Goal: Information Seeking & Learning: Learn about a topic

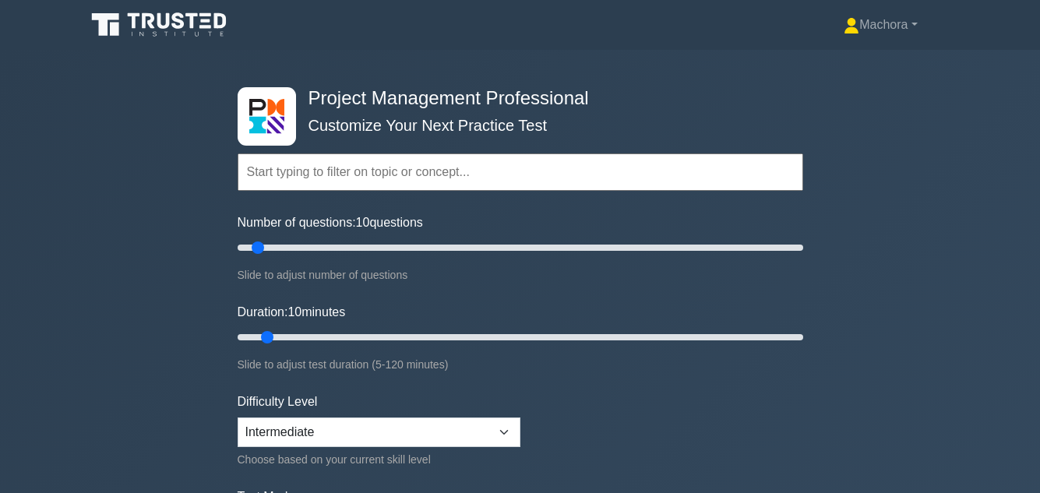
click at [987, 103] on div "Project Management Professional Customize Your Next Practice Test Topics Scope …" at bounding box center [520, 337] width 1040 height 575
click at [971, 179] on div "Project Management Professional Customize Your Next Practice Test Topics Scope …" at bounding box center [520, 337] width 1040 height 575
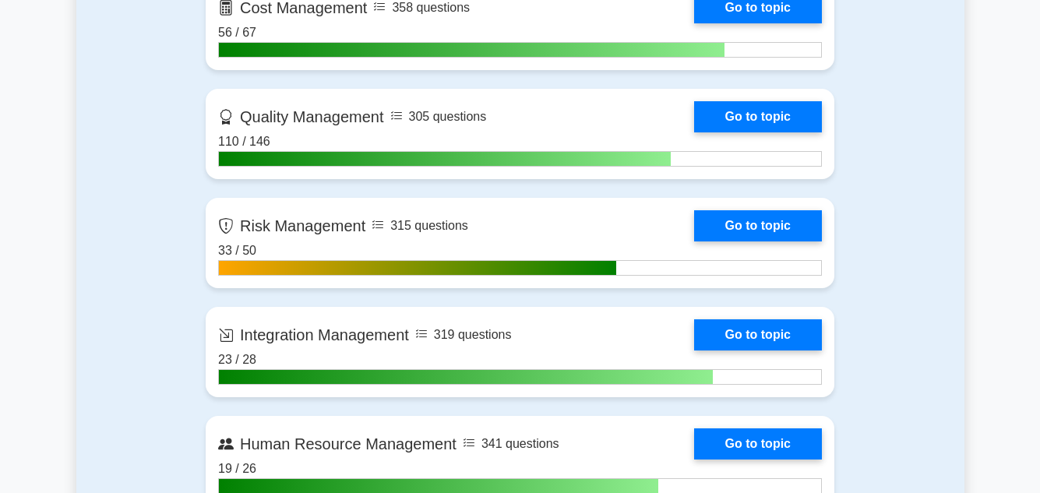
scroll to position [1028, 0]
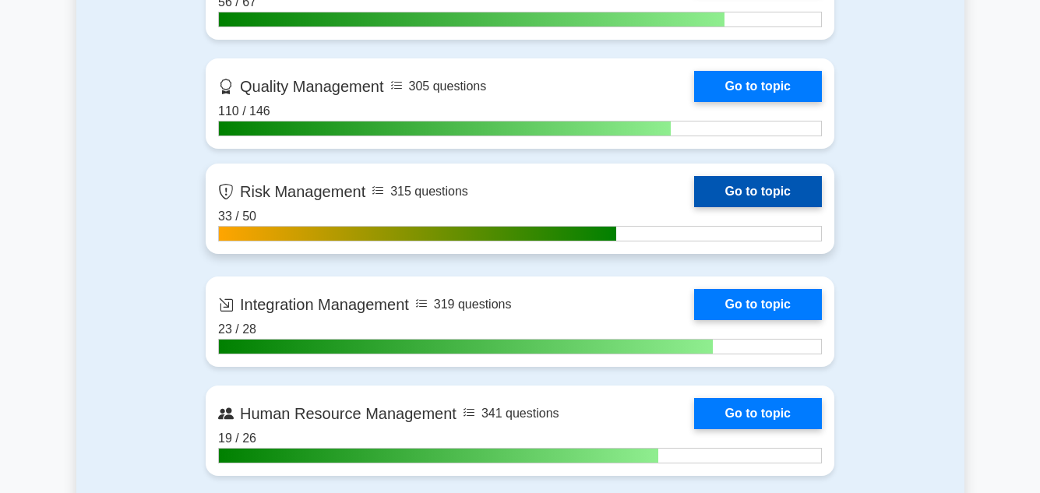
click at [694, 193] on link "Go to topic" at bounding box center [758, 191] width 128 height 31
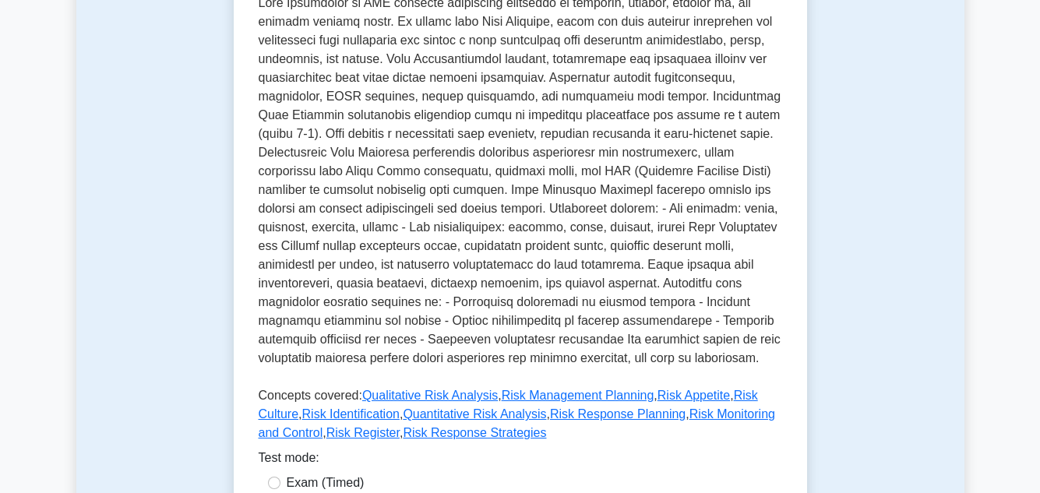
scroll to position [405, 0]
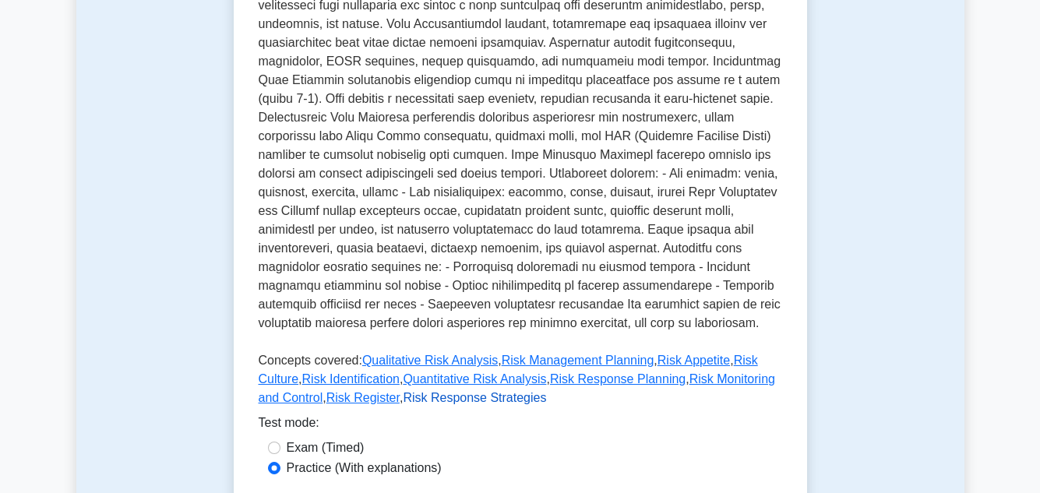
click at [404, 396] on link "Risk Response Strategies" at bounding box center [474, 397] width 143 height 13
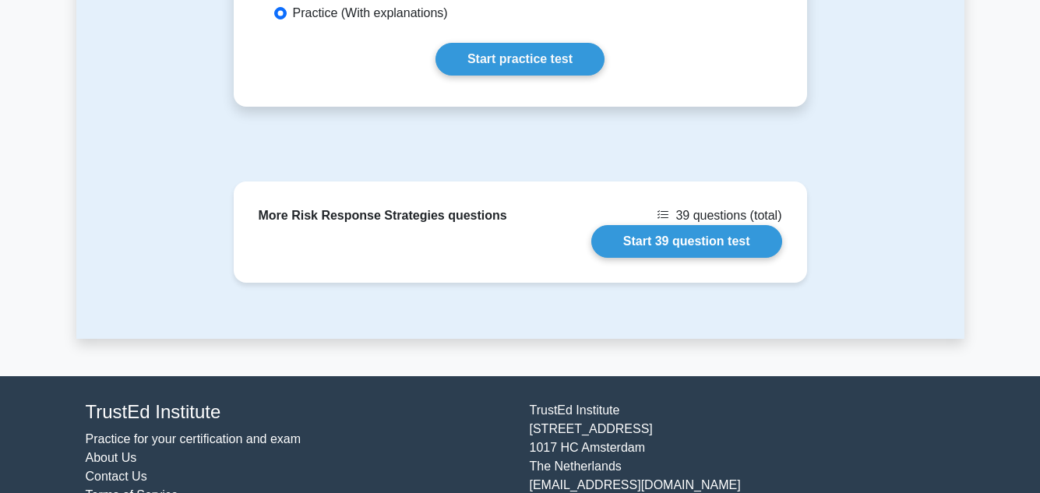
scroll to position [1184, 0]
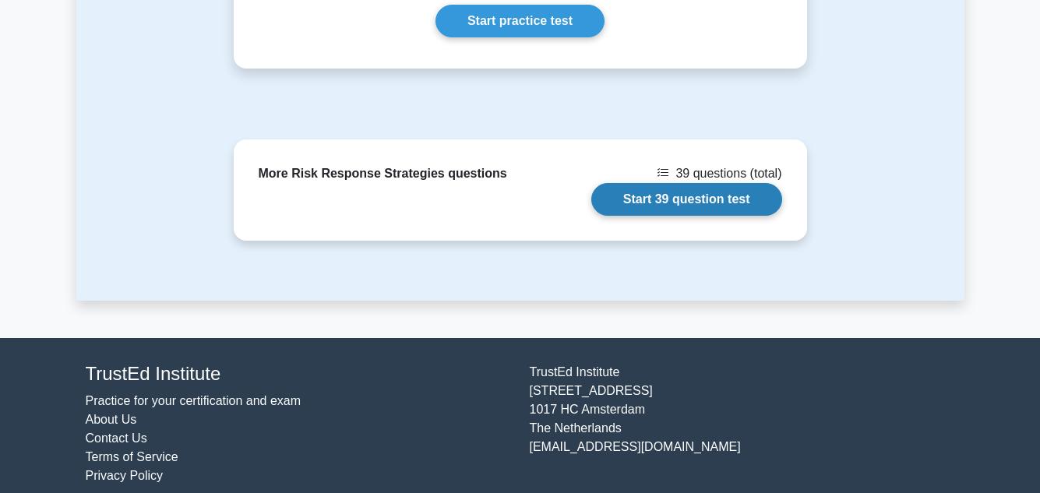
click at [715, 195] on link "Start 39 question test" at bounding box center [686, 199] width 191 height 33
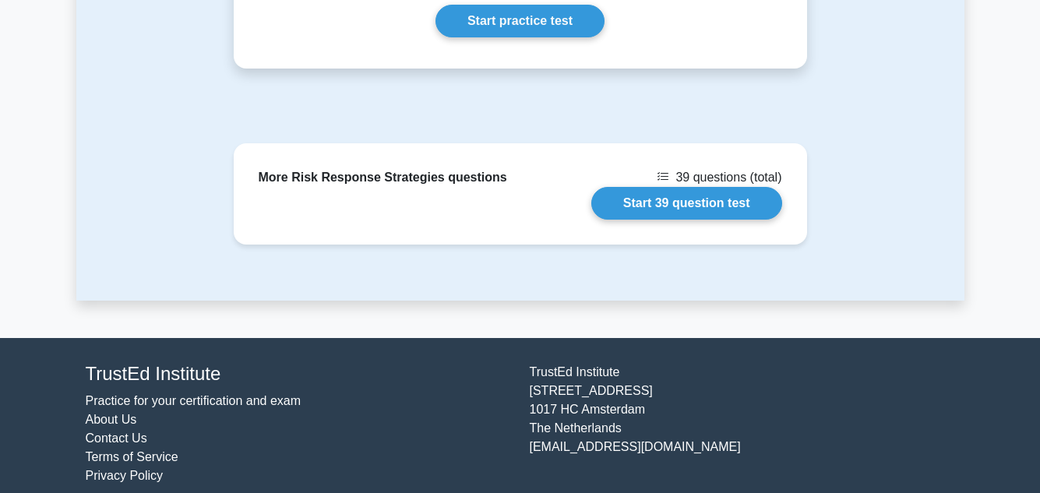
click at [894, 160] on div "More Risk Response Strategies questions 39 questions (total) Start 39 question …" at bounding box center [520, 221] width 888 height 157
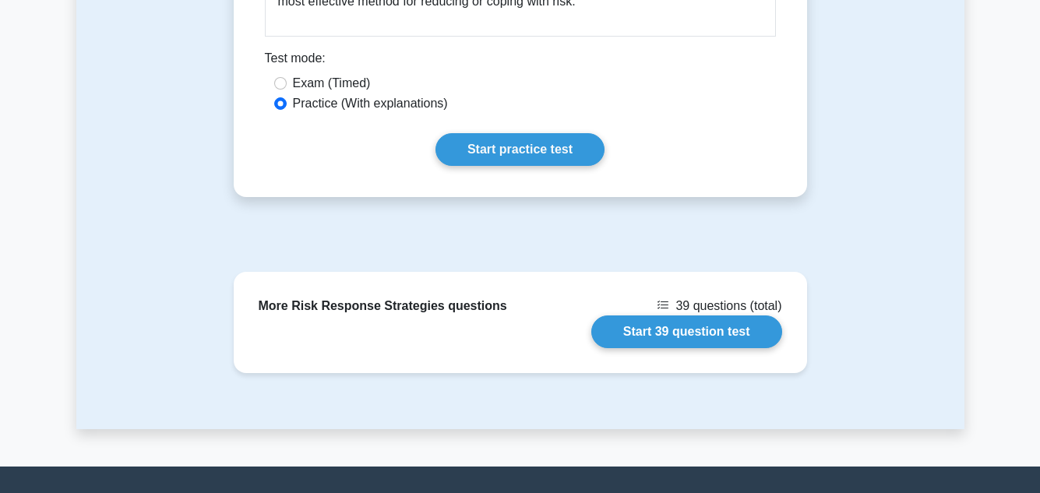
scroll to position [1060, 0]
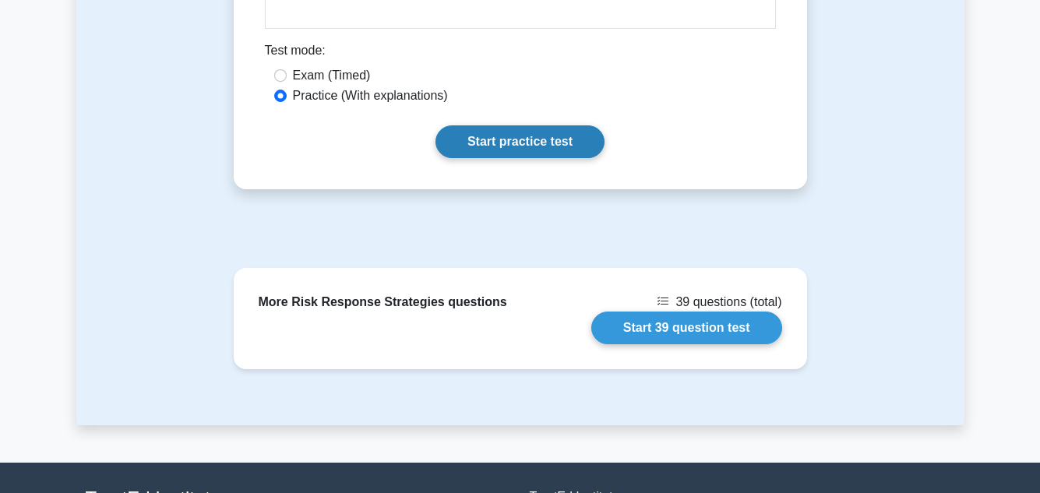
click at [552, 130] on link "Start practice test" at bounding box center [519, 141] width 169 height 33
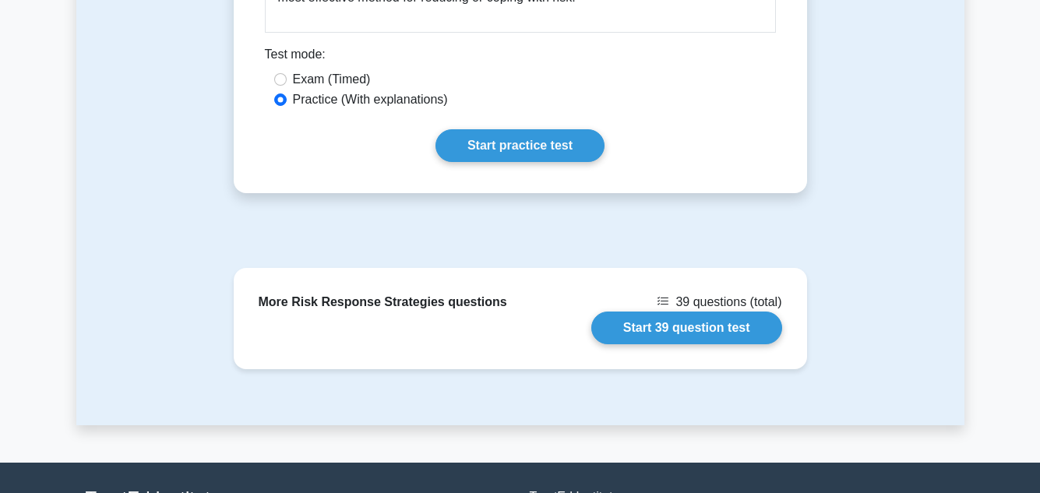
scroll to position [997, 0]
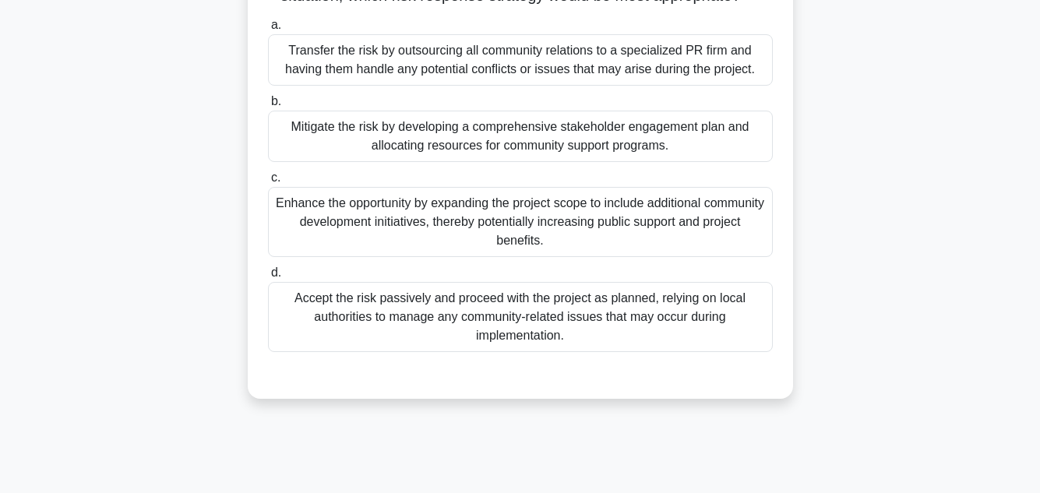
scroll to position [343, 0]
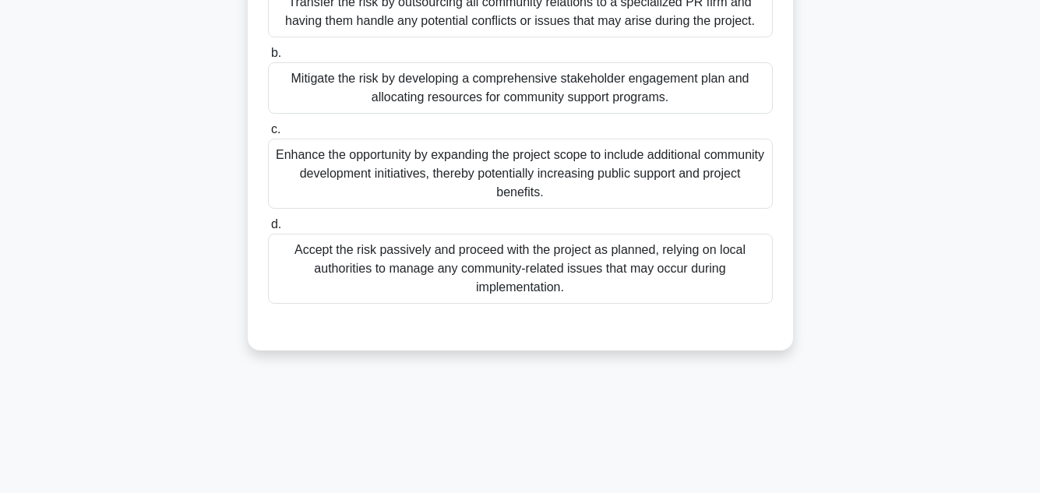
click at [691, 159] on div "Enhance the opportunity by expanding the project scope to include additional co…" at bounding box center [520, 174] width 505 height 70
click at [268, 135] on input "c. Enhance the opportunity by expanding the project scope to include additional…" at bounding box center [268, 130] width 0 height 10
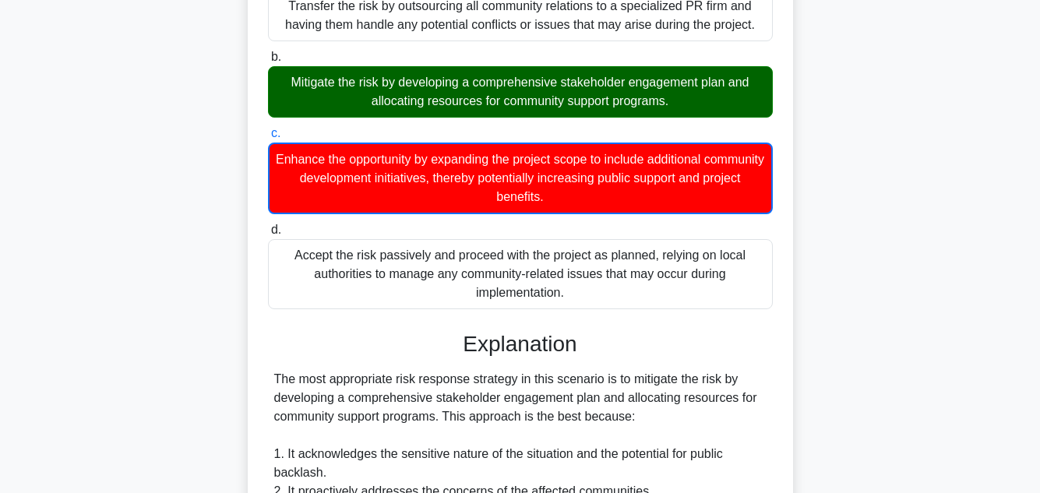
click at [876, 167] on div "A project manager for a major urban development initiative faces a significant …" at bounding box center [520, 442] width 888 height 1350
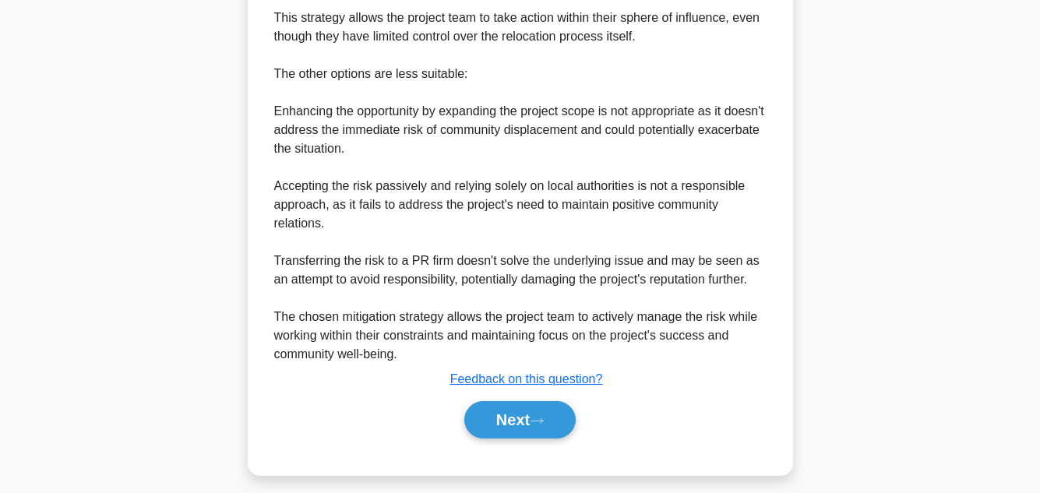
scroll to position [975, 0]
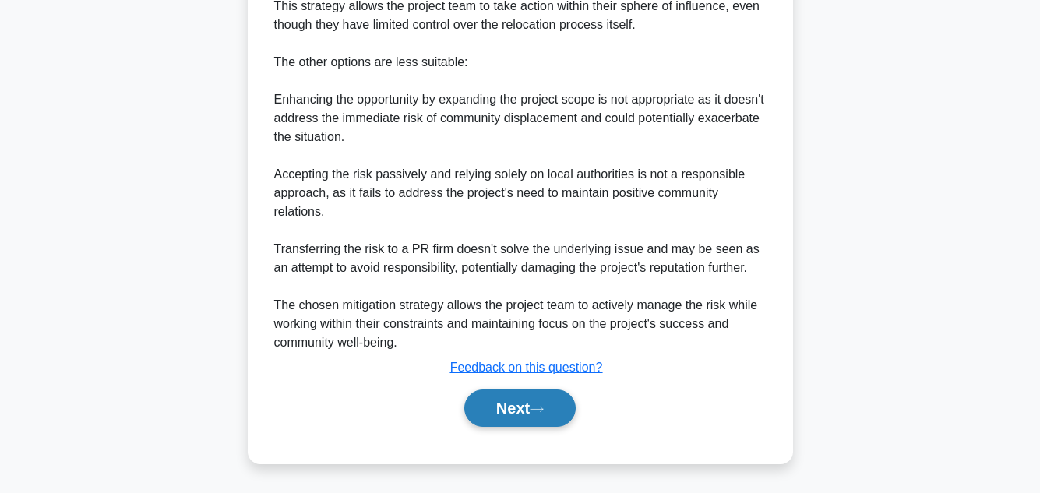
click at [518, 408] on button "Next" at bounding box center [519, 408] width 111 height 37
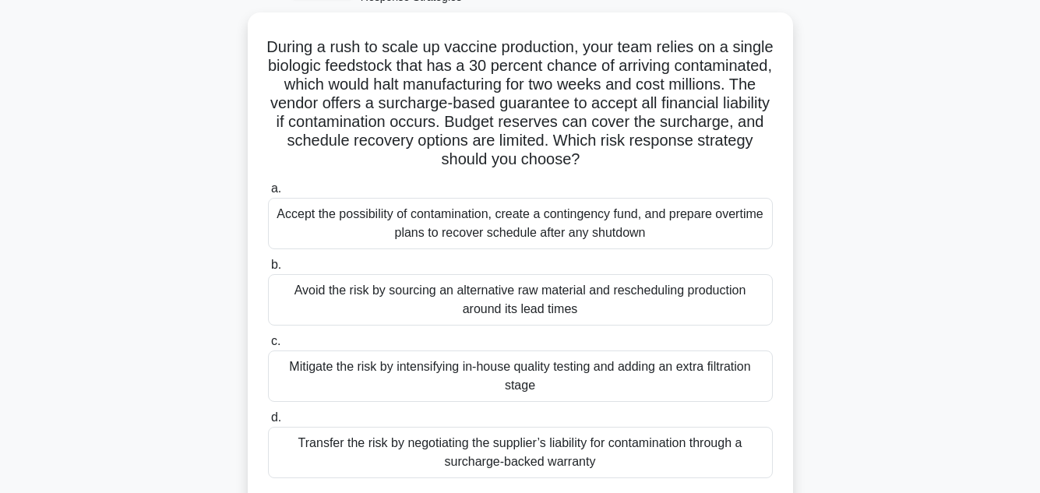
scroll to position [99, 0]
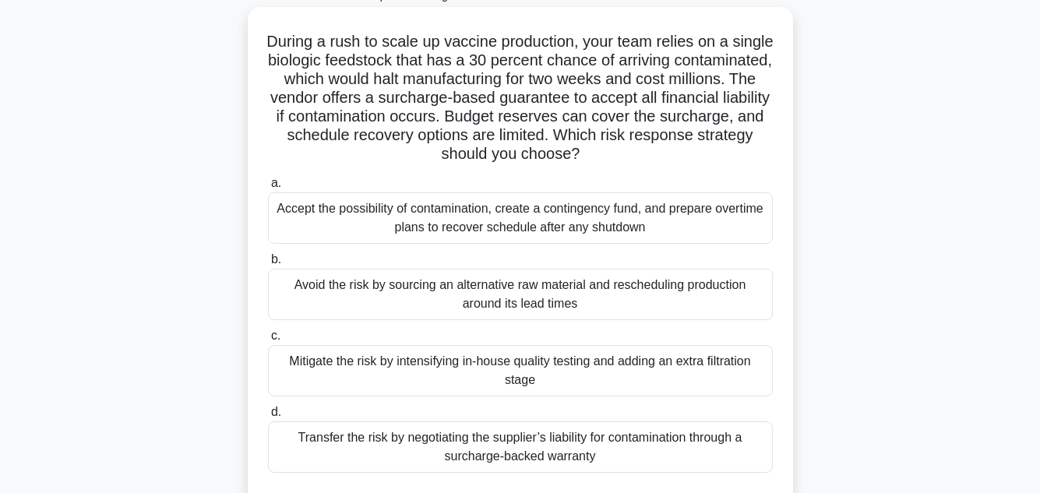
click at [586, 281] on div "Avoid the risk by sourcing an alternative raw material and rescheduling product…" at bounding box center [520, 294] width 505 height 51
click at [268, 265] on input "b. Avoid the risk by sourcing an alternative raw material and rescheduling prod…" at bounding box center [268, 260] width 0 height 10
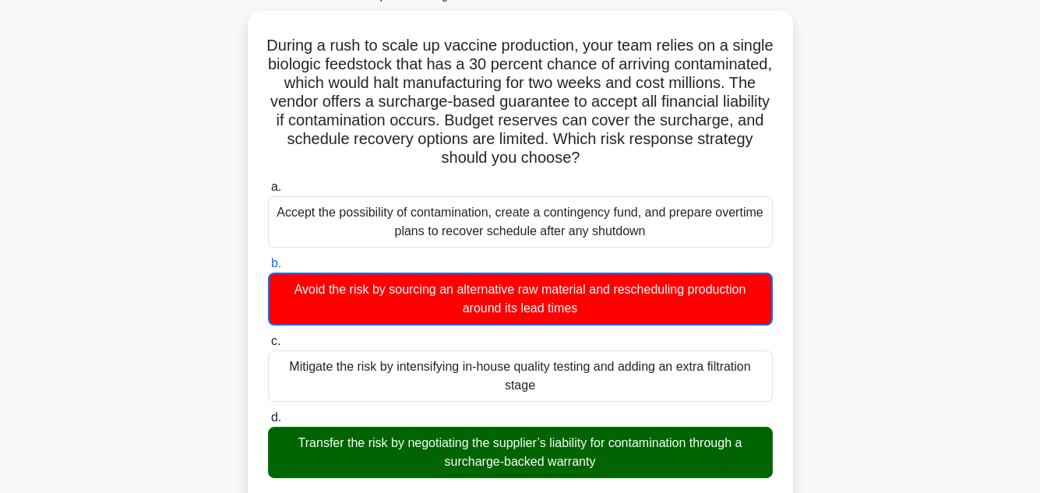
click at [969, 281] on main "36:51 Stop PMP - Risk Management - Risk Response Strategies 2/39 During a rush …" at bounding box center [520, 472] width 1040 height 1042
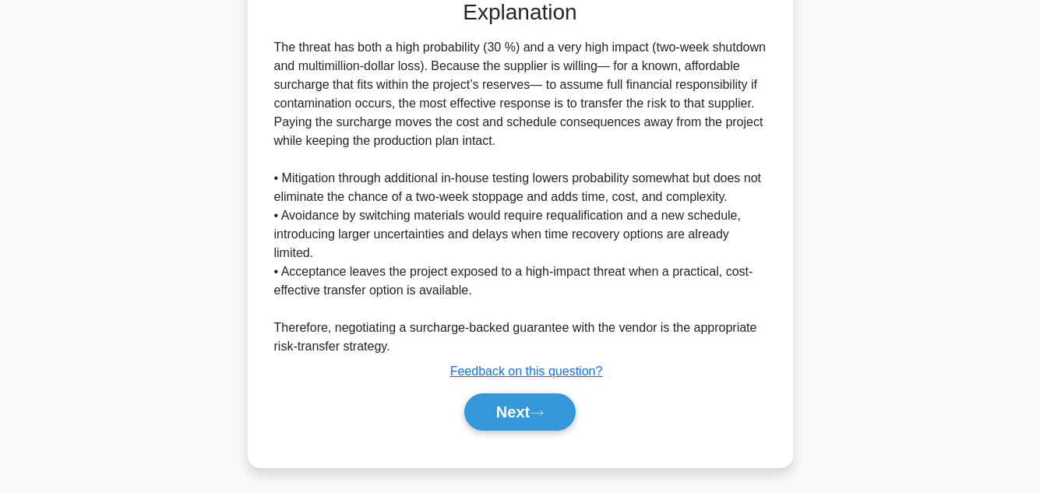
scroll to position [601, 0]
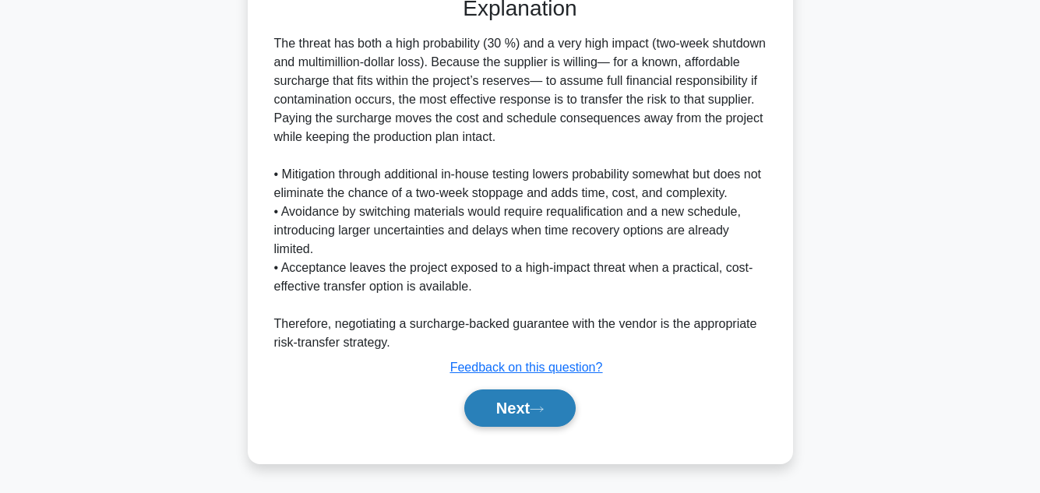
click at [506, 416] on button "Next" at bounding box center [519, 408] width 111 height 37
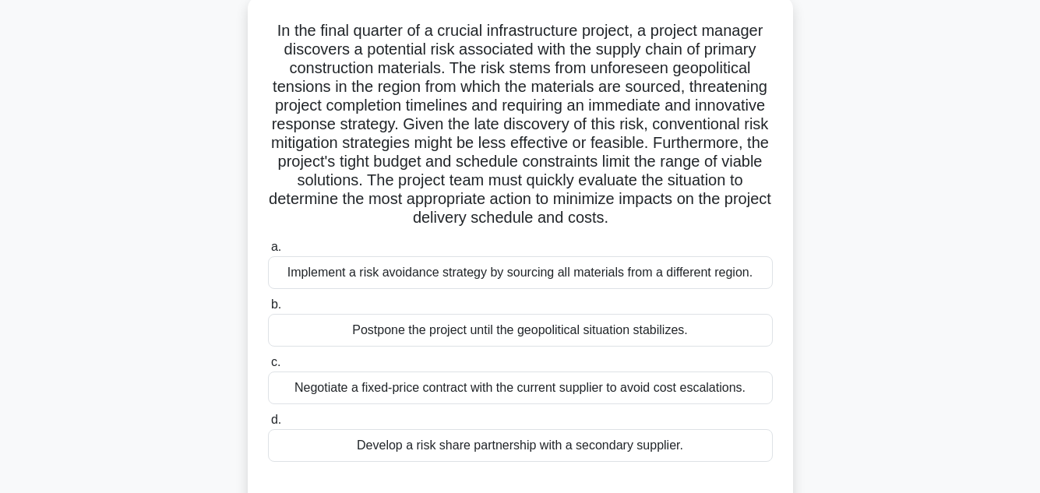
scroll to position [93, 0]
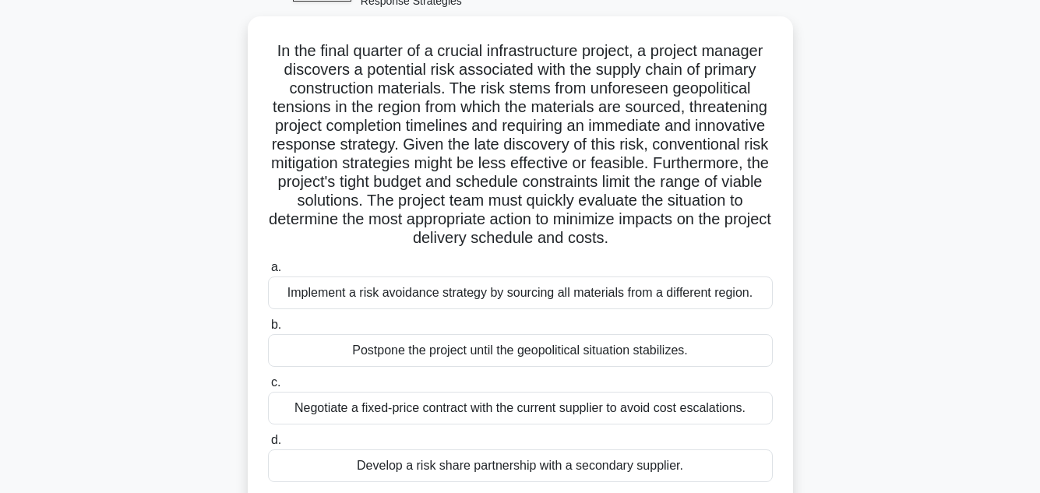
click at [842, 167] on div "In the final quarter of a crucial infrastructure project, a project manager dis…" at bounding box center [520, 281] width 888 height 531
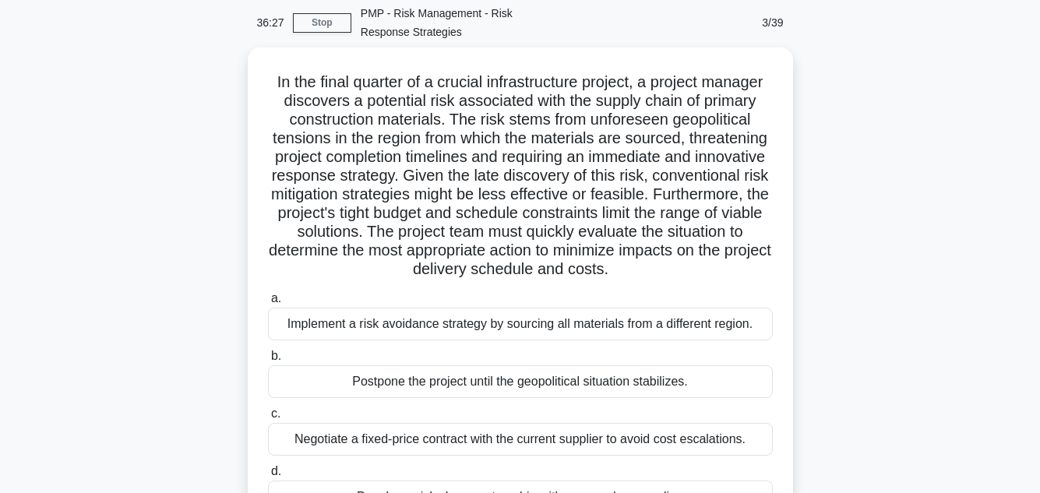
scroll to position [0, 0]
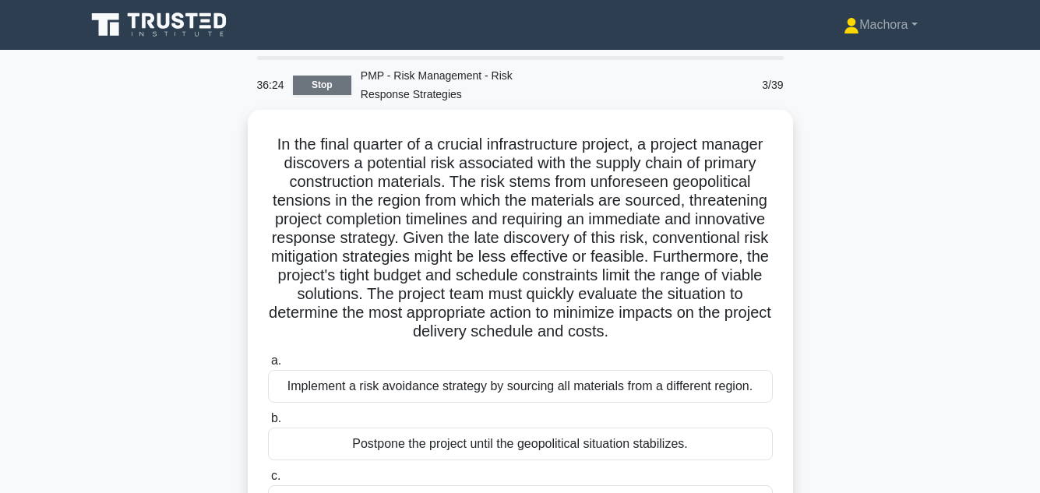
click at [327, 77] on link "Stop" at bounding box center [322, 85] width 58 height 19
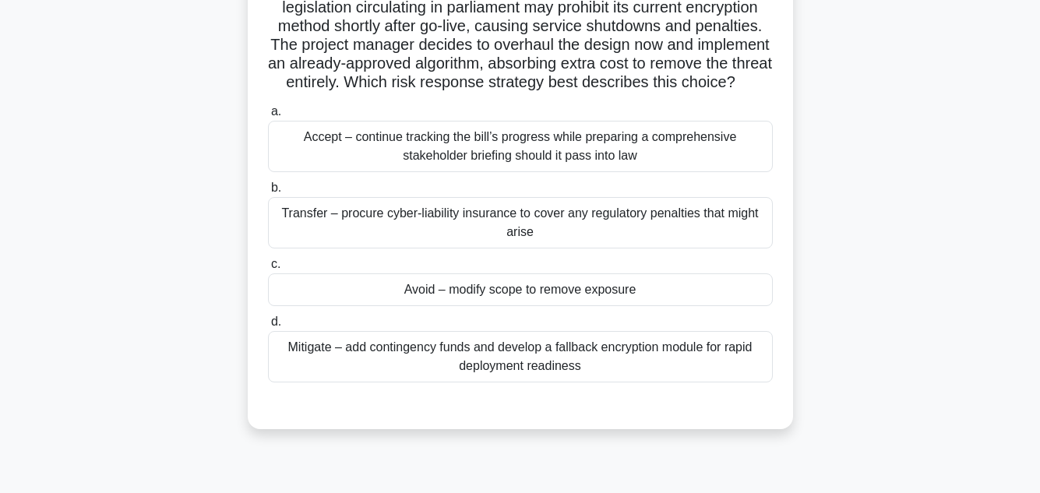
scroll to position [187, 0]
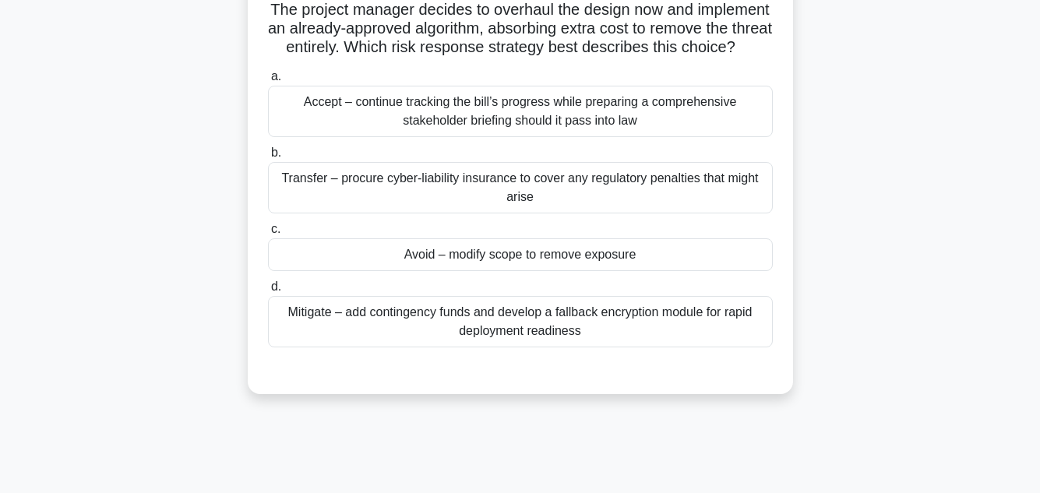
click at [655, 271] on div "Avoid – modify scope to remove exposure" at bounding box center [520, 254] width 505 height 33
click at [268, 234] on input "c. Avoid – modify scope to remove exposure" at bounding box center [268, 229] width 0 height 10
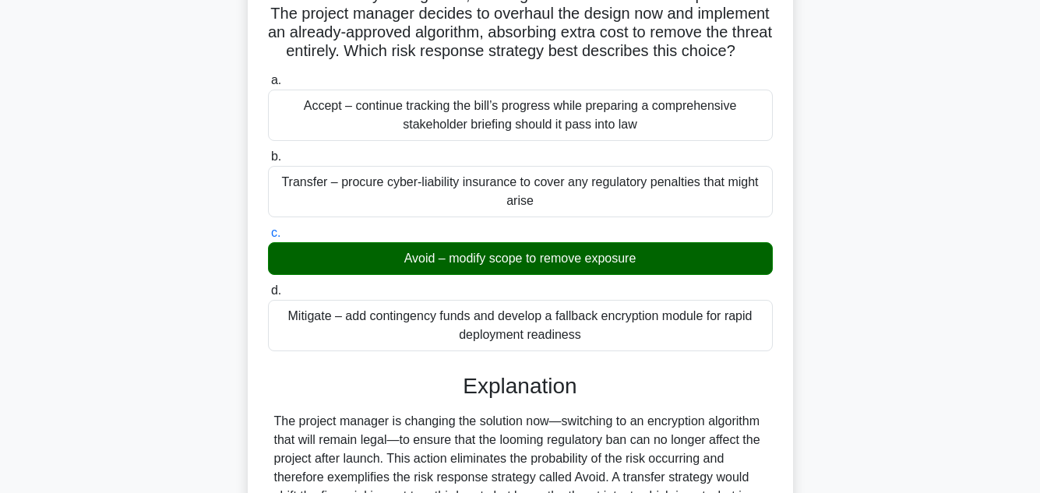
click at [941, 290] on div "A blockchain payment platform is scheduled for launch [DATE]. Draft legislation…" at bounding box center [520, 317] width 888 height 788
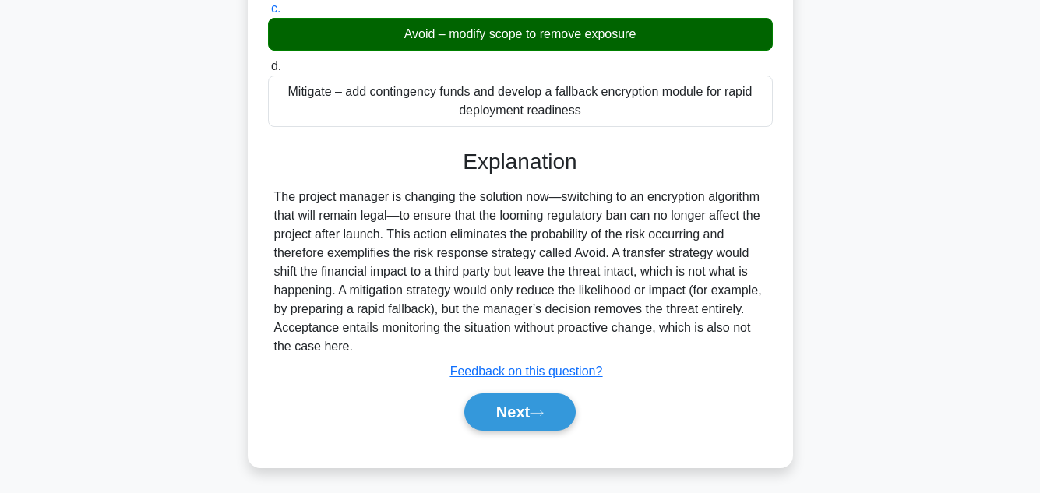
scroll to position [431, 0]
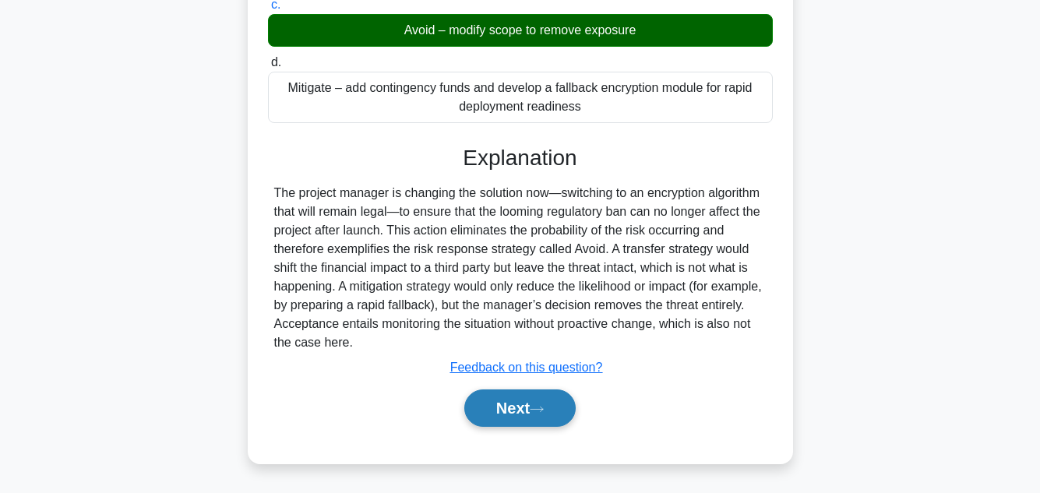
click at [515, 394] on button "Next" at bounding box center [519, 408] width 111 height 37
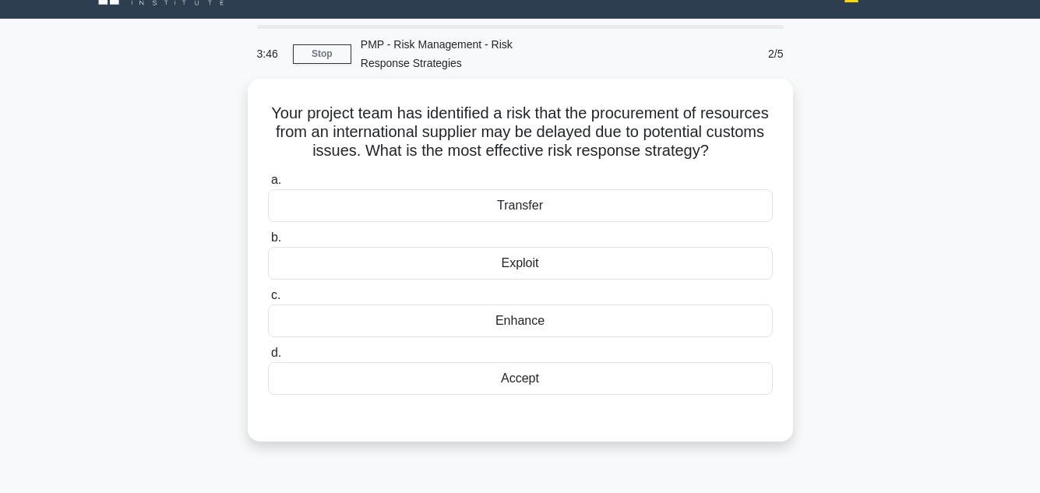
scroll to position [62, 0]
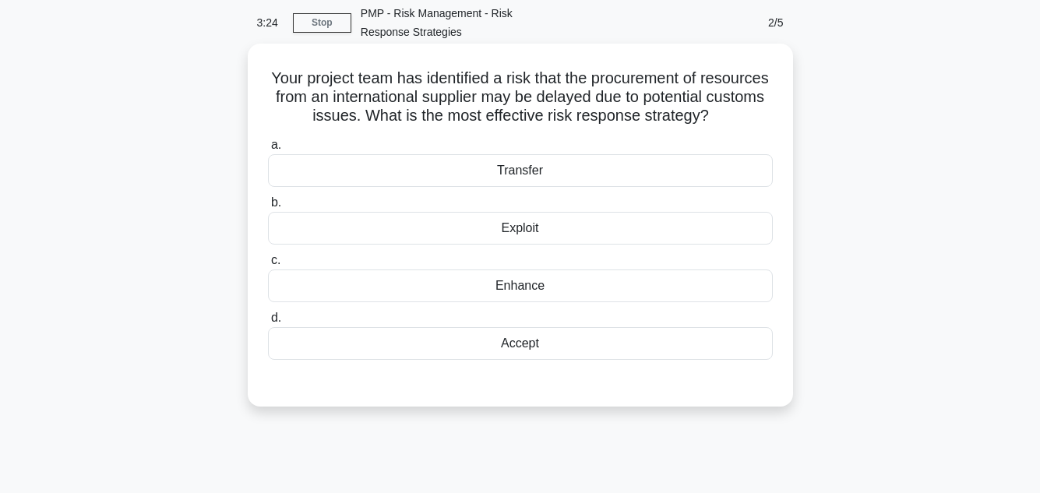
click at [534, 358] on div "Accept" at bounding box center [520, 343] width 505 height 33
click at [268, 323] on input "d. Accept" at bounding box center [268, 318] width 0 height 10
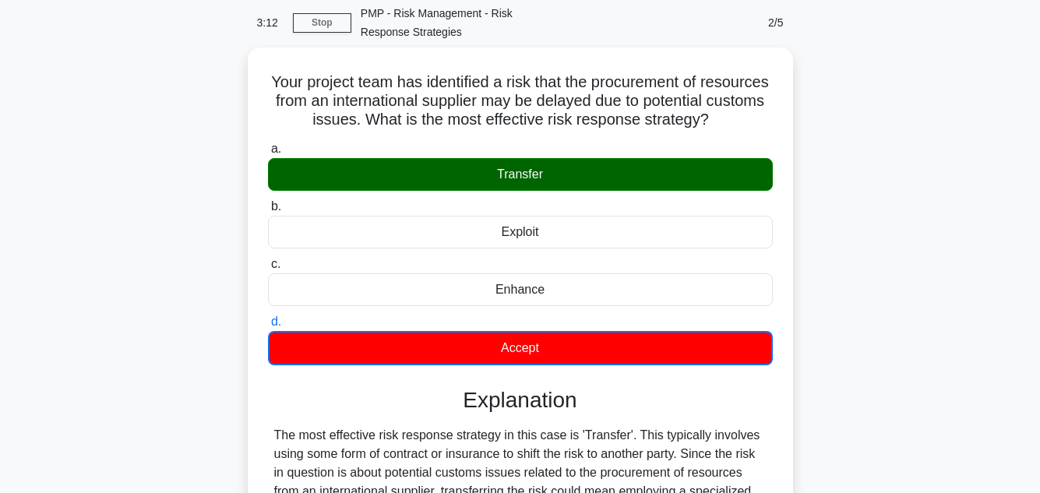
click at [268, 144] on input "a. Transfer" at bounding box center [268, 149] width 0 height 10
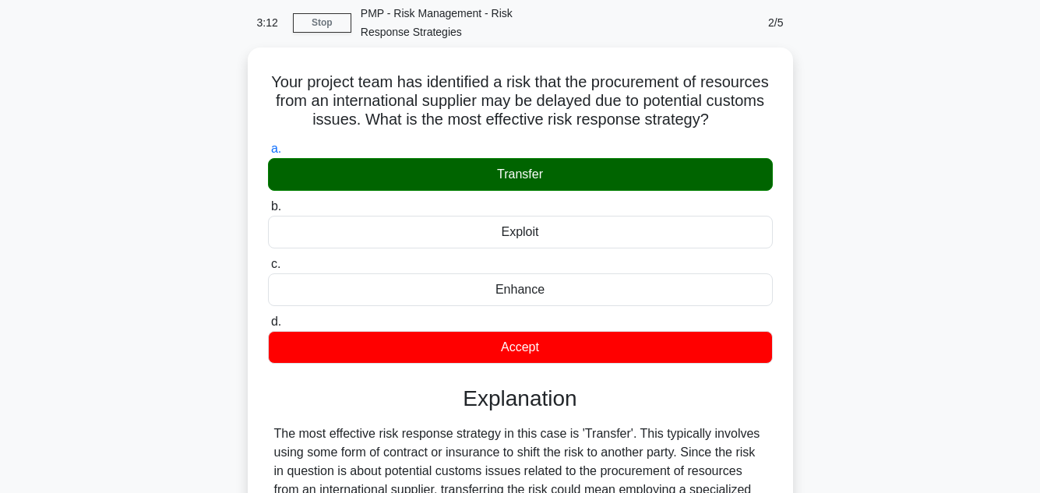
click at [268, 202] on input "b. Exploit" at bounding box center [268, 207] width 0 height 10
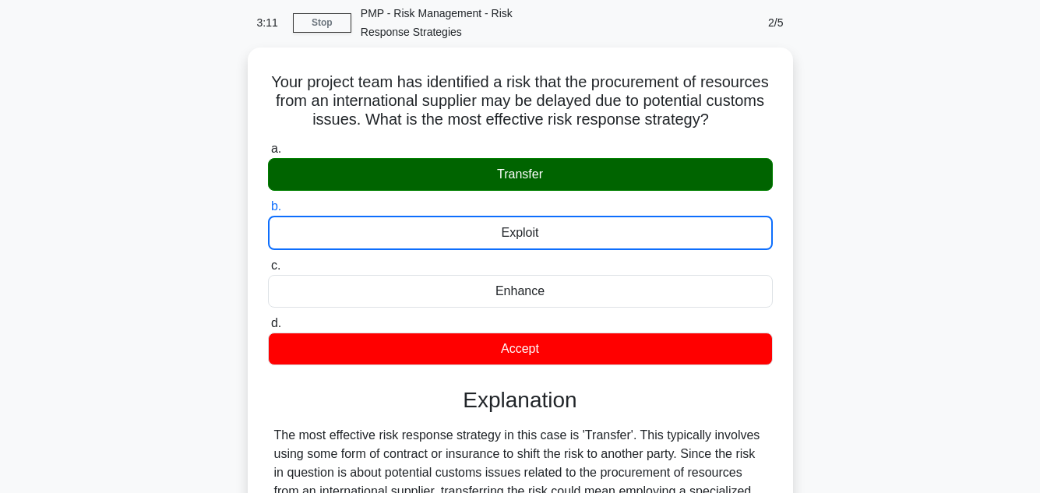
click at [268, 261] on input "c. Enhance" at bounding box center [268, 266] width 0 height 10
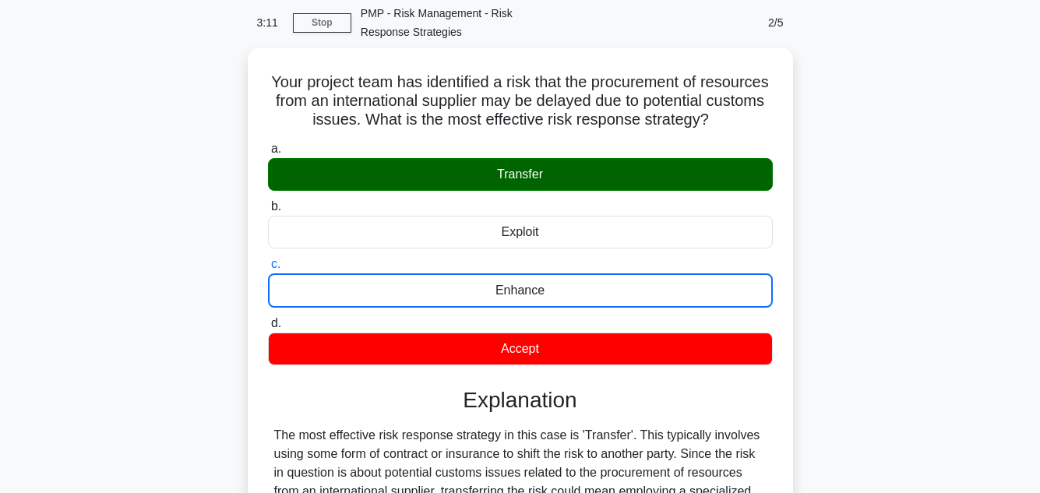
click at [268, 319] on input "d. Accept" at bounding box center [268, 324] width 0 height 10
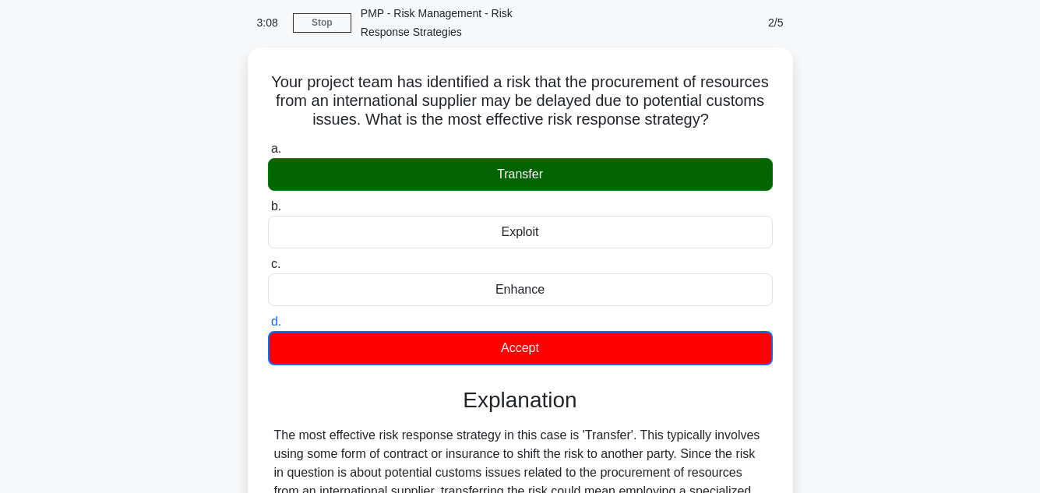
click at [946, 225] on div "Your project team has identified a risk that the procurement of resources from …" at bounding box center [520, 405] width 888 height 714
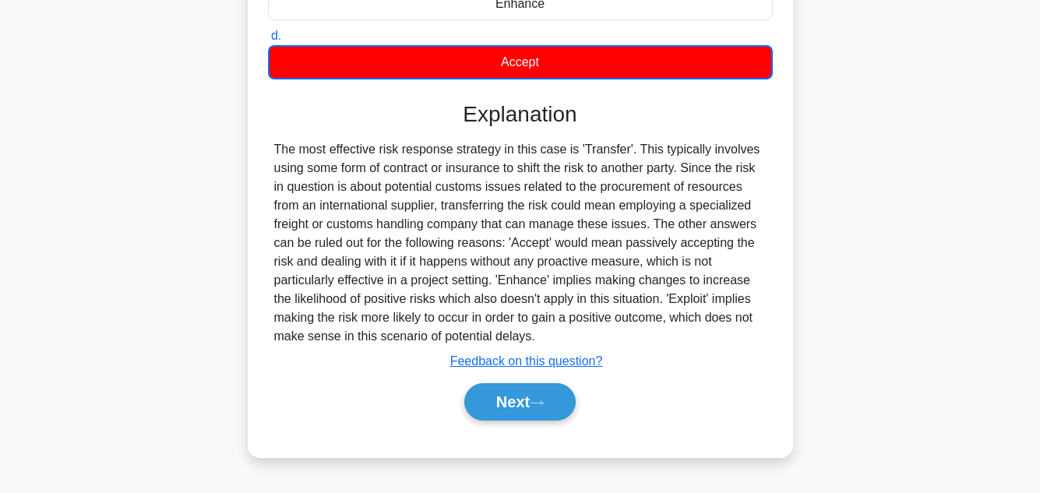
scroll to position [358, 0]
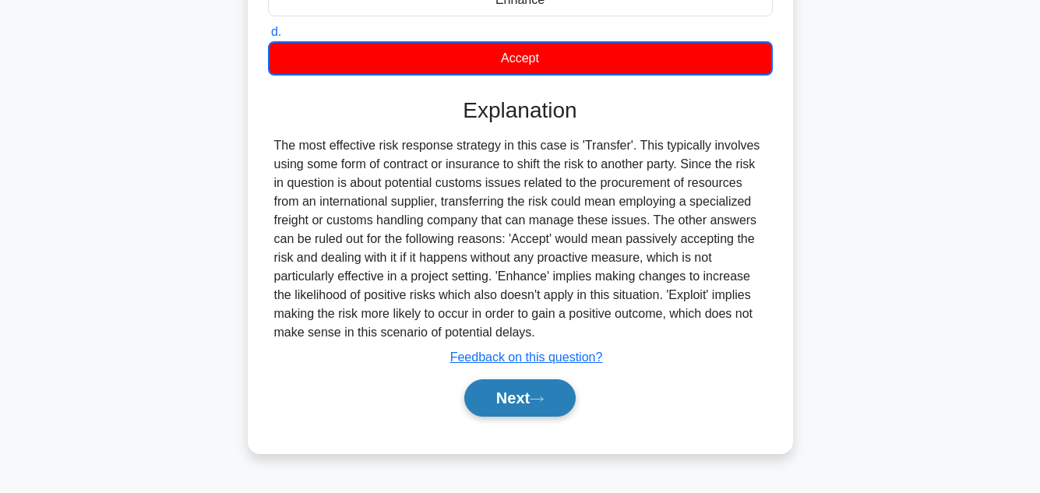
click at [519, 407] on button "Next" at bounding box center [519, 397] width 111 height 37
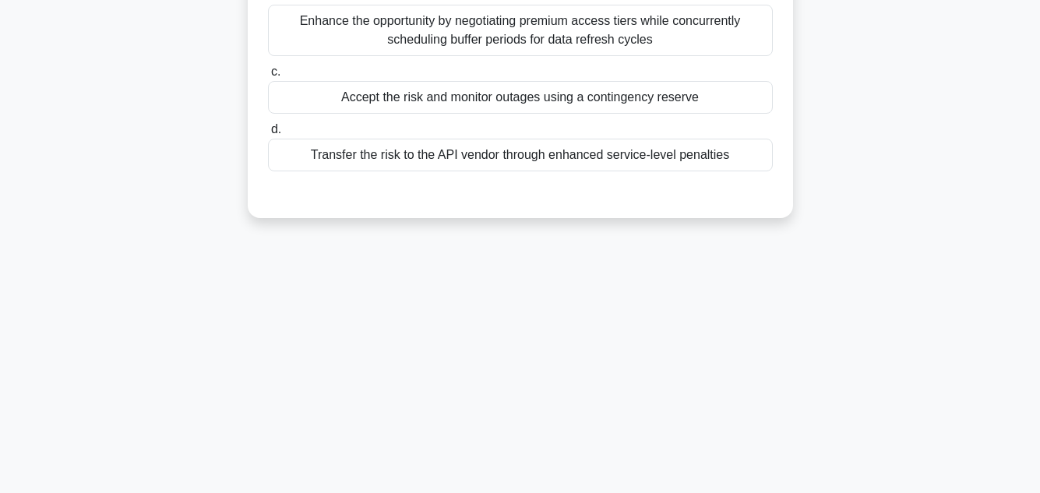
click at [943, 246] on div "3:00 Stop PMP - Risk Management - Risk Response Strategies 3/5 During a governm…" at bounding box center [520, 97] width 888 height 779
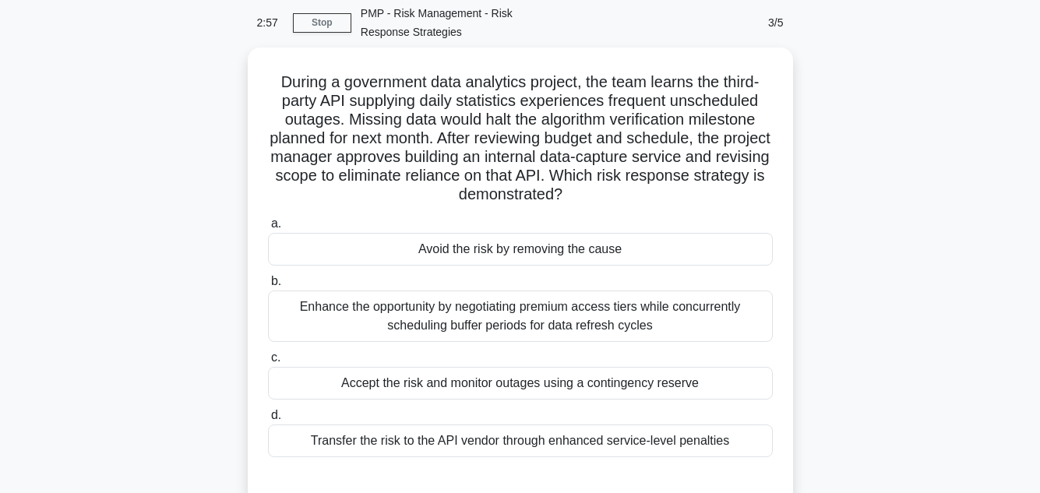
scroll to position [93, 0]
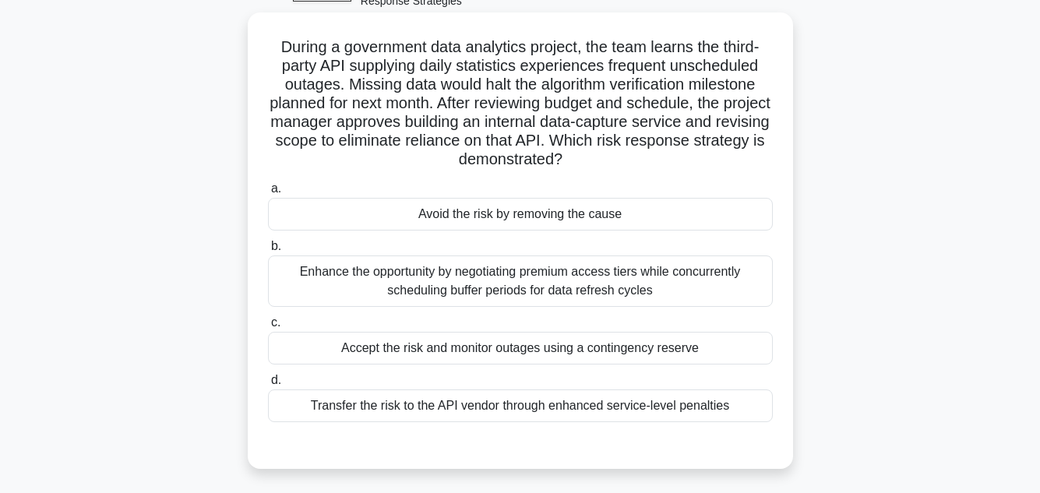
click at [564, 217] on div "Avoid the risk by removing the cause" at bounding box center [520, 214] width 505 height 33
click at [268, 194] on input "a. Avoid the risk by removing the cause" at bounding box center [268, 189] width 0 height 10
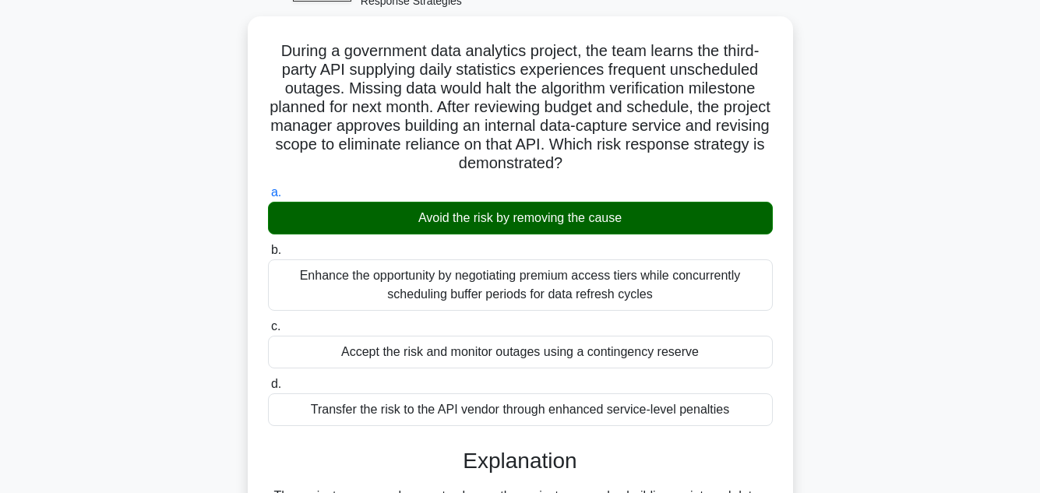
click at [984, 167] on main "2:10 Stop PMP - Risk Management - Risk Response Strategies 3/5 During a governm…" at bounding box center [520, 401] width 1040 height 891
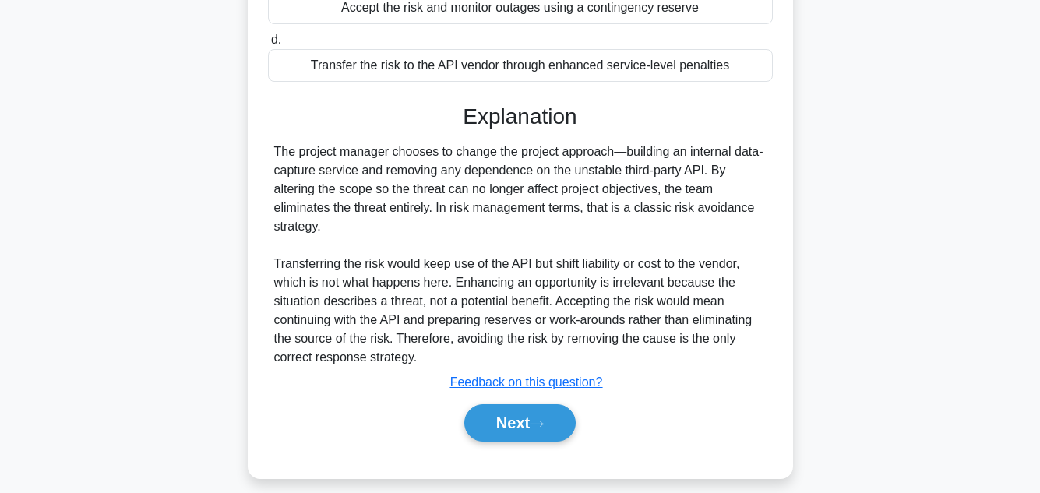
scroll to position [450, 0]
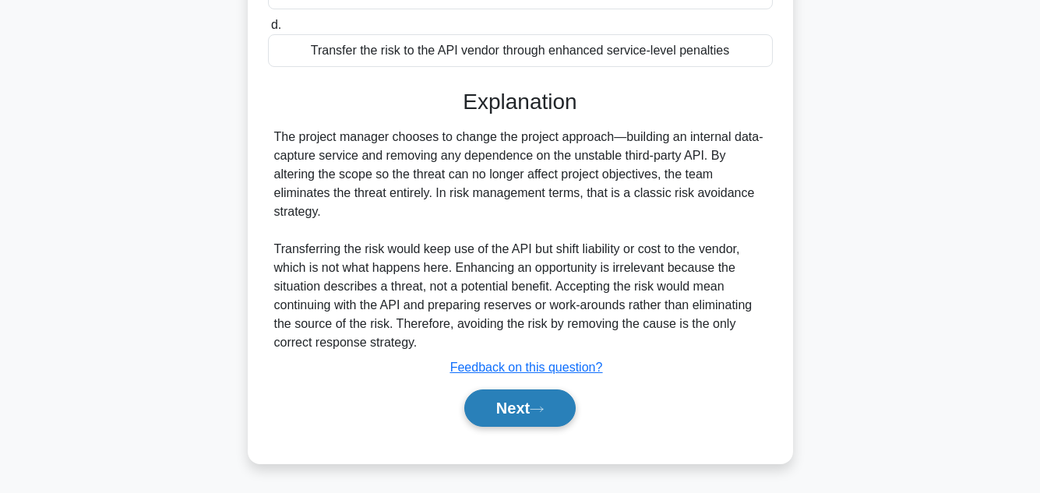
click at [505, 399] on button "Next" at bounding box center [519, 408] width 111 height 37
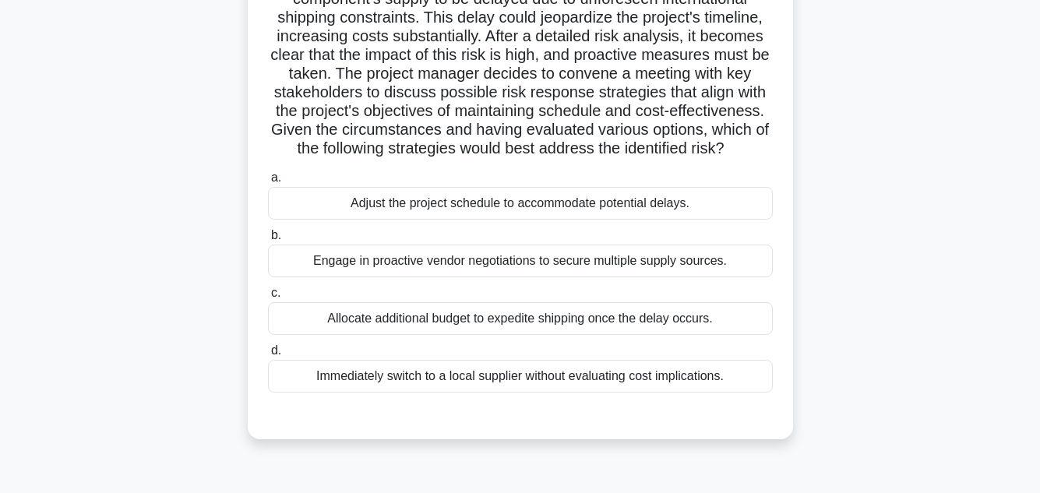
scroll to position [187, 0]
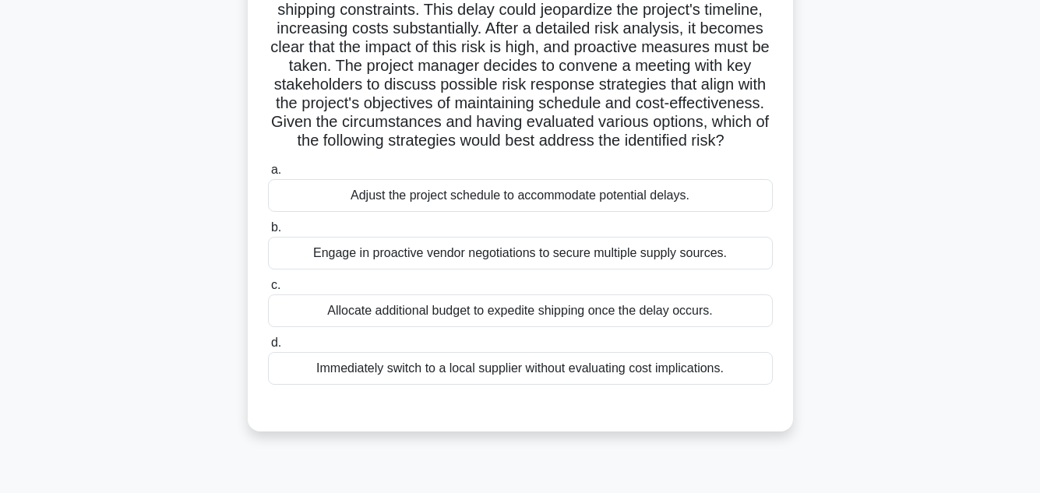
click at [661, 254] on div "Engage in proactive vendor negotiations to secure multiple supply sources." at bounding box center [520, 253] width 505 height 33
click at [268, 233] on input "b. Engage in proactive vendor negotiations to secure multiple supply sources." at bounding box center [268, 228] width 0 height 10
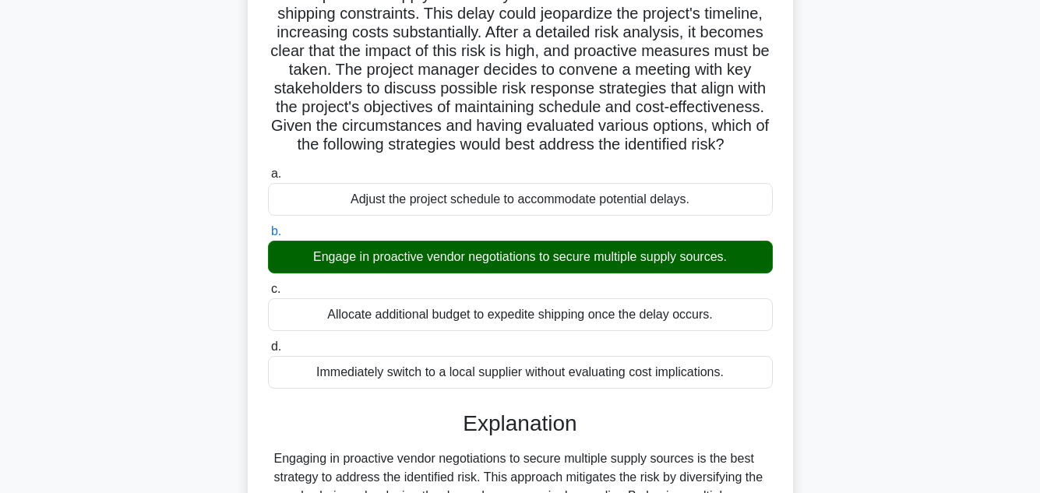
click at [268, 284] on input "c. Allocate additional budget to expedite shipping once the delay occurs." at bounding box center [268, 289] width 0 height 10
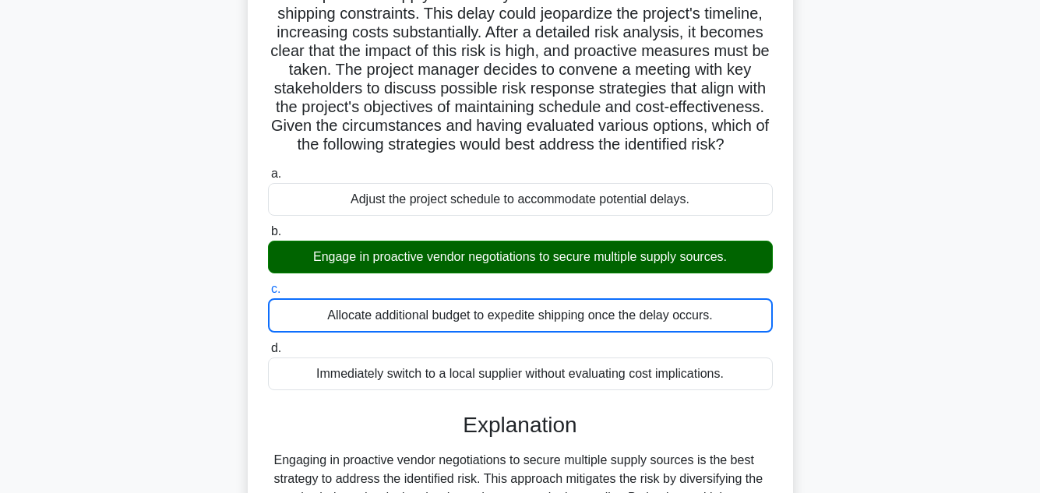
click at [268, 344] on input "d. Immediately switch to a local supplier without evaluating cost implications." at bounding box center [268, 349] width 0 height 10
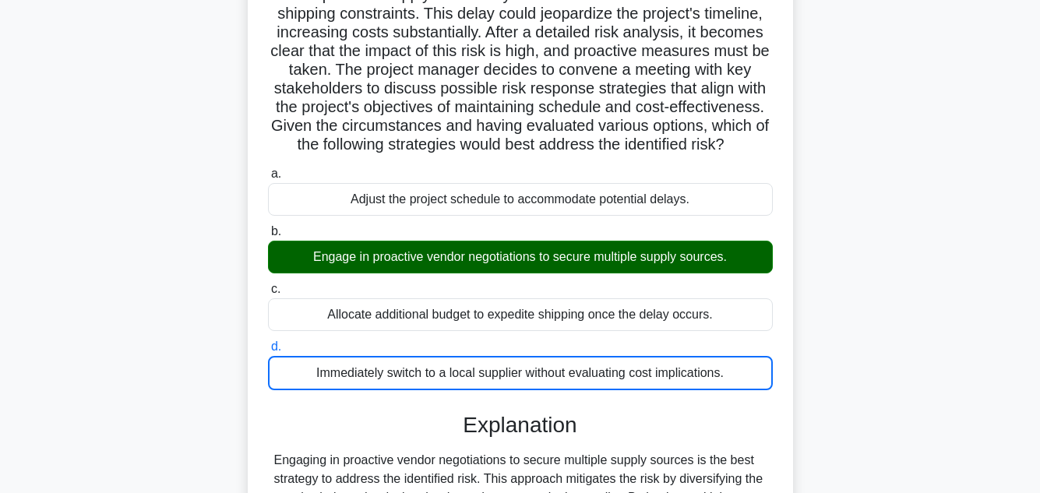
click at [268, 169] on input "a. Adjust the project schedule to accommodate potential delays." at bounding box center [268, 174] width 0 height 10
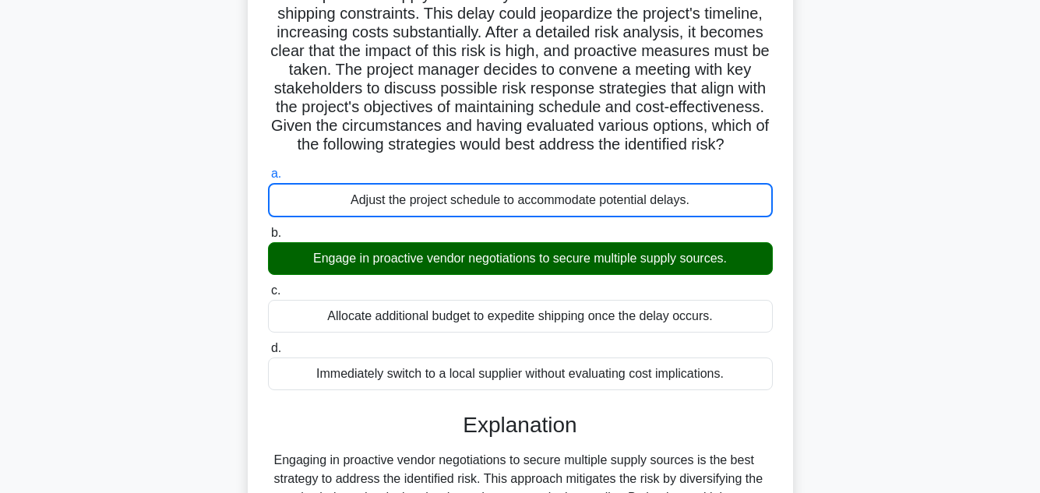
click at [268, 228] on input "b. Engage in proactive vendor negotiations to secure multiple supply sources." at bounding box center [268, 233] width 0 height 10
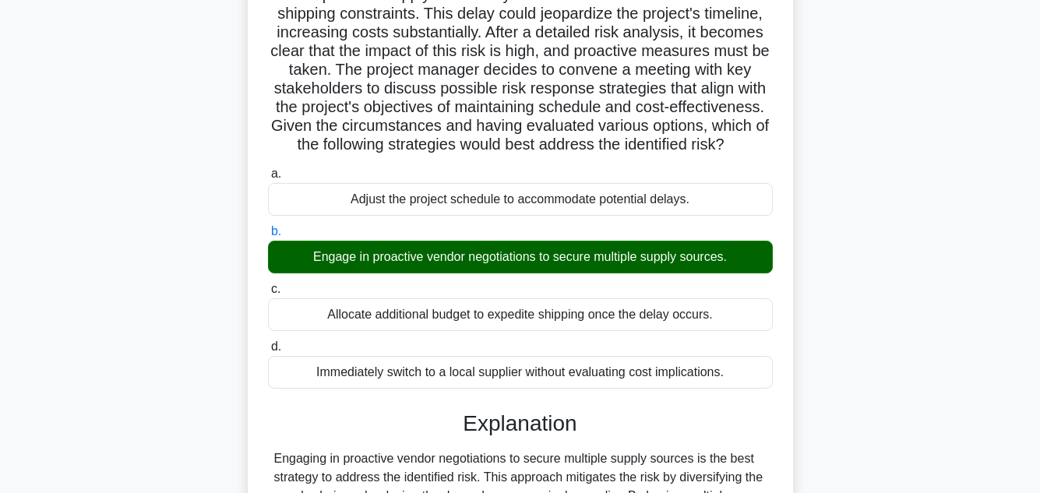
click at [268, 284] on input "c. Allocate additional budget to expedite shipping once the delay occurs." at bounding box center [268, 289] width 0 height 10
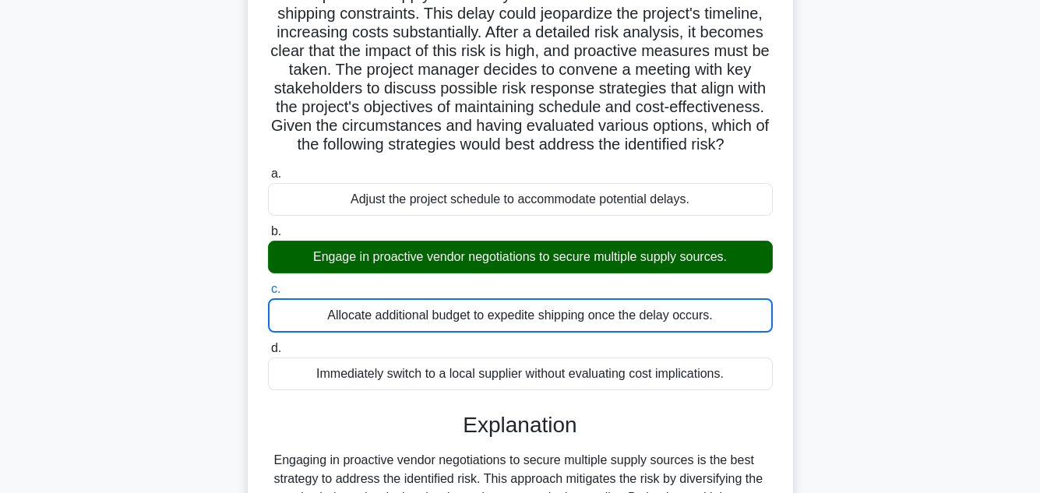
click at [268, 344] on input "d. Immediately switch to a local supplier without evaluating cost implications." at bounding box center [268, 349] width 0 height 10
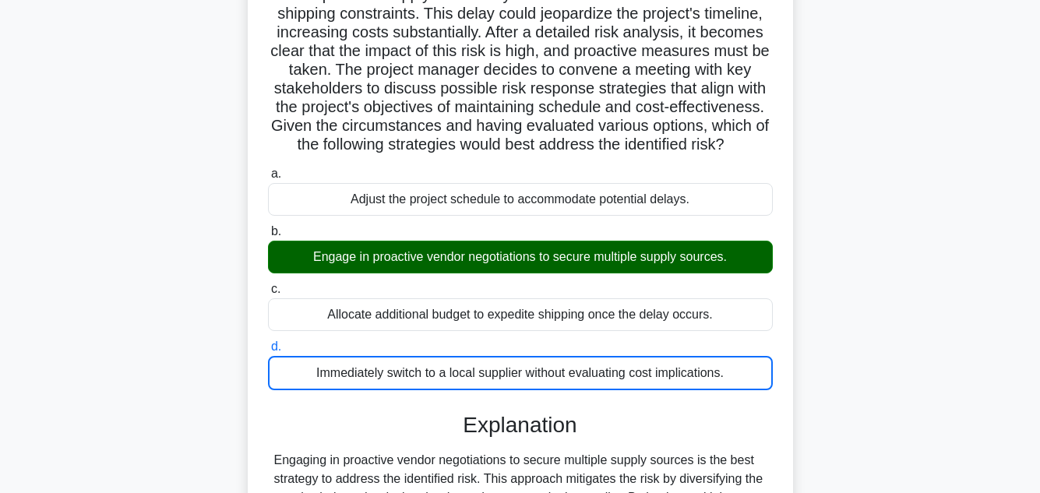
click at [268, 169] on input "a. Adjust the project schedule to accommodate potential delays." at bounding box center [268, 174] width 0 height 10
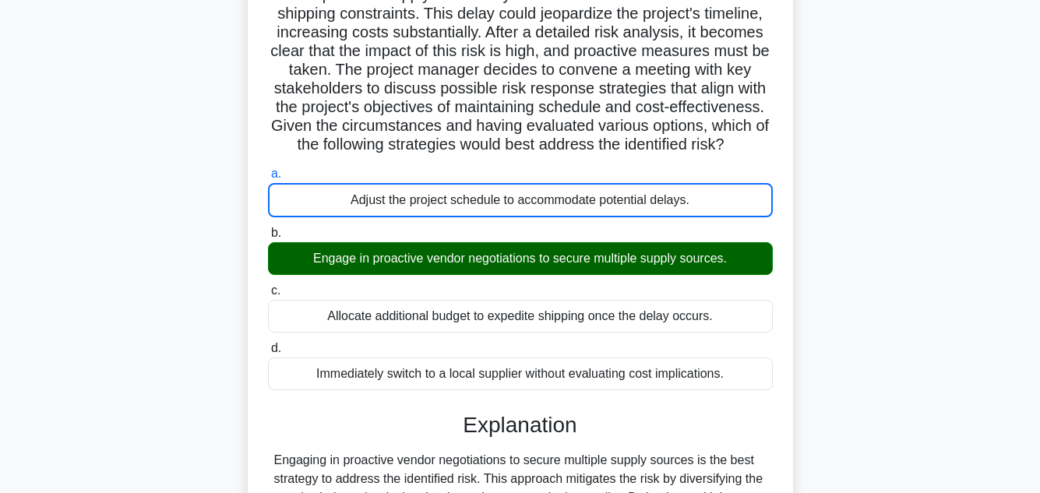
click at [268, 228] on input "b. Engage in proactive vendor negotiations to secure multiple supply sources." at bounding box center [268, 233] width 0 height 10
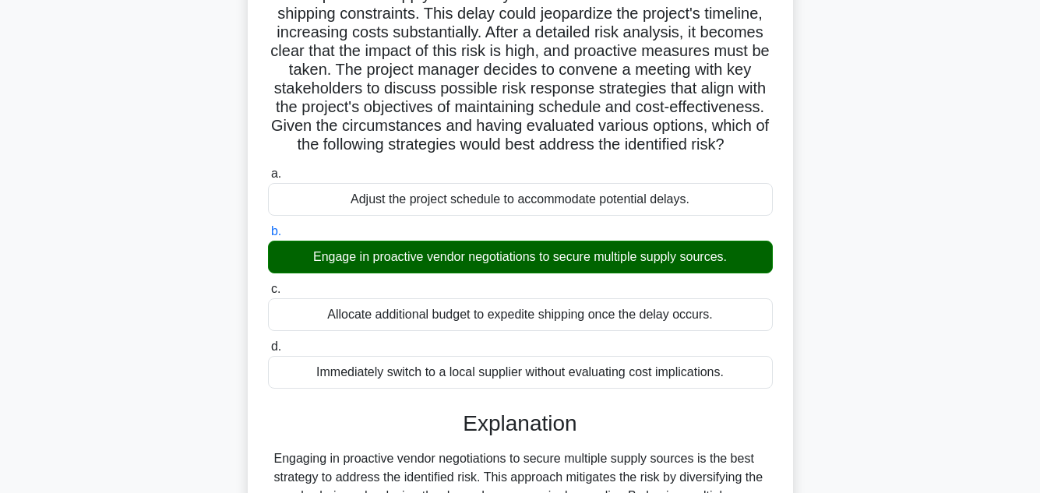
click at [268, 284] on input "c. Allocate additional budget to expedite shipping once the delay occurs." at bounding box center [268, 289] width 0 height 10
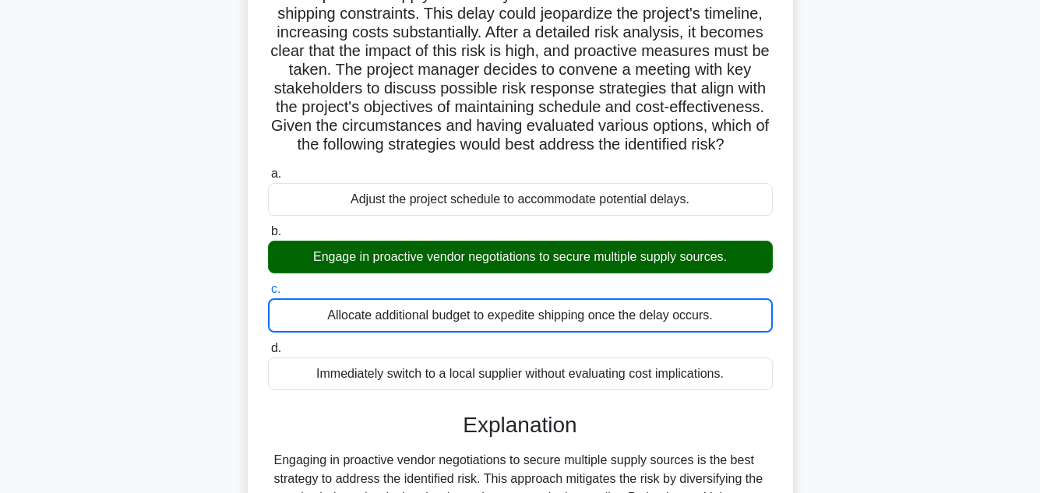
click at [268, 344] on input "d. Immediately switch to a local supplier without evaluating cost implications." at bounding box center [268, 349] width 0 height 10
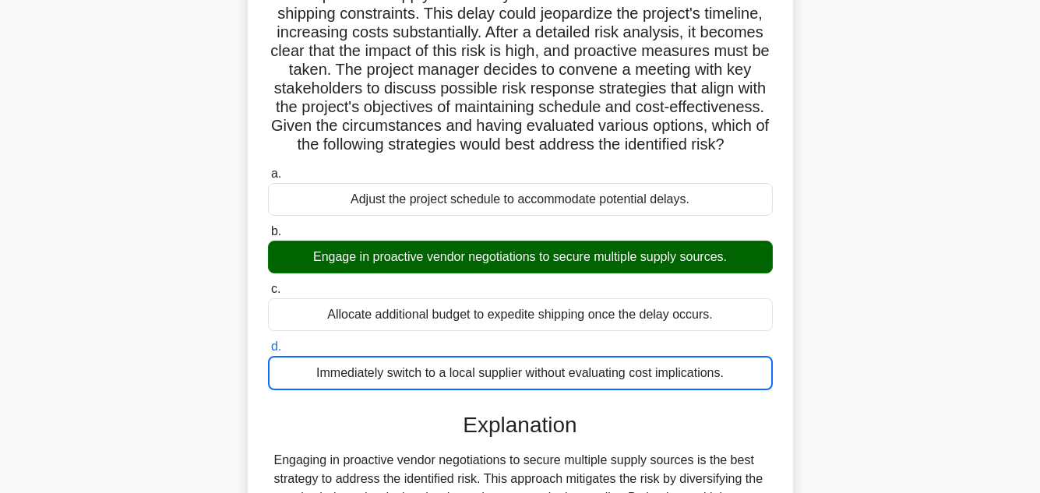
click at [268, 169] on input "a. Adjust the project schedule to accommodate potential delays." at bounding box center [268, 174] width 0 height 10
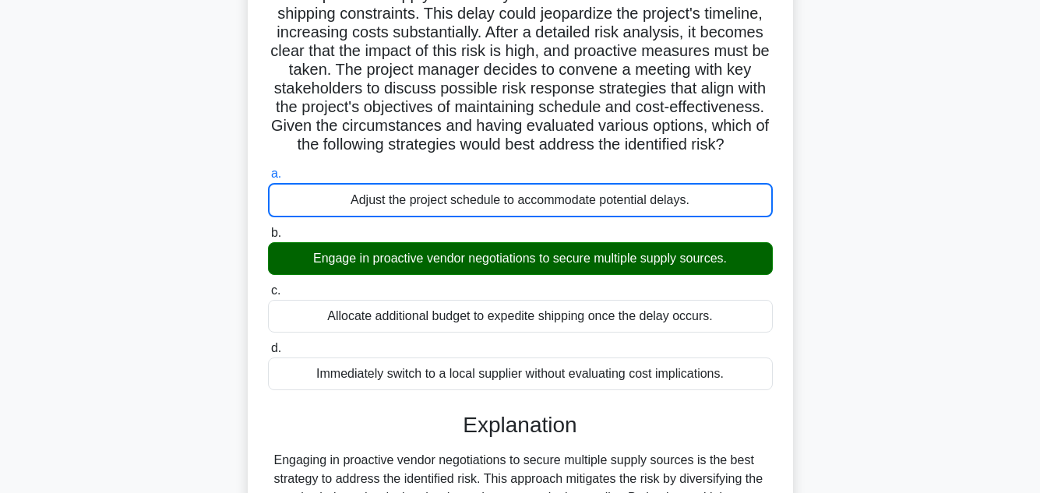
click at [268, 228] on input "b. Engage in proactive vendor negotiations to secure multiple supply sources." at bounding box center [268, 233] width 0 height 10
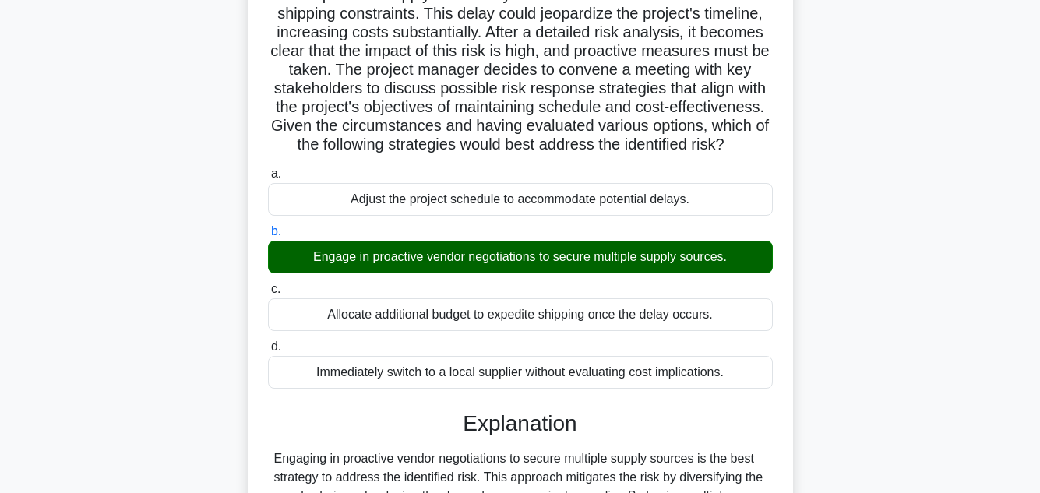
click at [268, 284] on input "c. Allocate additional budget to expedite shipping once the delay occurs." at bounding box center [268, 289] width 0 height 10
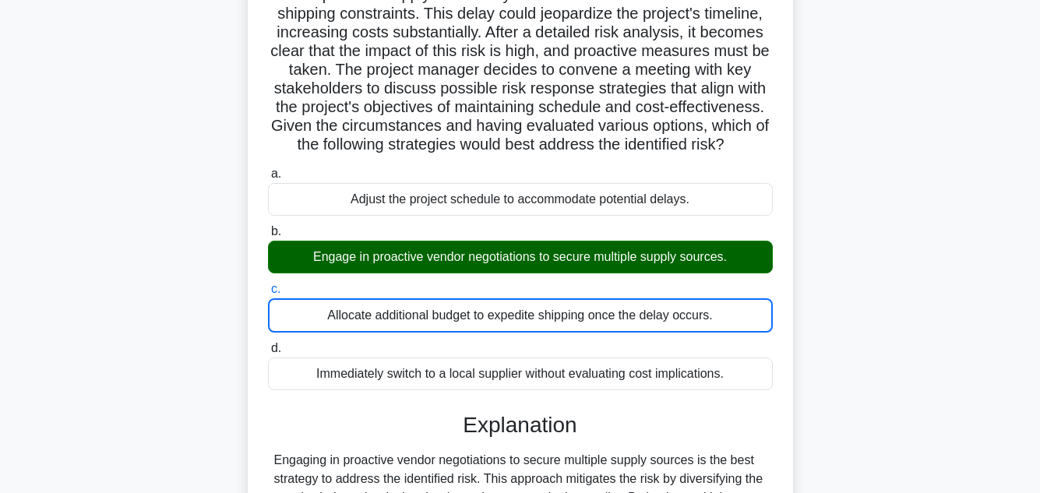
click at [268, 344] on input "d. Immediately switch to a local supplier without evaluating cost implications." at bounding box center [268, 349] width 0 height 10
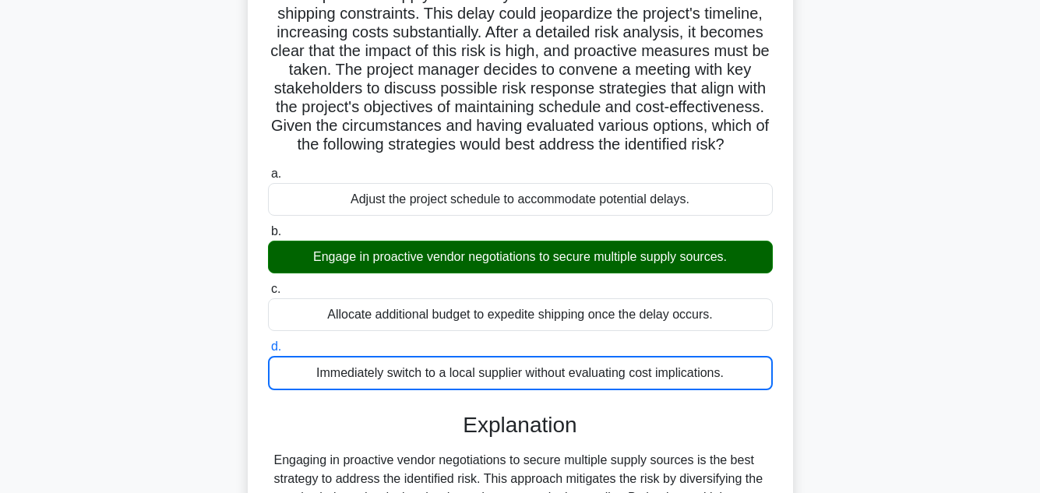
click at [268, 169] on input "a. Adjust the project schedule to accommodate potential delays." at bounding box center [268, 174] width 0 height 10
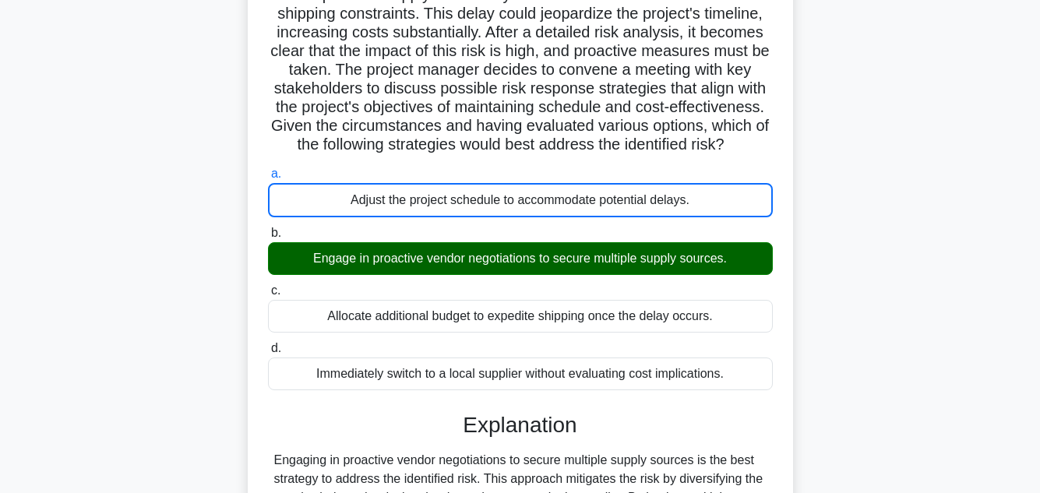
click at [268, 228] on input "b. Engage in proactive vendor negotiations to secure multiple supply sources." at bounding box center [268, 233] width 0 height 10
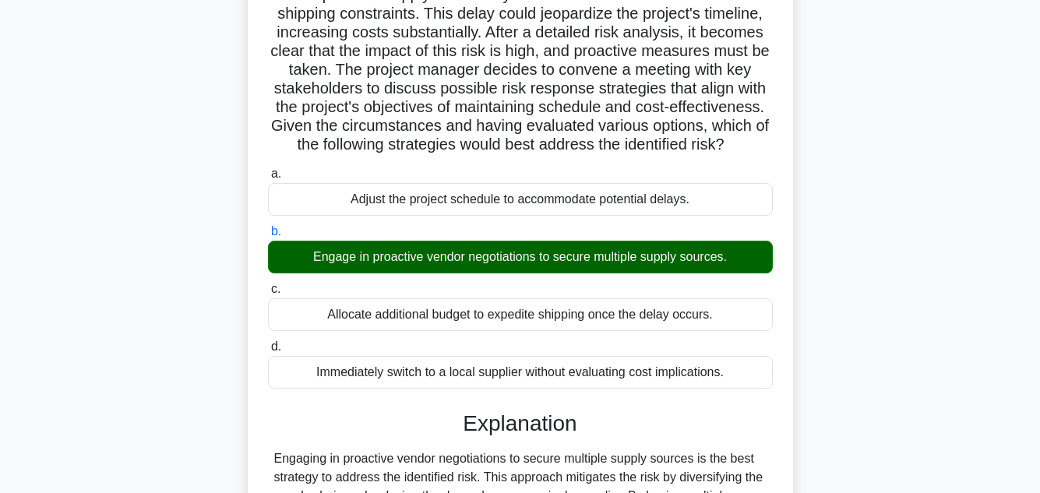
click at [268, 284] on input "c. Allocate additional budget to expedite shipping once the delay occurs." at bounding box center [268, 289] width 0 height 10
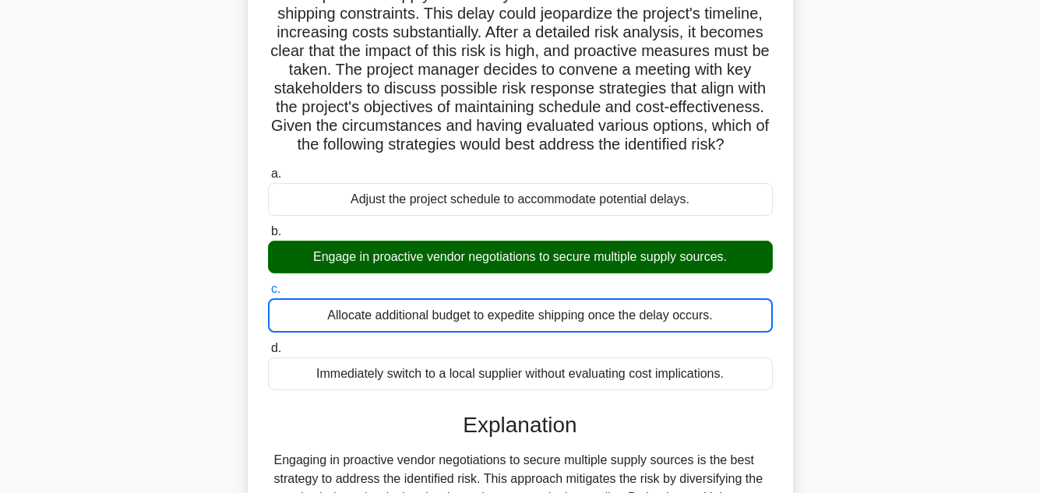
click at [268, 344] on input "d. Immediately switch to a local supplier without evaluating cost implications." at bounding box center [268, 349] width 0 height 10
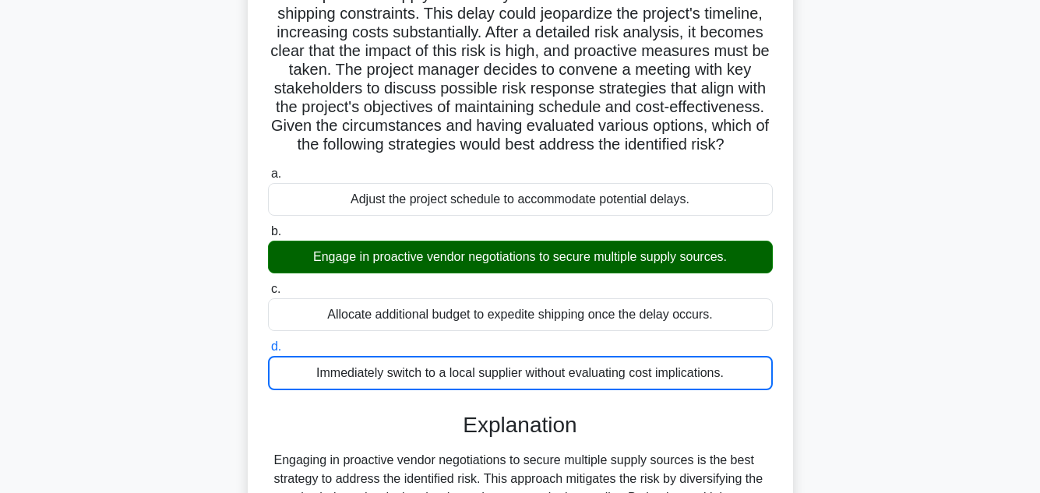
click at [268, 169] on input "a. Adjust the project schedule to accommodate potential delays." at bounding box center [268, 174] width 0 height 10
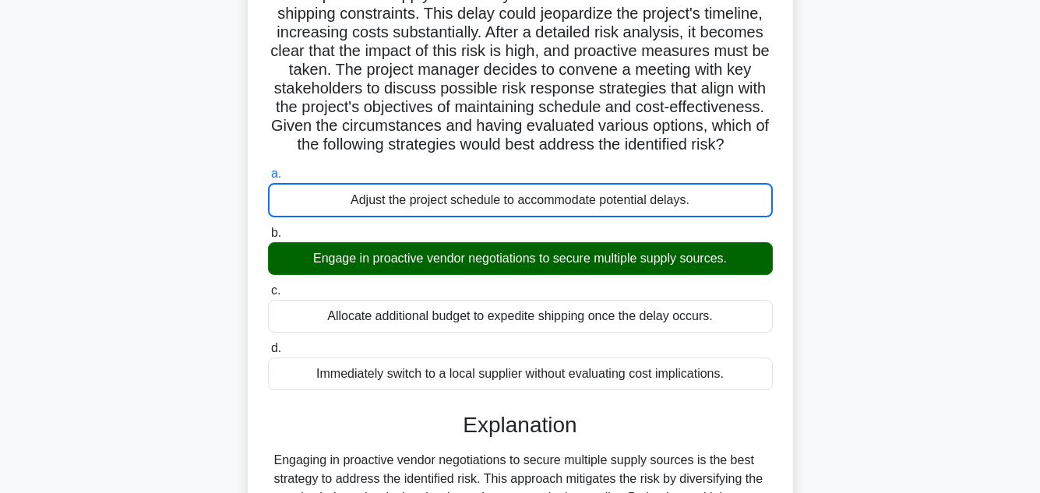
click at [268, 228] on input "b. Engage in proactive vendor negotiations to secure multiple supply sources." at bounding box center [268, 233] width 0 height 10
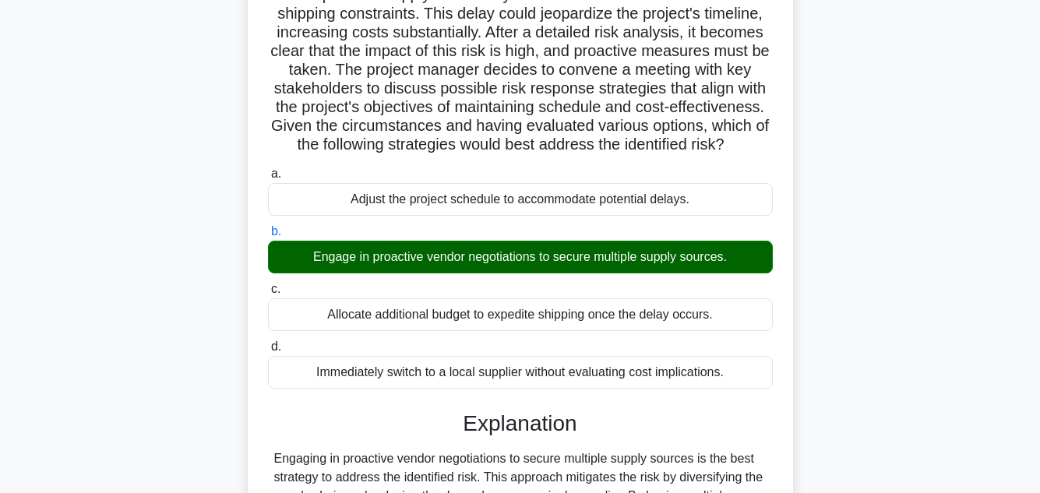
click at [268, 284] on input "c. Allocate additional budget to expedite shipping once the delay occurs." at bounding box center [268, 289] width 0 height 10
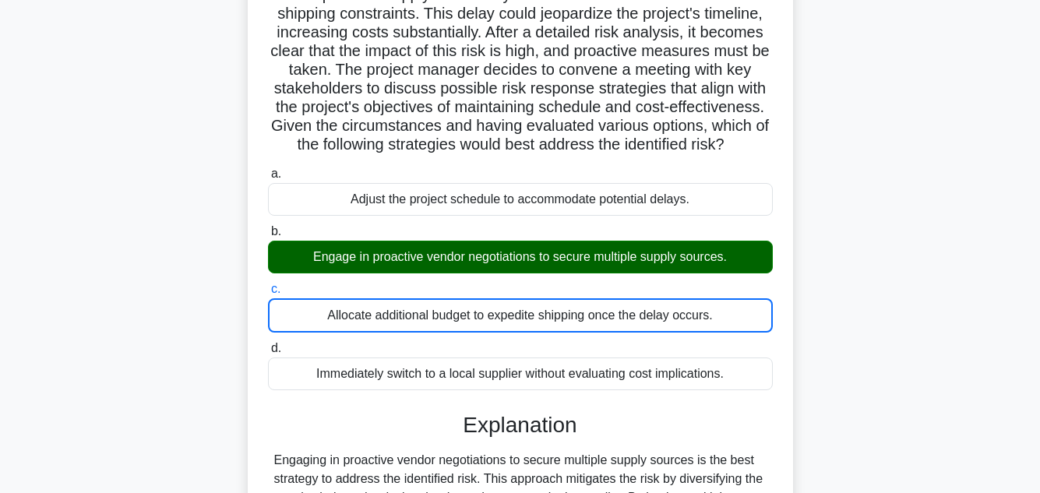
click at [268, 344] on input "d. Immediately switch to a local supplier without evaluating cost implications." at bounding box center [268, 349] width 0 height 10
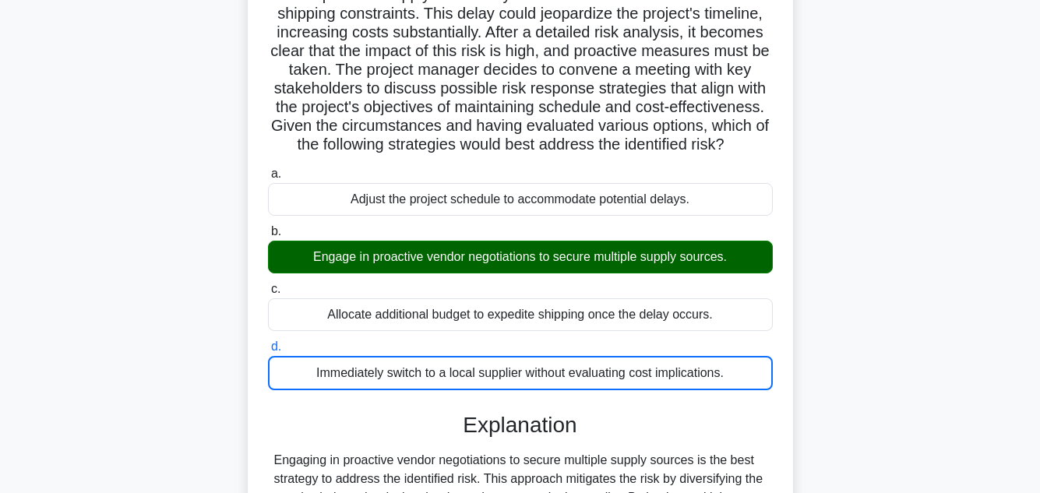
click at [268, 169] on input "a. Adjust the project schedule to accommodate potential delays." at bounding box center [268, 174] width 0 height 10
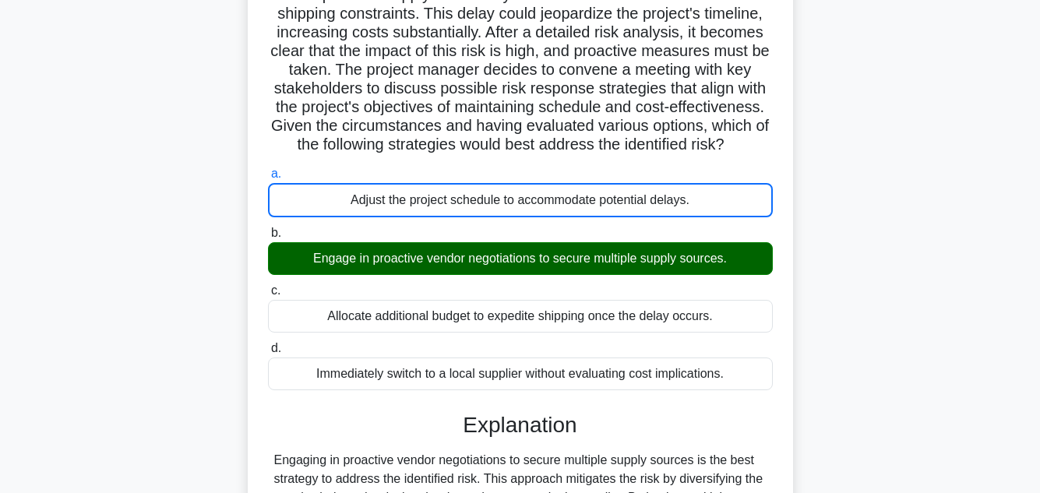
click at [268, 228] on input "b. Engage in proactive vendor negotiations to secure multiple supply sources." at bounding box center [268, 233] width 0 height 10
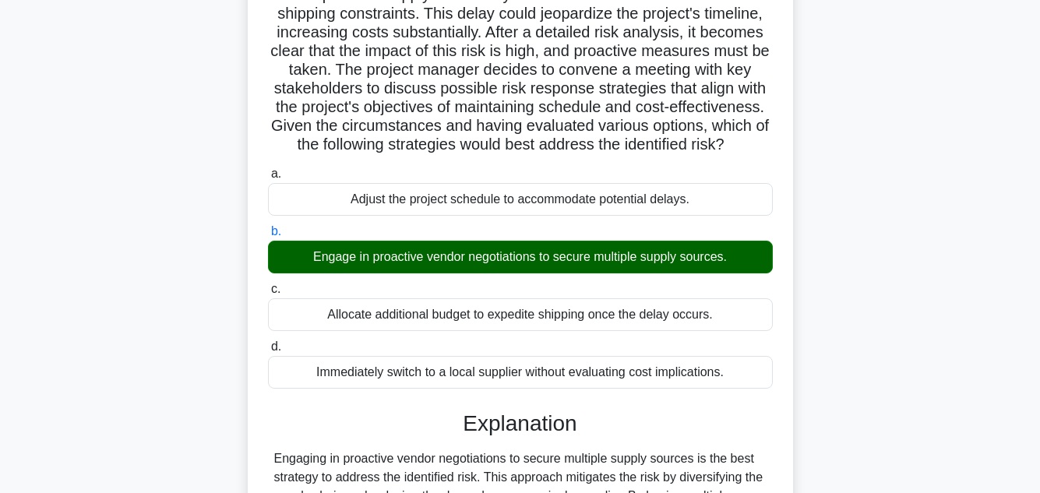
click at [268, 284] on input "c. Allocate additional budget to expedite shipping once the delay occurs." at bounding box center [268, 289] width 0 height 10
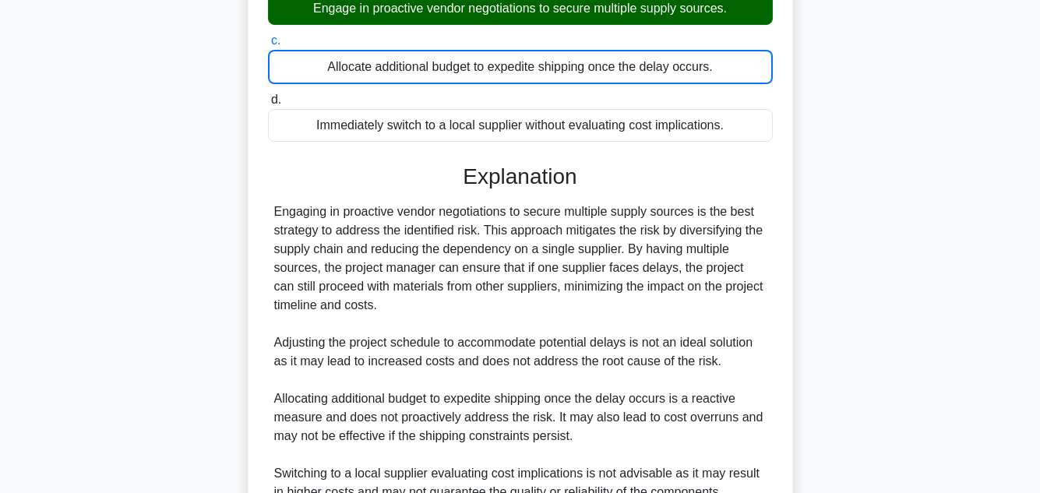
scroll to position [436, 0]
click at [268, 94] on input "d. Immediately switch to a local supplier without evaluating cost implications." at bounding box center [268, 99] width 0 height 10
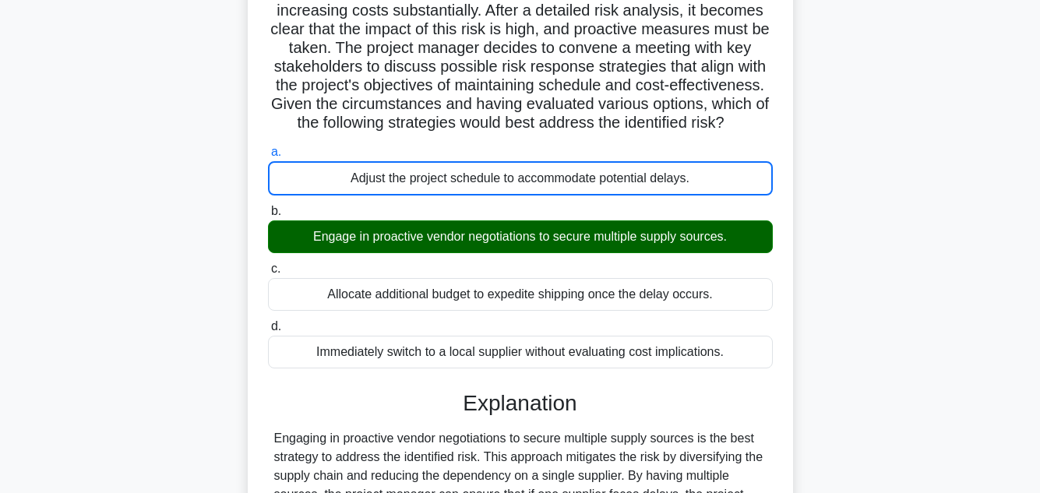
click at [268, 206] on input "b. Engage in proactive vendor negotiations to secure multiple supply sources." at bounding box center [268, 211] width 0 height 10
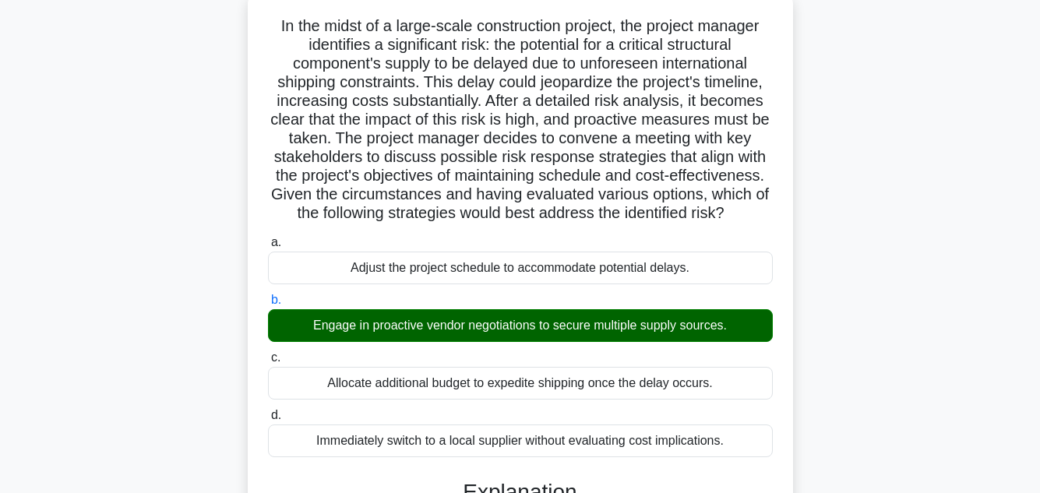
scroll to position [117, 0]
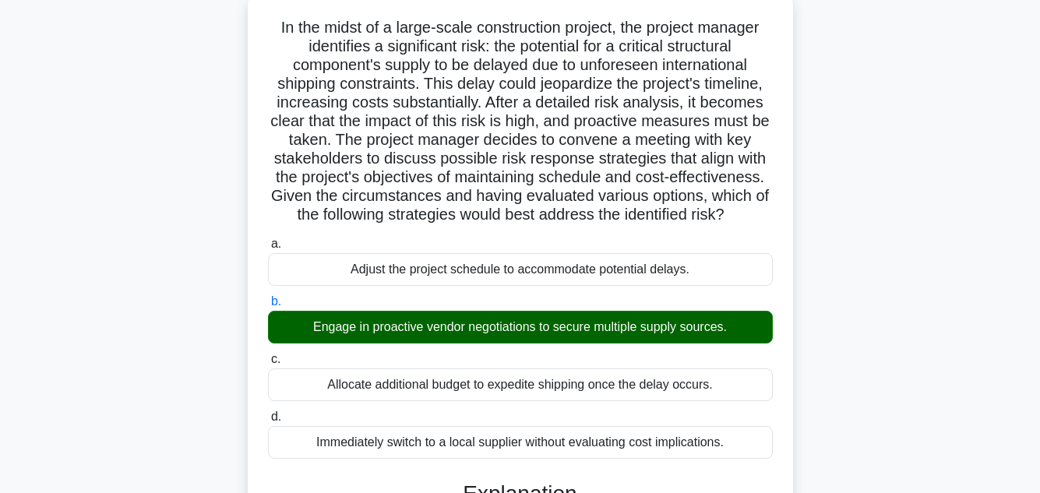
click at [268, 354] on input "c. Allocate additional budget to expedite shipping once the delay occurs." at bounding box center [268, 359] width 0 height 10
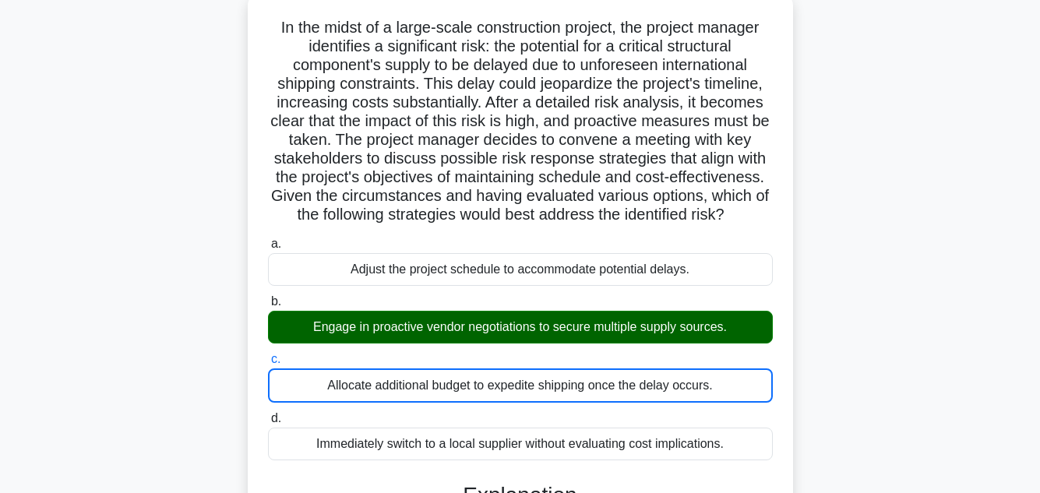
click at [268, 414] on input "d. Immediately switch to a local supplier without evaluating cost implications." at bounding box center [268, 419] width 0 height 10
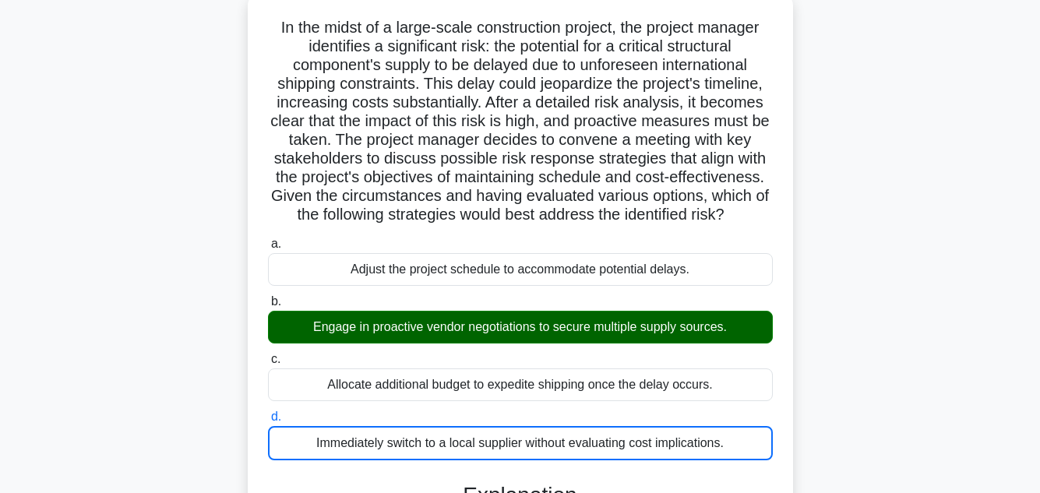
click at [268, 239] on input "a. Adjust the project schedule to accommodate potential delays." at bounding box center [268, 244] width 0 height 10
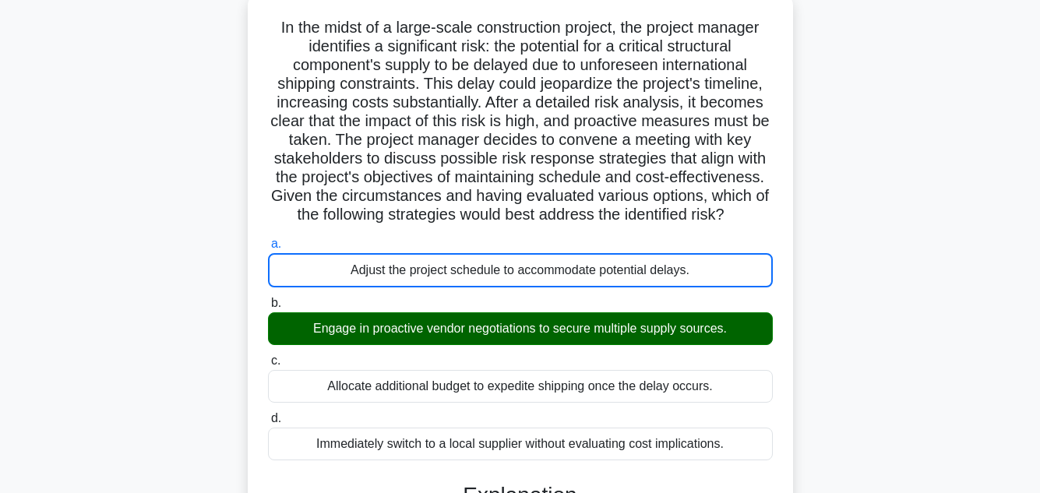
click at [268, 298] on input "b. Engage in proactive vendor negotiations to secure multiple supply sources." at bounding box center [268, 303] width 0 height 10
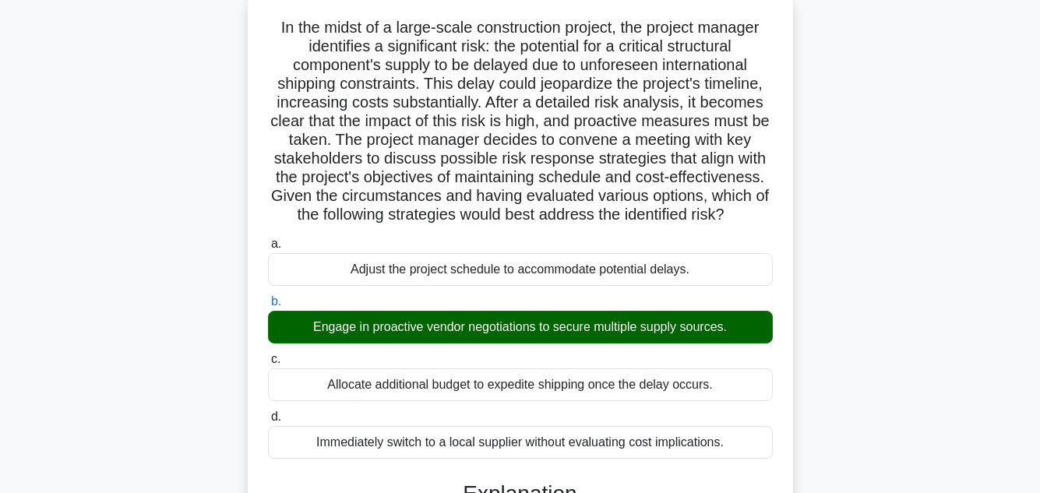
click at [268, 354] on input "c. Allocate additional budget to expedite shipping once the delay occurs." at bounding box center [268, 359] width 0 height 10
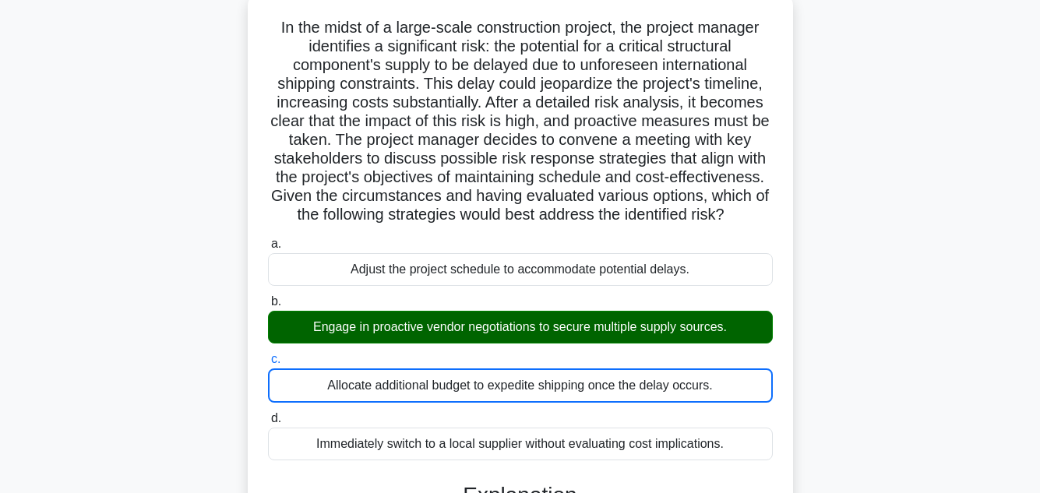
click at [268, 414] on input "d. Immediately switch to a local supplier without evaluating cost implications." at bounding box center [268, 419] width 0 height 10
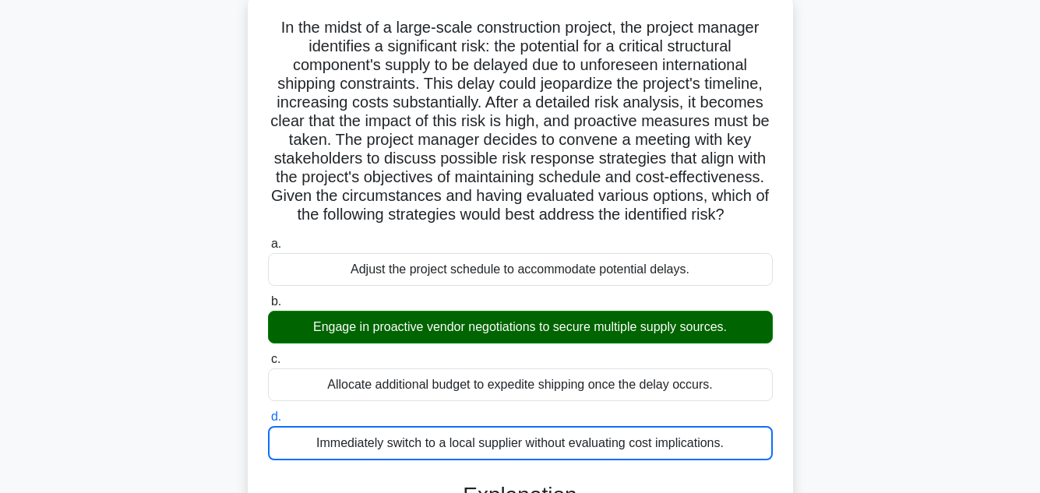
click at [268, 239] on input "a. Adjust the project schedule to accommodate potential delays." at bounding box center [268, 244] width 0 height 10
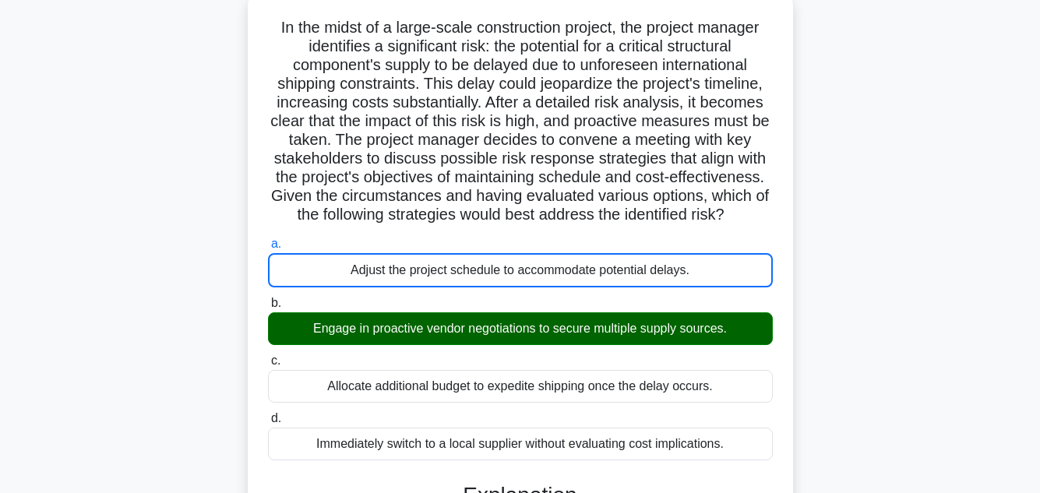
click at [268, 298] on input "b. Engage in proactive vendor negotiations to secure multiple supply sources." at bounding box center [268, 303] width 0 height 10
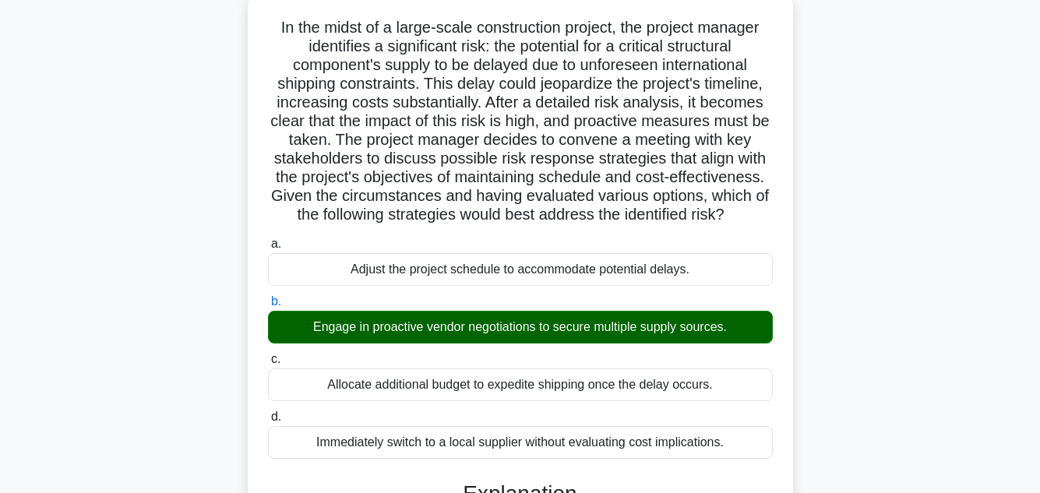
click at [268, 354] on input "c. Allocate additional budget to expedite shipping once the delay occurs." at bounding box center [268, 359] width 0 height 10
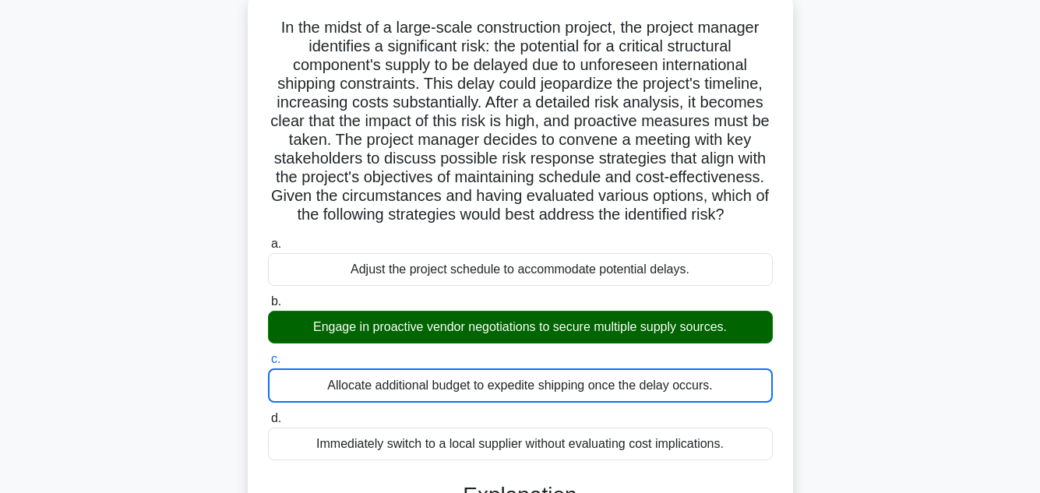
click at [268, 414] on input "d. Immediately switch to a local supplier without evaluating cost implications." at bounding box center [268, 419] width 0 height 10
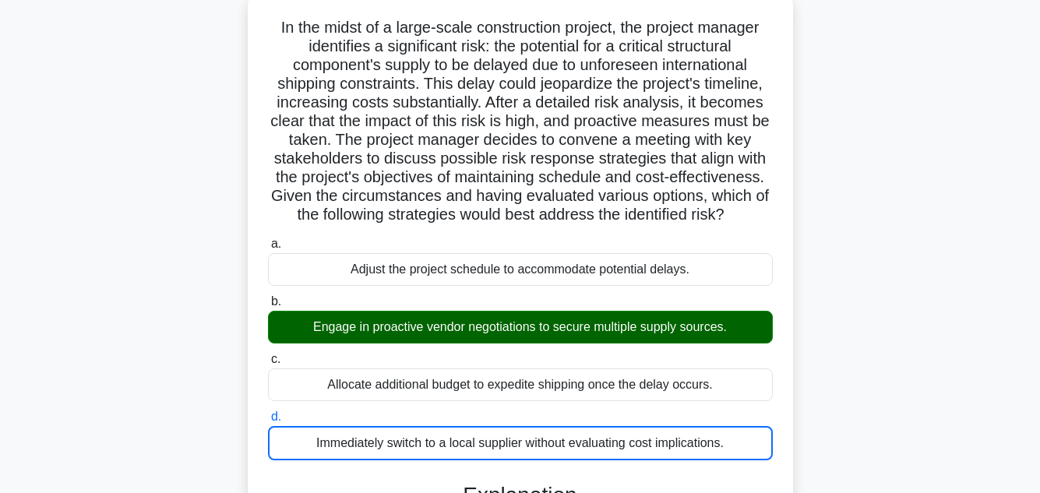
click at [268, 239] on input "a. Adjust the project schedule to accommodate potential delays." at bounding box center [268, 244] width 0 height 10
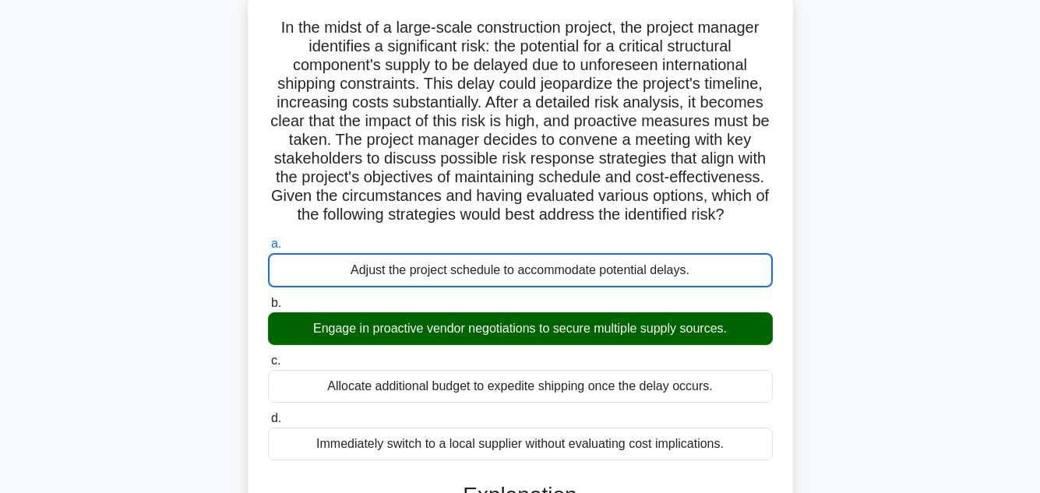
click at [268, 298] on input "b. Engage in proactive vendor negotiations to secure multiple supply sources." at bounding box center [268, 303] width 0 height 10
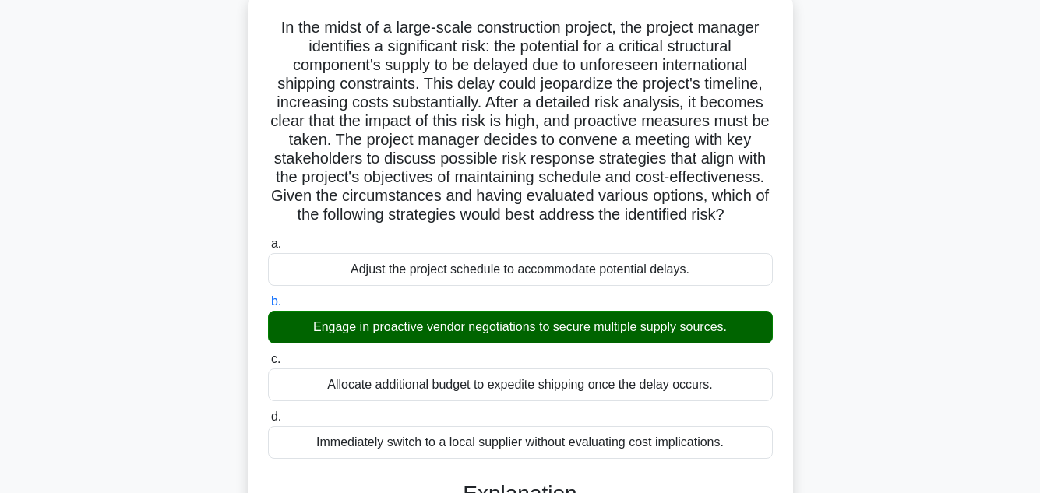
click at [268, 354] on input "c. Allocate additional budget to expedite shipping once the delay occurs." at bounding box center [268, 359] width 0 height 10
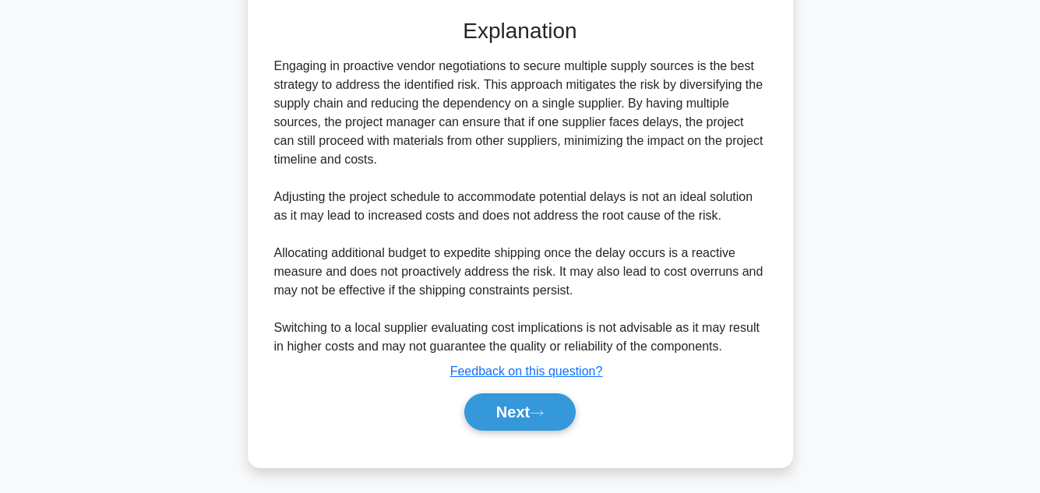
scroll to position [582, 0]
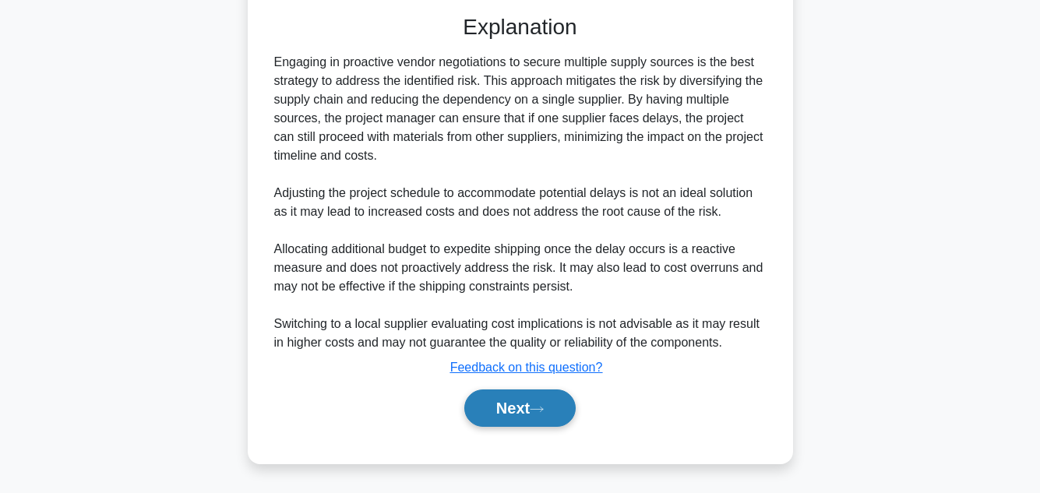
click at [490, 411] on button "Next" at bounding box center [519, 408] width 111 height 37
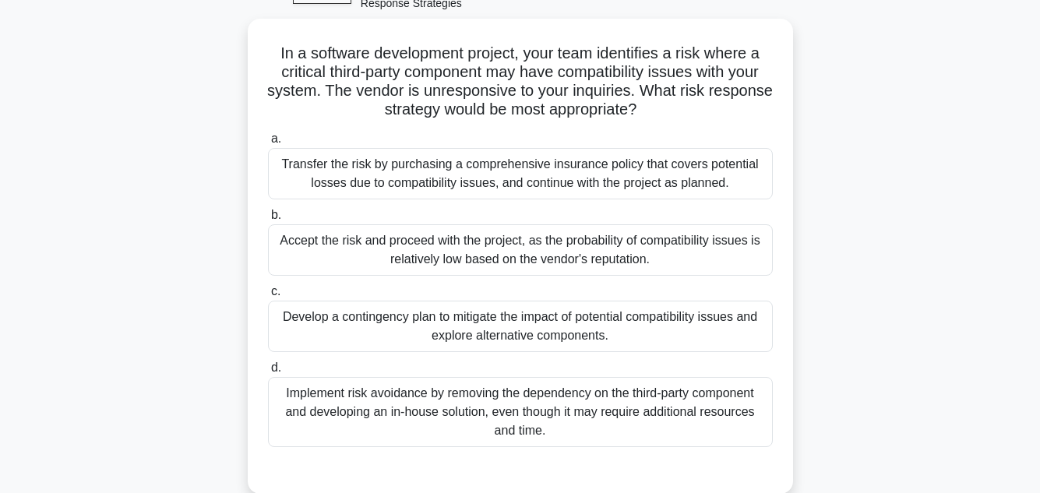
scroll to position [93, 0]
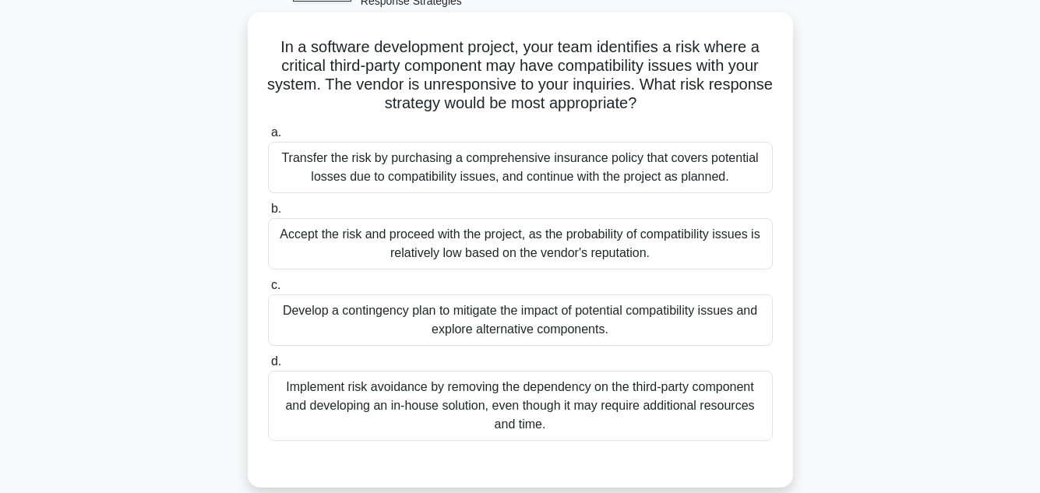
click at [644, 316] on div "Develop a contingency plan to mitigate the impact of potential compatibility is…" at bounding box center [520, 319] width 505 height 51
click at [268, 291] on input "c. Develop a contingency plan to mitigate the impact of potential compatibility…" at bounding box center [268, 285] width 0 height 10
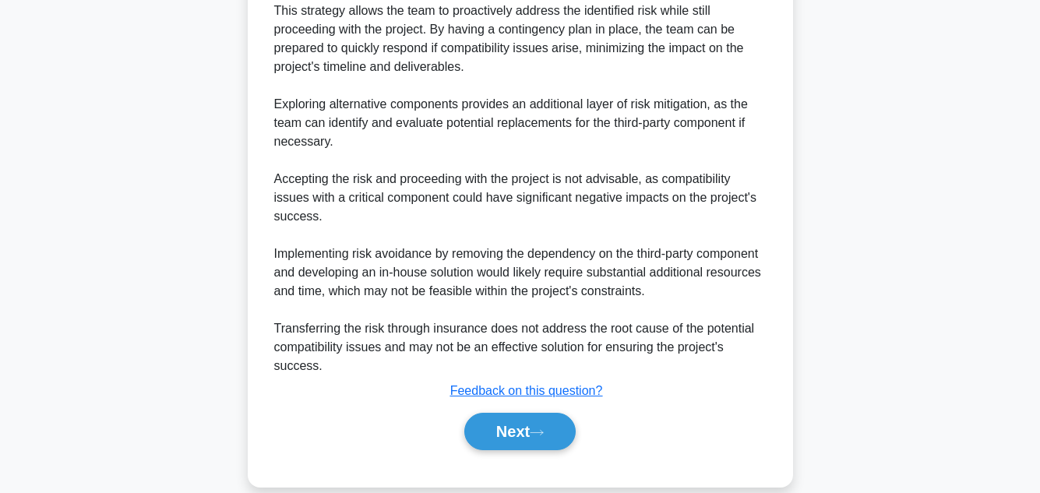
scroll to position [693, 0]
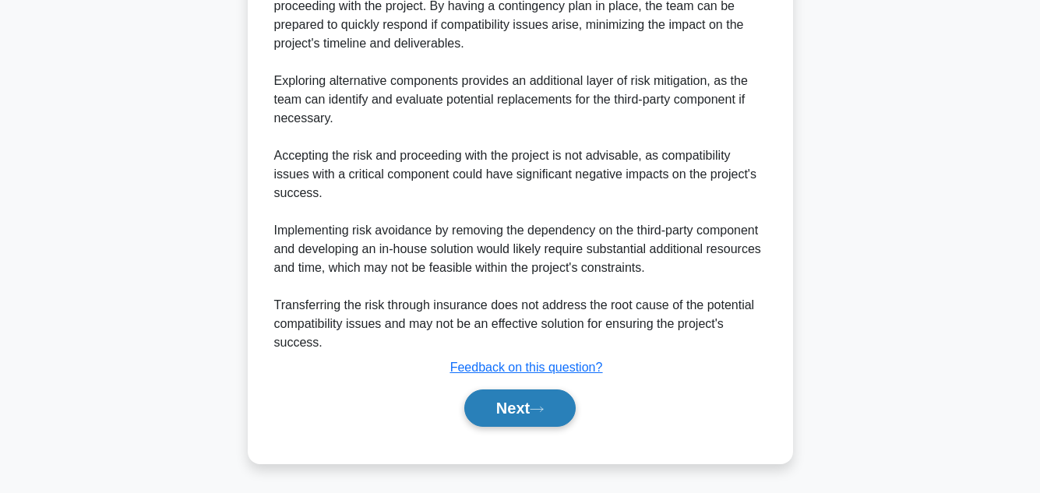
click at [523, 406] on button "Next" at bounding box center [519, 408] width 111 height 37
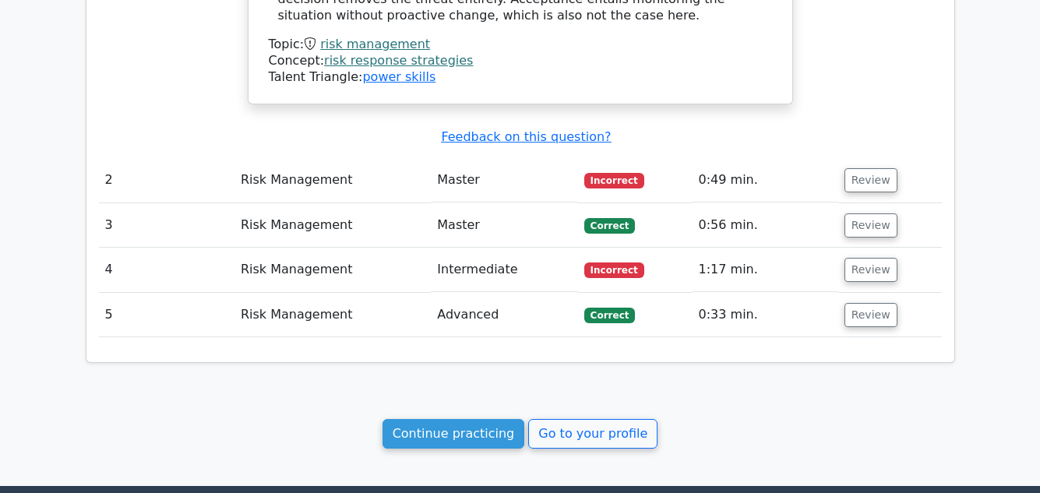
scroll to position [1465, 0]
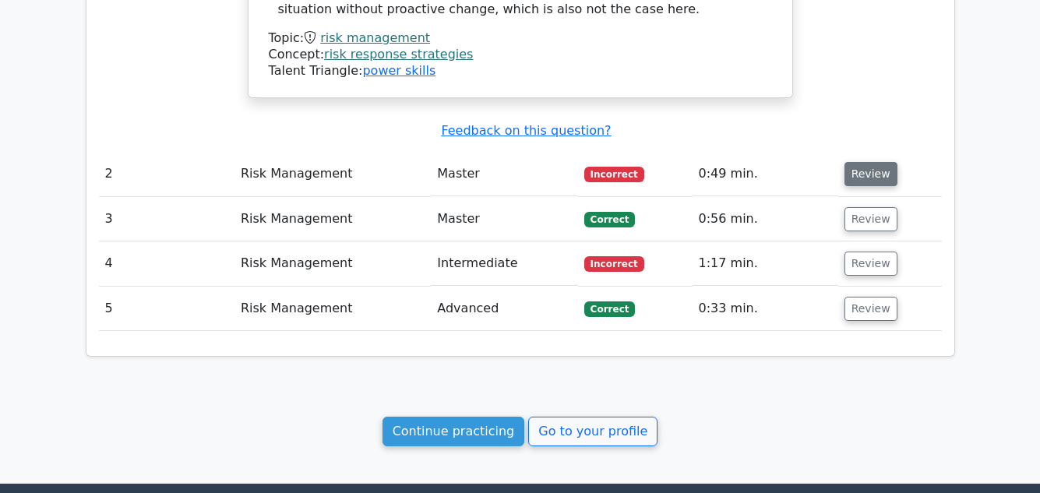
click at [852, 162] on button "Review" at bounding box center [871, 174] width 53 height 24
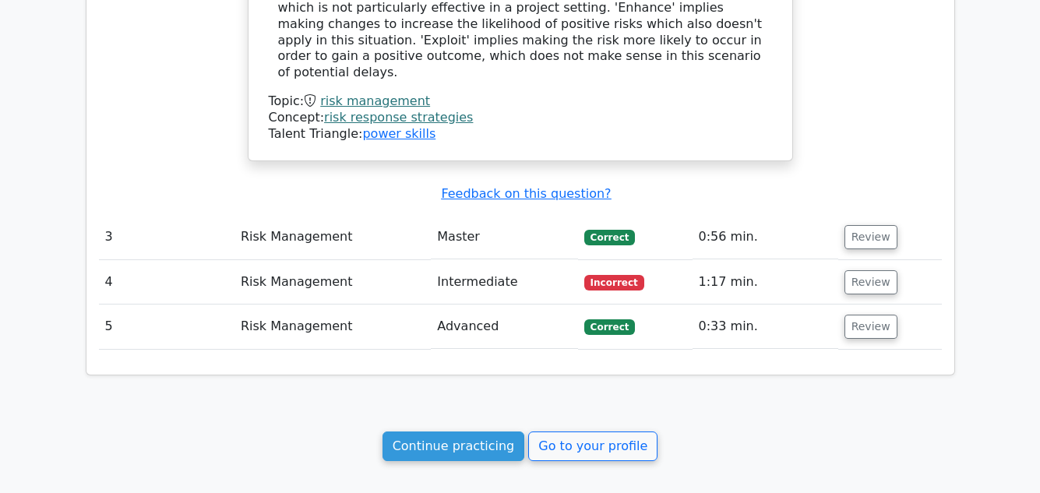
scroll to position [2213, 0]
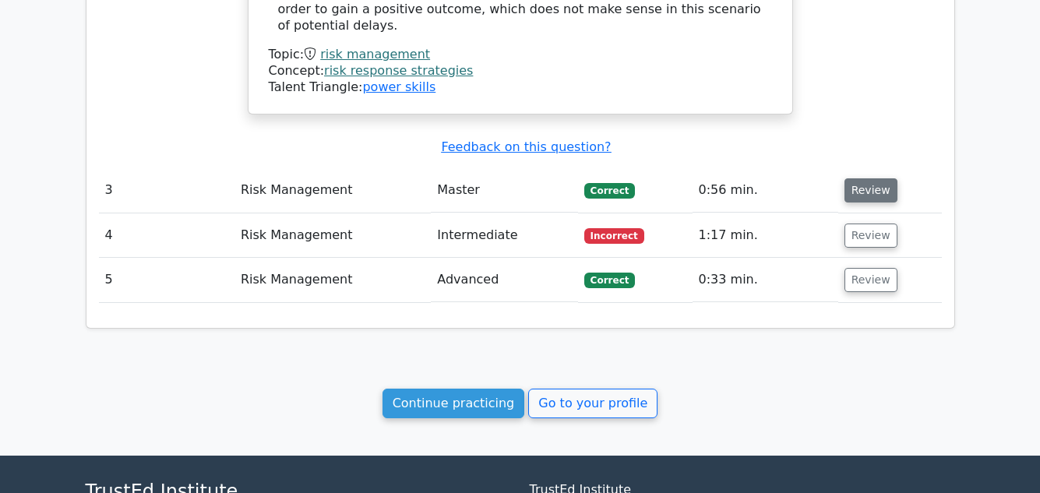
click at [876, 178] on button "Review" at bounding box center [871, 190] width 53 height 24
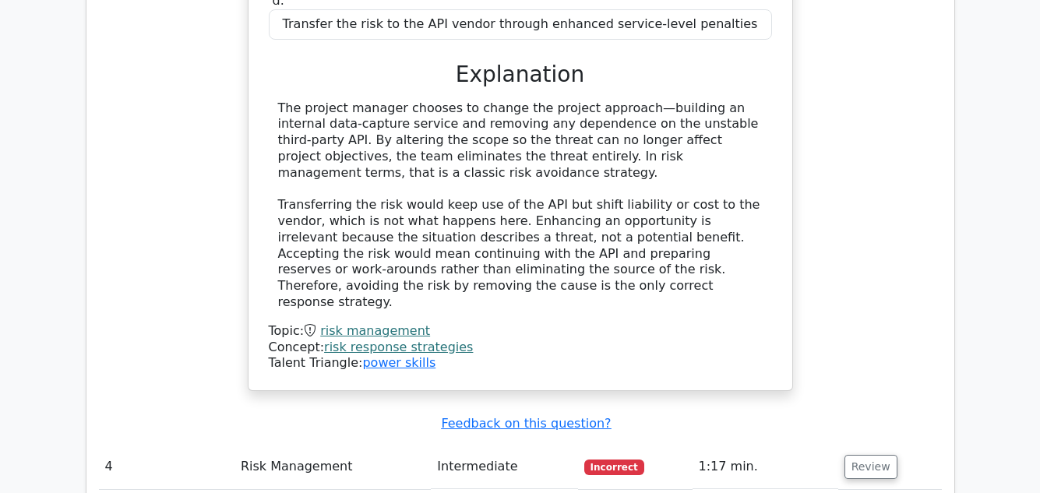
scroll to position [2929, 0]
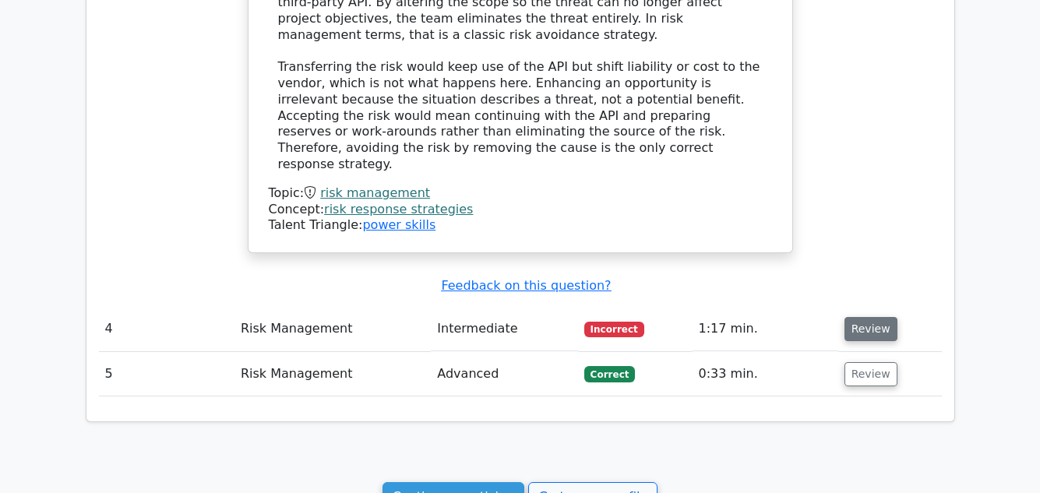
click at [870, 317] on button "Review" at bounding box center [871, 329] width 53 height 24
click at [869, 317] on button "Review" at bounding box center [871, 329] width 53 height 24
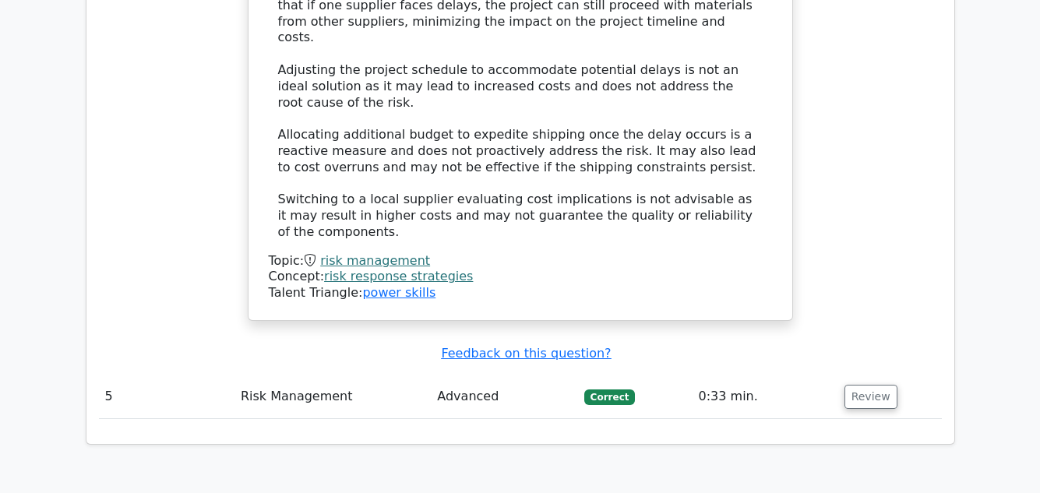
scroll to position [3926, 0]
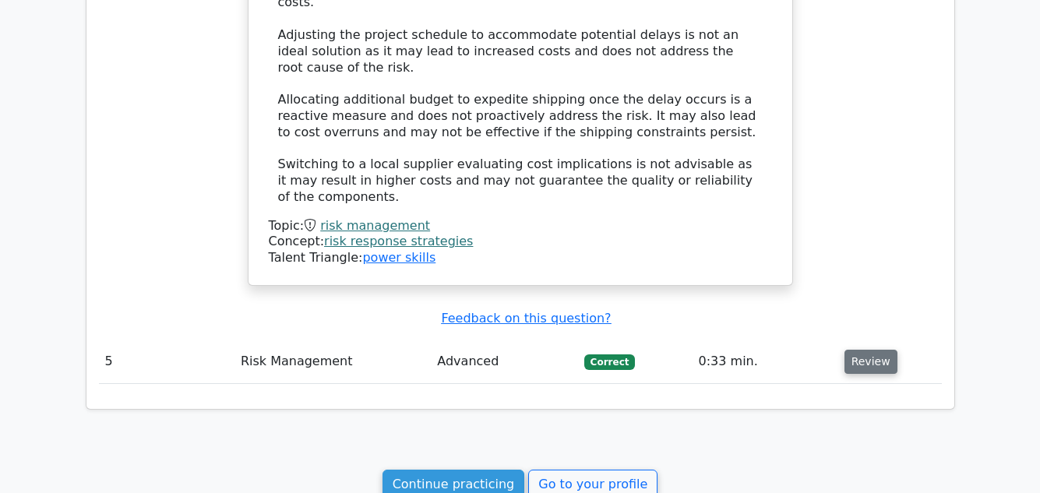
click at [877, 350] on button "Review" at bounding box center [871, 362] width 53 height 24
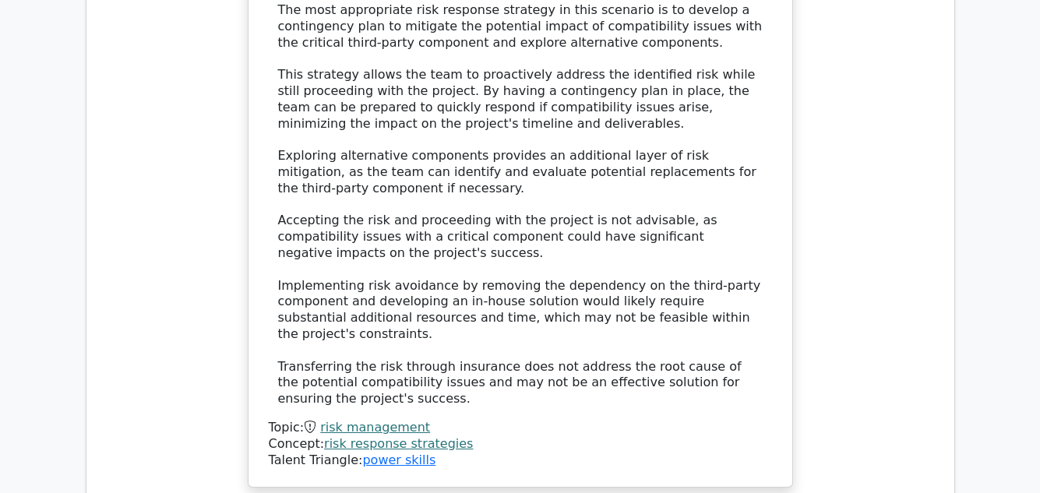
scroll to position [4830, 0]
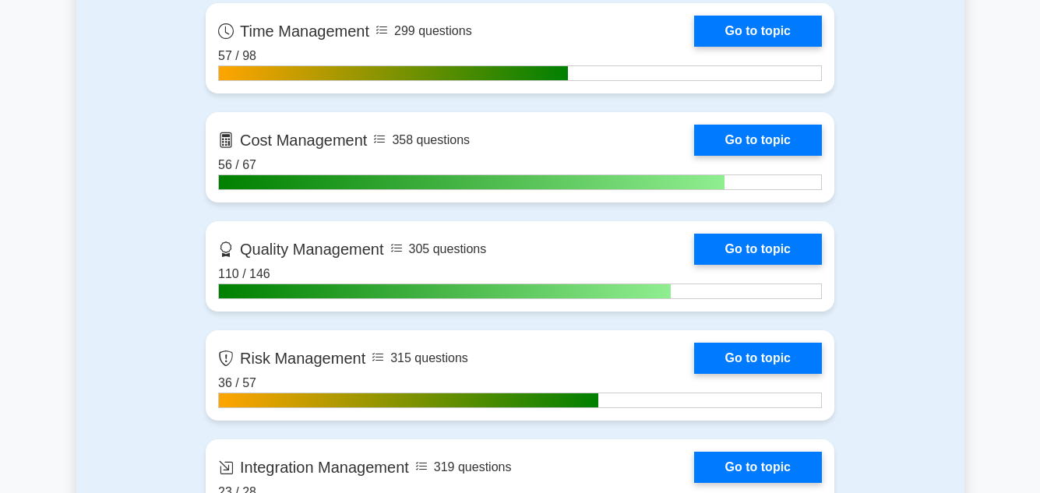
scroll to position [978, 0]
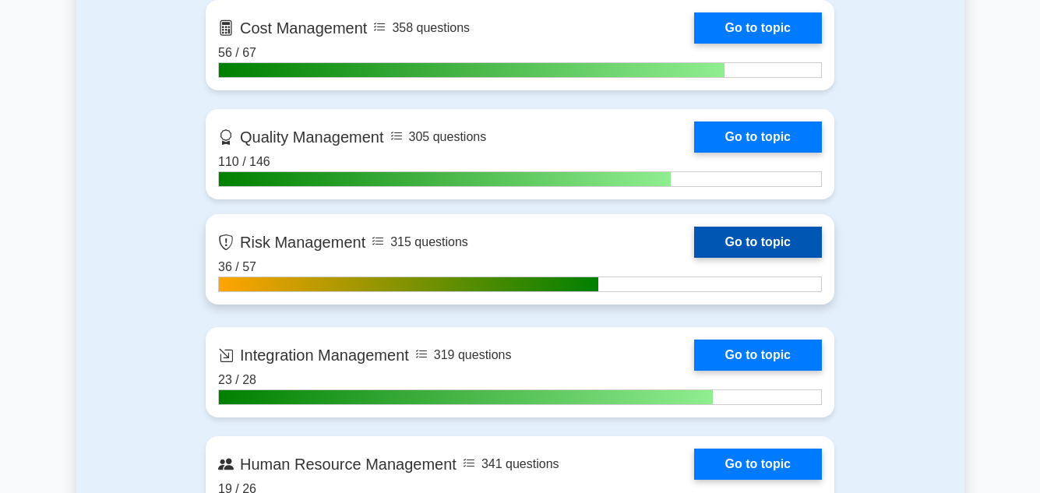
click at [732, 231] on link "Go to topic" at bounding box center [758, 242] width 128 height 31
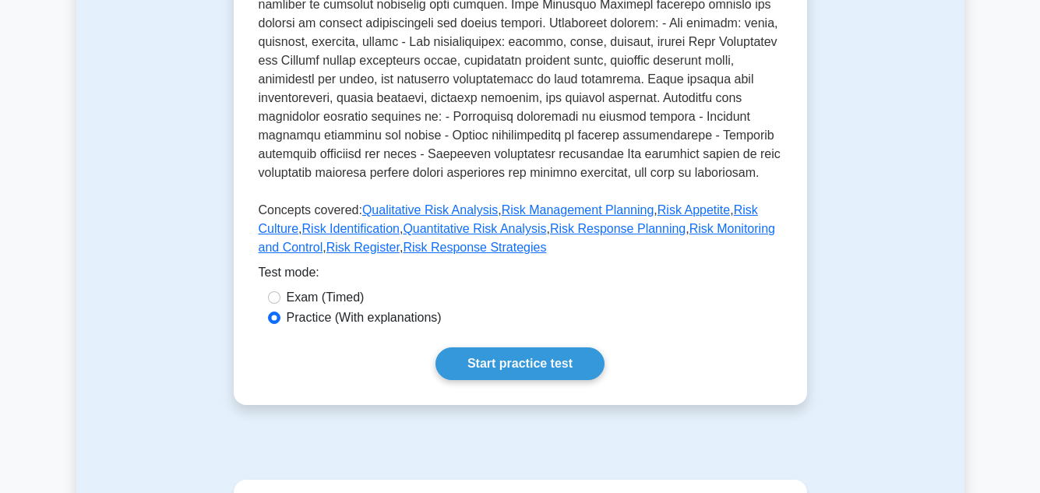
scroll to position [561, 0]
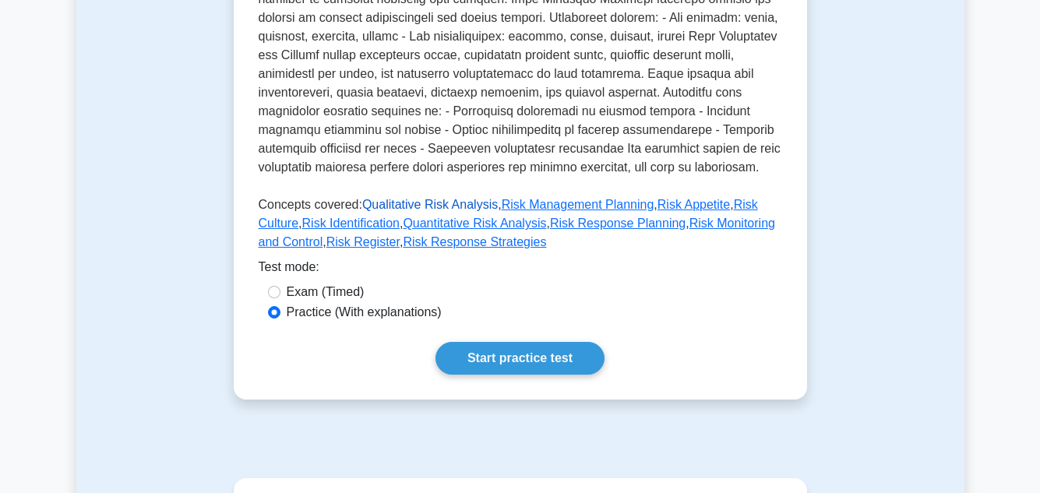
click at [441, 203] on link "Qualitative Risk Analysis" at bounding box center [430, 204] width 136 height 13
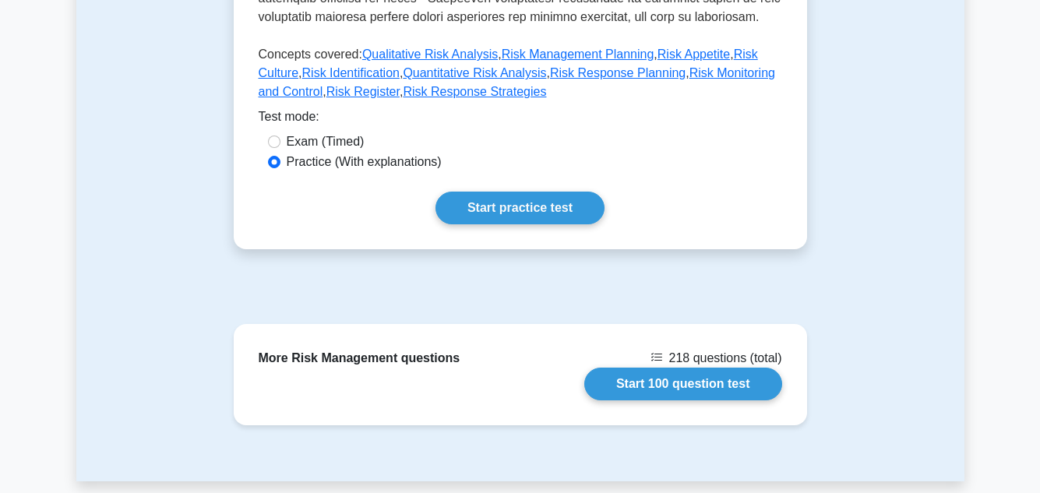
scroll to position [810, 0]
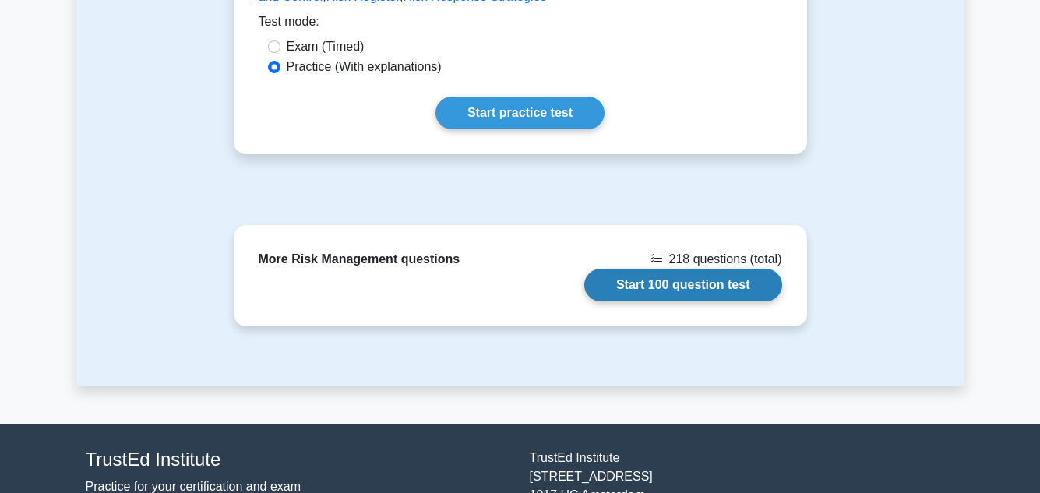
click at [679, 282] on link "Start 100 question test" at bounding box center [683, 285] width 198 height 33
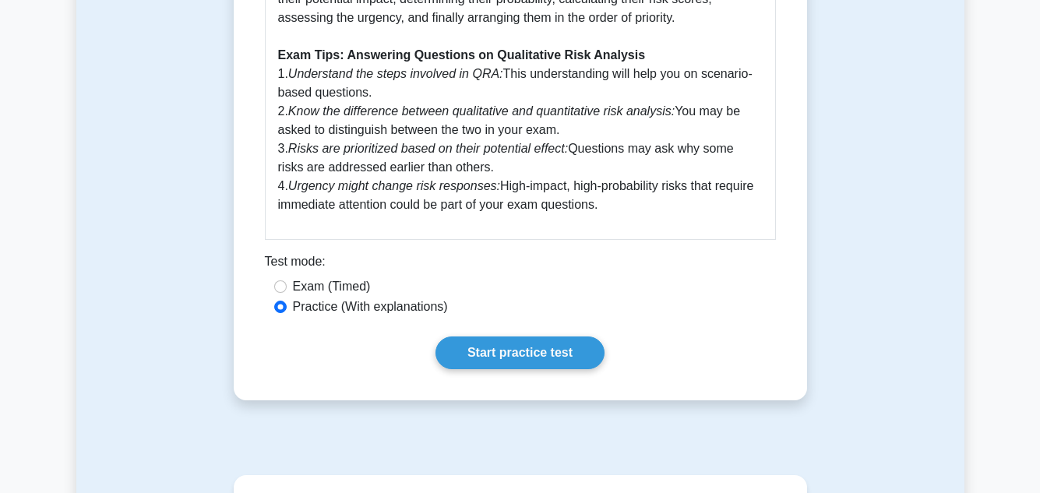
scroll to position [841, 0]
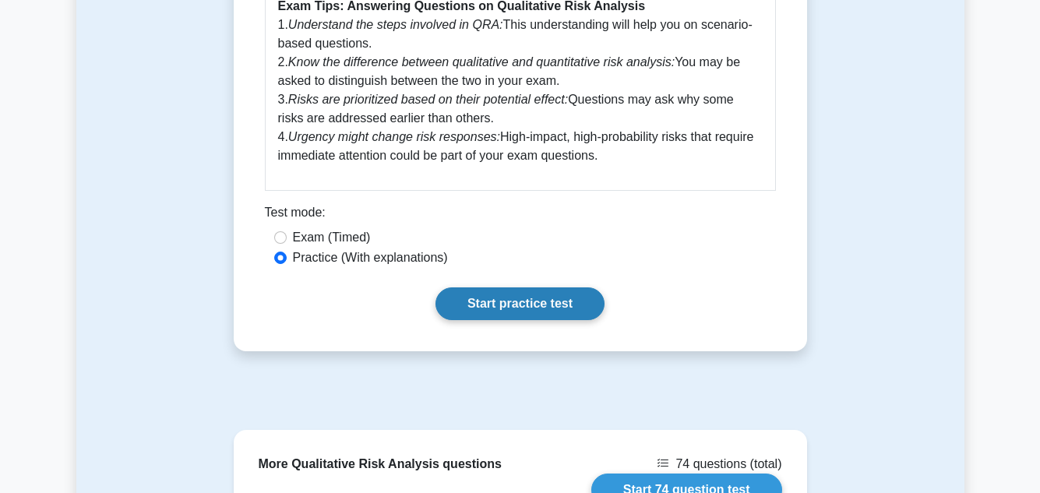
click at [566, 309] on link "Start practice test" at bounding box center [519, 303] width 169 height 33
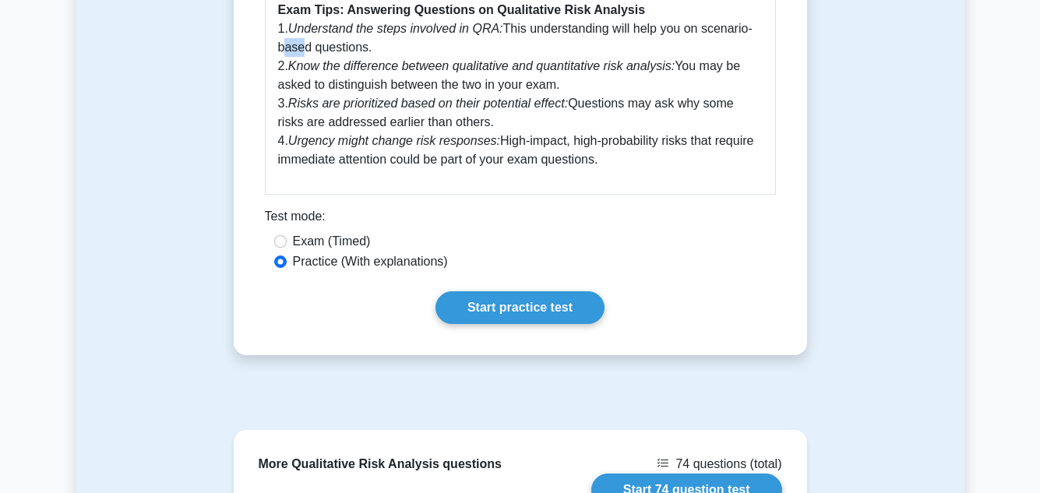
drag, startPoint x: 298, startPoint y: 41, endPoint x: 41, endPoint y: 43, distance: 257.1
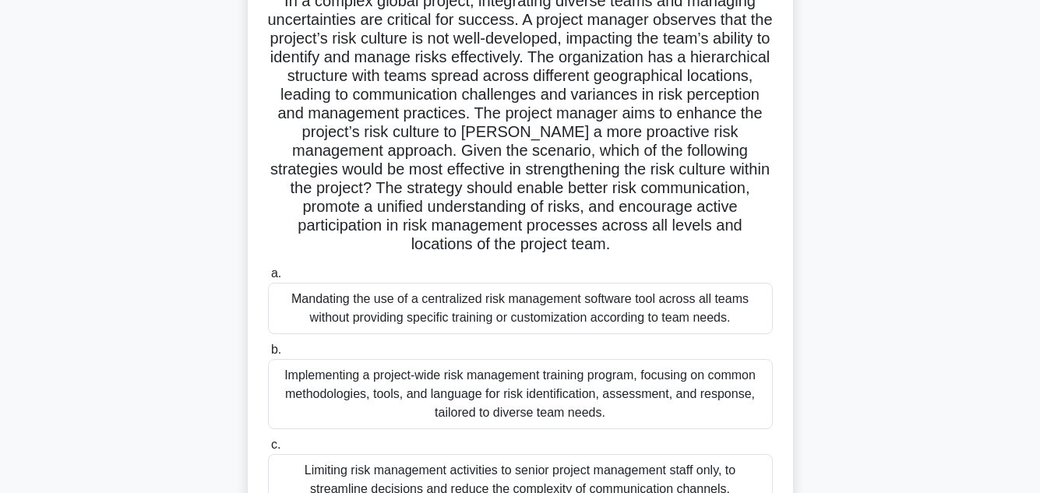
scroll to position [93, 0]
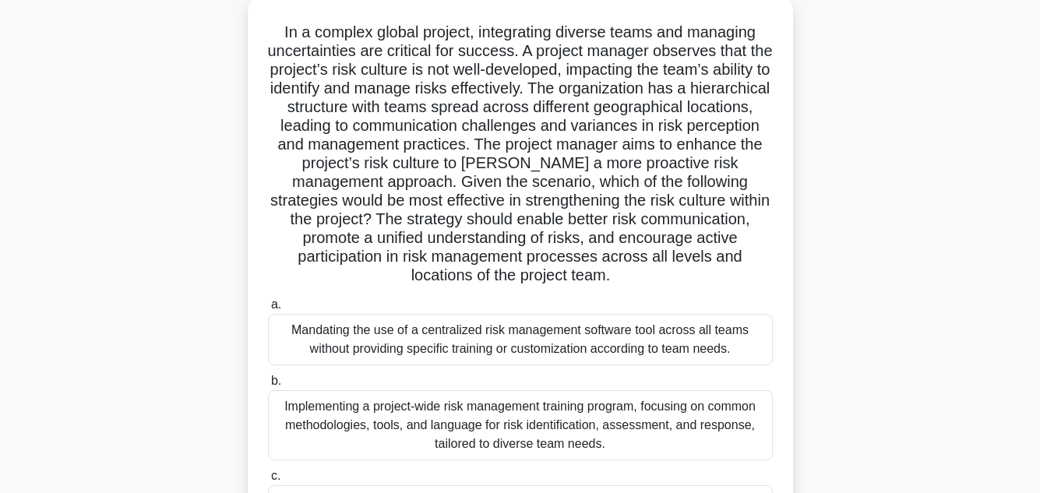
click at [850, 309] on div "In a complex global project, integrating diverse teams and managing uncertainti…" at bounding box center [520, 348] width 888 height 700
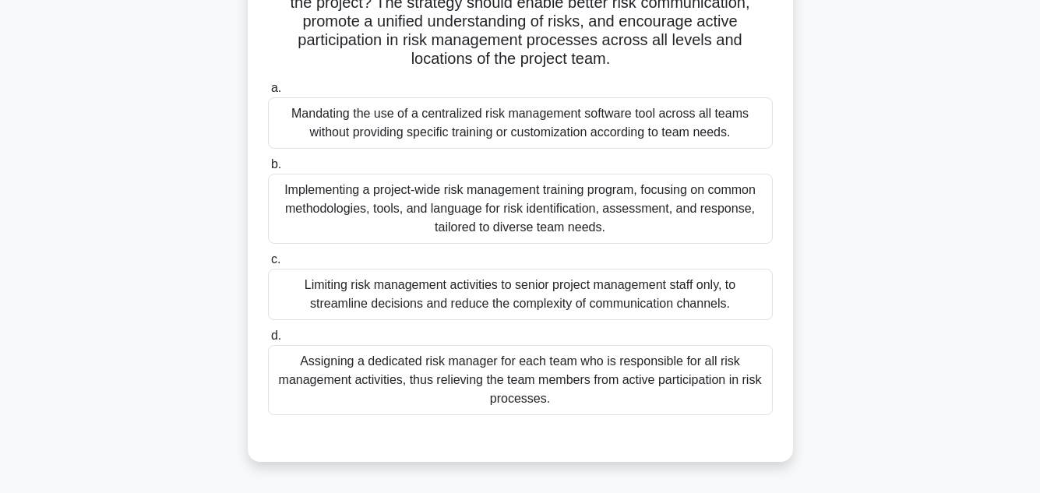
scroll to position [312, 0]
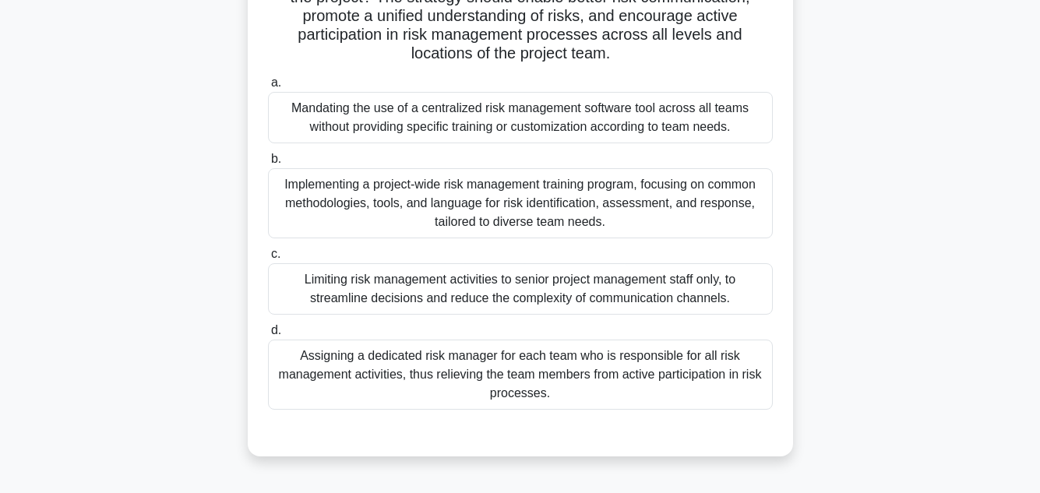
click at [692, 196] on div "Implementing a project-wide risk management training program, focusing on commo…" at bounding box center [520, 203] width 505 height 70
click at [268, 164] on input "b. Implementing a project-wide risk management training program, focusing on co…" at bounding box center [268, 159] width 0 height 10
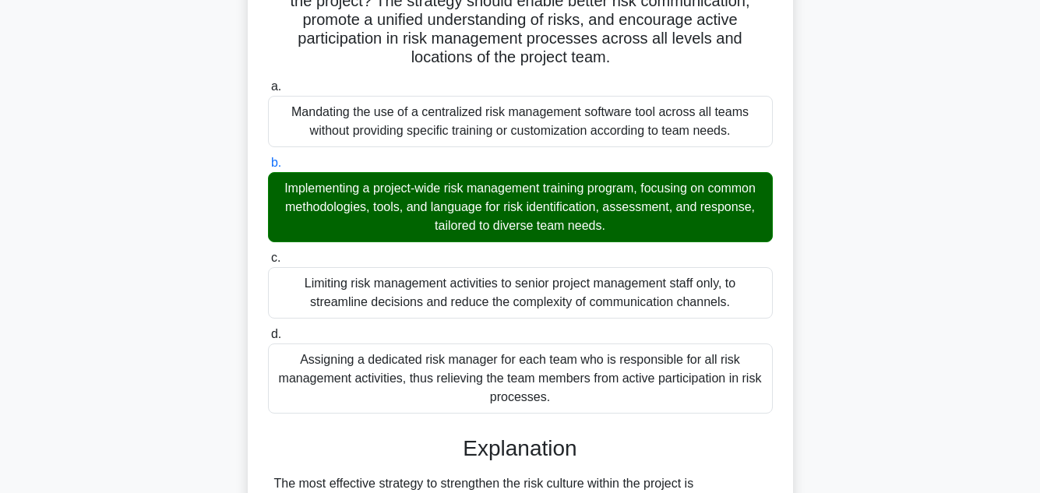
click at [917, 243] on div "In a complex global project, integrating diverse teams and managing uncertainti…" at bounding box center [520, 407] width 888 height 1255
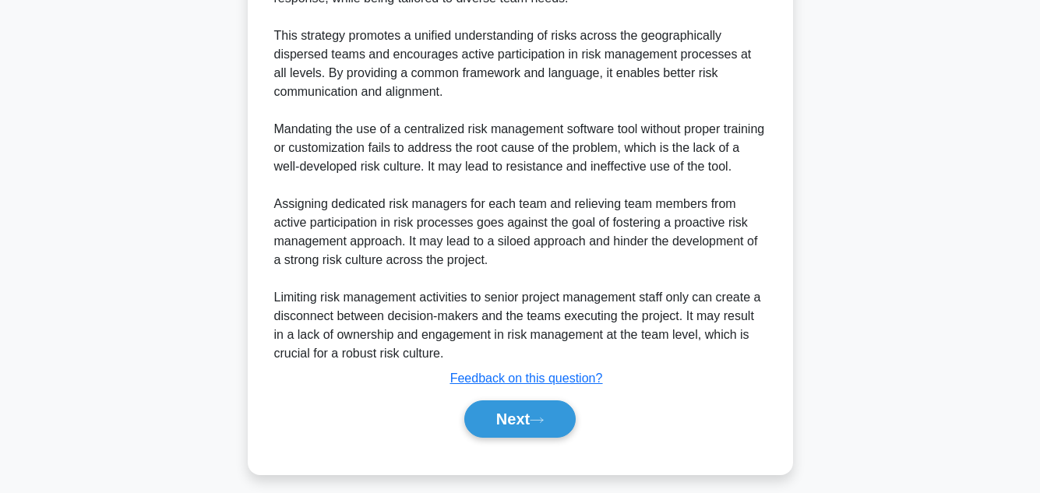
scroll to position [861, 0]
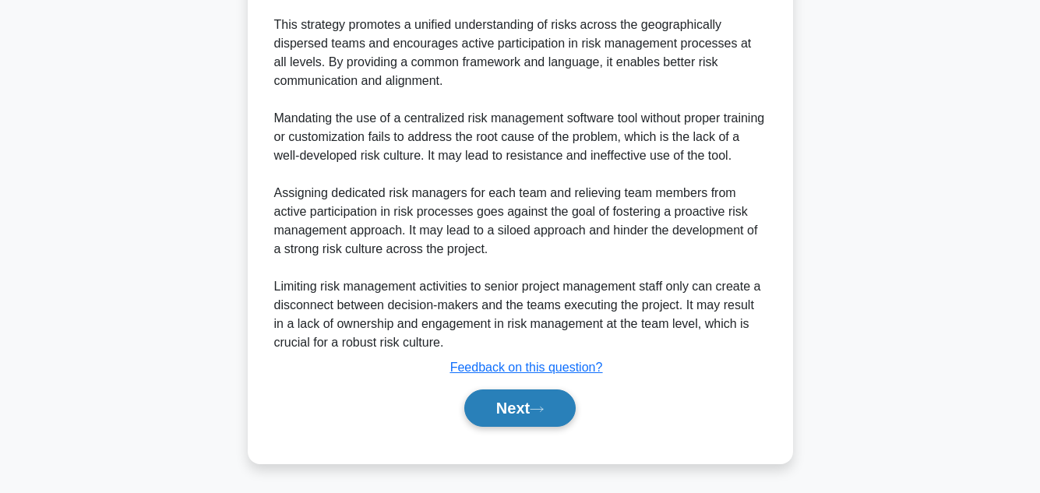
click at [517, 397] on button "Next" at bounding box center [519, 408] width 111 height 37
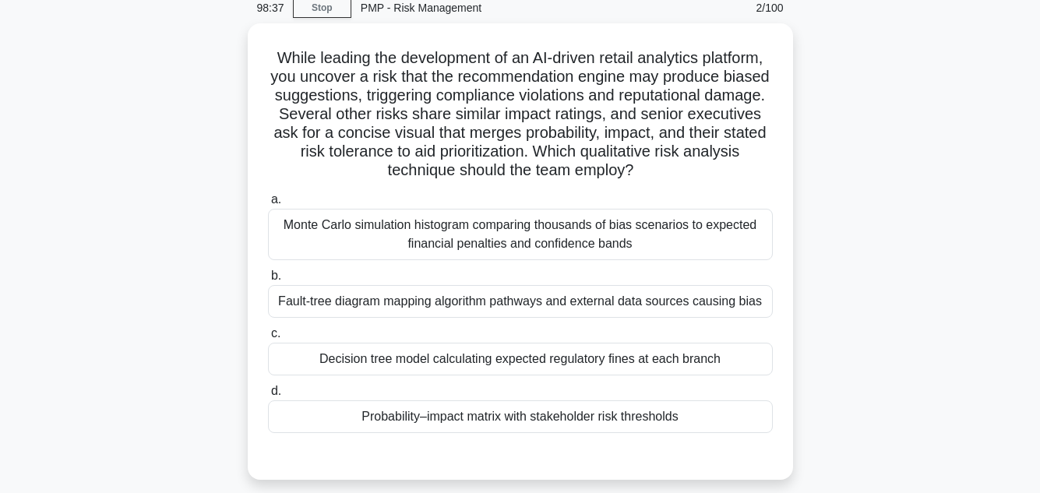
scroll to position [93, 0]
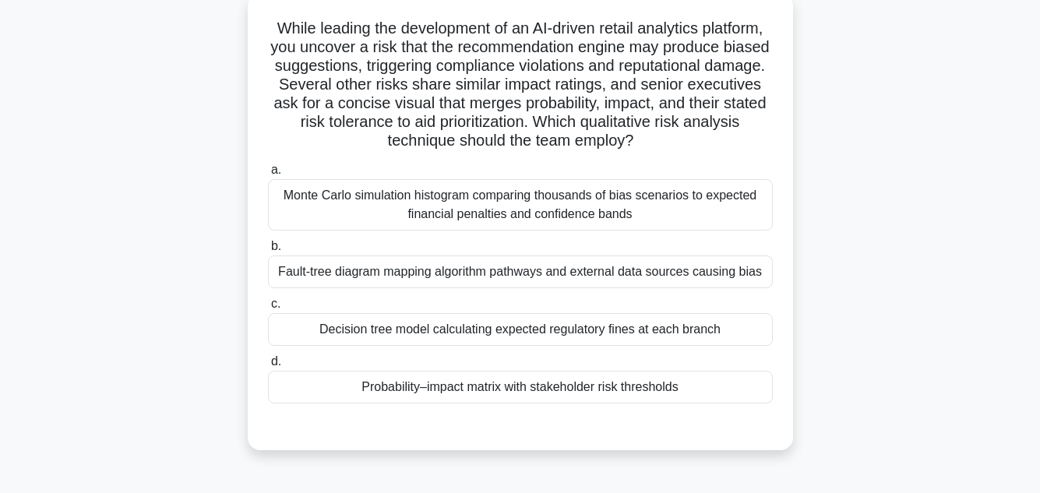
click at [654, 207] on div "Monte Carlo simulation histogram comparing thousands of bias scenarios to expec…" at bounding box center [520, 204] width 505 height 51
click at [268, 175] on input "a. Monte Carlo simulation histogram comparing thousands of bias scenarios to ex…" at bounding box center [268, 170] width 0 height 10
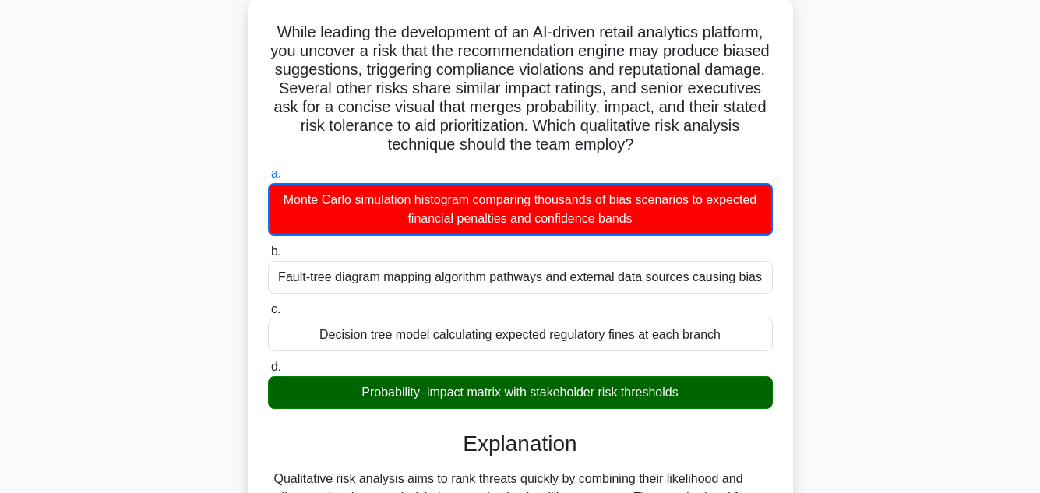
click at [963, 294] on div "While leading the development of an AI-driven retail analytics platform, you un…" at bounding box center [520, 430] width 888 height 864
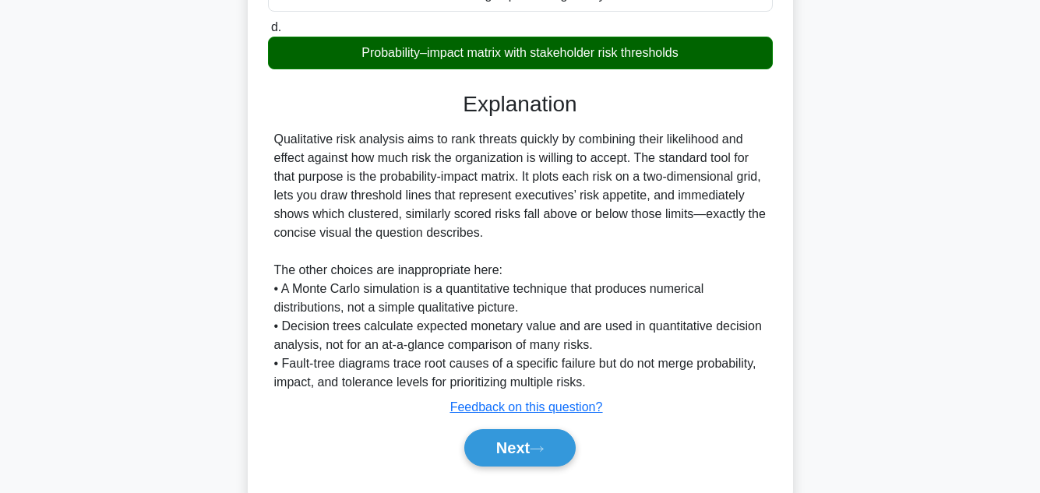
scroll to position [470, 0]
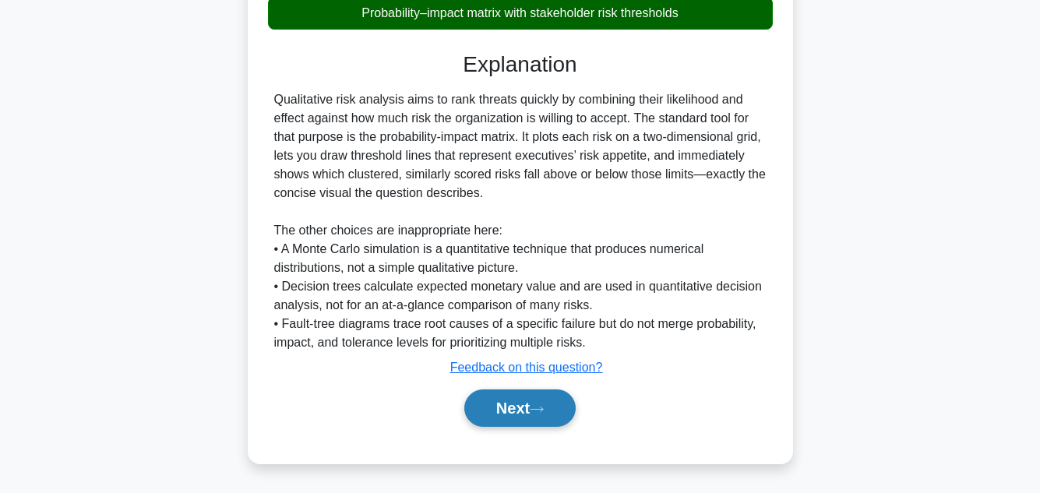
click at [504, 414] on button "Next" at bounding box center [519, 408] width 111 height 37
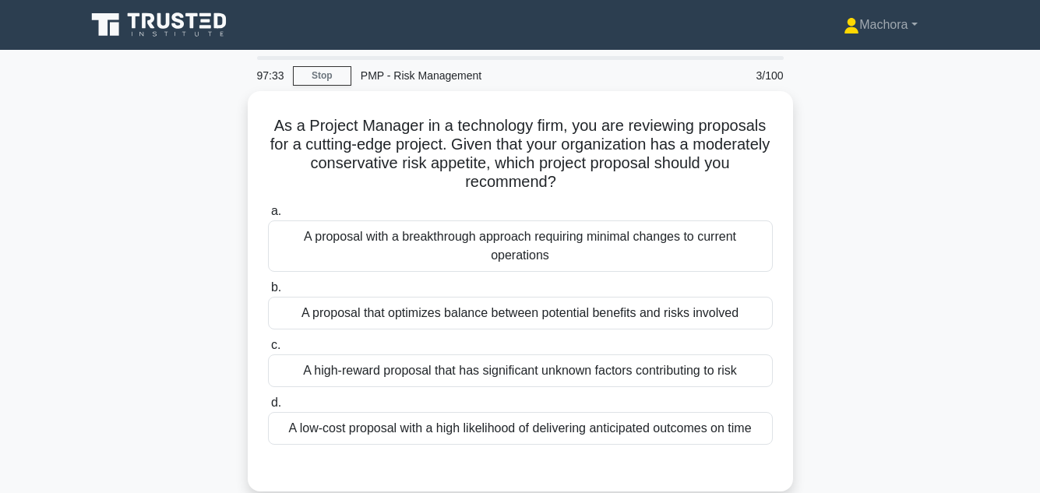
scroll to position [31, 0]
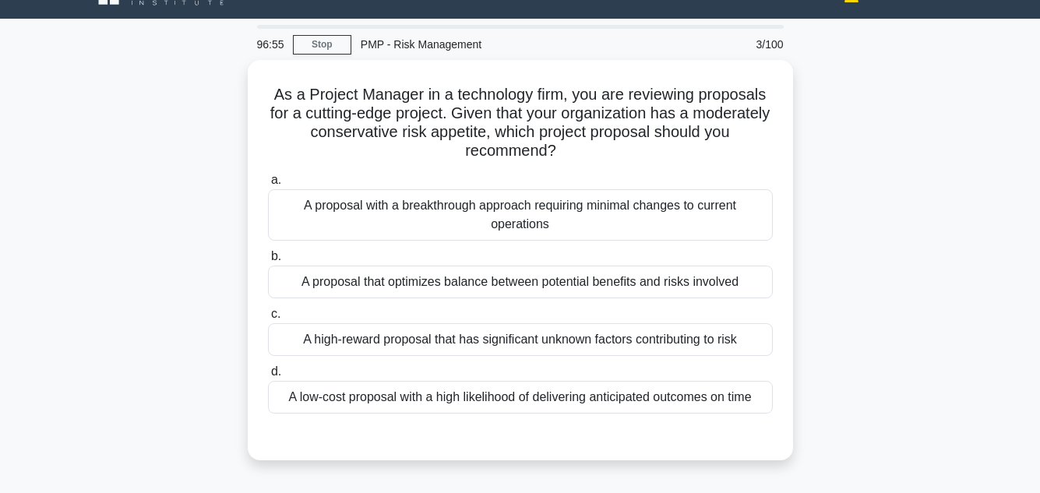
click at [915, 280] on div "As a Project Manager in a technology firm, you are reviewing proposals for a cu…" at bounding box center [520, 269] width 888 height 419
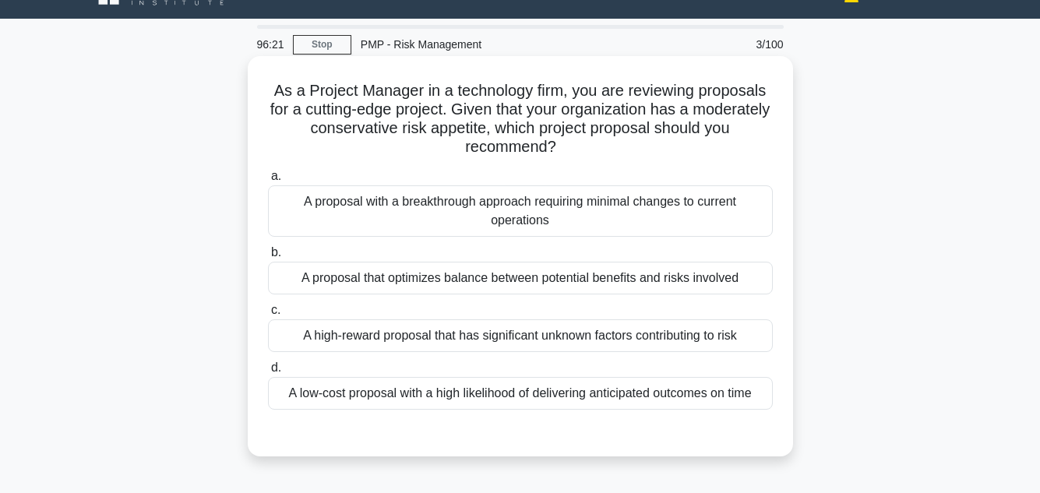
click at [540, 276] on div "A proposal that optimizes balance between potential benefits and risks involved" at bounding box center [520, 278] width 505 height 33
click at [268, 258] on input "b. A proposal that optimizes balance between potential benefits and risks invol…" at bounding box center [268, 253] width 0 height 10
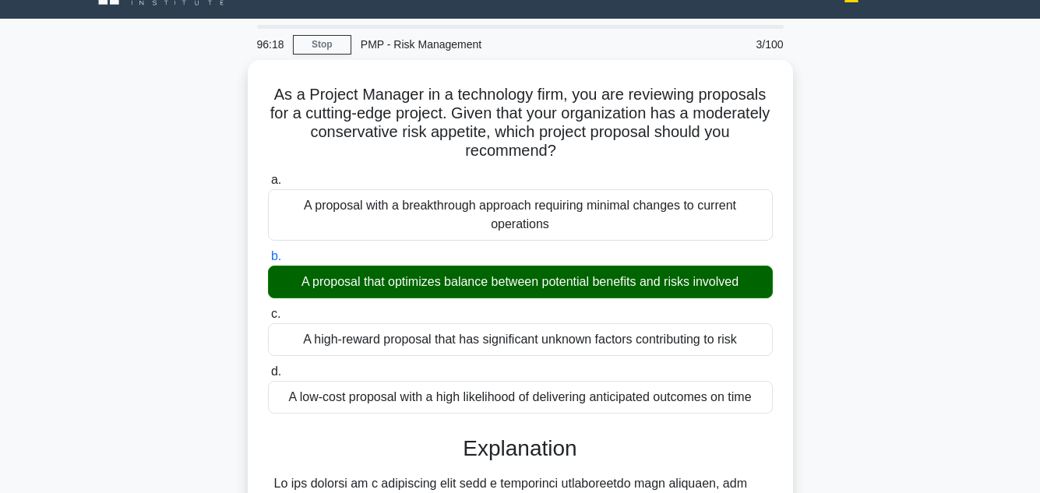
click at [866, 270] on div "As a Project Manager in a technology firm, you are reviewing proposals for a cu…" at bounding box center [520, 472] width 888 height 825
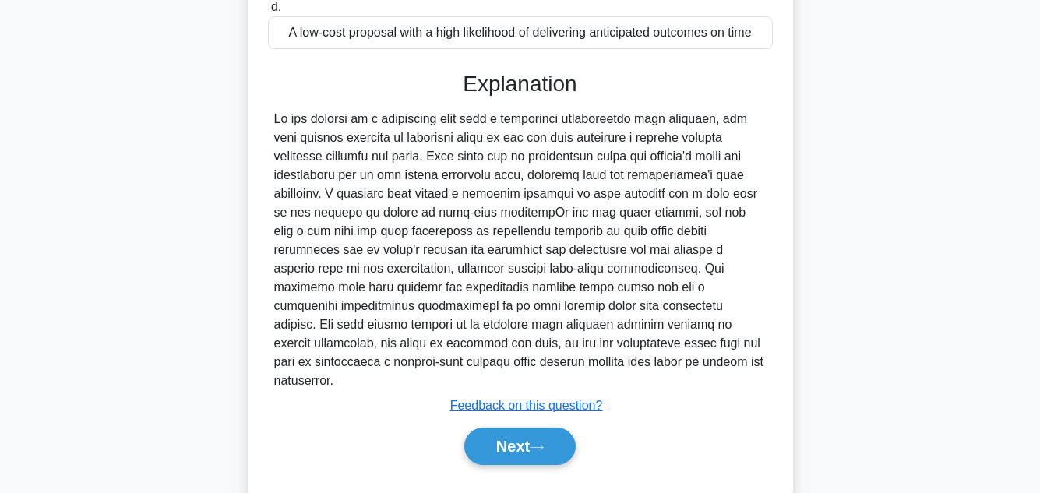
scroll to position [412, 0]
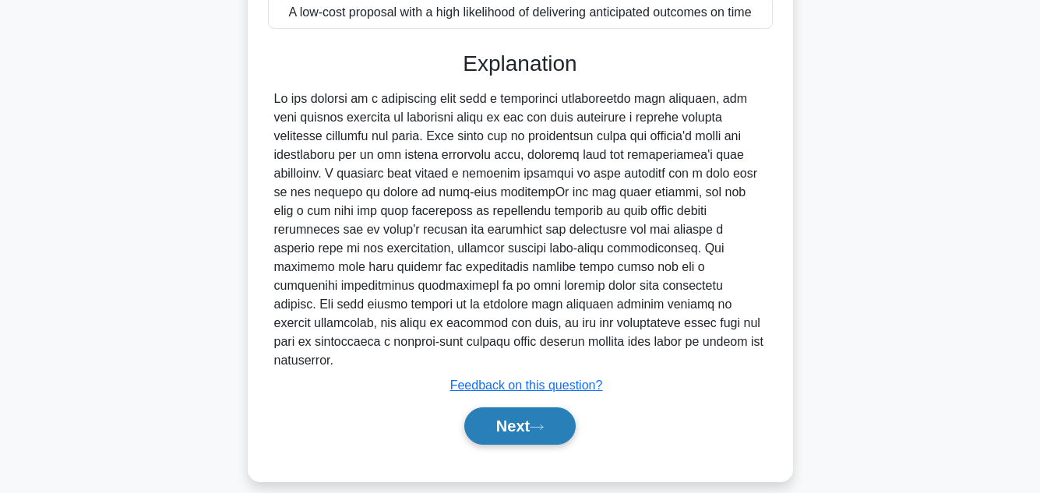
click at [516, 408] on button "Next" at bounding box center [519, 425] width 111 height 37
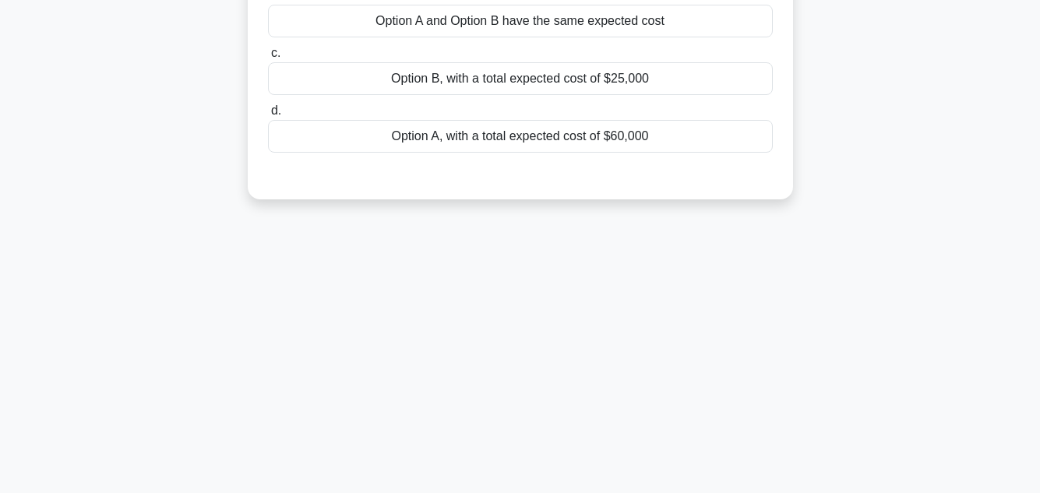
scroll to position [348, 0]
click at [961, 236] on div "96:09 Stop PMP - Risk Management 4/100 A project manager is dealing with a risk…" at bounding box center [520, 97] width 888 height 779
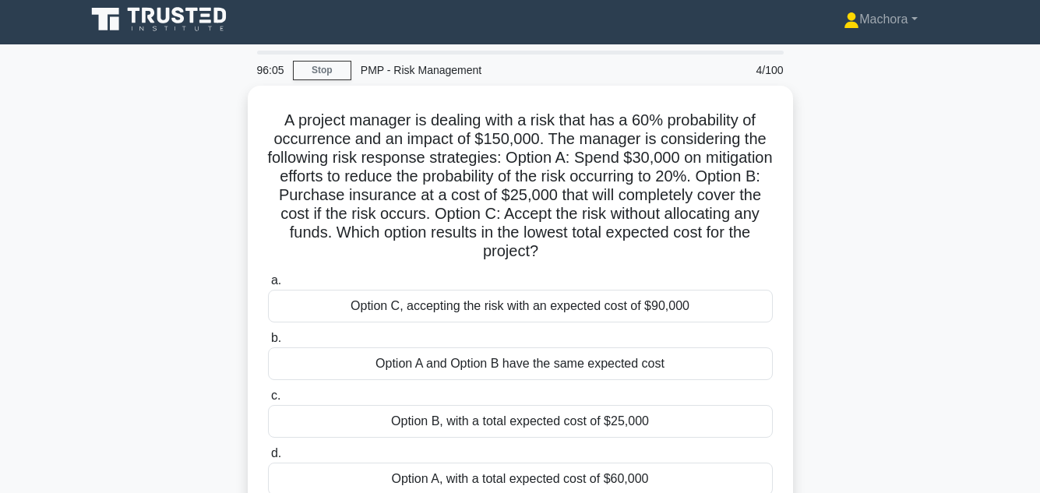
scroll to position [37, 0]
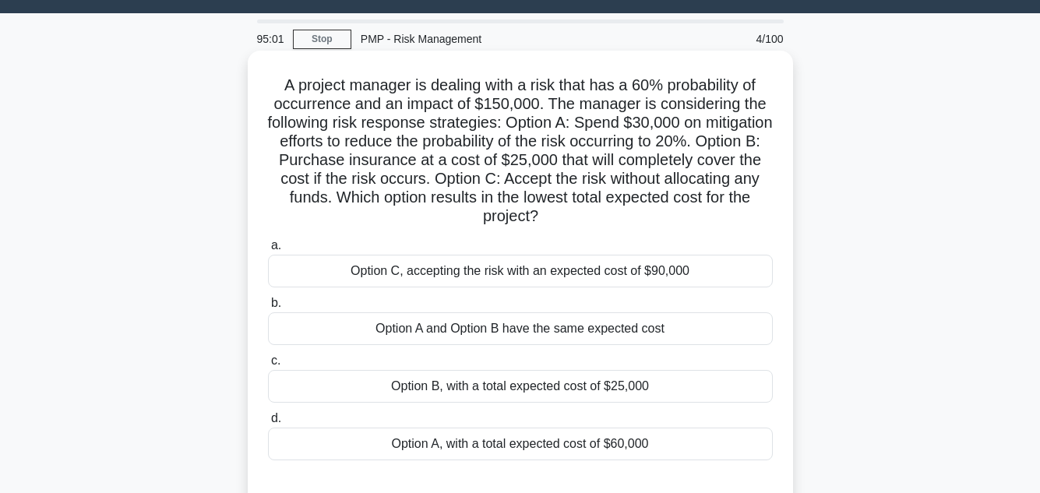
click at [551, 385] on div "Option B, with a total expected cost of $25,000" at bounding box center [520, 386] width 505 height 33
click at [268, 366] on input "c. Option B, with a total expected cost of $25,000" at bounding box center [268, 361] width 0 height 10
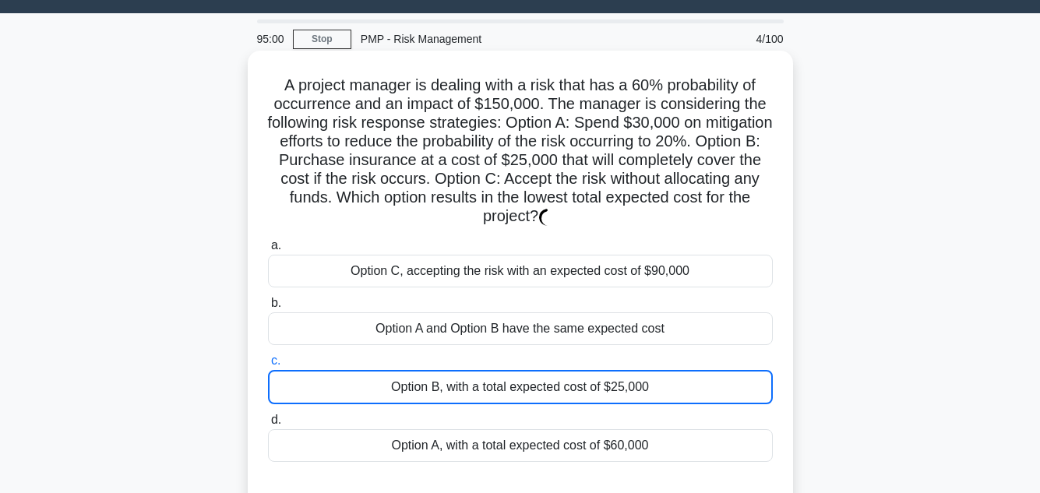
click at [551, 385] on div "Option B, with a total expected cost of $25,000" at bounding box center [520, 387] width 505 height 34
click at [268, 366] on input "c. Option B, with a total expected cost of $25,000" at bounding box center [268, 361] width 0 height 10
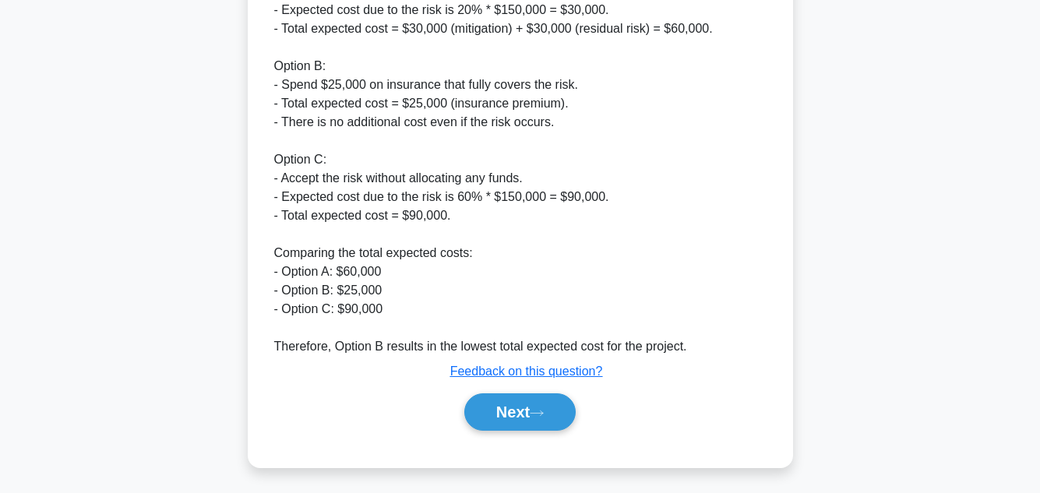
scroll to position [674, 0]
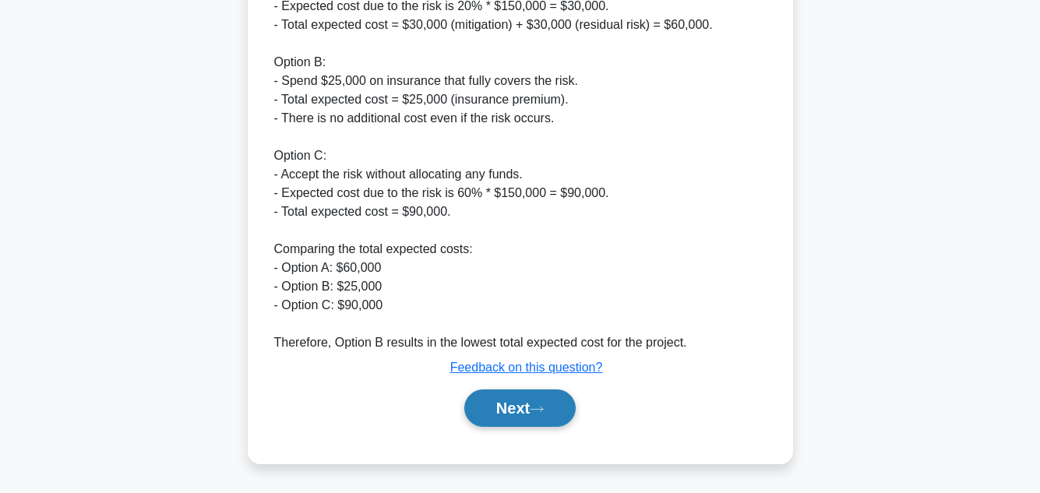
click at [495, 411] on button "Next" at bounding box center [519, 408] width 111 height 37
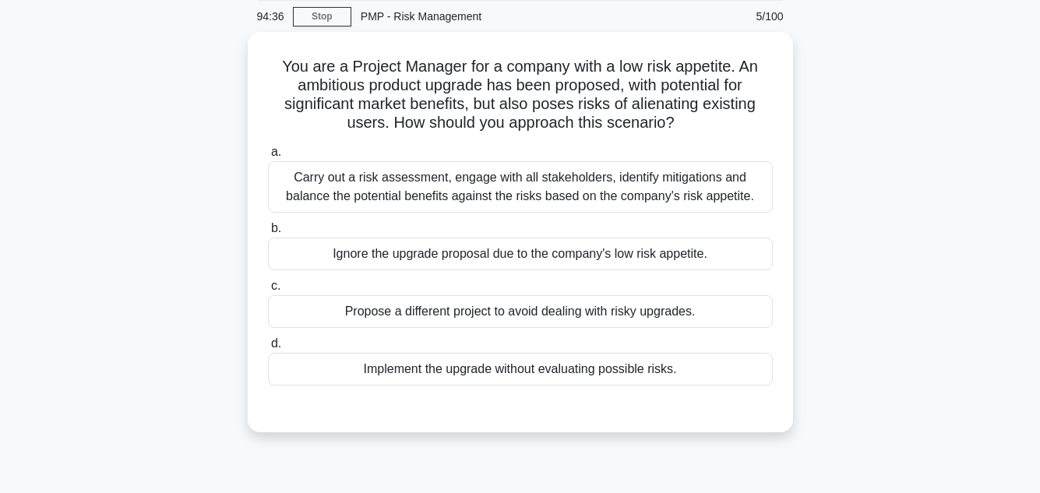
scroll to position [62, 0]
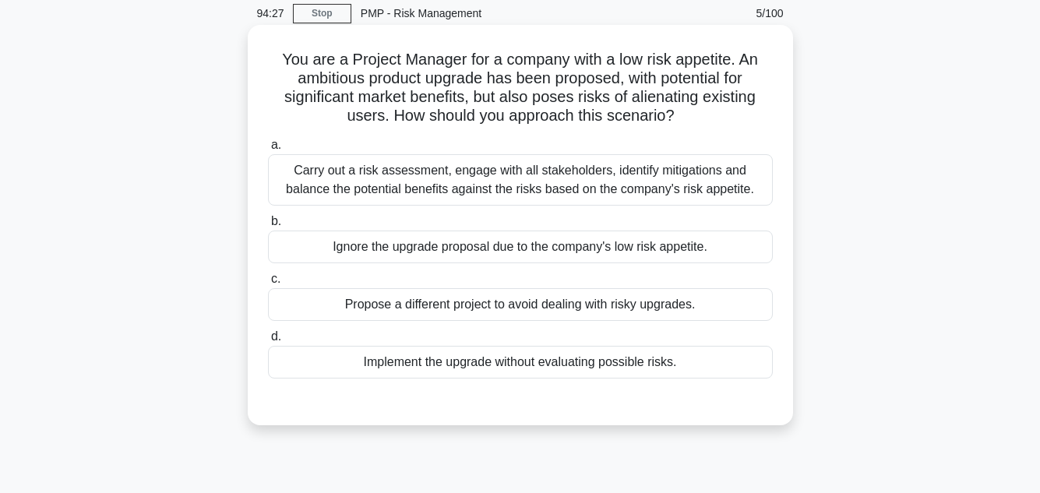
click at [523, 189] on div "Carry out a risk assessment, engage with all stakeholders, identify mitigations…" at bounding box center [520, 179] width 505 height 51
click at [268, 150] on input "a. Carry out a risk assessment, engage with all stakeholders, identify mitigati…" at bounding box center [268, 145] width 0 height 10
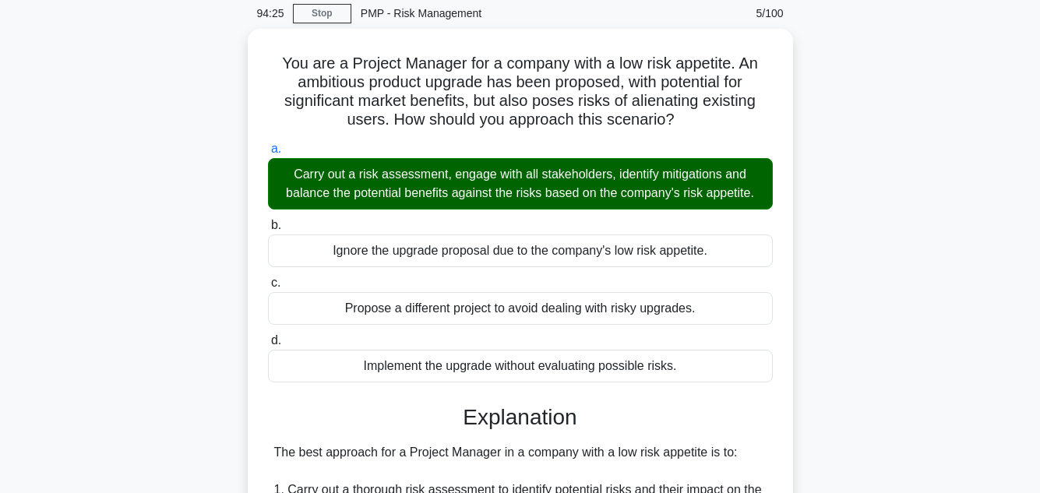
click at [844, 187] on div "You are a Project Manager for a company with a low risk appetite. An ambitious …" at bounding box center [520, 479] width 888 height 900
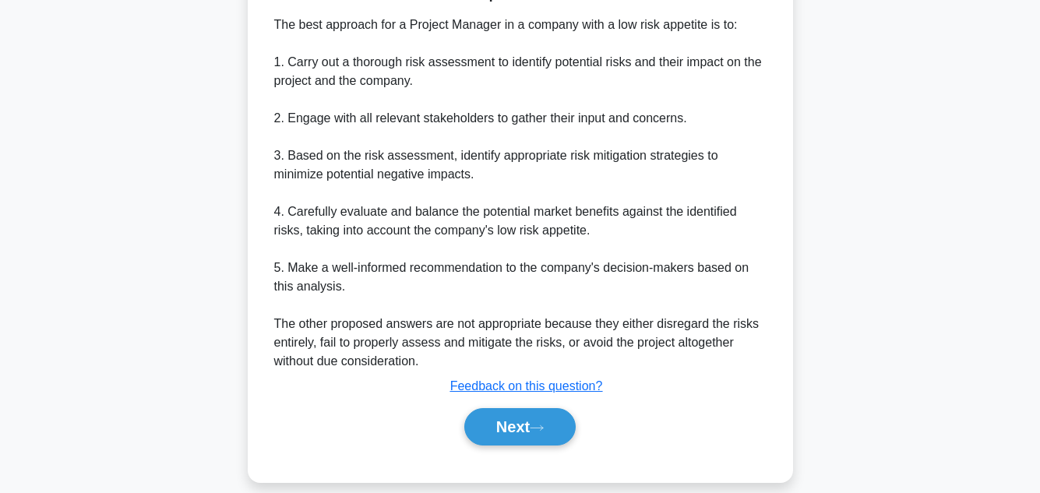
scroll to position [506, 0]
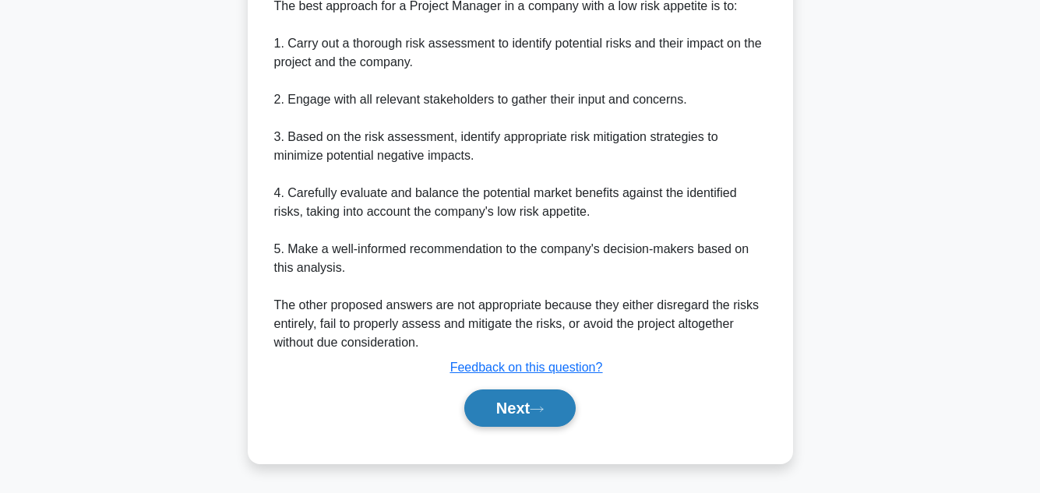
click at [503, 409] on button "Next" at bounding box center [519, 408] width 111 height 37
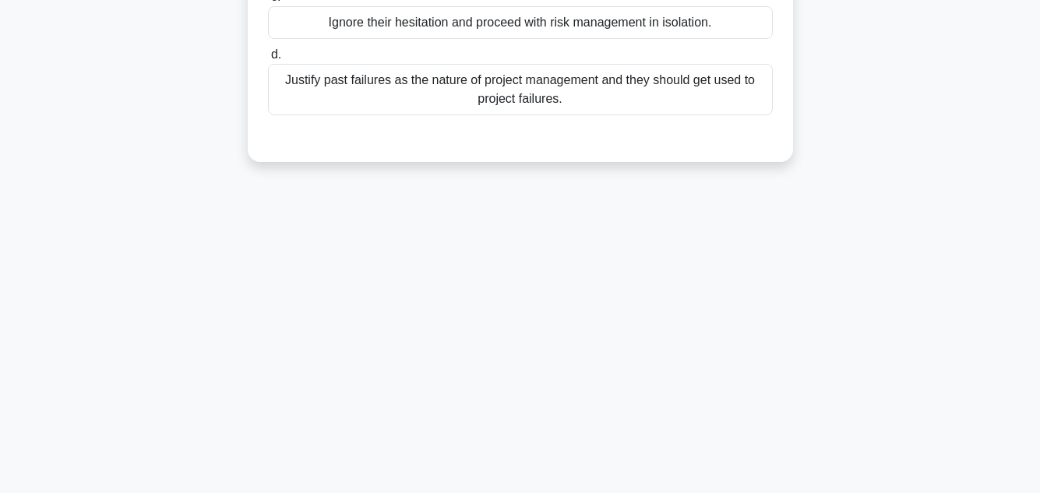
click at [985, 199] on main "94:18 Stop PMP - Risk Management 6/100 You are managing a project with a client…" at bounding box center [520, 98] width 1040 height 792
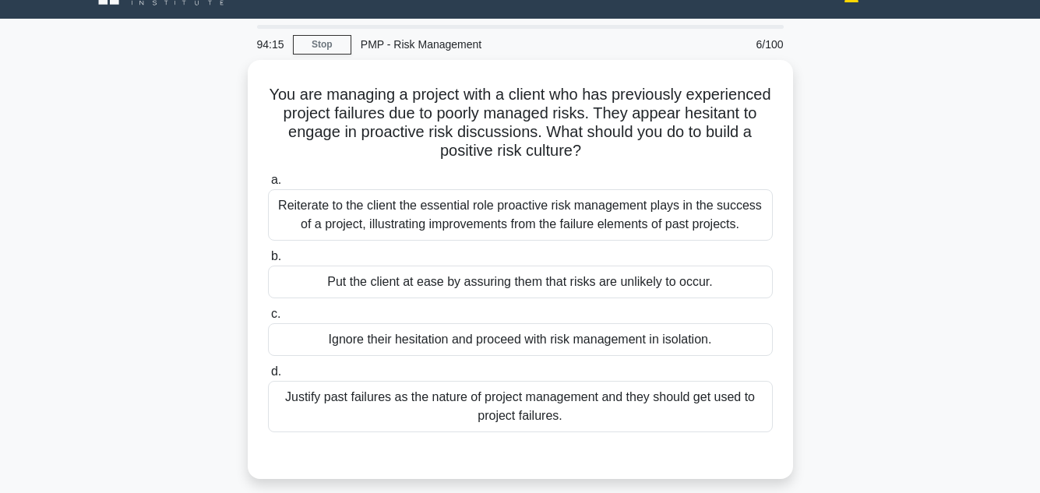
scroll to position [62, 0]
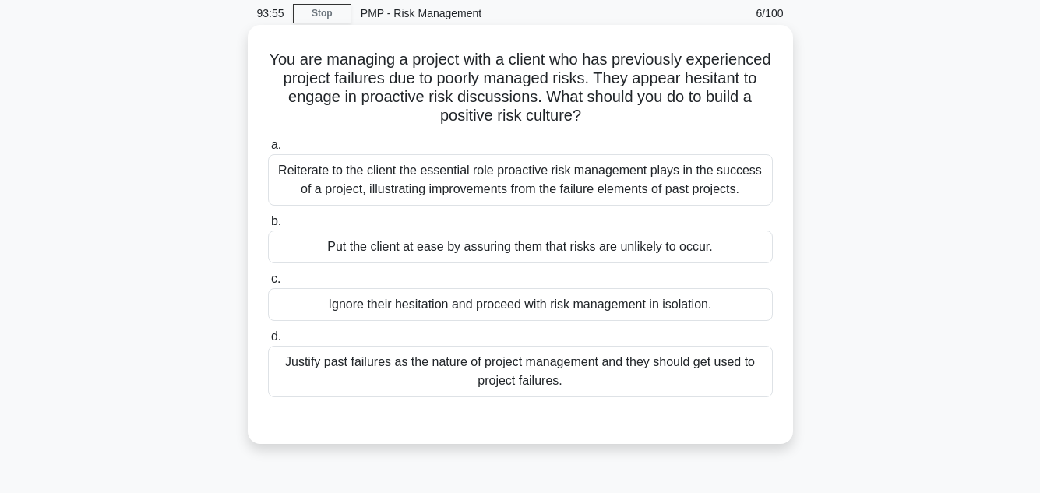
click at [614, 171] on div "Reiterate to the client the essential role proactive risk management plays in t…" at bounding box center [520, 179] width 505 height 51
click at [268, 150] on input "a. Reiterate to the client the essential role proactive risk management plays i…" at bounding box center [268, 145] width 0 height 10
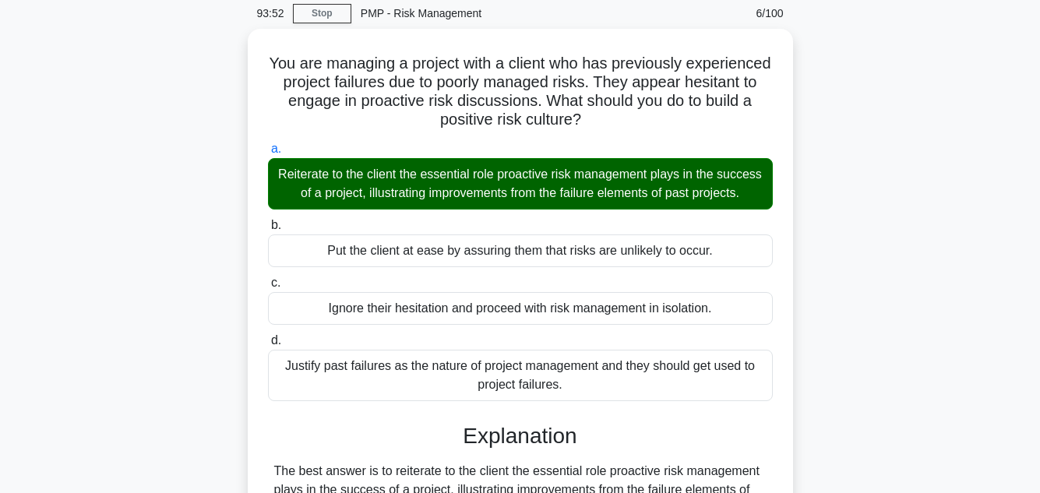
click at [965, 239] on main "93:52 Stop PMP - Risk Management 6/100 You are managing a project with a client…" at bounding box center [520, 471] width 1040 height 966
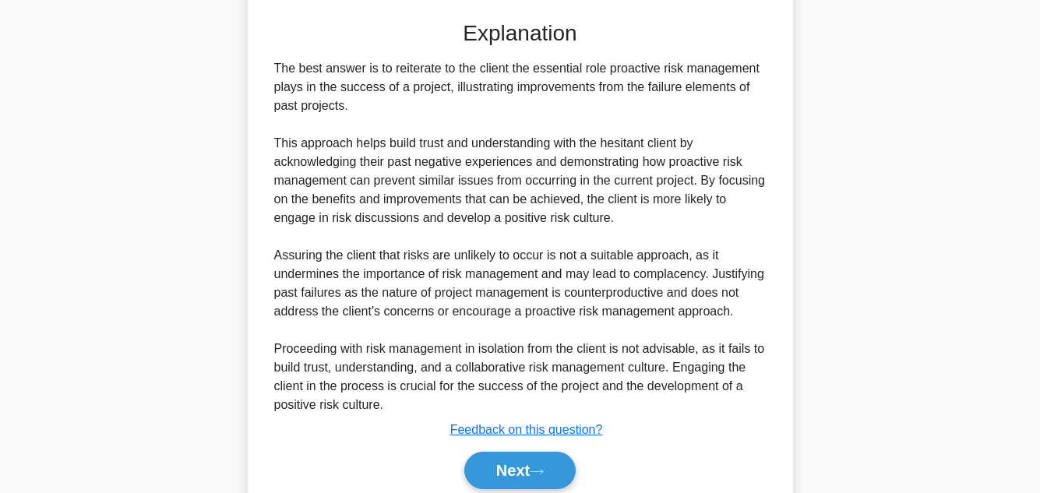
scroll to position [543, 0]
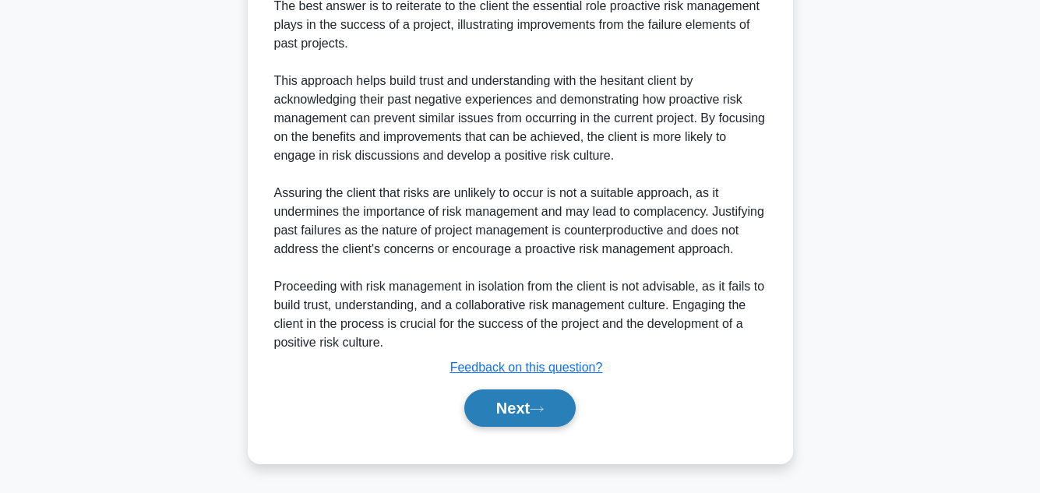
click at [515, 411] on button "Next" at bounding box center [519, 408] width 111 height 37
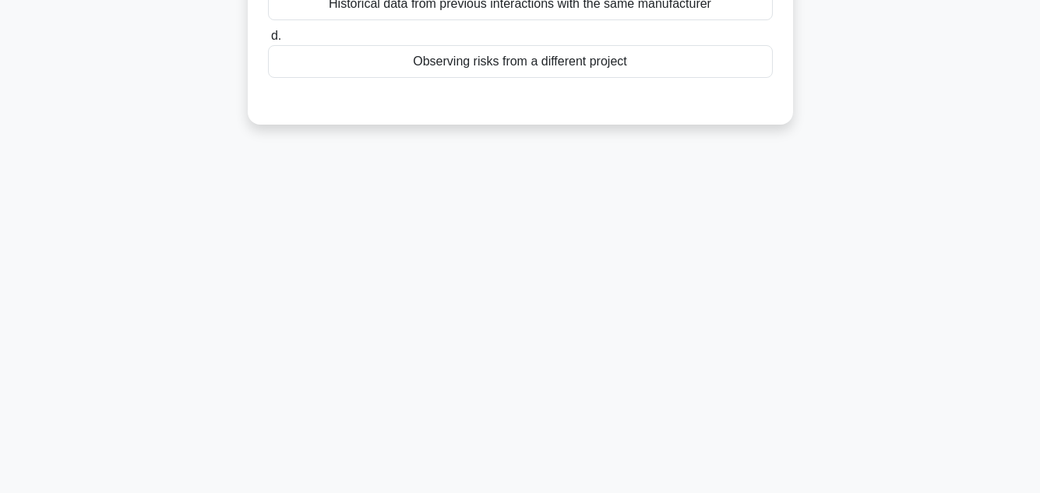
scroll to position [348, 0]
click at [935, 284] on div "93:45 Stop PMP - Risk Management 7/100 You are working on an automobile manufac…" at bounding box center [520, 97] width 888 height 779
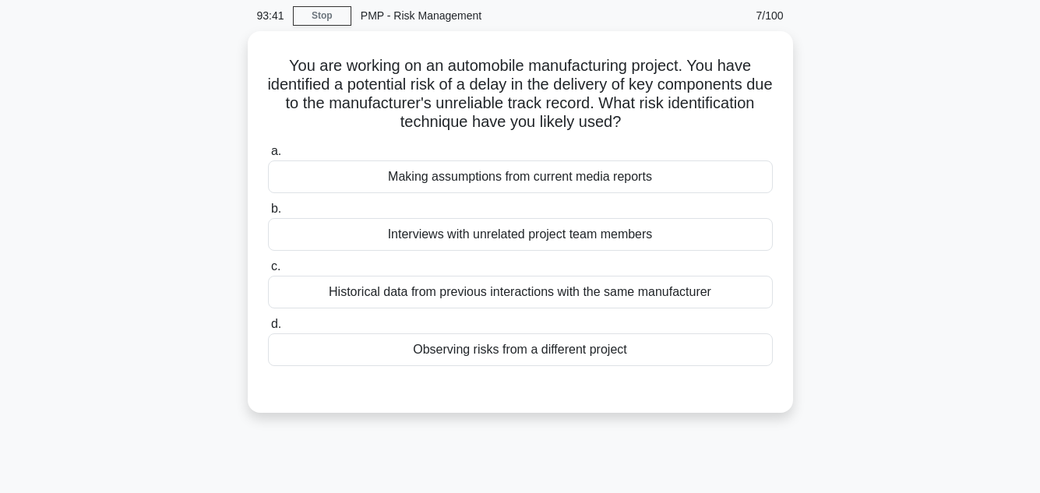
scroll to position [62, 0]
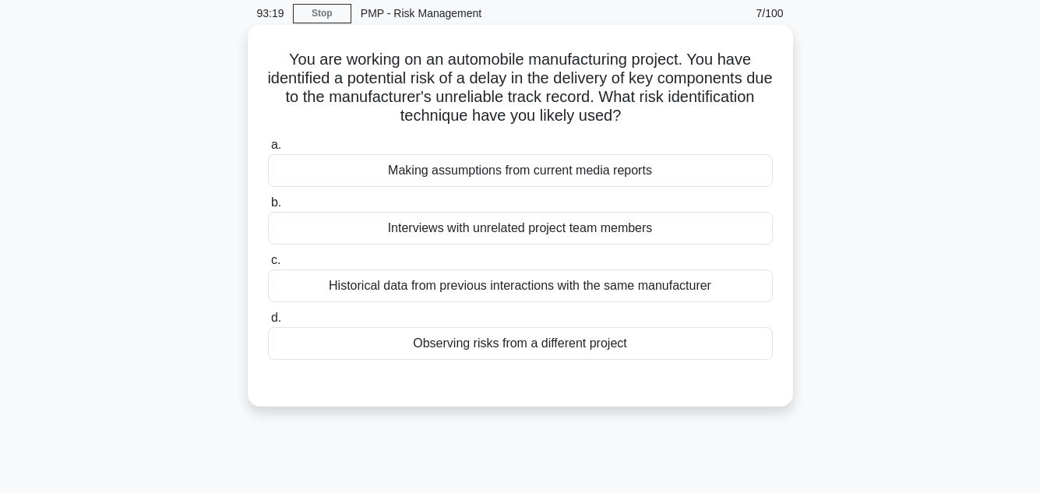
click at [729, 282] on div "Historical data from previous interactions with the same manufacturer" at bounding box center [520, 286] width 505 height 33
click at [268, 266] on input "c. Historical data from previous interactions with the same manufacturer" at bounding box center [268, 261] width 0 height 10
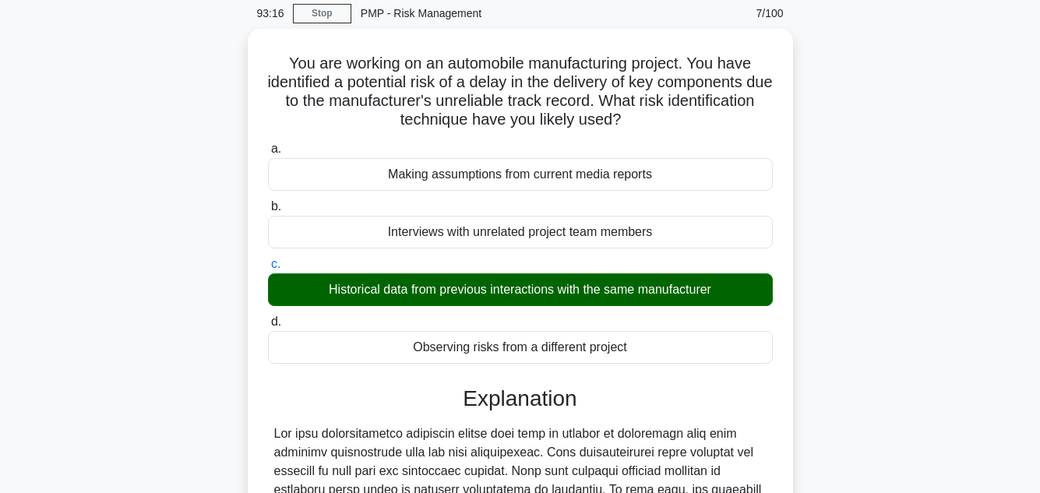
click at [929, 271] on div "You are working on an automobile manufacturing project. You have identified a p…" at bounding box center [520, 413] width 888 height 769
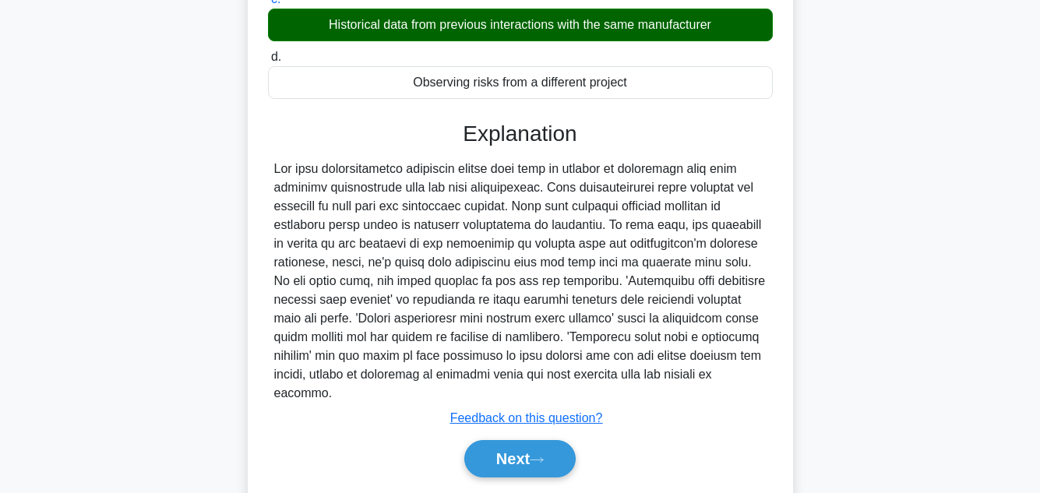
scroll to position [356, 0]
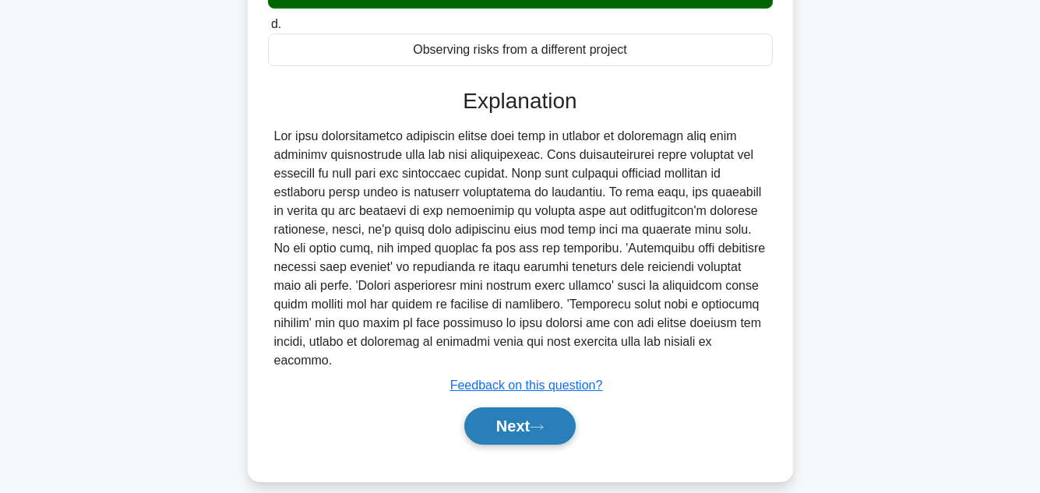
click at [514, 411] on button "Next" at bounding box center [519, 425] width 111 height 37
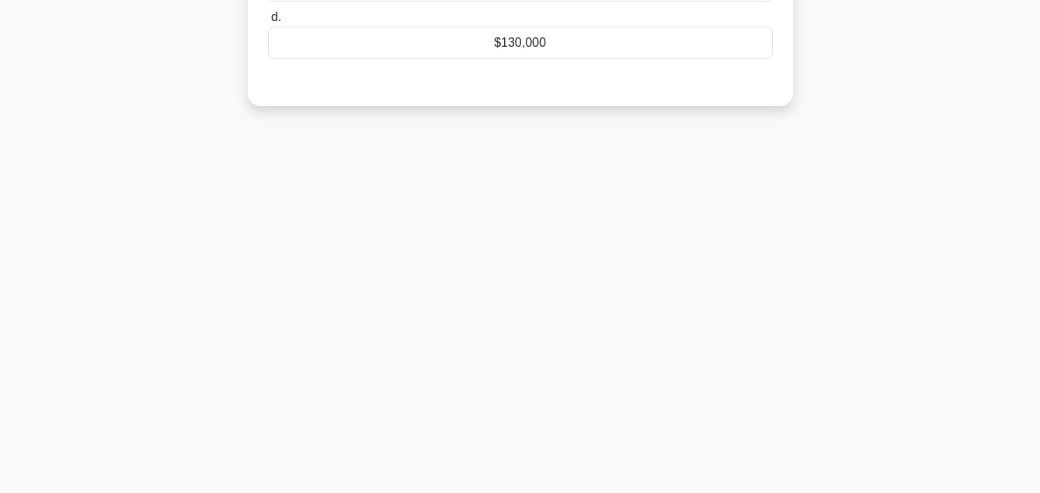
scroll to position [348, 0]
click at [926, 238] on div "93:06 Stop PMP - Risk Management 8/100 A project has a 70% probability of incur…" at bounding box center [520, 97] width 888 height 779
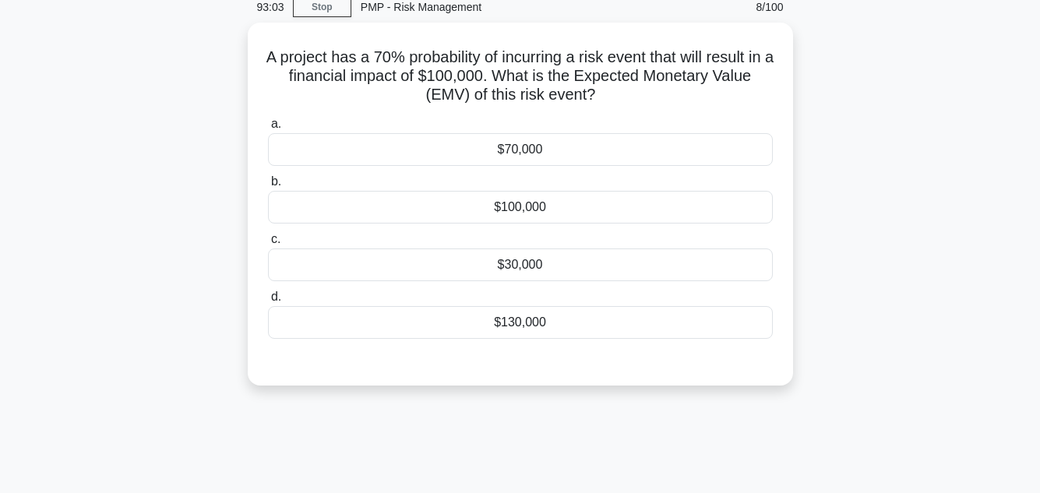
scroll to position [93, 0]
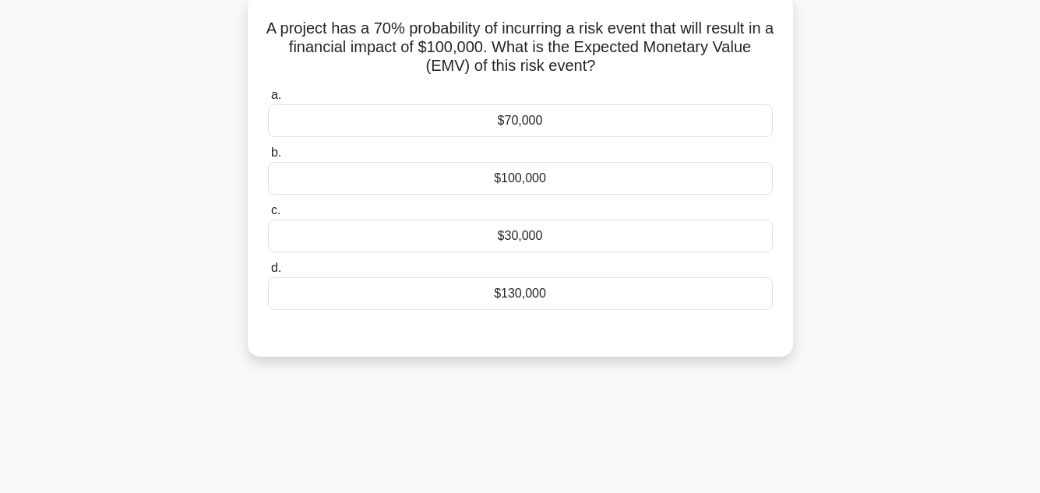
click at [534, 120] on div "$70,000" at bounding box center [520, 120] width 505 height 33
click at [268, 100] on input "a. $70,000" at bounding box center [268, 95] width 0 height 10
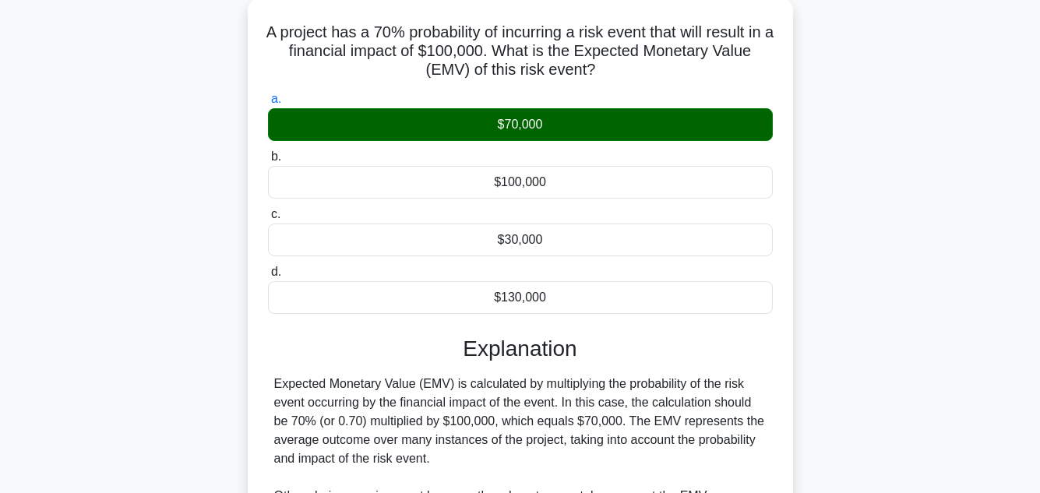
click at [919, 378] on div "A project has a 70% probability of incurring a risk event that will result in a…" at bounding box center [520, 373] width 888 height 750
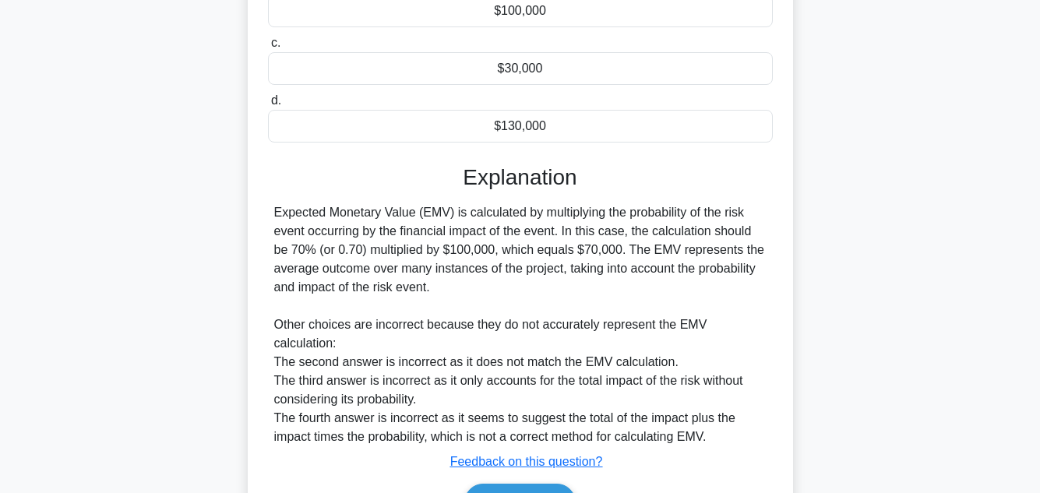
scroll to position [356, 0]
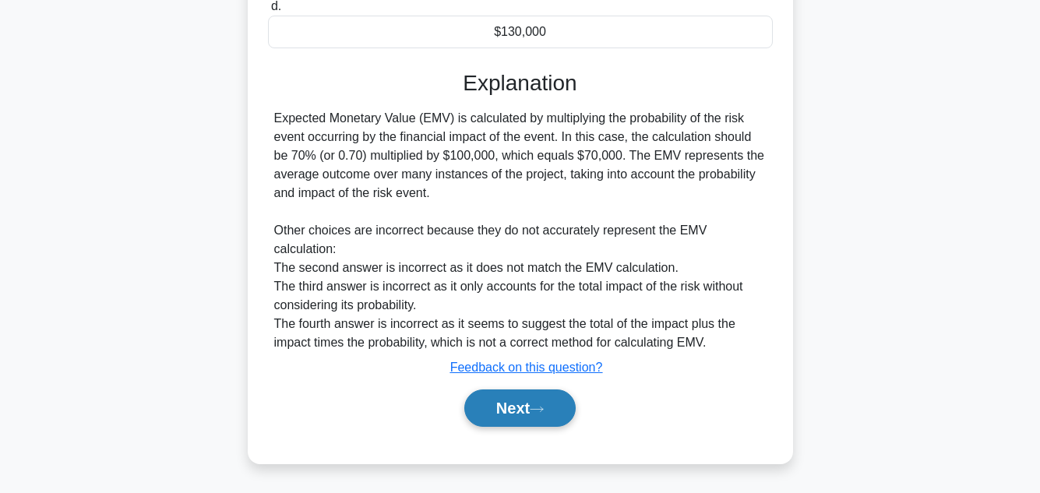
click at [487, 409] on button "Next" at bounding box center [519, 408] width 111 height 37
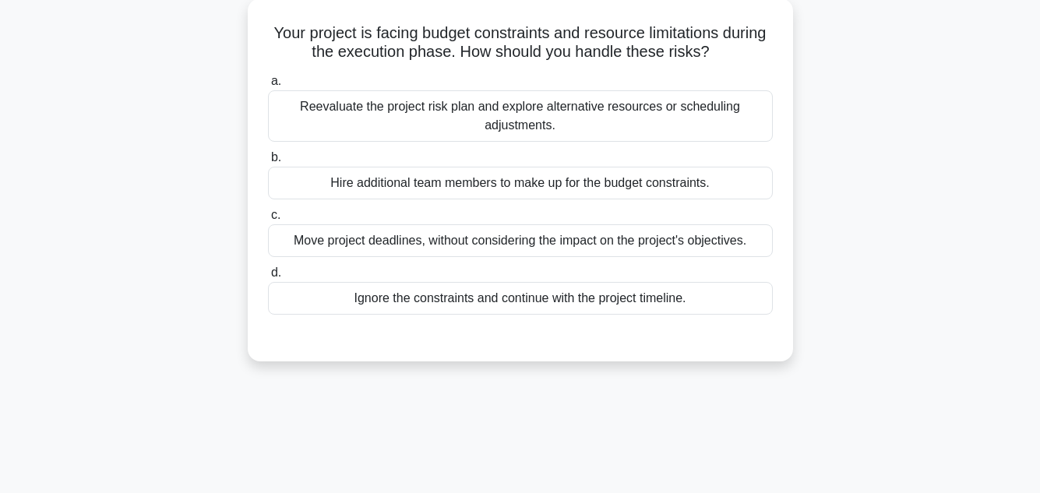
scroll to position [93, 0]
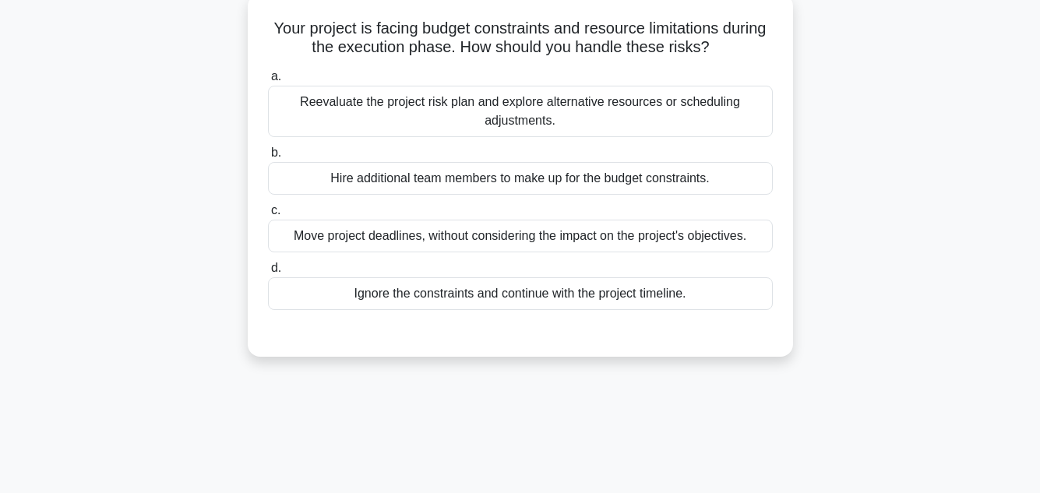
click at [548, 104] on div "Reevaluate the project risk plan and explore alternative resources or schedulin…" at bounding box center [520, 111] width 505 height 51
click at [268, 82] on input "a. Reevaluate the project risk plan and explore alternative resources or schedu…" at bounding box center [268, 77] width 0 height 10
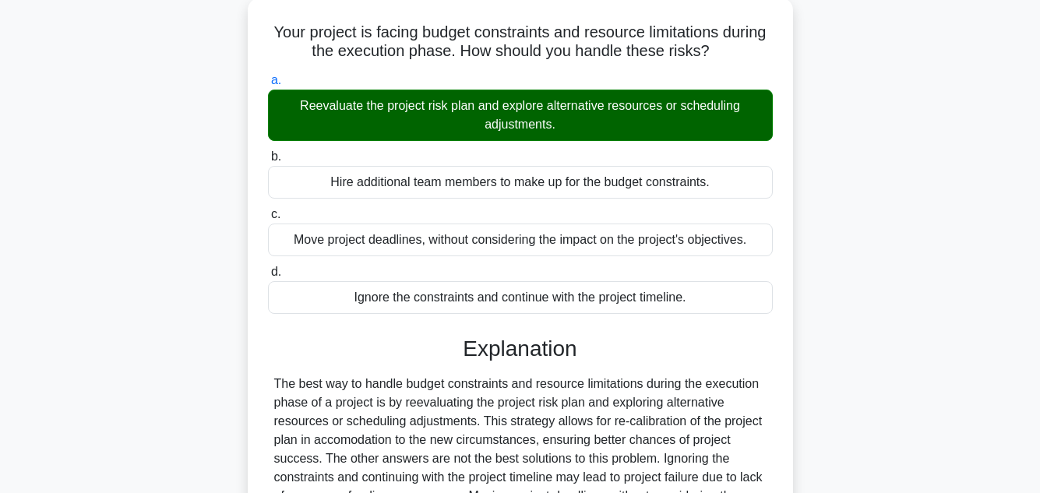
click at [892, 308] on div "Your project is facing budget constraints and resource limitations during the e…" at bounding box center [520, 345] width 888 height 694
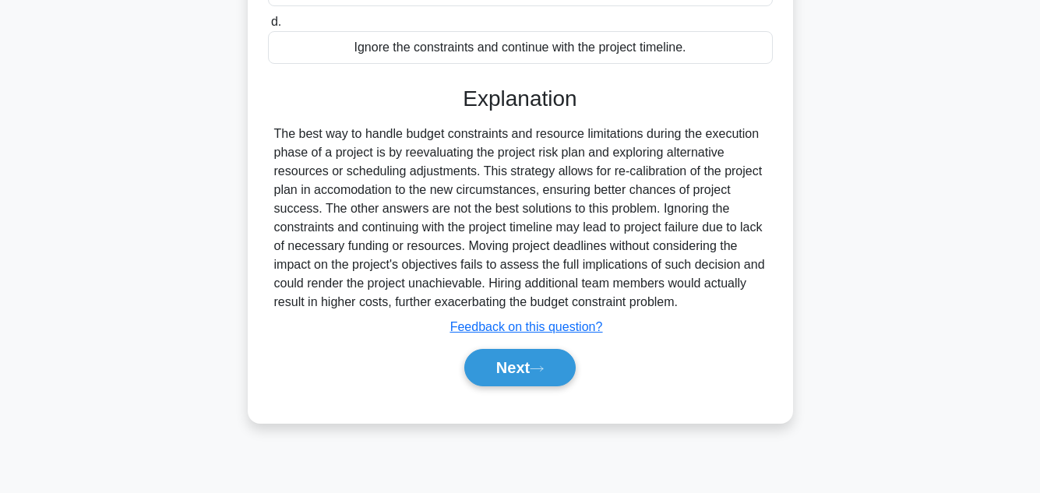
scroll to position [348, 0]
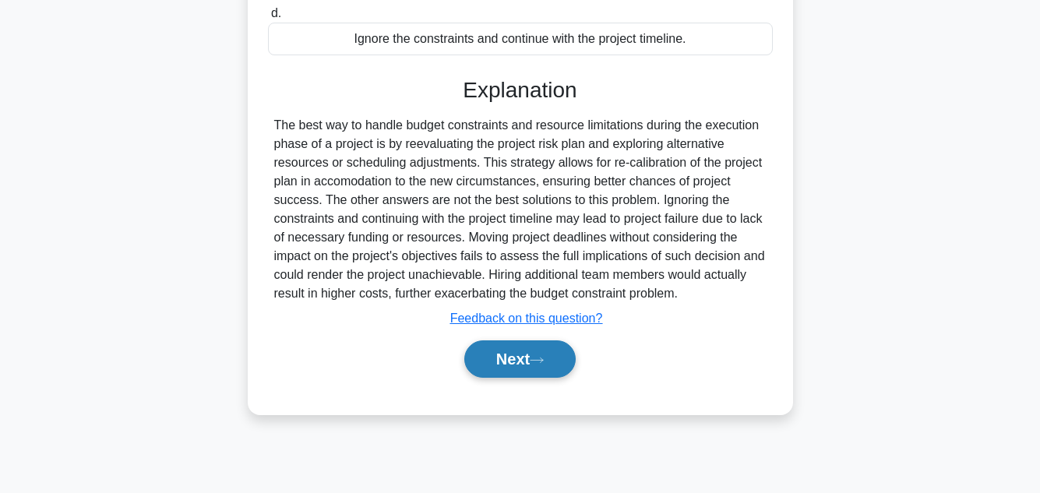
click at [534, 364] on button "Next" at bounding box center [519, 358] width 111 height 37
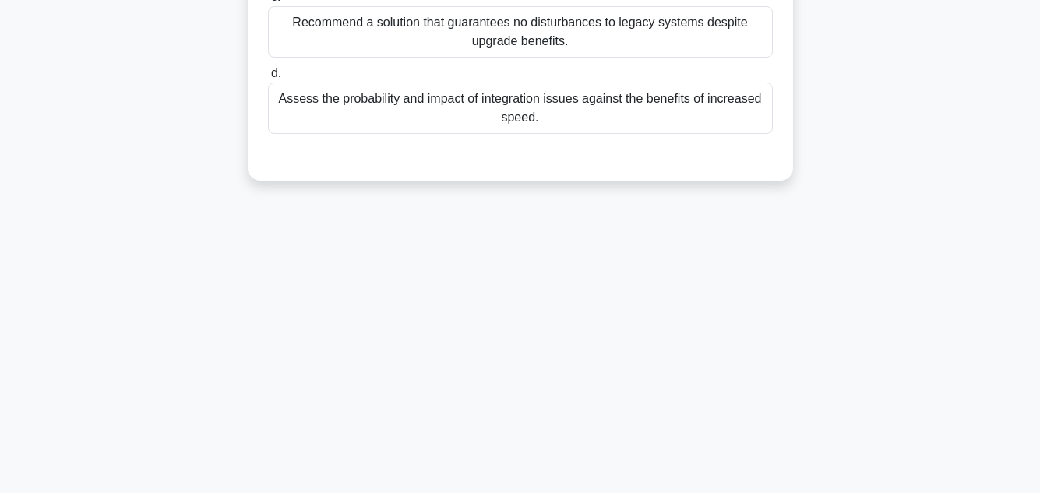
click at [896, 269] on div "89:35 Stop PMP - Risk Management 10/100 You are a project manager at a tech fir…" at bounding box center [520, 97] width 888 height 779
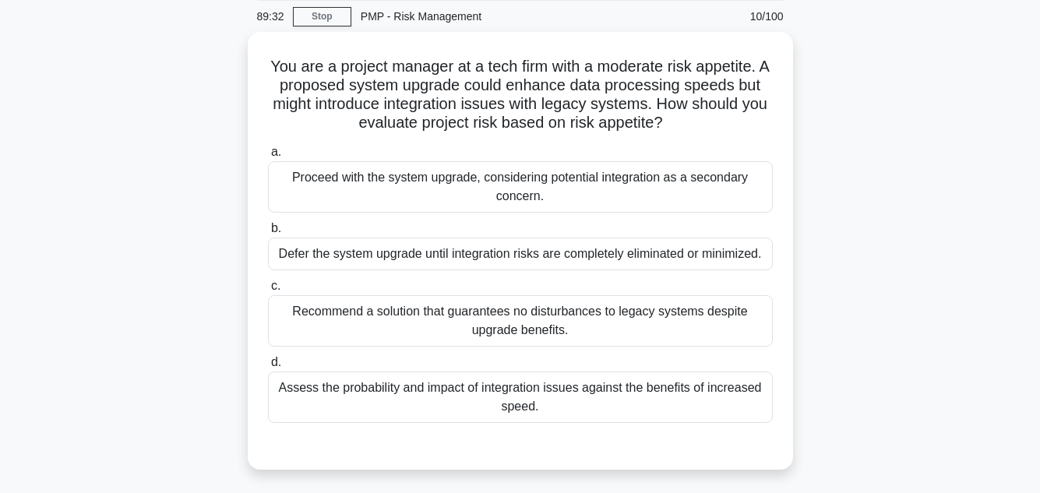
scroll to position [62, 0]
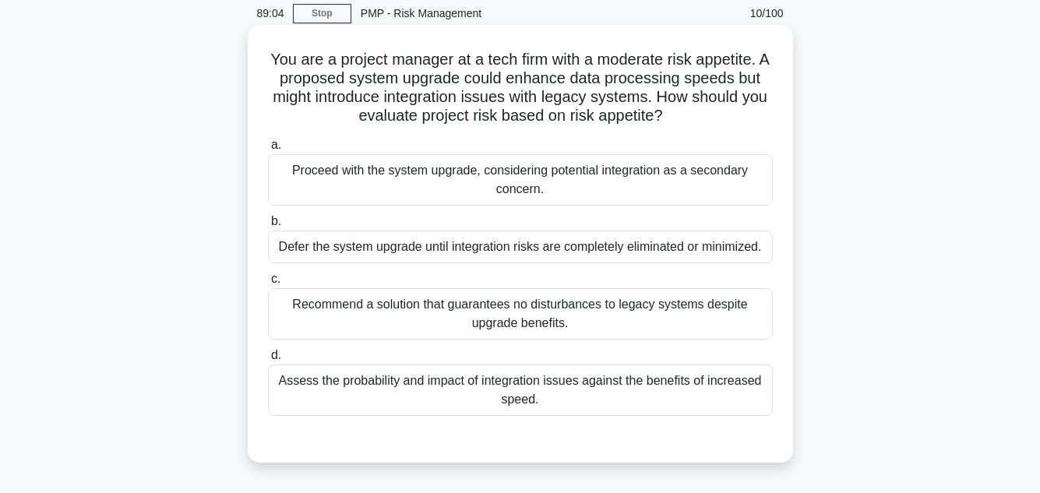
click at [625, 393] on div "Assess the probability and impact of integration issues against the benefits of…" at bounding box center [520, 390] width 505 height 51
click at [268, 361] on input "d. Assess the probability and impact of integration issues against the benefits…" at bounding box center [268, 356] width 0 height 10
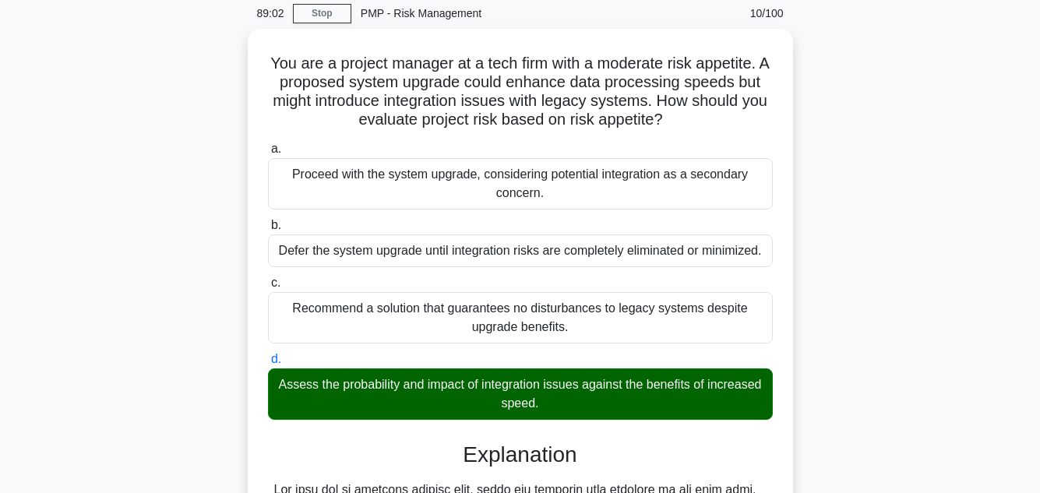
click at [961, 284] on div "You are a project manager at a tech firm with a moderate risk appetite. A propo…" at bounding box center [520, 479] width 888 height 900
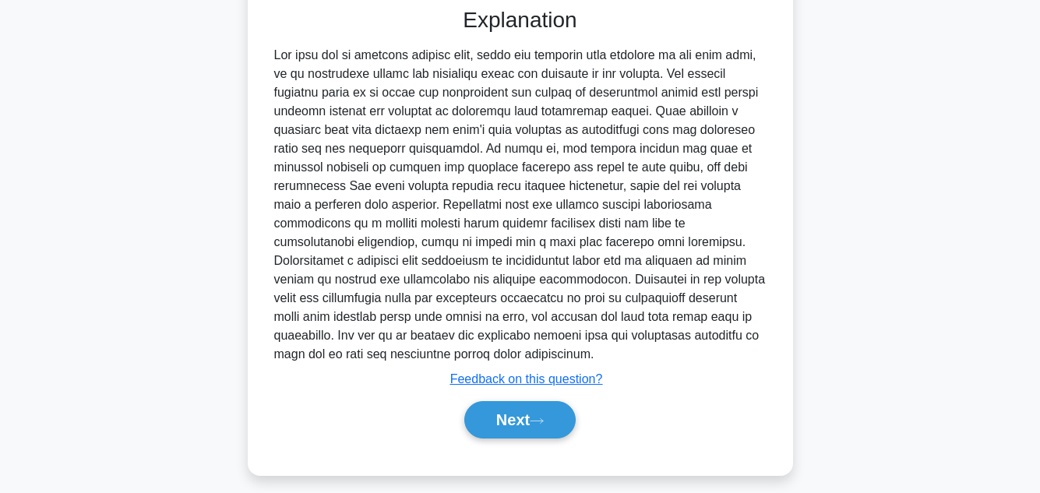
scroll to position [506, 0]
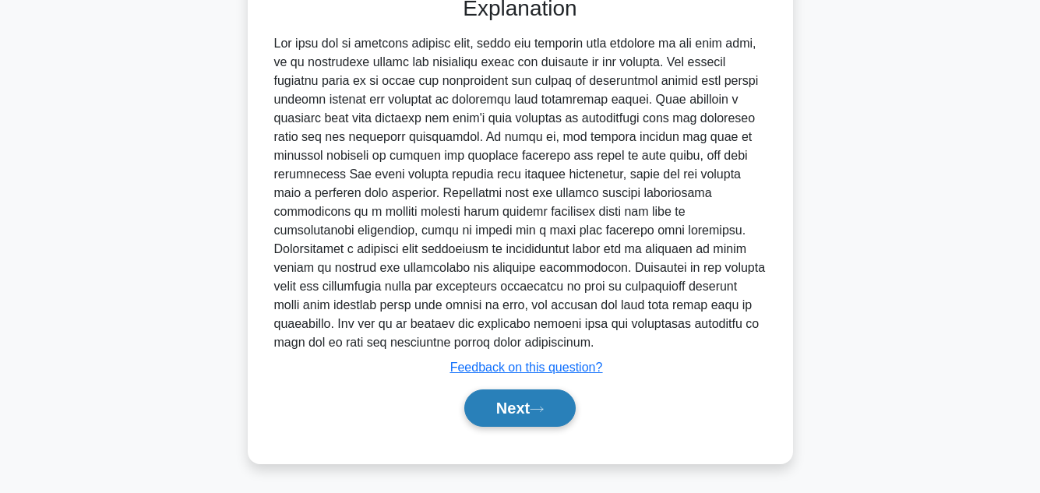
click at [508, 407] on button "Next" at bounding box center [519, 408] width 111 height 37
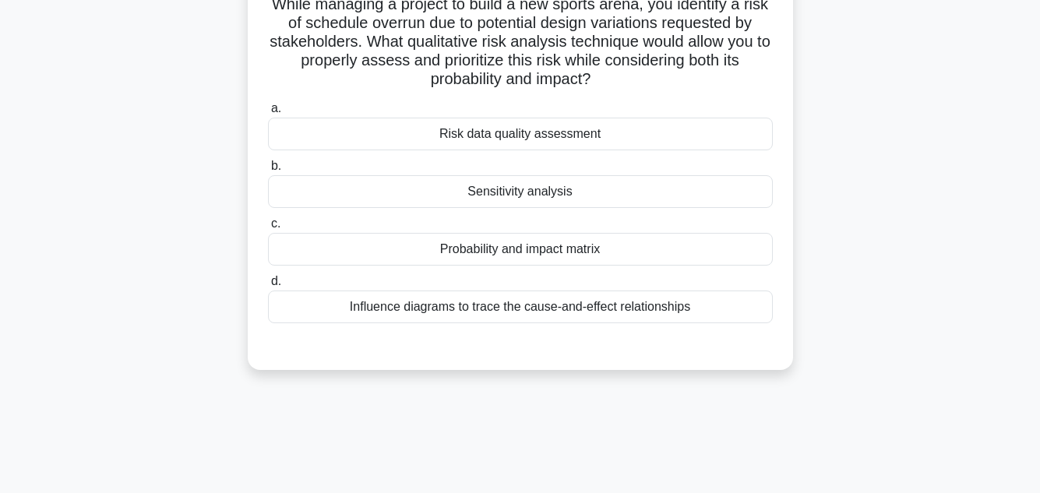
scroll to position [125, 0]
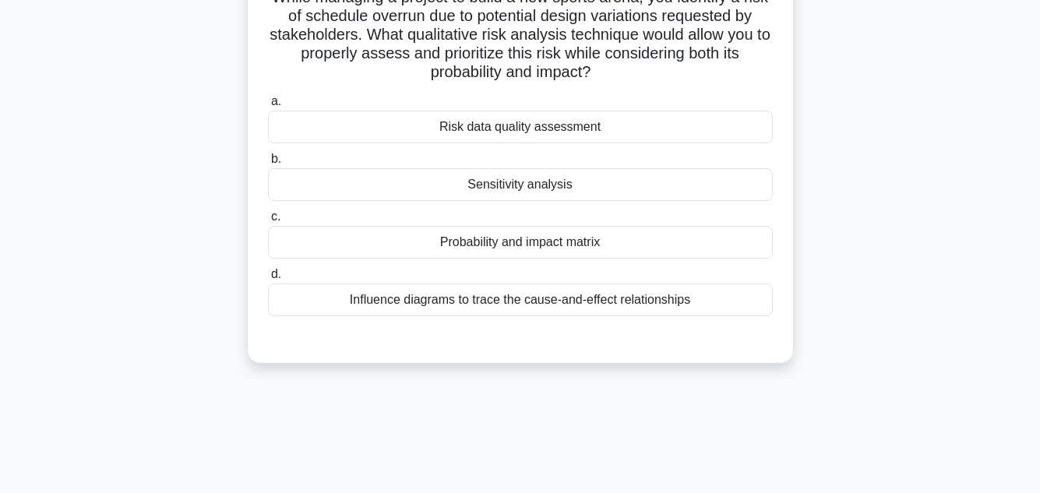
click at [555, 246] on div "Probability and impact matrix" at bounding box center [520, 242] width 505 height 33
click at [268, 222] on input "c. Probability and impact matrix" at bounding box center [268, 217] width 0 height 10
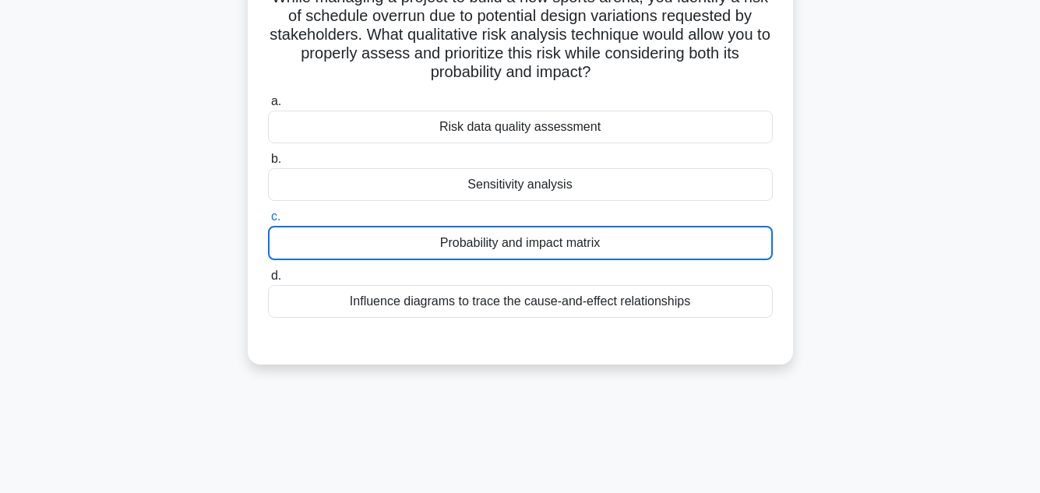
click at [555, 246] on div "Probability and impact matrix" at bounding box center [520, 243] width 505 height 34
click at [268, 222] on input "c. Probability and impact matrix" at bounding box center [268, 217] width 0 height 10
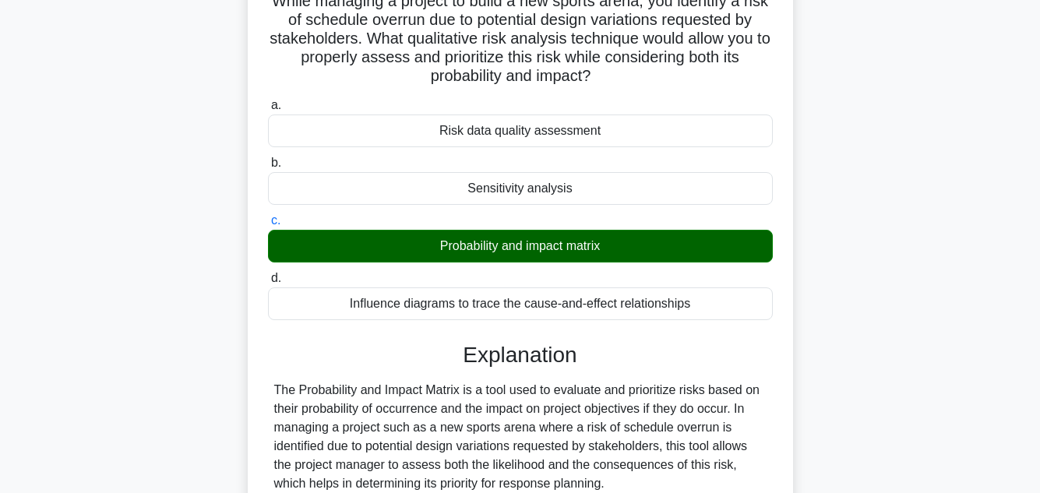
click at [877, 258] on div "While managing a project to build a new sports arena, you identify a risk of sc…" at bounding box center [520, 426] width 888 height 919
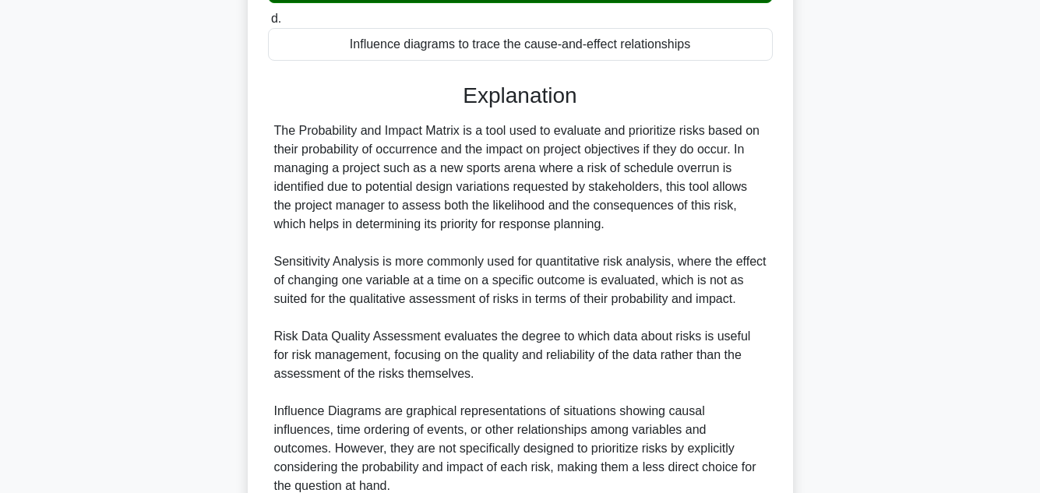
scroll to position [524, 0]
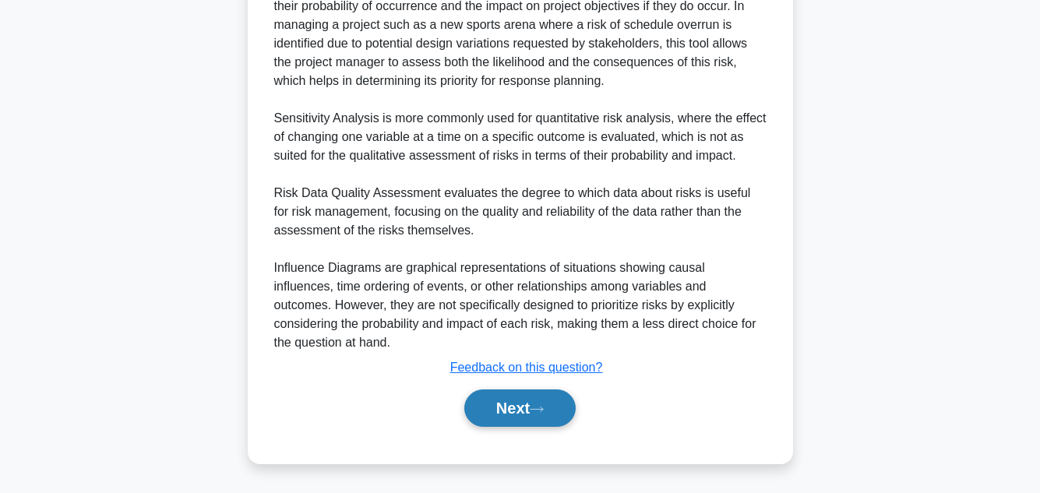
click at [519, 412] on button "Next" at bounding box center [519, 408] width 111 height 37
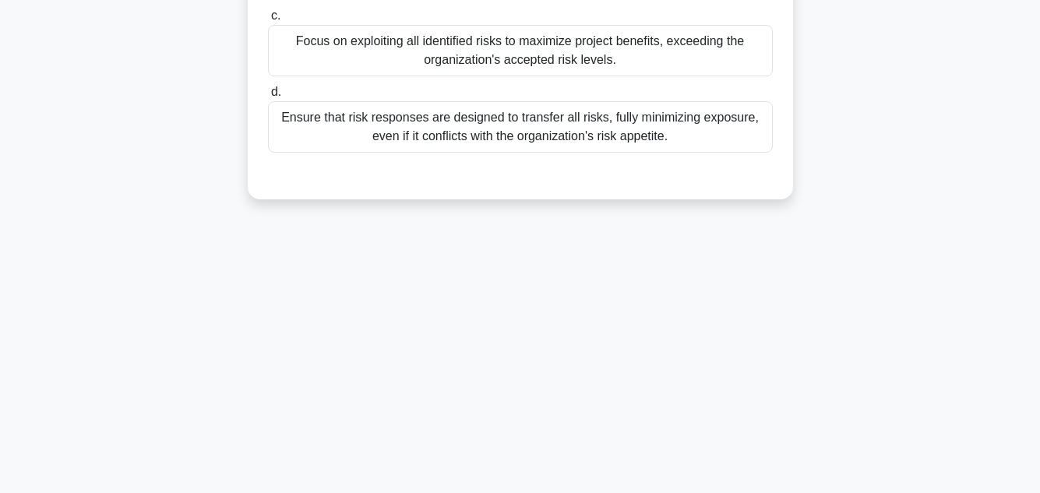
click at [891, 309] on div "87:53 Stop PMP - Risk Management 12/100 A project manager needs to determine ap…" at bounding box center [520, 97] width 888 height 779
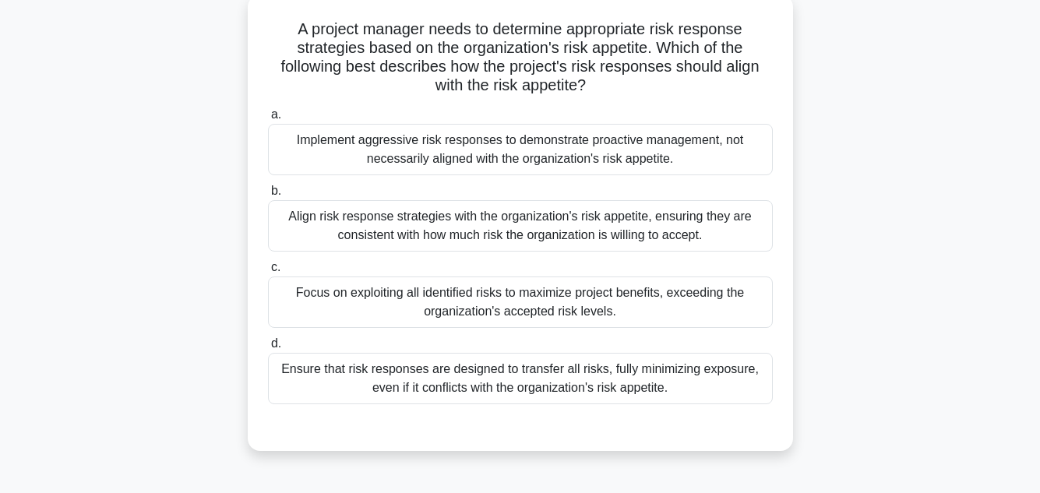
scroll to position [93, 0]
click at [573, 212] on div "Align risk response strategies with the organization's risk appetite, ensuring …" at bounding box center [520, 224] width 505 height 51
click at [268, 196] on input "b. Align risk response strategies with the organization's risk appetite, ensuri…" at bounding box center [268, 190] width 0 height 10
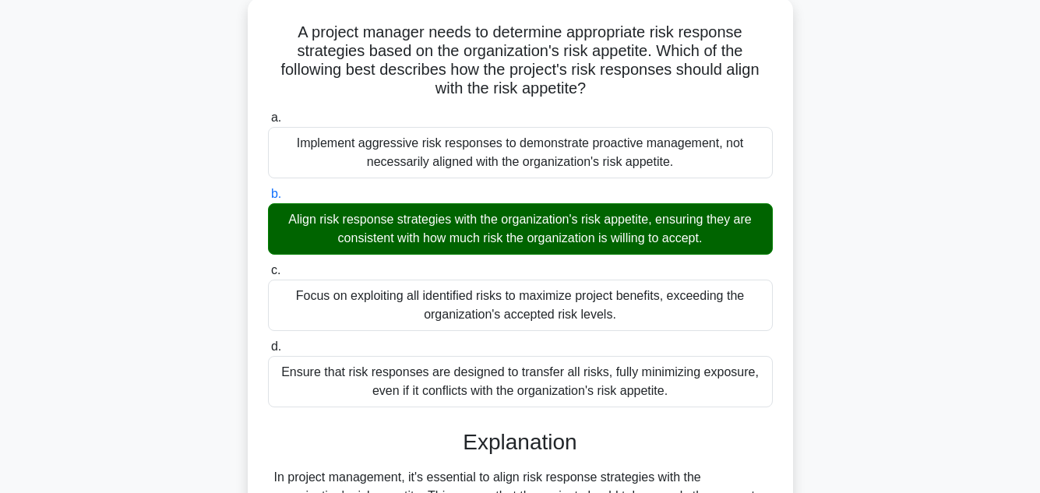
click at [940, 231] on div "A project manager needs to determine appropriate risk response strategies based…" at bounding box center [520, 392] width 888 height 788
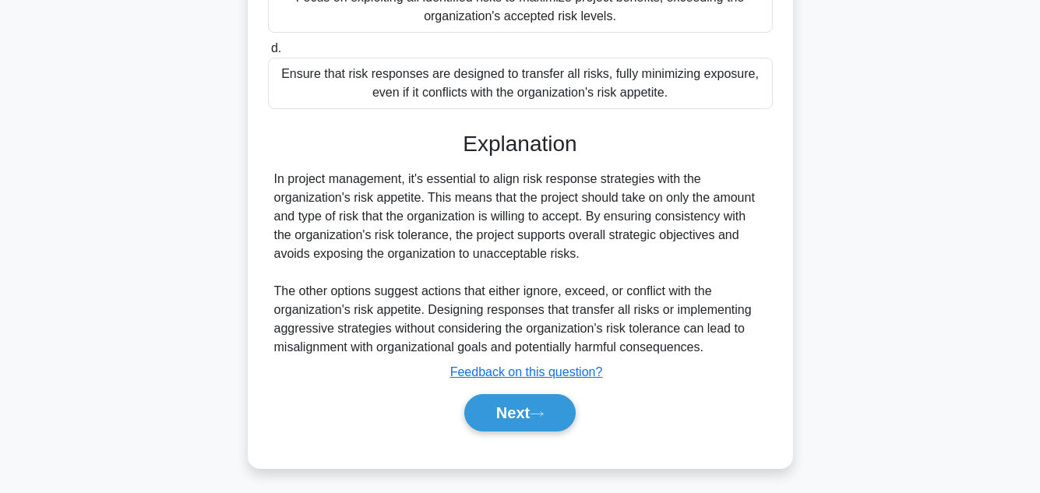
scroll to position [393, 0]
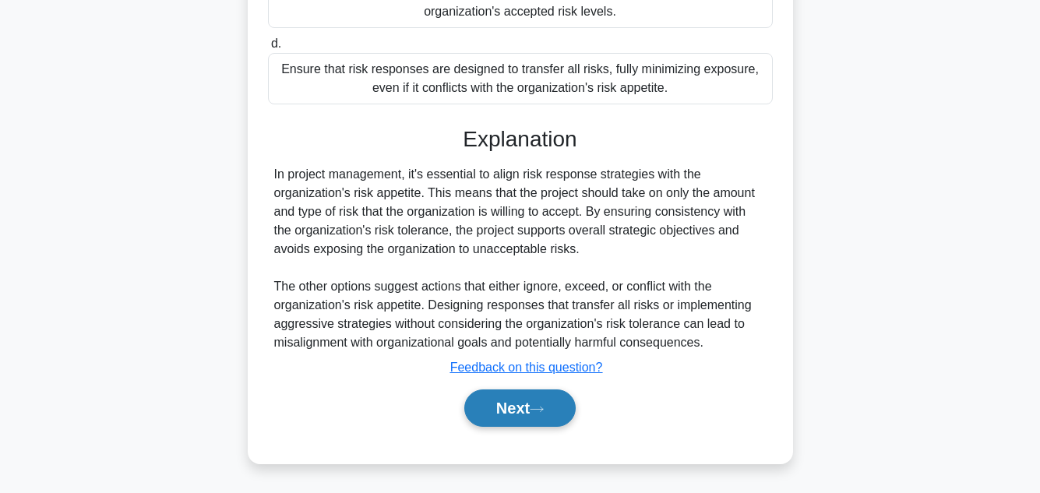
click at [510, 412] on button "Next" at bounding box center [519, 408] width 111 height 37
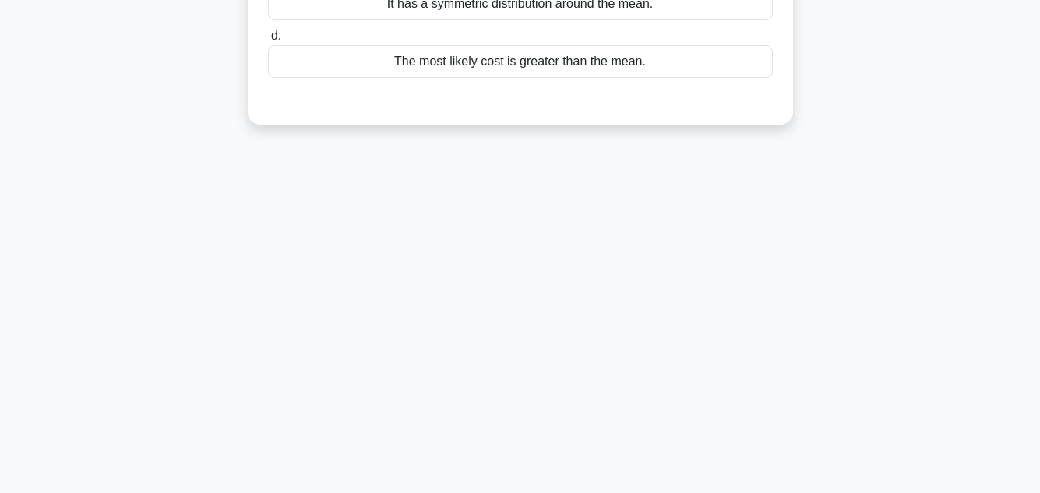
click at [897, 273] on div "87:06 Stop PMP - Risk Management 13/100 A project manager is performing quantit…" at bounding box center [520, 97] width 888 height 779
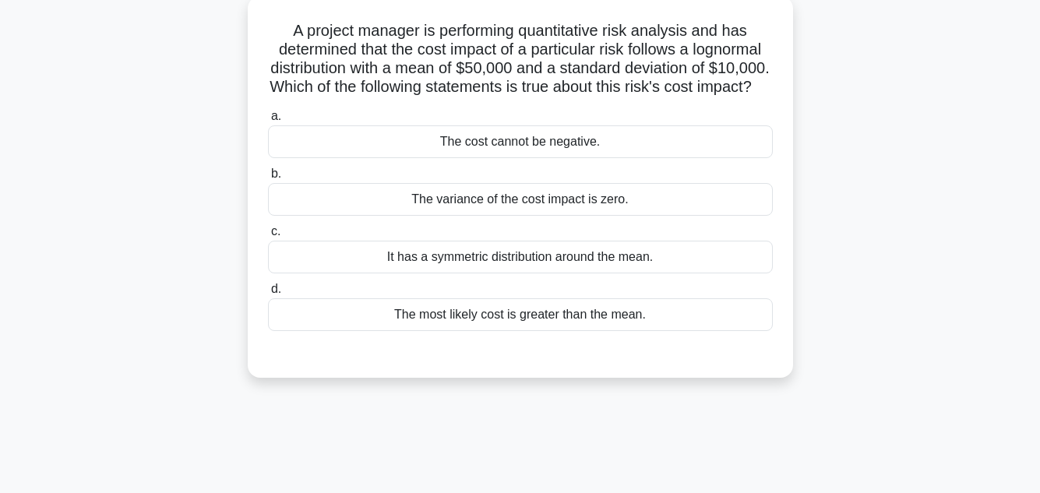
scroll to position [93, 0]
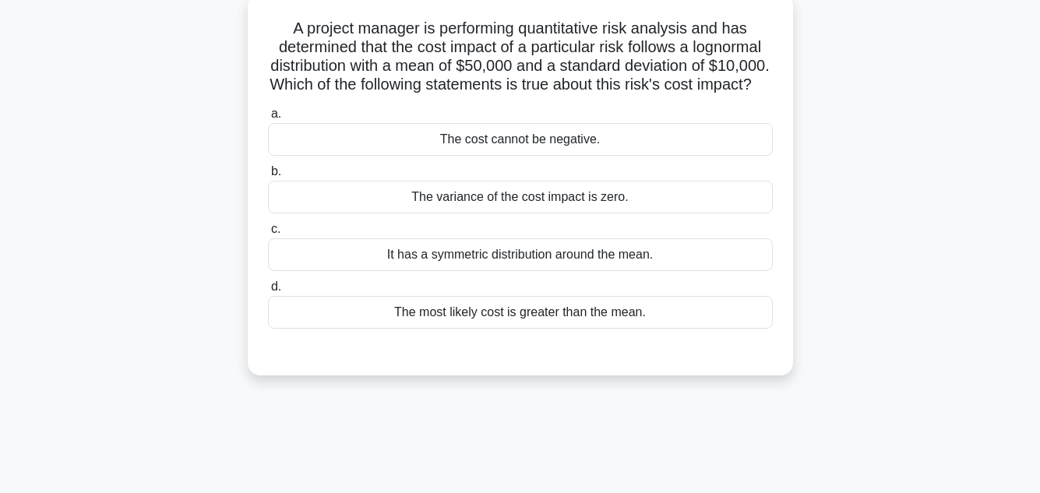
click at [528, 326] on div "The most likely cost is greater than the mean." at bounding box center [520, 312] width 505 height 33
click at [268, 292] on input "d. The most likely cost is greater than the mean." at bounding box center [268, 287] width 0 height 10
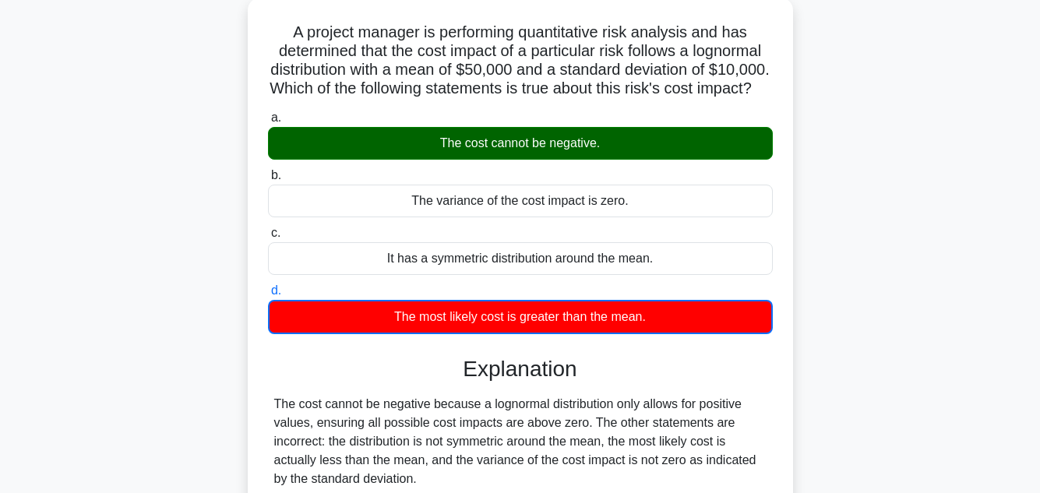
click at [965, 209] on main "86:23 Stop PMP - Risk Management 13/100 A project manager is performing quantit…" at bounding box center [520, 352] width 1040 height 792
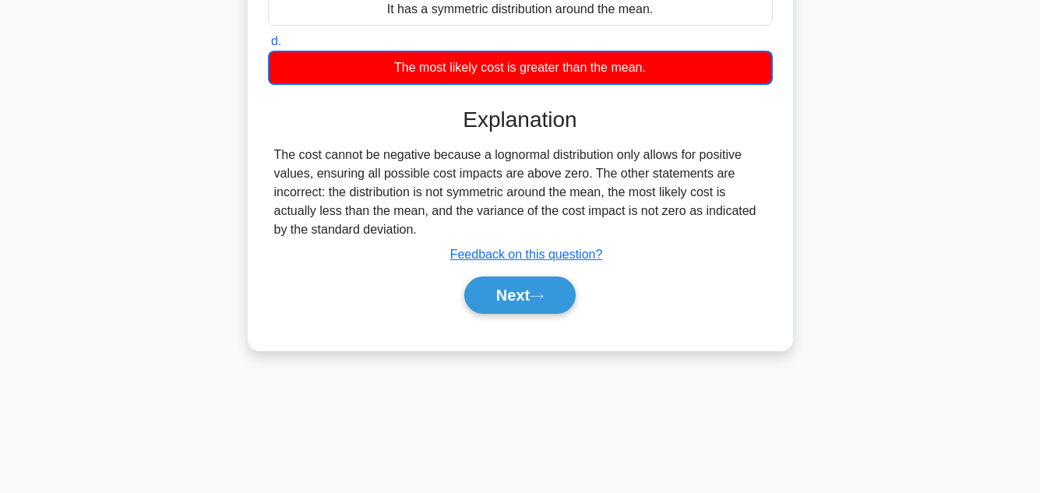
scroll to position [348, 0]
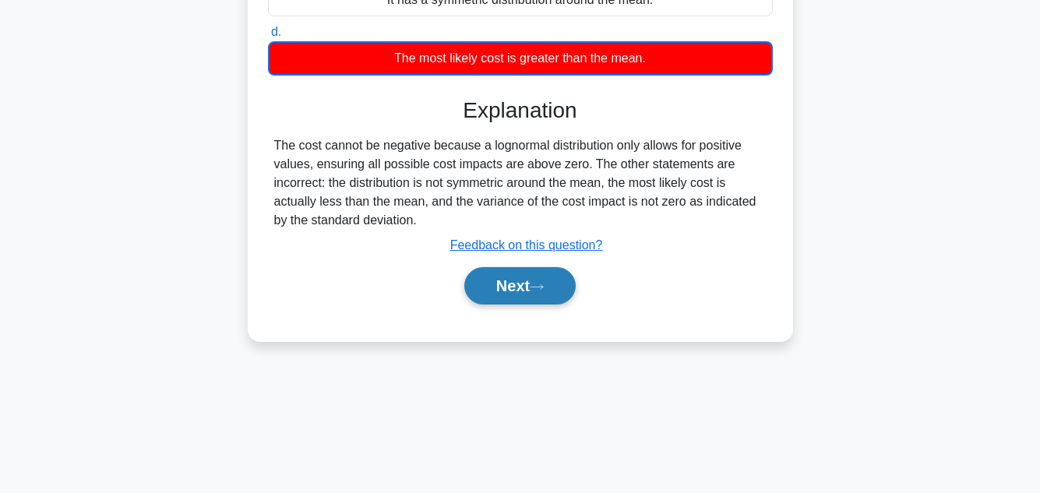
click at [511, 298] on button "Next" at bounding box center [519, 285] width 111 height 37
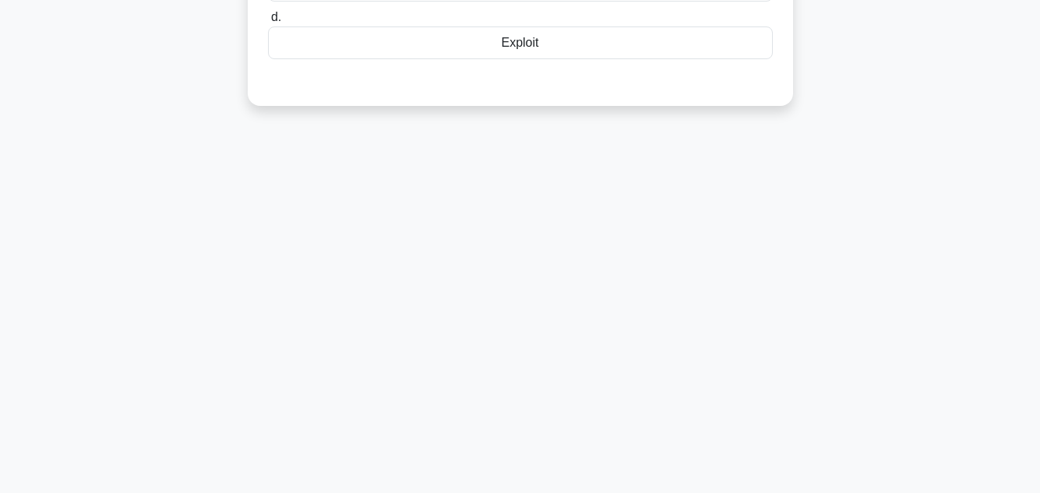
click at [883, 242] on div "86:16 Stop PMP - Risk Management 14/100 In Risk Response Planning, the strategy…" at bounding box center [520, 97] width 888 height 779
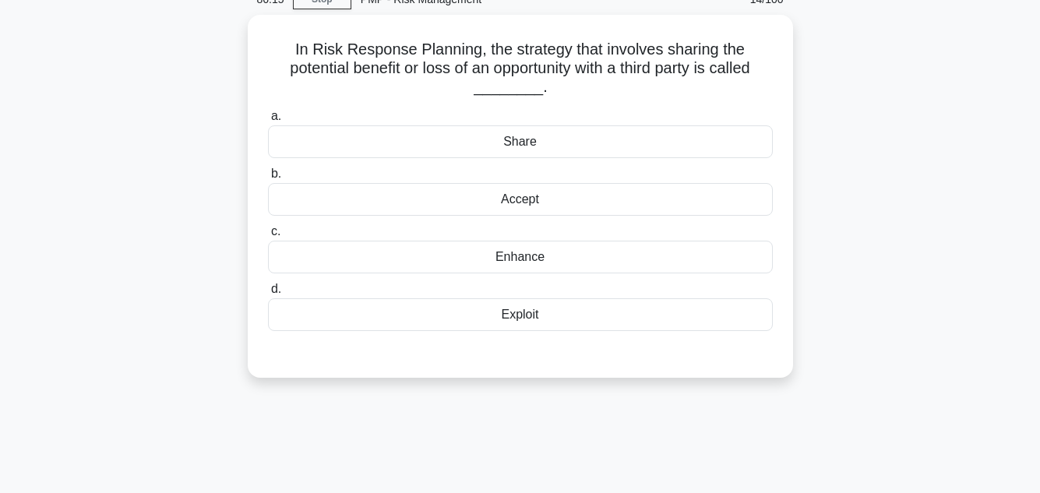
scroll to position [0, 0]
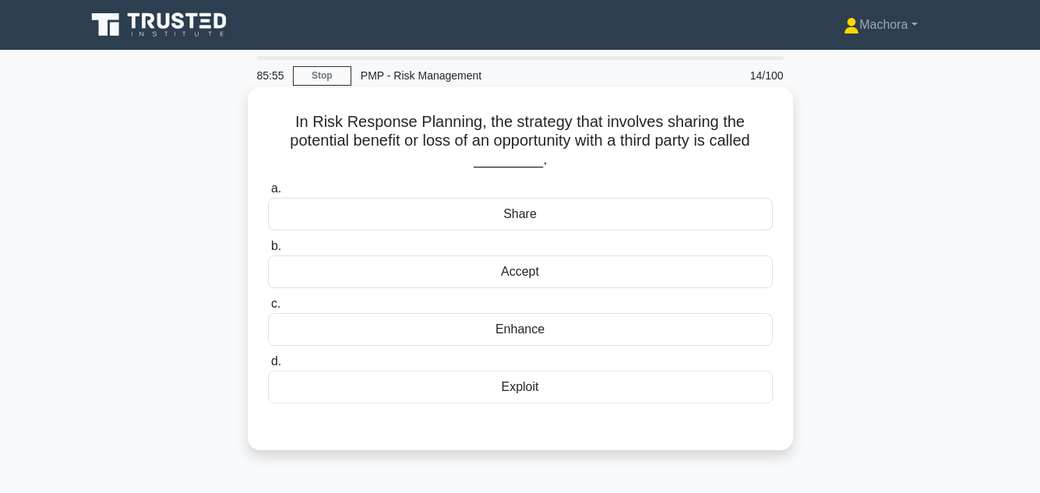
click at [538, 215] on div "Share" at bounding box center [520, 214] width 505 height 33
click at [268, 194] on input "a. Share" at bounding box center [268, 189] width 0 height 10
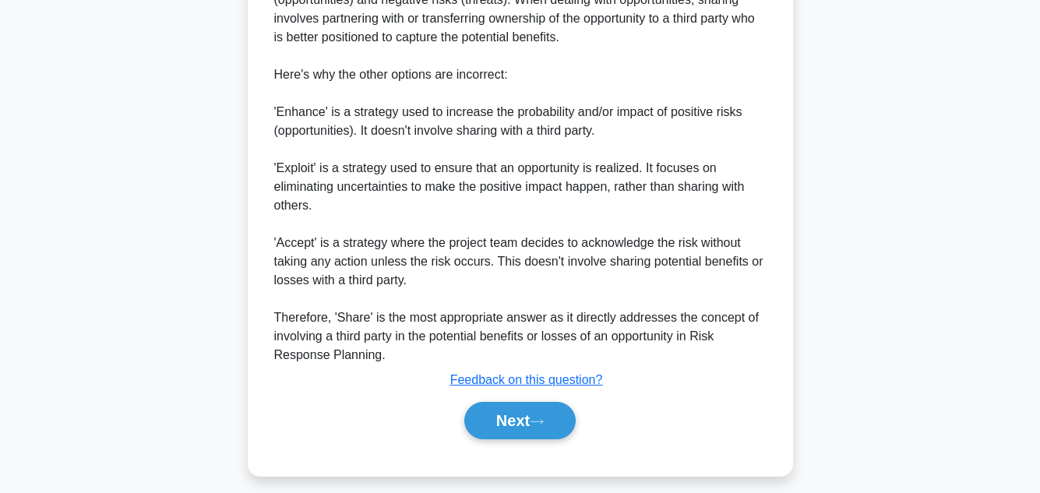
scroll to position [543, 0]
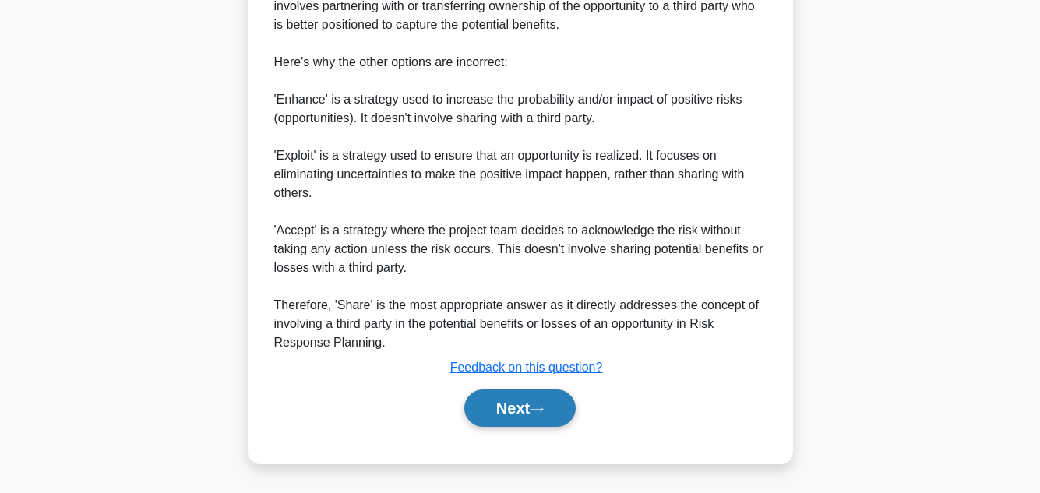
click at [509, 400] on button "Next" at bounding box center [519, 408] width 111 height 37
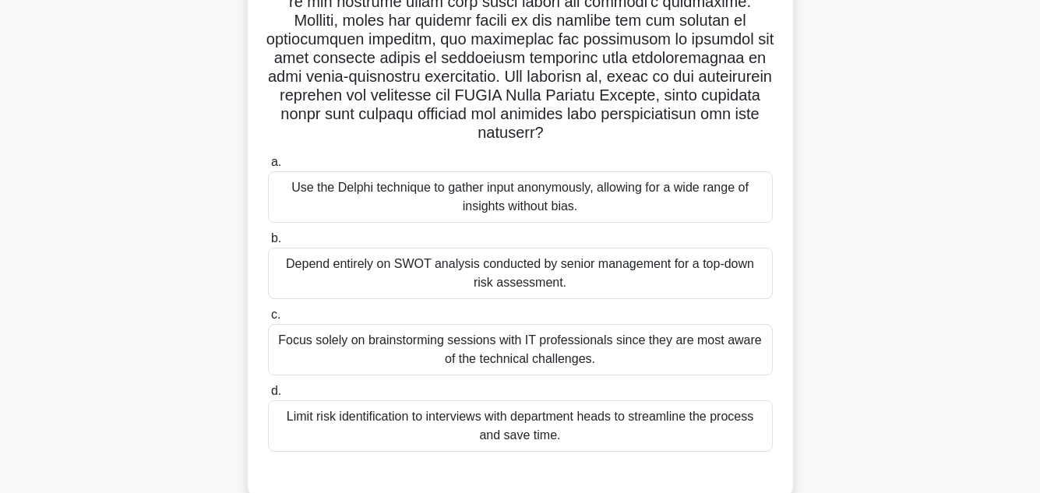
scroll to position [361, 0]
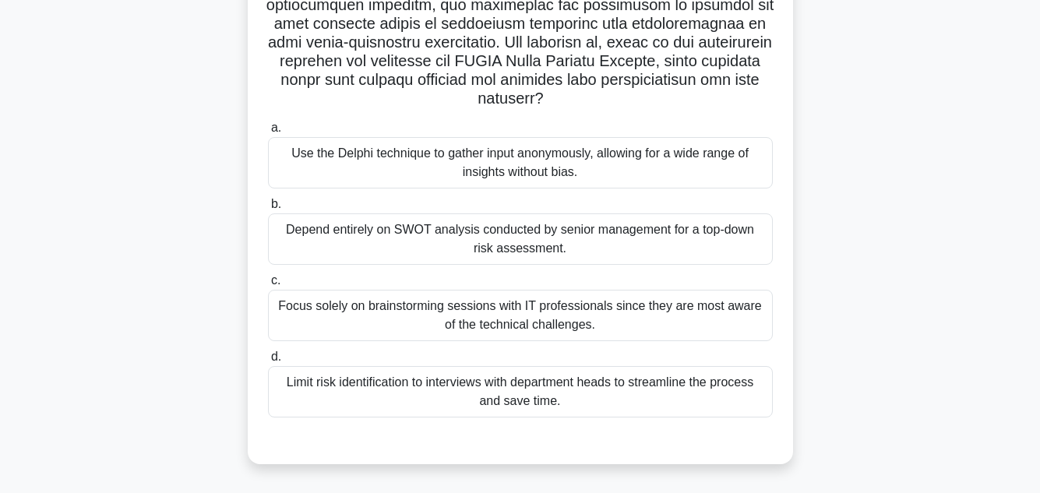
click at [597, 305] on div "Focus solely on brainstorming sessions with IT professionals since they are mos…" at bounding box center [520, 315] width 505 height 51
click at [268, 286] on input "c. Focus solely on brainstorming sessions with IT professionals since they are …" at bounding box center [268, 281] width 0 height 10
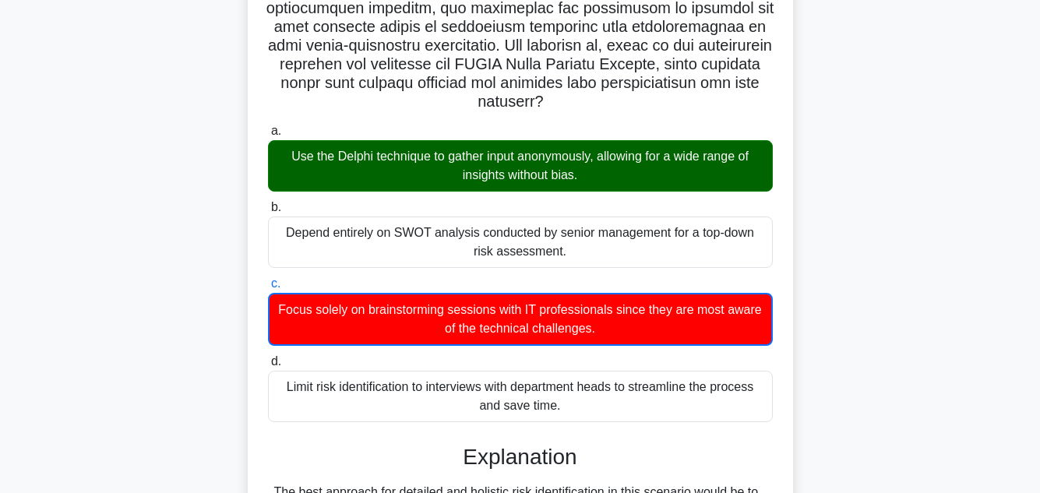
click at [895, 178] on div ".spinner_0XTQ{transform-origin:center;animation:spinner_y6GP .75s linear infini…" at bounding box center [520, 321] width 888 height 1182
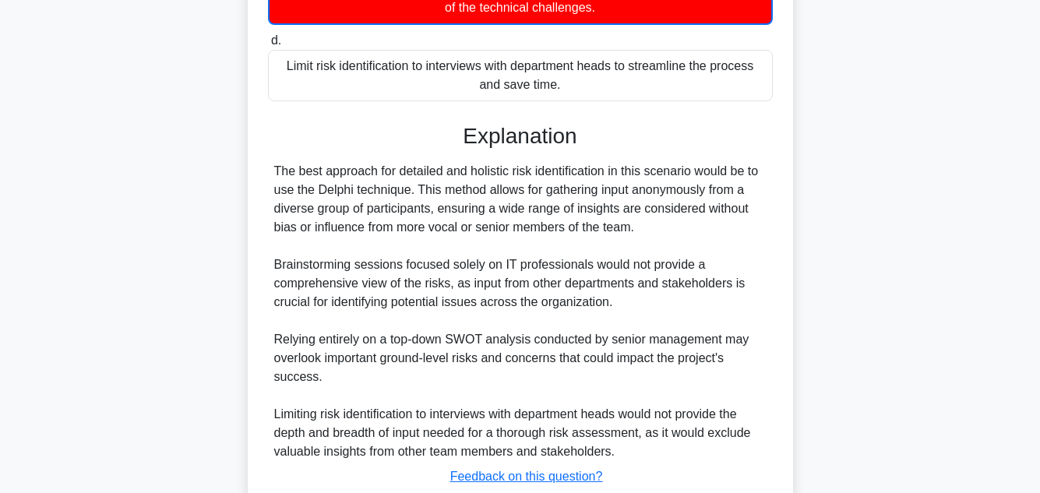
scroll to position [788, 0]
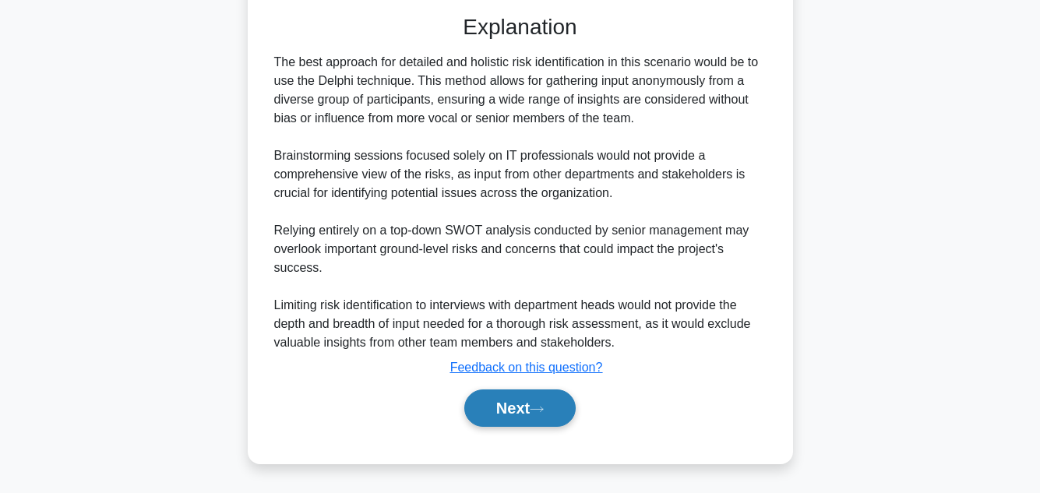
click at [498, 416] on button "Next" at bounding box center [519, 408] width 111 height 37
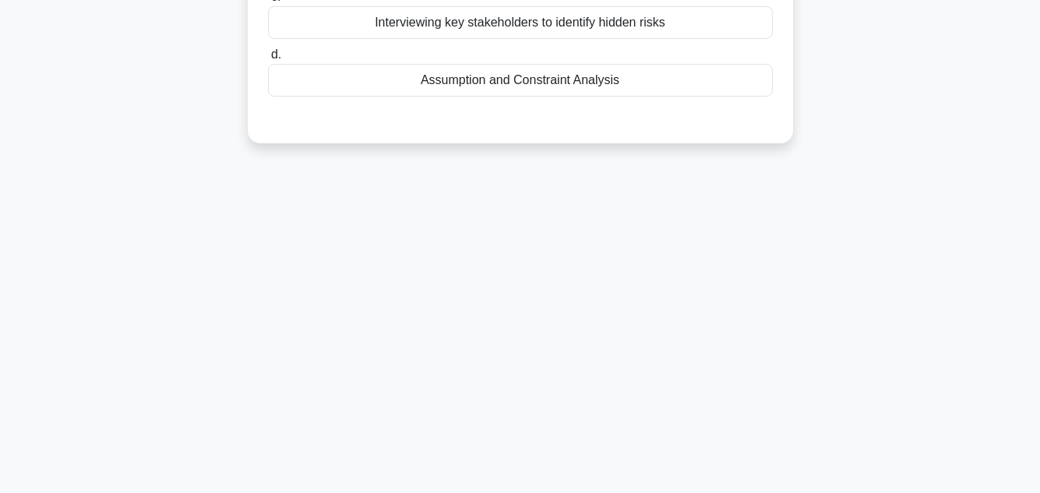
scroll to position [348, 0]
click at [962, 404] on div "83:59 Stop PMP - Risk Management 16/100 You are managing an IT infrastructure u…" at bounding box center [520, 97] width 888 height 779
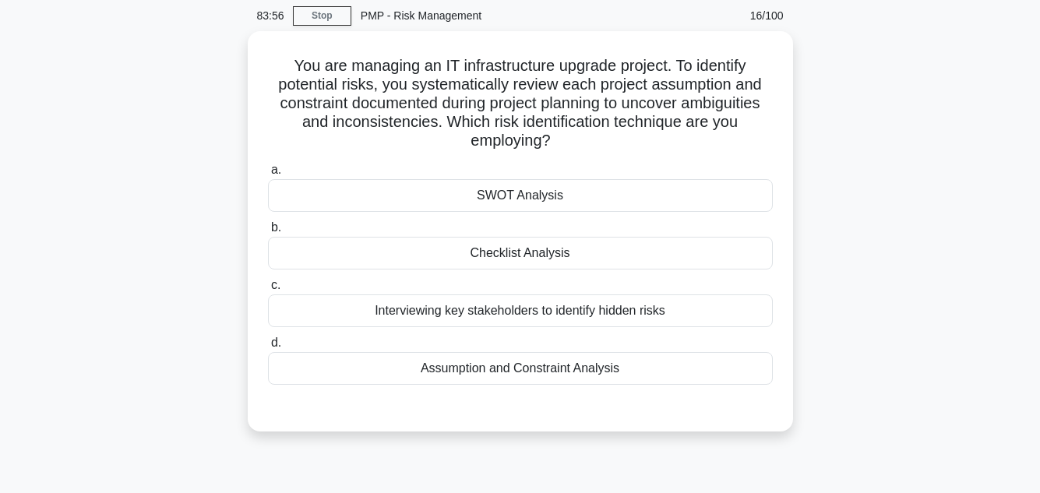
scroll to position [62, 0]
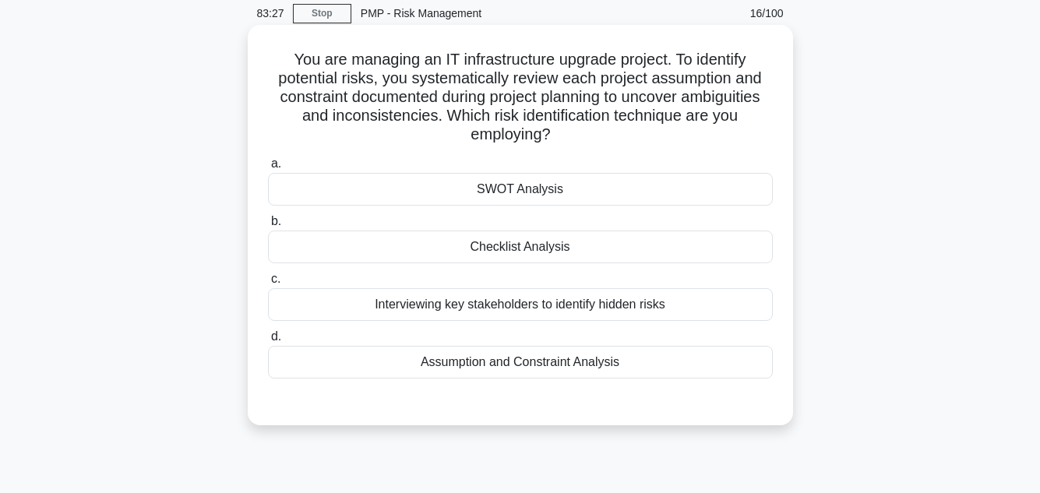
click at [538, 245] on div "Checklist Analysis" at bounding box center [520, 247] width 505 height 33
click at [268, 227] on input "b. Checklist Analysis" at bounding box center [268, 222] width 0 height 10
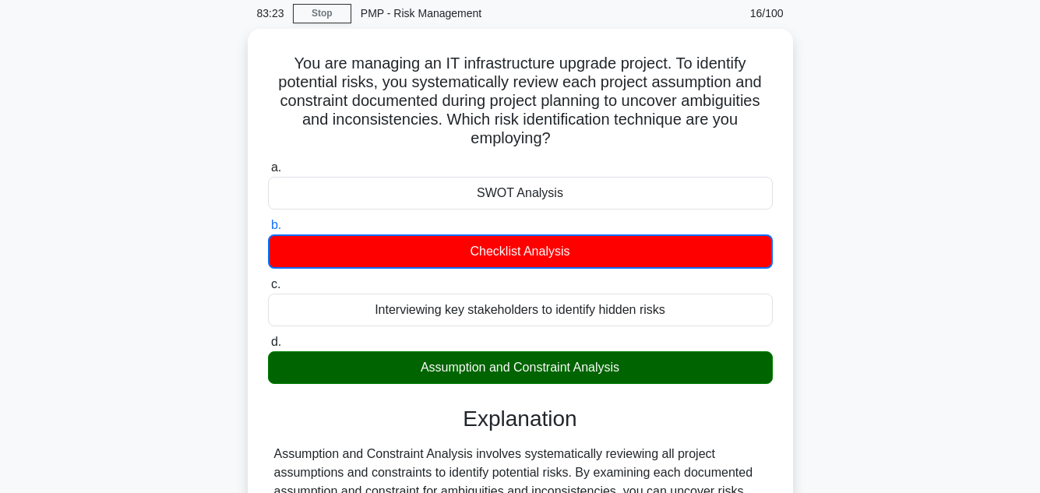
click at [876, 278] on div "You are managing an IT infrastructure upgrade project. To identify potential ri…" at bounding box center [520, 451] width 888 height 845
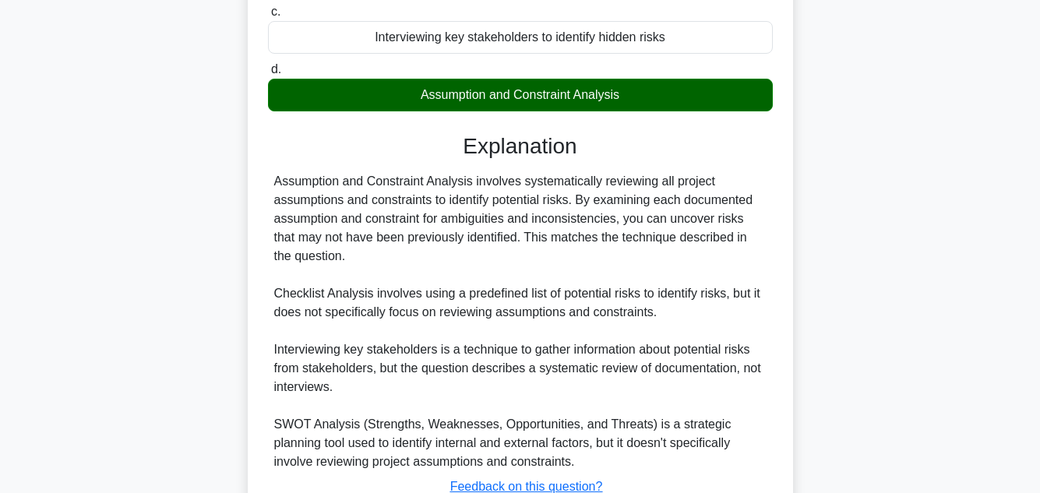
scroll to position [451, 0]
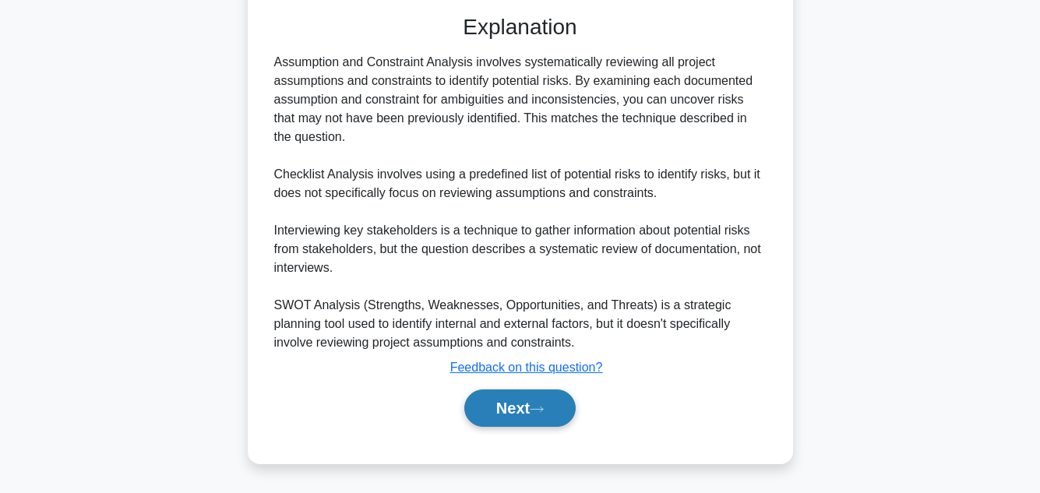
click at [532, 400] on button "Next" at bounding box center [519, 408] width 111 height 37
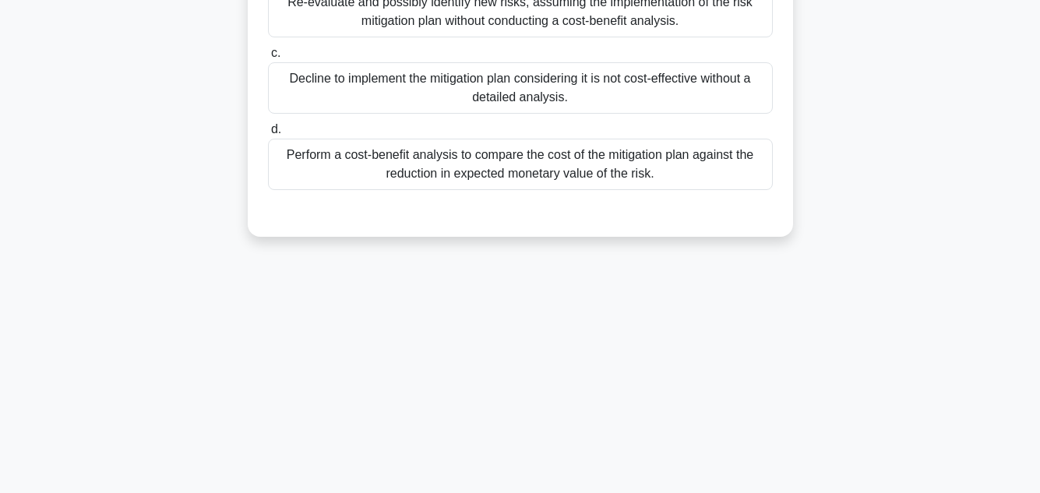
scroll to position [348, 0]
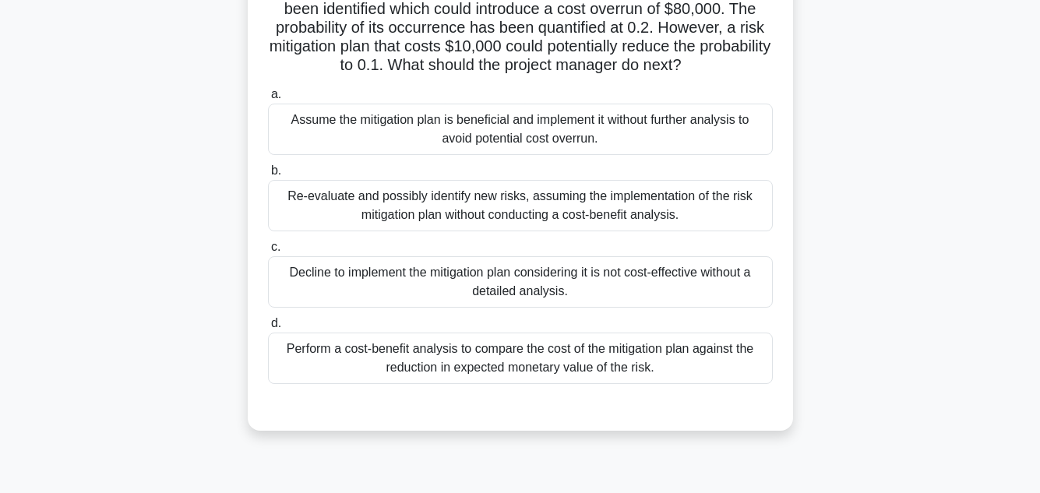
scroll to position [156, 0]
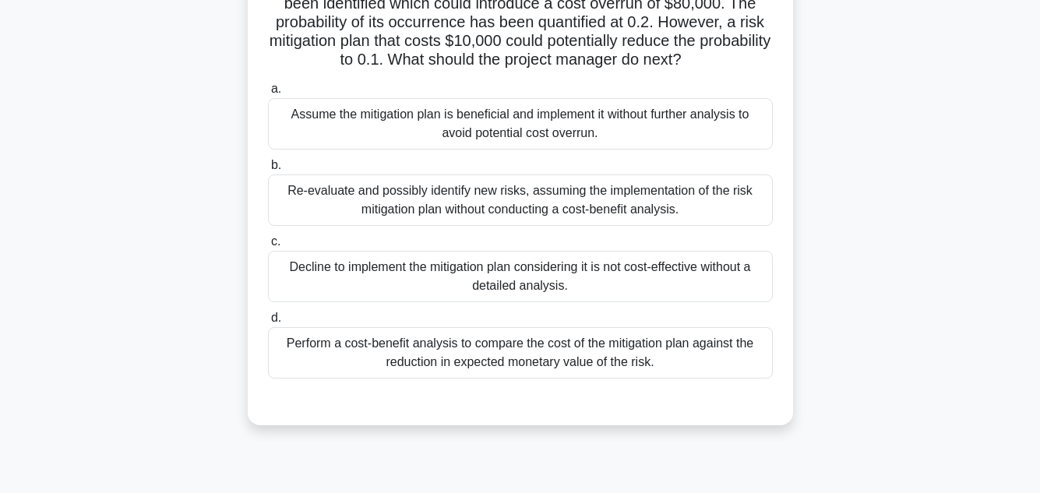
click at [495, 363] on div "Perform a cost-benefit analysis to compare the cost of the mitigation plan agai…" at bounding box center [520, 352] width 505 height 51
click at [268, 323] on input "d. Perform a cost-benefit analysis to compare the cost of the mitigation plan a…" at bounding box center [268, 318] width 0 height 10
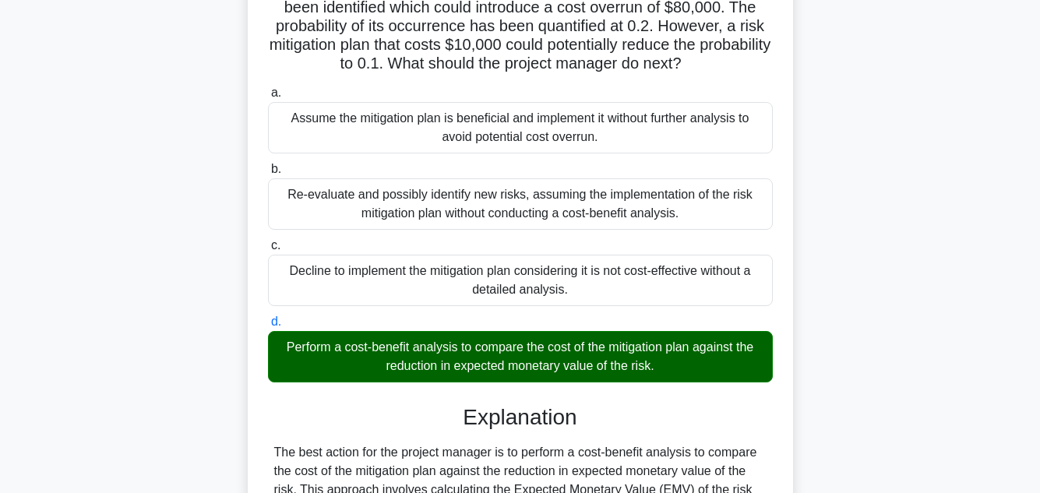
click at [957, 265] on div "Your team is managing a project to upgrade a critical technological infrastruct…" at bounding box center [520, 459] width 888 height 1049
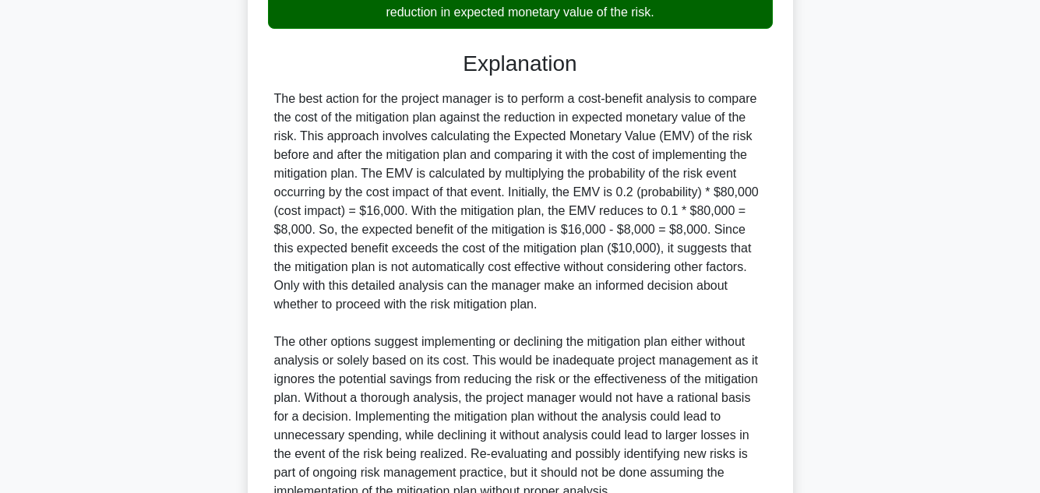
scroll to position [655, 0]
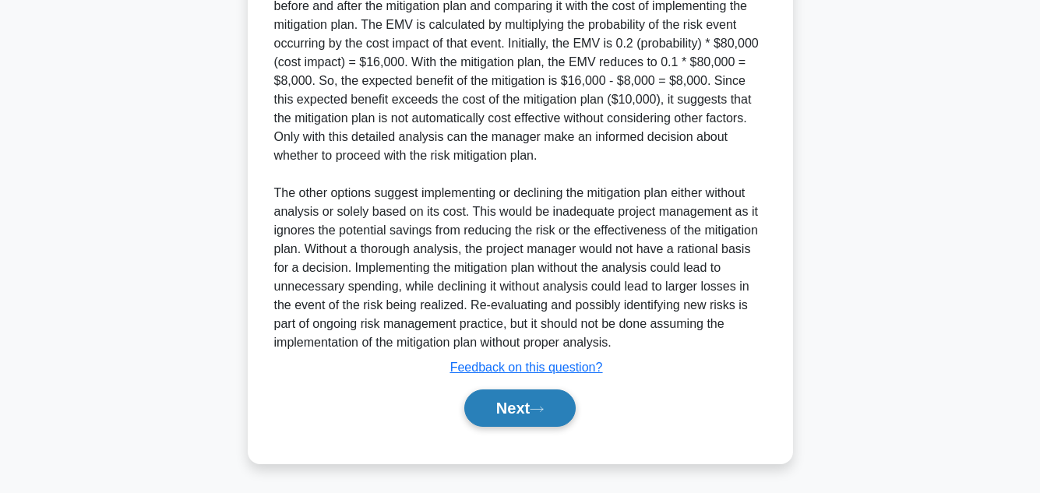
click at [544, 400] on button "Next" at bounding box center [519, 408] width 111 height 37
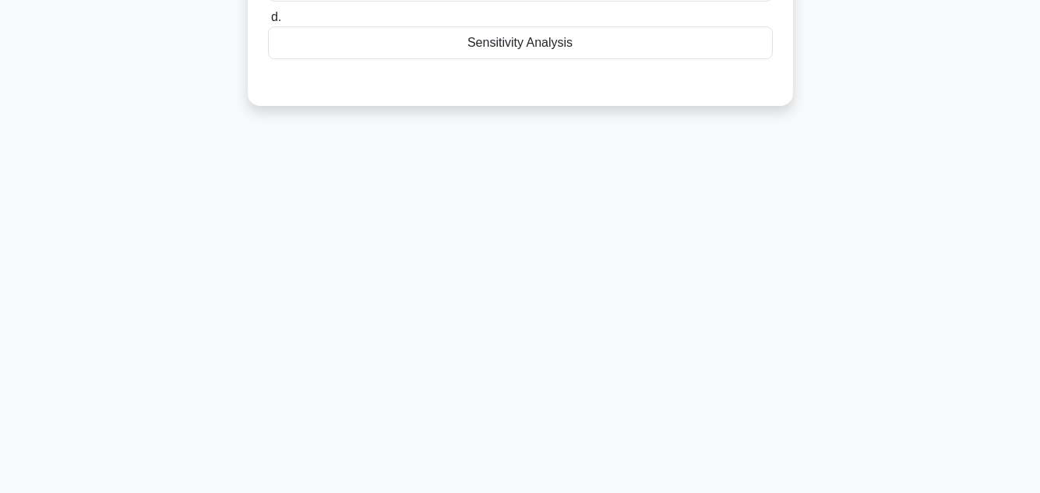
scroll to position [348, 0]
click at [904, 284] on div "82:13 Stop PMP - Risk Management 18/100 In Quantitative Risk Analysis, the tech…" at bounding box center [520, 97] width 888 height 779
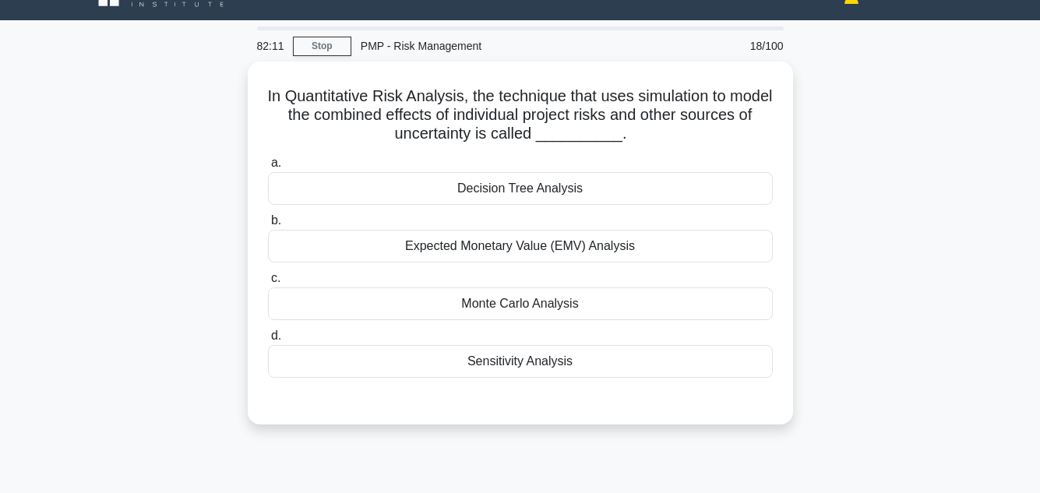
scroll to position [31, 0]
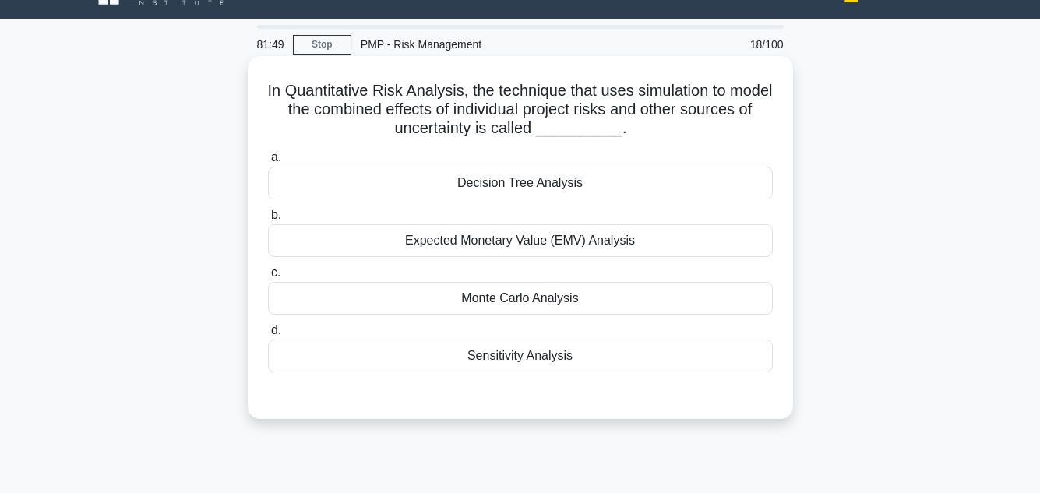
click at [607, 297] on div "Monte Carlo Analysis" at bounding box center [520, 298] width 505 height 33
click at [268, 278] on input "c. Monte Carlo Analysis" at bounding box center [268, 273] width 0 height 10
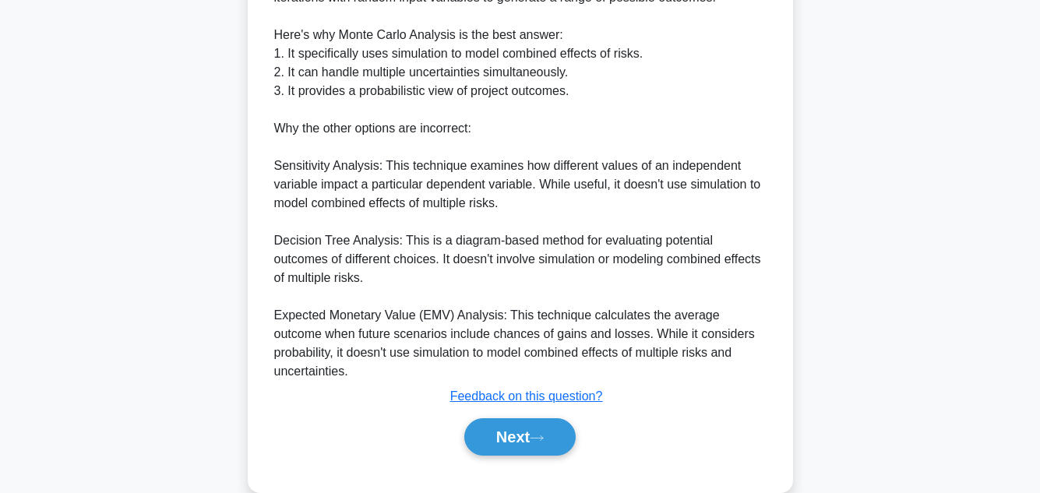
scroll to position [580, 0]
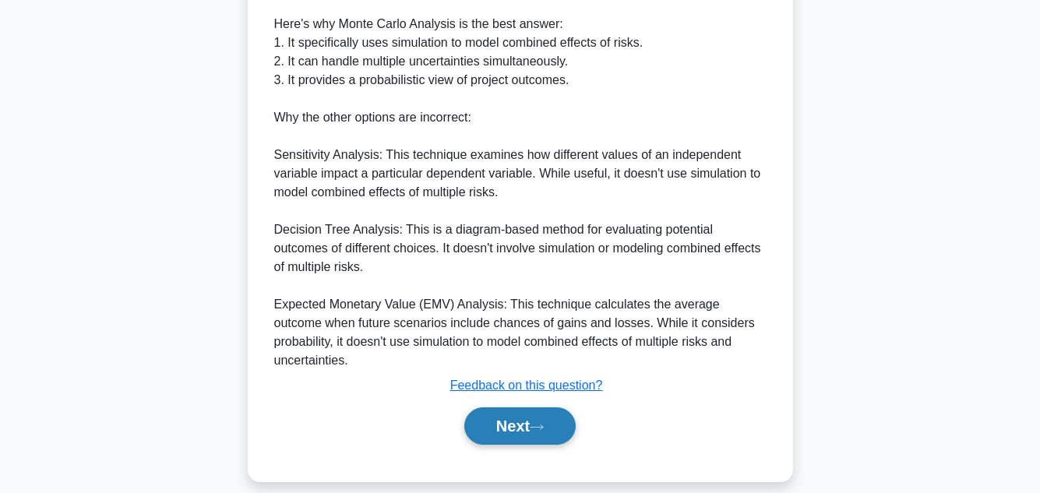
click at [531, 407] on button "Next" at bounding box center [519, 425] width 111 height 37
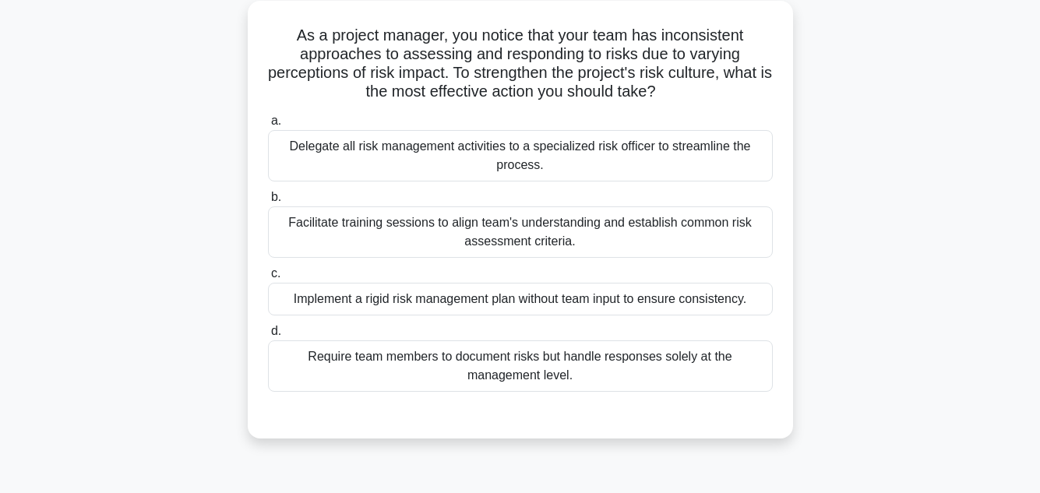
scroll to position [93, 0]
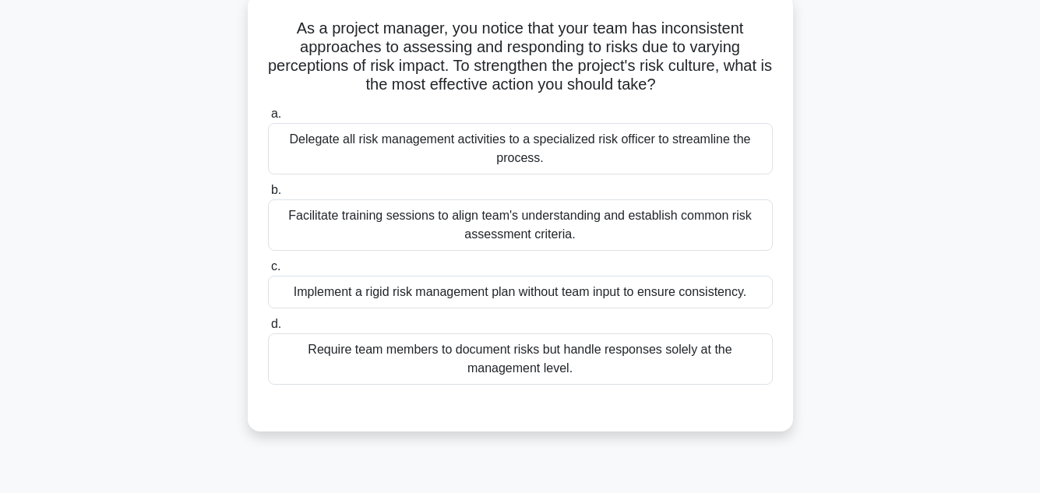
click at [673, 208] on div "Facilitate training sessions to align team's understanding and establish common…" at bounding box center [520, 224] width 505 height 51
click at [268, 196] on input "b. Facilitate training sessions to align team's understanding and establish com…" at bounding box center [268, 190] width 0 height 10
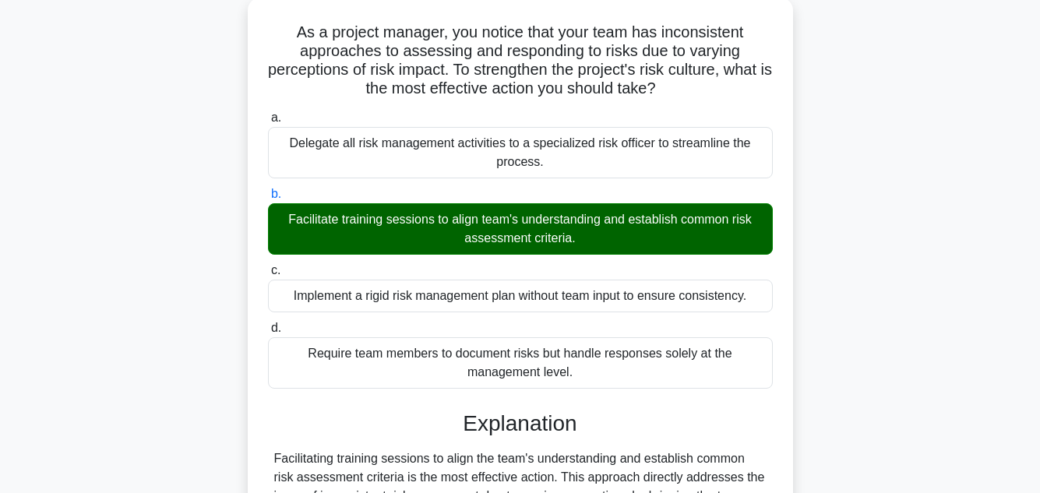
click at [989, 231] on main "81:20 Stop PMP - Risk Management 19/100 As a project manager, you notice that y…" at bounding box center [520, 352] width 1040 height 792
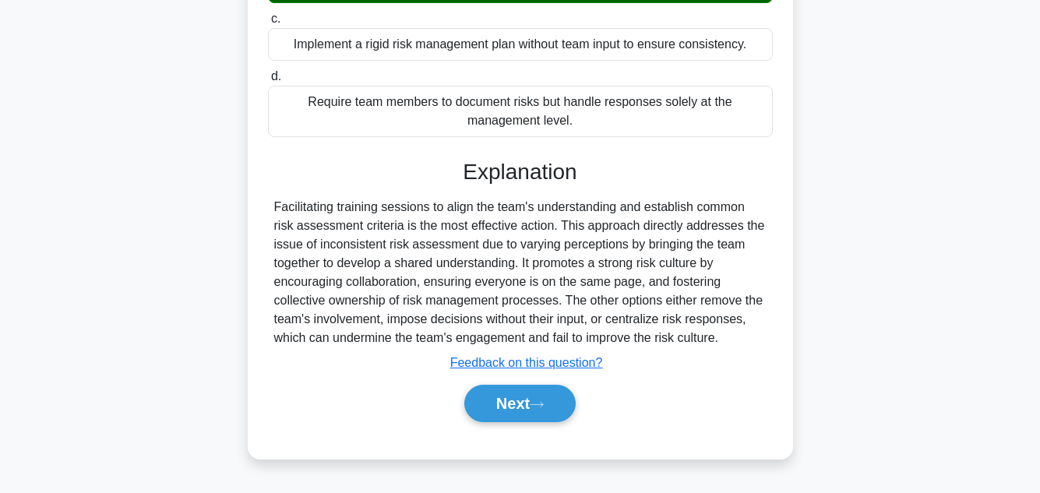
scroll to position [348, 0]
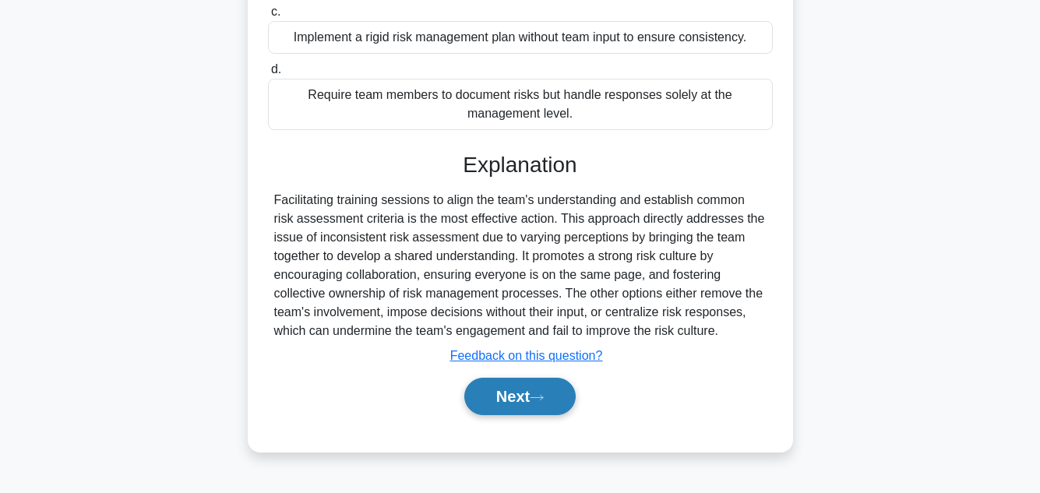
click at [520, 400] on button "Next" at bounding box center [519, 396] width 111 height 37
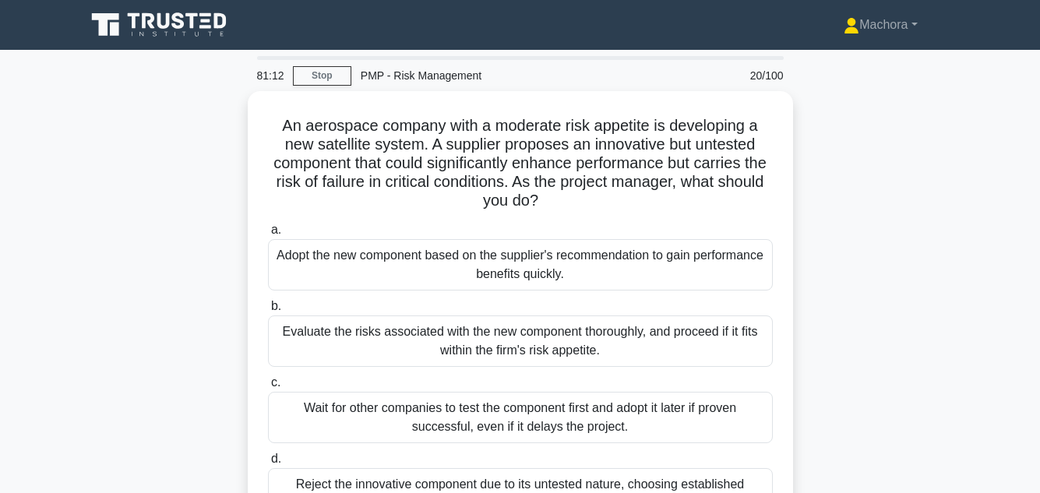
scroll to position [31, 0]
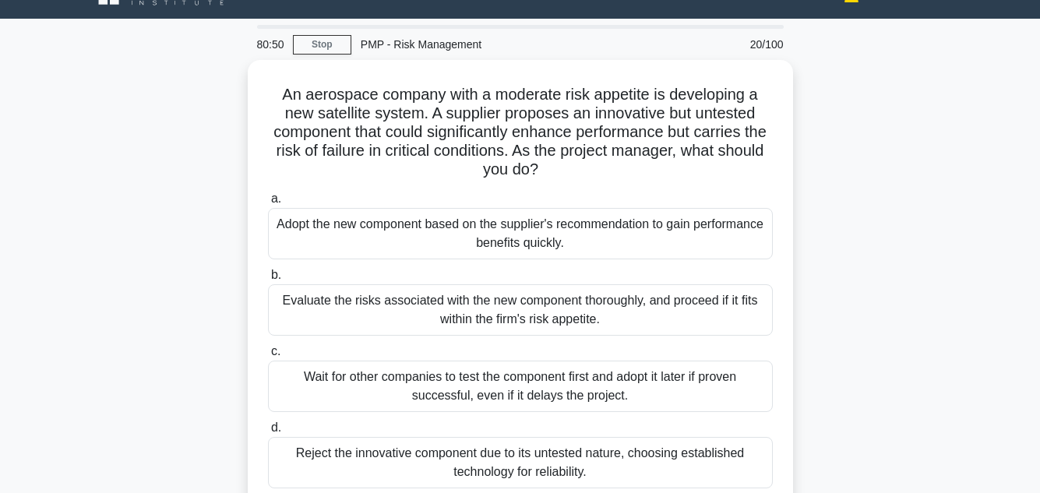
click at [811, 276] on div "An aerospace company with a moderate risk appetite is developing a new satellit…" at bounding box center [520, 307] width 888 height 494
click at [914, 291] on div "An aerospace company with a moderate risk appetite is developing a new satellit…" at bounding box center [520, 307] width 888 height 494
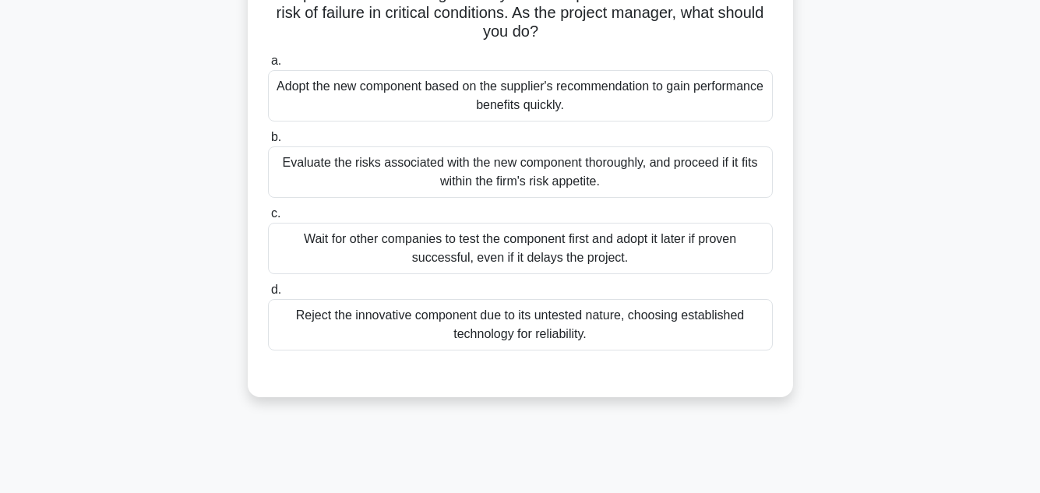
scroll to position [187, 0]
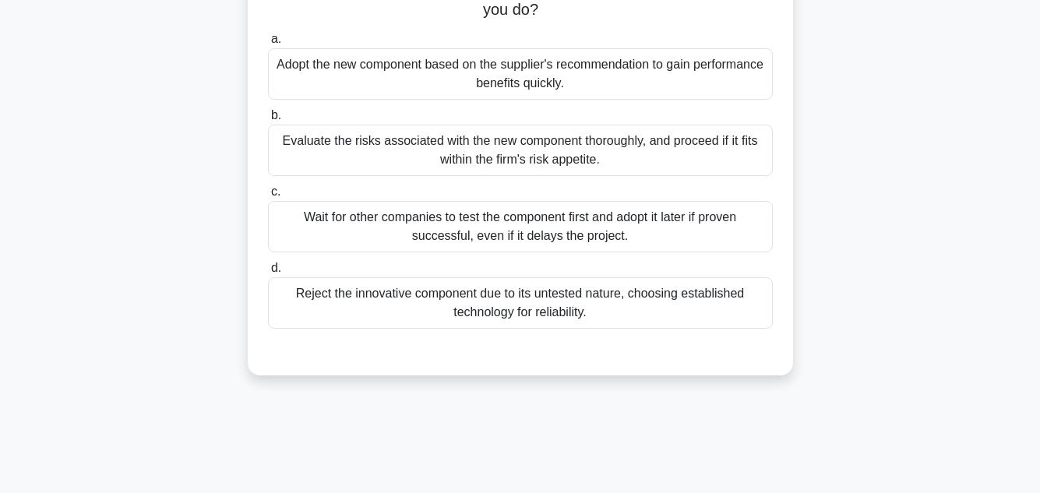
click at [625, 142] on div "Evaluate the risks associated with the new component thoroughly, and proceed if…" at bounding box center [520, 150] width 505 height 51
click at [268, 121] on input "b. Evaluate the risks associated with the new component thoroughly, and proceed…" at bounding box center [268, 116] width 0 height 10
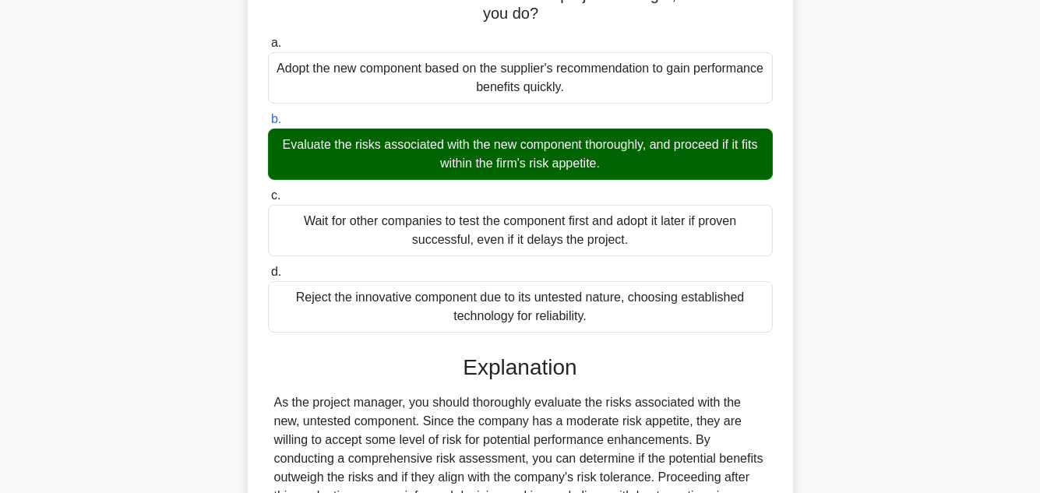
click at [964, 220] on div "An aerospace company with a moderate risk appetite is developing a new satellit…" at bounding box center [520, 372] width 888 height 937
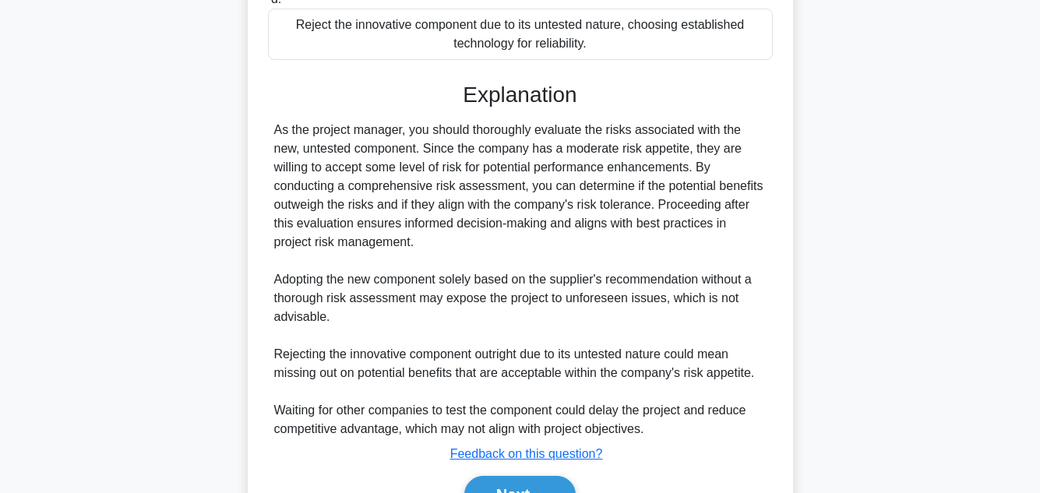
scroll to position [543, 0]
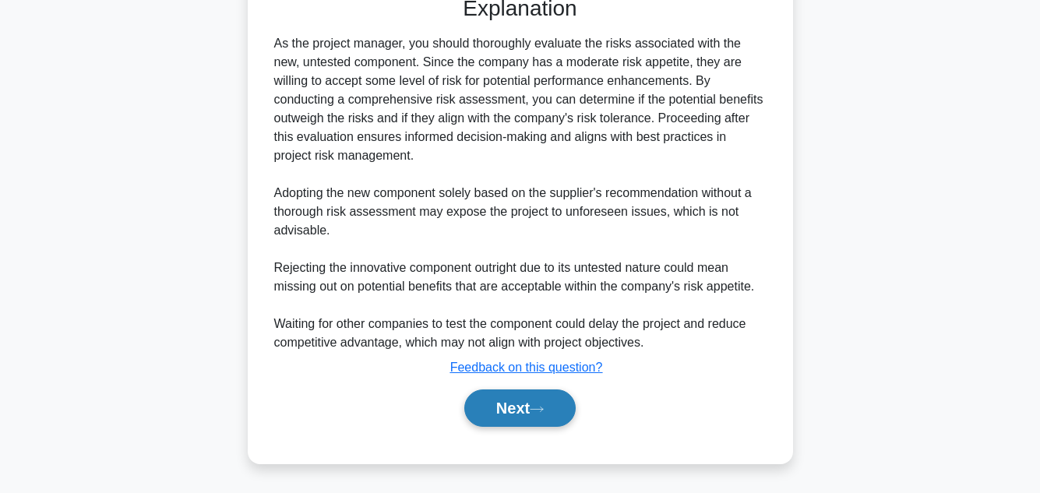
click at [517, 397] on button "Next" at bounding box center [519, 408] width 111 height 37
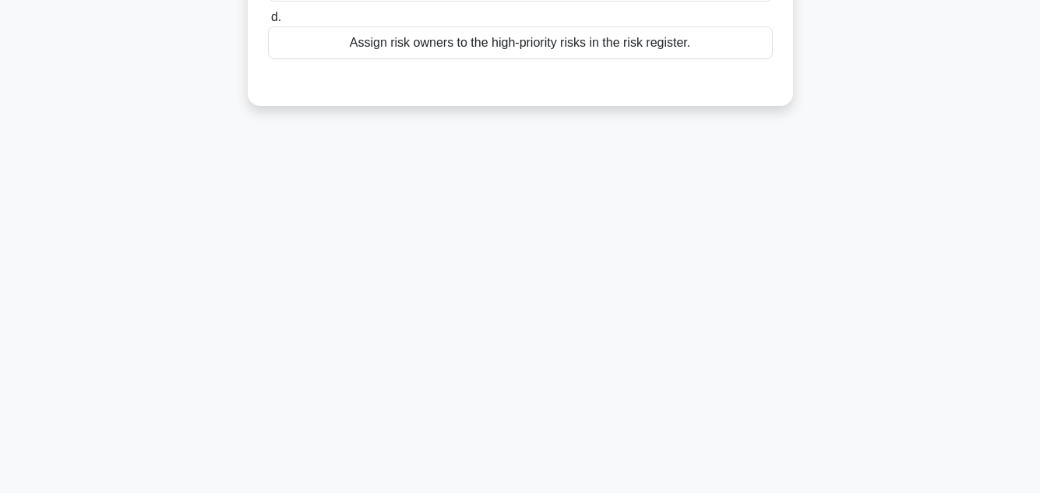
click at [839, 276] on div "80:13 Stop PMP - Risk Management 21/100 A project manager notices that several …" at bounding box center [520, 97] width 888 height 779
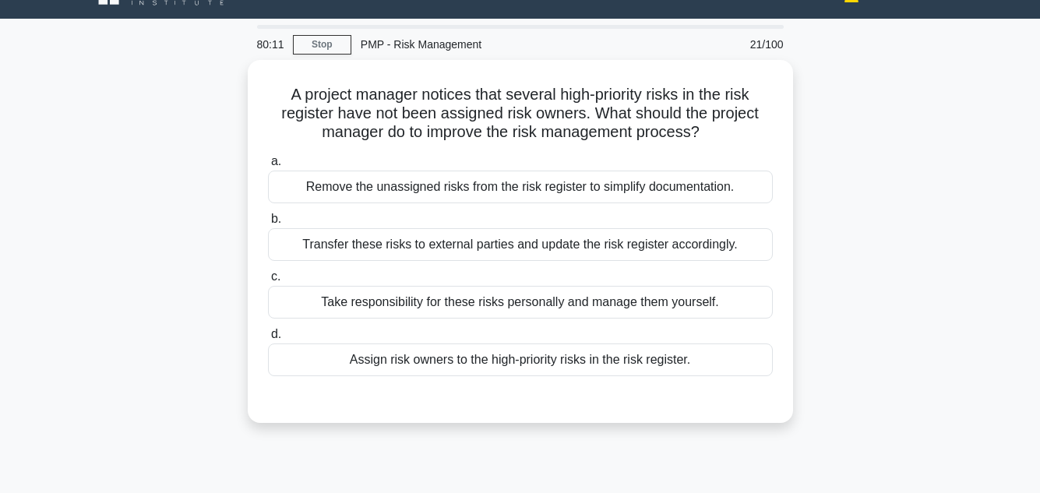
scroll to position [93, 0]
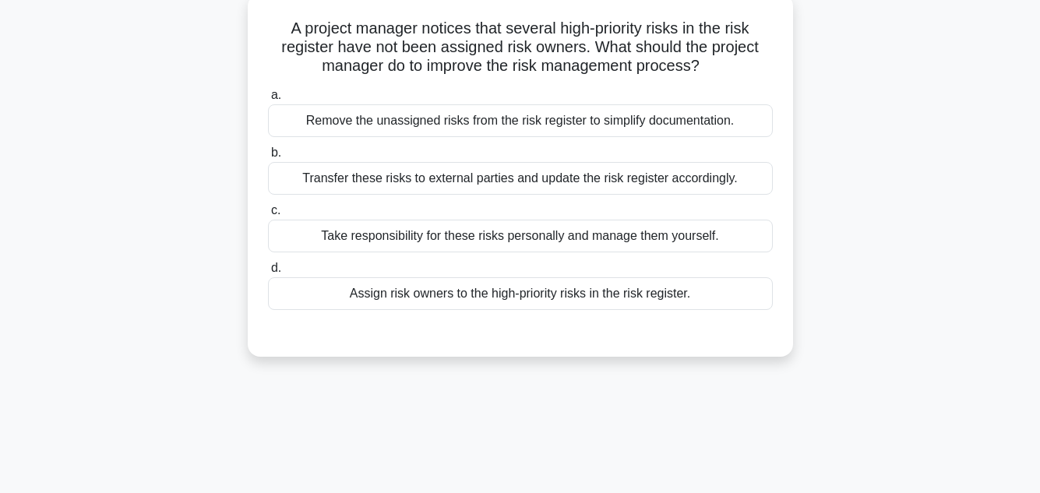
click at [577, 282] on div "Assign risk owners to the high-priority risks in the risk register." at bounding box center [520, 293] width 505 height 33
click at [268, 273] on input "d. Assign risk owners to the high-priority risks in the risk register." at bounding box center [268, 268] width 0 height 10
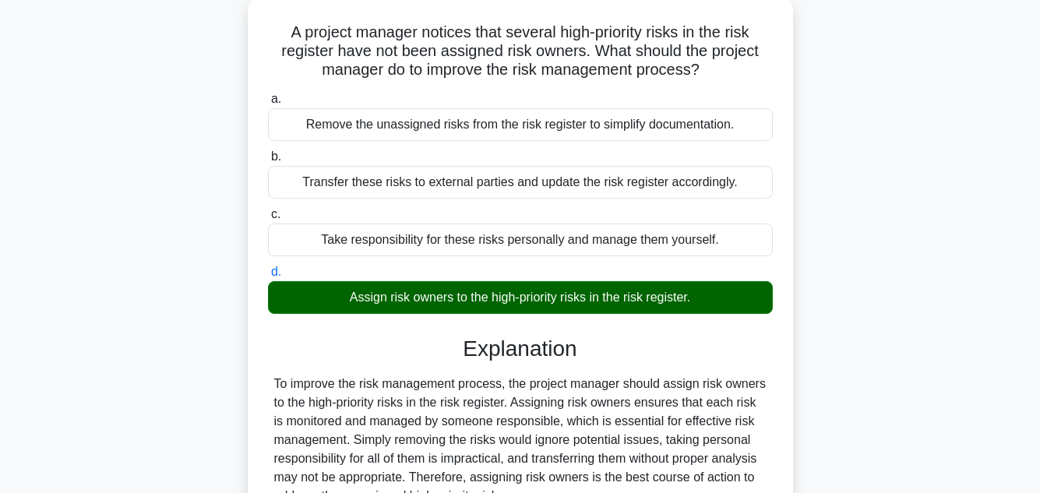
click at [924, 298] on div "A project manager notices that several high-priority risks in the risk register…" at bounding box center [520, 317] width 888 height 638
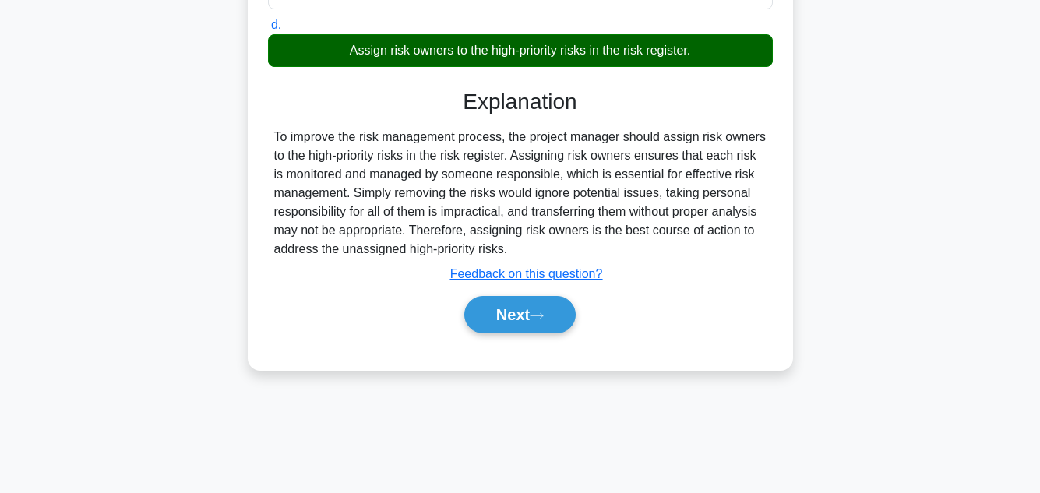
scroll to position [348, 0]
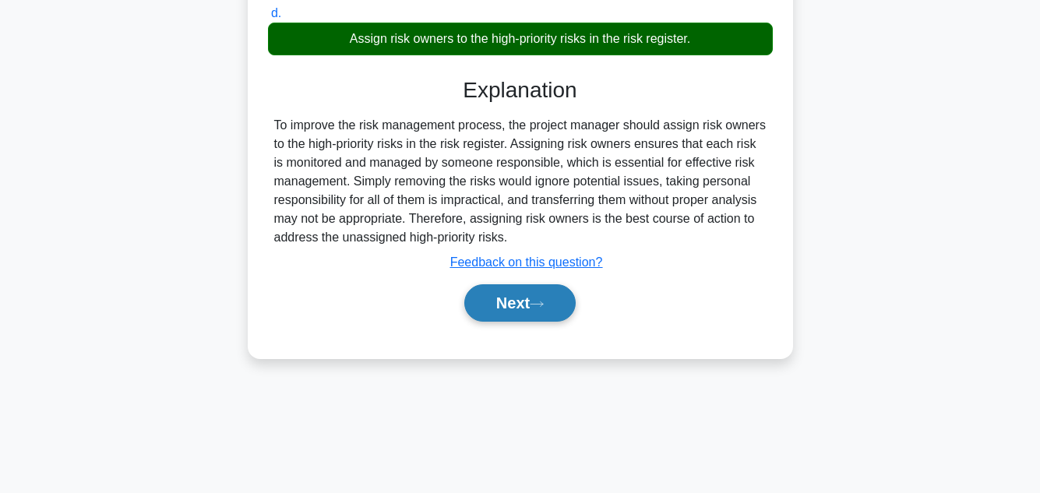
click at [505, 313] on button "Next" at bounding box center [519, 302] width 111 height 37
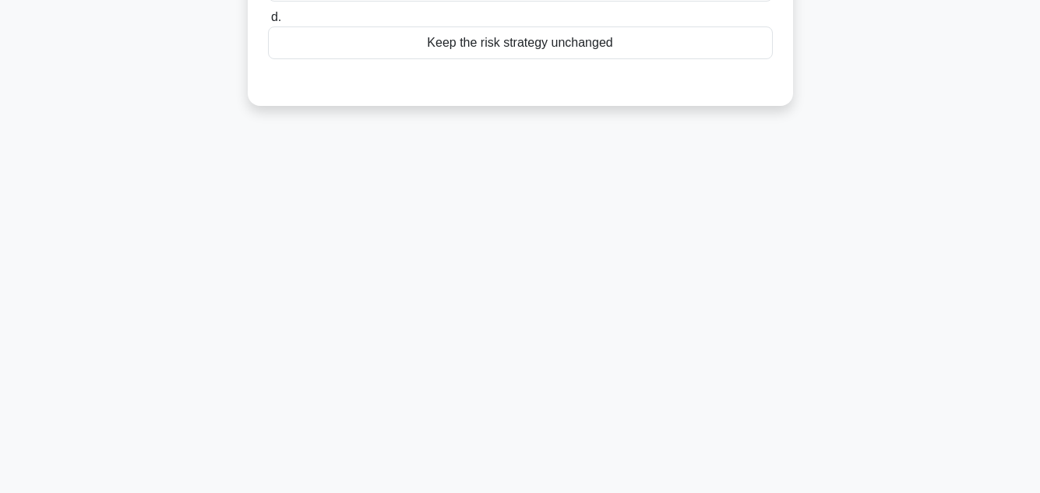
click at [883, 263] on div "79:42 Stop PMP - Risk Management 22/100 The project manager realizes that one o…" at bounding box center [520, 97] width 888 height 779
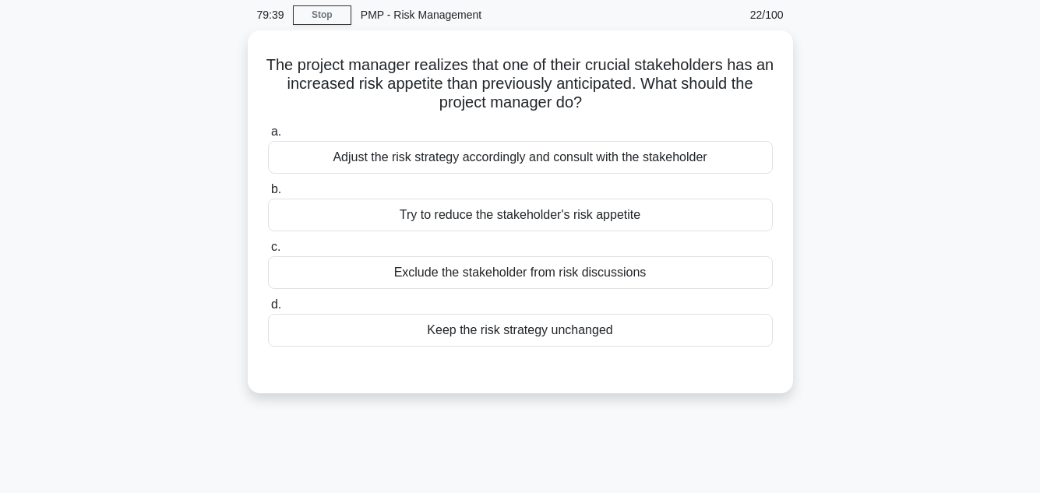
scroll to position [62, 0]
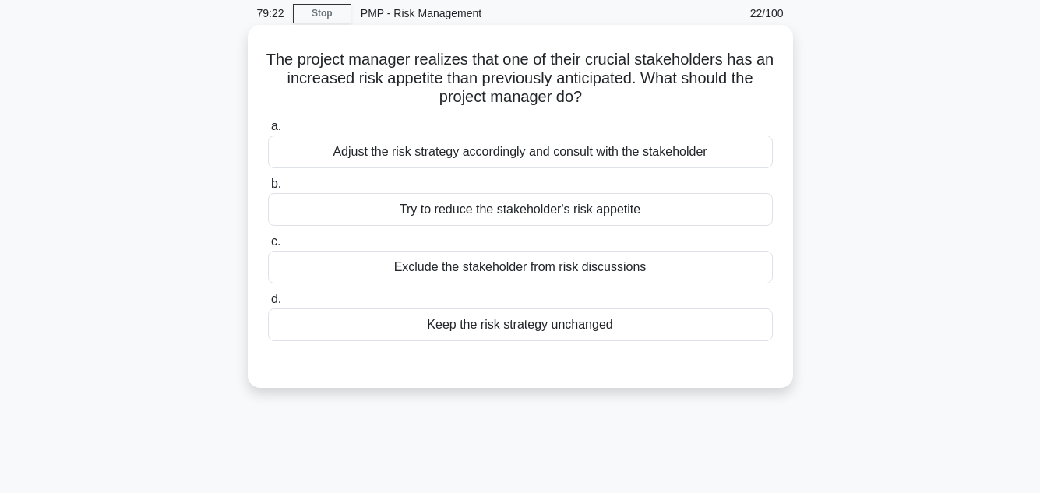
click at [647, 143] on div "Adjust the risk strategy accordingly and consult with the stakeholder" at bounding box center [520, 152] width 505 height 33
click at [268, 132] on input "a. Adjust the risk strategy accordingly and consult with the stakeholder" at bounding box center [268, 127] width 0 height 10
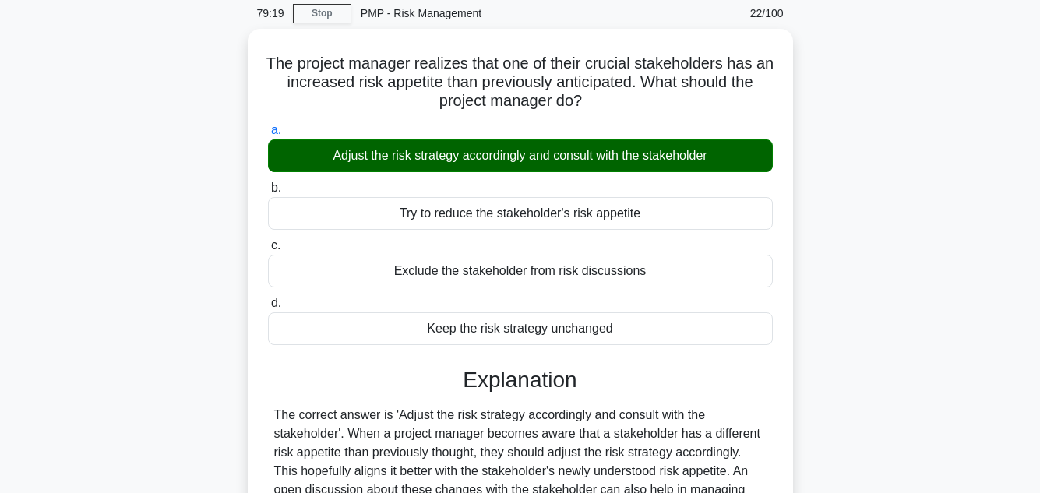
click at [1023, 211] on main "79:19 Stop PMP - Risk Management 22/100 The project manager realizes that one o…" at bounding box center [520, 384] width 1040 height 792
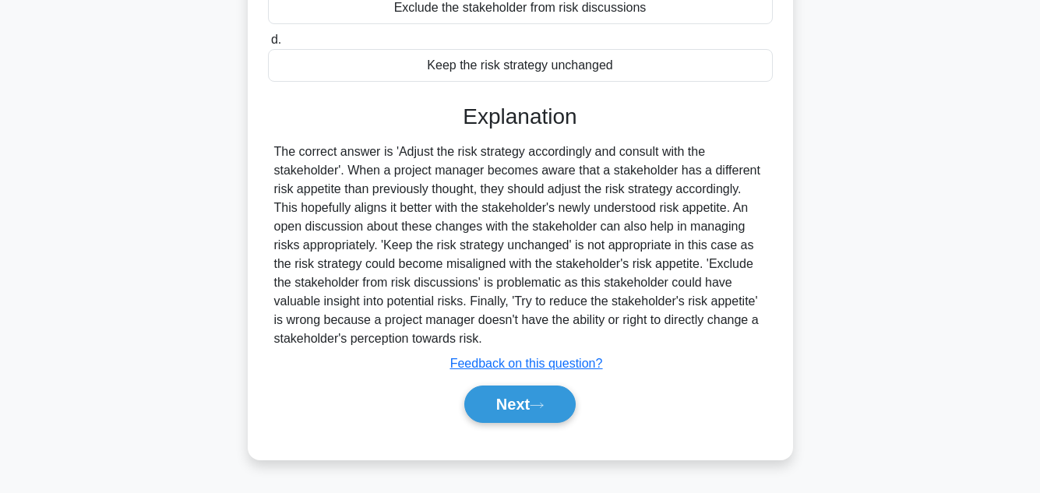
scroll to position [348, 0]
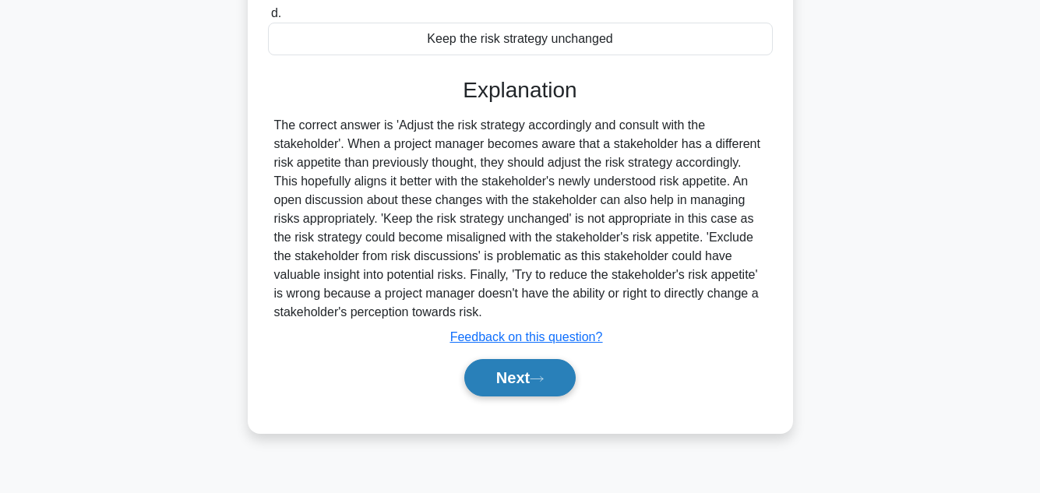
click at [528, 371] on button "Next" at bounding box center [519, 377] width 111 height 37
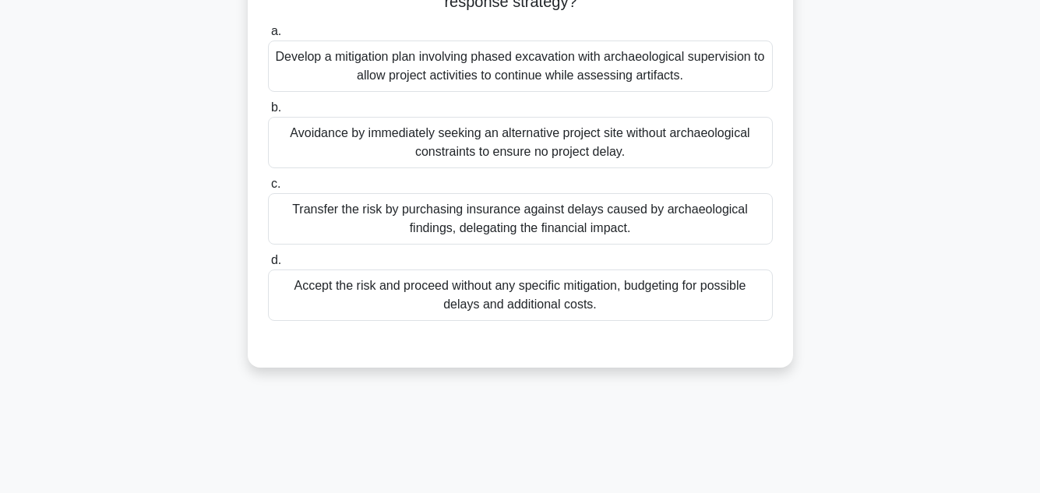
click at [861, 294] on div "Amidst the execution phase of an extensive infrastructure project, the project …" at bounding box center [520, 65] width 888 height 644
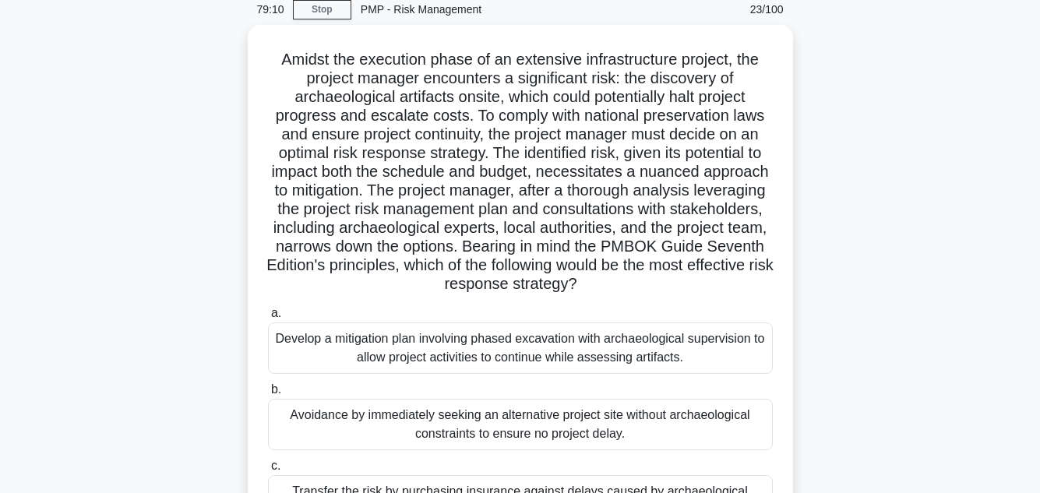
scroll to position [68, 0]
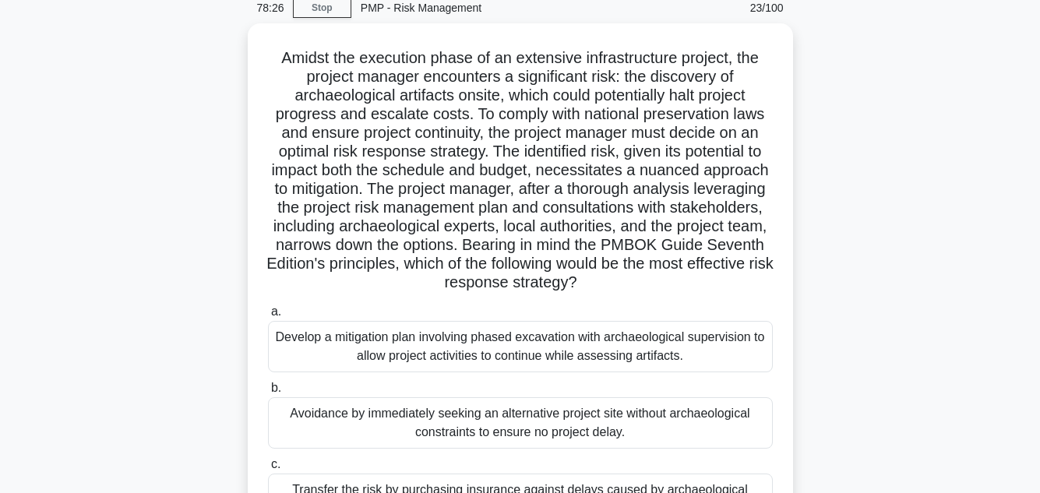
click at [935, 282] on div "Amidst the execution phase of an extensive infrastructure project, the project …" at bounding box center [520, 345] width 888 height 644
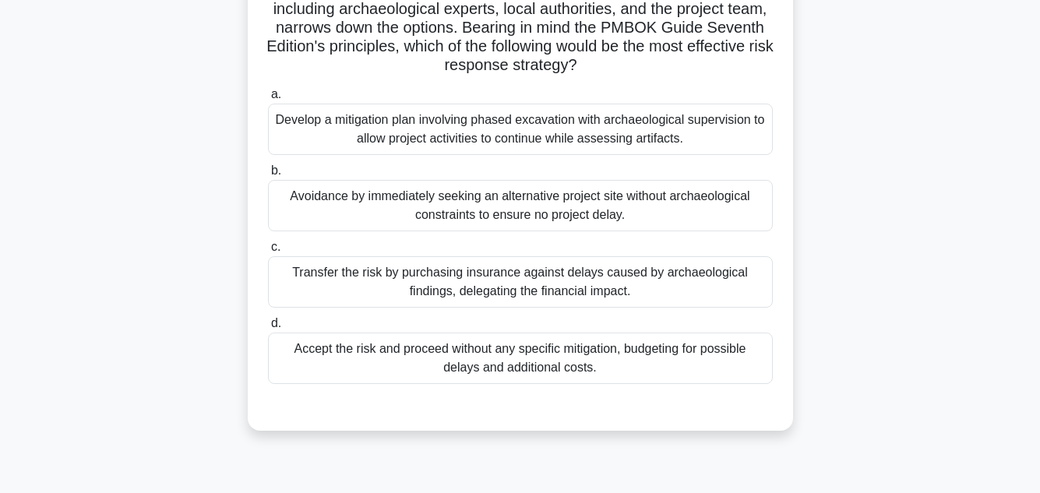
scroll to position [286, 0]
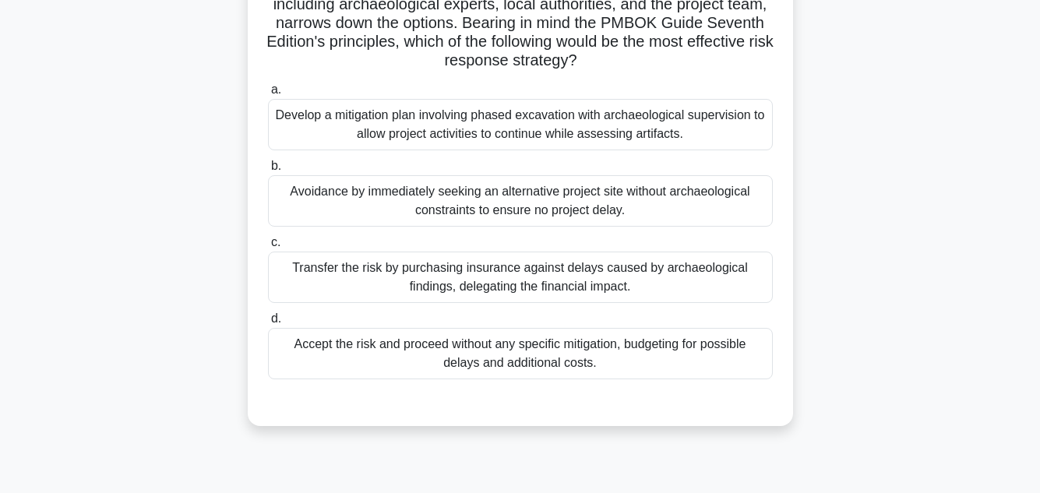
click at [640, 263] on div "Transfer the risk by purchasing insurance against delays caused by archaeologic…" at bounding box center [520, 277] width 505 height 51
click at [268, 248] on input "c. Transfer the risk by purchasing insurance against delays caused by archaeolo…" at bounding box center [268, 243] width 0 height 10
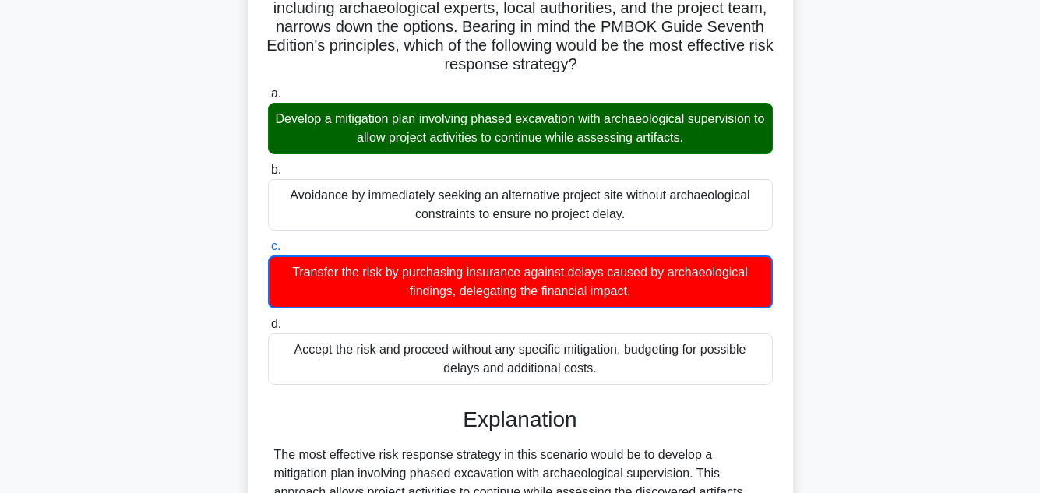
click at [936, 157] on div "Amidst the execution phase of an extensive infrastructure project, the project …" at bounding box center [520, 377] width 888 height 1144
click at [866, 213] on div "Amidst the execution phase of an extensive infrastructure project, the project …" at bounding box center [520, 377] width 888 height 1144
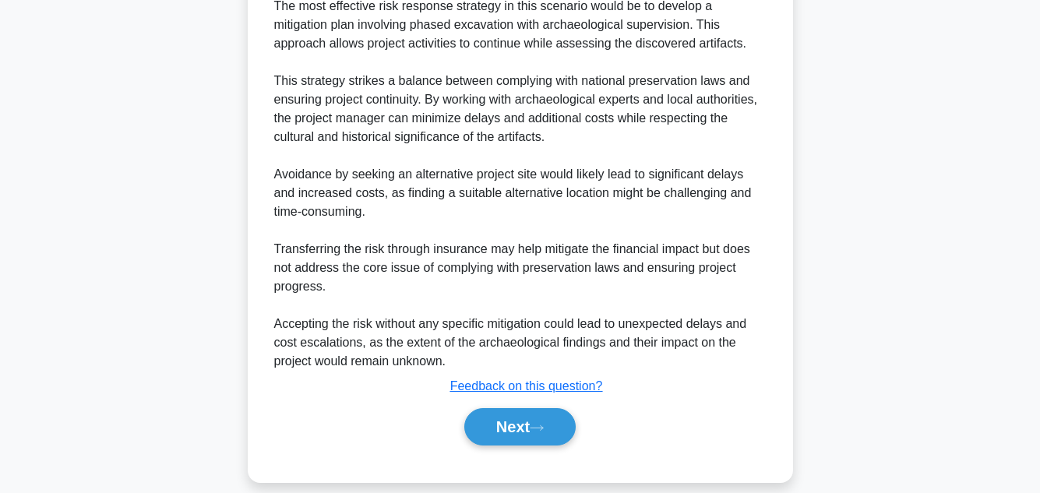
scroll to position [750, 0]
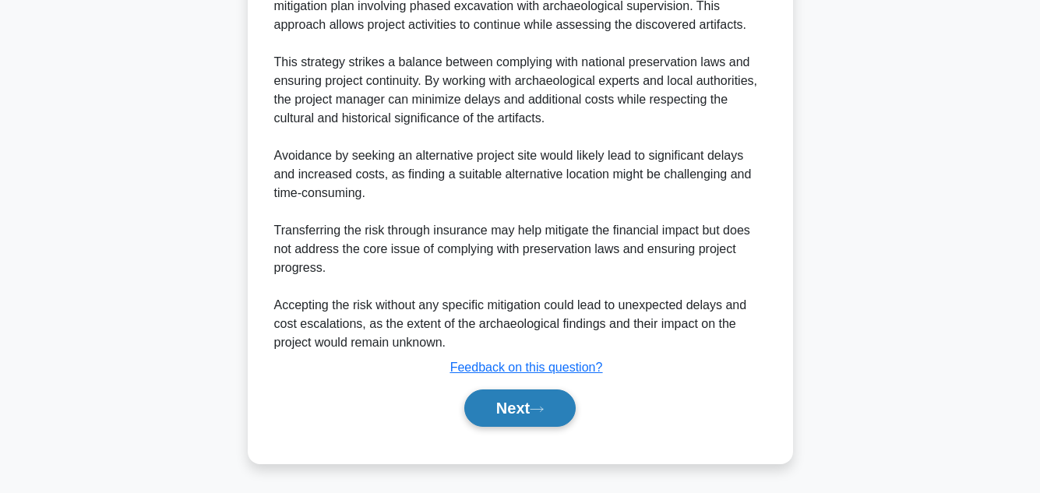
click at [517, 405] on button "Next" at bounding box center [519, 408] width 111 height 37
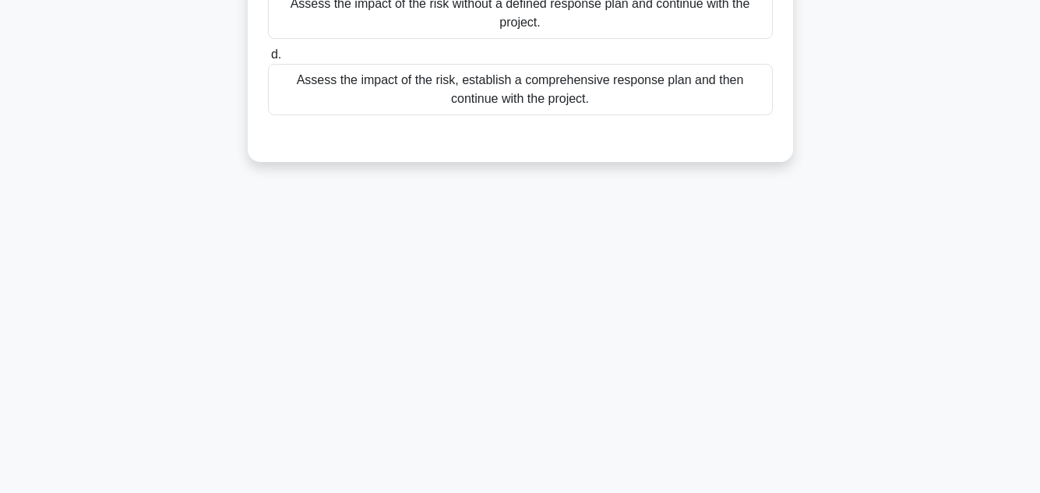
click at [980, 200] on main "77:23 Stop PMP - Risk Management 24/100 You are the project manager of a major …" at bounding box center [520, 98] width 1040 height 792
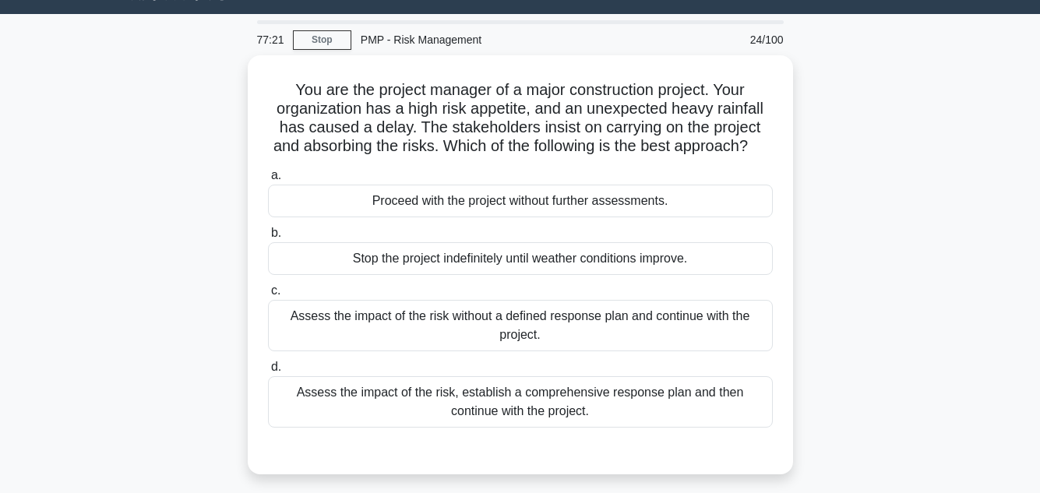
scroll to position [62, 0]
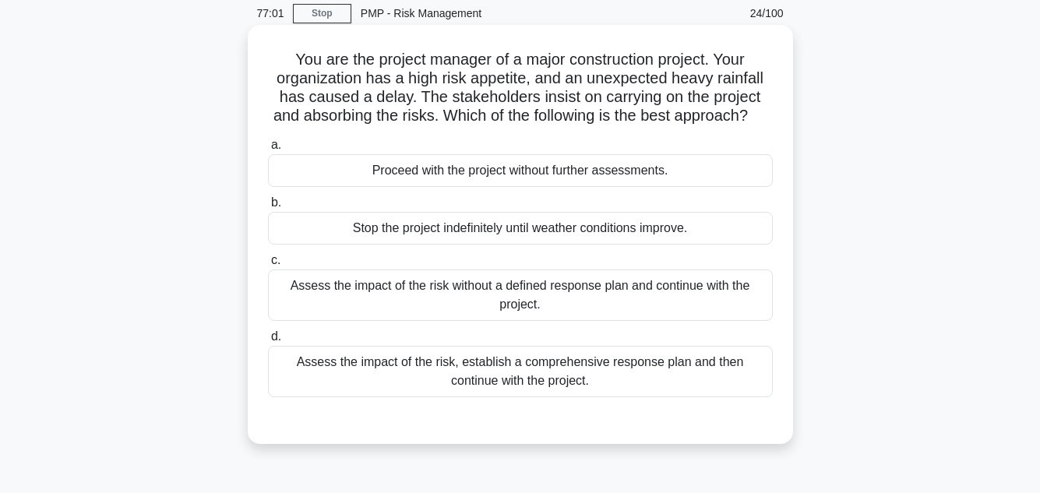
click at [518, 383] on div "Assess the impact of the risk, establish a comprehensive response plan and then…" at bounding box center [520, 371] width 505 height 51
click at [268, 342] on input "d. Assess the impact of the risk, establish a comprehensive response plan and t…" at bounding box center [268, 337] width 0 height 10
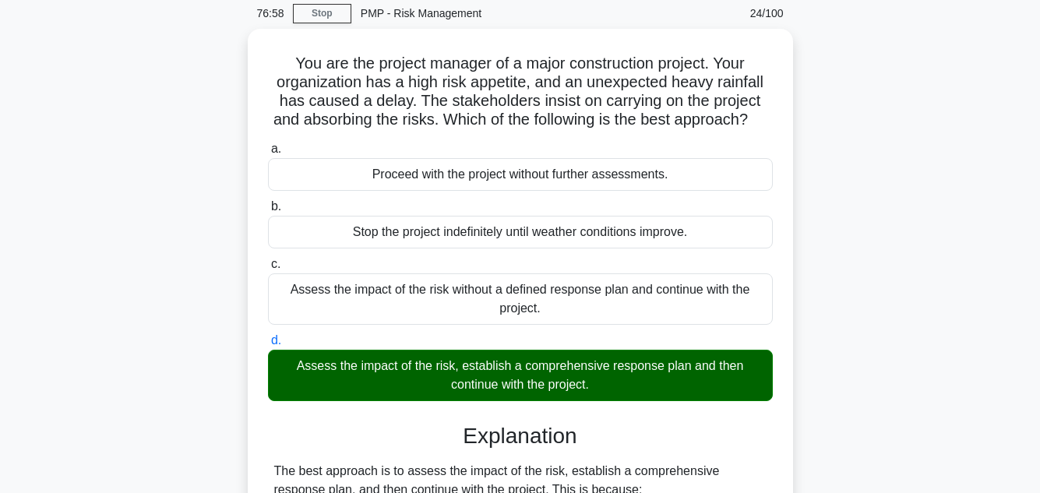
click at [949, 344] on div "You are the project manager of a major construction project. Your organization …" at bounding box center [520, 451] width 888 height 844
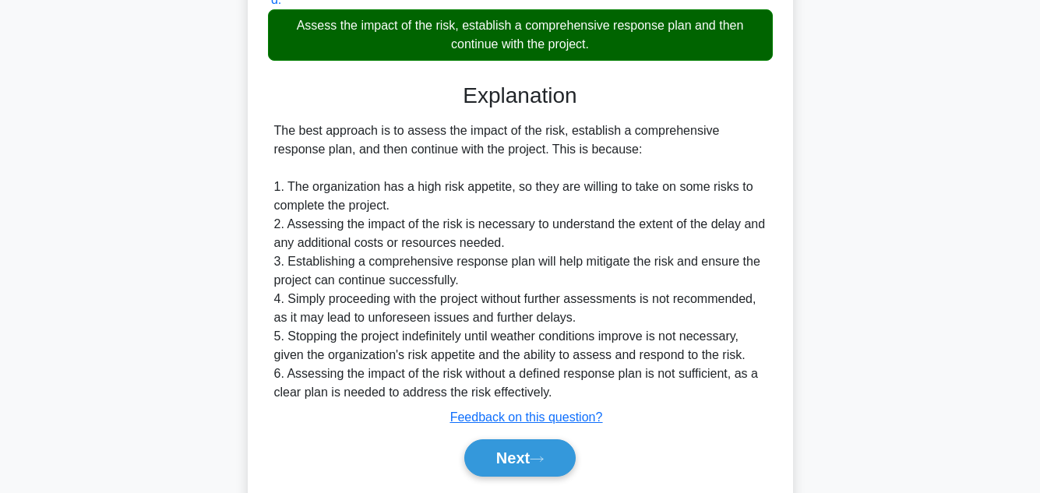
scroll to position [468, 0]
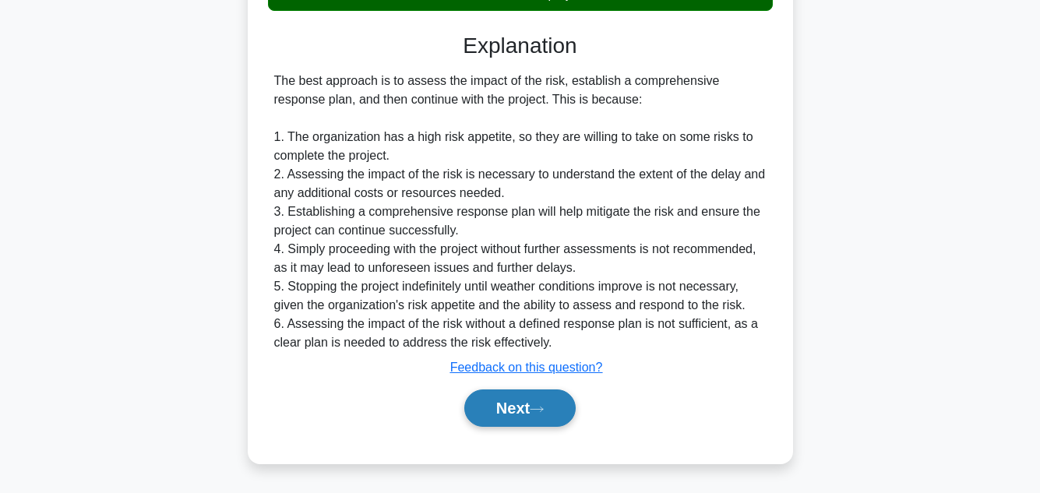
click at [532, 393] on button "Next" at bounding box center [519, 408] width 111 height 37
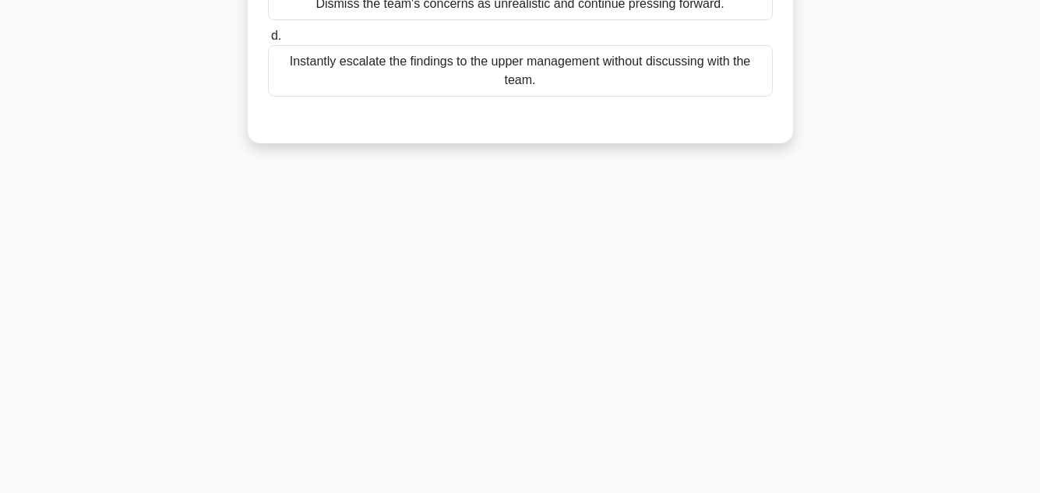
click at [954, 191] on div "76:52 Stop PMP - Risk Management 25/100 During project meetings, you've noticed…" at bounding box center [520, 97] width 888 height 779
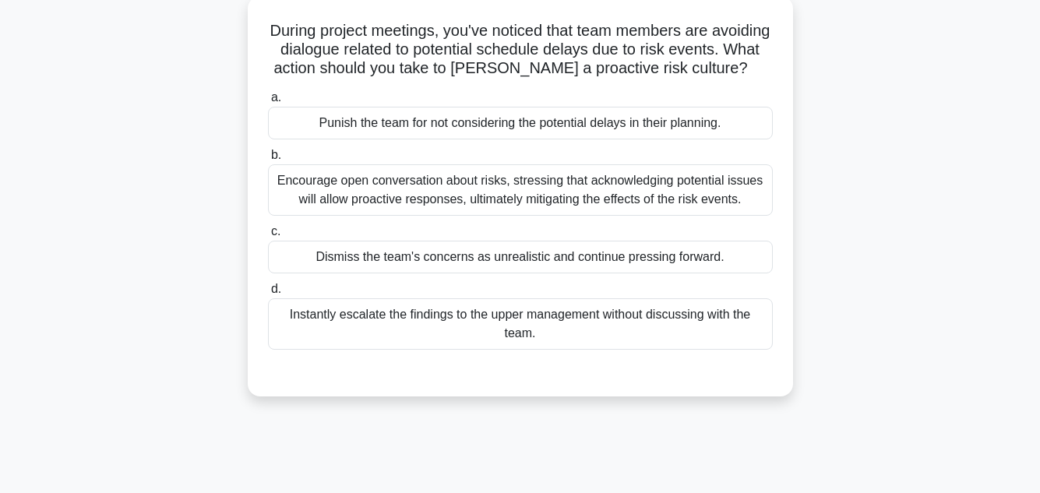
scroll to position [93, 0]
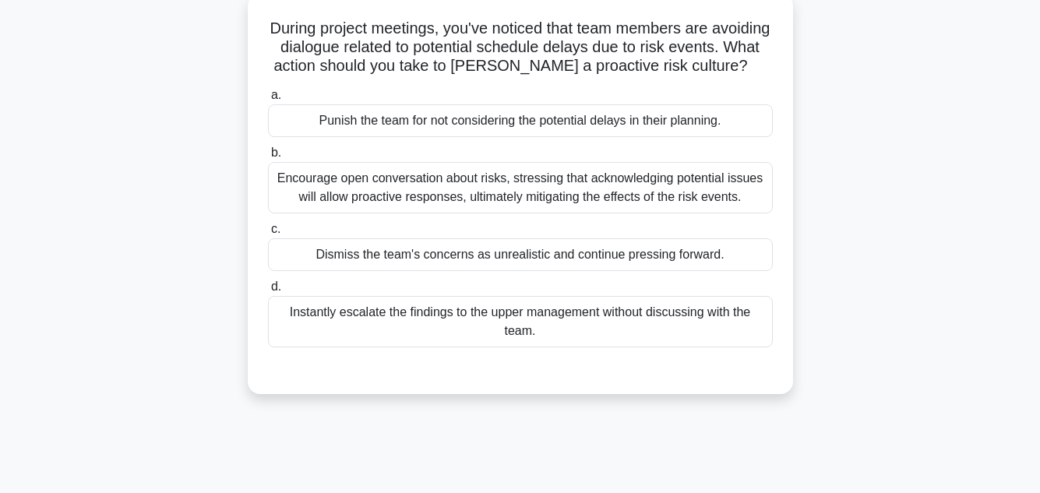
click at [598, 201] on div "Encourage open conversation about risks, stressing that acknowledging potential…" at bounding box center [520, 187] width 505 height 51
click at [268, 158] on input "b. Encourage open conversation about risks, stressing that acknowledging potent…" at bounding box center [268, 153] width 0 height 10
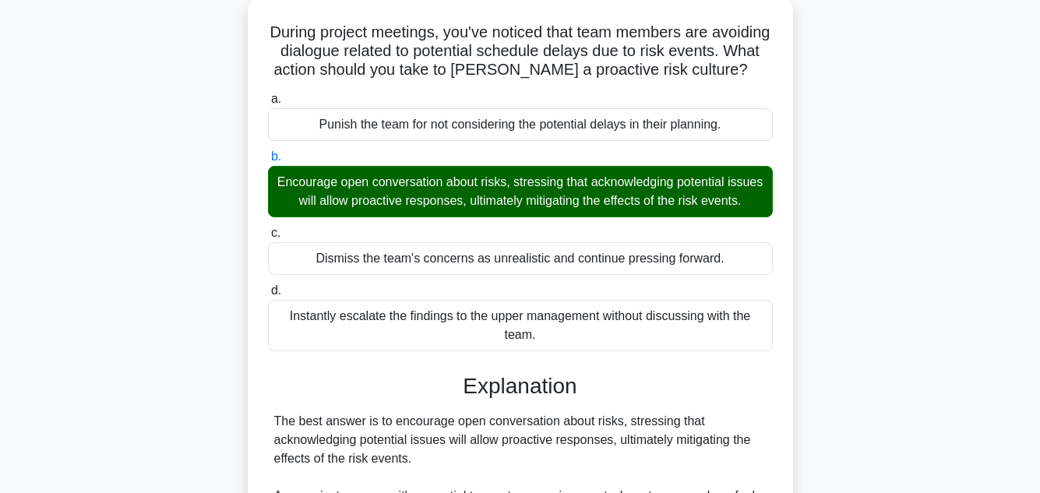
click at [971, 215] on main "76:33 Stop PMP - Risk Management 25/100 During project meetings, you've noticed…" at bounding box center [520, 392] width 1040 height 873
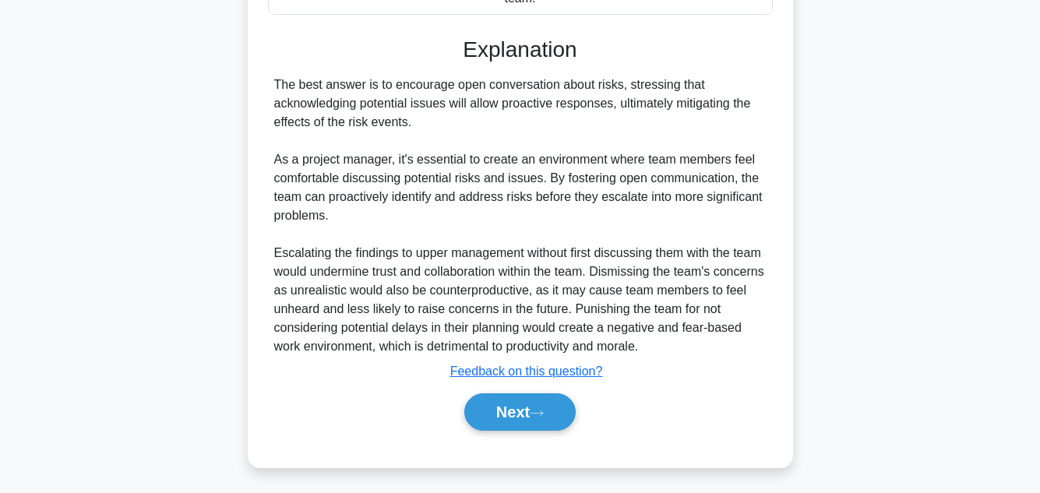
scroll to position [468, 0]
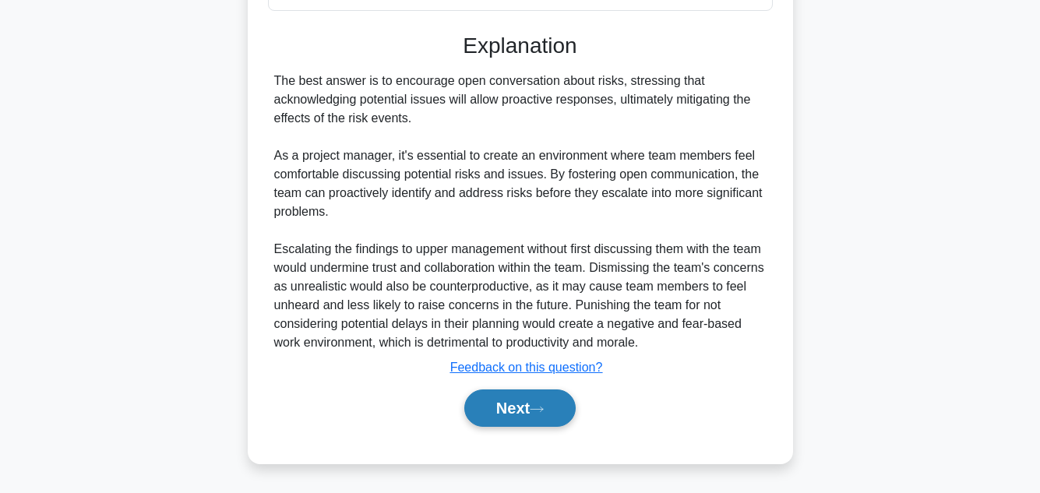
click at [525, 413] on button "Next" at bounding box center [519, 408] width 111 height 37
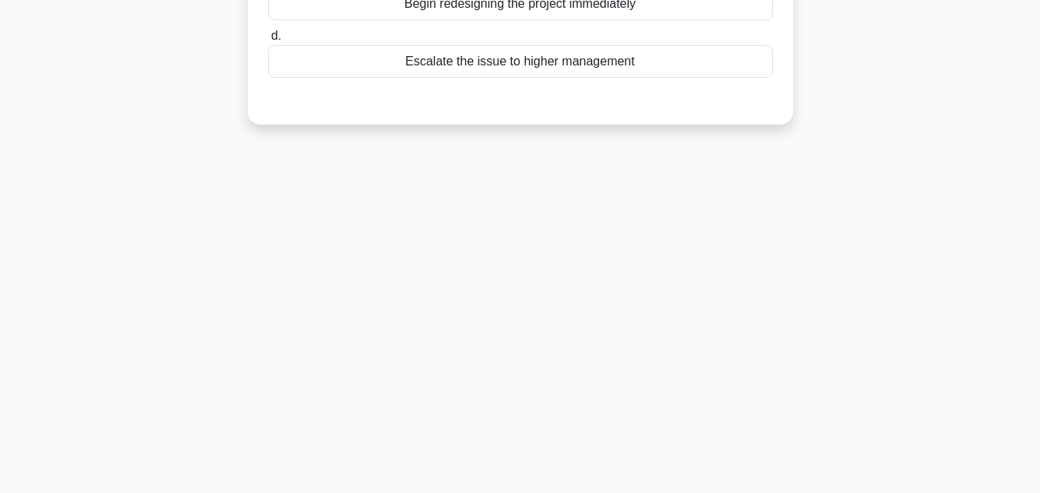
click at [970, 153] on main "76:26 Stop PMP - Risk Management 26/100 During a software development project, …" at bounding box center [520, 98] width 1040 height 792
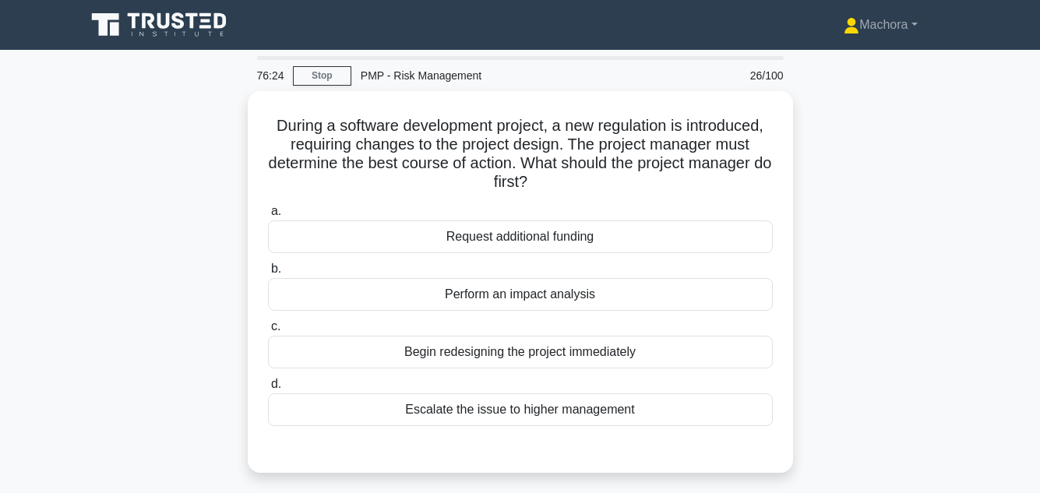
scroll to position [31, 0]
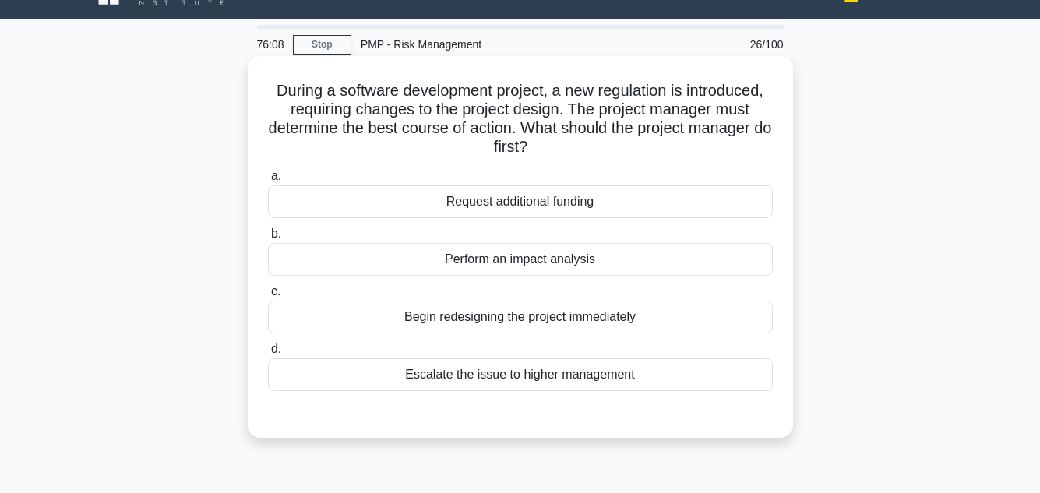
click at [618, 259] on div "Perform an impact analysis" at bounding box center [520, 259] width 505 height 33
click at [268, 239] on input "b. Perform an impact analysis" at bounding box center [268, 234] width 0 height 10
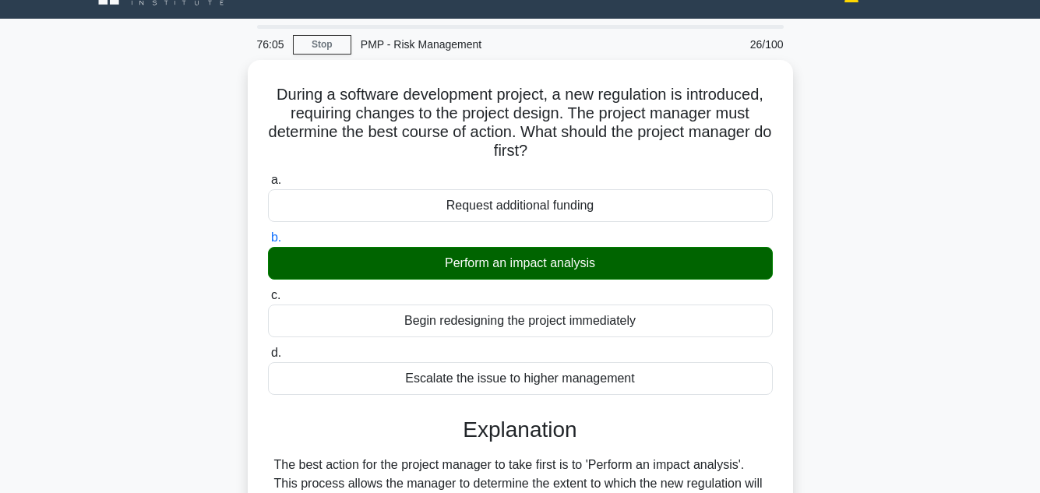
click at [898, 256] on div "During a software development project, a new regulation is introduced, requirin…" at bounding box center [520, 435] width 888 height 750
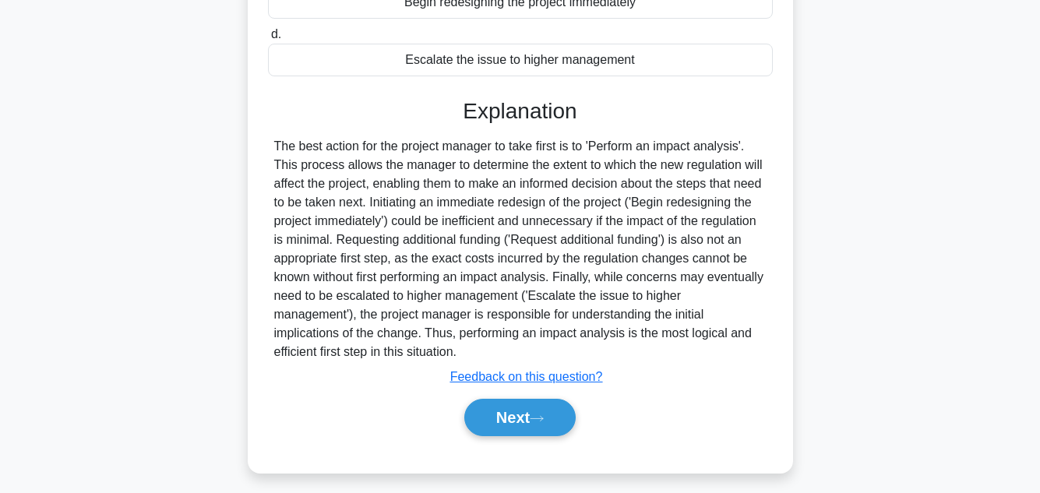
scroll to position [356, 0]
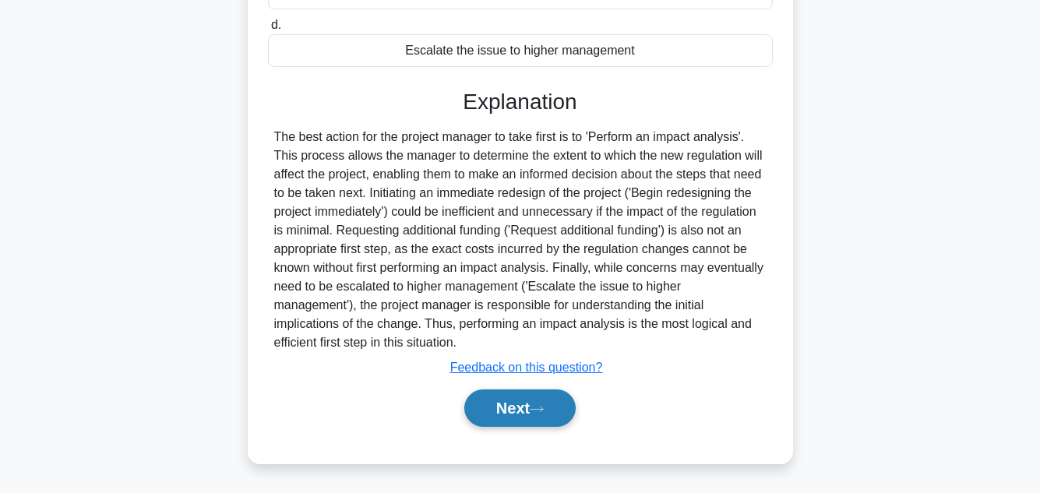
click at [515, 417] on button "Next" at bounding box center [519, 408] width 111 height 37
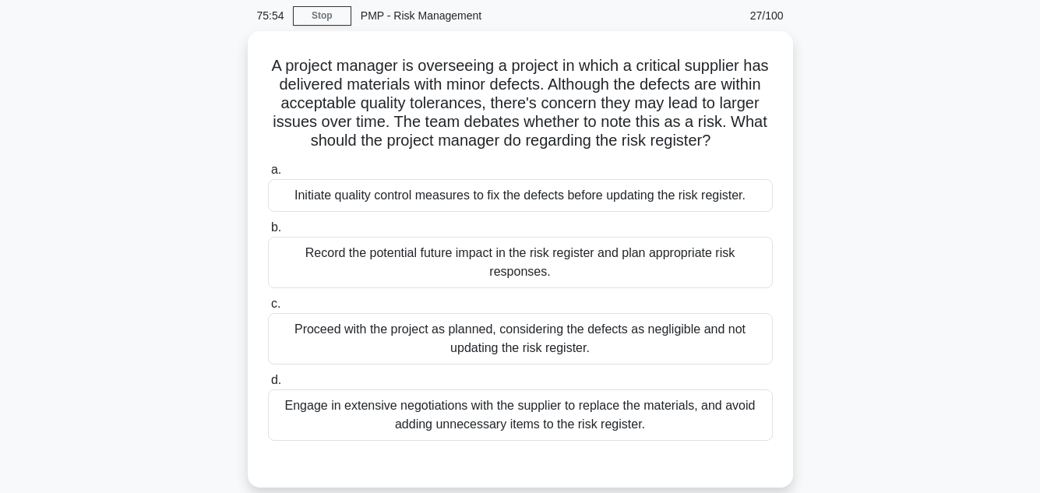
scroll to position [62, 0]
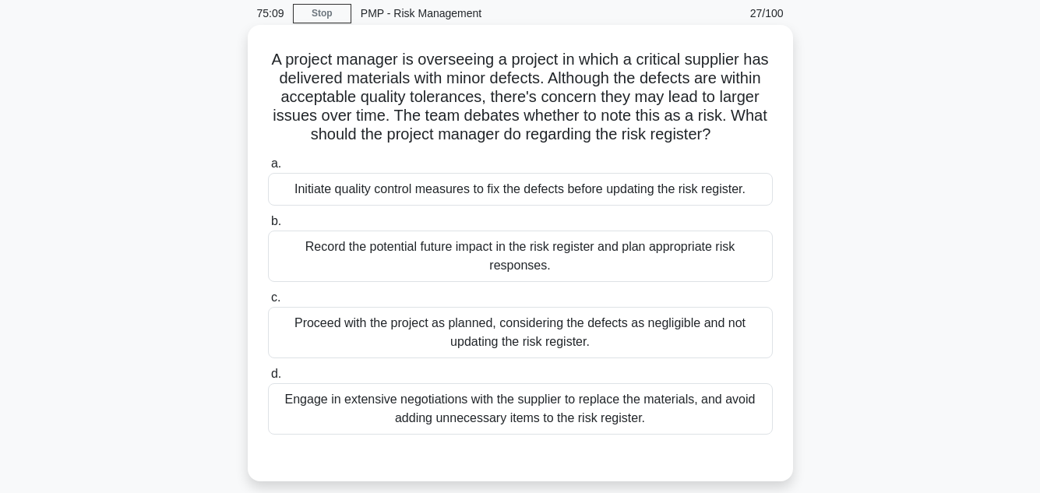
click at [689, 185] on div "Initiate quality control measures to fix the defects before updating the risk r…" at bounding box center [520, 189] width 505 height 33
click at [268, 169] on input "a. Initiate quality control measures to fix the defects before updating the ris…" at bounding box center [268, 164] width 0 height 10
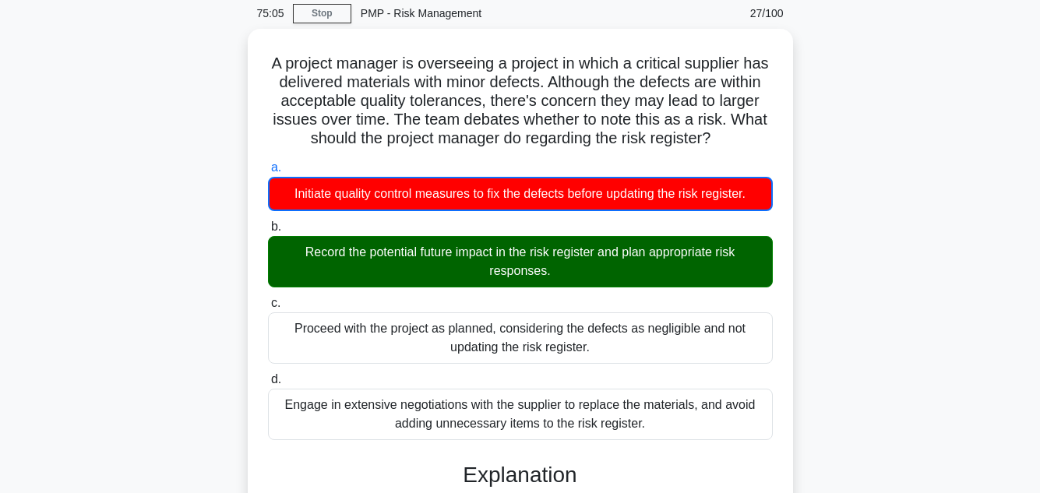
click at [881, 228] on div "A project manager is overseeing a project in which a critical supplier has deli…" at bounding box center [520, 461] width 888 height 864
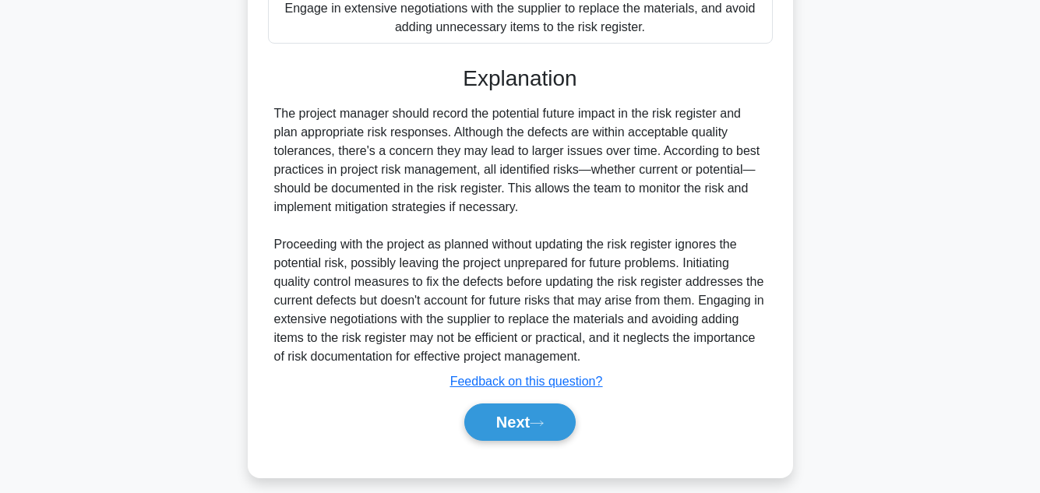
scroll to position [470, 0]
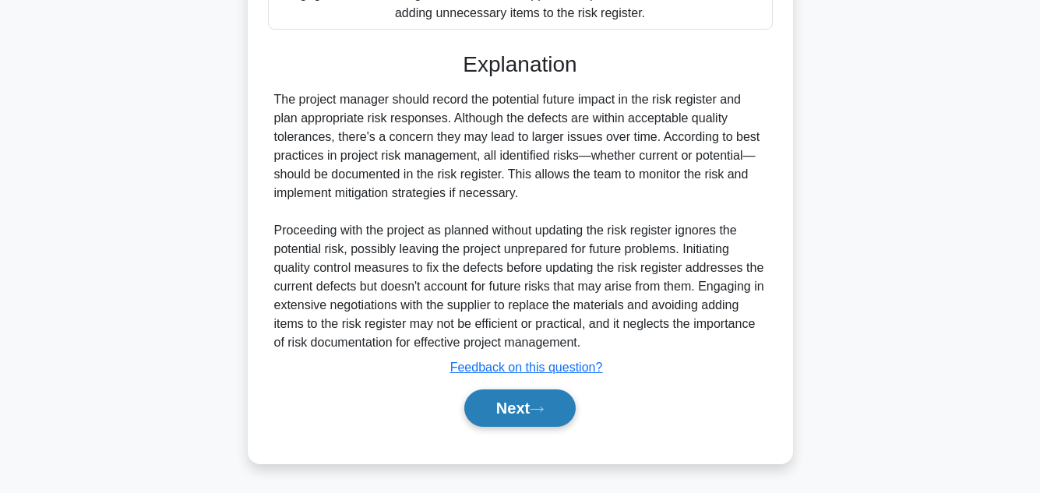
click at [513, 407] on button "Next" at bounding box center [519, 408] width 111 height 37
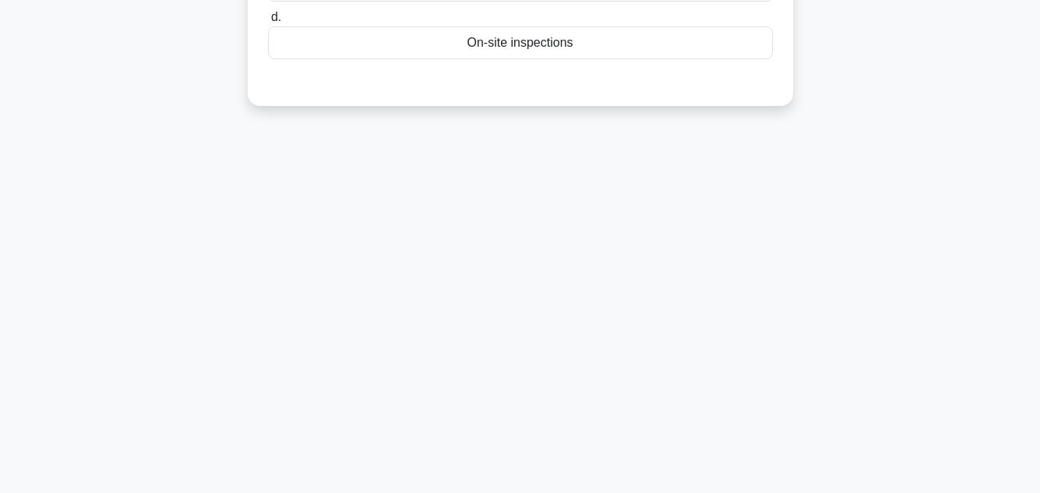
click at [892, 256] on div "74:58 Stop PMP - Risk Management 28/100 In a construction project, you have ide…" at bounding box center [520, 97] width 888 height 779
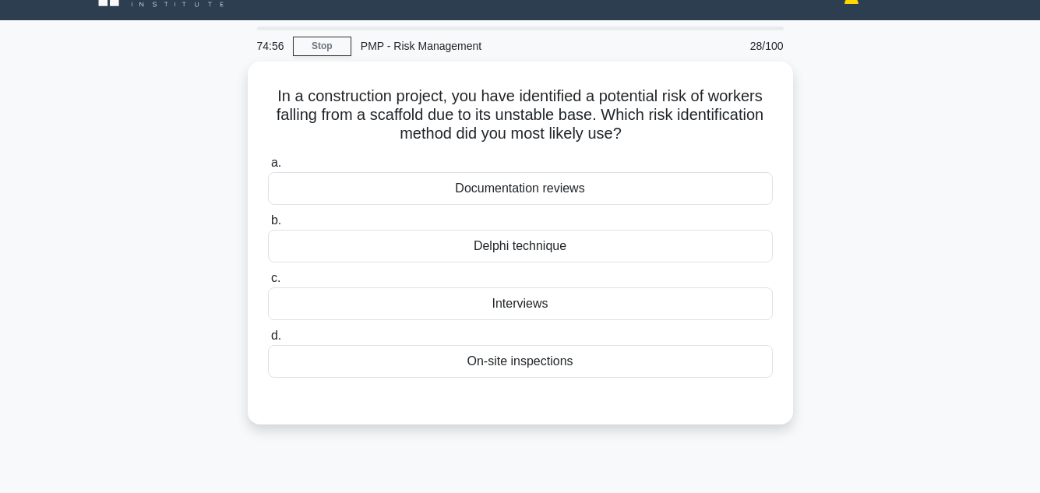
scroll to position [31, 0]
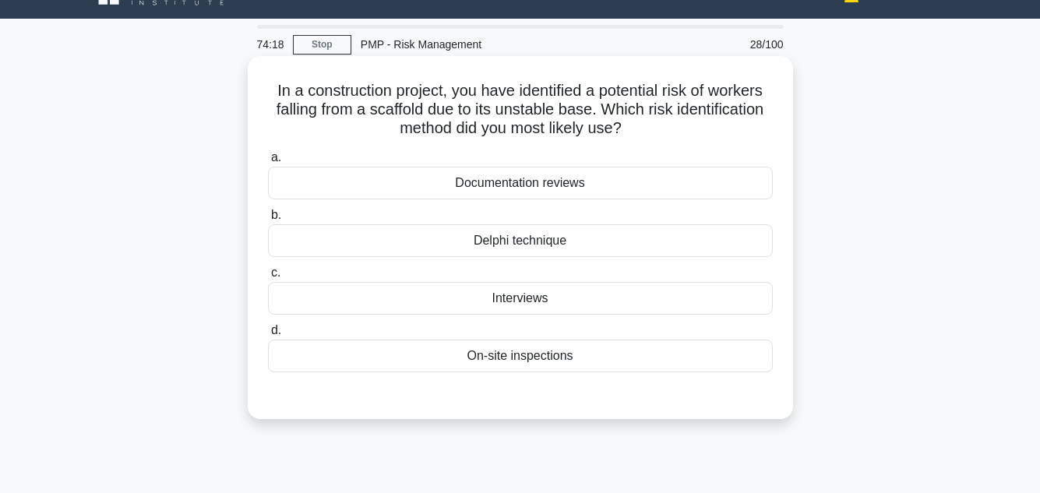
click at [594, 187] on div "Documentation reviews" at bounding box center [520, 183] width 505 height 33
click at [268, 163] on input "a. Documentation reviews" at bounding box center [268, 158] width 0 height 10
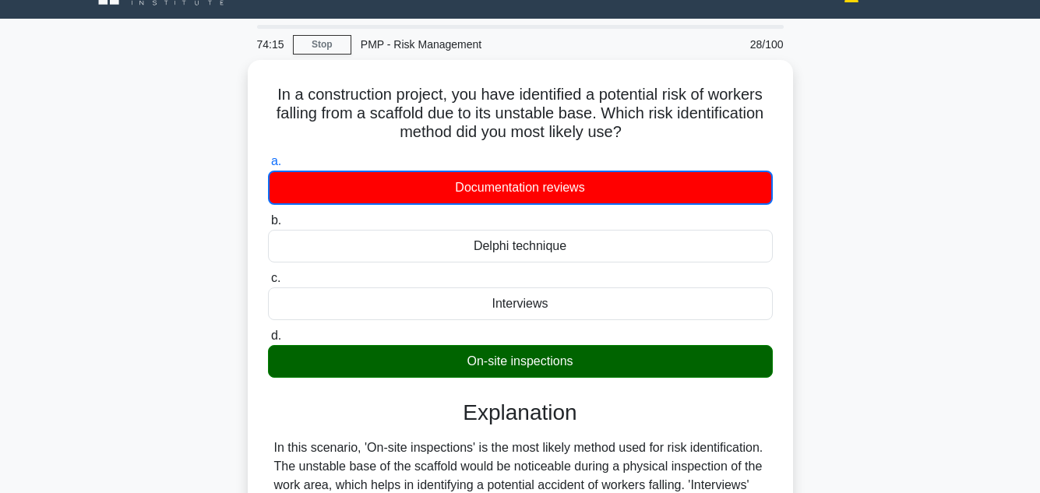
click at [852, 235] on div "In a construction project, you have identified a potential risk of workers fall…" at bounding box center [520, 380] width 888 height 640
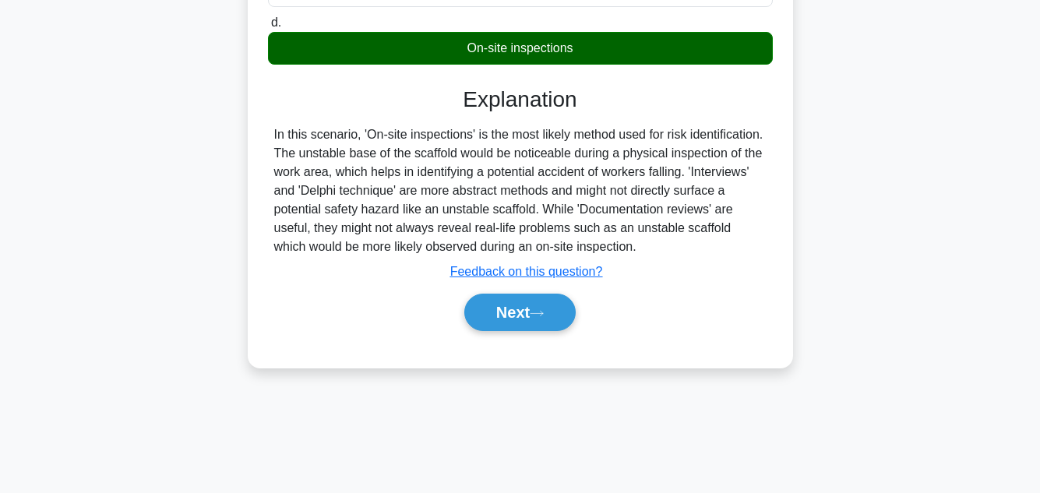
scroll to position [348, 0]
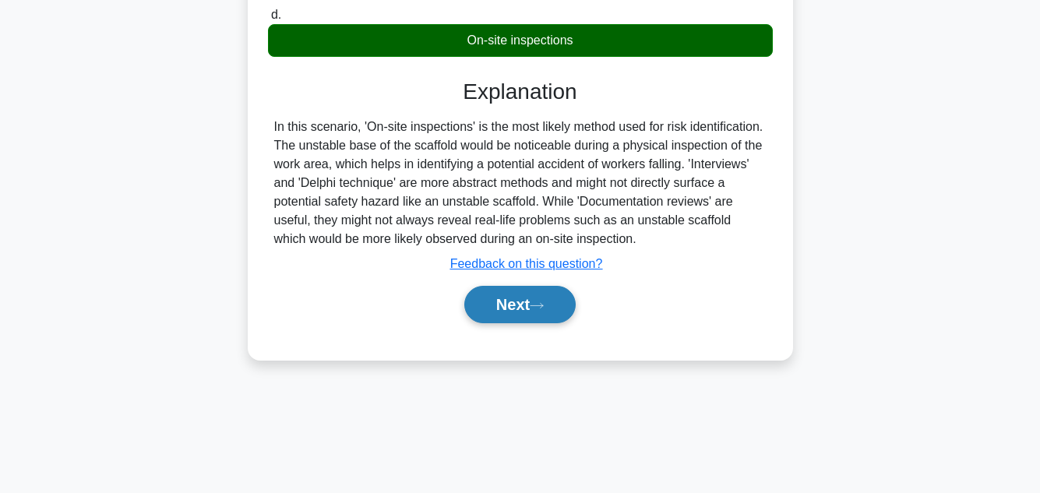
click at [498, 309] on button "Next" at bounding box center [519, 304] width 111 height 37
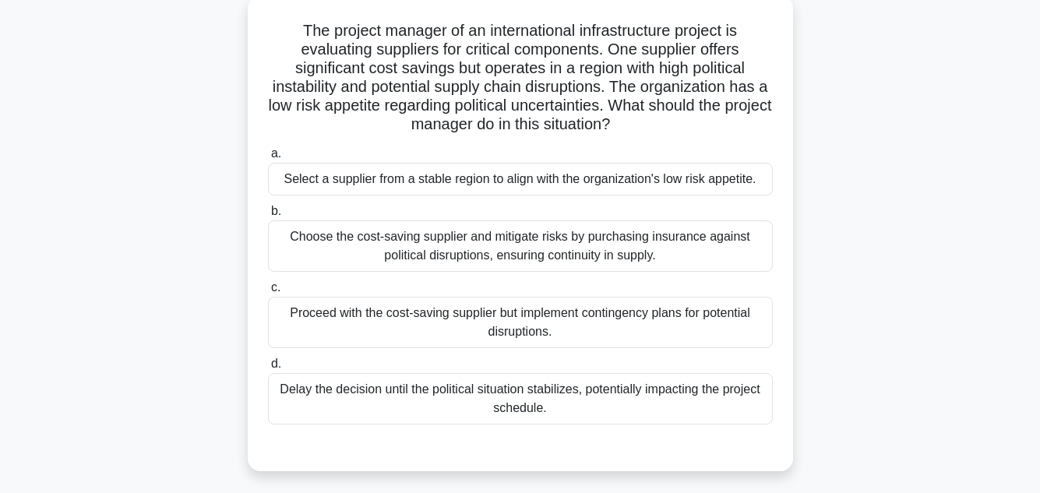
scroll to position [93, 0]
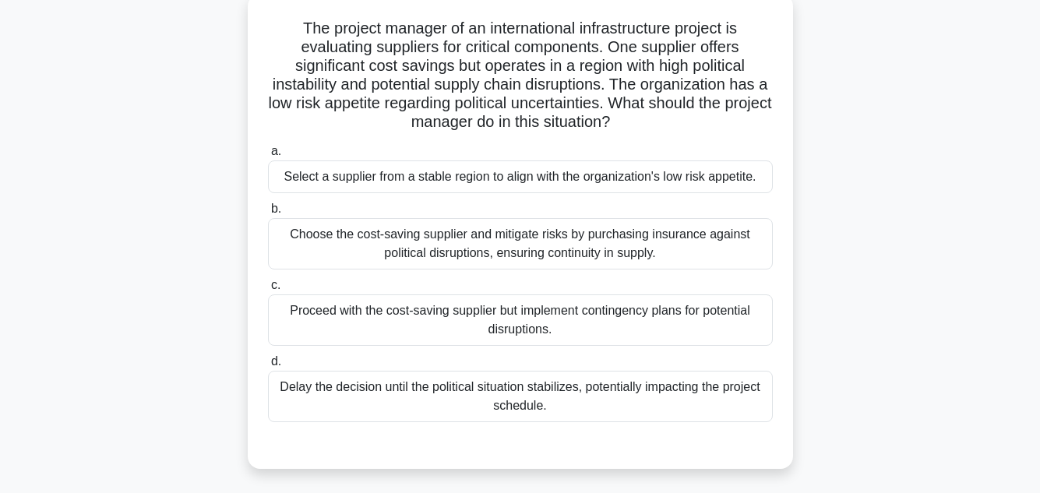
click at [587, 255] on div "Choose the cost-saving supplier and mitigate risks by purchasing insurance agai…" at bounding box center [520, 243] width 505 height 51
click at [268, 214] on input "b. Choose the cost-saving supplier and mitigate risks by purchasing insurance a…" at bounding box center [268, 209] width 0 height 10
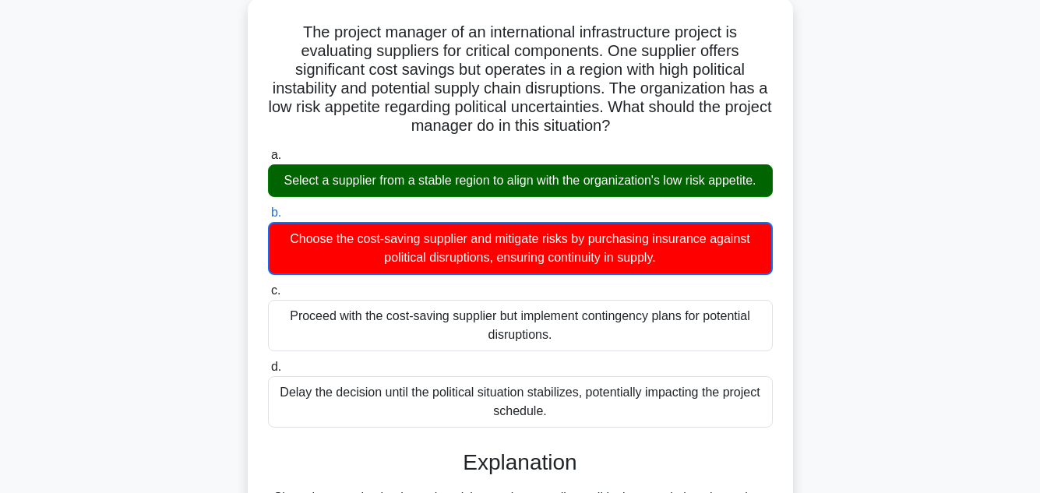
click at [859, 261] on div "The project manager of an international infrastructure project is evaluating su…" at bounding box center [520, 355] width 888 height 714
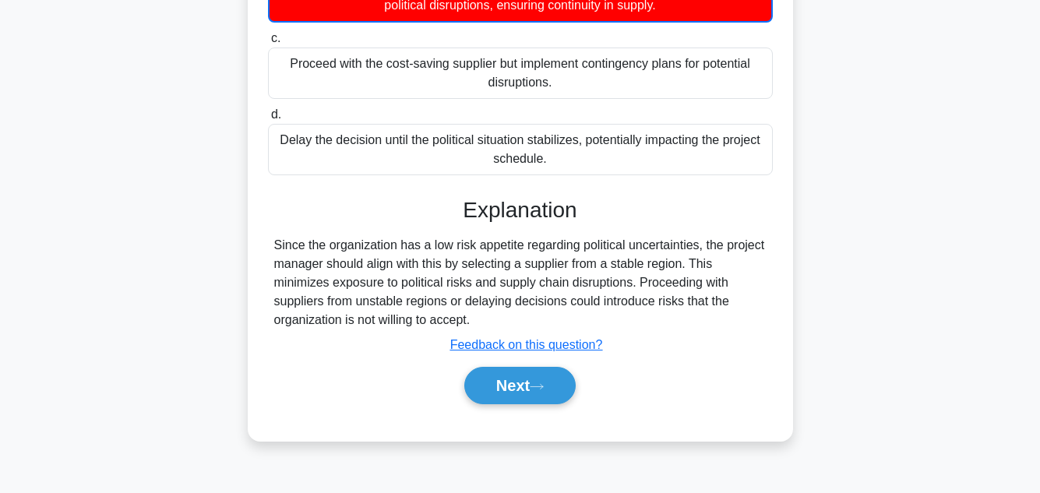
scroll to position [348, 0]
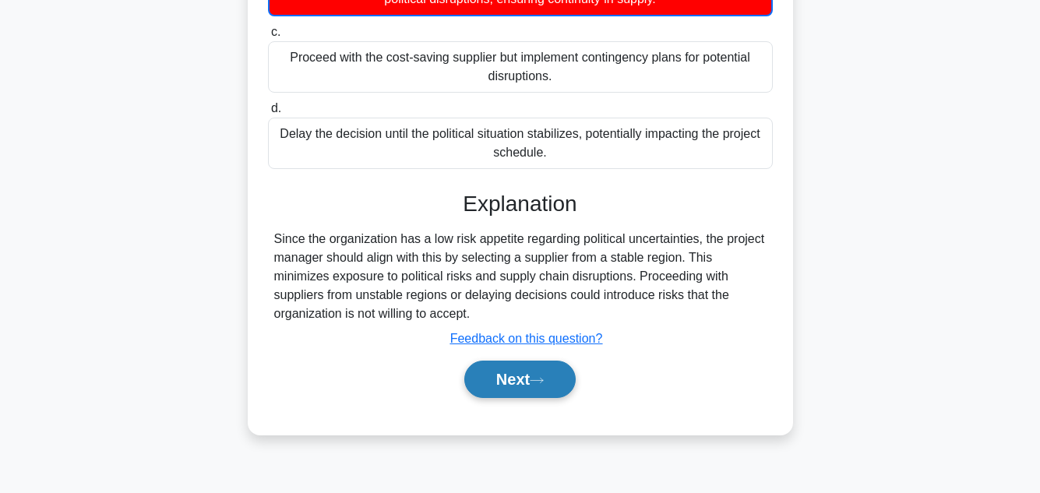
click at [537, 371] on button "Next" at bounding box center [519, 379] width 111 height 37
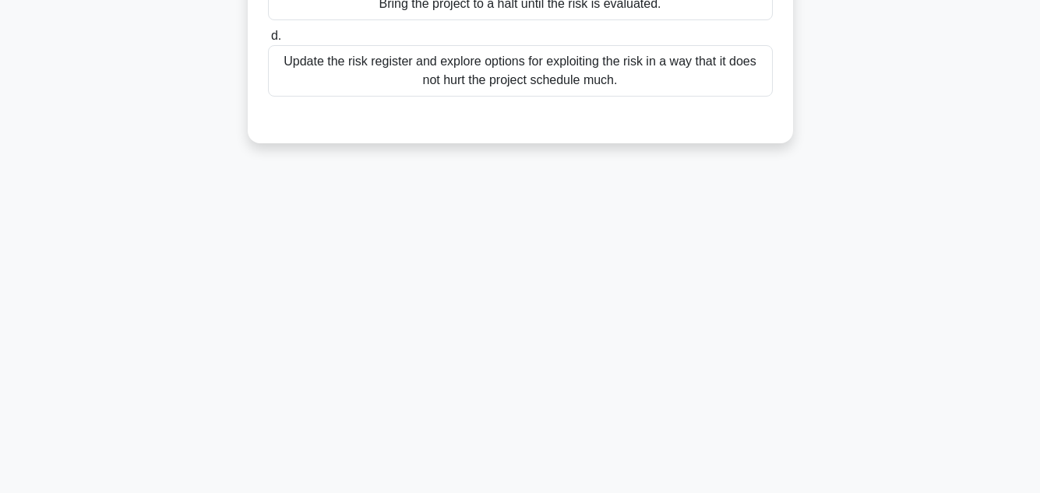
click at [957, 215] on div "73:17 Stop PMP - Risk Management 30/100 During a project’s execution, while mon…" at bounding box center [520, 97] width 888 height 779
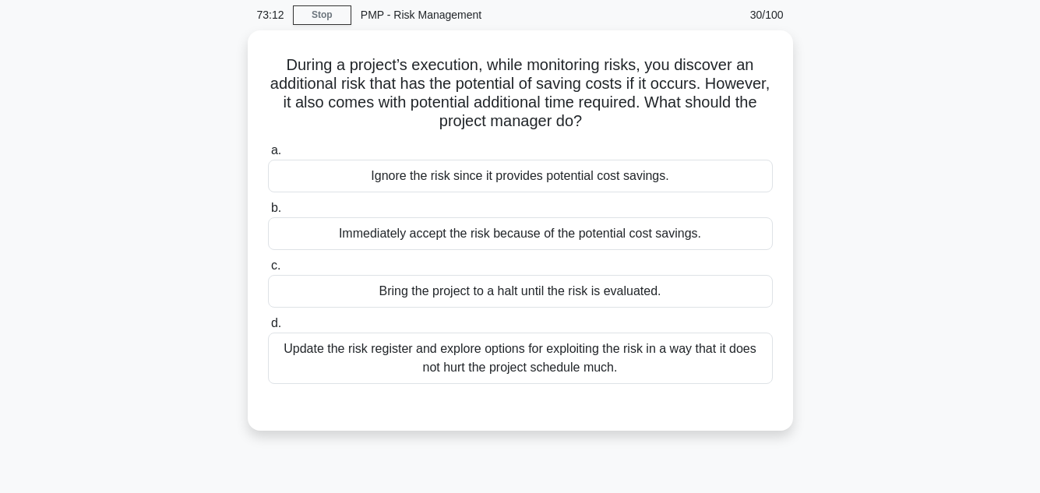
scroll to position [62, 0]
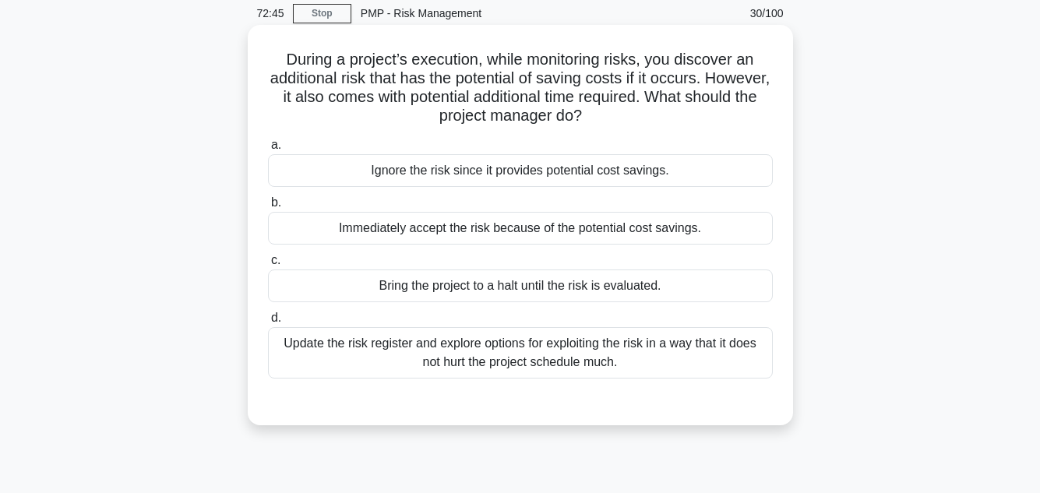
click at [662, 358] on div "Update the risk register and explore options for exploiting the risk in a way t…" at bounding box center [520, 352] width 505 height 51
click at [268, 323] on input "d. Update the risk register and explore options for exploiting the risk in a wa…" at bounding box center [268, 318] width 0 height 10
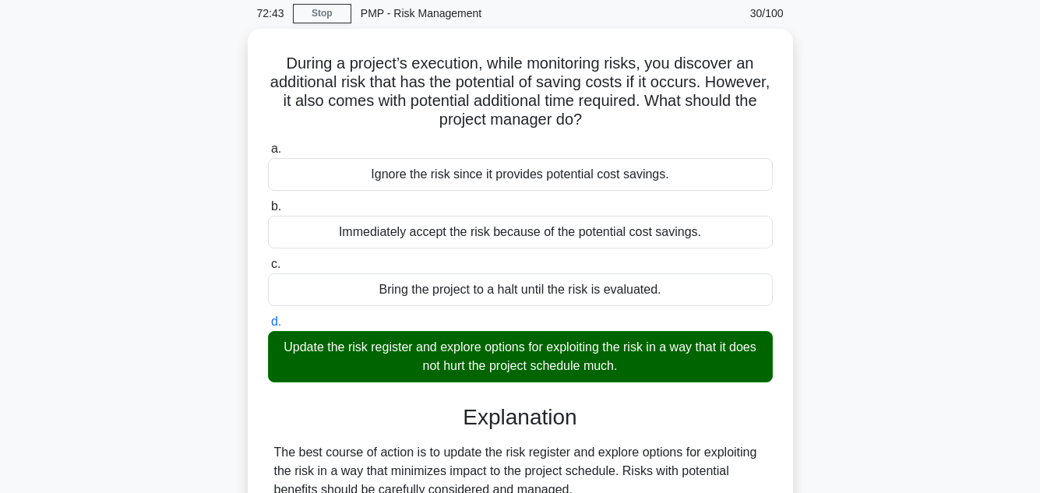
click at [931, 268] on div "During a project’s execution, while monitoring risks, you discover an additiona…" at bounding box center [520, 423] width 888 height 788
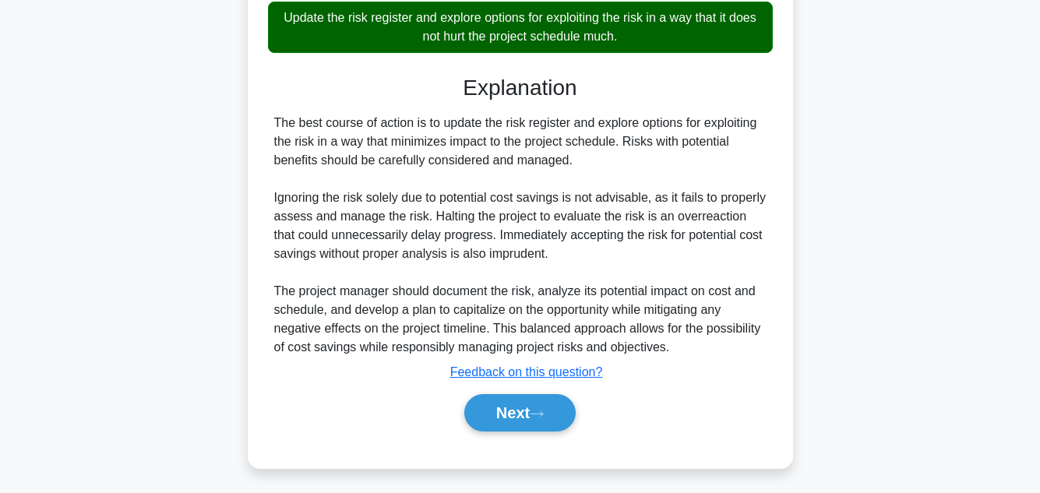
scroll to position [393, 0]
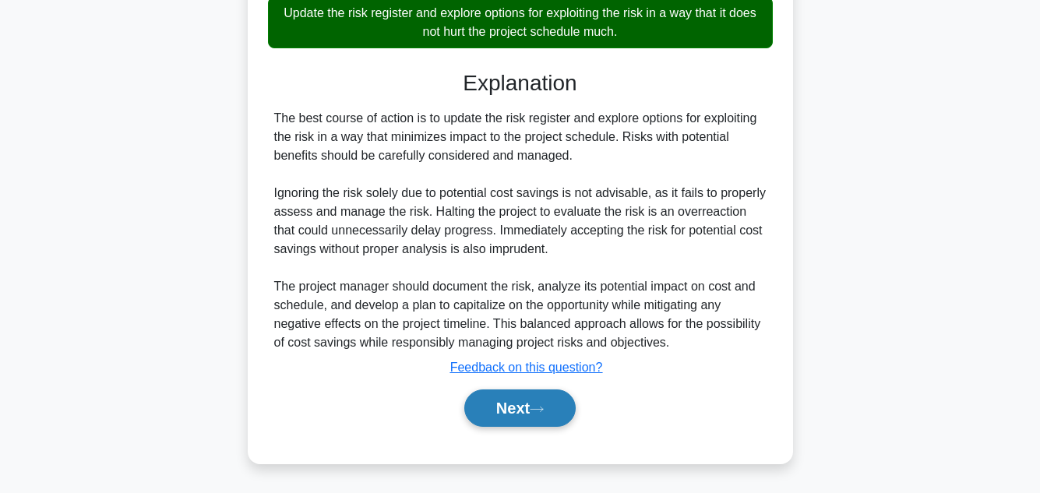
click at [510, 407] on button "Next" at bounding box center [519, 408] width 111 height 37
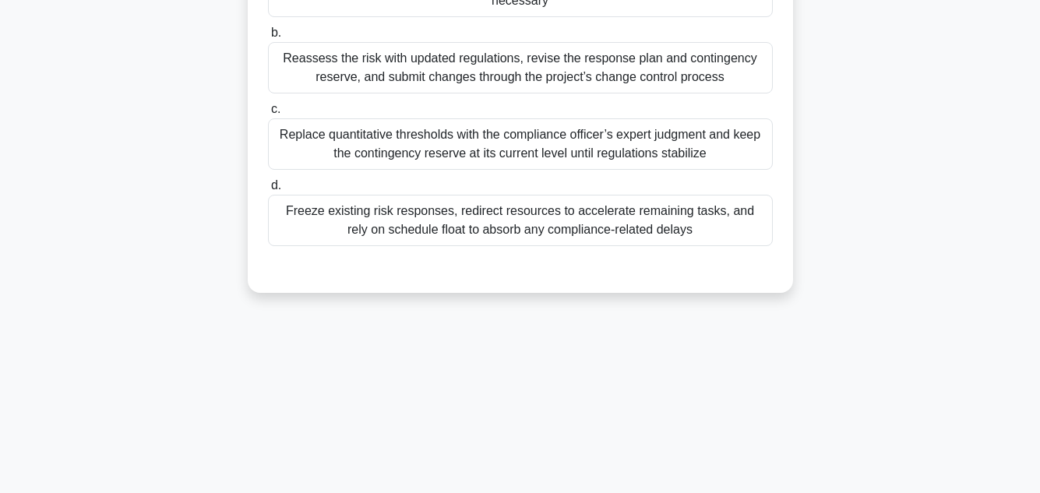
click at [840, 259] on div "The project team is organizing a high-profile international conference. During …" at bounding box center [520, 27] width 888 height 569
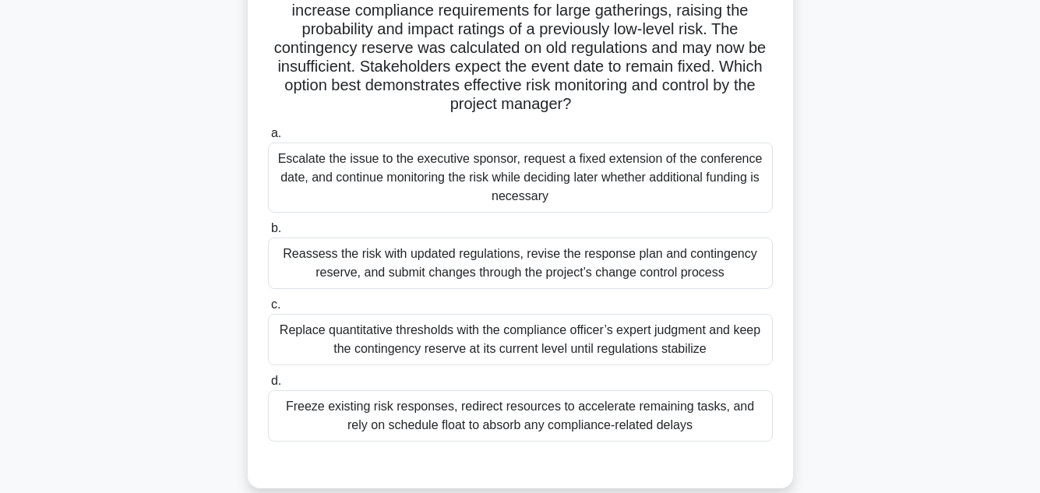
scroll to position [156, 0]
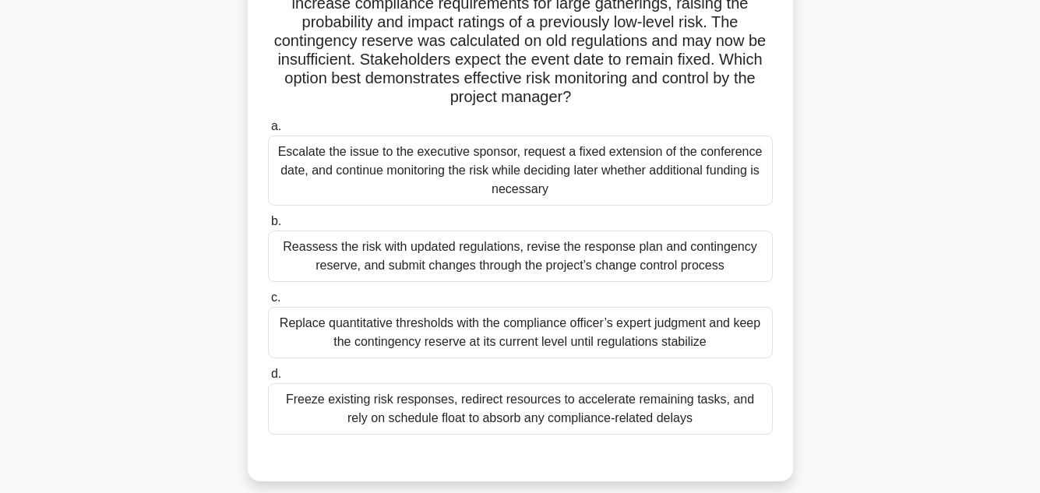
click at [636, 258] on div "Reassess the risk with updated regulations, revise the response plan and contin…" at bounding box center [520, 256] width 505 height 51
click at [268, 227] on input "b. Reassess the risk with updated regulations, revise the response plan and con…" at bounding box center [268, 222] width 0 height 10
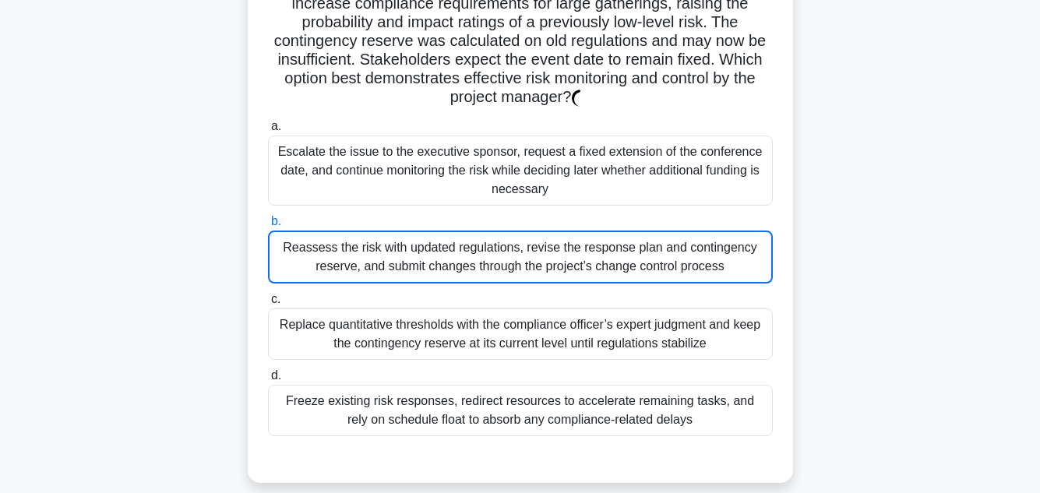
click at [636, 258] on div "Reassess the risk with updated regulations, revise the response plan and contin…" at bounding box center [520, 257] width 505 height 53
click at [268, 227] on input "b. Reassess the risk with updated regulations, revise the response plan and con…" at bounding box center [268, 222] width 0 height 10
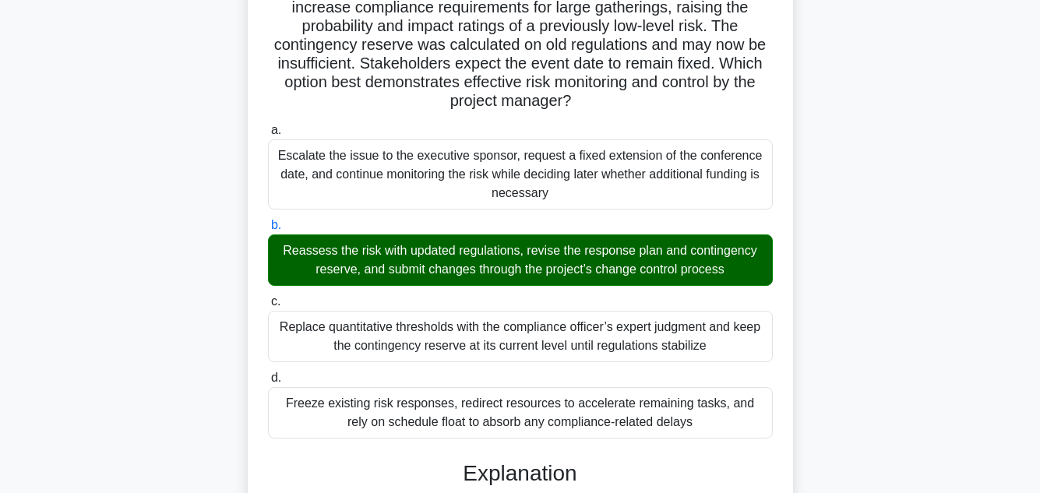
click at [897, 312] on div "The project team is organizing a high-profile international conference. During …" at bounding box center [520, 413] width 888 height 956
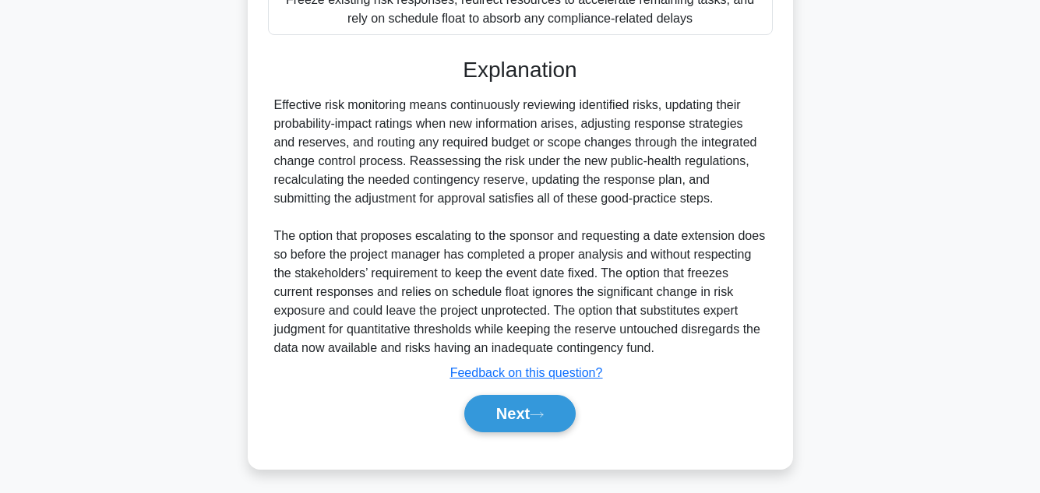
scroll to position [562, 0]
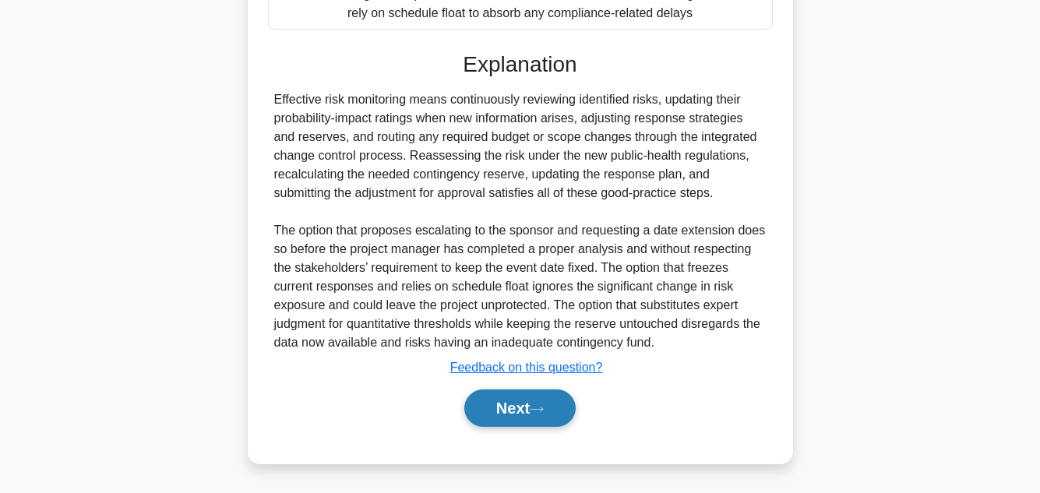
click at [522, 404] on button "Next" at bounding box center [519, 408] width 111 height 37
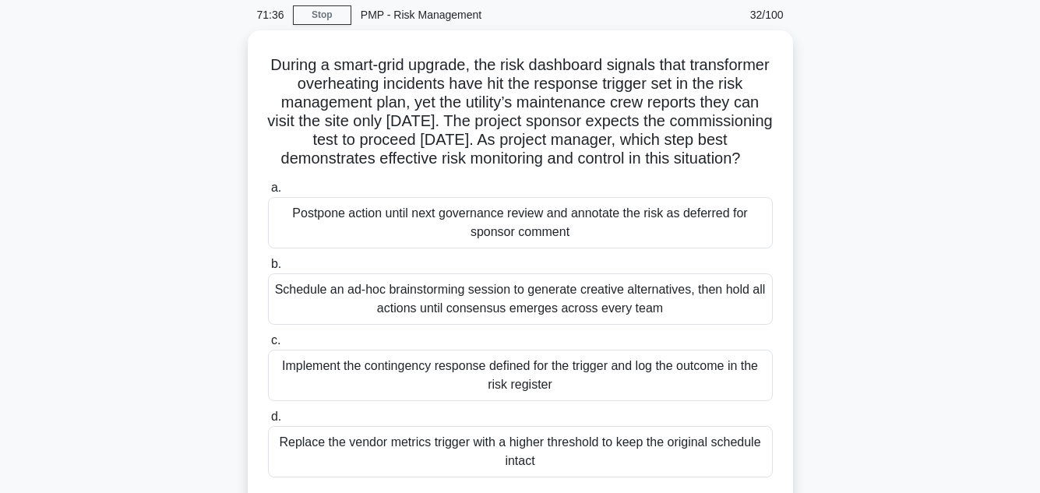
scroll to position [62, 0]
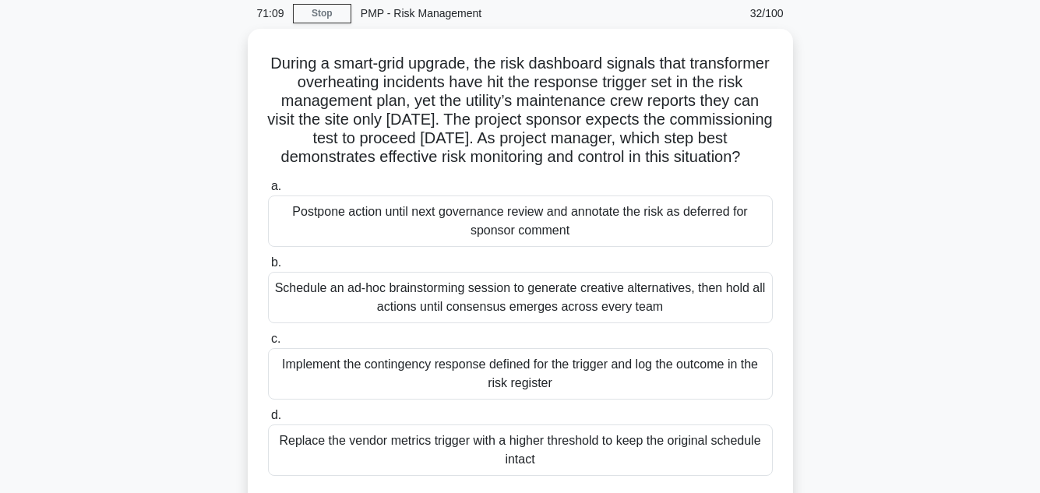
click at [935, 286] on div "During a smart-grid upgrade, the risk dashboard signals that transformer overhe…" at bounding box center [520, 285] width 888 height 513
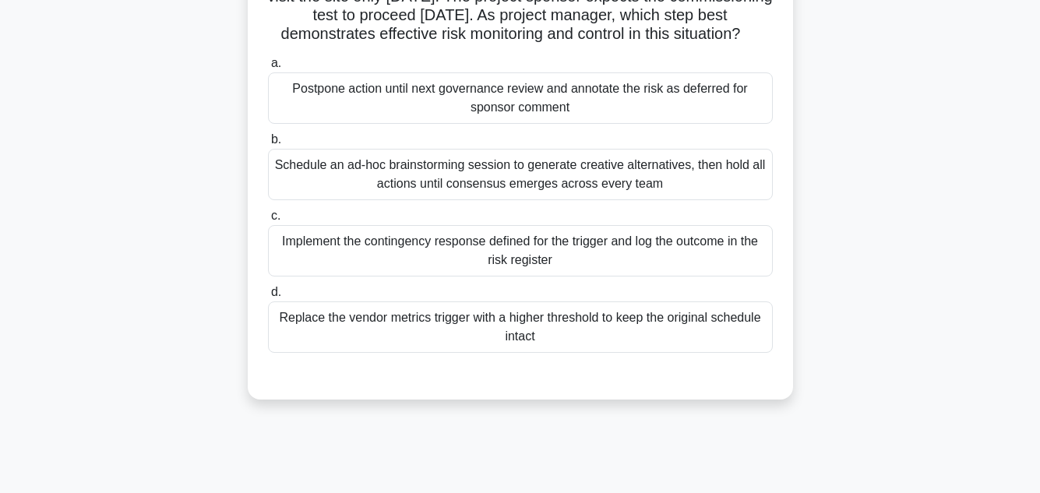
scroll to position [187, 0]
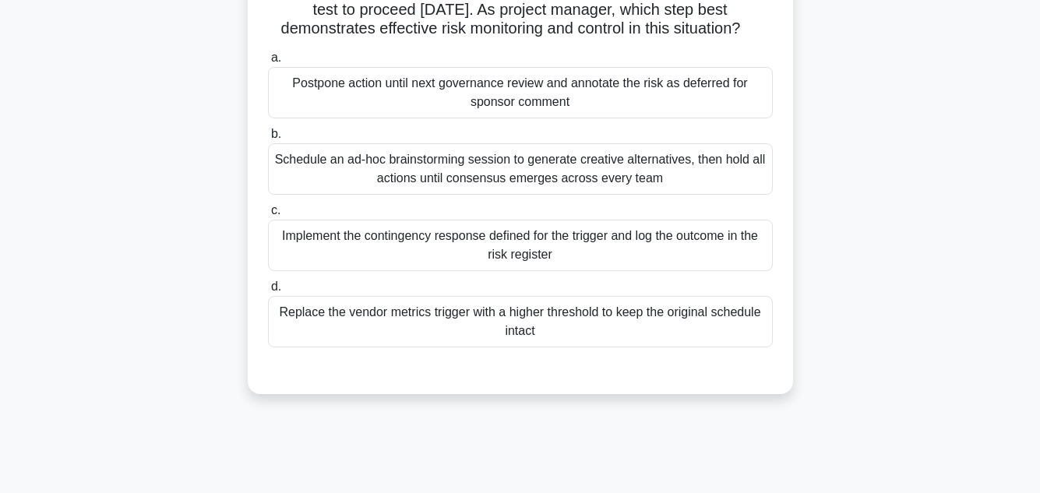
click at [699, 256] on div "Implement the contingency response defined for the trigger and log the outcome …" at bounding box center [520, 245] width 505 height 51
click at [268, 216] on input "c. Implement the contingency response defined for the trigger and log the outco…" at bounding box center [268, 211] width 0 height 10
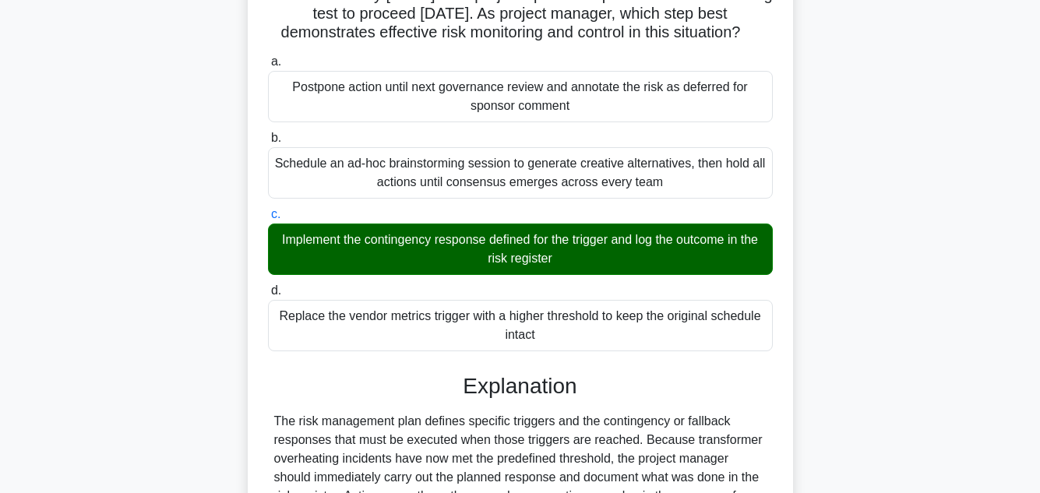
click at [907, 261] on div "During a smart-grid upgrade, the risk dashboard signals that transformer overhe…" at bounding box center [520, 363] width 888 height 919
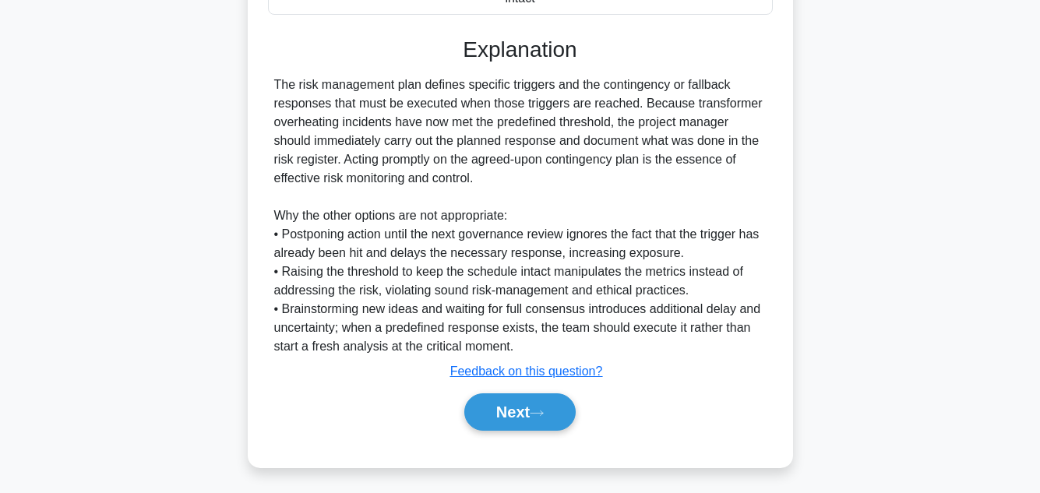
scroll to position [543, 0]
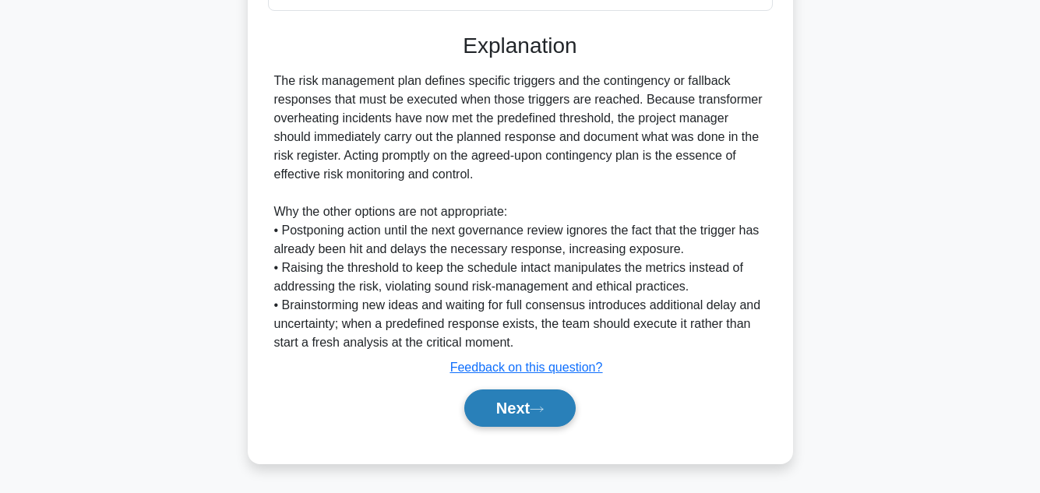
click at [532, 397] on button "Next" at bounding box center [519, 408] width 111 height 37
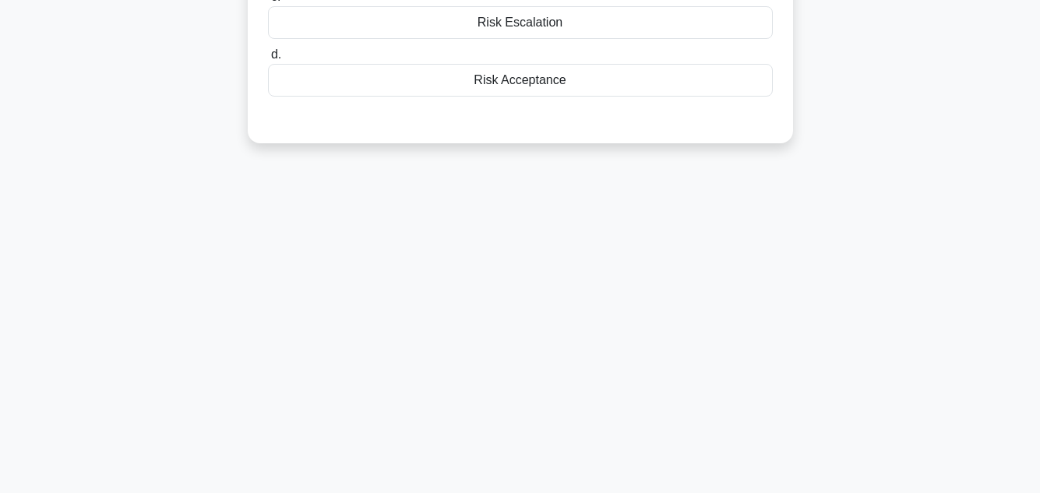
click at [860, 195] on div "70:31 Stop PMP - Risk Management 33/100 You are the project lead of a construct…" at bounding box center [520, 97] width 888 height 779
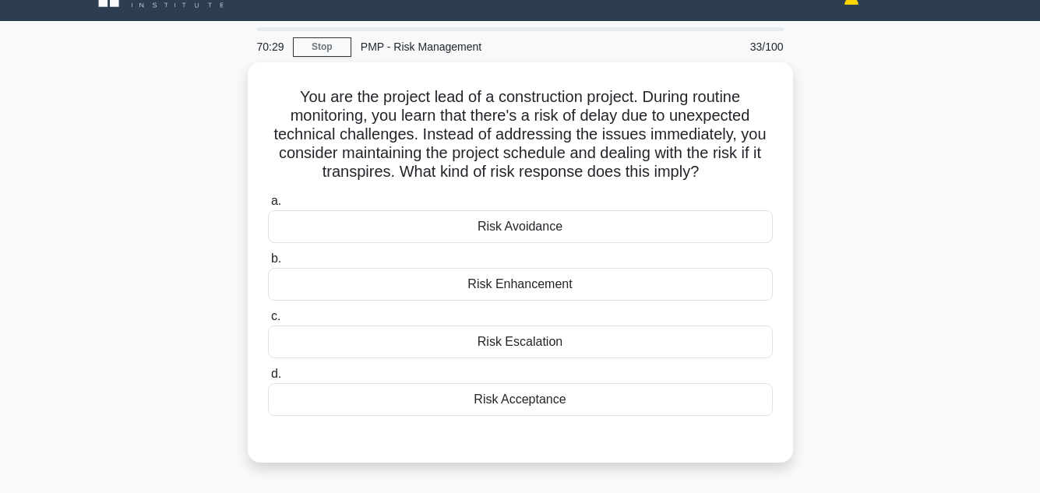
scroll to position [31, 0]
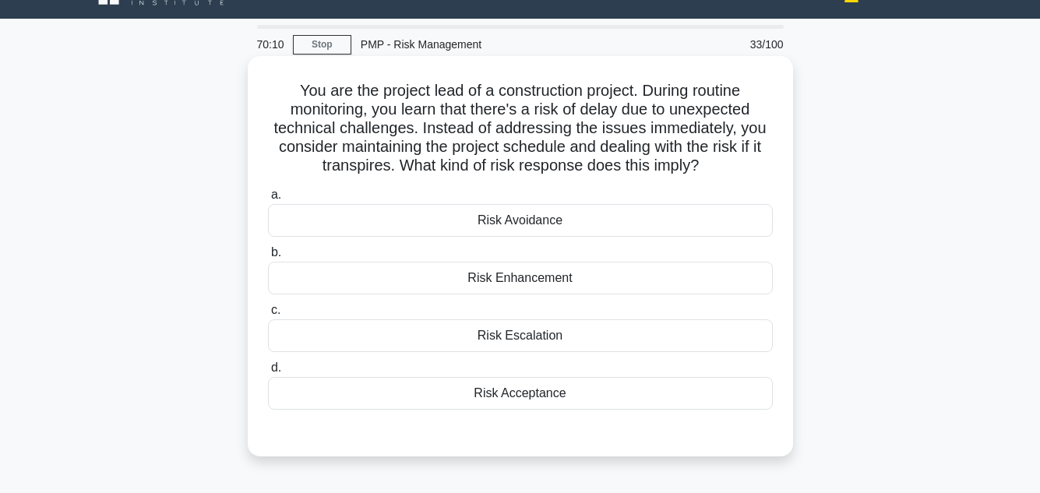
click at [529, 389] on div "Risk Acceptance" at bounding box center [520, 393] width 505 height 33
click at [268, 373] on input "d. Risk Acceptance" at bounding box center [268, 368] width 0 height 10
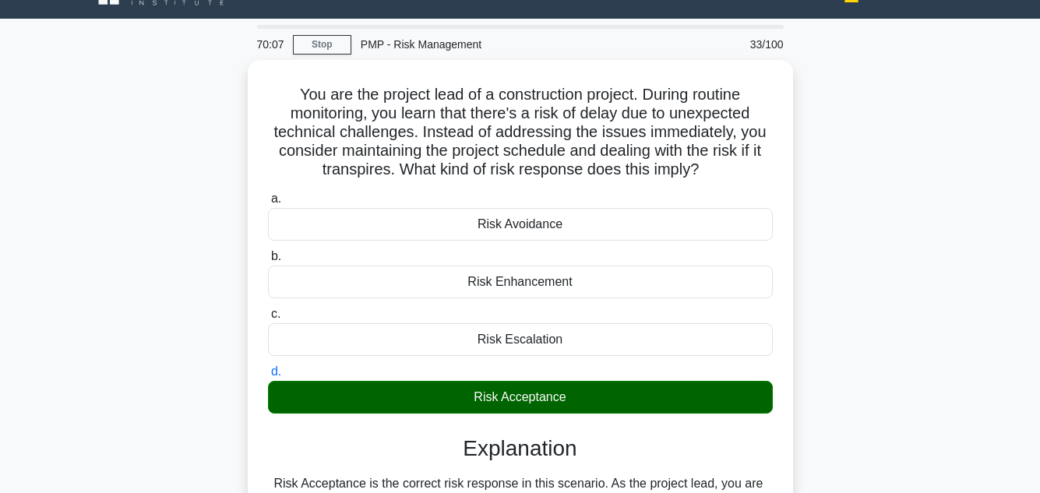
click at [933, 269] on div "You are the project lead of a construction project. During routine monitoring, …" at bounding box center [520, 416] width 888 height 713
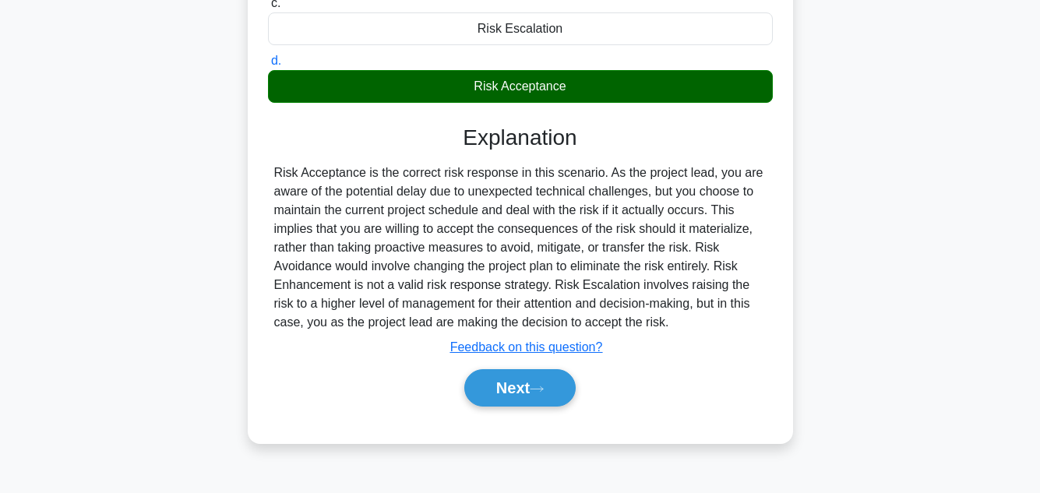
scroll to position [348, 0]
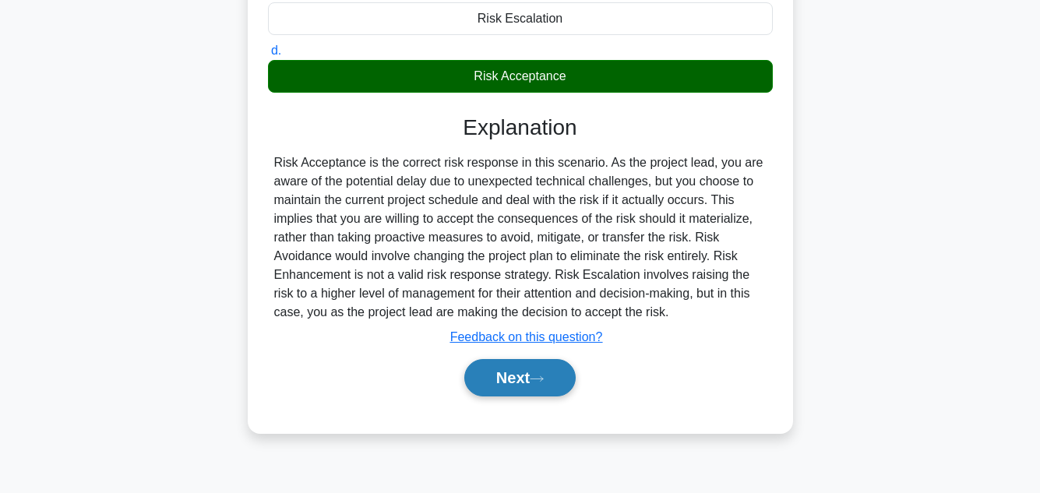
click at [503, 382] on button "Next" at bounding box center [519, 377] width 111 height 37
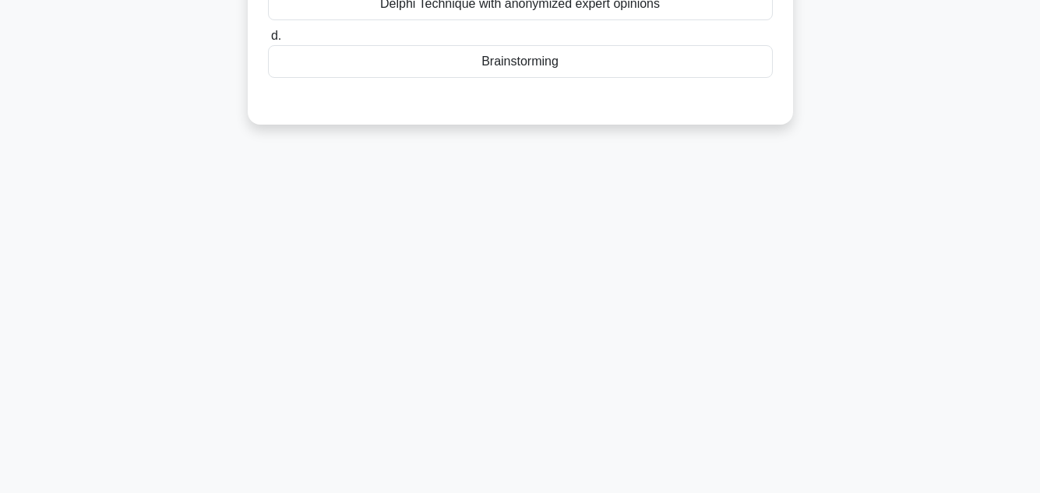
click at [940, 226] on div "70:01 Stop PMP - Risk Management 34/100 You are managing a project to develop a…" at bounding box center [520, 97] width 888 height 779
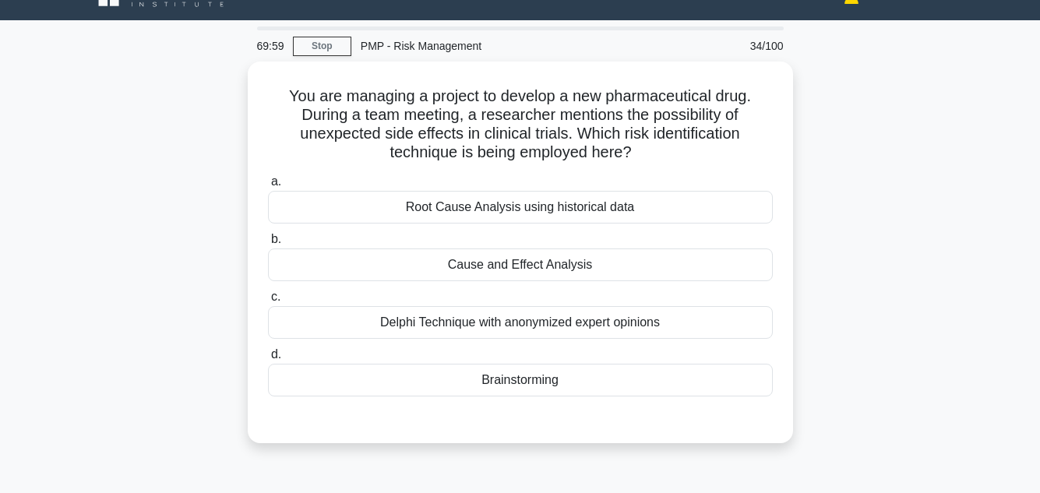
scroll to position [31, 0]
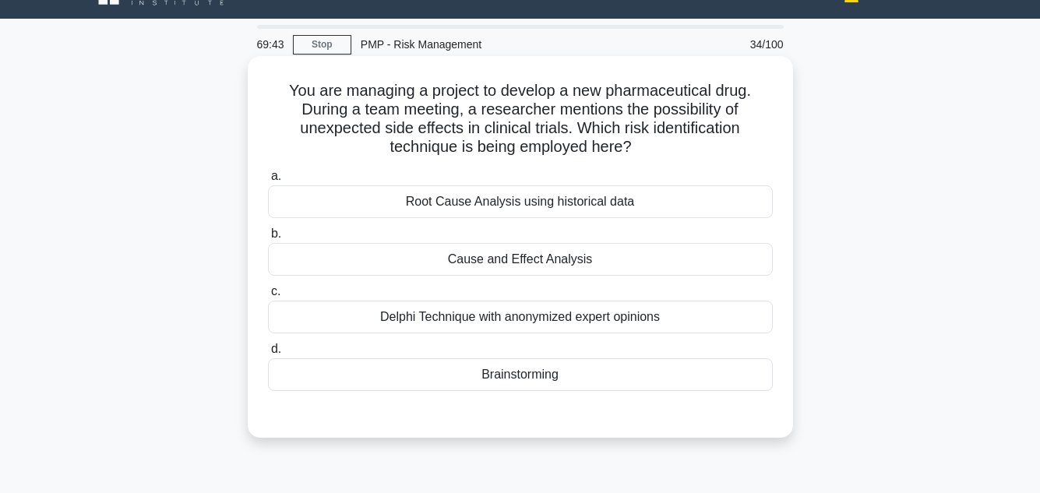
click at [576, 379] on div "Brainstorming" at bounding box center [520, 374] width 505 height 33
click at [268, 354] on input "d. Brainstorming" at bounding box center [268, 349] width 0 height 10
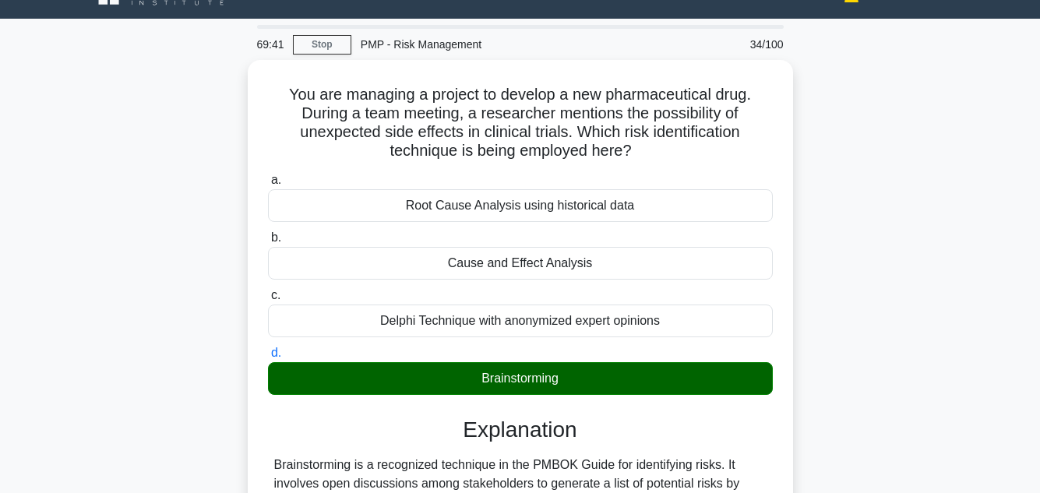
click at [935, 270] on div "You are managing a project to develop a new pharmaceutical drug. During a team …" at bounding box center [520, 388] width 888 height 657
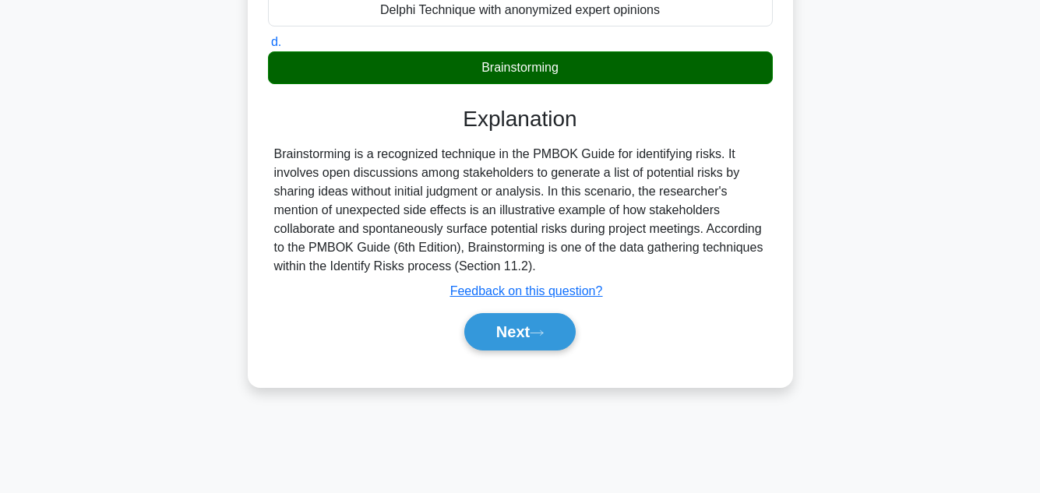
scroll to position [348, 0]
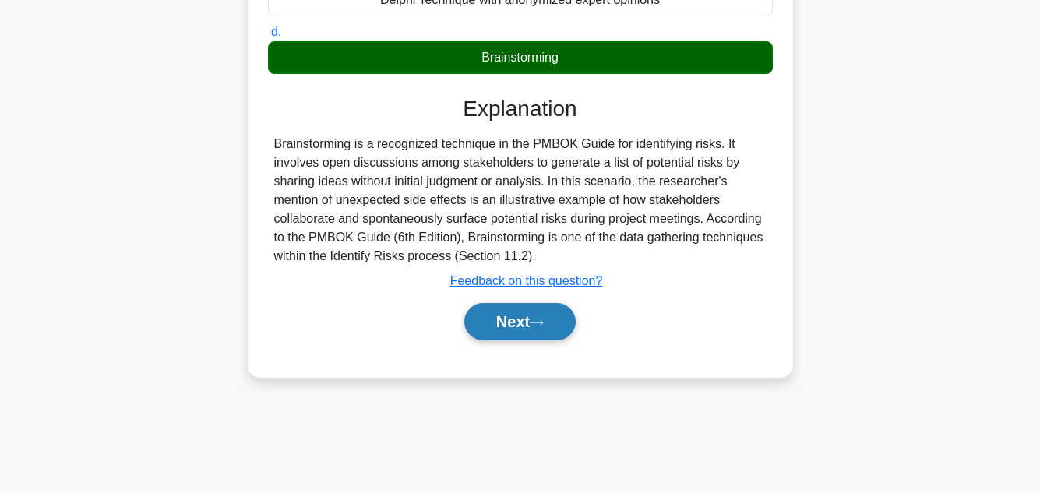
click at [550, 314] on button "Next" at bounding box center [519, 321] width 111 height 37
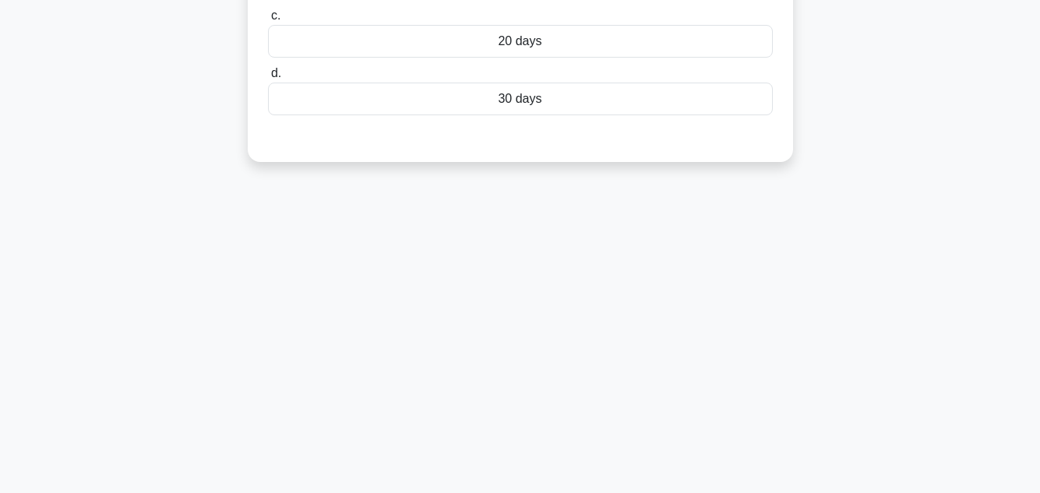
click at [890, 185] on div "69:34 Stop PMP - Risk Management 35/100 You are managing a software project. A …" at bounding box center [520, 97] width 888 height 779
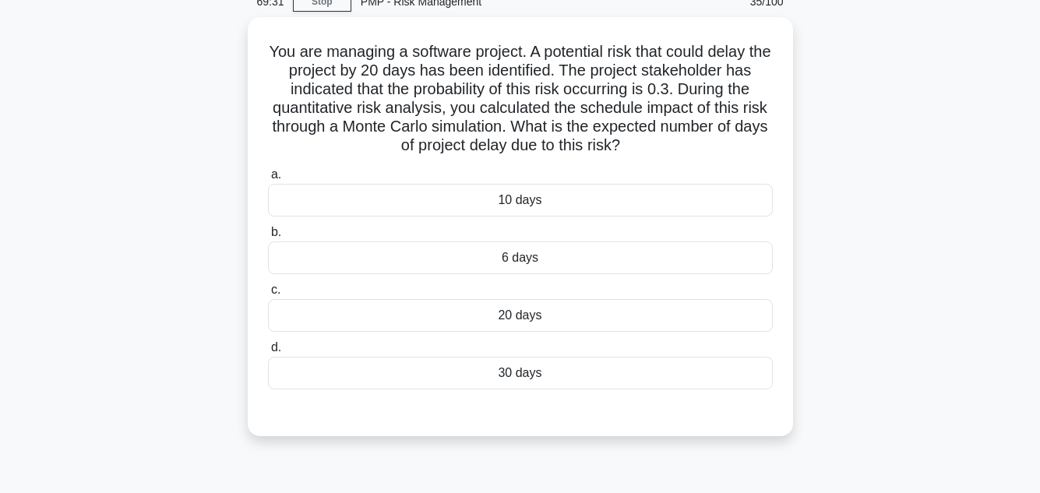
scroll to position [93, 0]
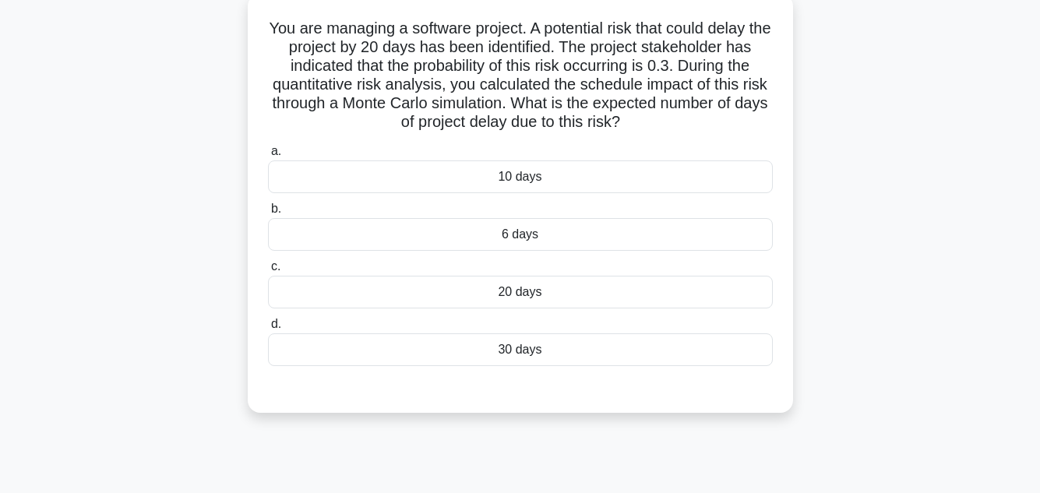
click at [585, 341] on div "30 days" at bounding box center [520, 349] width 505 height 33
click at [268, 330] on input "d. 30 days" at bounding box center [268, 324] width 0 height 10
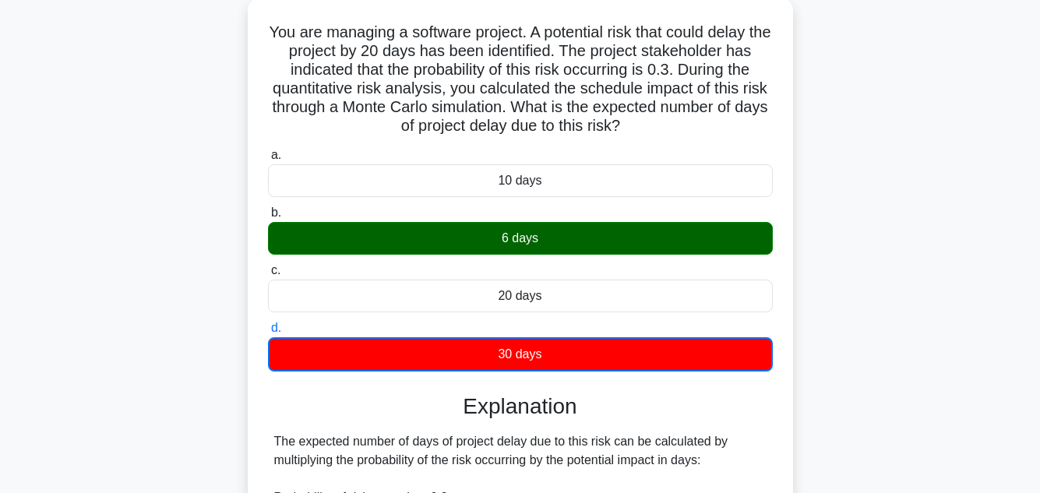
click at [268, 150] on input "a. 10 days" at bounding box center [268, 155] width 0 height 10
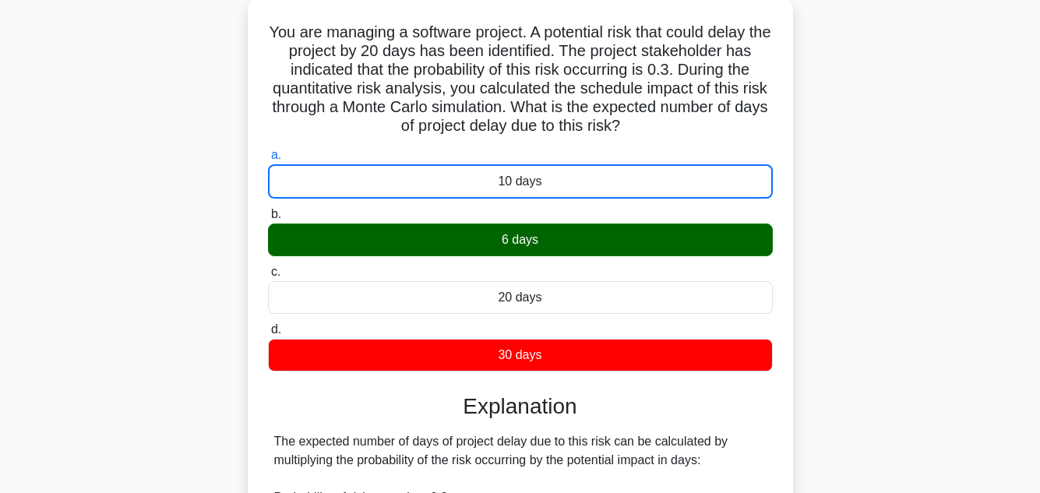
click at [268, 210] on input "b. 6 days" at bounding box center [268, 215] width 0 height 10
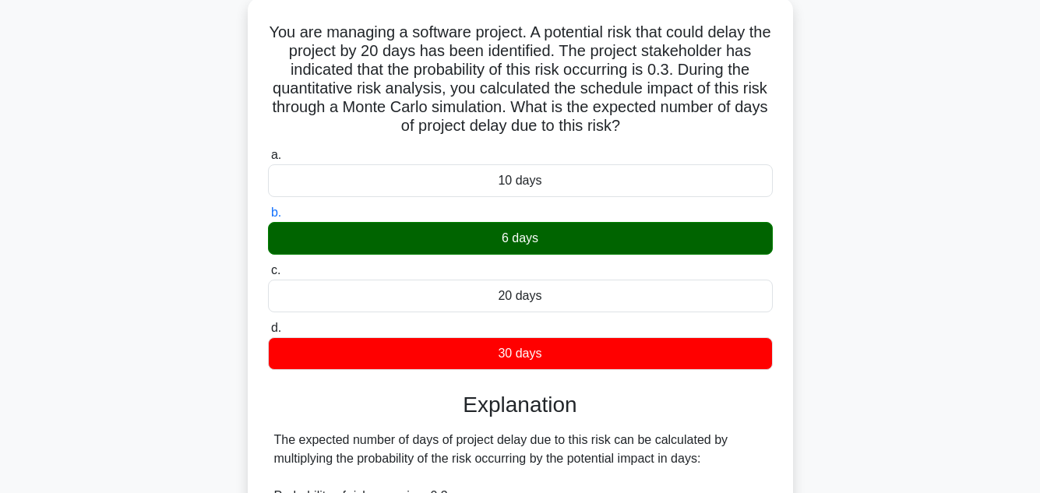
click at [268, 266] on input "c. 20 days" at bounding box center [268, 271] width 0 height 10
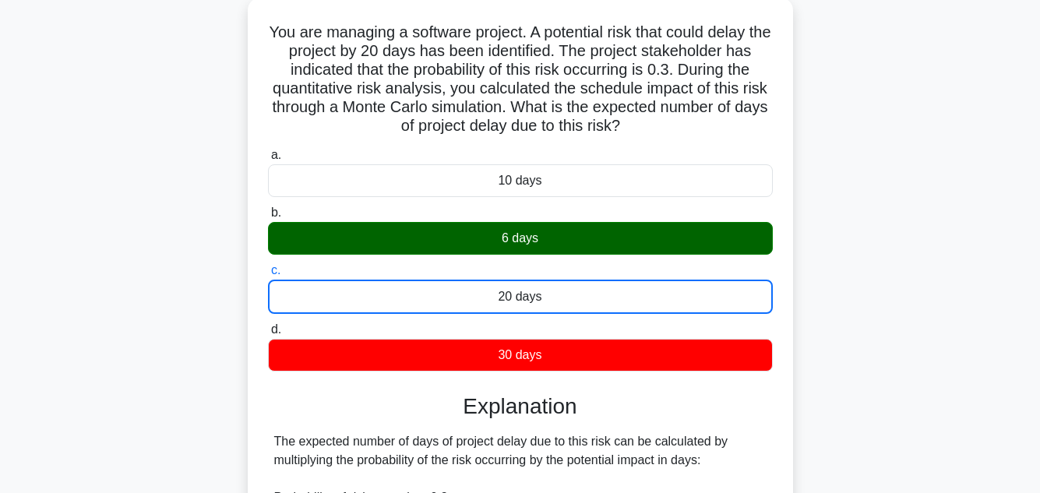
click at [268, 325] on input "d. 30 days" at bounding box center [268, 330] width 0 height 10
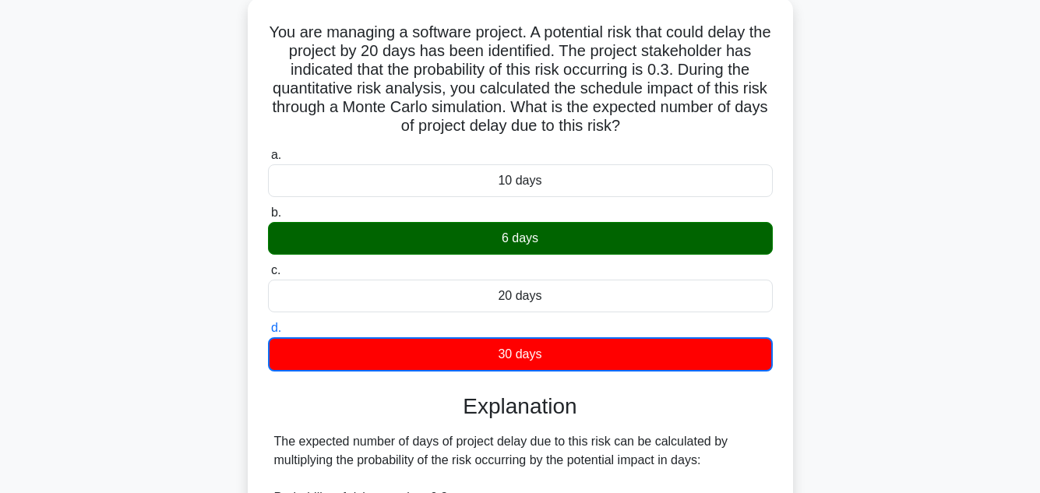
click at [268, 150] on input "a. 10 days" at bounding box center [268, 155] width 0 height 10
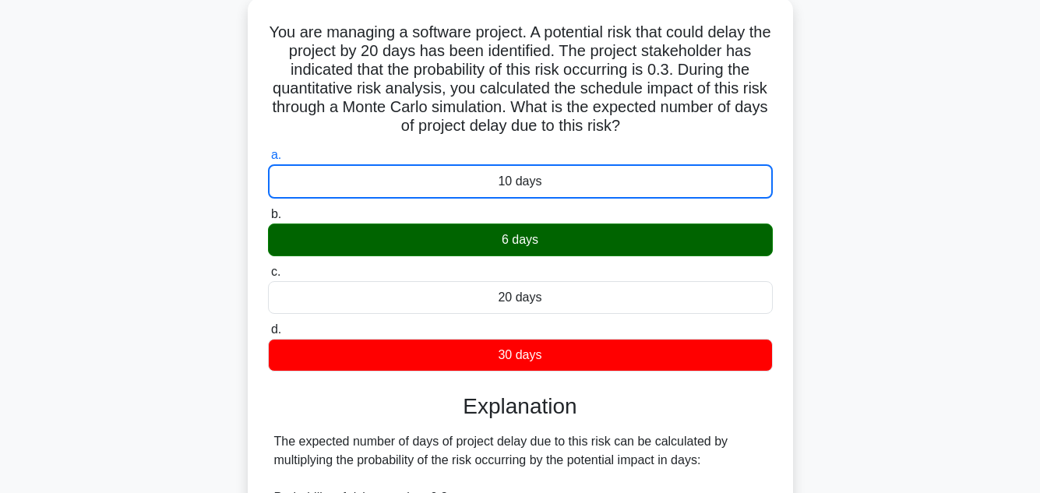
click at [268, 210] on input "b. 6 days" at bounding box center [268, 215] width 0 height 10
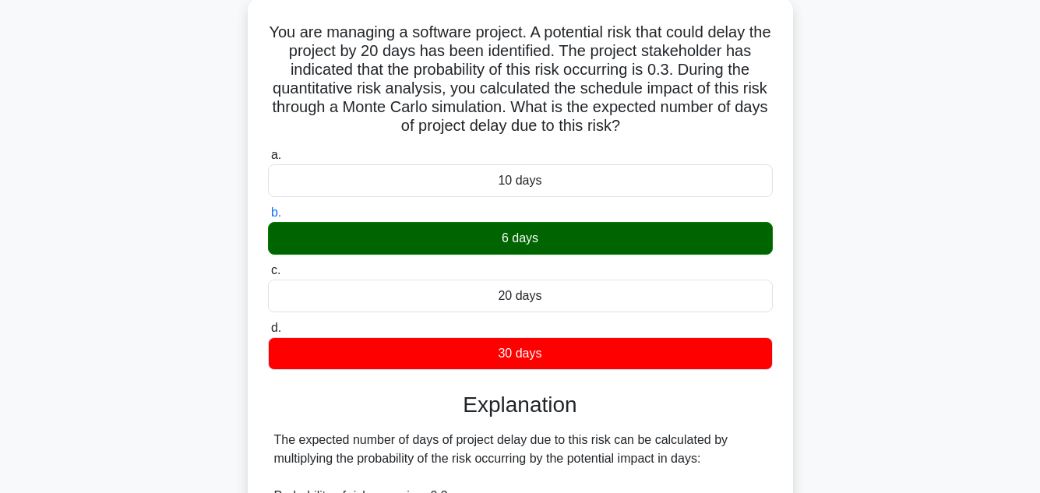
click at [268, 266] on input "c. 20 days" at bounding box center [268, 271] width 0 height 10
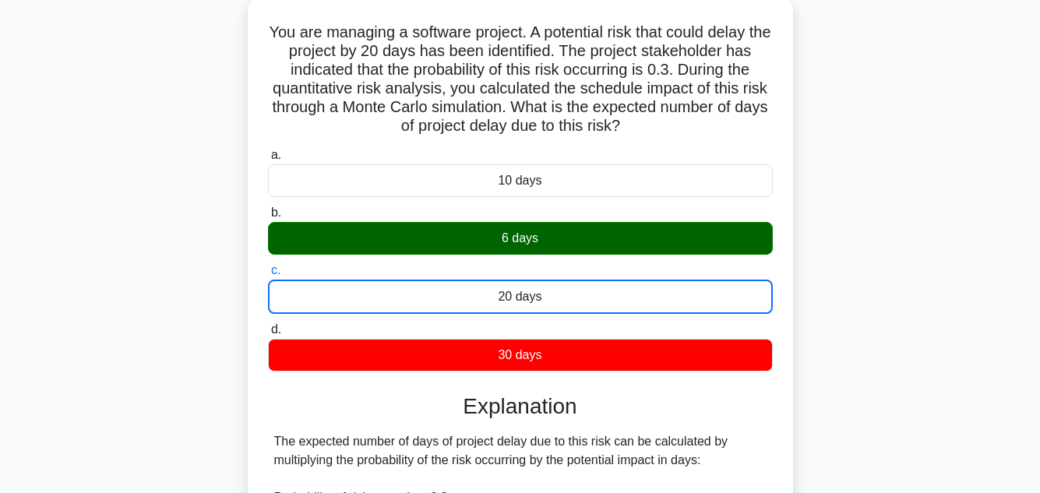
click at [268, 325] on input "d. 30 days" at bounding box center [268, 330] width 0 height 10
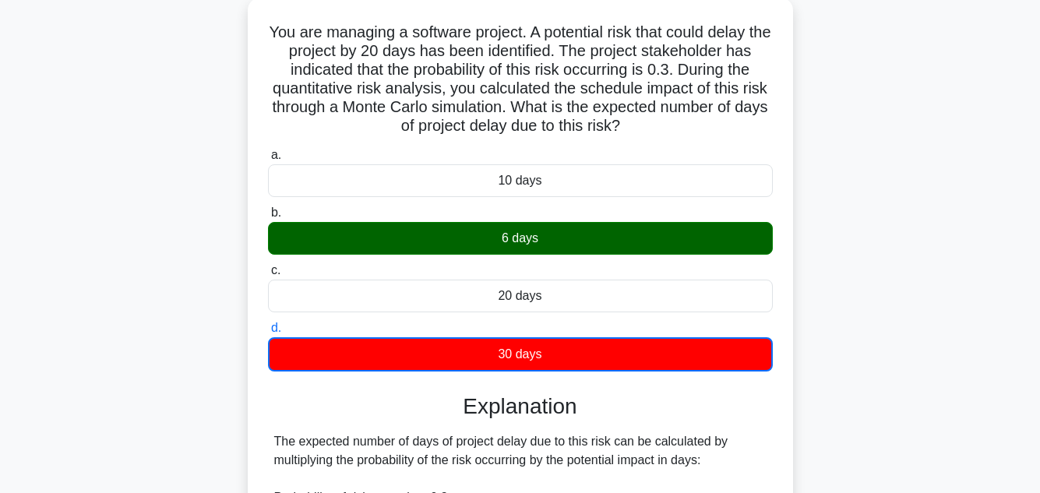
click at [268, 150] on input "a. 10 days" at bounding box center [268, 155] width 0 height 10
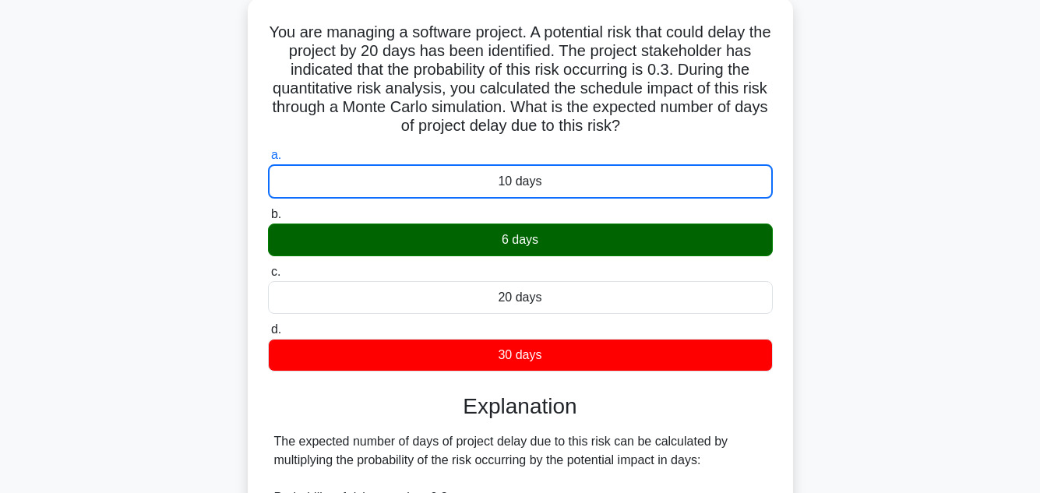
click at [994, 231] on main "68:50 Stop PMP - Risk Management 35/100 You are managing a software project. A …" at bounding box center [520, 352] width 1040 height 792
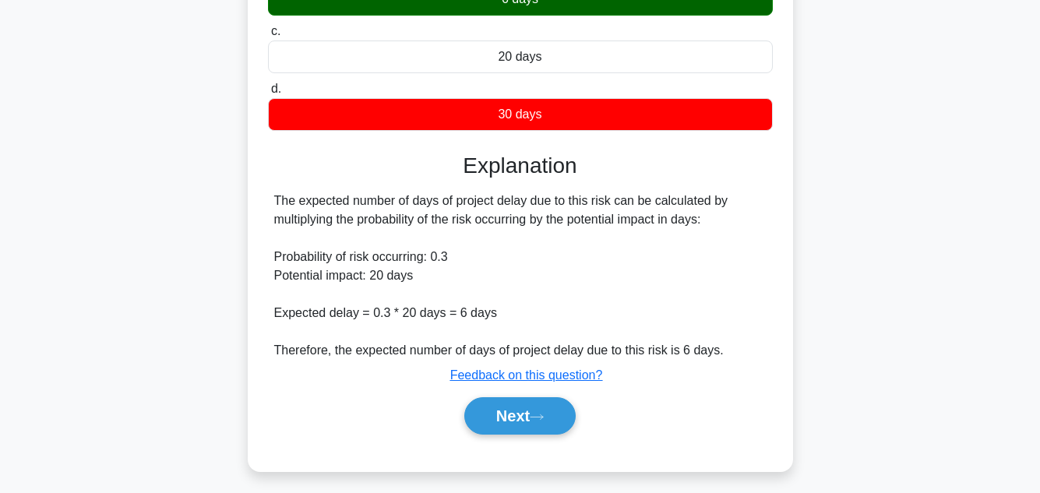
scroll to position [348, 0]
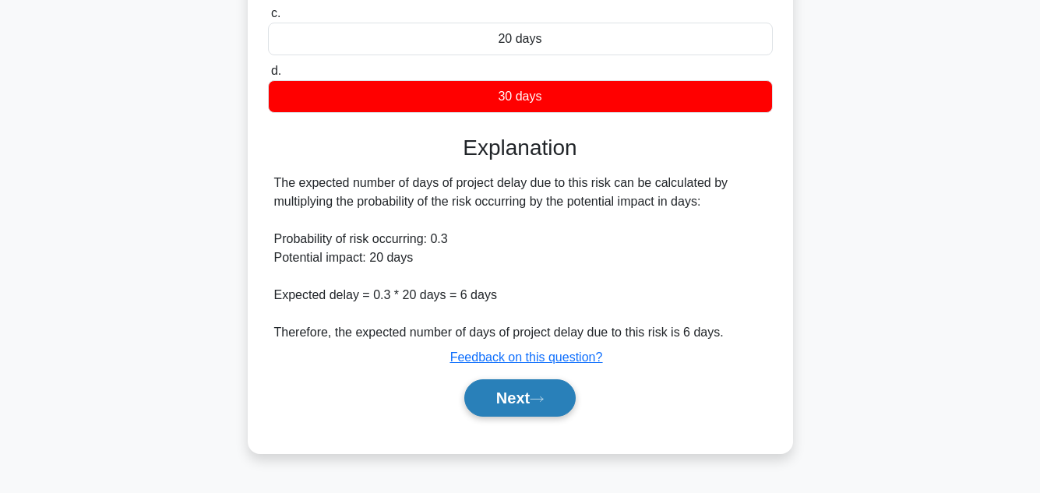
click at [488, 391] on button "Next" at bounding box center [519, 397] width 111 height 37
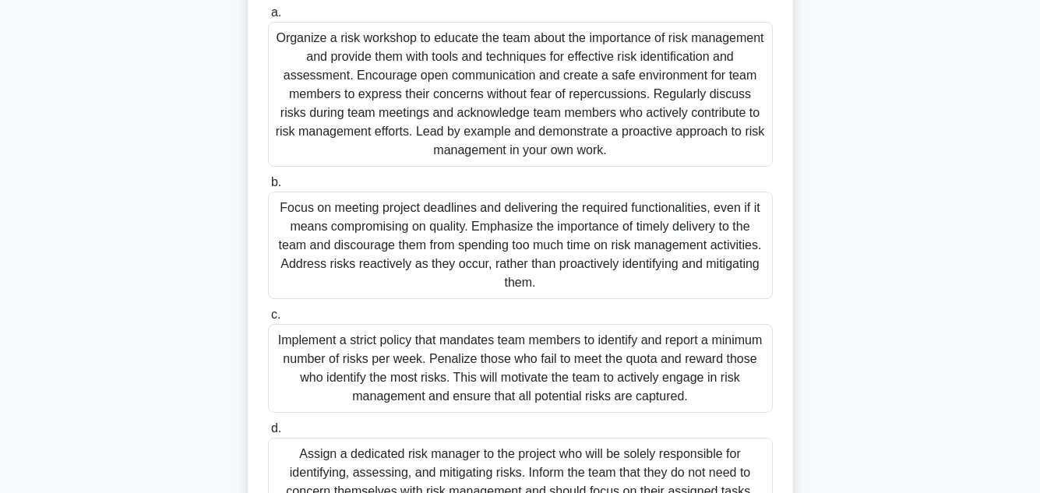
click at [1010, 246] on main "68:42 Stop PMP - Risk Management 36/100 .spinner_0XTQ{transform-origin:center;a…" at bounding box center [520, 159] width 1040 height 915
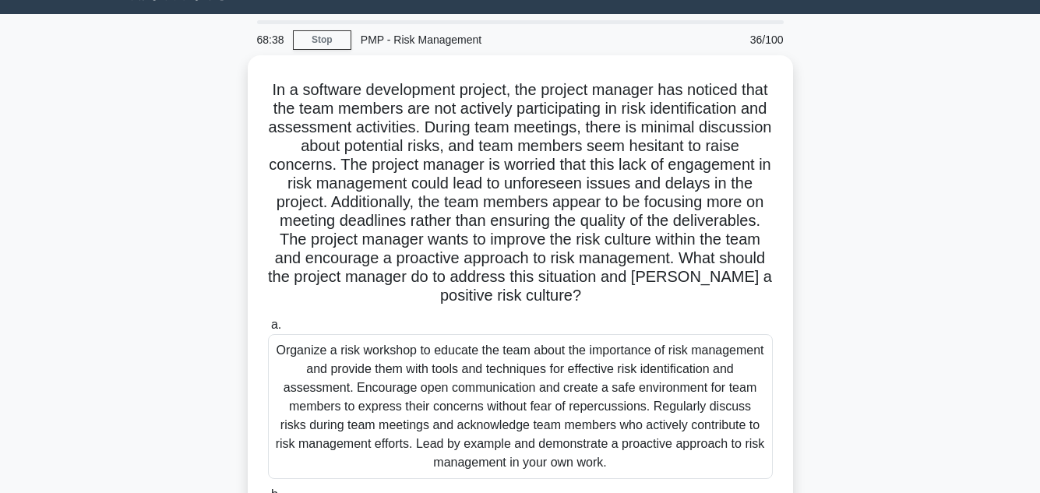
scroll to position [37, 0]
click at [904, 332] on div "In a software development project, the project manager has noticed that the tea…" at bounding box center [520, 489] width 888 height 868
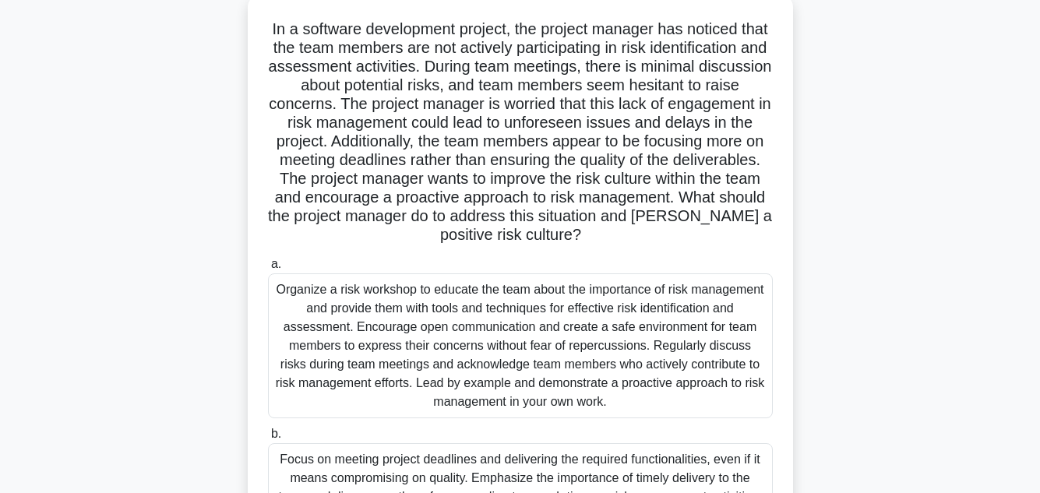
scroll to position [99, 0]
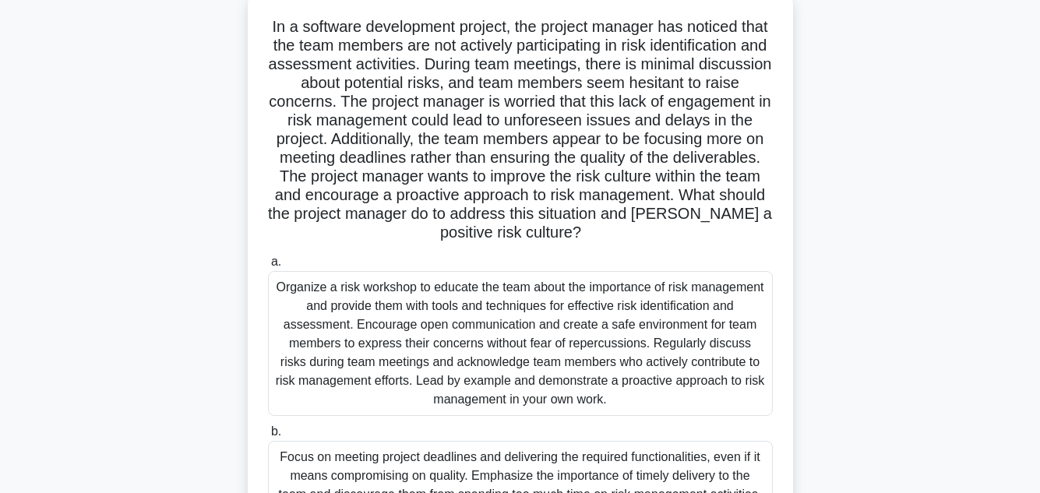
click at [948, 284] on div "In a software development project, the project manager has noticed that the tea…" at bounding box center [520, 426] width 888 height 868
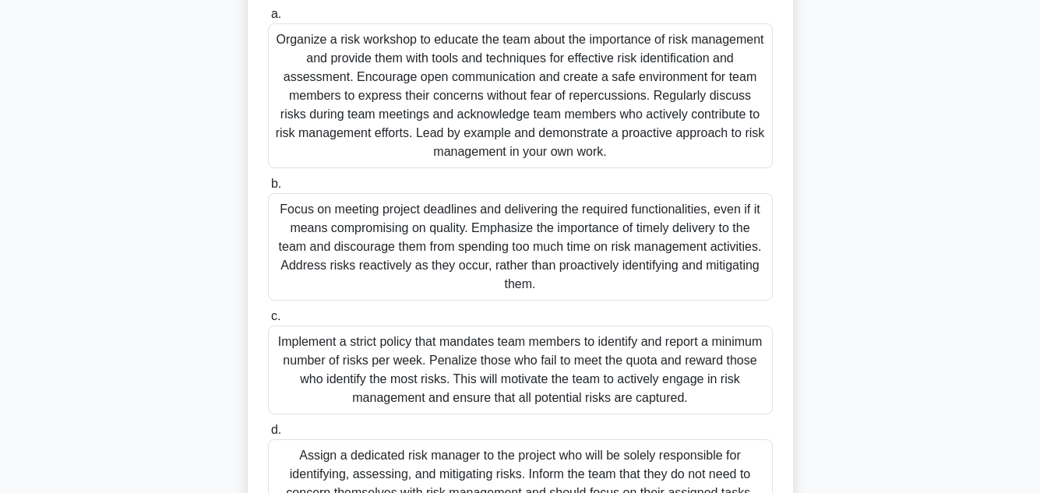
scroll to position [348, 0]
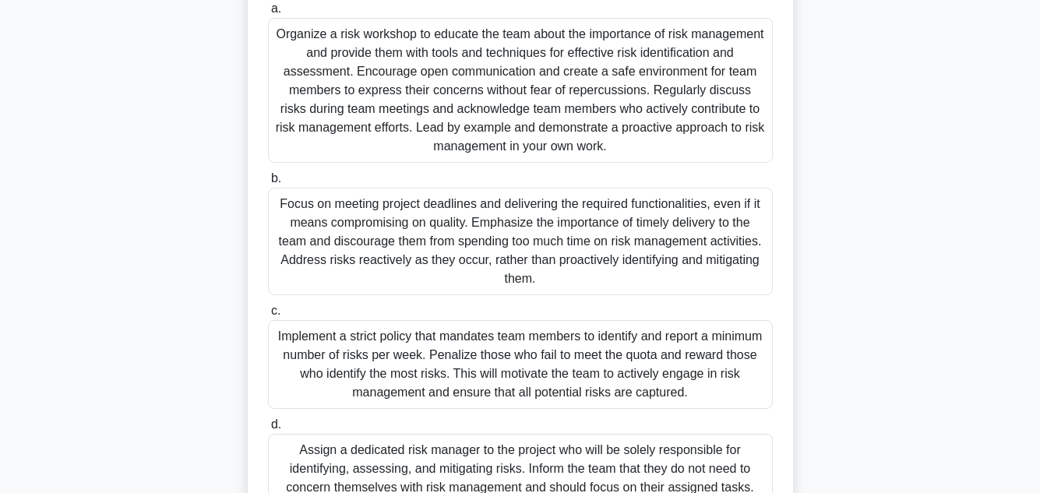
click at [608, 120] on div "Organize a risk workshop to educate the team about the importance of risk manag…" at bounding box center [520, 90] width 505 height 145
click at [268, 14] on input "a. Organize a risk workshop to educate the team about the importance of risk ma…" at bounding box center [268, 9] width 0 height 10
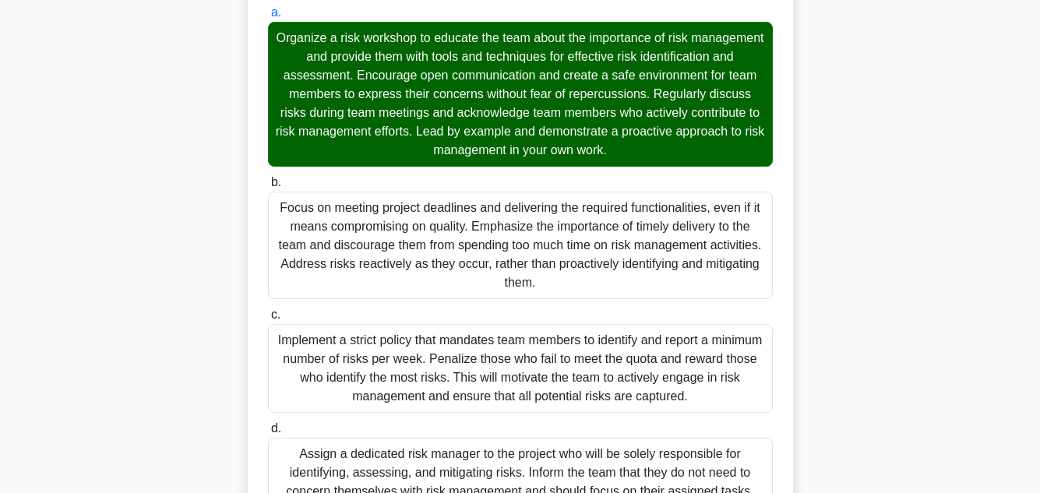
click at [858, 166] on div "In a software development project, the project manager has noticed that the tea…" at bounding box center [520, 398] width 888 height 1311
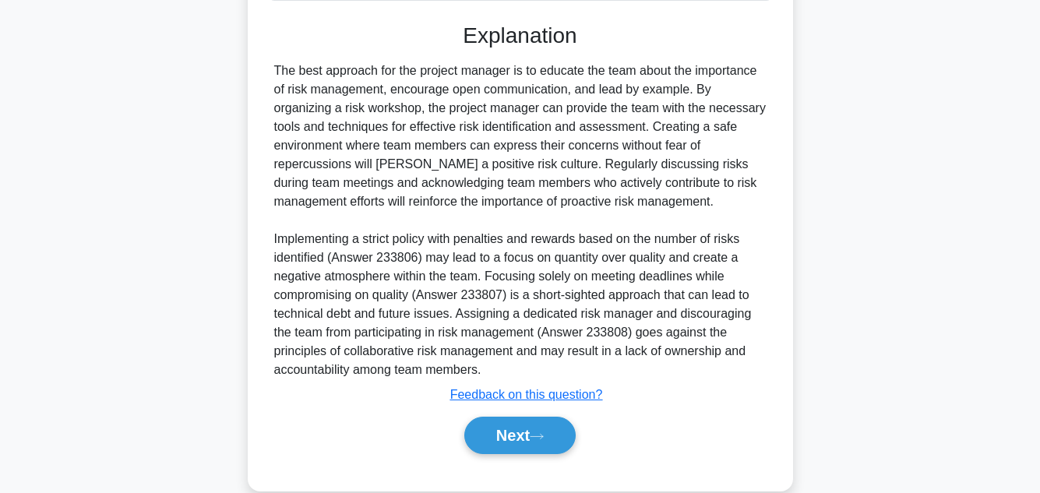
scroll to position [917, 0]
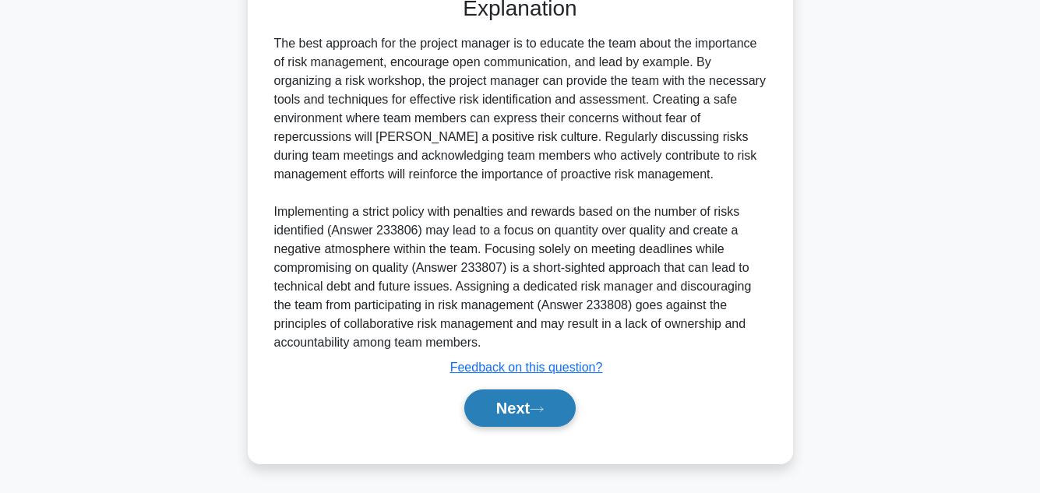
click at [510, 404] on button "Next" at bounding box center [519, 408] width 111 height 37
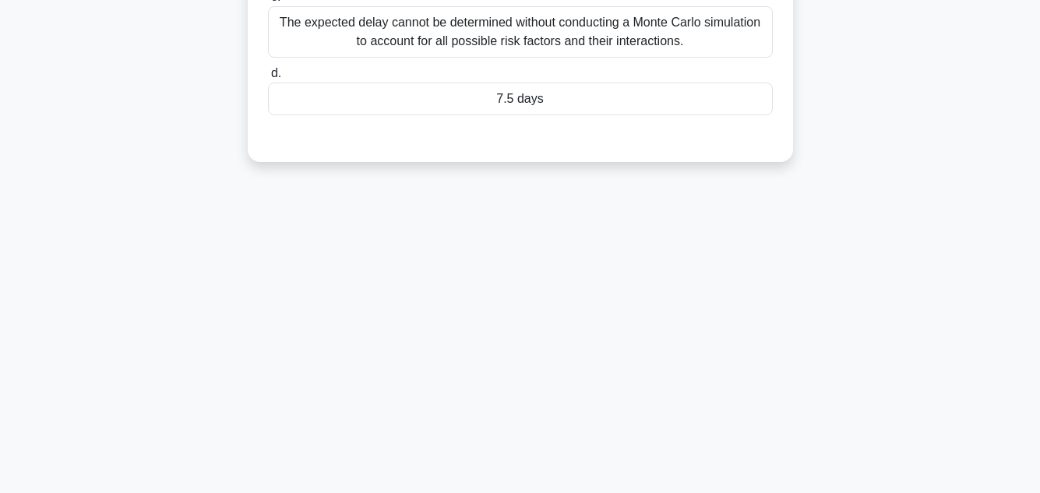
click at [891, 263] on div "67:45 Stop PMP - Risk Management 37/100 A project manager is overseeing the lau…" at bounding box center [520, 97] width 888 height 779
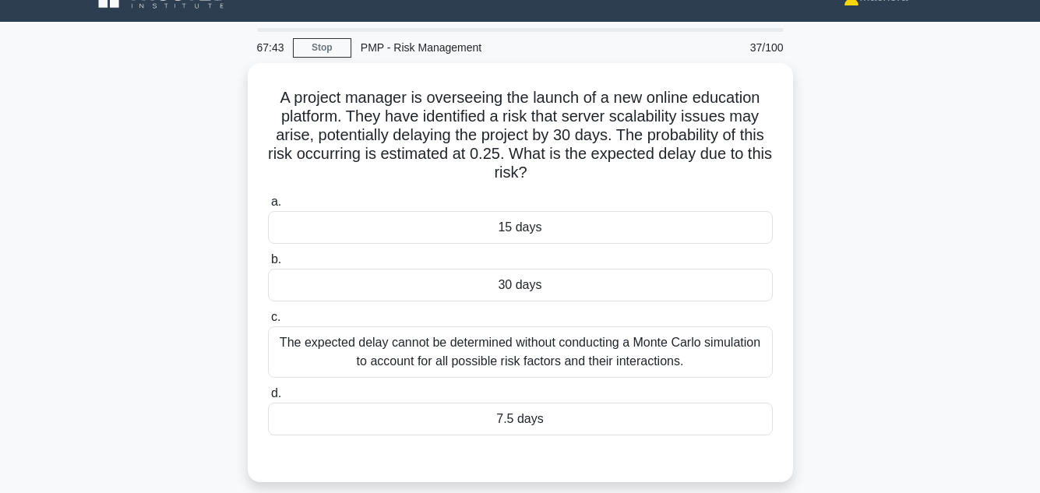
scroll to position [31, 0]
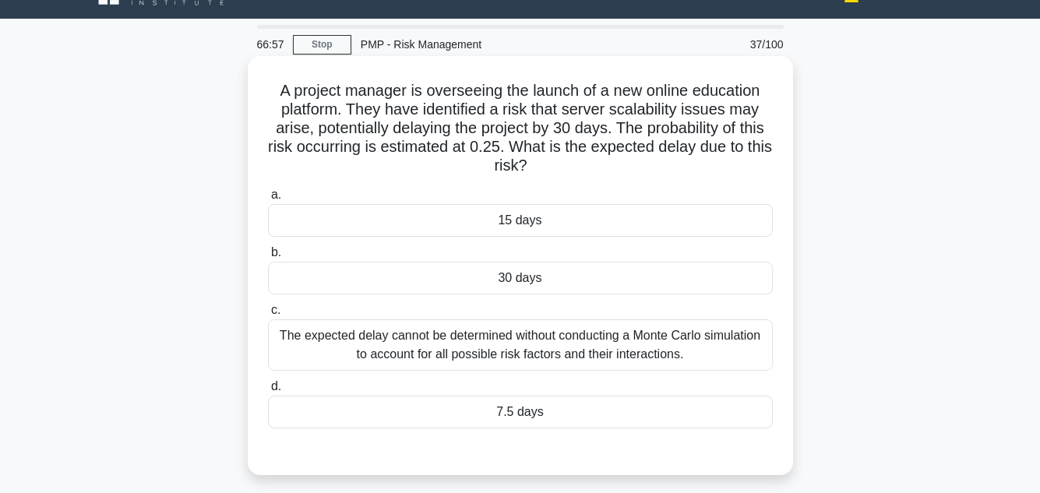
click at [599, 410] on div "7.5 days" at bounding box center [520, 412] width 505 height 33
click at [268, 392] on input "d. 7.5 days" at bounding box center [268, 387] width 0 height 10
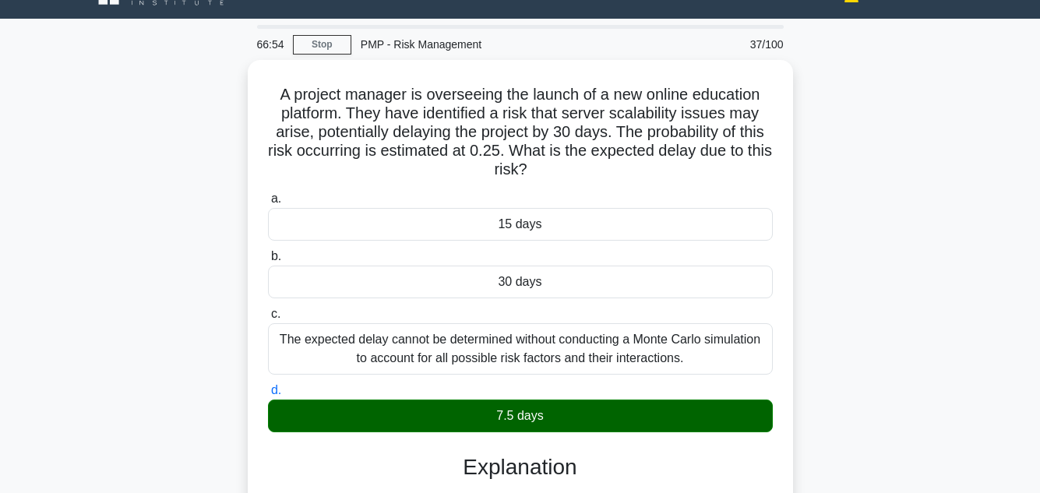
click at [943, 355] on div "A project manager is overseeing the launch of a new online education platform. …" at bounding box center [520, 397] width 888 height 675
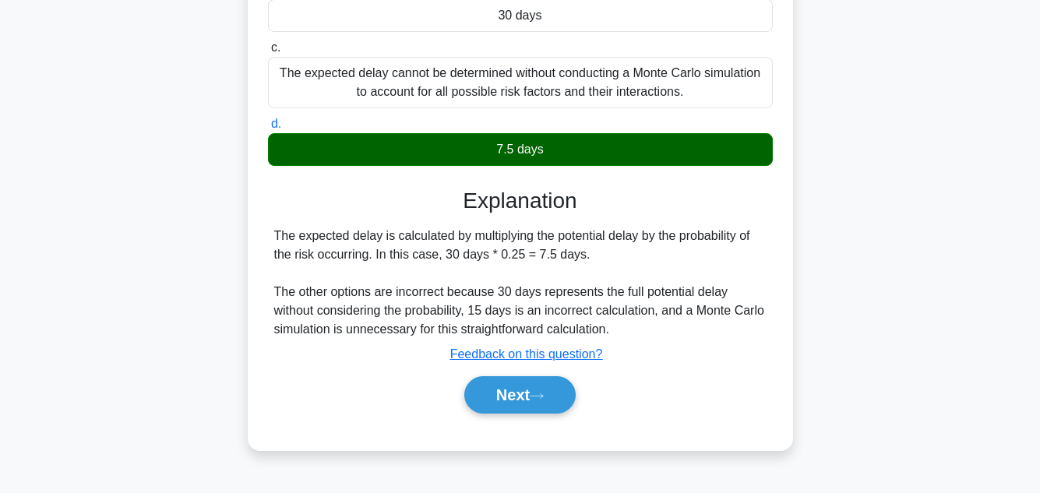
scroll to position [348, 0]
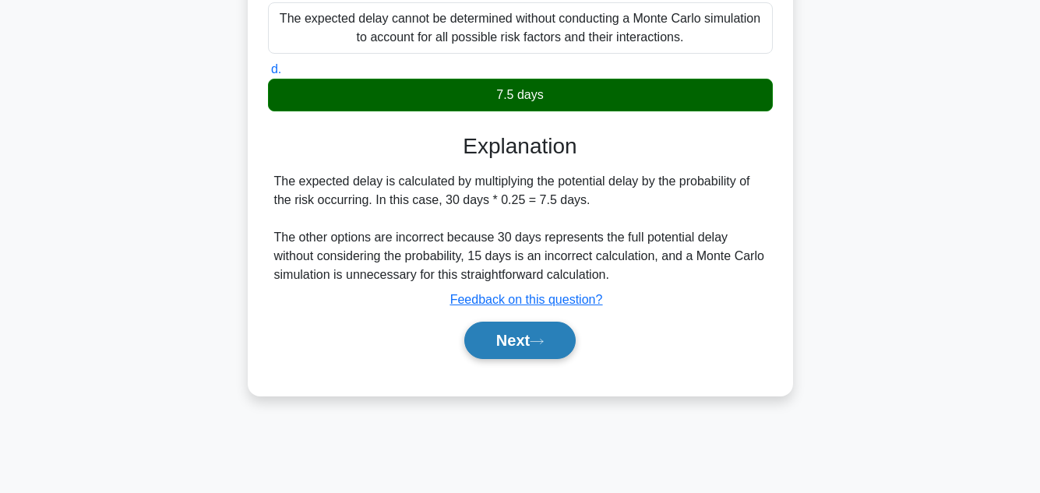
click at [510, 332] on button "Next" at bounding box center [519, 340] width 111 height 37
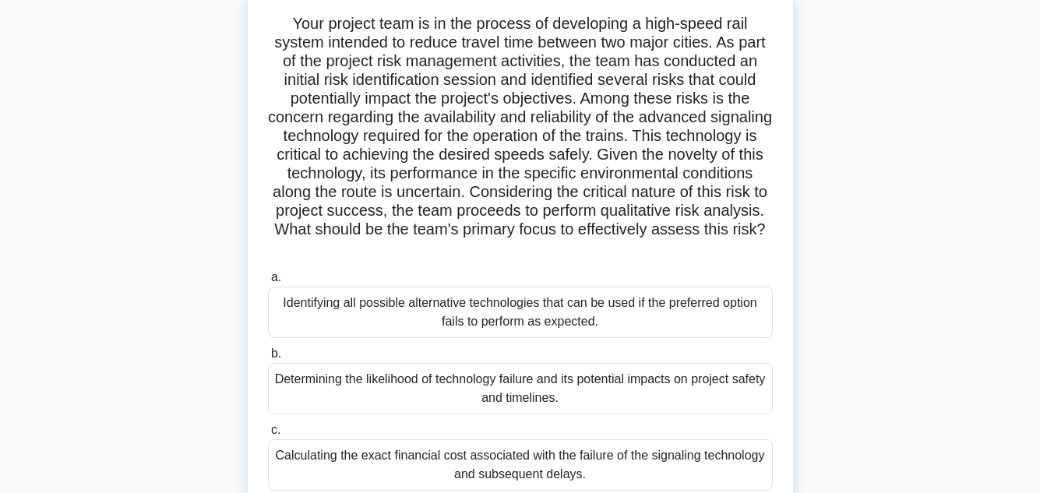
scroll to position [99, 0]
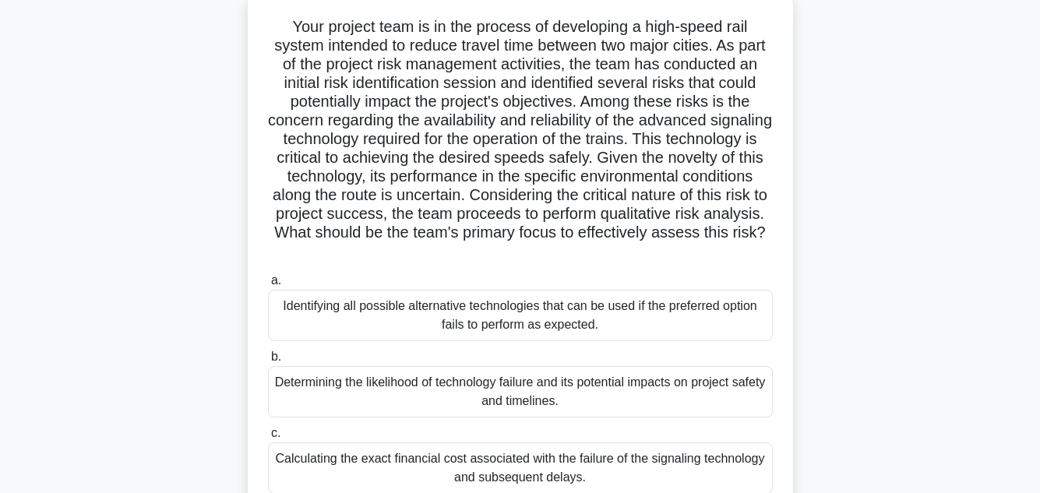
click at [956, 309] on div "Your project team is in the process of developing a high-speed rail system inte…" at bounding box center [520, 314] width 888 height 644
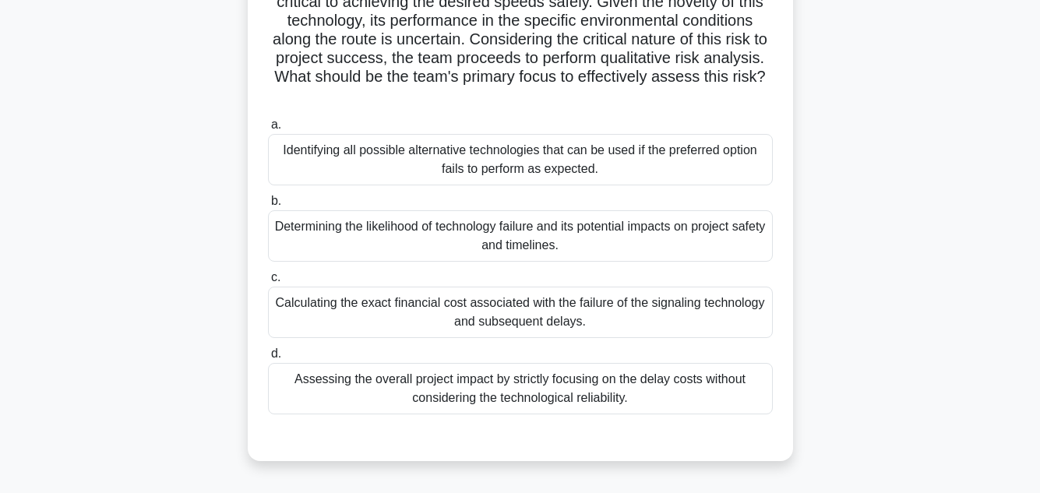
scroll to position [286, 0]
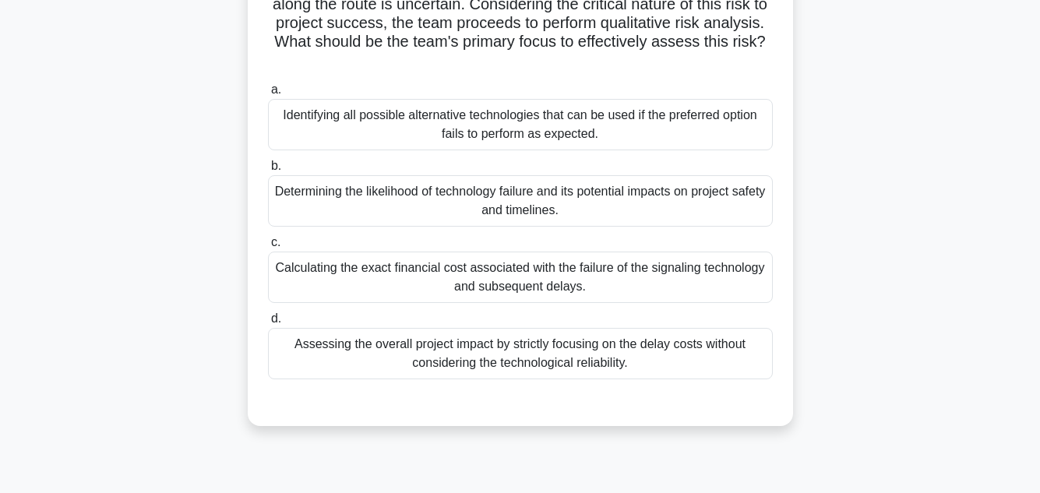
click at [474, 195] on div "Determining the likelihood of technology failure and its potential impacts on p…" at bounding box center [520, 200] width 505 height 51
click at [268, 171] on input "b. Determining the likelihood of technology failure and its potential impacts o…" at bounding box center [268, 166] width 0 height 10
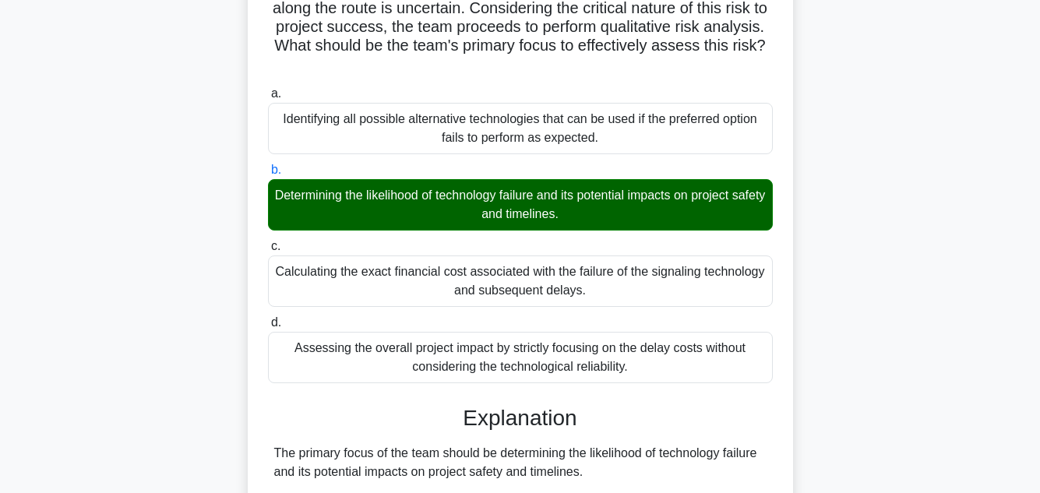
click at [886, 205] on div "Your project team is in the process of developing a high-speed rail system inte…" at bounding box center [520, 320] width 888 height 1031
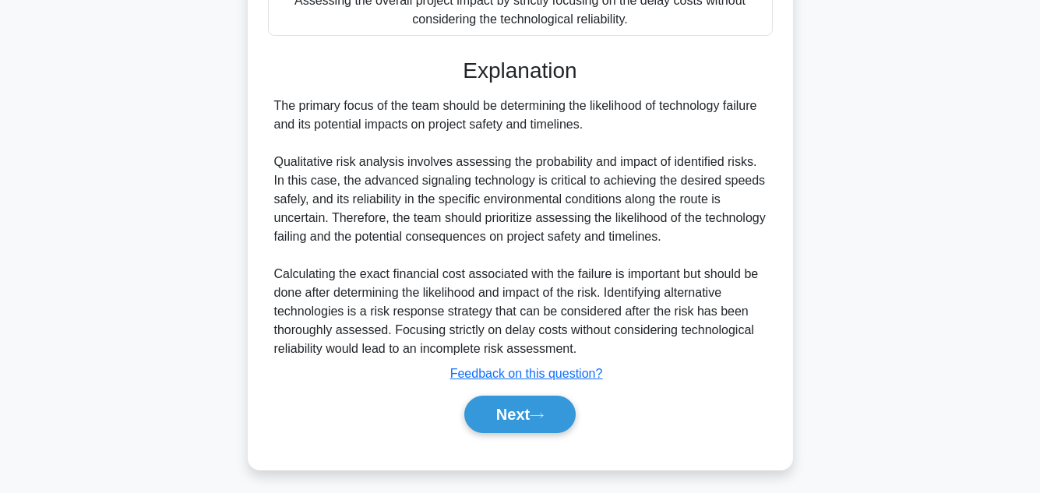
scroll to position [636, 0]
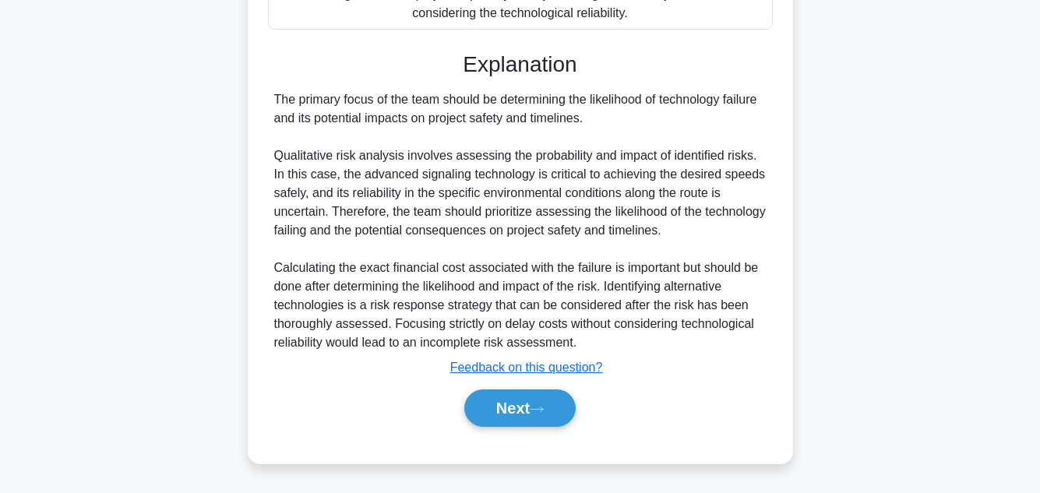
click at [500, 384] on div "Next" at bounding box center [520, 408] width 505 height 50
click at [529, 411] on button "Next" at bounding box center [519, 408] width 111 height 37
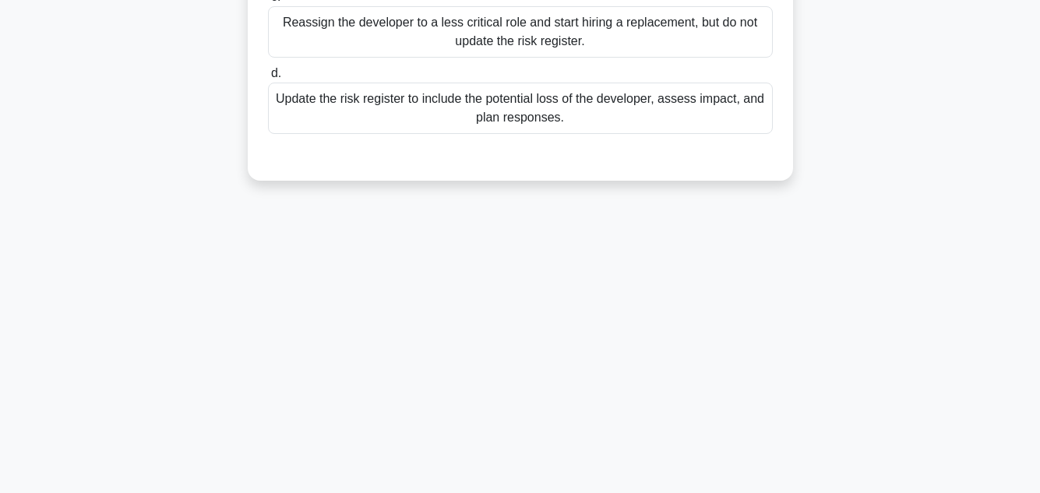
scroll to position [348, 0]
click at [924, 230] on div "64:29 Stop PMP - Risk Management 39/100 You are managing a project to develop a…" at bounding box center [520, 97] width 888 height 779
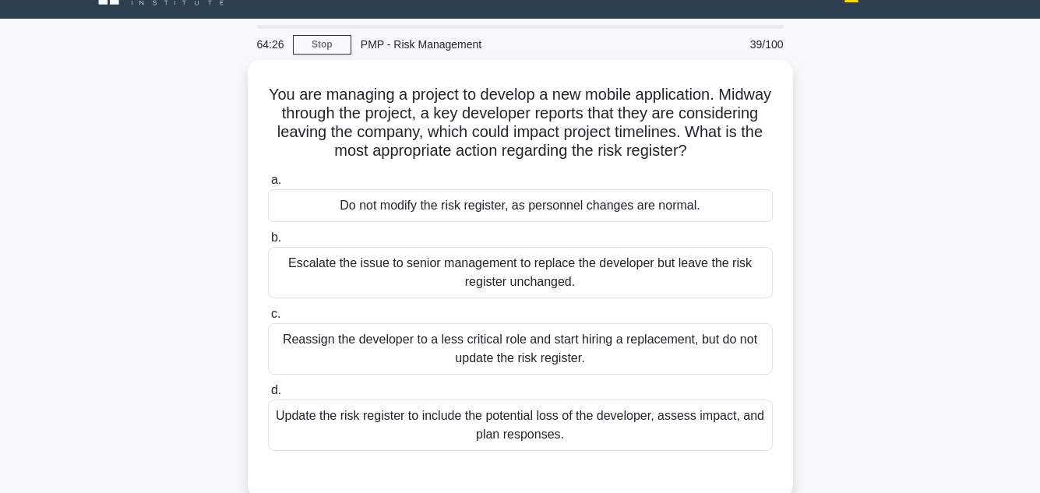
scroll to position [93, 0]
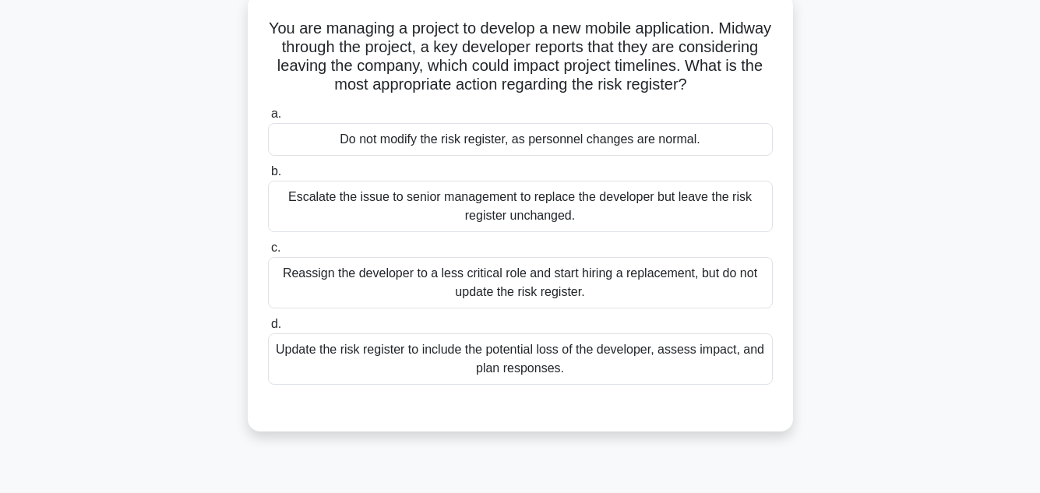
click at [615, 360] on div "Update the risk register to include the potential loss of the developer, assess…" at bounding box center [520, 358] width 505 height 51
click at [268, 330] on input "d. Update the risk register to include the potential loss of the developer, ass…" at bounding box center [268, 324] width 0 height 10
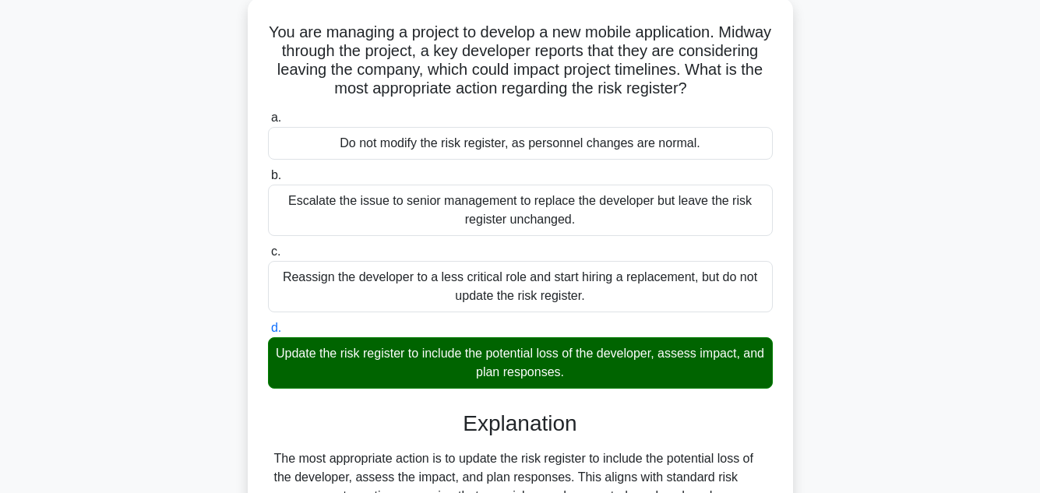
click at [974, 286] on main "63:59 Stop PMP - Risk Management 39/100 You are managing a project to develop a…" at bounding box center [520, 373] width 1040 height 835
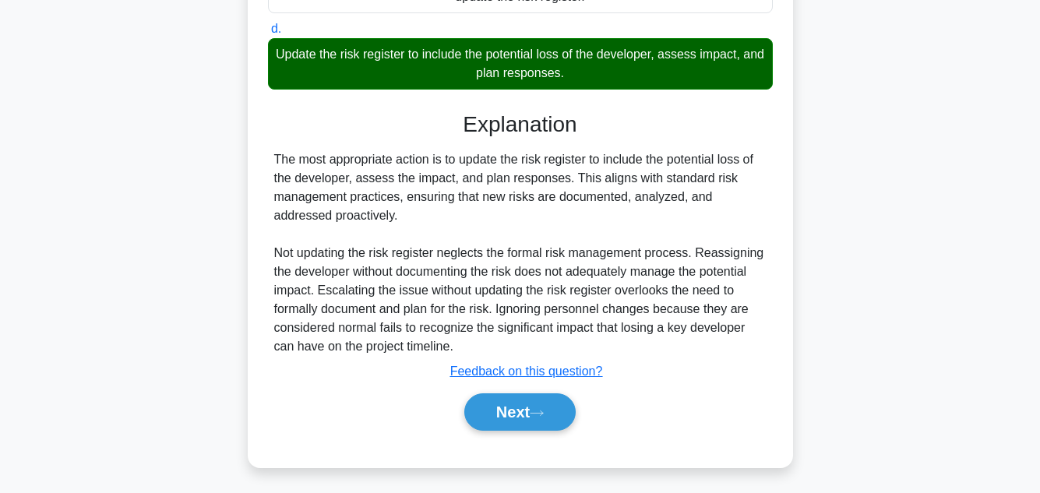
scroll to position [393, 0]
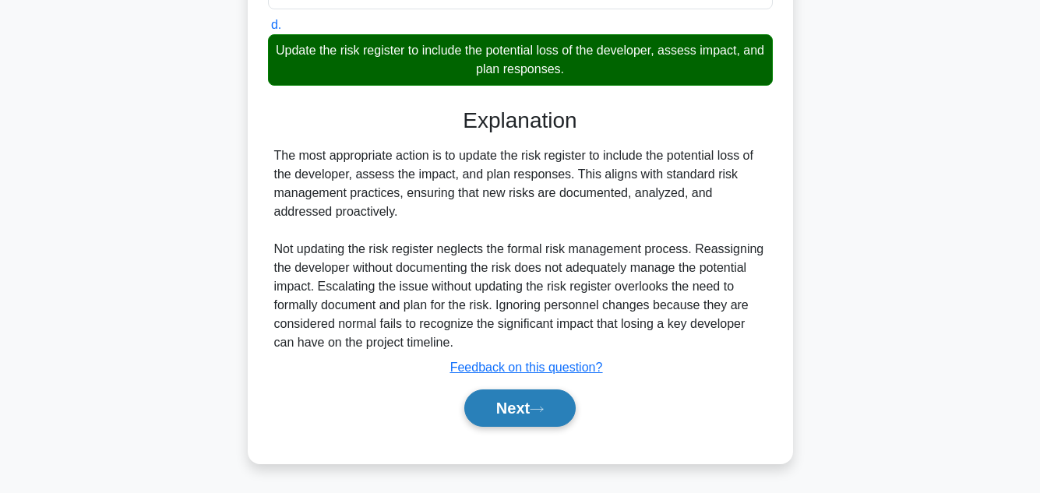
click at [517, 397] on button "Next" at bounding box center [519, 408] width 111 height 37
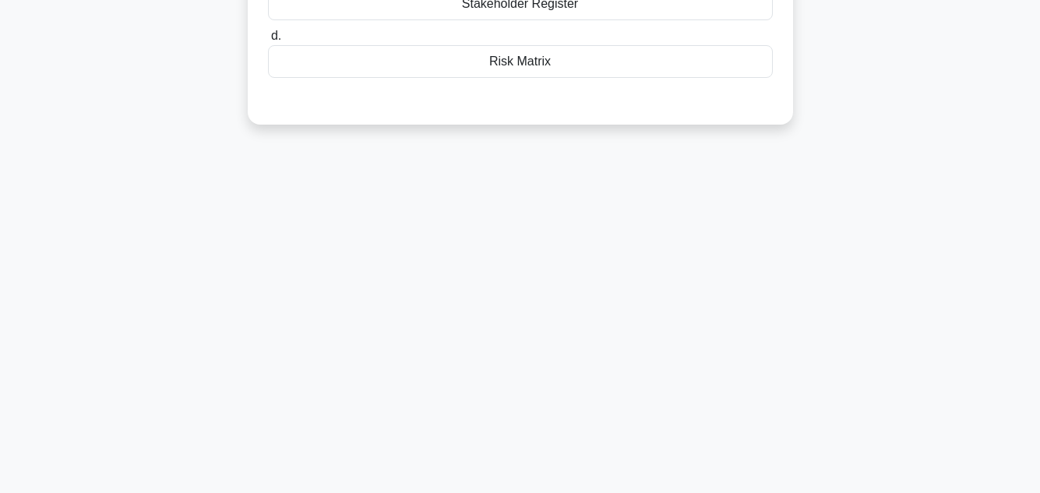
click at [886, 247] on div "63:52 Stop PMP - Risk Management 40/100 During the 'Risk Monitoring and Control…" at bounding box center [520, 97] width 888 height 779
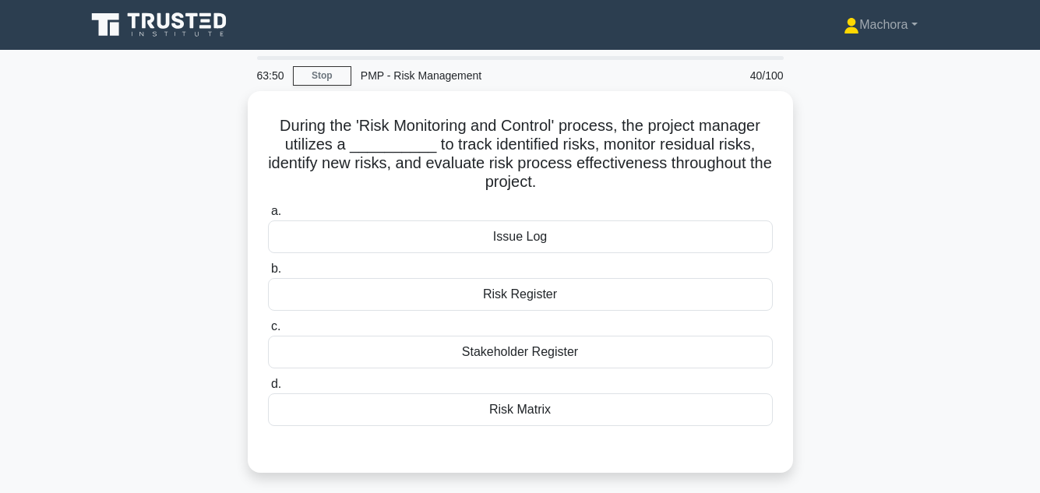
scroll to position [31, 0]
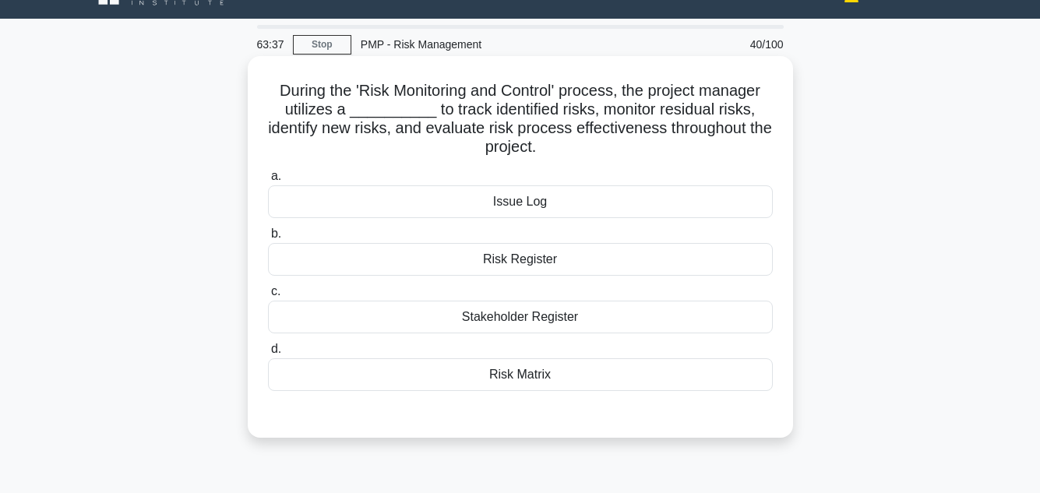
click at [557, 261] on div "Risk Register" at bounding box center [520, 259] width 505 height 33
click at [268, 239] on input "b. Risk Register" at bounding box center [268, 234] width 0 height 10
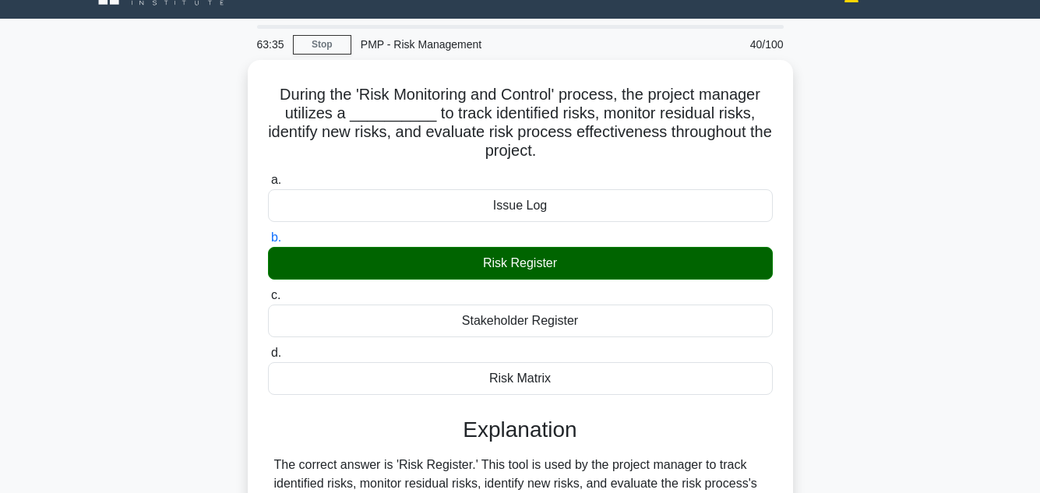
click at [974, 176] on main "63:35 Stop PMP - Risk Management 40/100 During the 'Risk Monitoring and Control…" at bounding box center [520, 436] width 1040 height 835
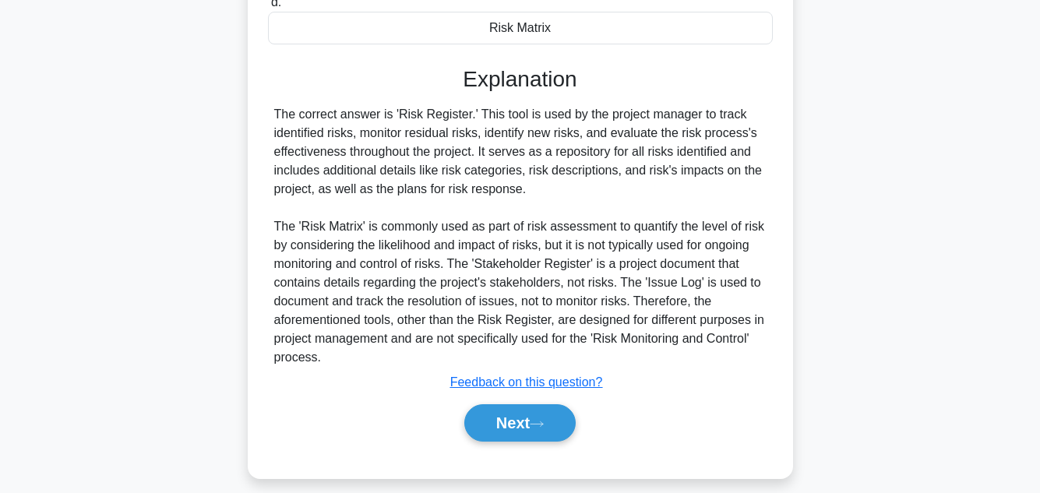
scroll to position [393, 0]
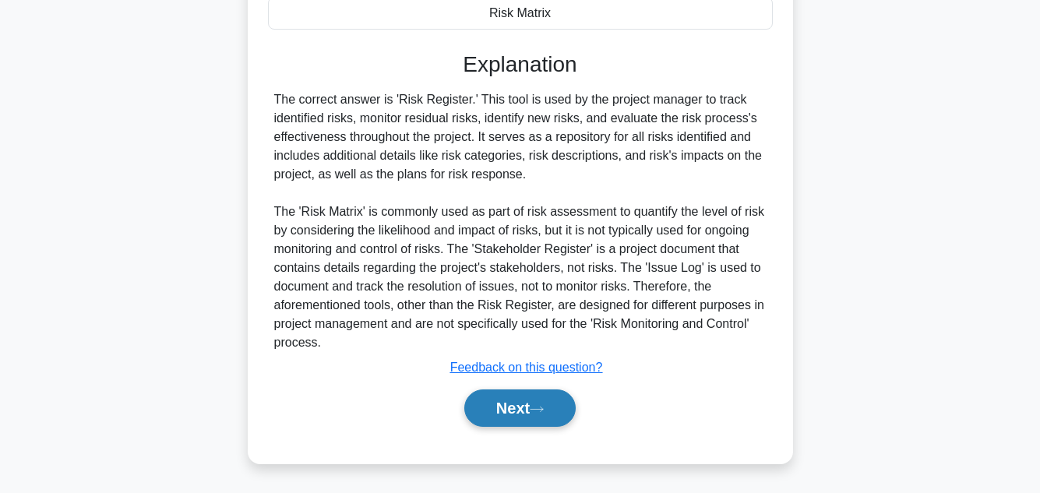
click at [523, 408] on button "Next" at bounding box center [519, 408] width 111 height 37
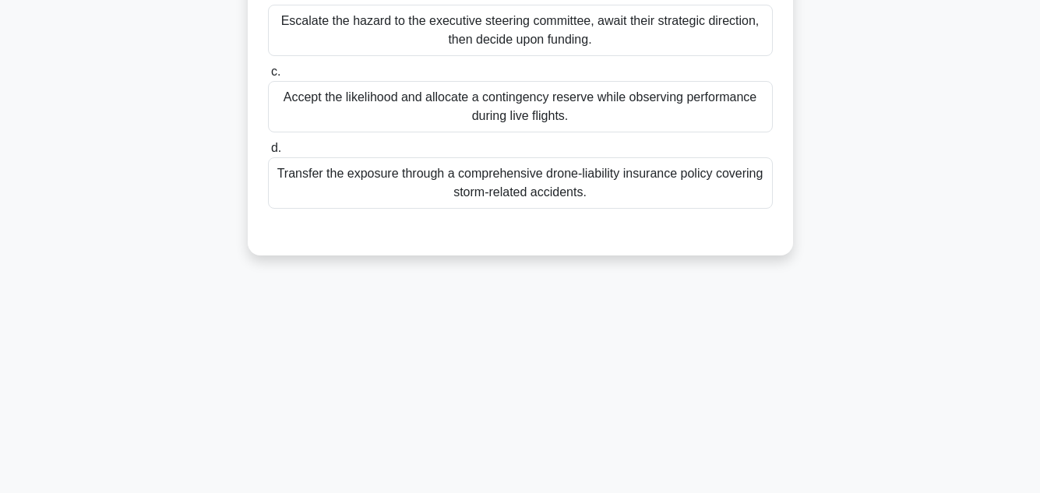
click at [915, 256] on div "While coordinating the nationwide rollout of an autonomous drone delivery servi…" at bounding box center [520, 8] width 888 height 531
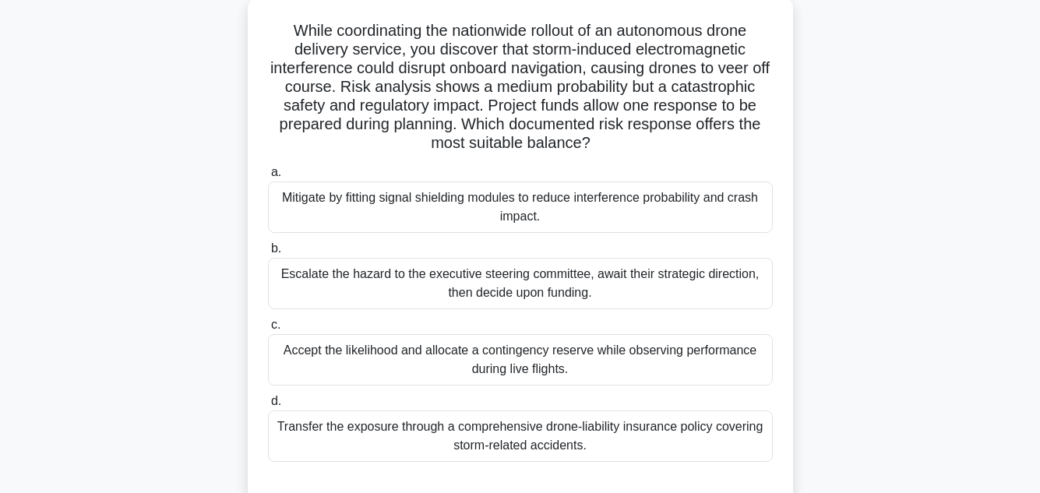
scroll to position [93, 0]
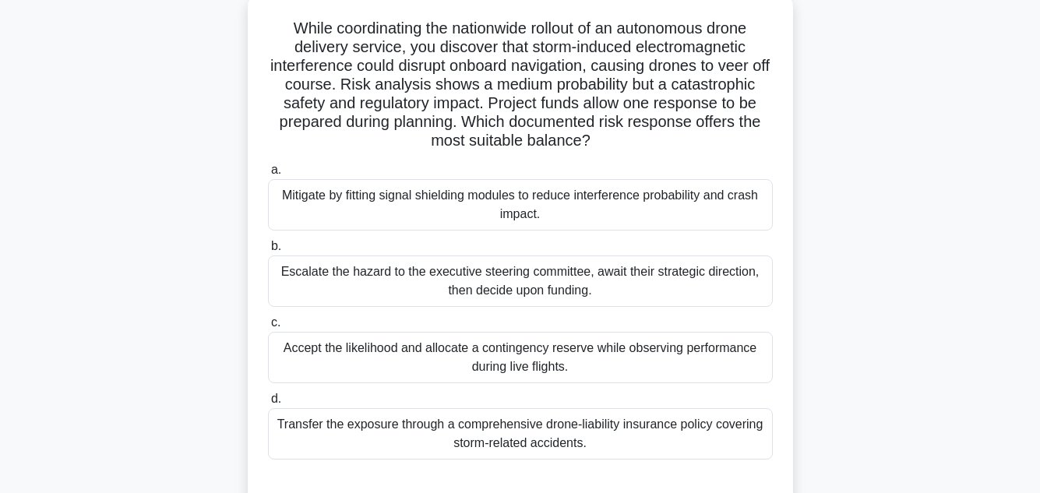
click at [560, 210] on div "Mitigate by fitting signal shielding modules to reduce interference probability…" at bounding box center [520, 204] width 505 height 51
click at [268, 175] on input "a. Mitigate by fitting signal shielding modules to reduce interference probabil…" at bounding box center [268, 170] width 0 height 10
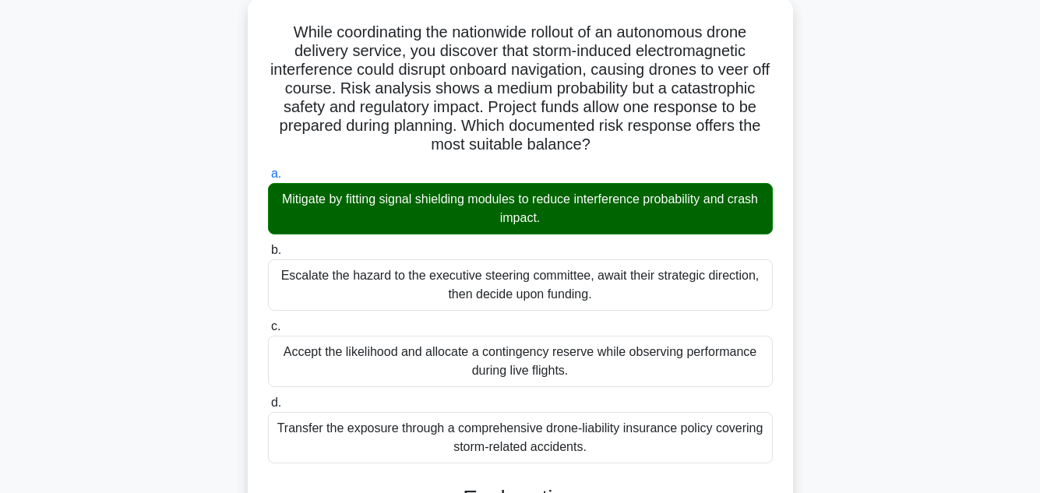
click at [991, 217] on main "62:02 Stop PMP - Risk Management 41/100 While coordinating the nationwide rollo…" at bounding box center [520, 429] width 1040 height 947
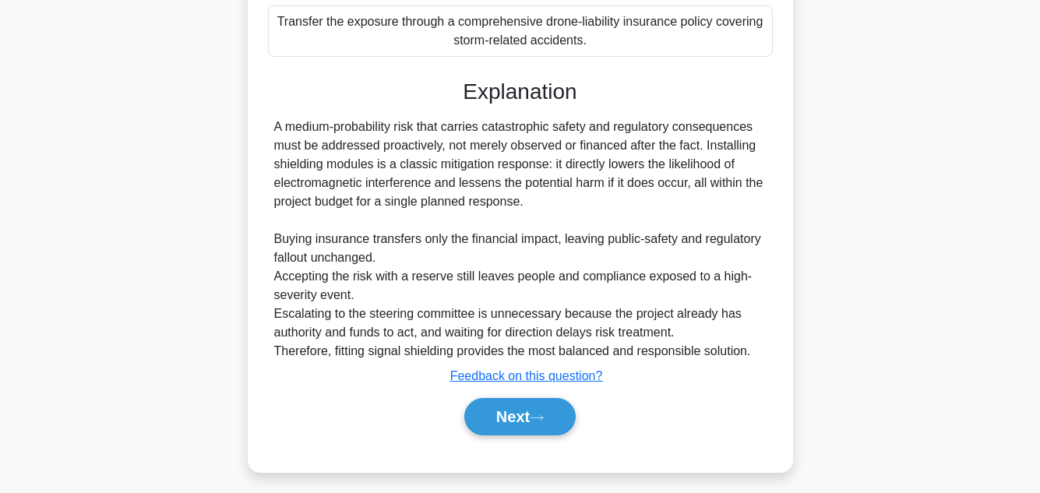
scroll to position [506, 0]
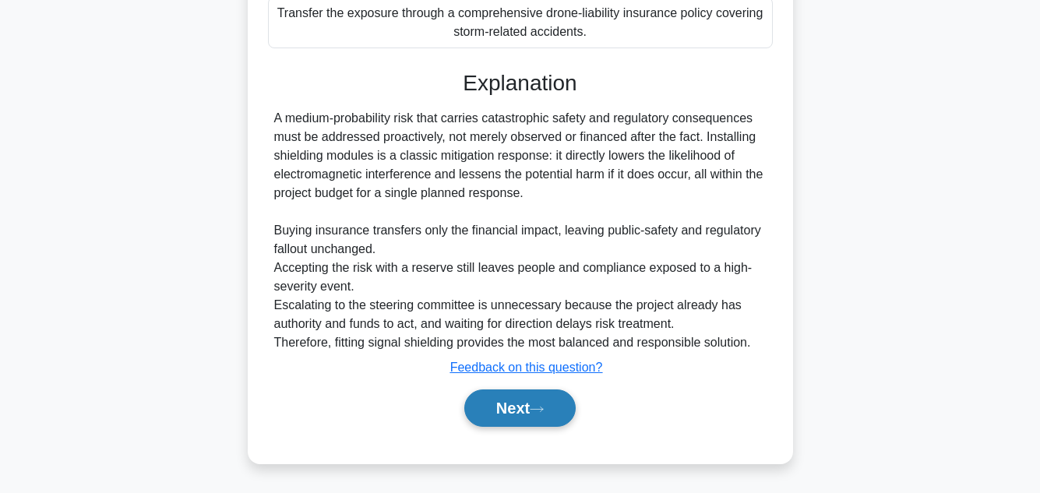
click at [517, 402] on button "Next" at bounding box center [519, 408] width 111 height 37
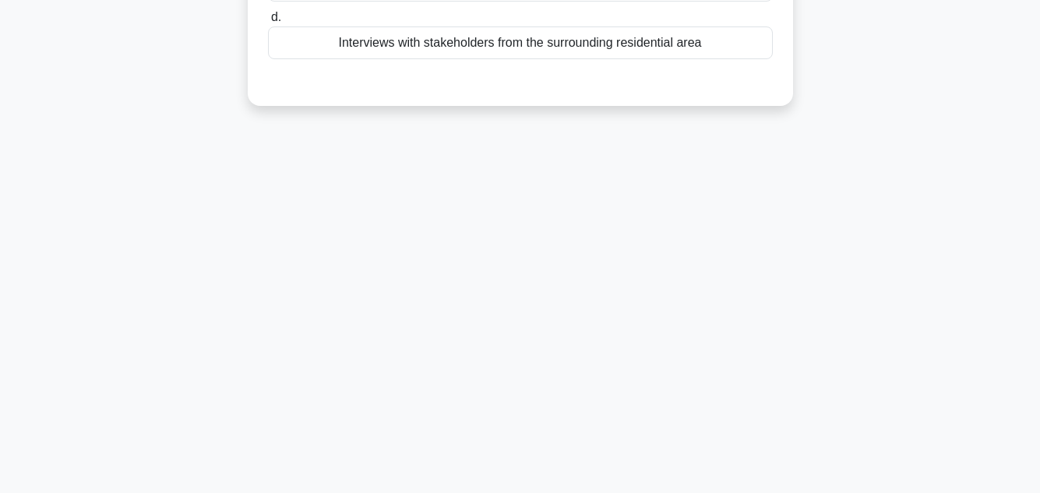
click at [916, 319] on div "61:55 Stop PMP - Risk Management 42/100 During the construction of an airport, …" at bounding box center [520, 97] width 888 height 779
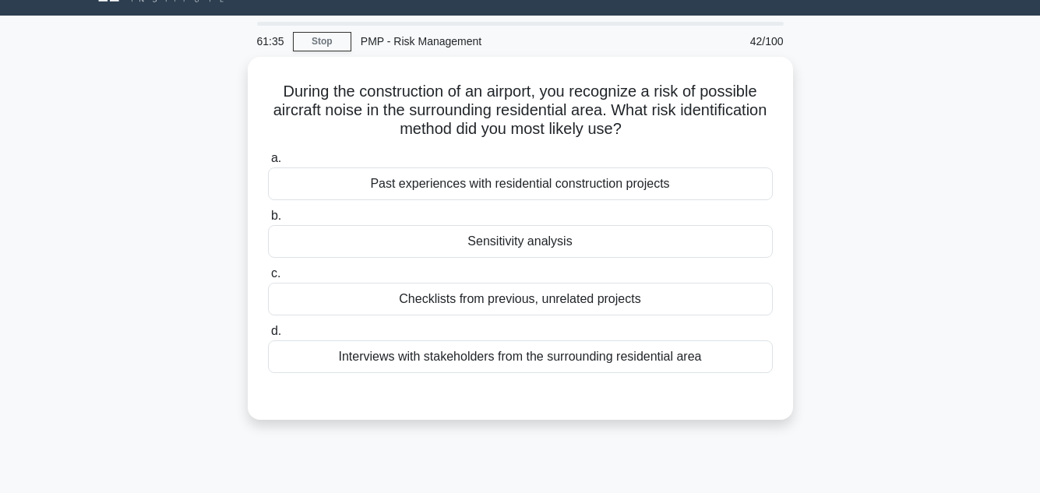
scroll to position [31, 0]
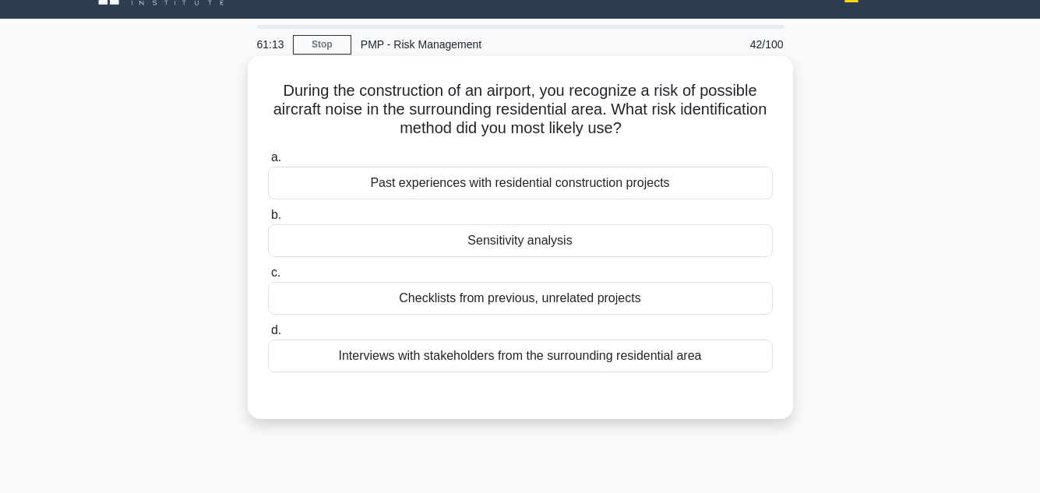
click at [549, 242] on div "Sensitivity analysis" at bounding box center [520, 240] width 505 height 33
click at [268, 220] on input "b. Sensitivity analysis" at bounding box center [268, 215] width 0 height 10
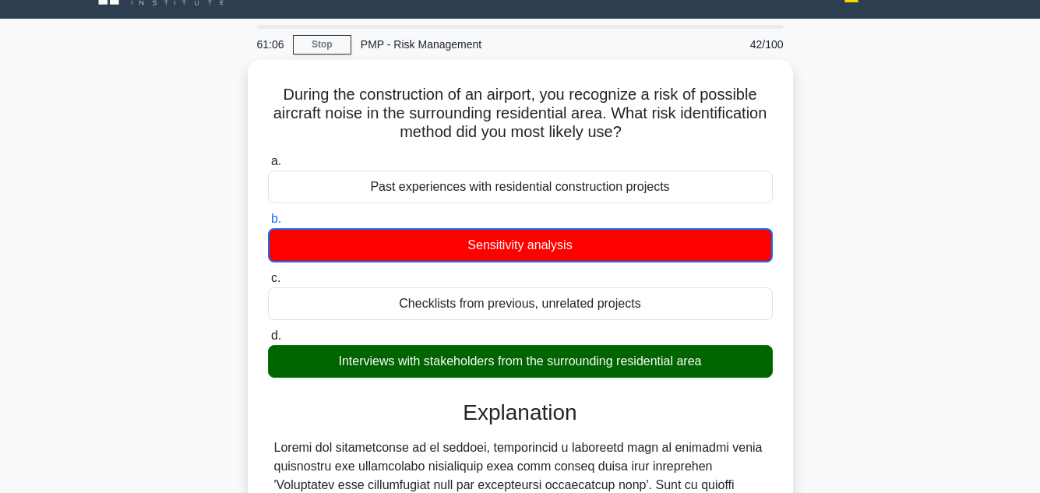
click at [940, 245] on div "During the construction of an airport, you recognize a risk of possible aircraf…" at bounding box center [520, 436] width 888 height 752
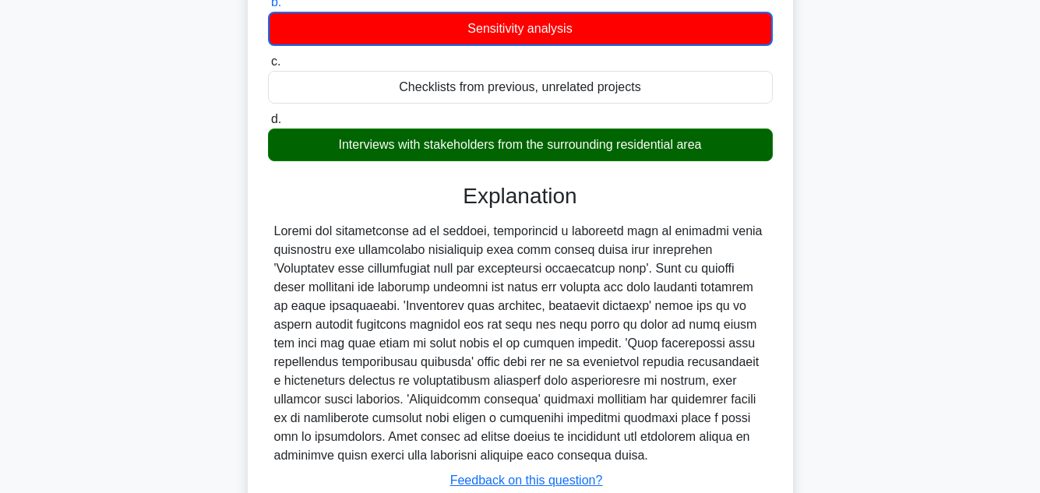
scroll to position [249, 0]
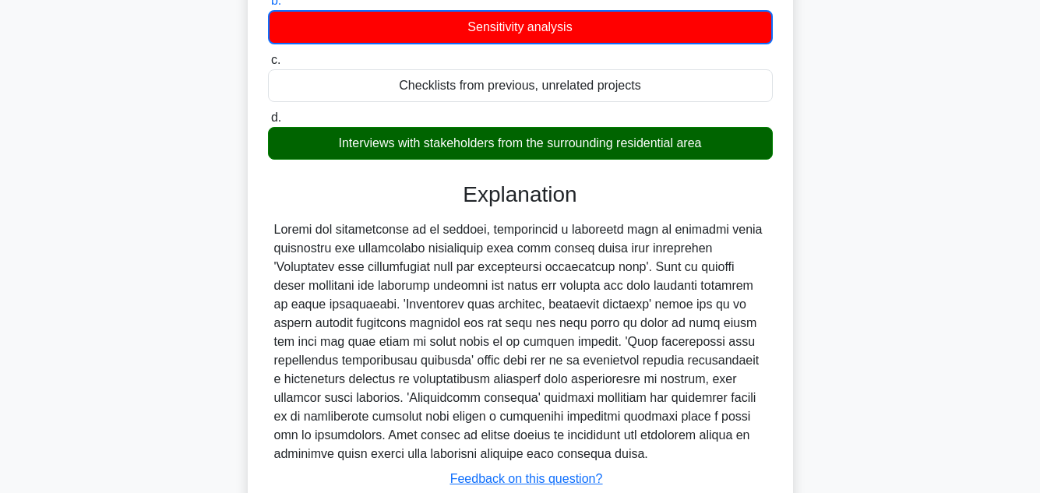
click at [967, 223] on main "60:52 Stop PMP - Risk Management 42/100 During the construction of an airport, …" at bounding box center [520, 200] width 1040 height 799
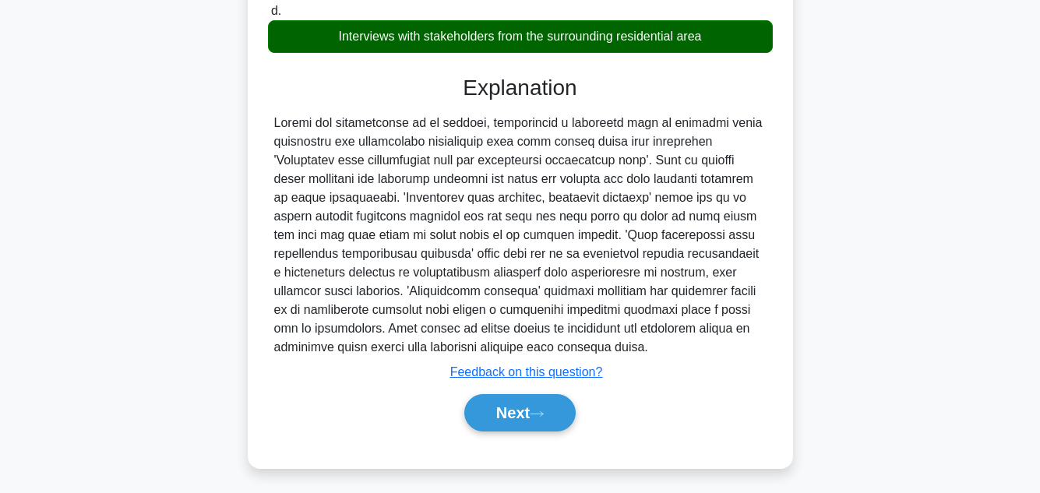
scroll to position [358, 0]
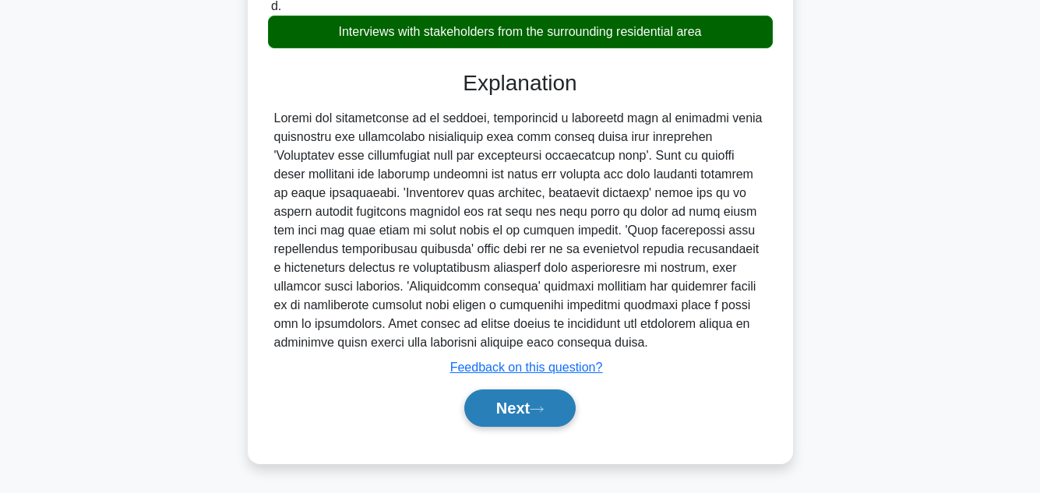
click at [508, 414] on button "Next" at bounding box center [519, 408] width 111 height 37
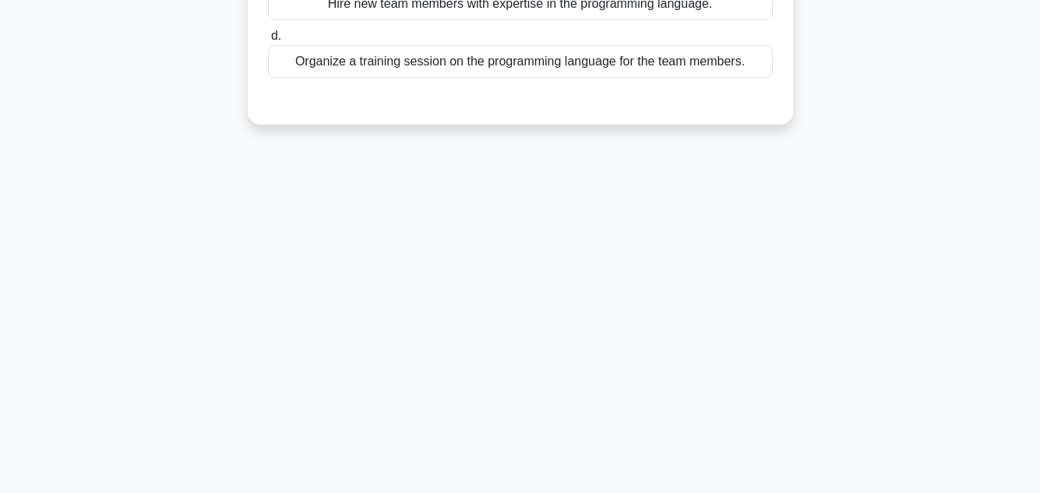
click at [897, 242] on div "60:46 Stop PMP - Risk Management 43/100 During the qualitative risk analysis in…" at bounding box center [520, 97] width 888 height 779
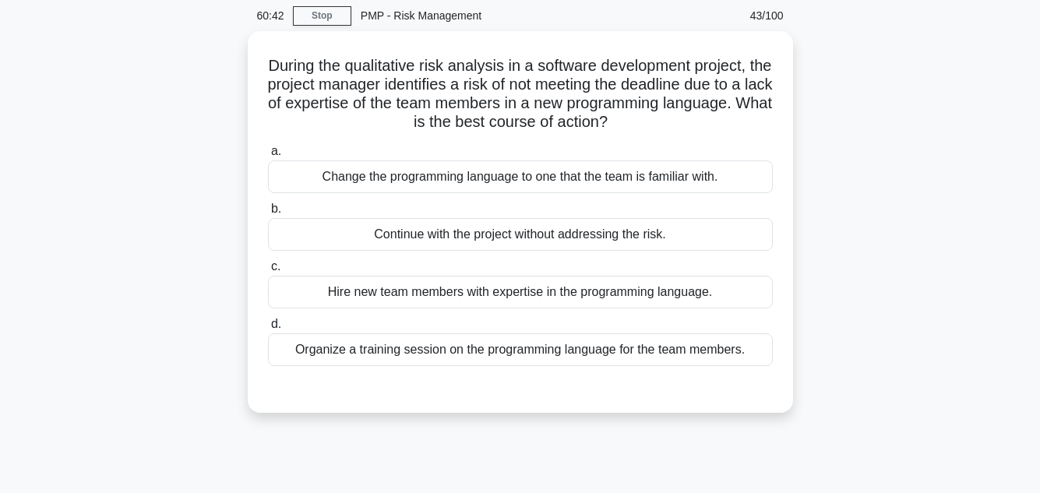
scroll to position [62, 0]
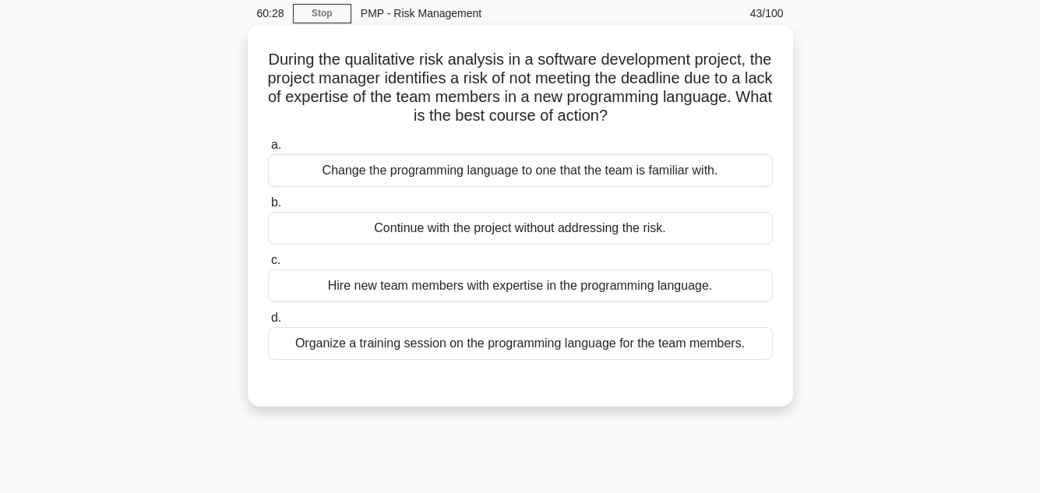
click at [661, 266] on label "c. Hire new team members with expertise in the programming language." at bounding box center [520, 276] width 505 height 51
click at [268, 266] on input "c. Hire new team members with expertise in the programming language." at bounding box center [268, 261] width 0 height 10
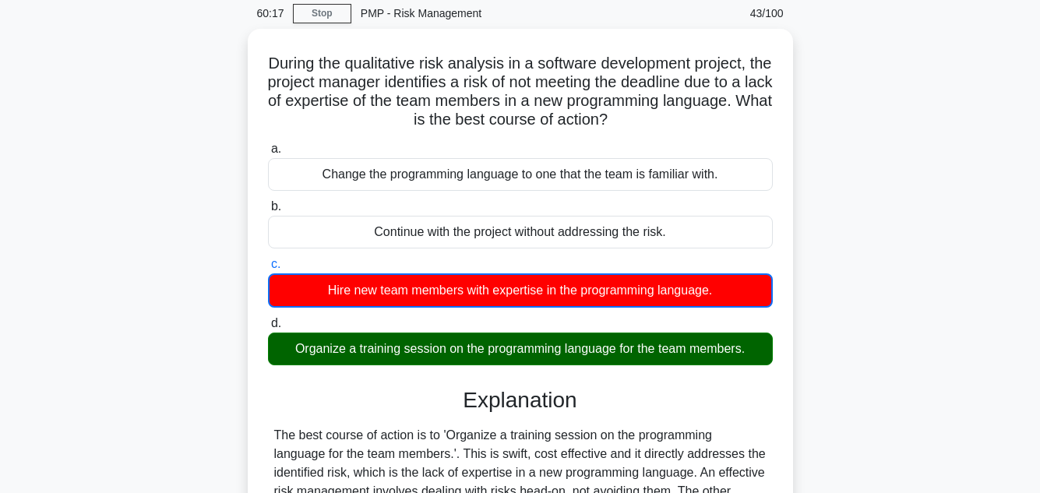
click at [964, 345] on main "60:17 Stop PMP - Risk Management 43/100 During the qualitative risk analysis in…" at bounding box center [520, 384] width 1040 height 792
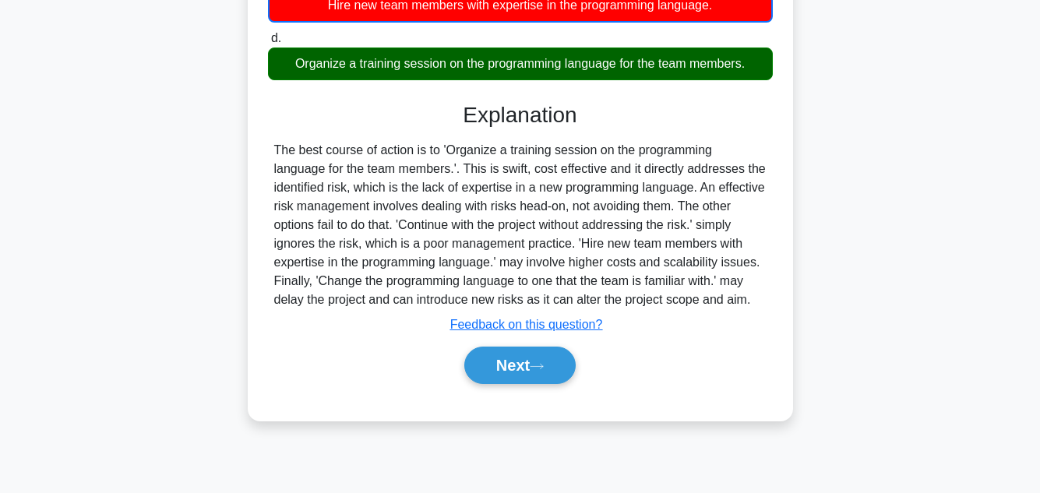
scroll to position [348, 0]
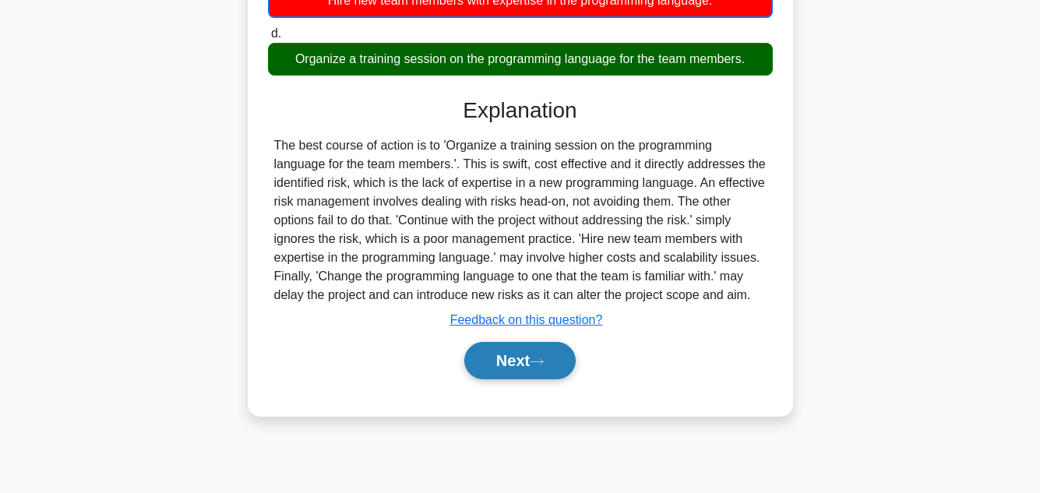
click at [527, 351] on button "Next" at bounding box center [519, 360] width 111 height 37
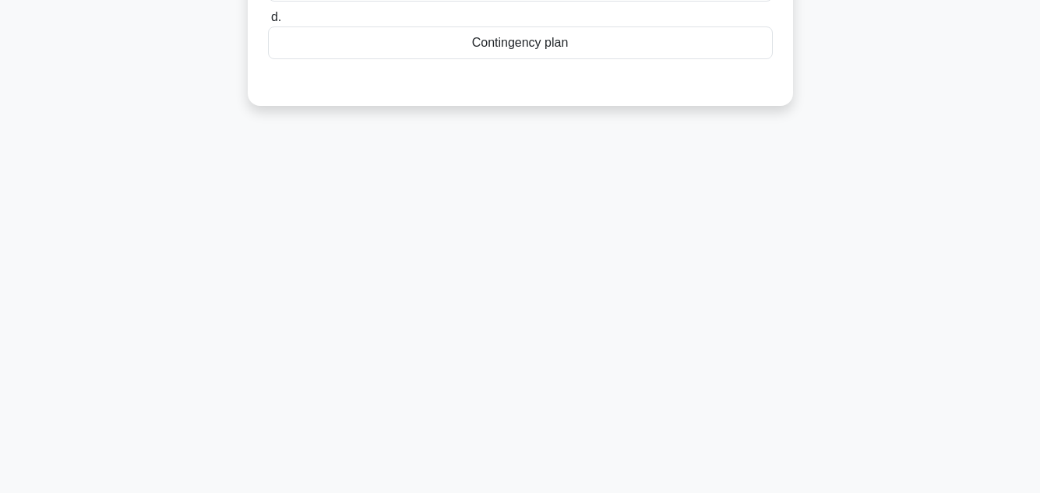
click at [901, 224] on div "60:08 Stop PMP - Risk Management 44/100 You are managing a construction project…" at bounding box center [520, 97] width 888 height 779
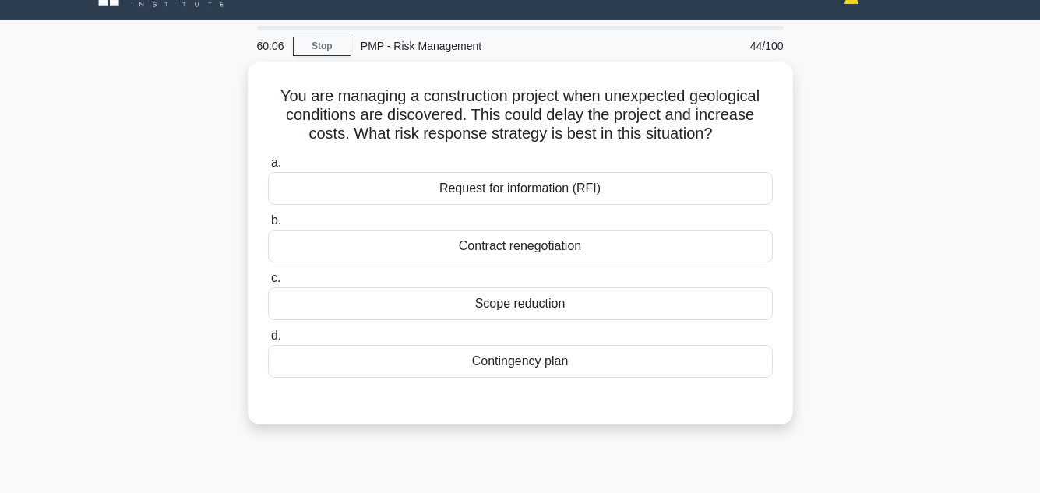
scroll to position [31, 0]
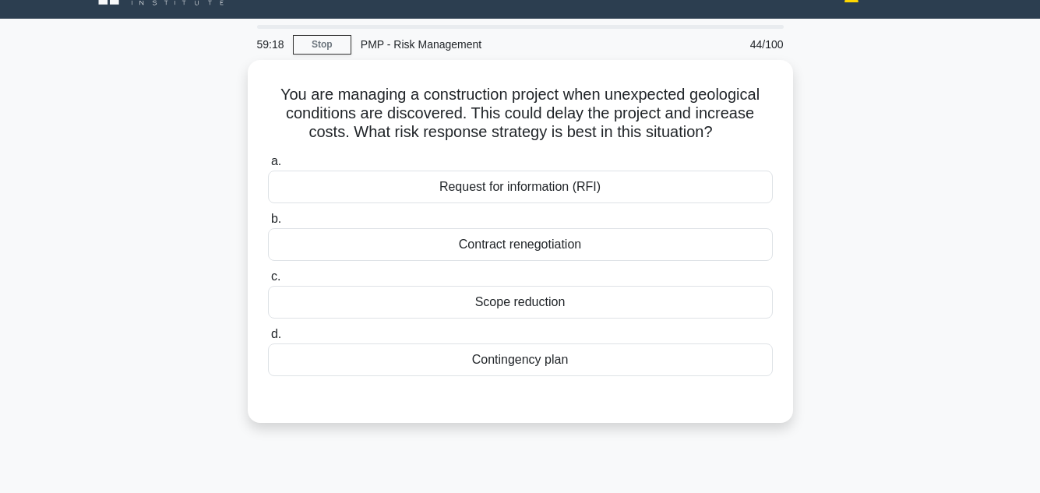
click at [901, 224] on div "You are managing a construction project when unexpected geological conditions a…" at bounding box center [520, 251] width 888 height 382
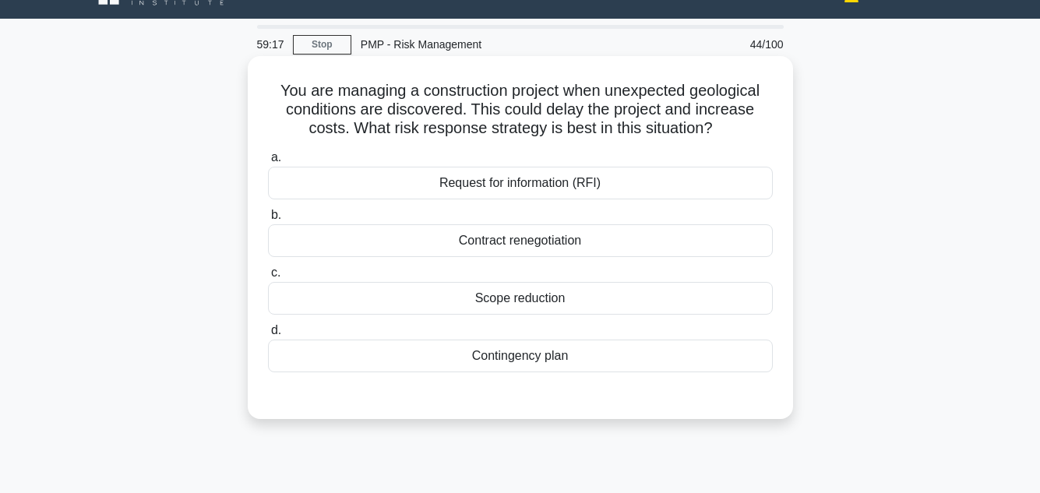
click at [591, 351] on div "Contingency plan" at bounding box center [520, 356] width 505 height 33
click at [268, 336] on input "d. Contingency plan" at bounding box center [268, 331] width 0 height 10
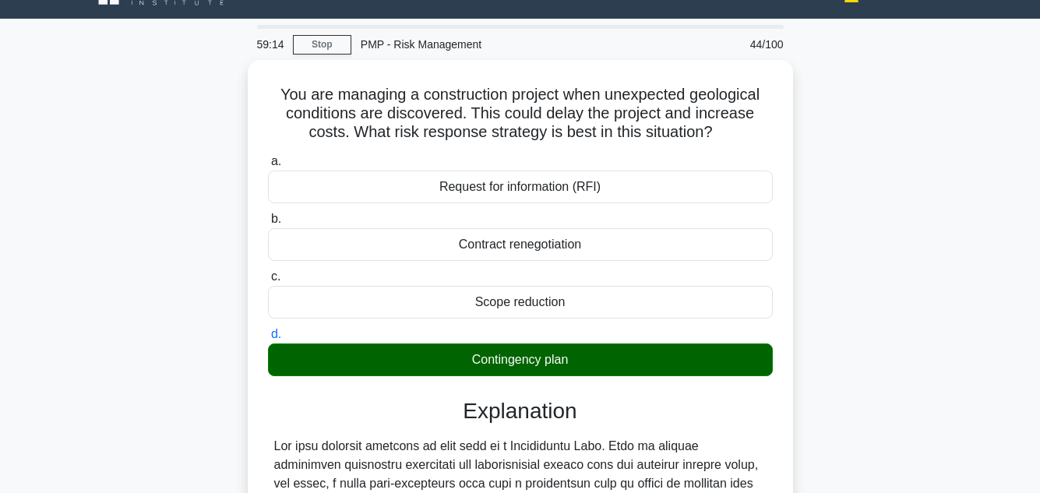
click at [1000, 252] on main "59:14 Stop PMP - Risk Management 44/100 You are managing a construction project…" at bounding box center [520, 418] width 1040 height 798
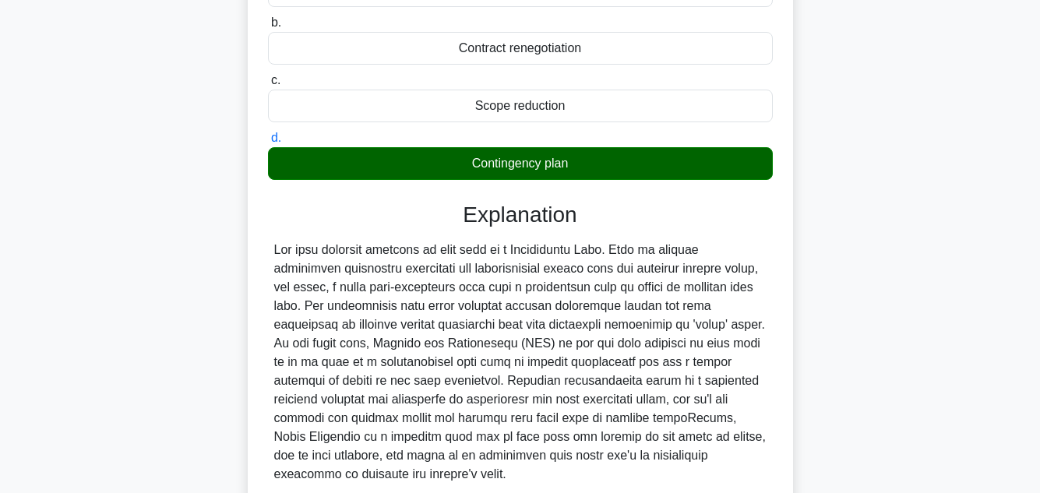
scroll to position [348, 0]
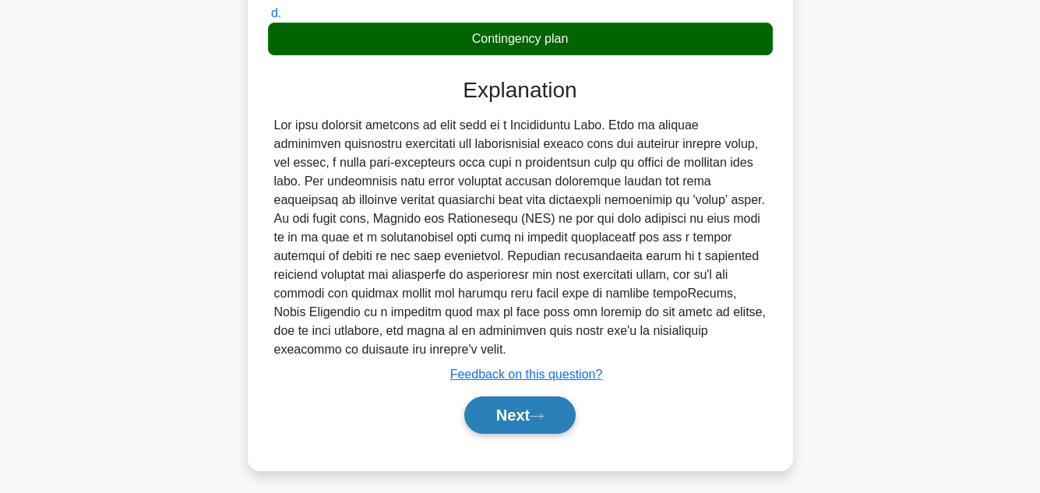
click at [536, 397] on button "Next" at bounding box center [519, 415] width 111 height 37
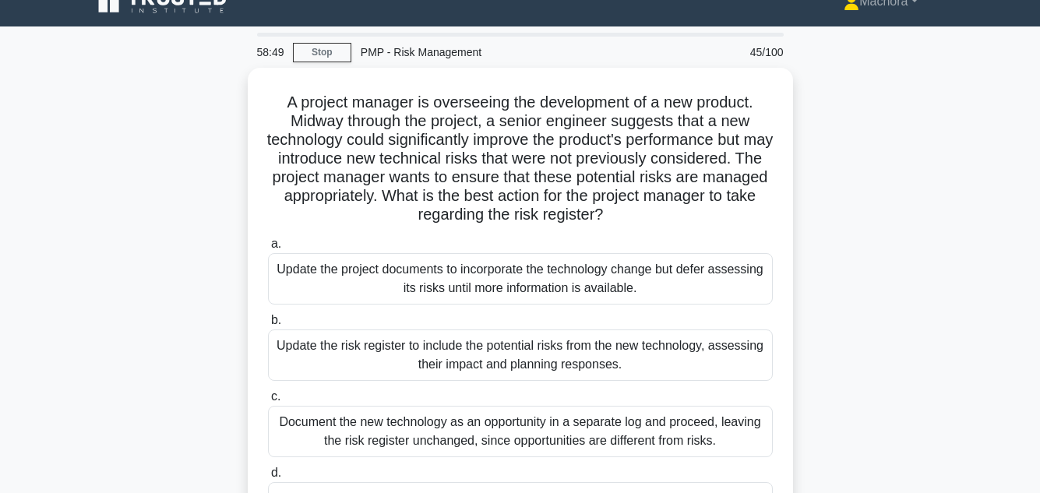
scroll to position [0, 0]
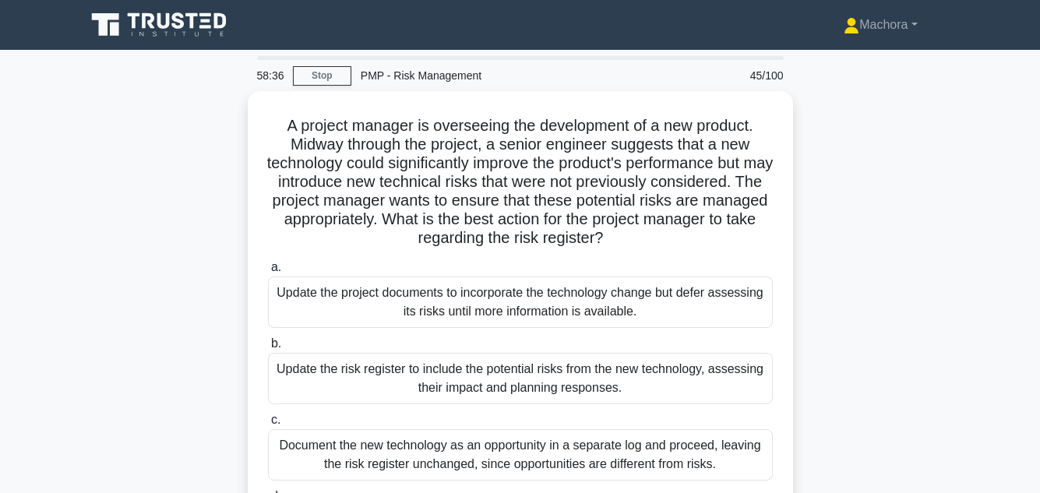
click at [929, 266] on div "A project manager is overseeing the development of a new product. Midway throug…" at bounding box center [520, 356] width 888 height 531
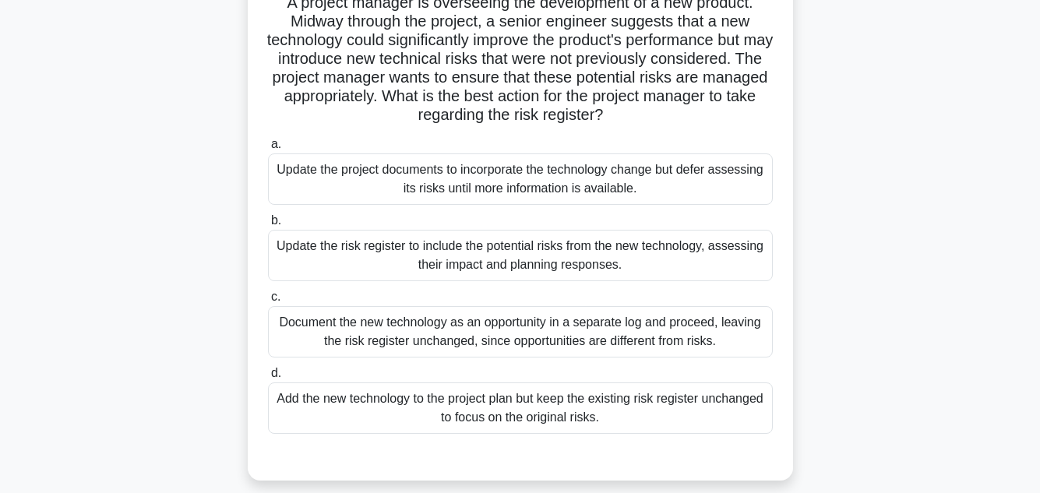
scroll to position [125, 0]
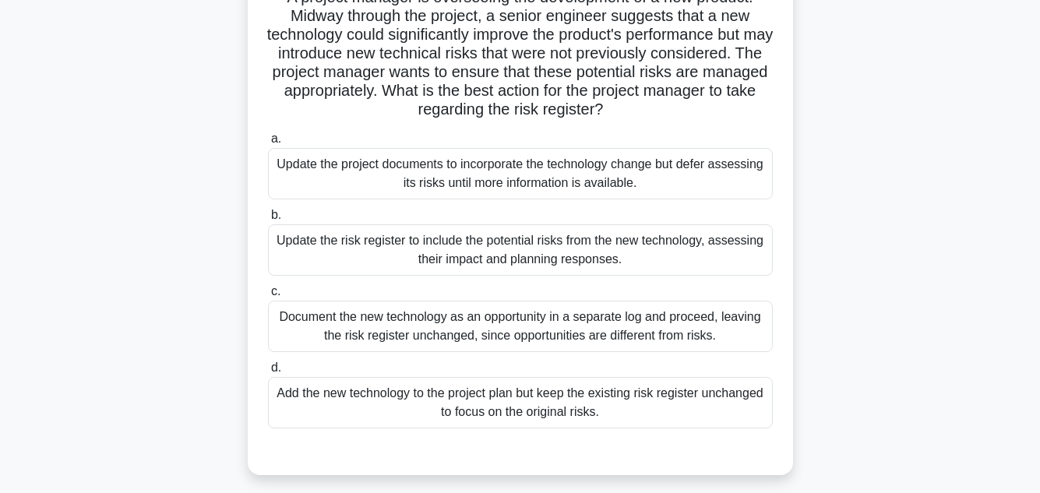
click at [478, 248] on div "Update the risk register to include the potential risks from the new technology…" at bounding box center [520, 249] width 505 height 51
click at [268, 220] on input "b. Update the risk register to include the potential risks from the new technol…" at bounding box center [268, 215] width 0 height 10
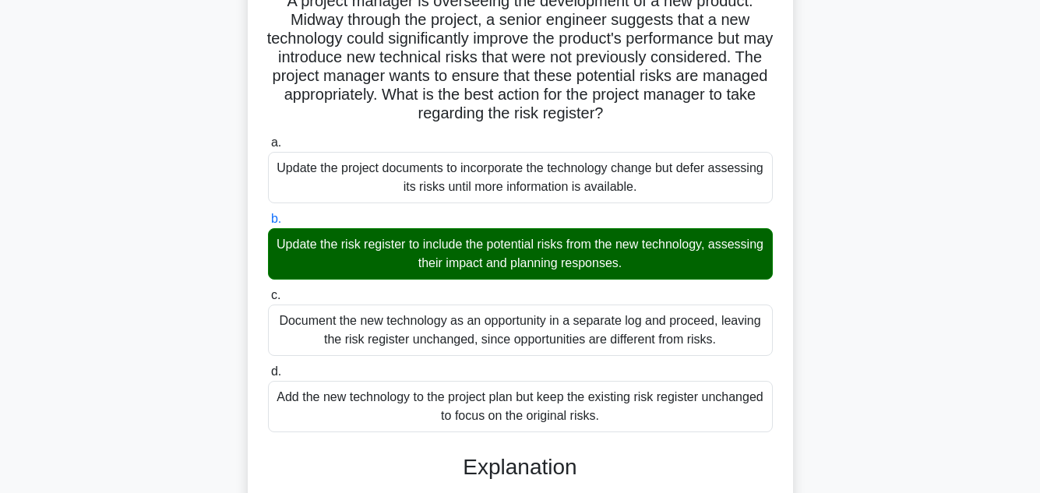
click at [905, 221] on div "A project manager is overseeing the development of a new product. Midway throug…" at bounding box center [520, 351] width 888 height 769
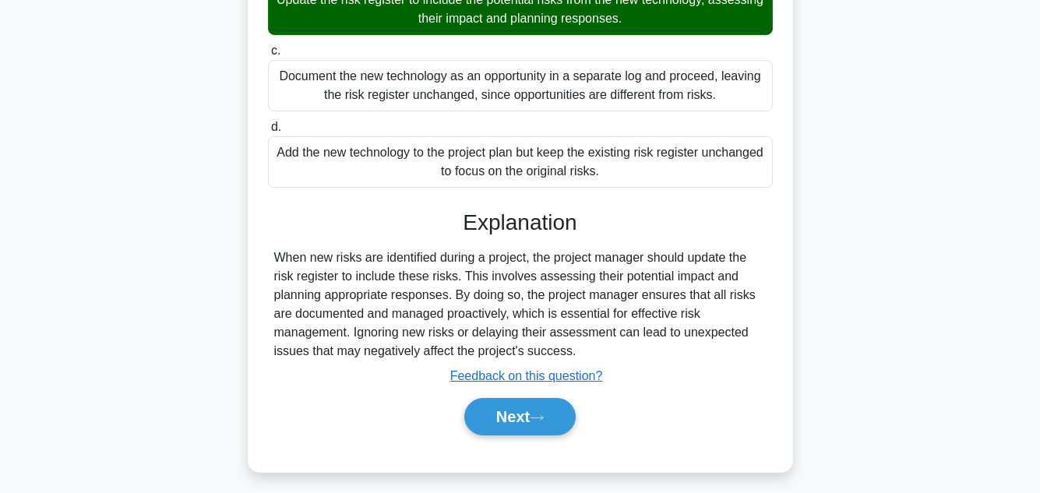
scroll to position [375, 0]
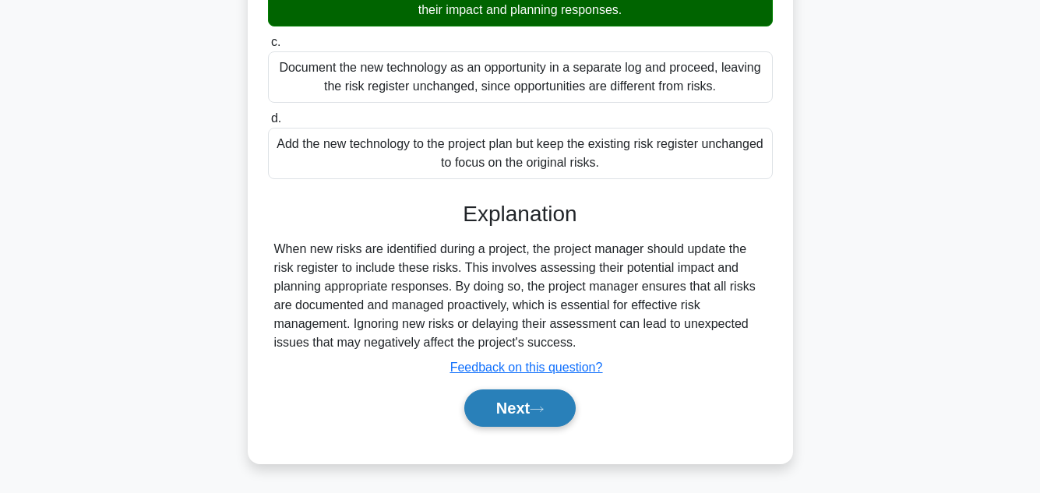
click at [513, 399] on button "Next" at bounding box center [519, 408] width 111 height 37
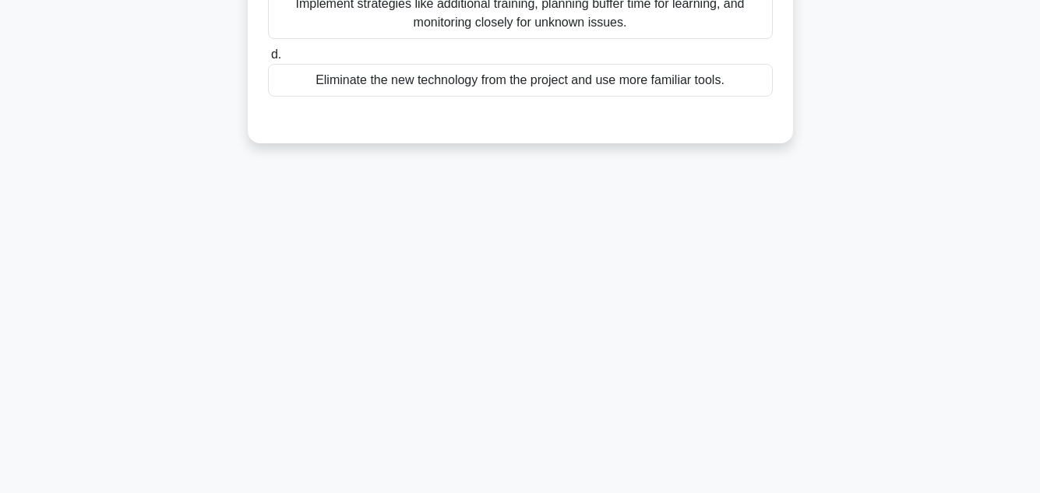
scroll to position [348, 0]
click at [879, 275] on div "58:14 Stop PMP - Risk Management 46/100 You are managing a project involving a …" at bounding box center [520, 97] width 888 height 779
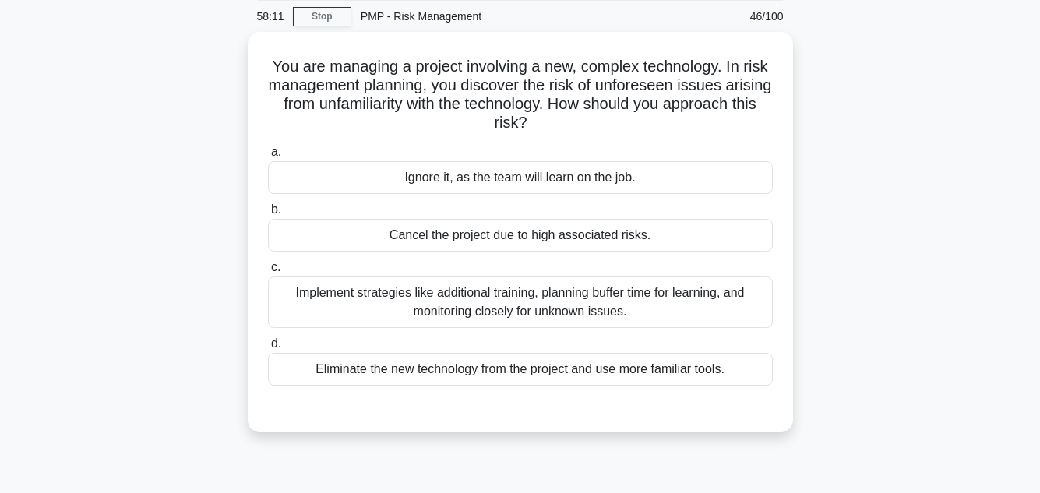
scroll to position [62, 0]
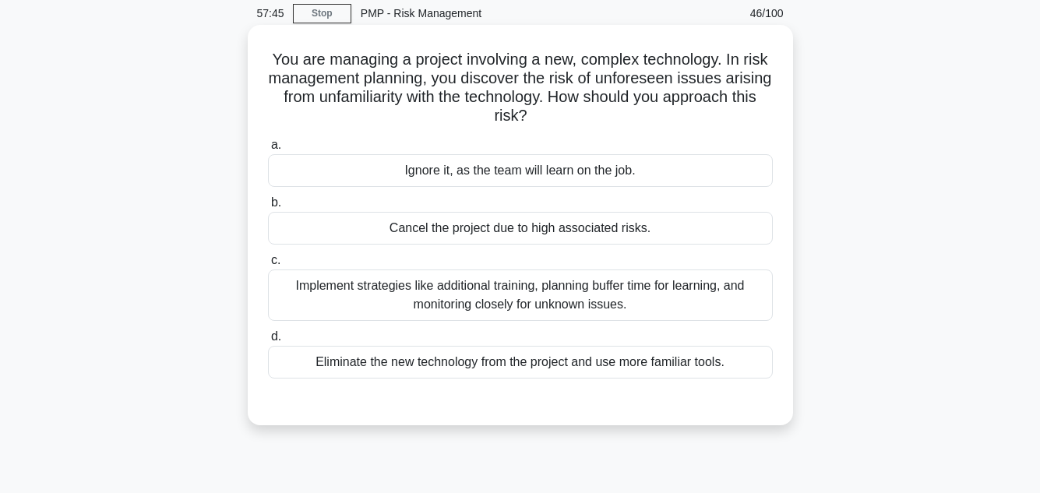
click at [595, 295] on div "Implement strategies like additional training, planning buffer time for learnin…" at bounding box center [520, 295] width 505 height 51
click at [268, 266] on input "c. Implement strategies like additional training, planning buffer time for lear…" at bounding box center [268, 261] width 0 height 10
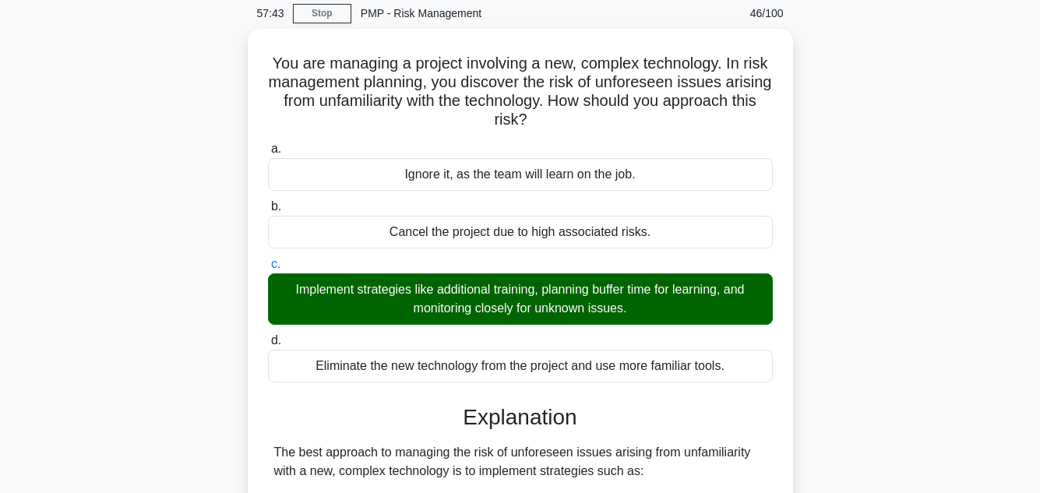
click at [966, 308] on main "57:43 Stop PMP - Risk Management 46/100 You are managing a project involving a …" at bounding box center [520, 461] width 1040 height 947
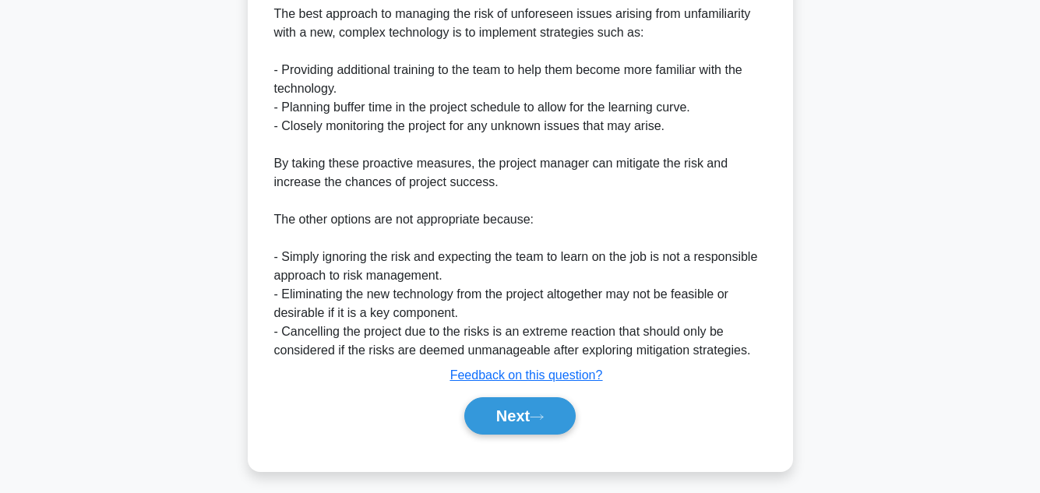
scroll to position [506, 0]
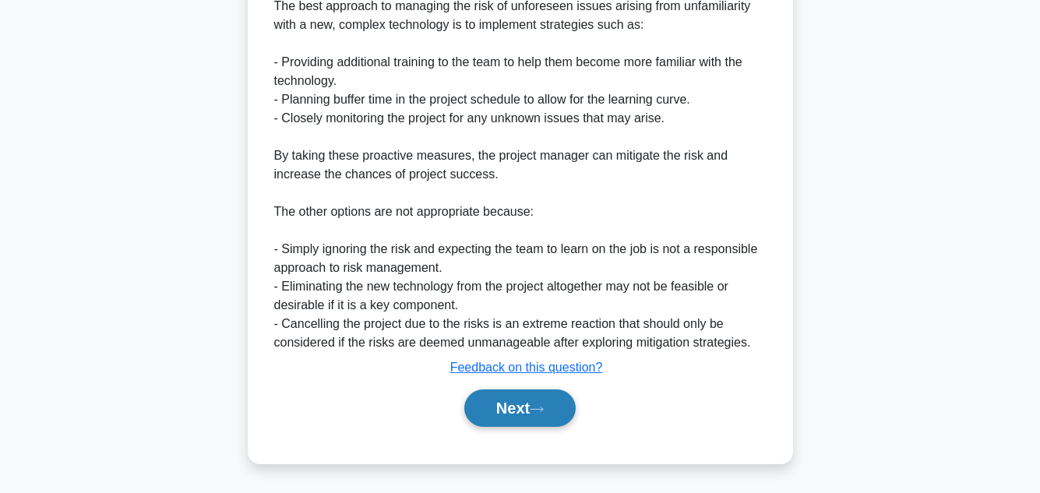
click at [510, 416] on button "Next" at bounding box center [519, 408] width 111 height 37
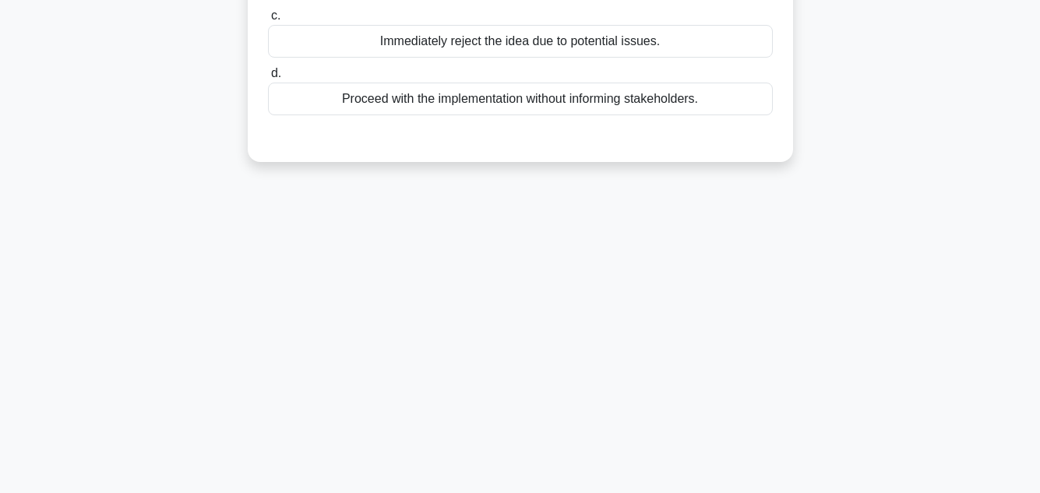
scroll to position [348, 0]
click at [878, 245] on div "57:37 Stop PMP - Risk Management 47/100 A startup company with medium risk appe…" at bounding box center [520, 97] width 888 height 779
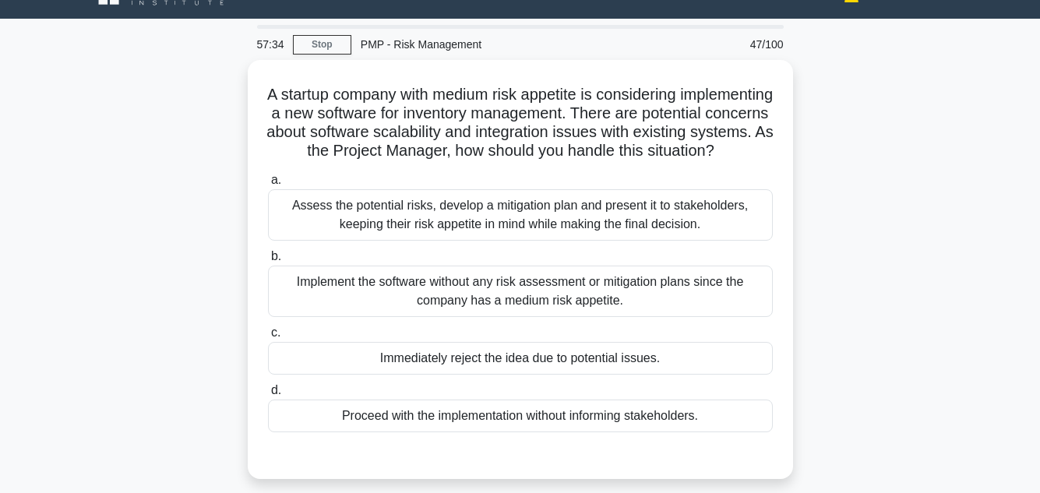
scroll to position [93, 0]
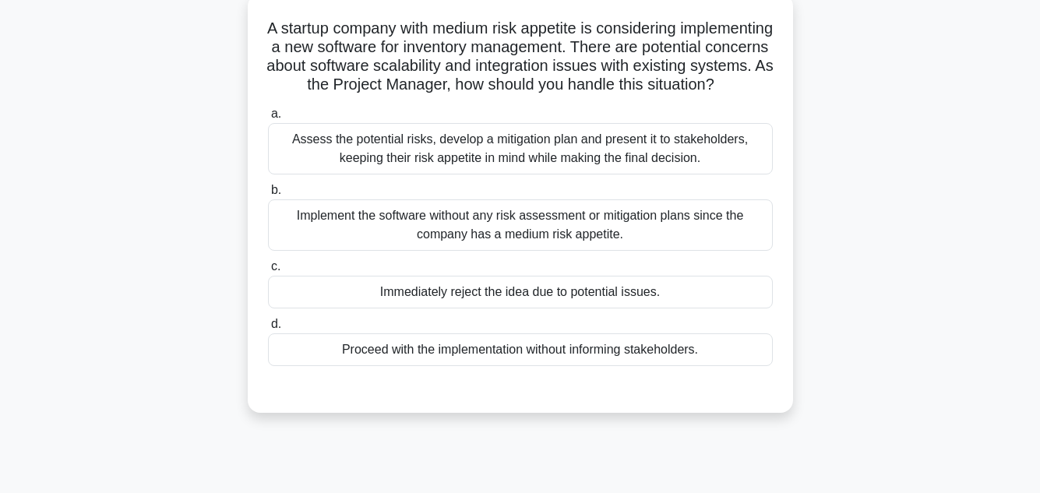
click at [610, 175] on div "Assess the potential risks, develop a mitigation plan and present it to stakeho…" at bounding box center [520, 148] width 505 height 51
click at [268, 119] on input "a. Assess the potential risks, develop a mitigation plan and present it to stak…" at bounding box center [268, 114] width 0 height 10
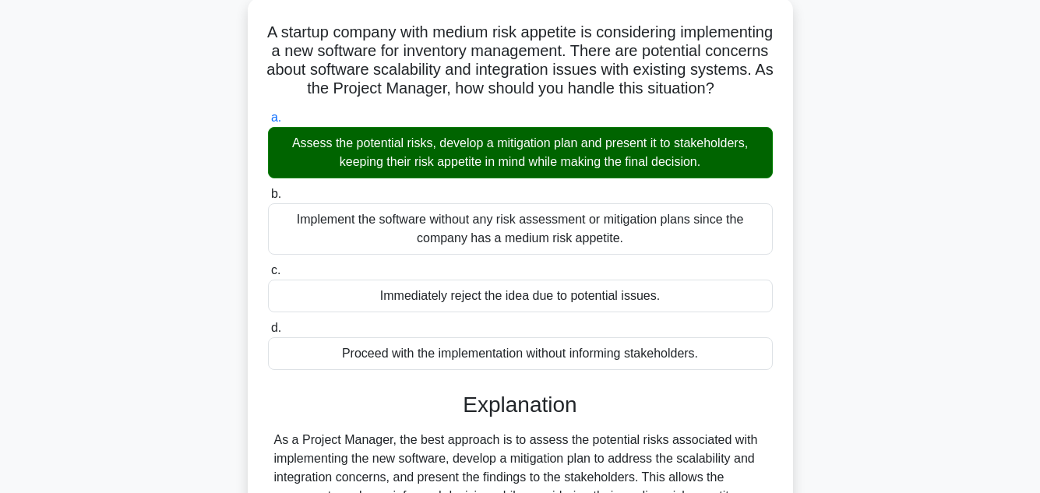
click at [934, 209] on div "A startup company with medium risk appetite is considering implementing a new s…" at bounding box center [520, 354] width 888 height 713
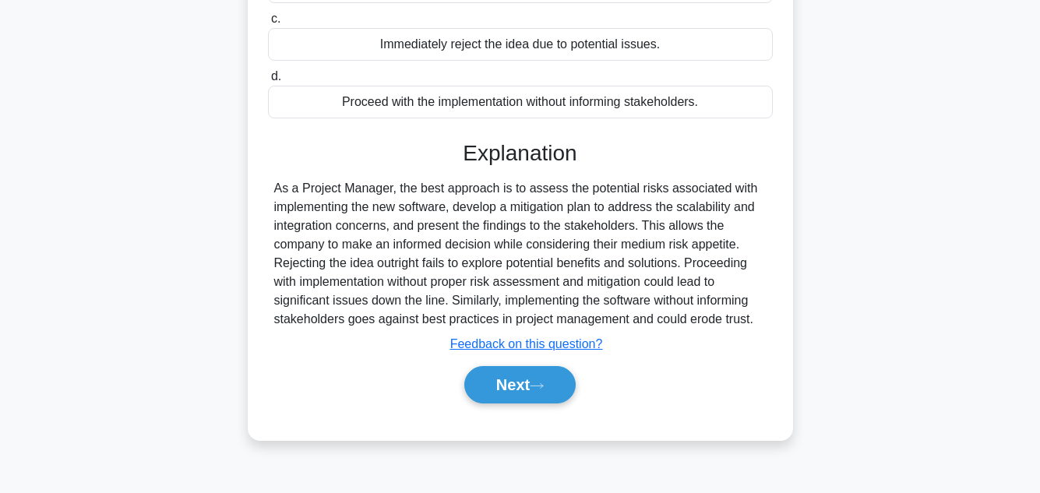
scroll to position [348, 0]
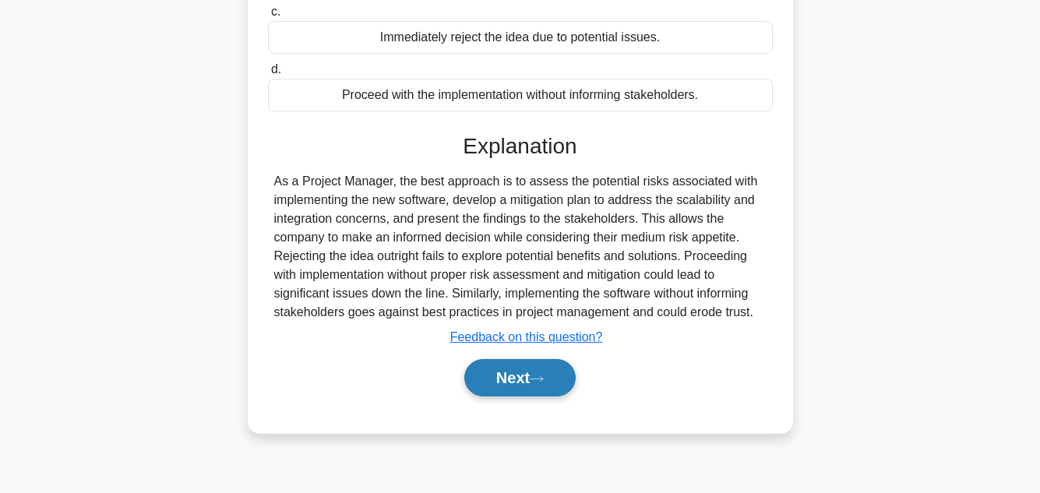
click at [520, 390] on button "Next" at bounding box center [519, 377] width 111 height 37
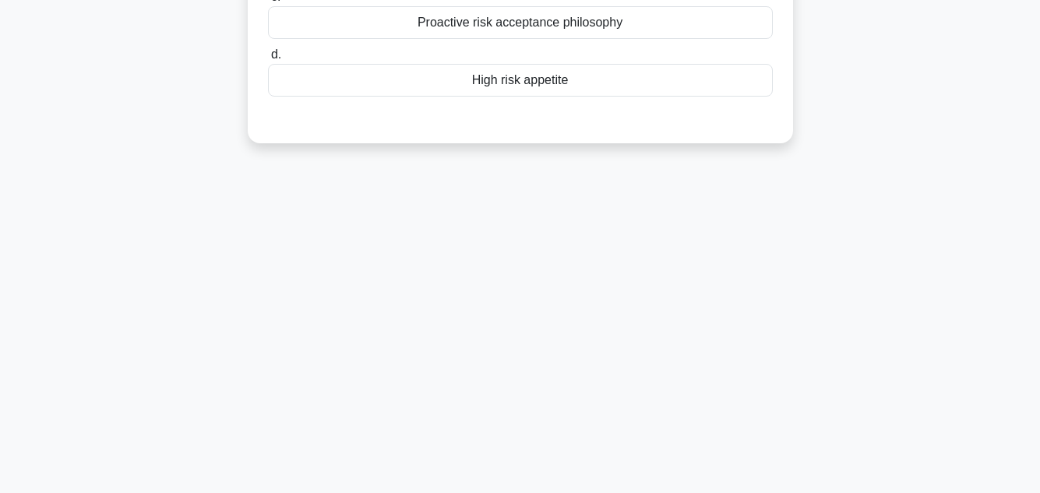
click at [931, 202] on div "57:04 Stop PMP - Risk Management 48/100 A project manager is working on a high-…" at bounding box center [520, 97] width 888 height 779
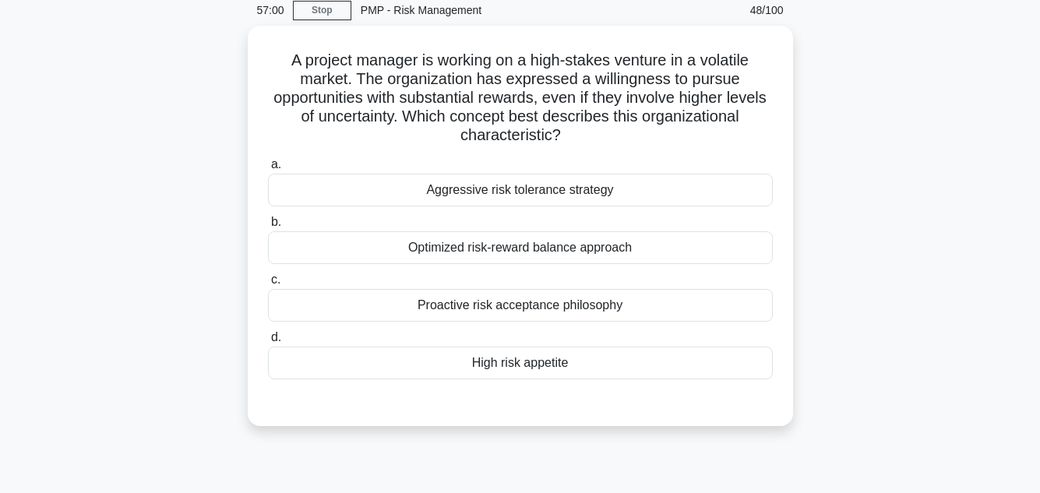
scroll to position [68, 0]
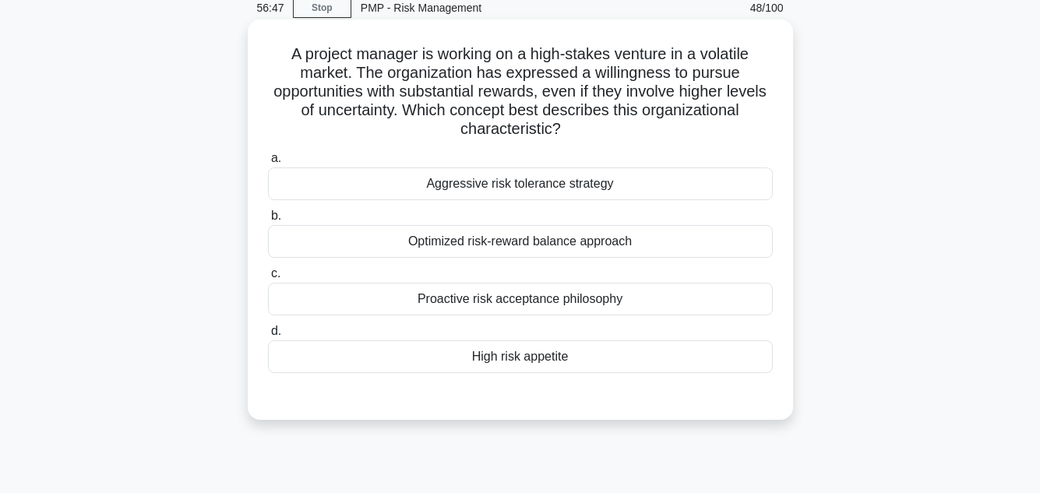
click at [552, 358] on div "High risk appetite" at bounding box center [520, 356] width 505 height 33
click at [268, 337] on input "d. High risk appetite" at bounding box center [268, 331] width 0 height 10
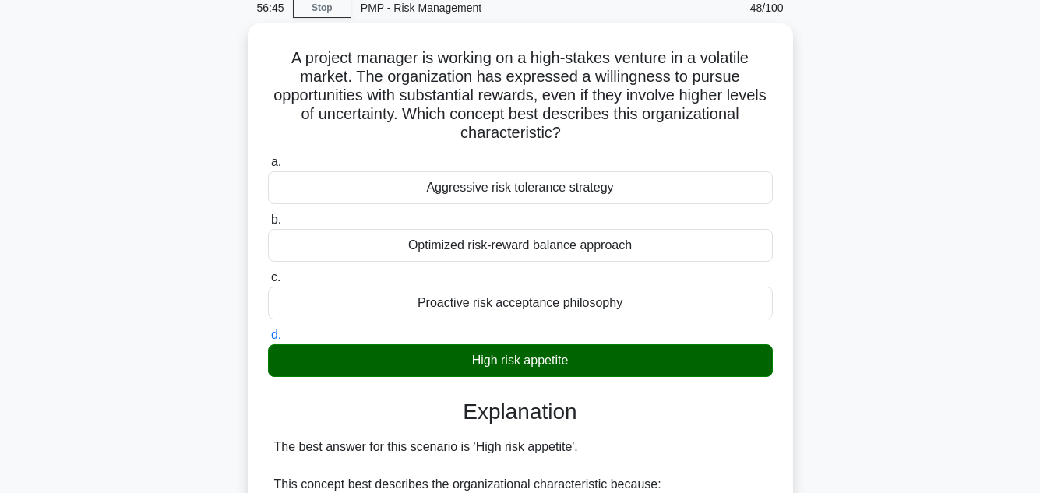
click at [978, 266] on main "56:45 Stop PMP - Risk Management 48/100 A project manager is working on a high-…" at bounding box center [520, 493] width 1040 height 1022
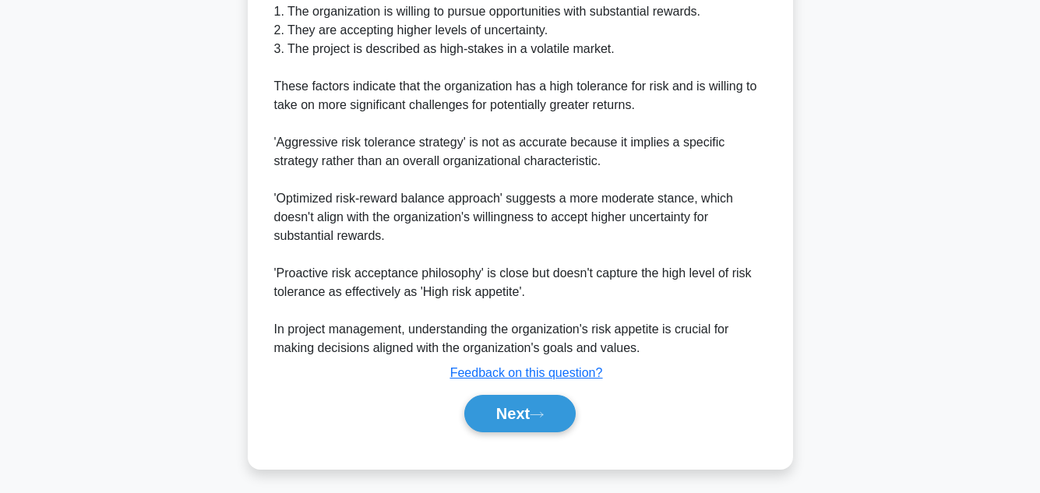
scroll to position [580, 0]
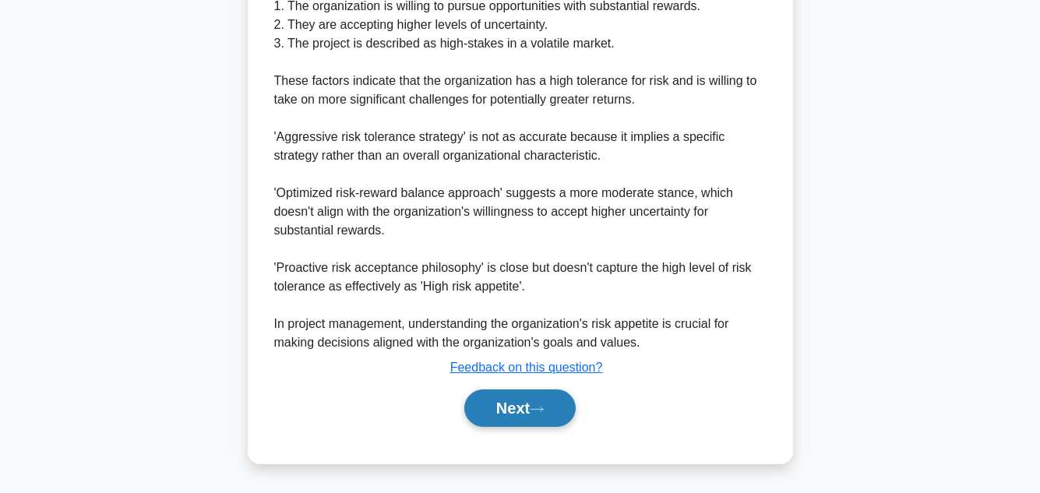
click at [510, 402] on button "Next" at bounding box center [519, 408] width 111 height 37
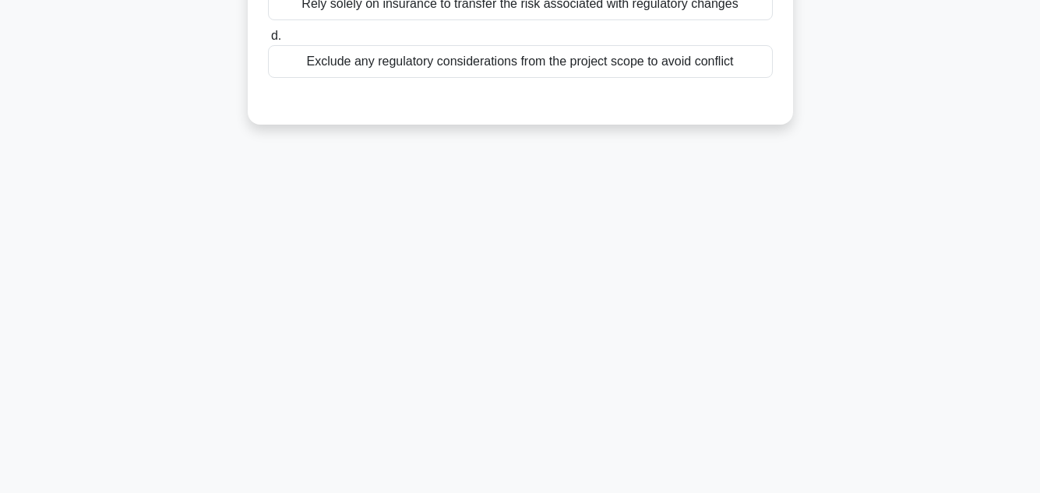
click at [909, 220] on div "56:38 Stop PMP - Risk Management 49/100 While conducting a risk management plan…" at bounding box center [520, 97] width 888 height 779
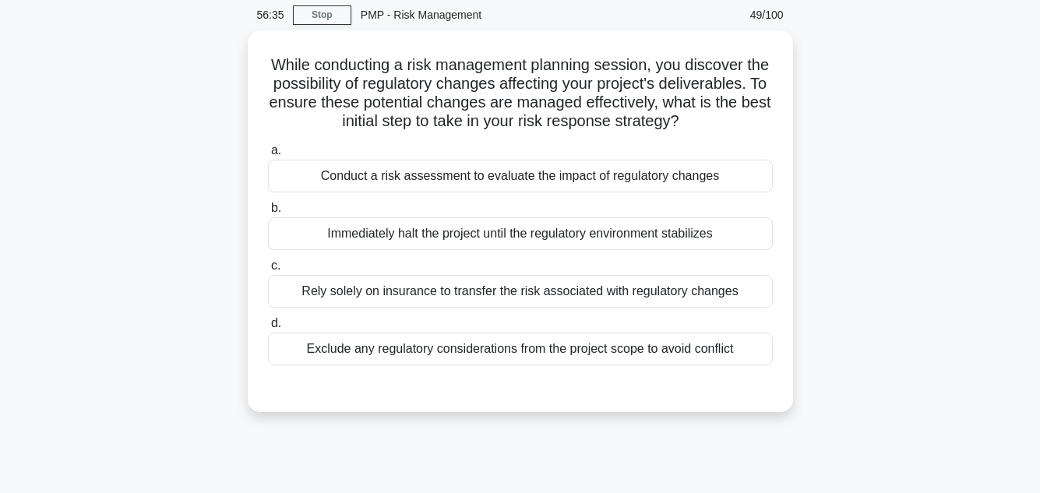
scroll to position [62, 0]
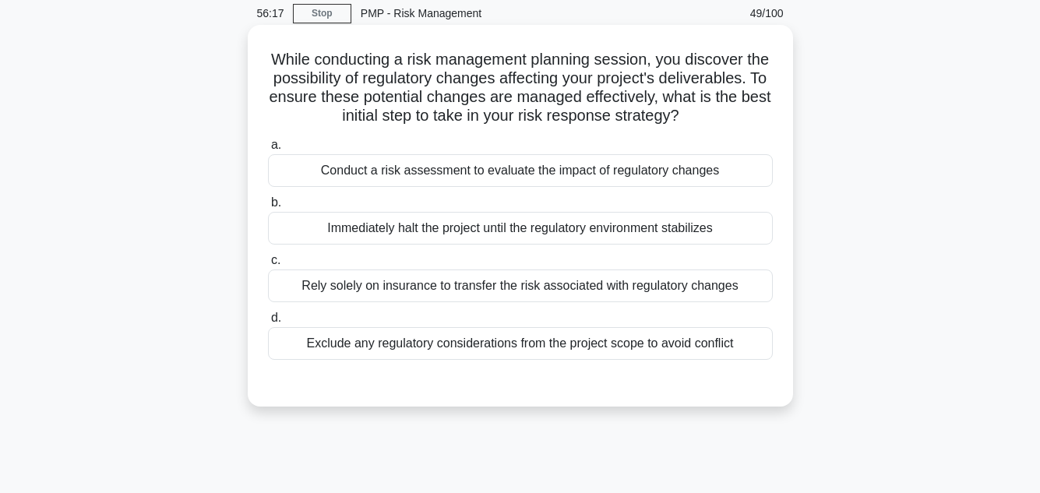
click at [705, 183] on div "Conduct a risk assessment to evaluate the impact of regulatory changes" at bounding box center [520, 170] width 505 height 33
click at [268, 150] on input "a. Conduct a risk assessment to evaluate the impact of regulatory changes" at bounding box center [268, 145] width 0 height 10
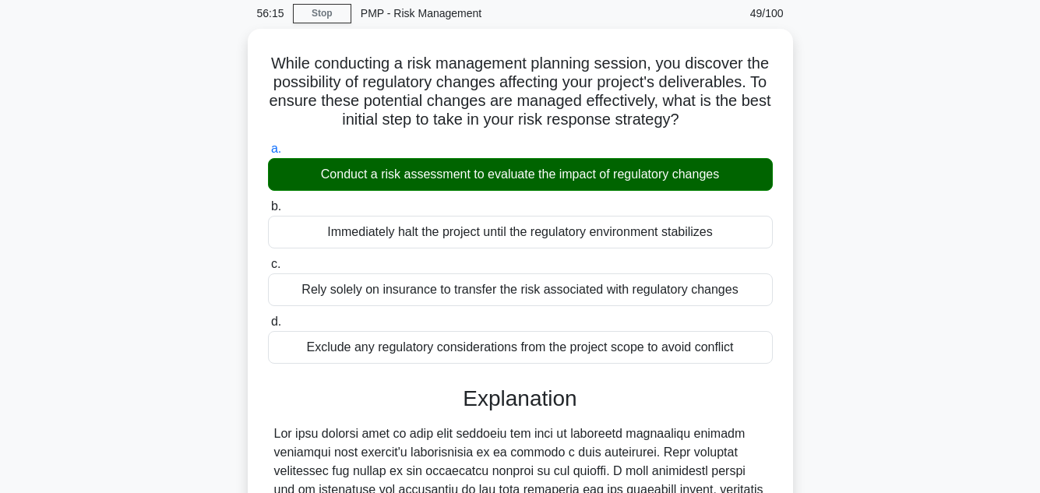
click at [980, 214] on main "56:15 Stop PMP - Risk Management 49/100 While conducting a risk management plan…" at bounding box center [520, 443] width 1040 height 910
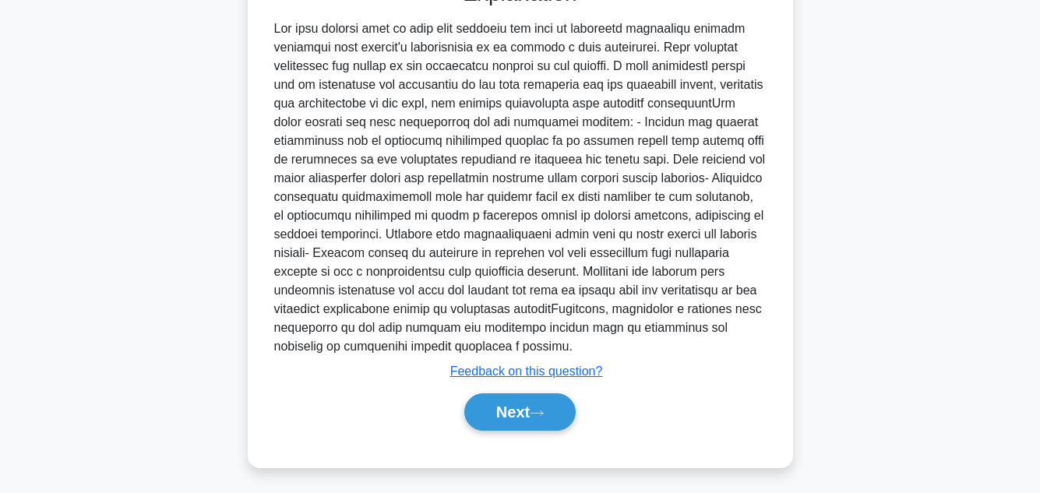
scroll to position [487, 0]
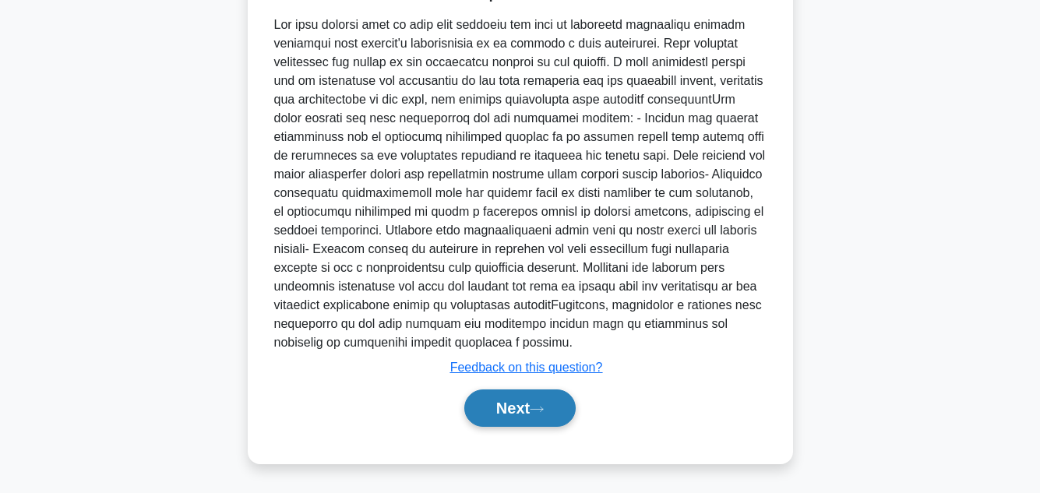
click at [508, 409] on button "Next" at bounding box center [519, 408] width 111 height 37
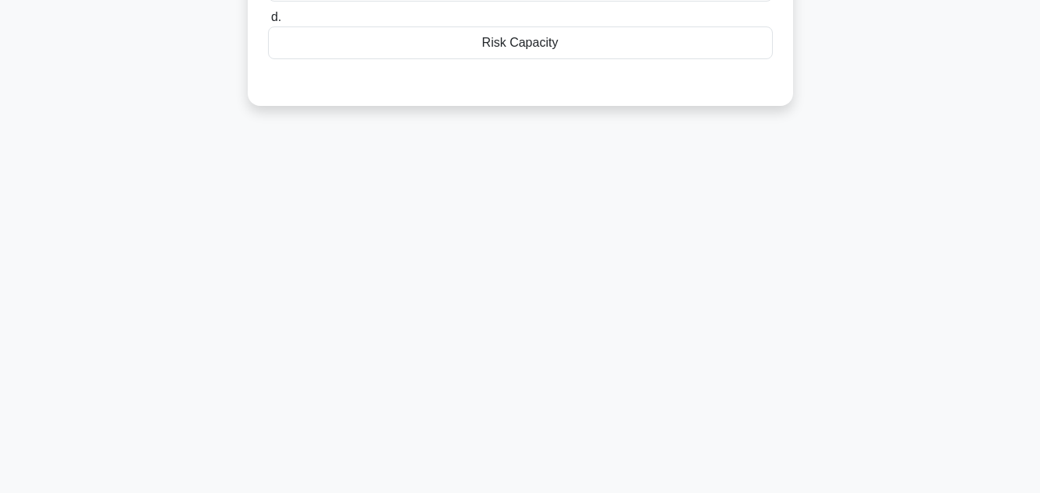
scroll to position [348, 0]
click at [920, 198] on div "56:08 Stop PMP - Risk Management 50/100 During project planning, the project ma…" at bounding box center [520, 97] width 888 height 779
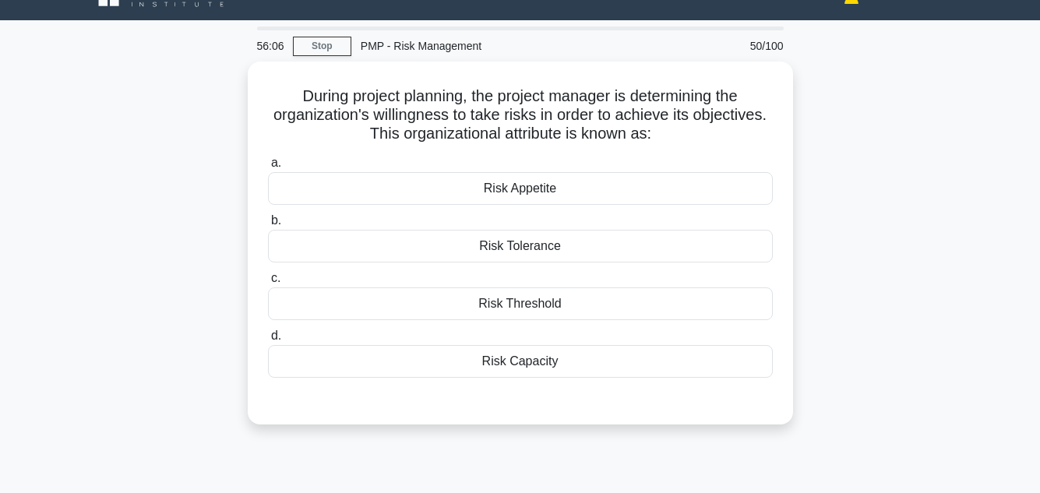
scroll to position [31, 0]
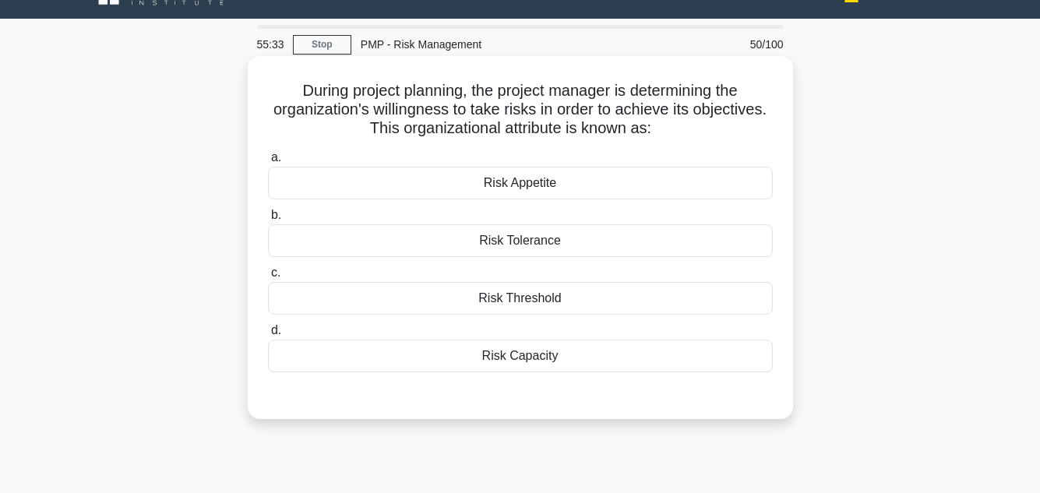
click at [524, 357] on div "Risk Capacity" at bounding box center [520, 356] width 505 height 33
click at [268, 336] on input "d. Risk Capacity" at bounding box center [268, 331] width 0 height 10
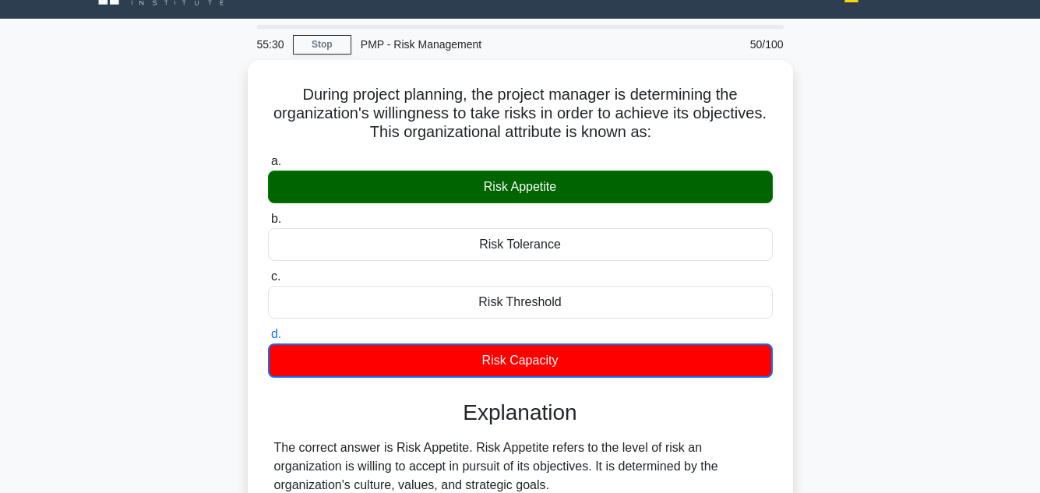
click at [930, 204] on div "During project planning, the project manager is determining the organization's …" at bounding box center [520, 426] width 888 height 733
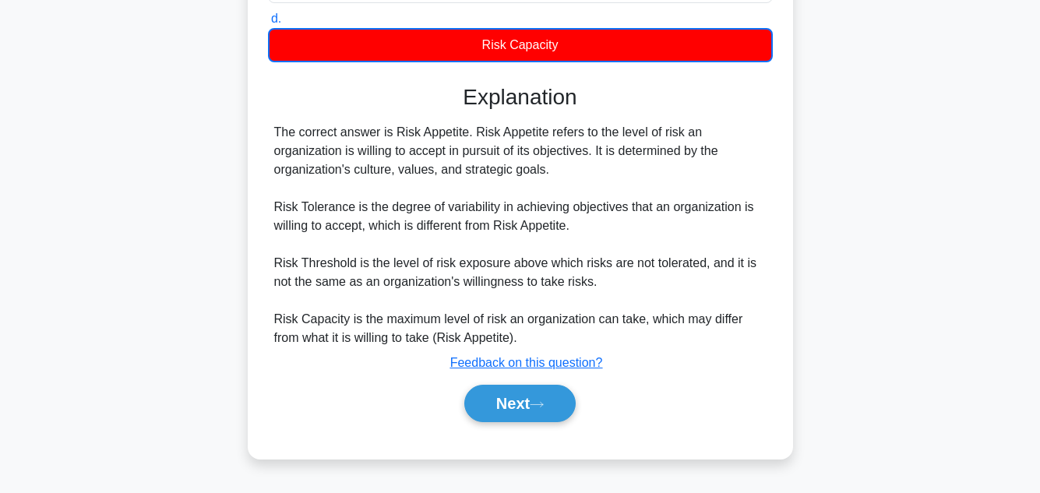
scroll to position [348, 0]
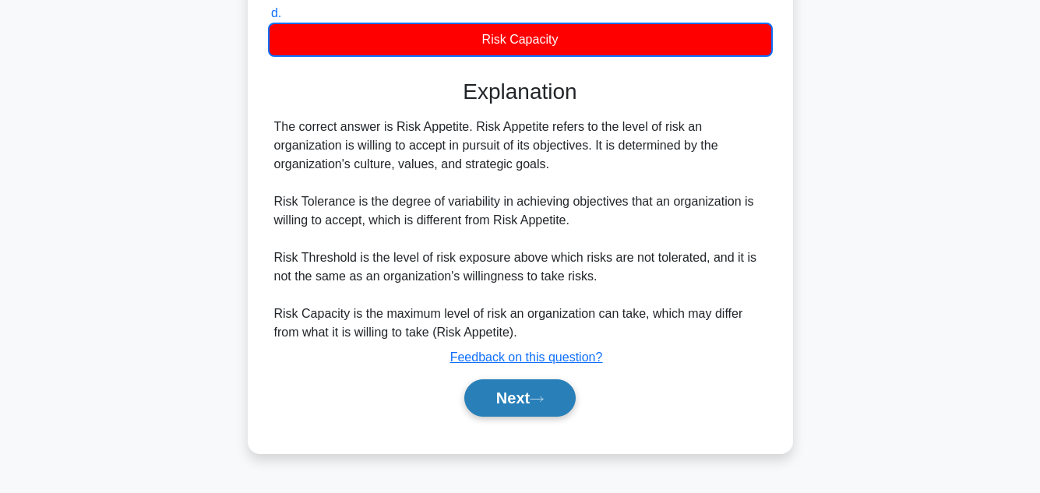
click at [486, 402] on button "Next" at bounding box center [519, 397] width 111 height 37
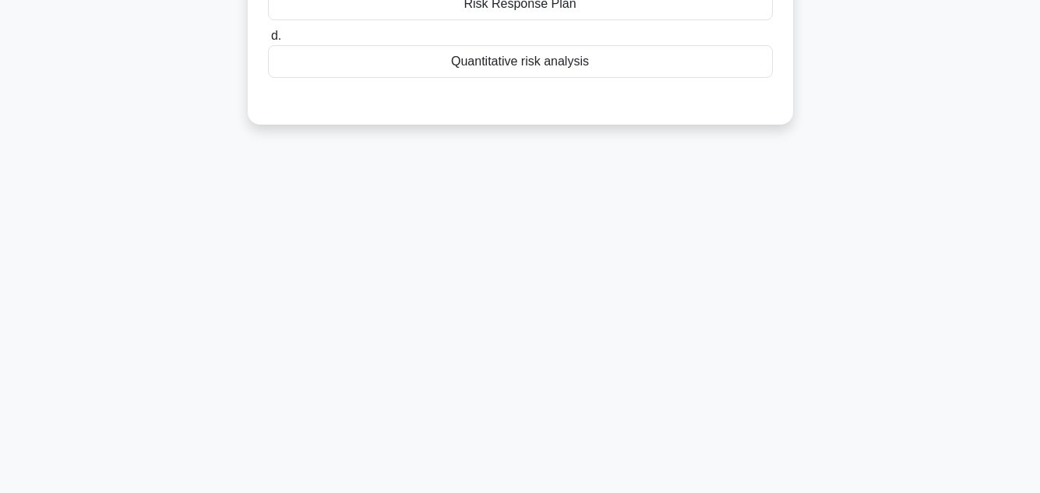
click at [912, 235] on div "55:23 Stop PMP - Risk Management 51/100 The project team has identified several…" at bounding box center [520, 97] width 888 height 779
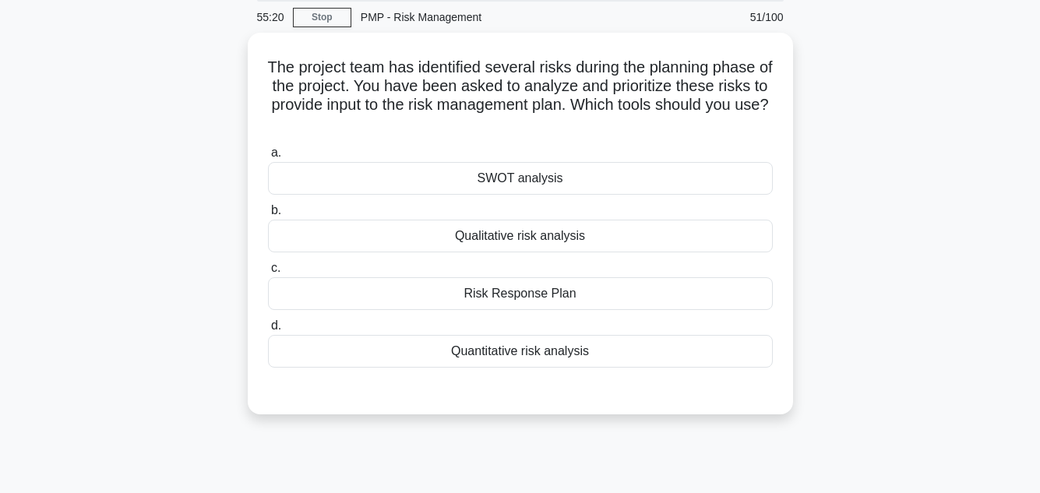
scroll to position [62, 0]
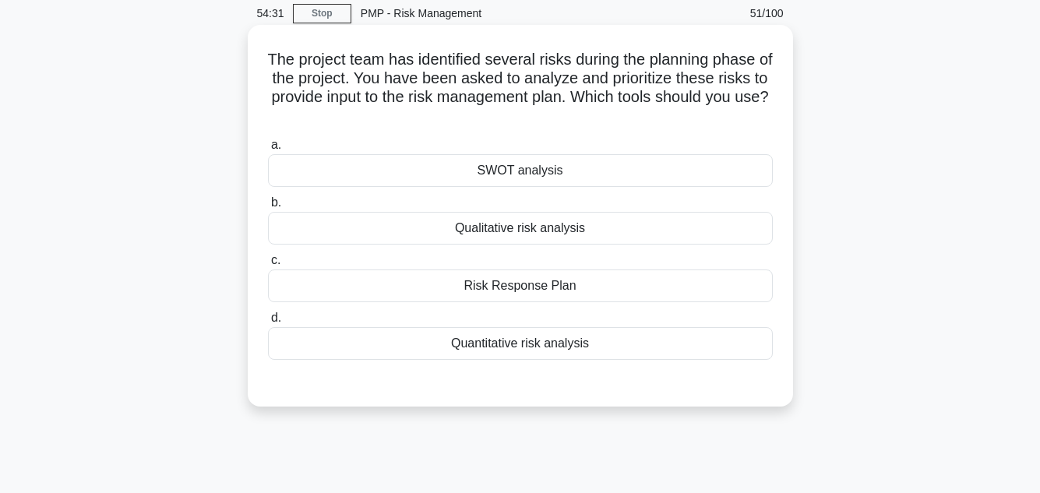
click at [556, 229] on div "Qualitative risk analysis" at bounding box center [520, 228] width 505 height 33
click at [268, 208] on input "b. Qualitative risk analysis" at bounding box center [268, 203] width 0 height 10
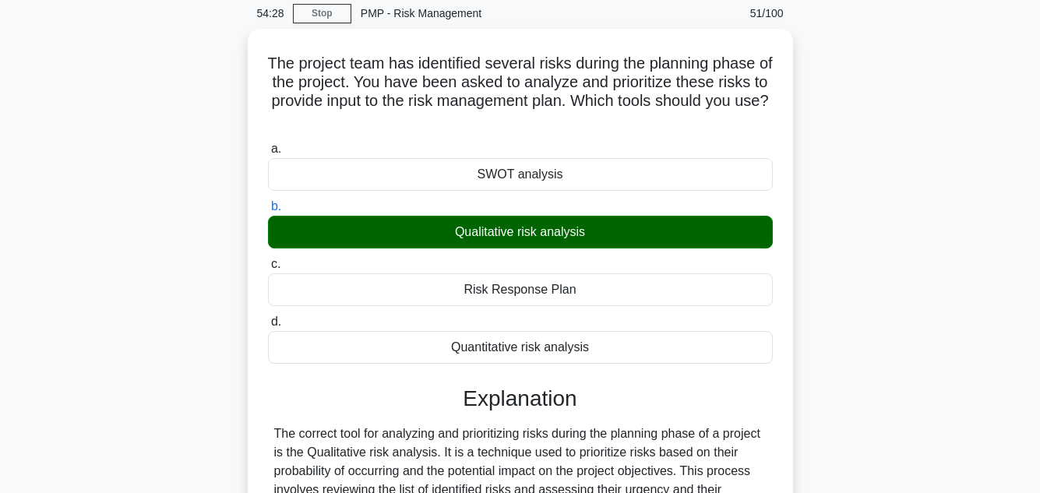
click at [969, 252] on main "54:28 Stop PMP - Risk Management 51/100 The project team has identified several…" at bounding box center [520, 384] width 1040 height 792
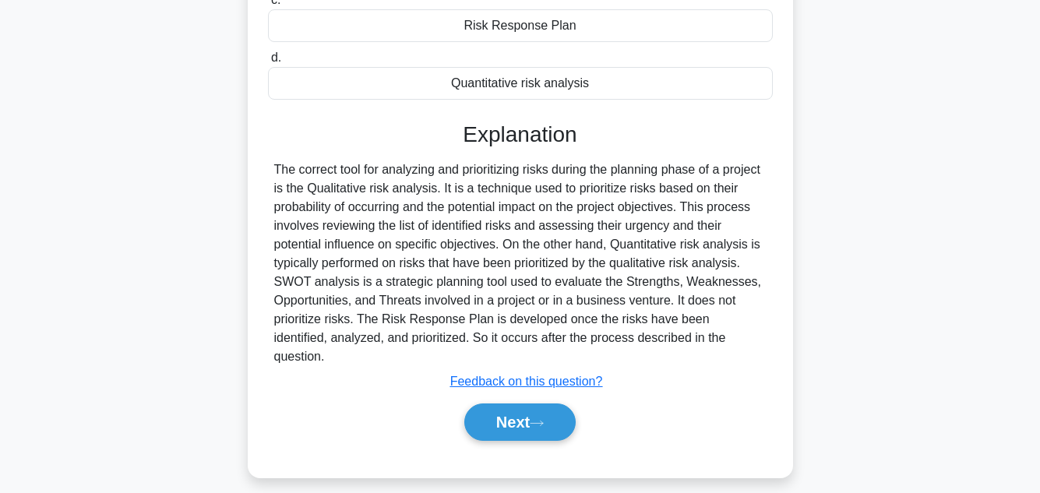
scroll to position [348, 0]
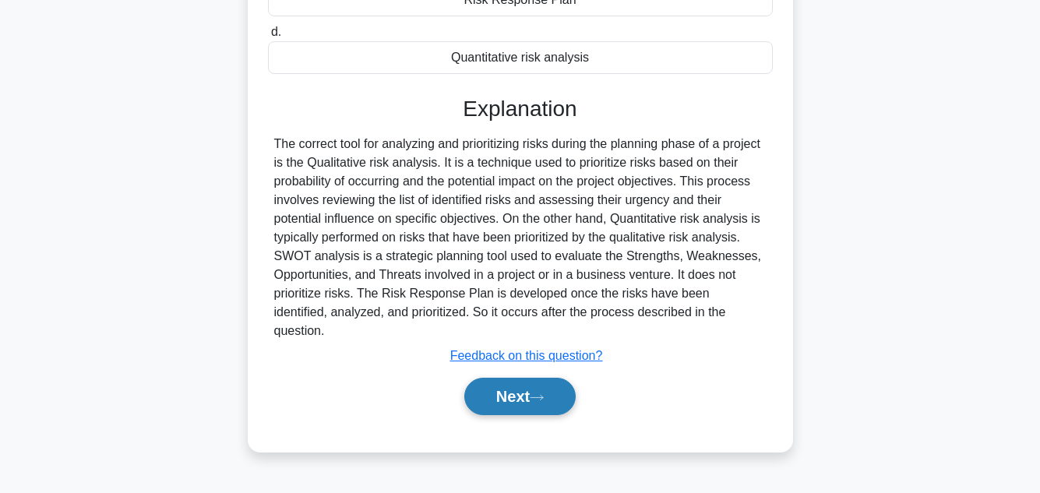
click at [523, 380] on button "Next" at bounding box center [519, 396] width 111 height 37
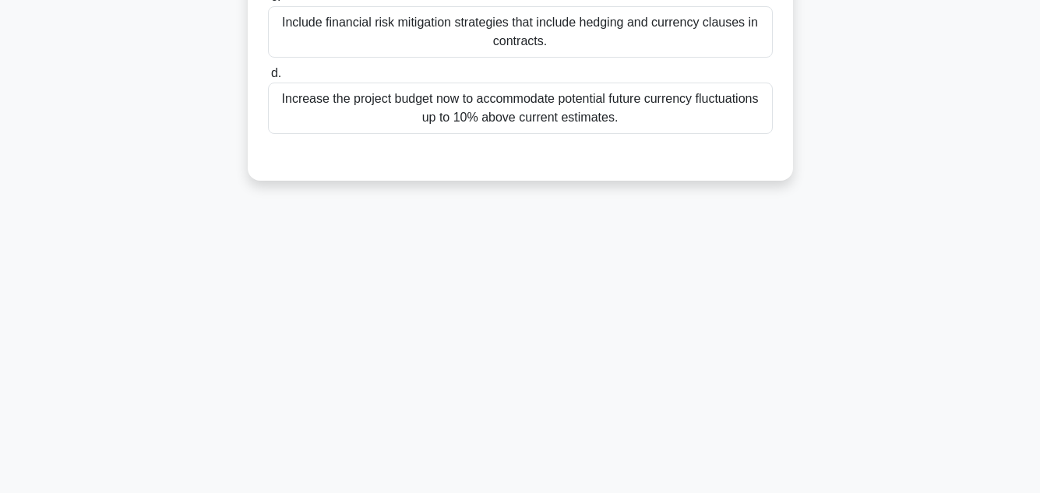
click at [872, 293] on div "54:22 Stop PMP - Risk Management 52/100 You are leading a project with activiti…" at bounding box center [520, 97] width 888 height 779
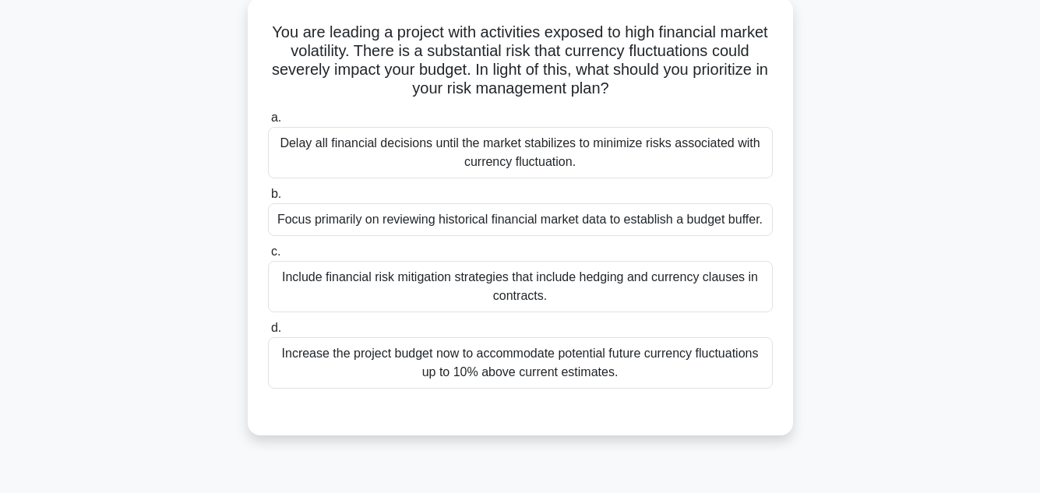
scroll to position [62, 0]
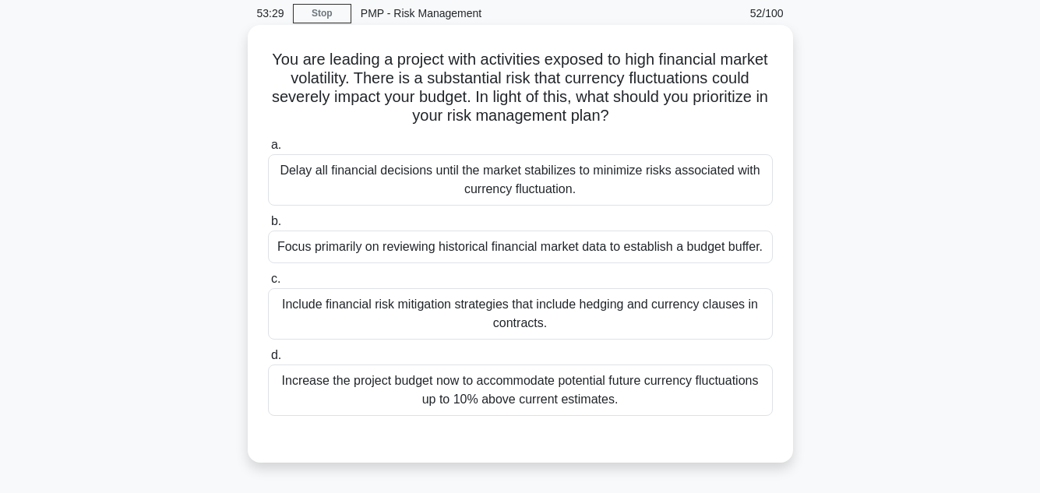
click at [490, 245] on div "Focus primarily on reviewing historical financial market data to establish a bu…" at bounding box center [520, 247] width 505 height 33
click at [268, 227] on input "b. Focus primarily on reviewing historical financial market data to establish a…" at bounding box center [268, 222] width 0 height 10
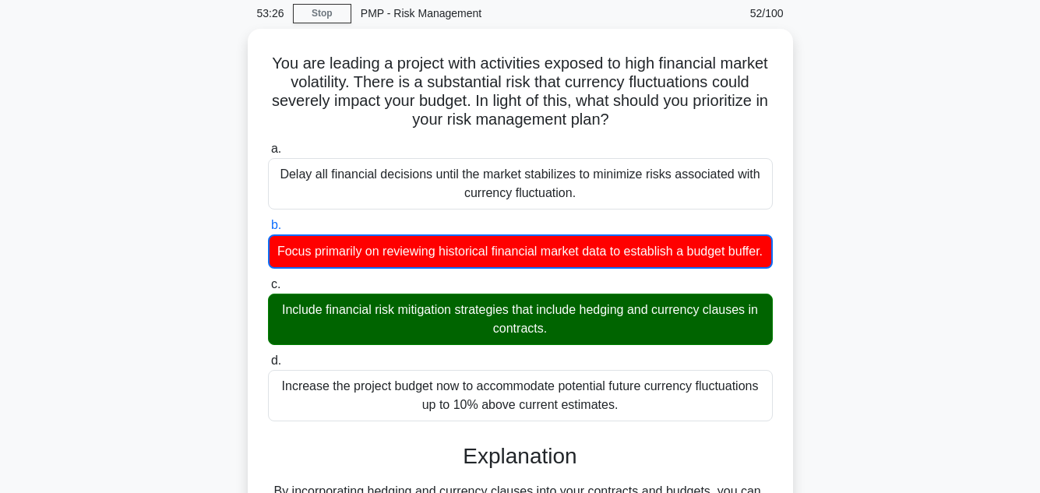
click at [858, 234] on div "You are leading a project with activities exposed to high financial market vola…" at bounding box center [520, 377] width 888 height 696
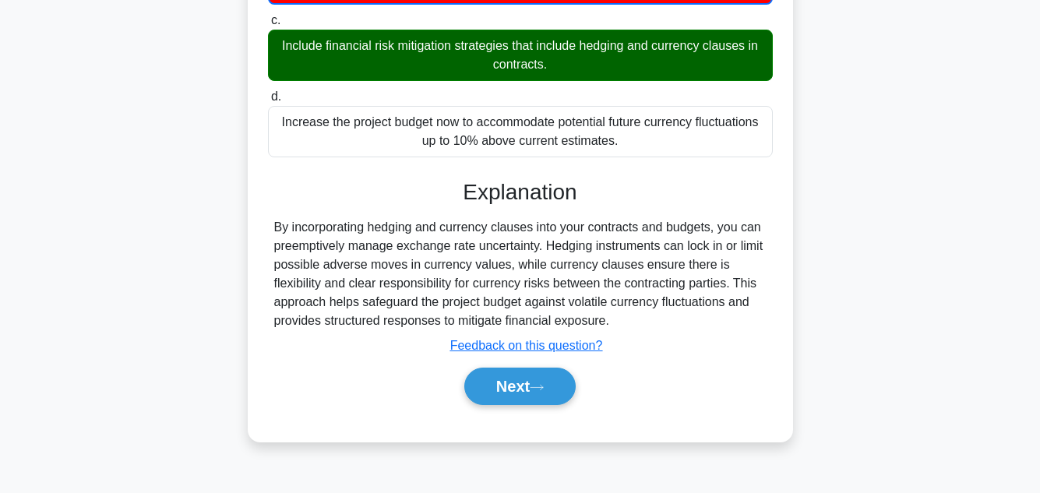
scroll to position [348, 0]
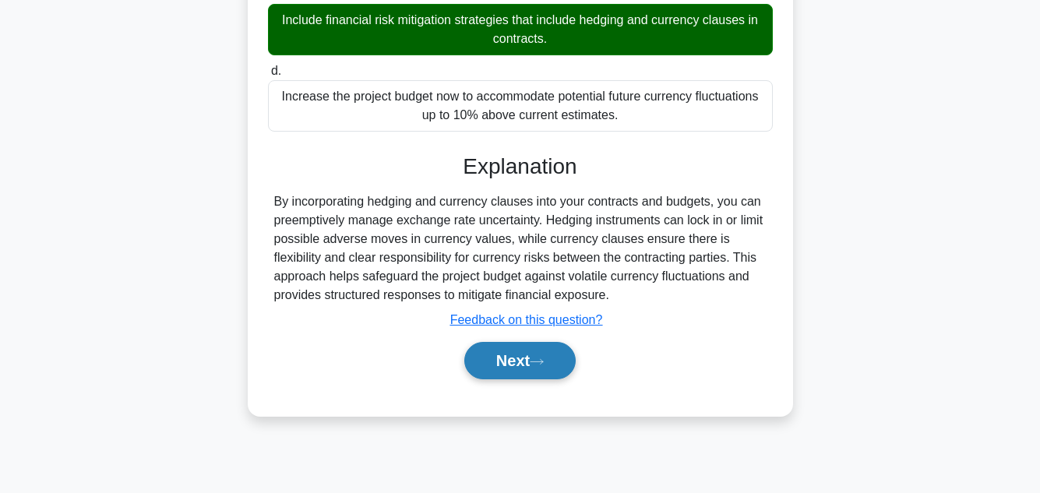
click at [505, 379] on button "Next" at bounding box center [519, 360] width 111 height 37
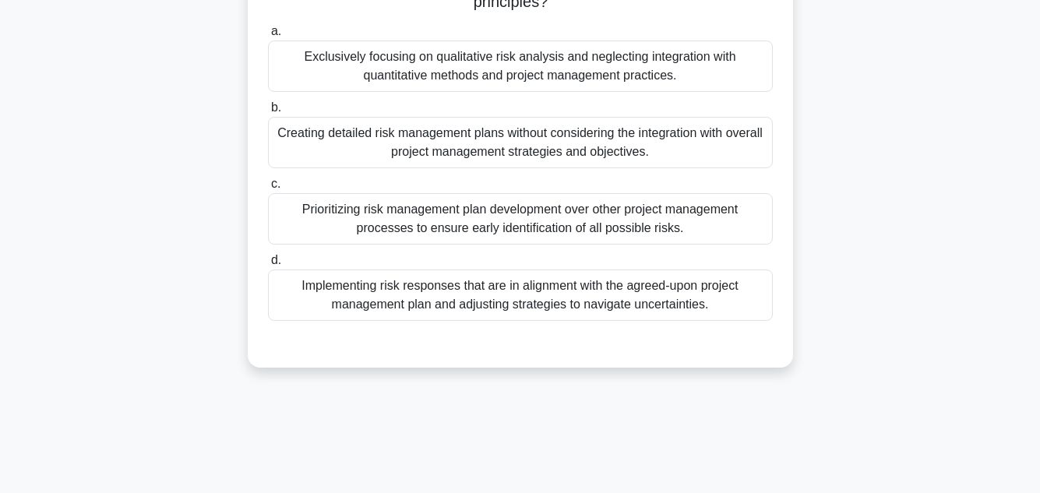
click at [959, 293] on div "In the intricate sphere of Project Management, specifically in relation to Risk…" at bounding box center [520, 65] width 888 height 644
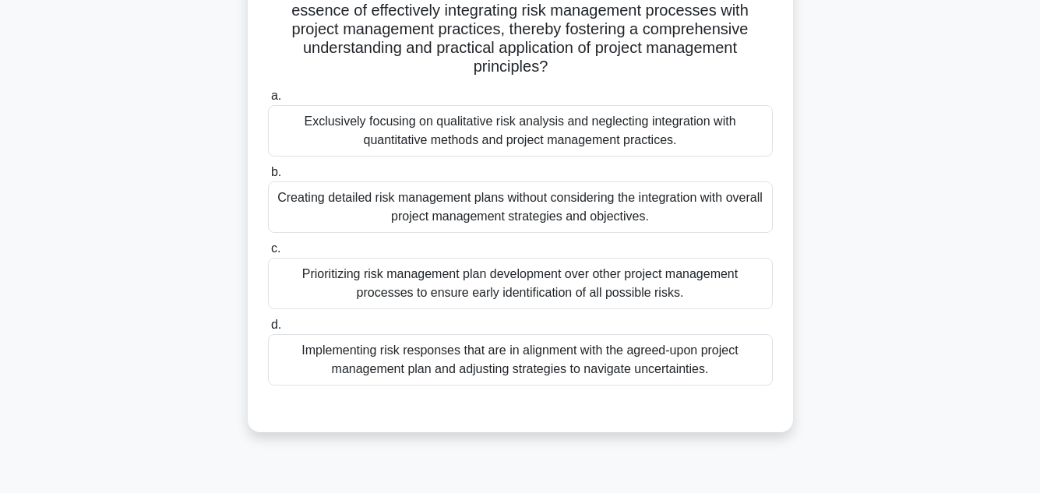
scroll to position [286, 0]
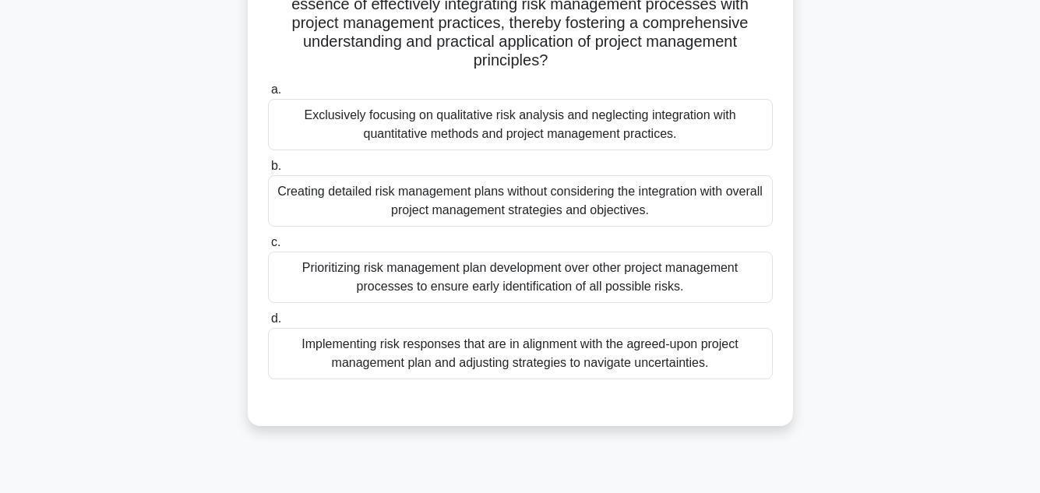
click at [635, 357] on div "Implementing risk responses that are in alignment with the agreed-upon project …" at bounding box center [520, 353] width 505 height 51
click at [268, 324] on input "d. Implementing risk responses that are in alignment with the agreed-upon proje…" at bounding box center [268, 319] width 0 height 10
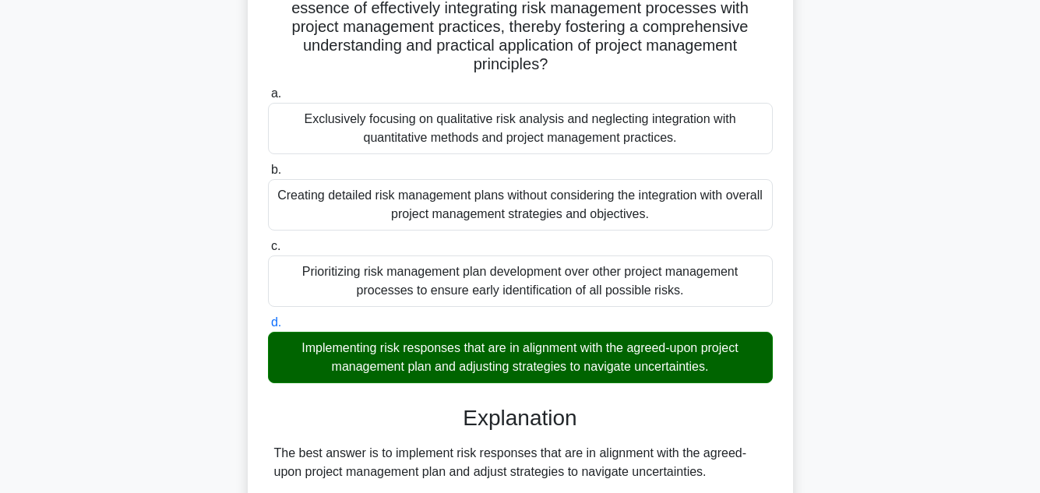
click at [919, 363] on div "In the intricate sphere of Project Management, specifically in relation to Risk…" at bounding box center [520, 292] width 888 height 975
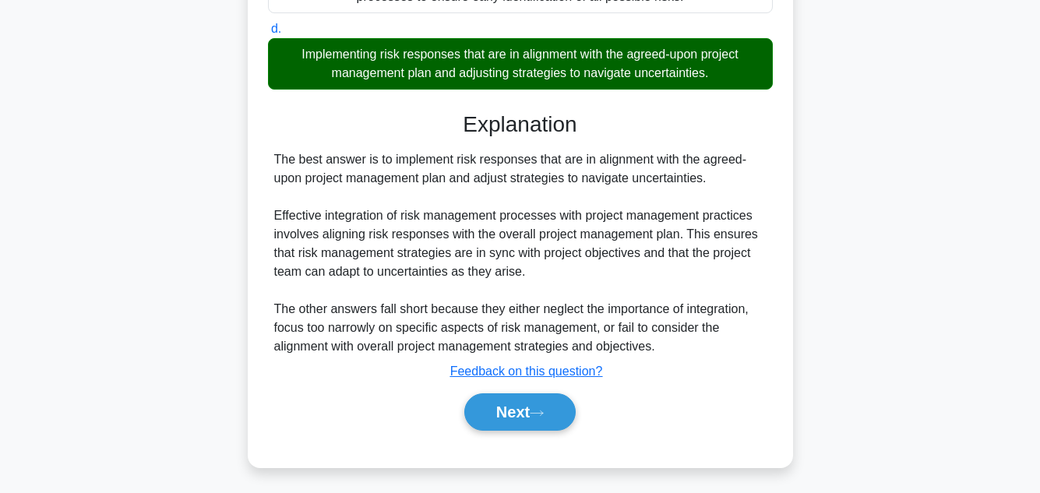
scroll to position [580, 0]
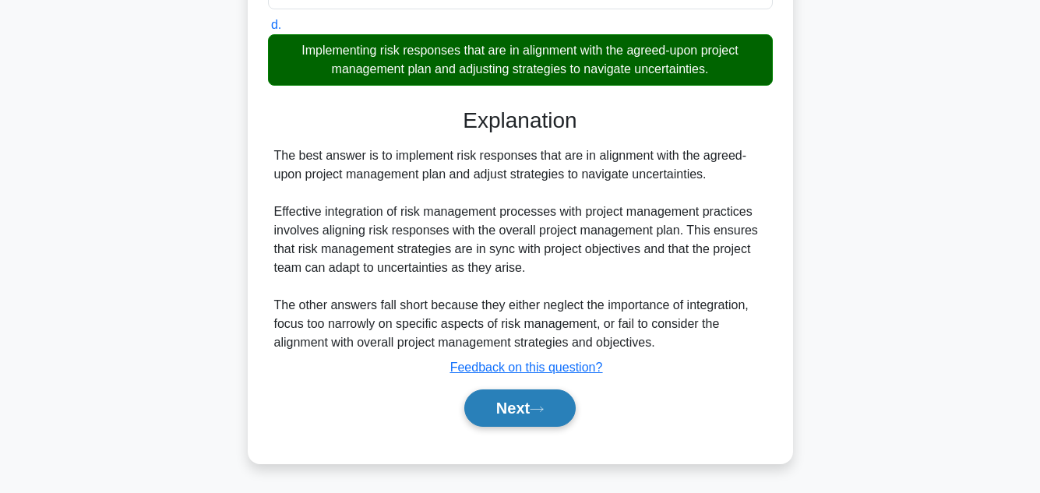
click at [497, 399] on button "Next" at bounding box center [519, 408] width 111 height 37
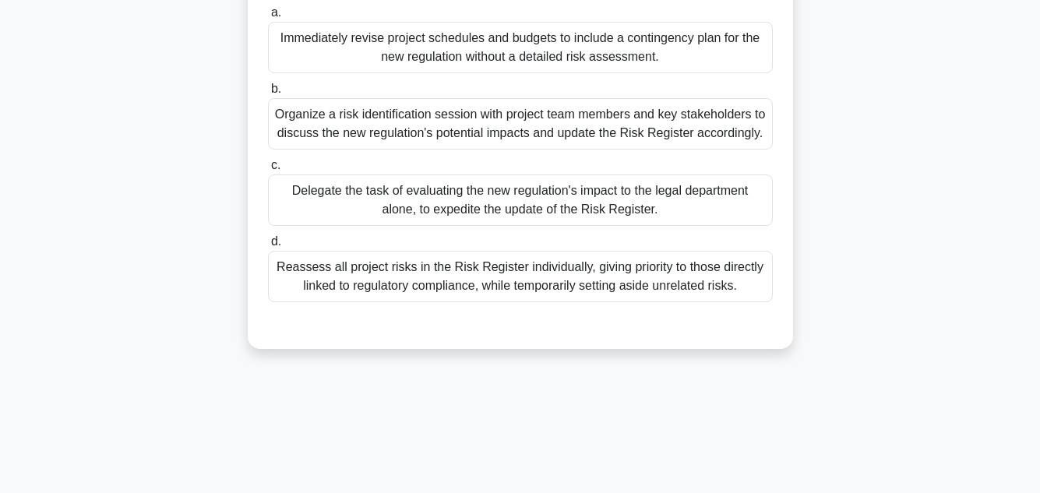
click at [972, 199] on main "52:03 Stop PMP - Risk Management 54/100 .spinner_0XTQ{transform-origin:center;a…" at bounding box center [520, 98] width 1040 height 792
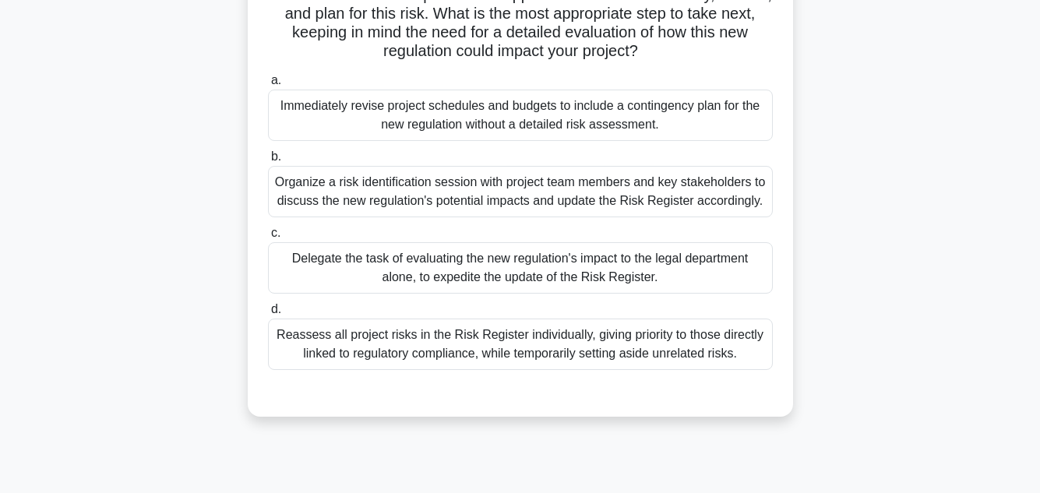
scroll to position [249, 0]
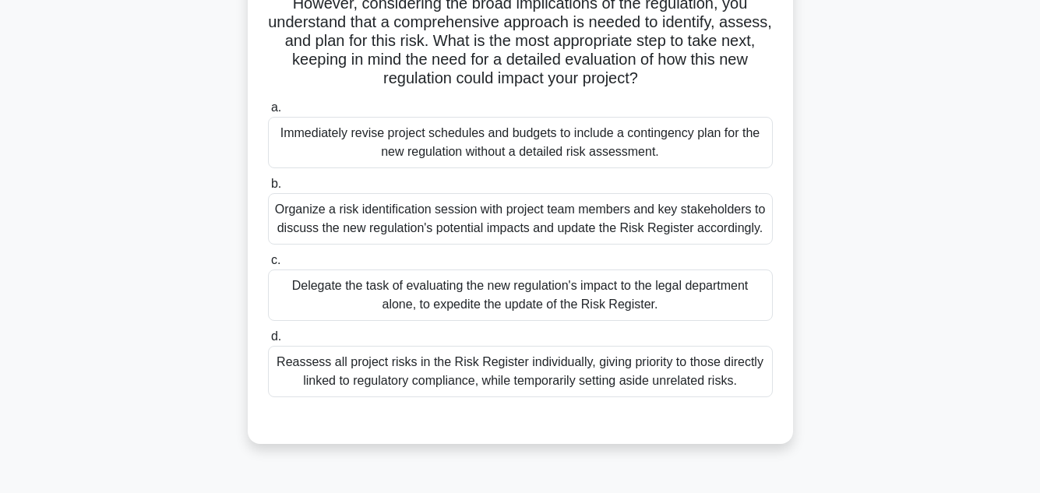
click at [665, 218] on div "Organize a risk identification session with project team members and key stakeh…" at bounding box center [520, 218] width 505 height 51
click at [268, 189] on input "b. Organize a risk identification session with project team members and key sta…" at bounding box center [268, 184] width 0 height 10
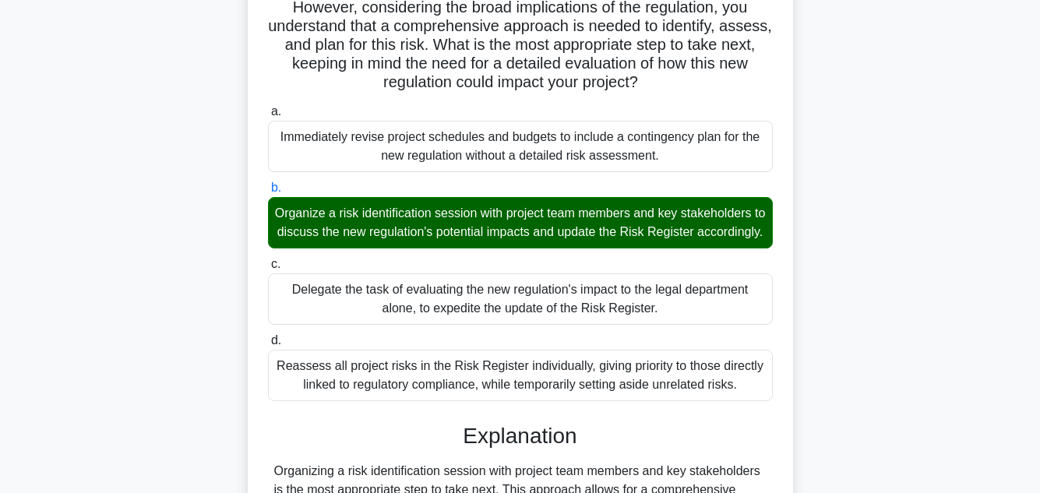
click at [906, 246] on div "You are managing a highly complex project in an evolving market. As the project…" at bounding box center [520, 413] width 888 height 1143
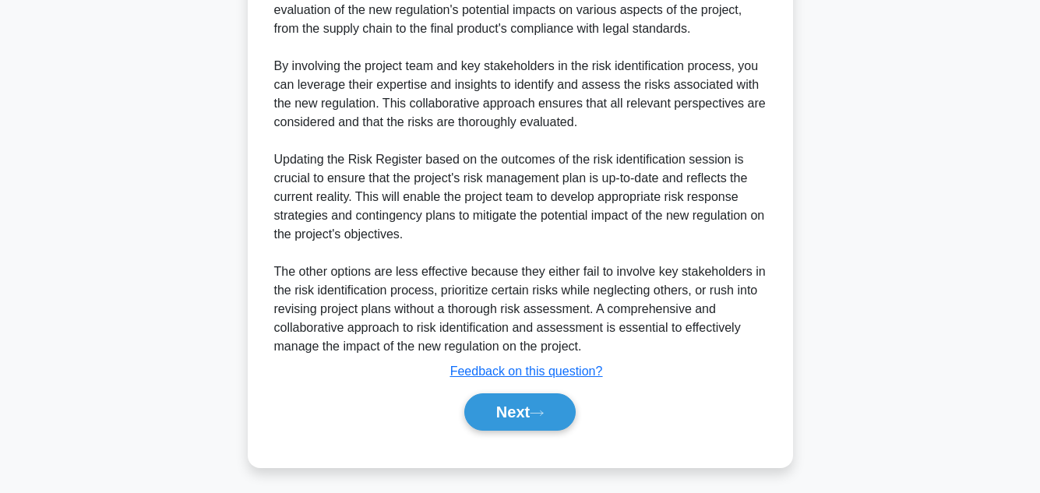
scroll to position [767, 0]
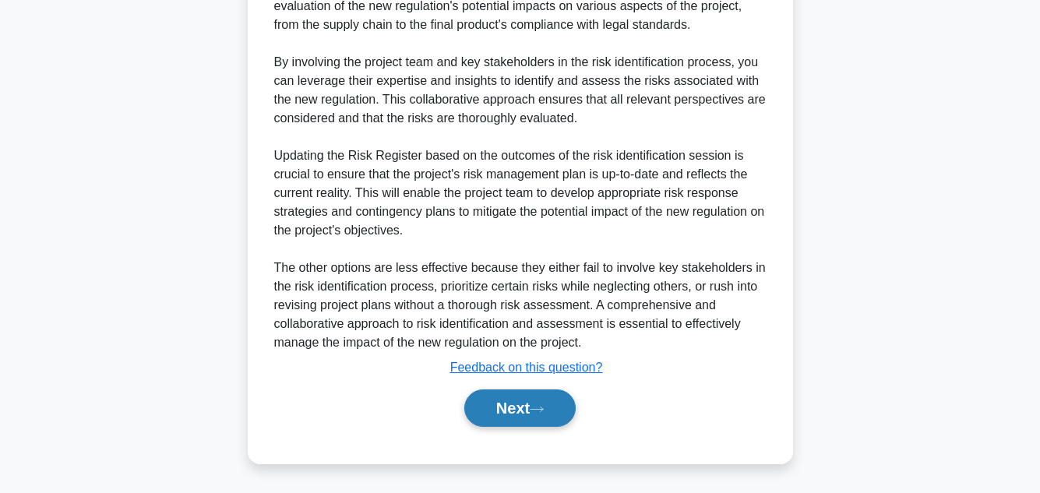
click at [526, 403] on button "Next" at bounding box center [519, 408] width 111 height 37
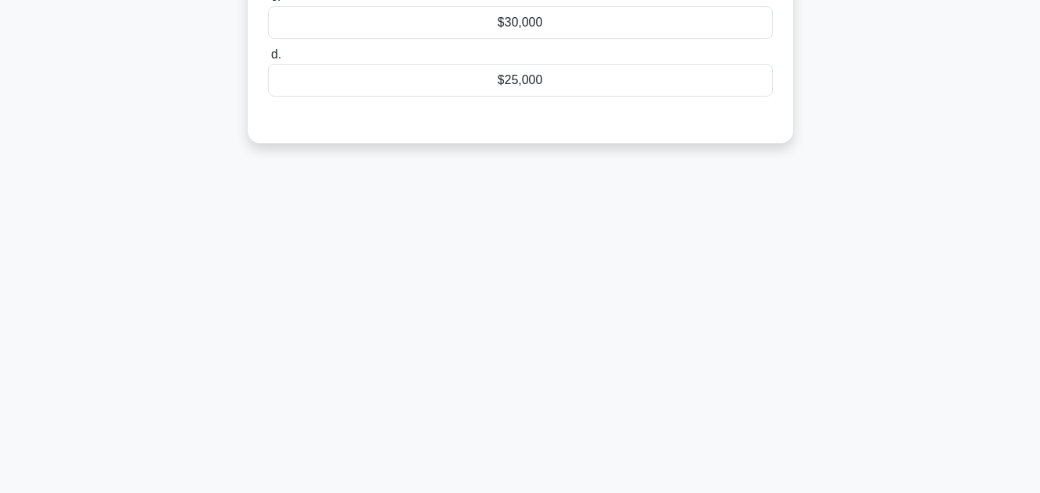
click at [936, 241] on div "50:35 Stop PMP - Risk Management 55/100 You are the project manager for a large…" at bounding box center [520, 97] width 888 height 779
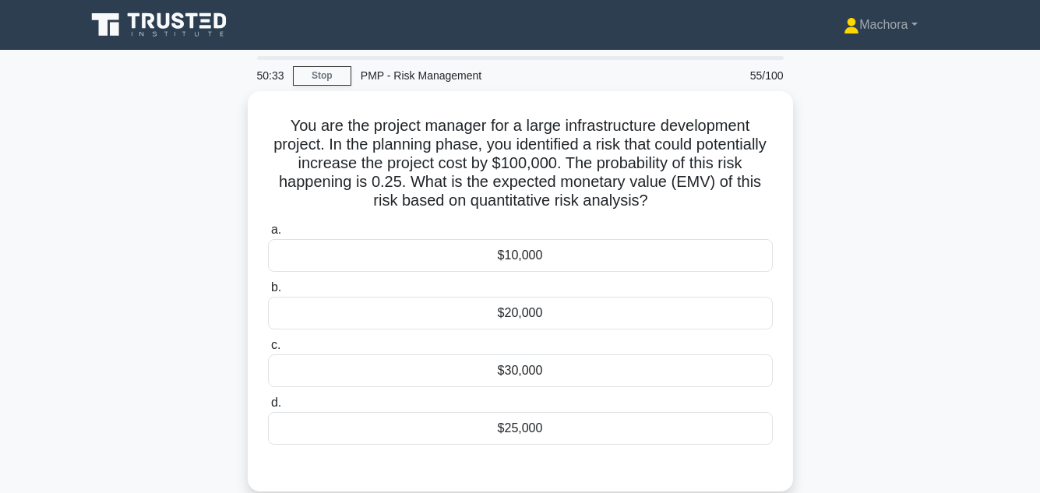
scroll to position [31, 0]
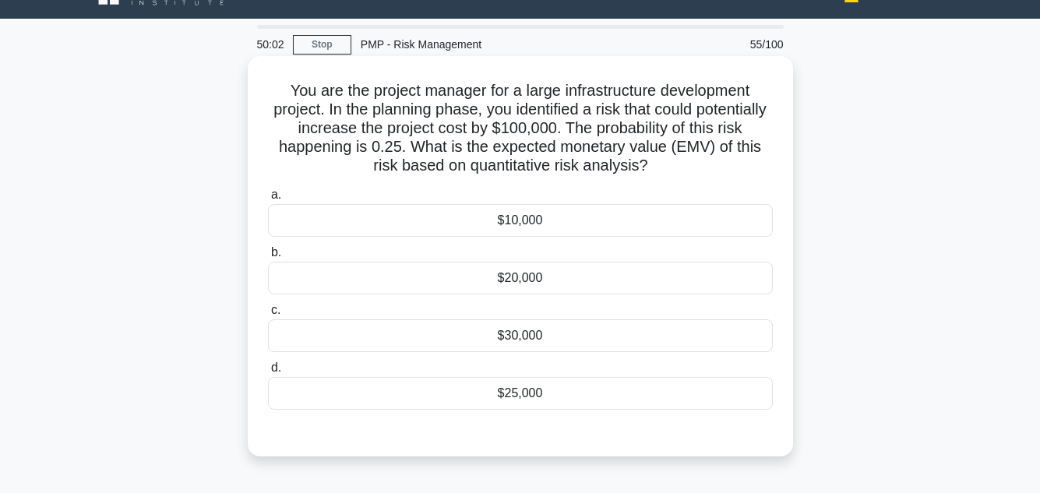
click at [580, 403] on div "$25,000" at bounding box center [520, 393] width 505 height 33
click at [268, 373] on input "d. $25,000" at bounding box center [268, 368] width 0 height 10
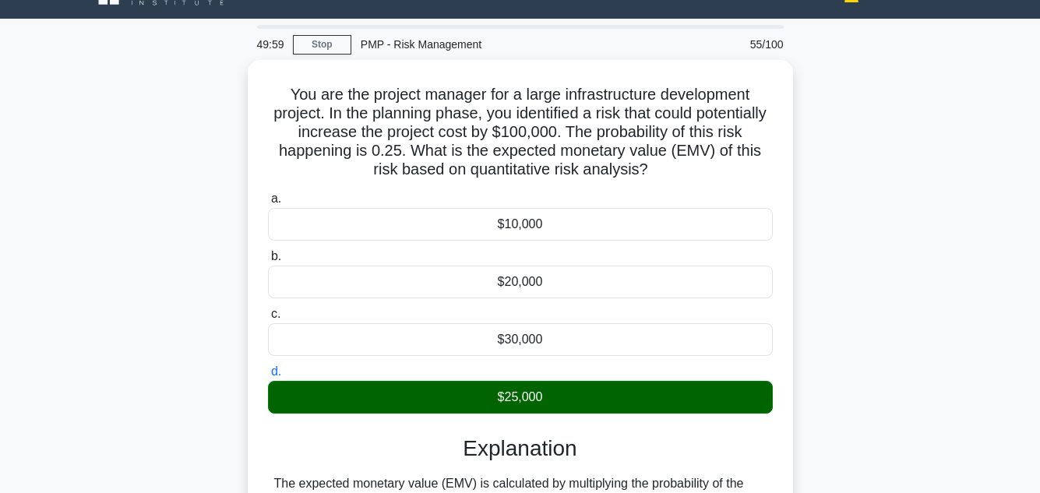
click at [972, 303] on main "49:59 Stop PMP - Risk Management 55/100 You are the project manager for a large…" at bounding box center [520, 446] width 1040 height 854
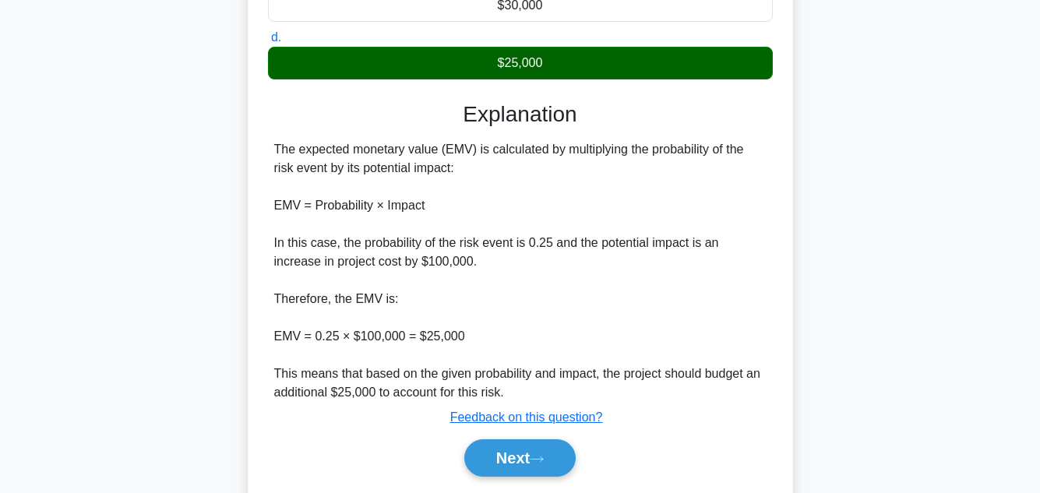
scroll to position [412, 0]
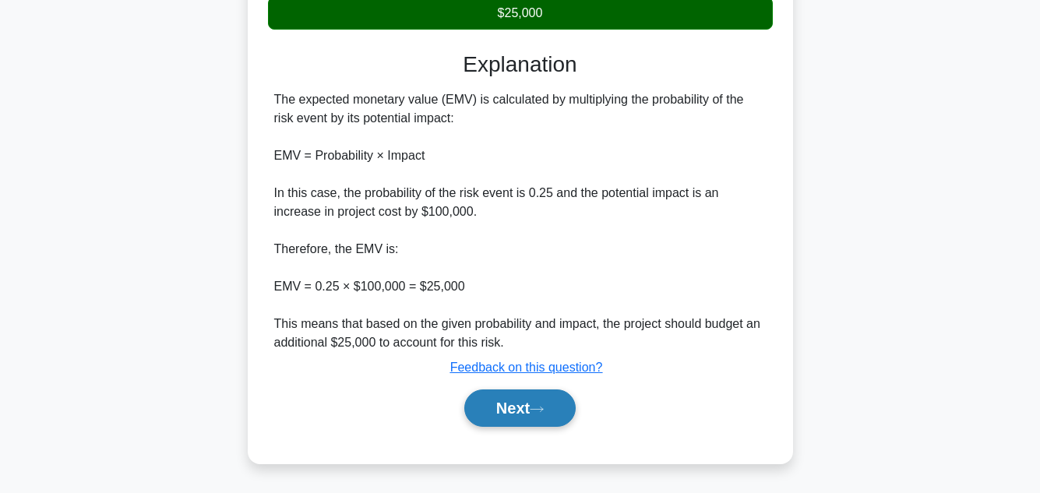
click at [501, 400] on button "Next" at bounding box center [519, 408] width 111 height 37
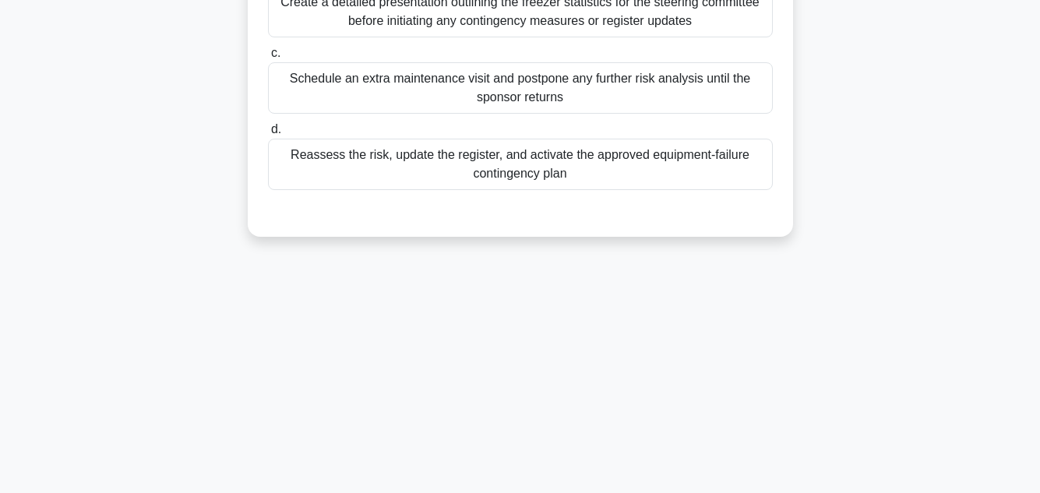
click at [983, 260] on main "49:52 Stop PMP - Risk Management 56/100 During a global pharmaceutical trial, w…" at bounding box center [520, 98] width 1040 height 792
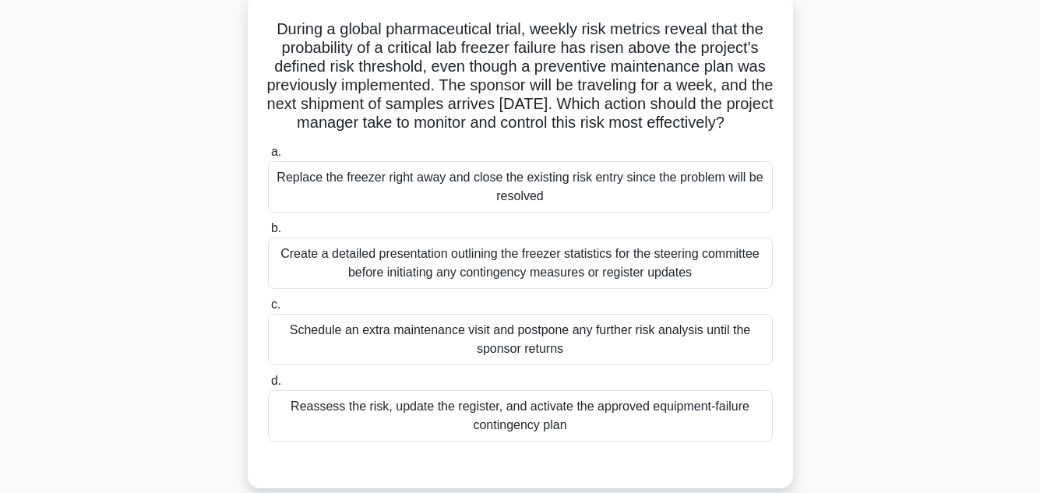
scroll to position [99, 0]
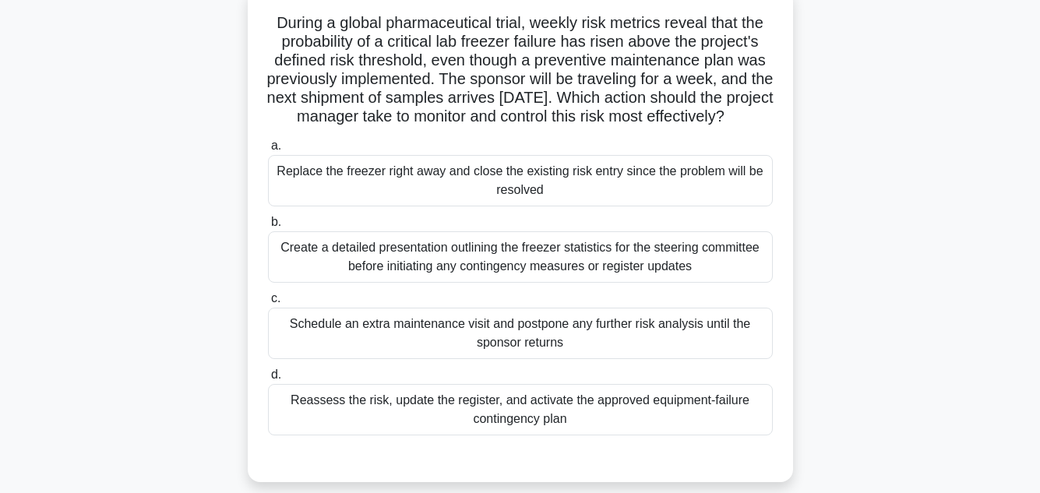
click at [678, 201] on div "Replace the freezer right away and close the existing risk entry since the prob…" at bounding box center [520, 180] width 505 height 51
click at [268, 151] on input "a. Replace the freezer right away and close the existing risk entry since the p…" at bounding box center [268, 146] width 0 height 10
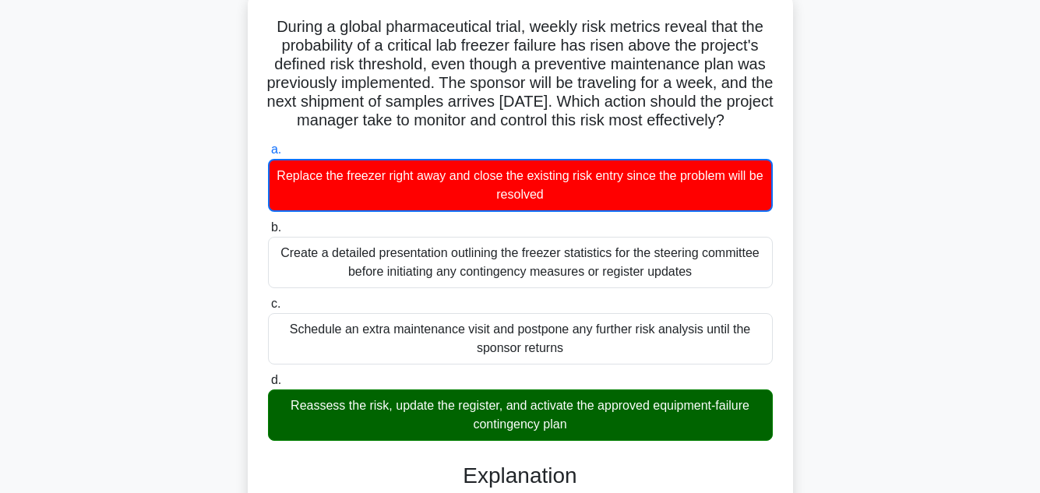
click at [1018, 270] on main "48:21 Stop PMP - Risk Management 56/100 During a global pharmaceutical trial, w…" at bounding box center [520, 425] width 1040 height 949
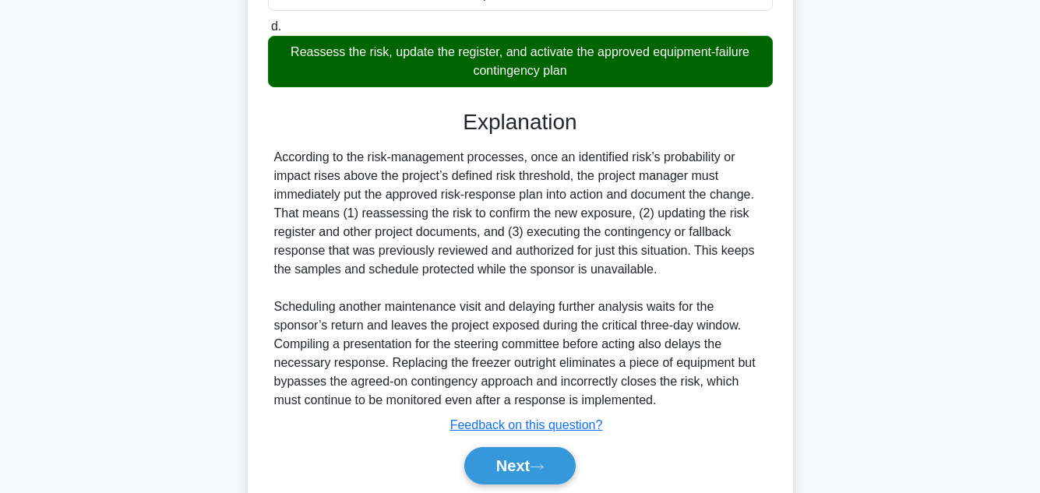
scroll to position [526, 0]
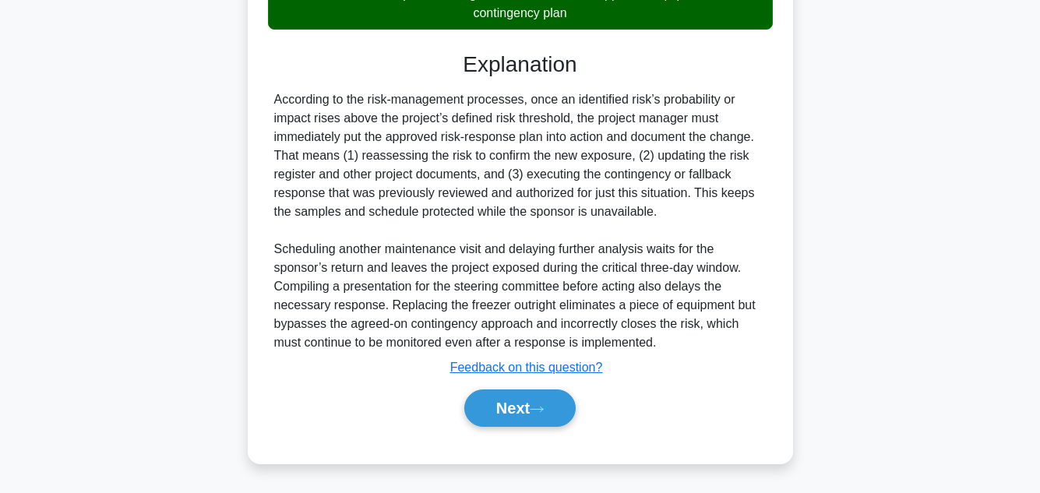
click at [506, 383] on div "Next" at bounding box center [520, 408] width 505 height 50
click at [522, 404] on button "Next" at bounding box center [519, 408] width 111 height 37
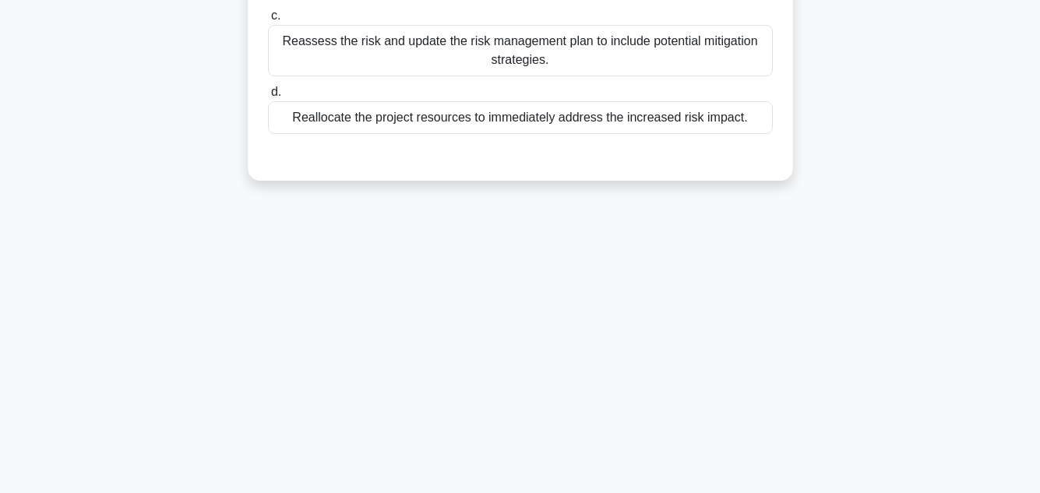
scroll to position [348, 0]
click at [912, 312] on div "48:11 Stop PMP - Risk Management 57/100 In the midst of the project execution p…" at bounding box center [520, 97] width 888 height 779
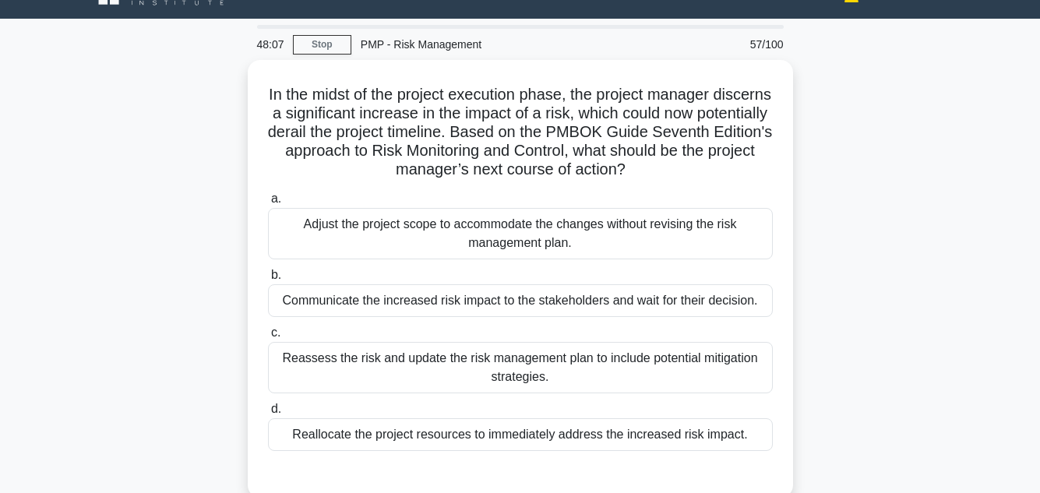
scroll to position [62, 0]
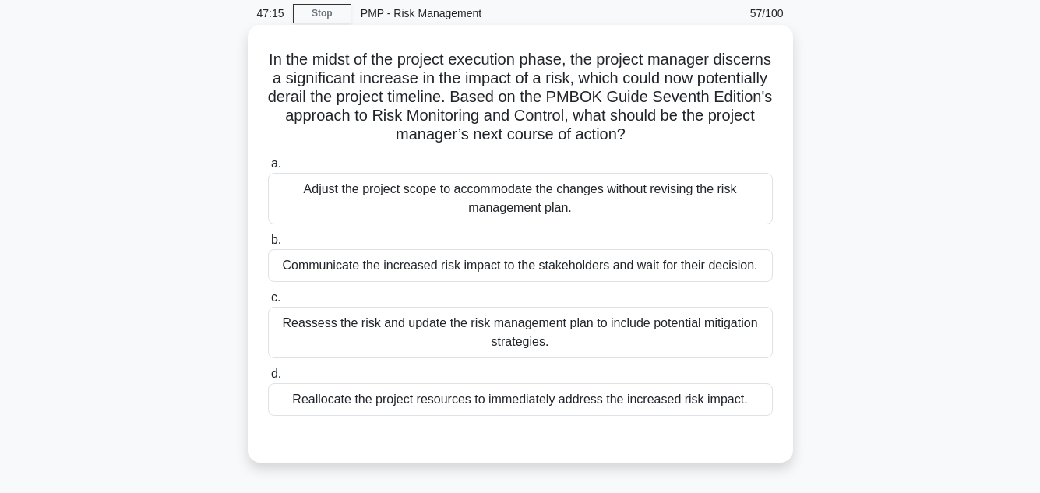
click at [499, 340] on div "Reassess the risk and update the risk management plan to include potential miti…" at bounding box center [520, 332] width 505 height 51
click at [268, 303] on input "c. Reassess the risk and update the risk management plan to include potential m…" at bounding box center [268, 298] width 0 height 10
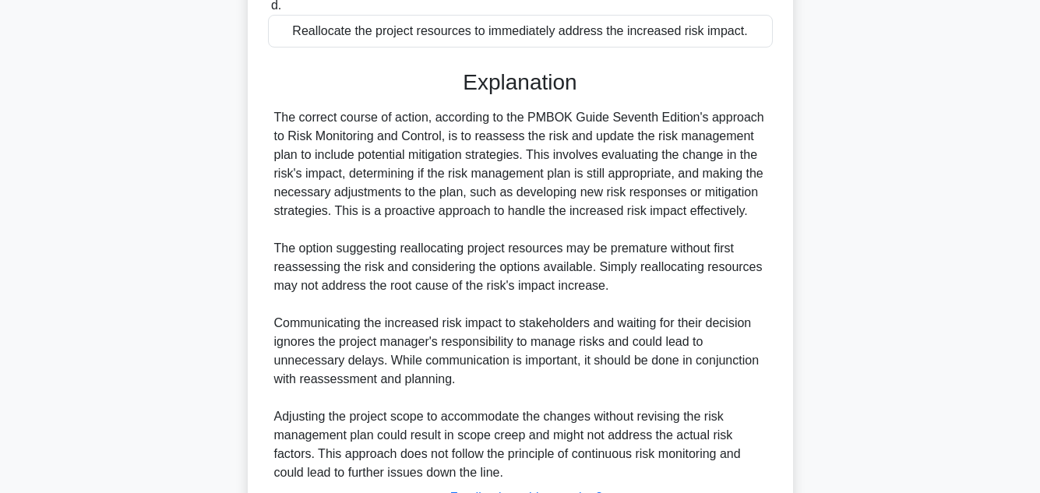
scroll to position [562, 0]
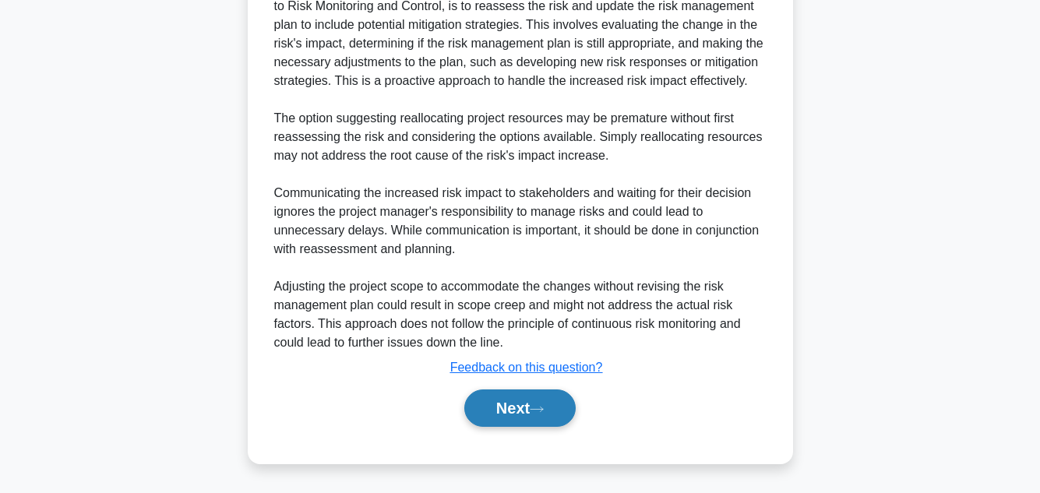
click at [525, 412] on button "Next" at bounding box center [519, 408] width 111 height 37
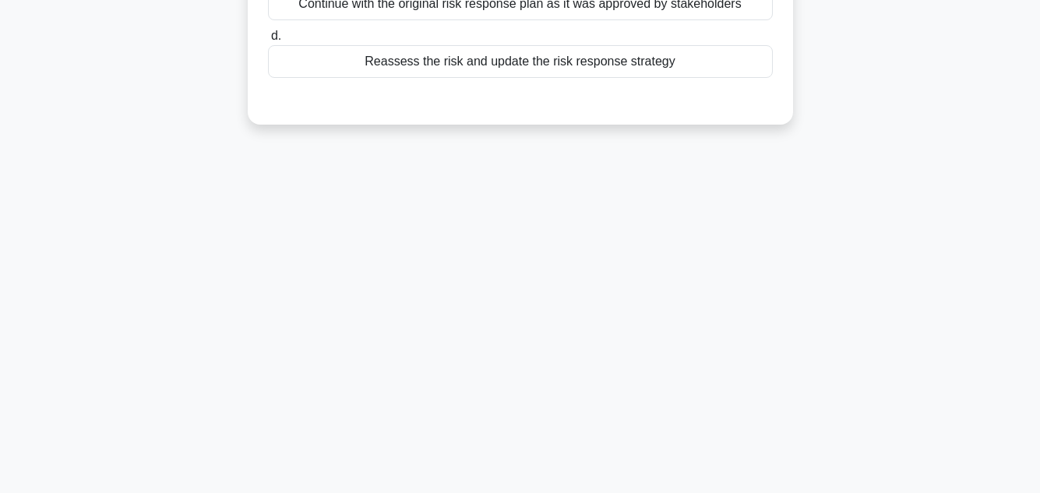
click at [926, 315] on div "47:05 Stop PMP - Risk Management 58/100 During risk monitoring, a project manag…" at bounding box center [520, 97] width 888 height 779
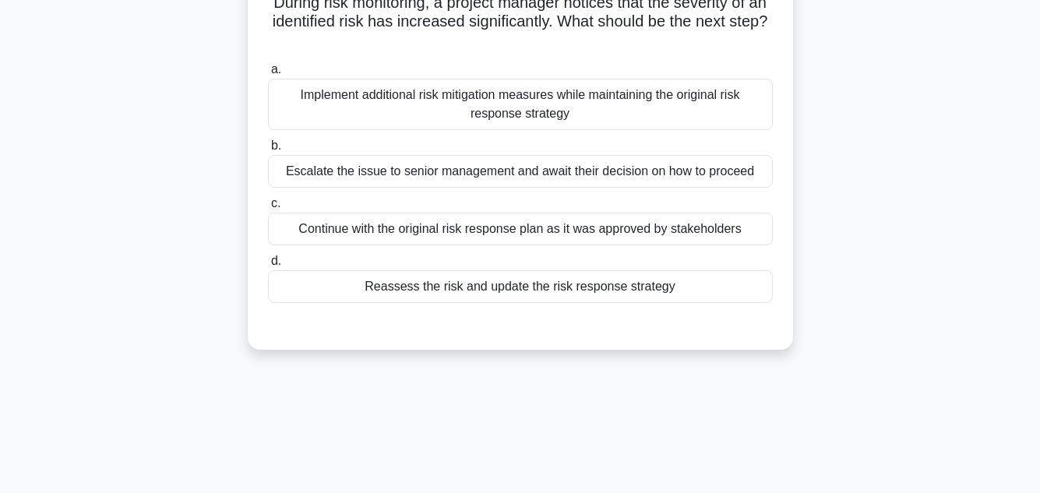
scroll to position [125, 0]
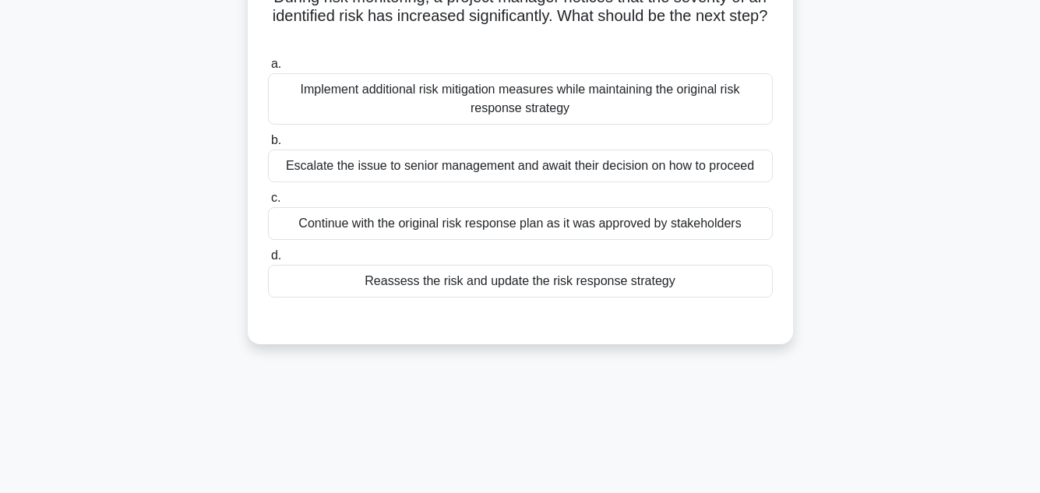
click at [650, 276] on div "Reassess the risk and update the risk response strategy" at bounding box center [520, 281] width 505 height 33
click at [268, 261] on input "d. Reassess the risk and update the risk response strategy" at bounding box center [268, 256] width 0 height 10
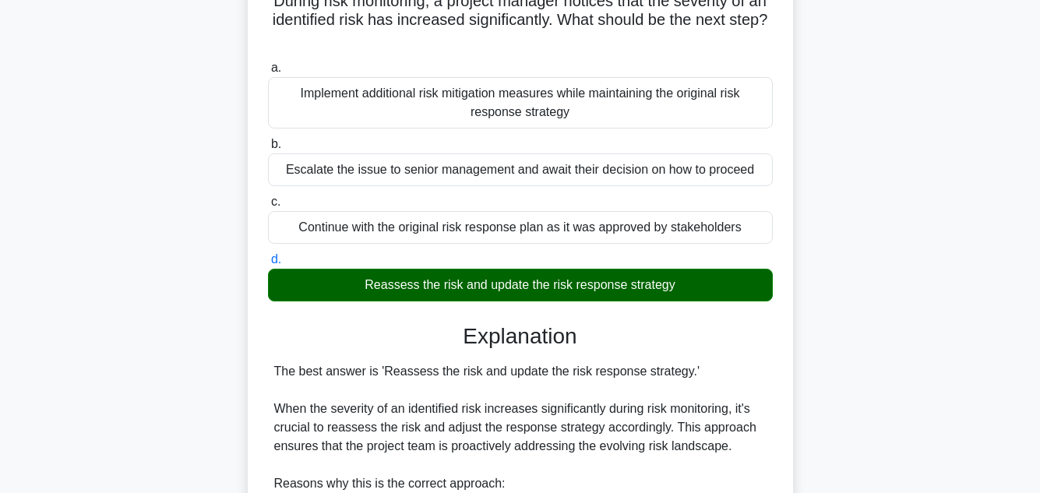
click at [1018, 254] on main "46:42 Stop PMP - Risk Management 58/100 During risk monitoring, a project manag…" at bounding box center [520, 483] width 1040 height 1116
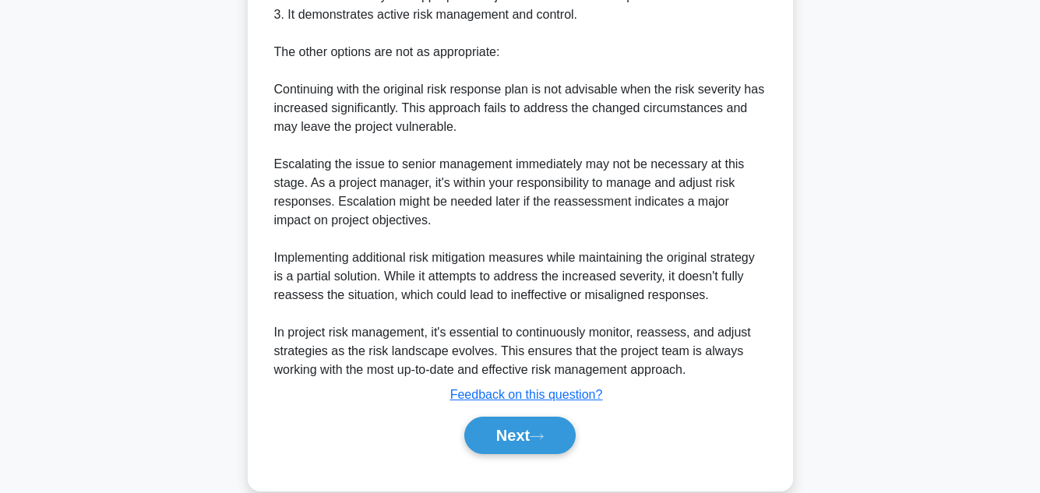
scroll to position [674, 0]
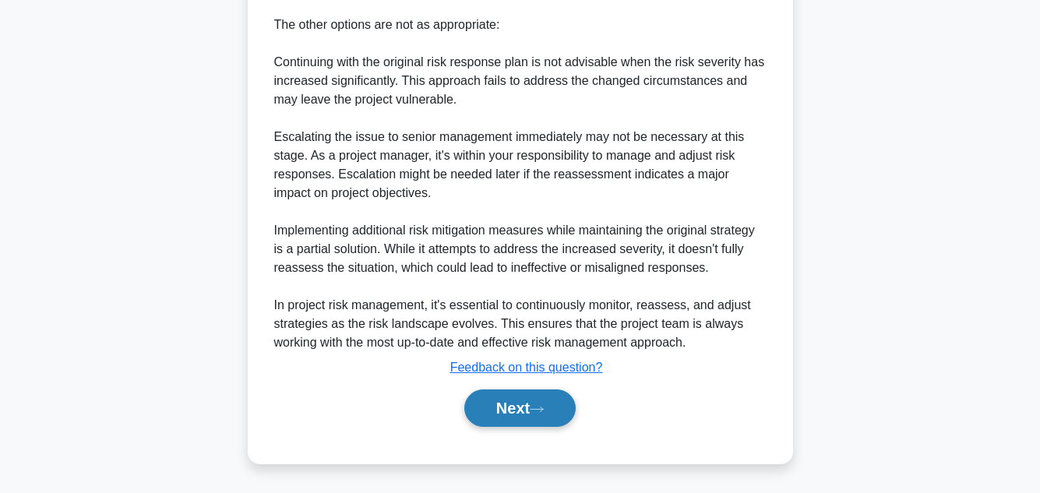
click at [501, 408] on button "Next" at bounding box center [519, 408] width 111 height 37
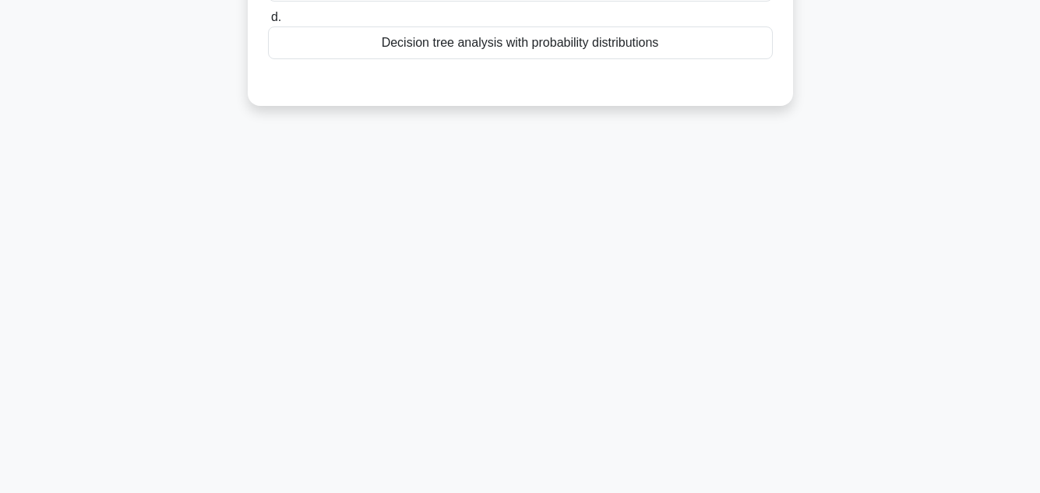
click at [894, 280] on div "46:35 Stop PMP - Risk Management 59/100 In a project with multiple risks, you w…" at bounding box center [520, 97] width 888 height 779
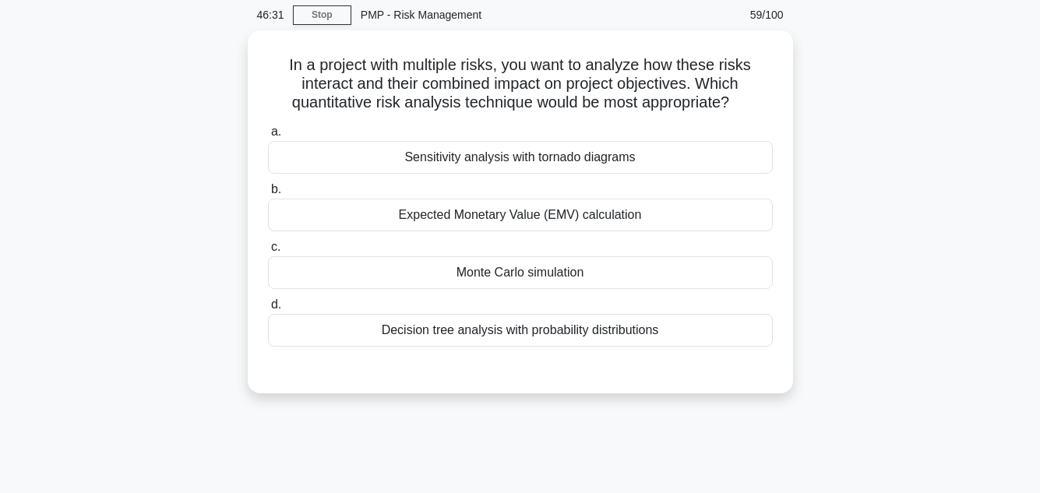
scroll to position [62, 0]
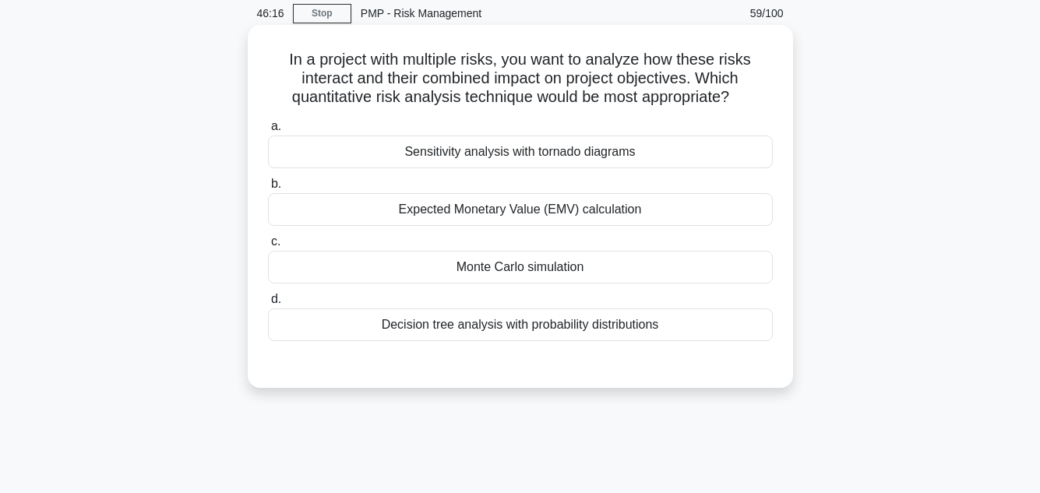
click at [544, 327] on div "Decision tree analysis with probability distributions" at bounding box center [520, 325] width 505 height 33
click at [268, 305] on input "d. Decision tree analysis with probability distributions" at bounding box center [268, 299] width 0 height 10
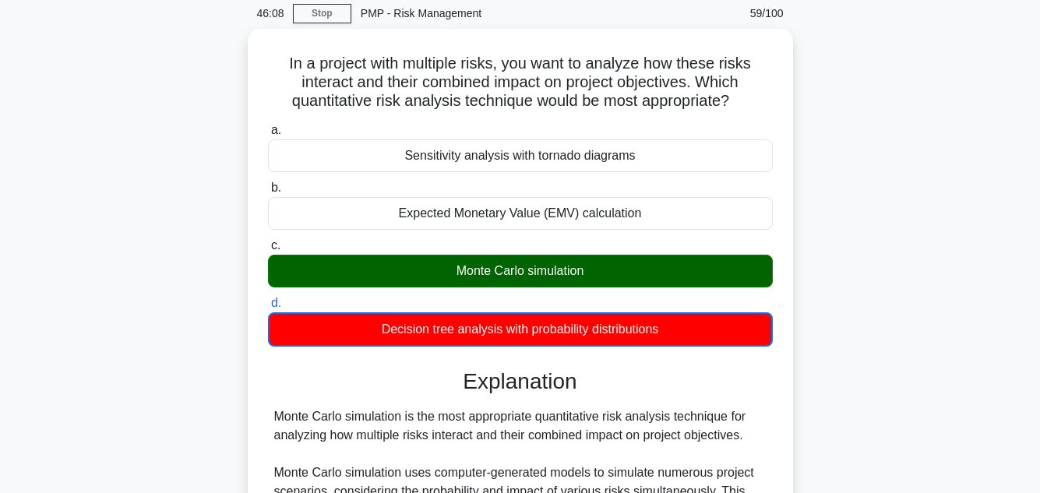
click at [268, 125] on input "a. Sensitivity analysis with tornado diagrams" at bounding box center [268, 130] width 0 height 10
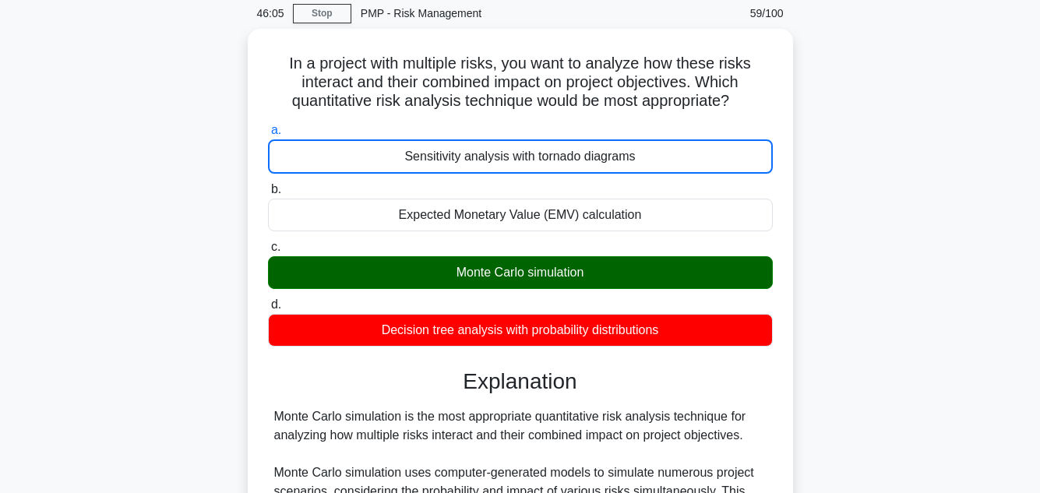
click at [268, 185] on input "b. Expected Monetary Value (EMV) calculation" at bounding box center [268, 190] width 0 height 10
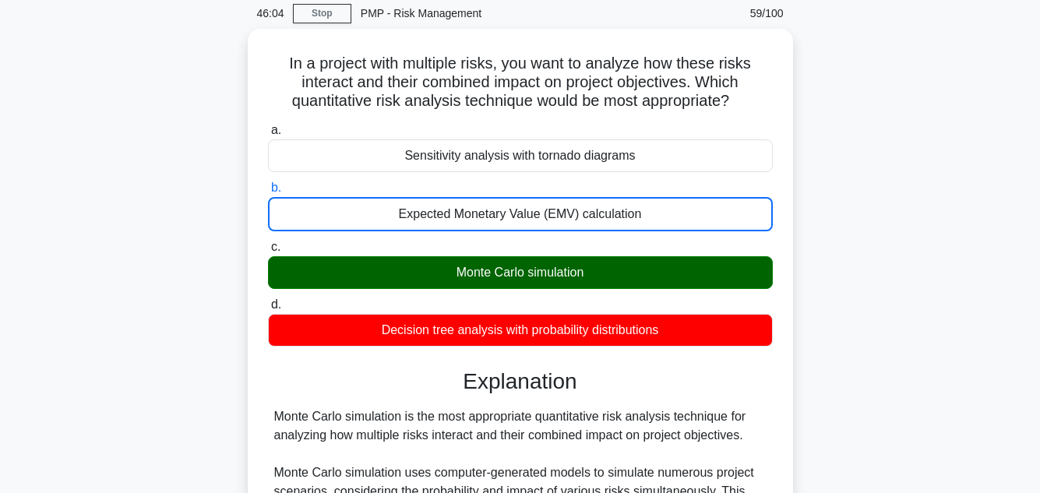
click at [268, 242] on input "c. Monte Carlo simulation" at bounding box center [268, 247] width 0 height 10
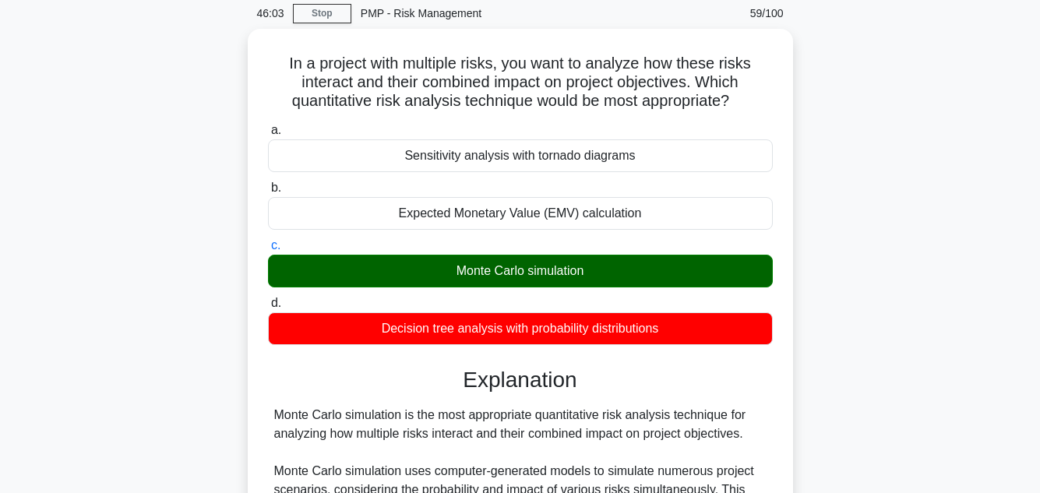
click at [268, 298] on input "d. Decision tree analysis with probability distributions" at bounding box center [268, 303] width 0 height 10
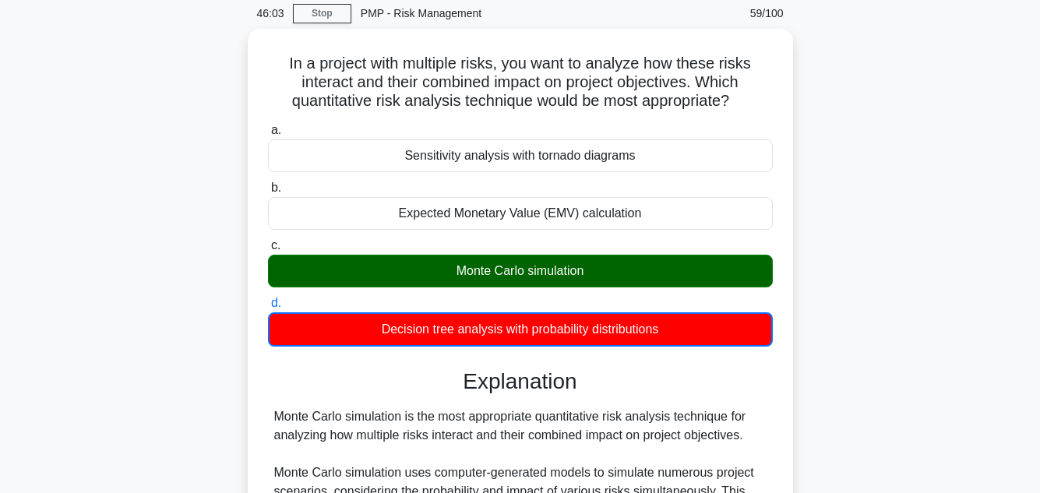
click at [268, 125] on input "a. Sensitivity analysis with tornado diagrams" at bounding box center [268, 130] width 0 height 10
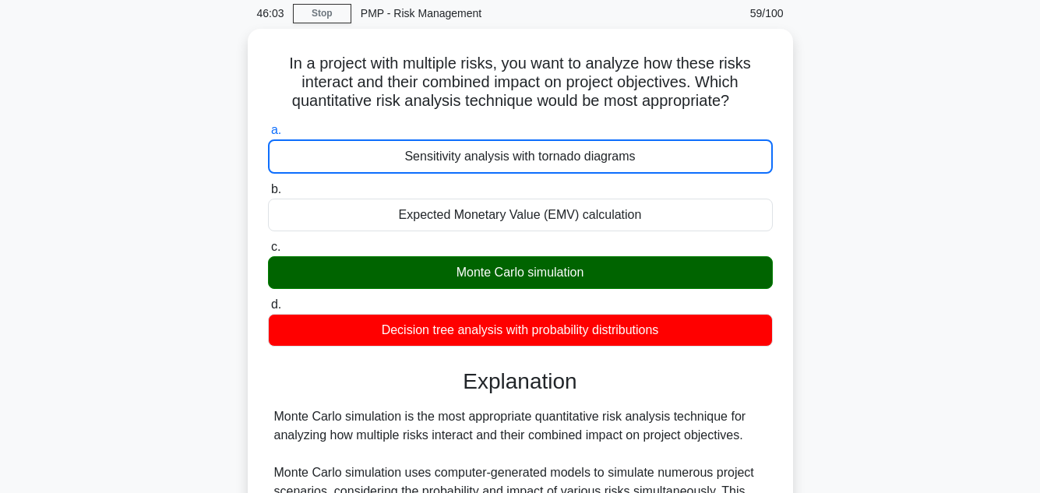
click at [268, 185] on input "b. Expected Monetary Value (EMV) calculation" at bounding box center [268, 190] width 0 height 10
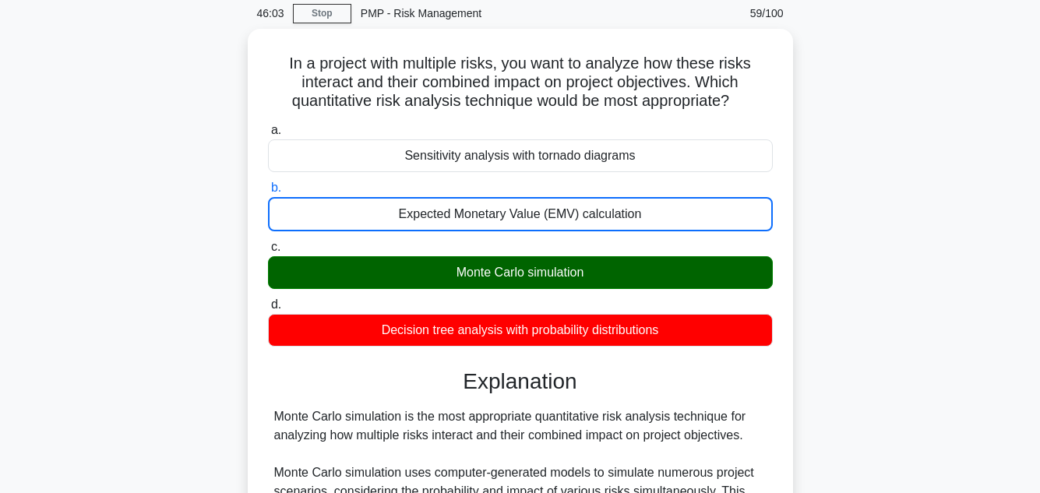
click at [268, 242] on input "c. Monte Carlo simulation" at bounding box center [268, 247] width 0 height 10
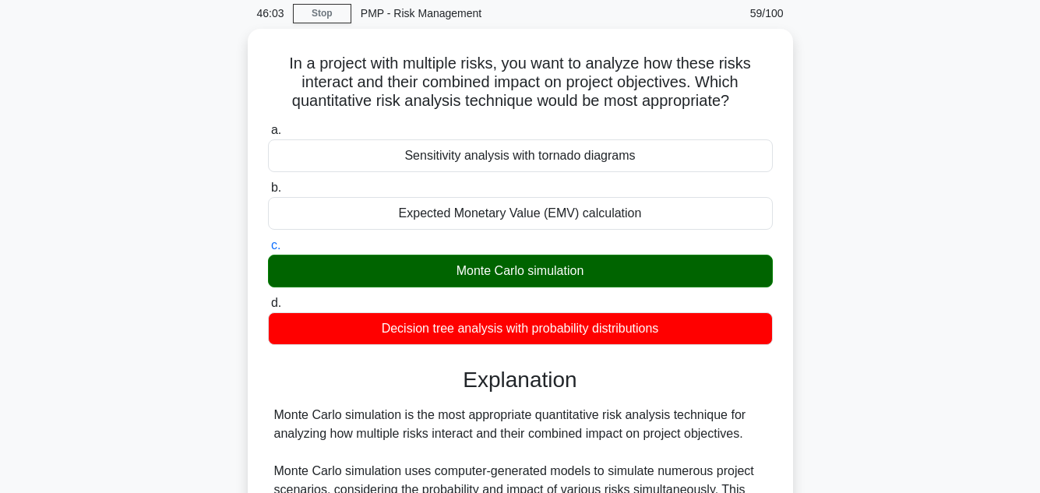
click at [268, 298] on input "d. Decision tree analysis with probability distributions" at bounding box center [268, 303] width 0 height 10
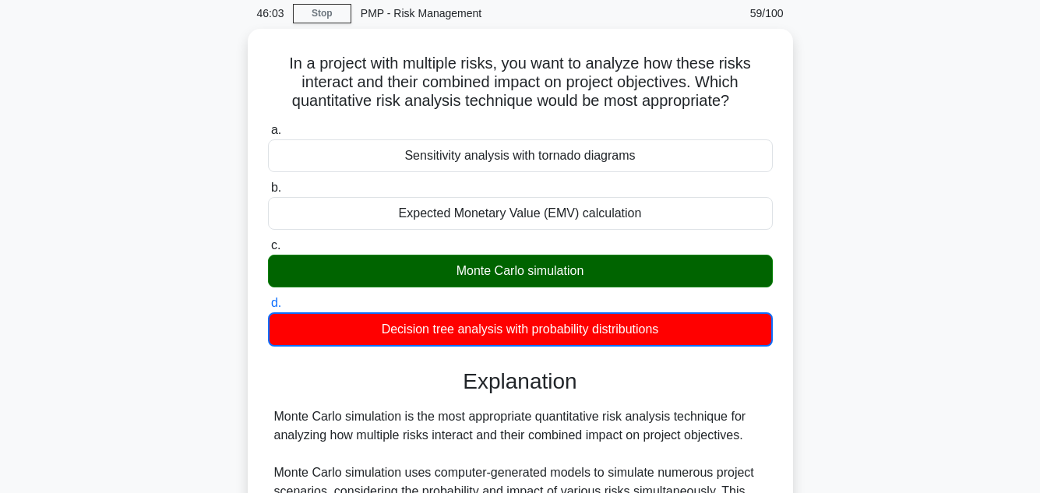
click at [268, 125] on input "a. Sensitivity analysis with tornado diagrams" at bounding box center [268, 130] width 0 height 10
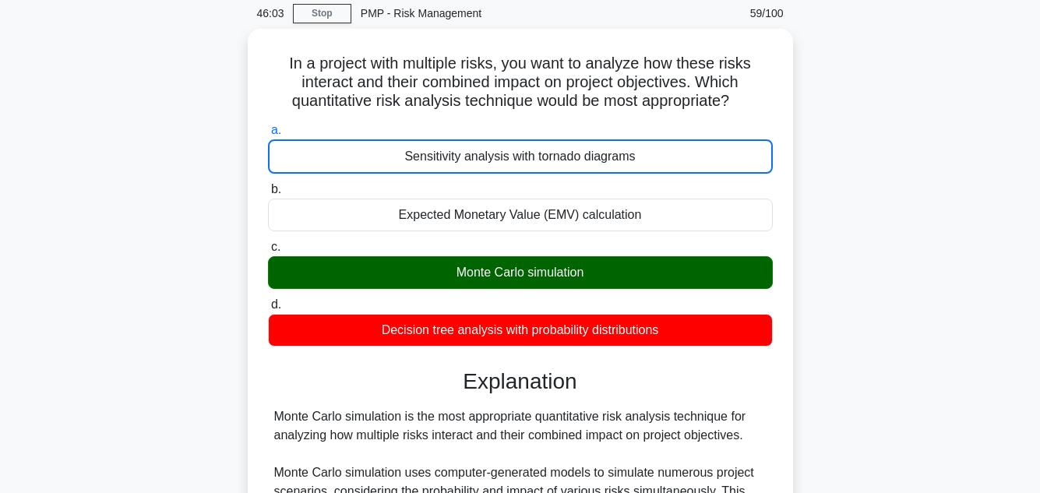
click at [268, 185] on input "b. Expected Monetary Value (EMV) calculation" at bounding box center [268, 190] width 0 height 10
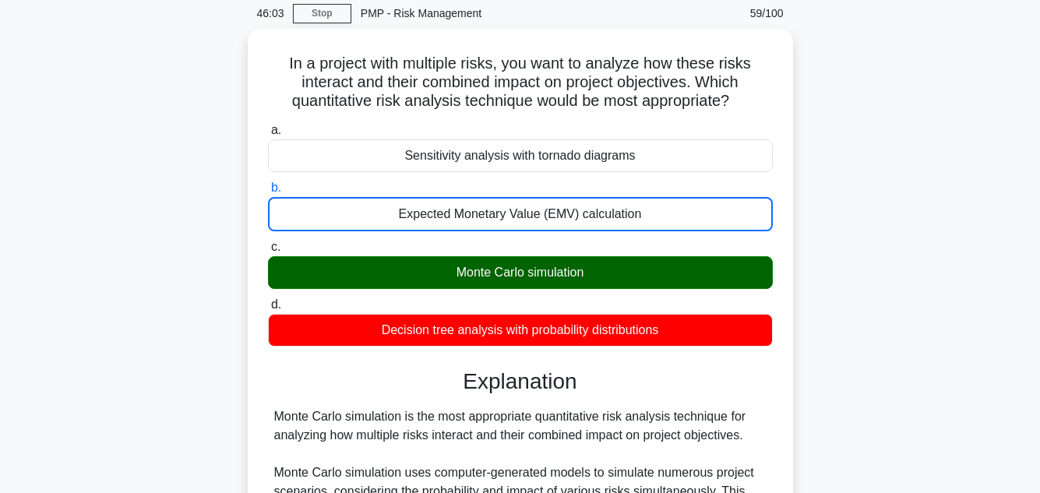
click at [268, 242] on input "c. Monte Carlo simulation" at bounding box center [268, 247] width 0 height 10
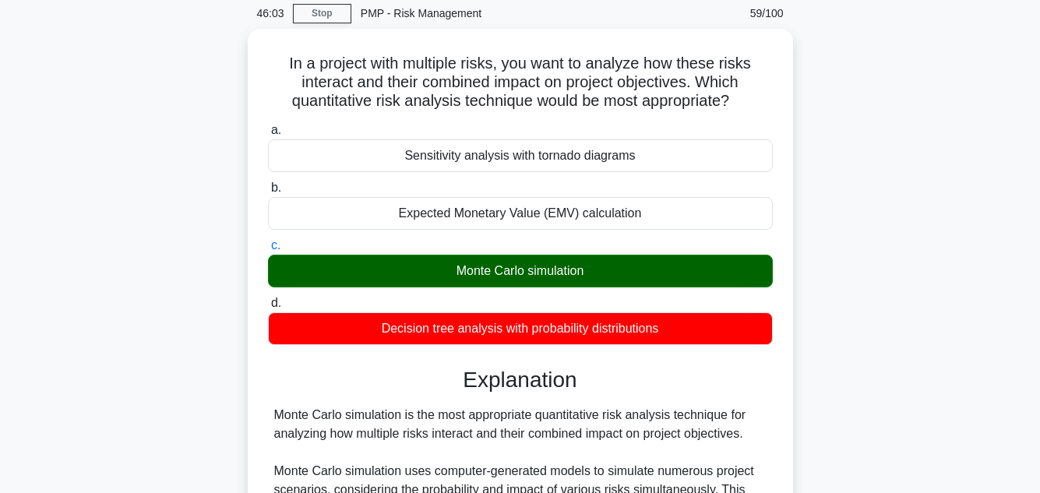
click at [268, 298] on input "d. Decision tree analysis with probability distributions" at bounding box center [268, 303] width 0 height 10
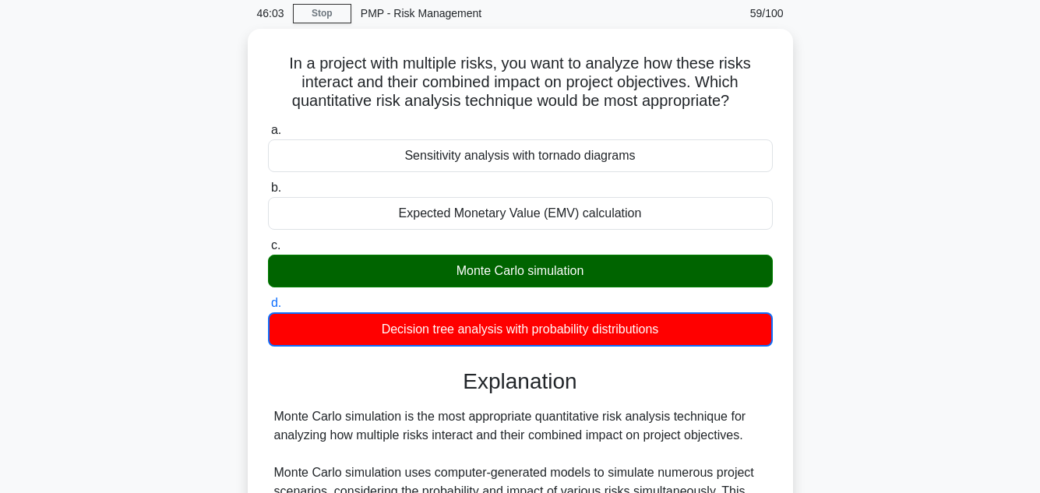
click at [268, 125] on input "a. Sensitivity analysis with tornado diagrams" at bounding box center [268, 130] width 0 height 10
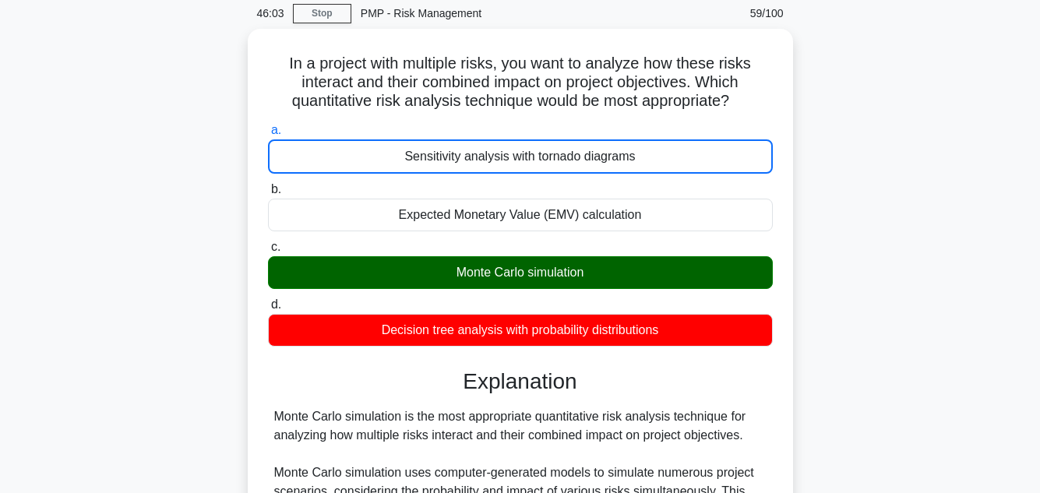
click at [268, 185] on input "b. Expected Monetary Value (EMV) calculation" at bounding box center [268, 190] width 0 height 10
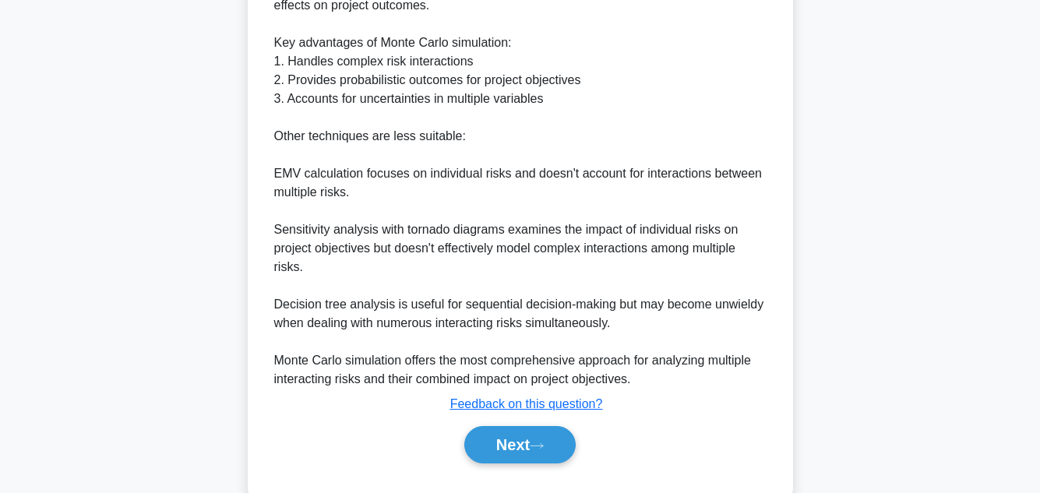
scroll to position [619, 0]
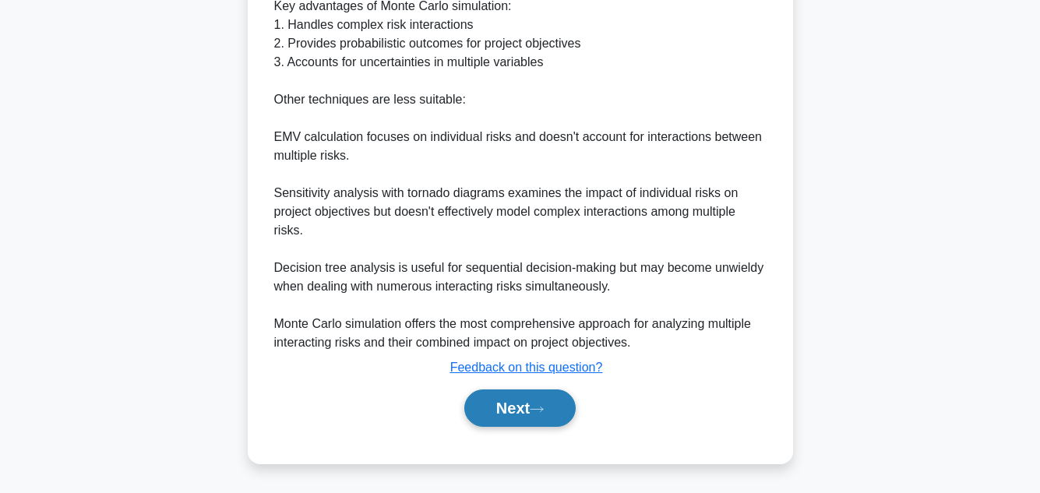
click at [498, 405] on button "Next" at bounding box center [519, 408] width 111 height 37
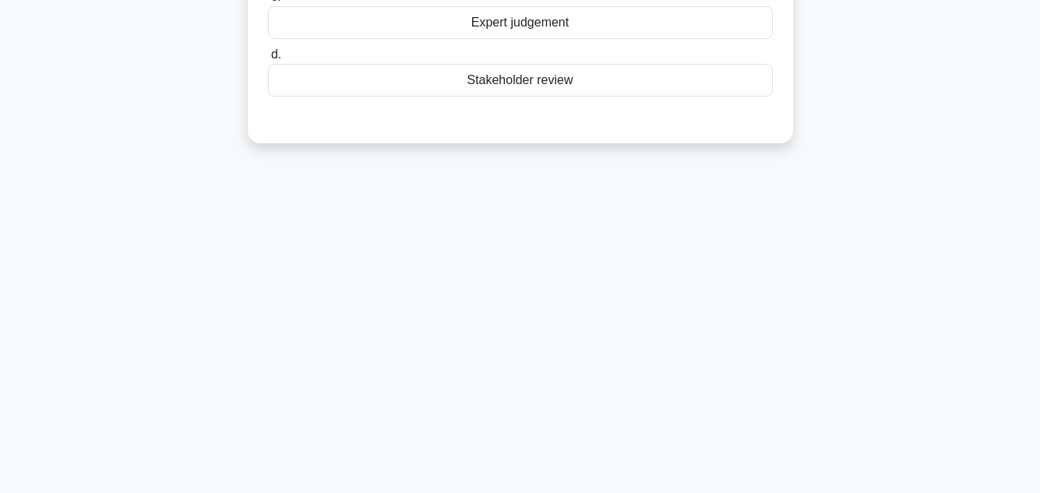
scroll to position [348, 0]
click at [929, 243] on div "45:52 Stop PMP - Risk Management 60/100 As a project manager working on a new a…" at bounding box center [520, 97] width 888 height 779
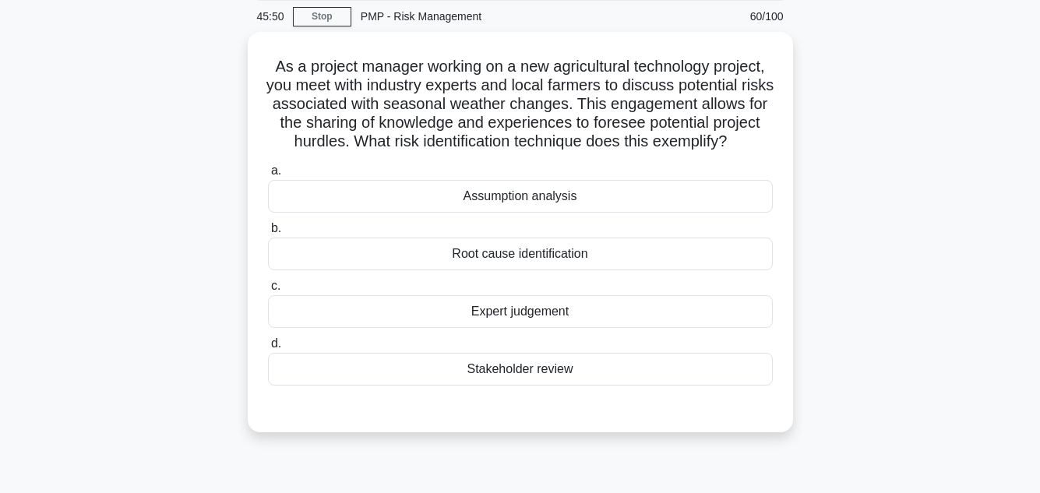
scroll to position [62, 0]
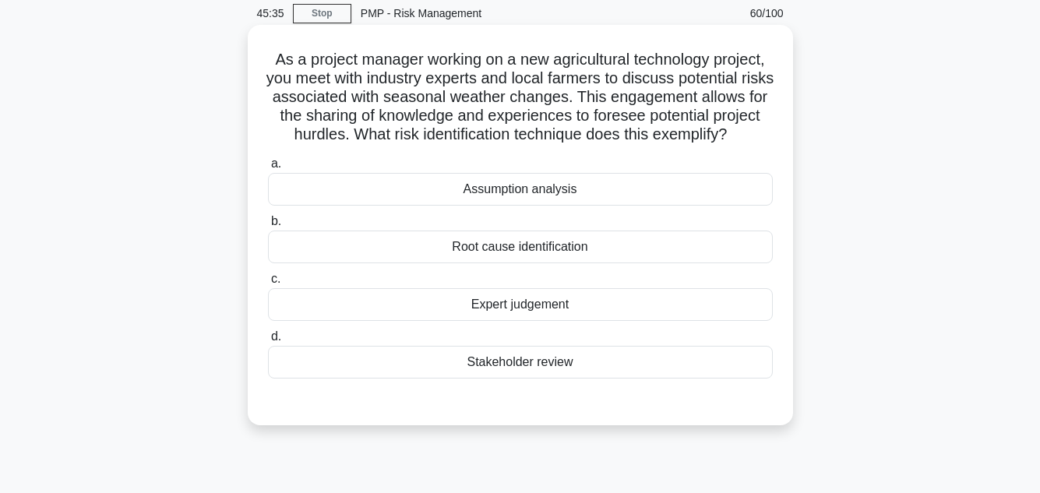
click at [589, 321] on div "Expert judgement" at bounding box center [520, 304] width 505 height 33
click at [268, 284] on input "c. Expert judgement" at bounding box center [268, 279] width 0 height 10
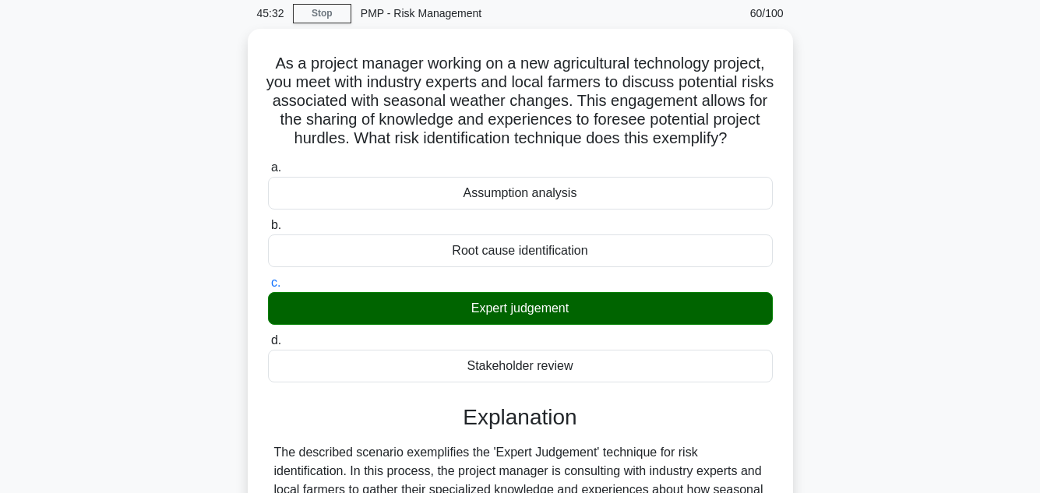
click at [991, 255] on main "45:32 Stop PMP - Risk Management 60/100 As a project manager working on a new a…" at bounding box center [520, 424] width 1040 height 873
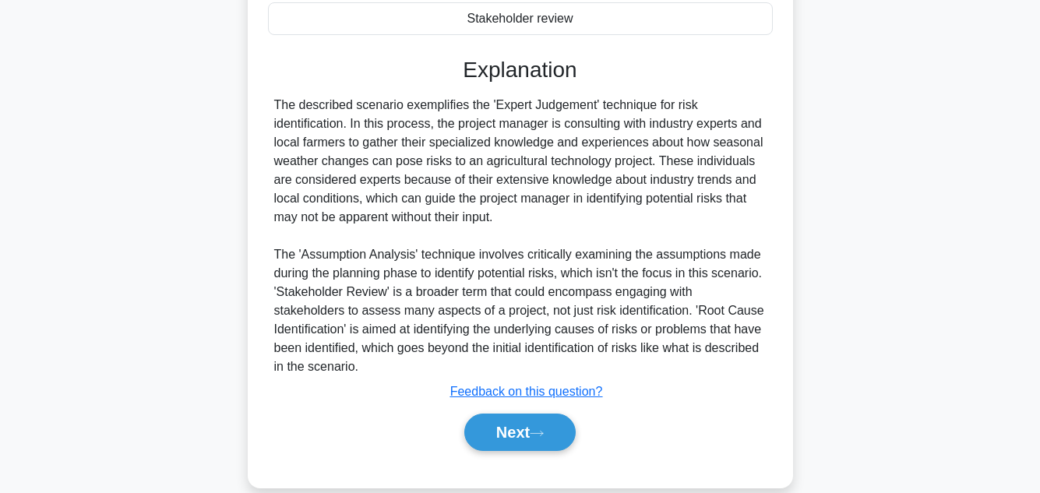
scroll to position [450, 0]
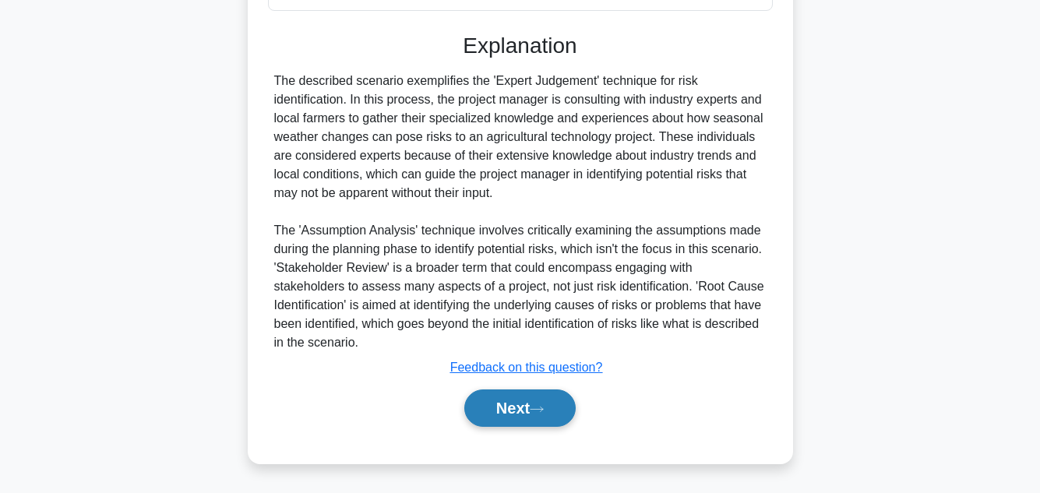
click at [524, 405] on button "Next" at bounding box center [519, 408] width 111 height 37
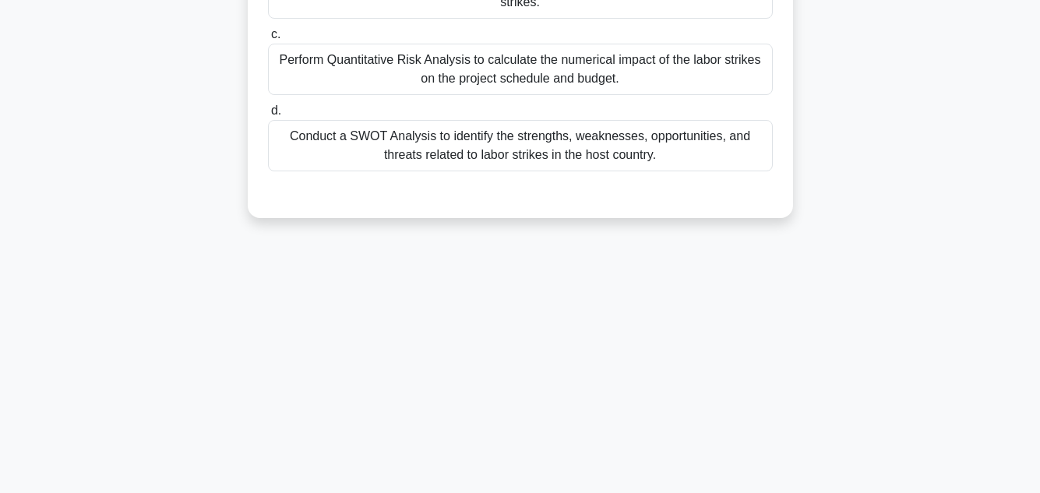
scroll to position [348, 0]
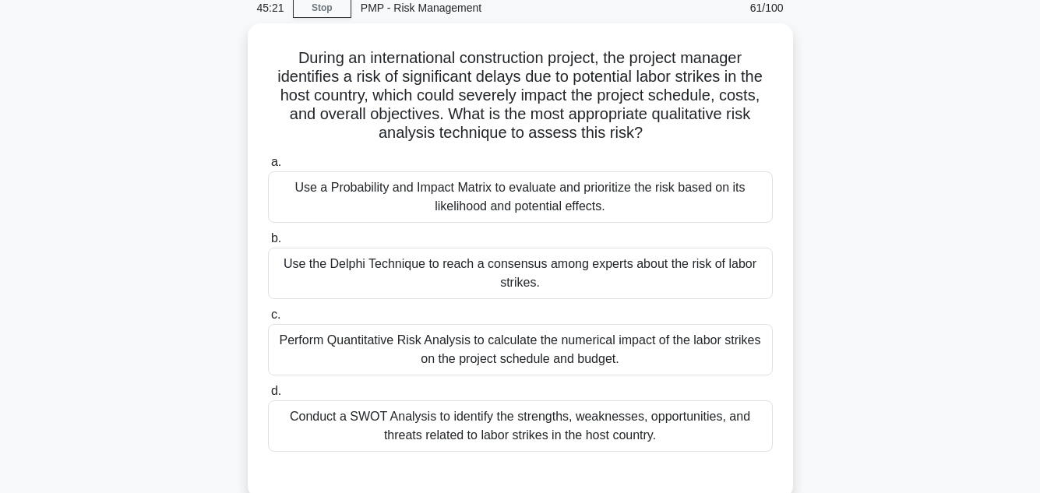
scroll to position [99, 0]
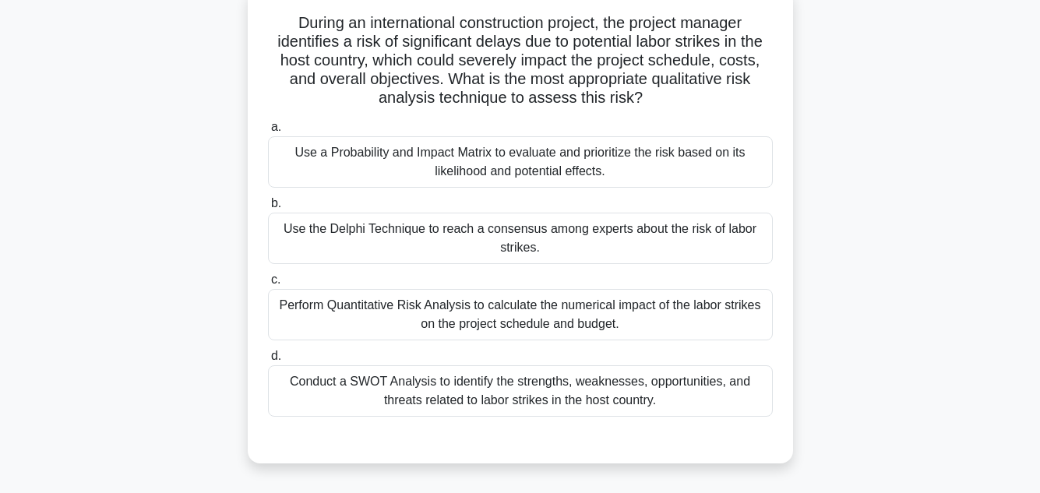
click at [523, 159] on div "Use a Probability and Impact Matrix to evaluate and prioritize the risk based o…" at bounding box center [520, 161] width 505 height 51
click at [268, 132] on input "a. Use a Probability and Impact Matrix to evaluate and prioritize the risk base…" at bounding box center [268, 127] width 0 height 10
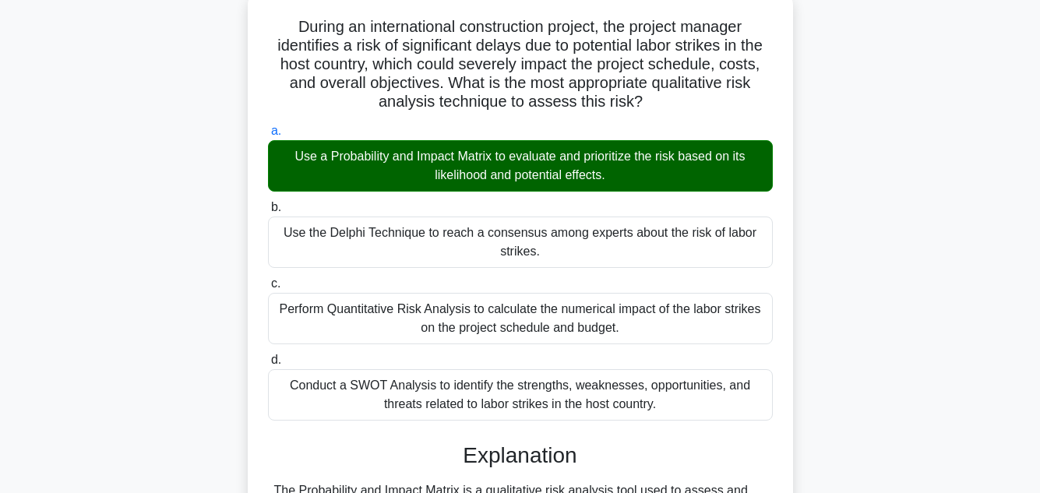
click at [937, 238] on div "During an international construction project, the project manager identifies a …" at bounding box center [520, 479] width 888 height 975
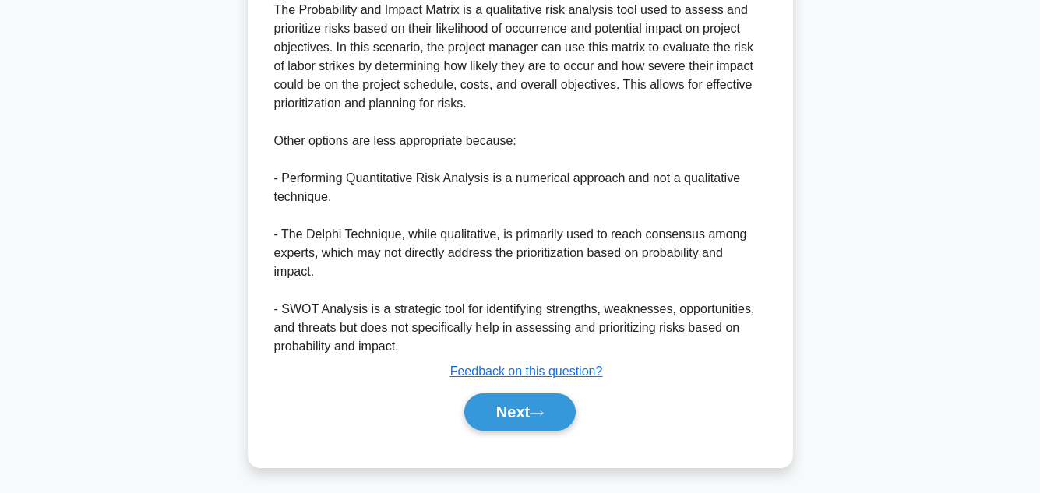
scroll to position [580, 0]
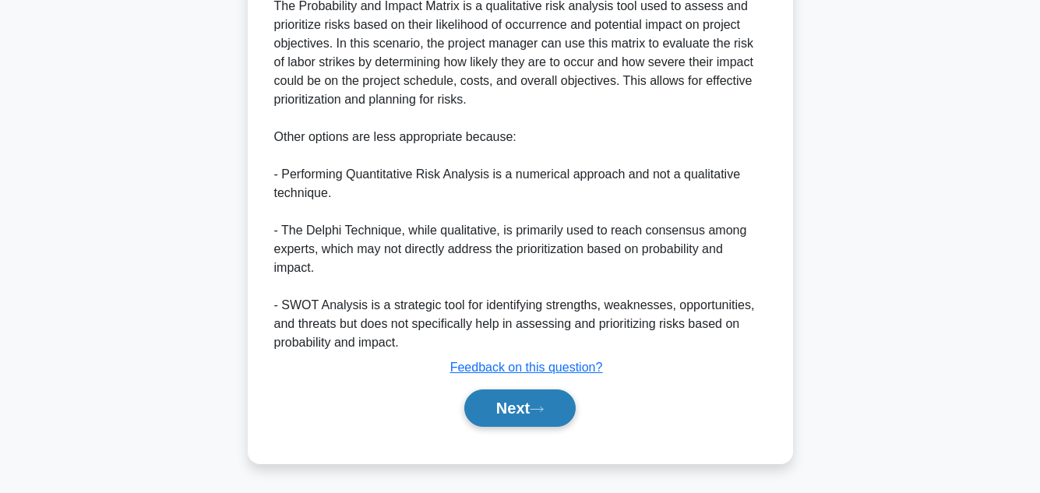
click at [522, 404] on button "Next" at bounding box center [519, 408] width 111 height 37
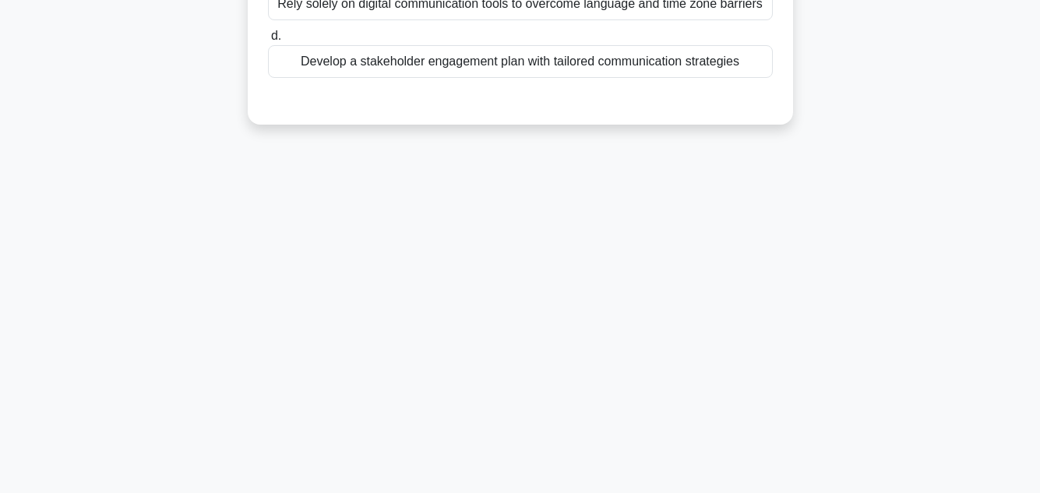
scroll to position [348, 0]
click at [889, 236] on div "44:32 Stop PMP - Risk Management 62/100 In risk management planning for a proje…" at bounding box center [520, 97] width 888 height 779
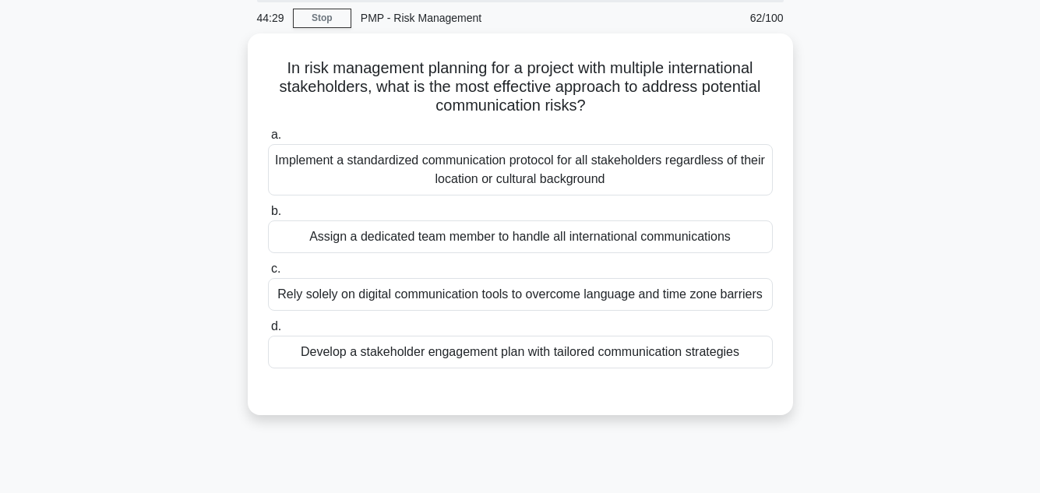
scroll to position [62, 0]
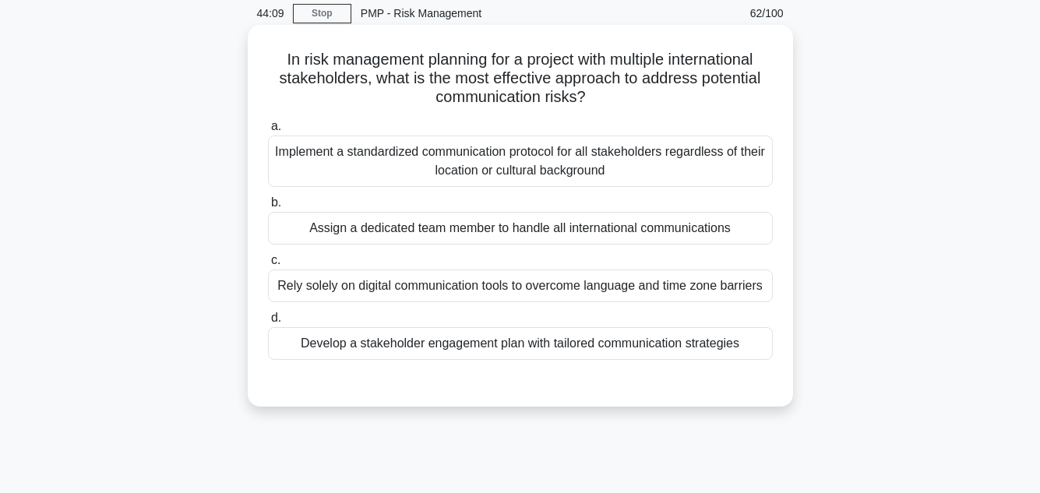
click at [572, 342] on div "Develop a stakeholder engagement plan with tailored communication strategies" at bounding box center [520, 343] width 505 height 33
click at [268, 323] on input "d. Develop a stakeholder engagement plan with tailored communication strategies" at bounding box center [268, 318] width 0 height 10
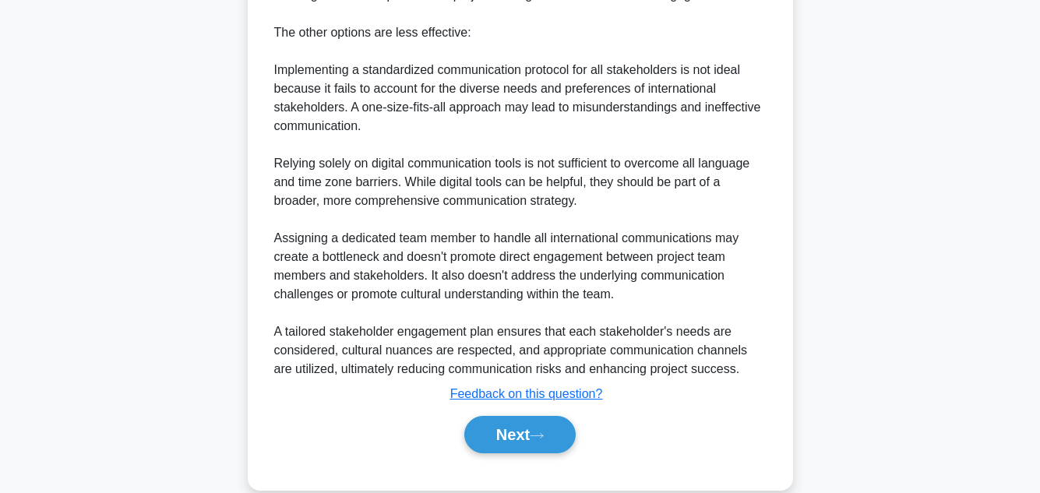
scroll to position [693, 0]
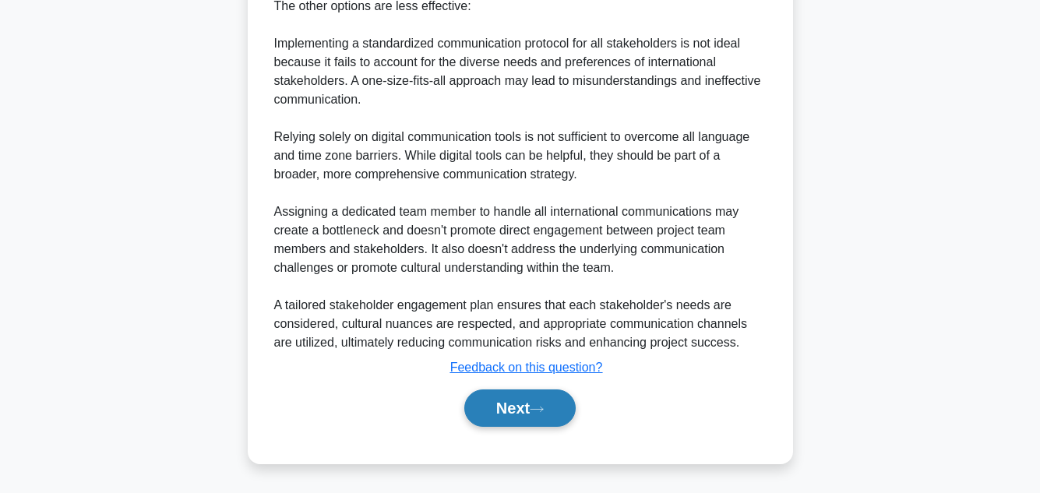
click at [498, 407] on button "Next" at bounding box center [519, 408] width 111 height 37
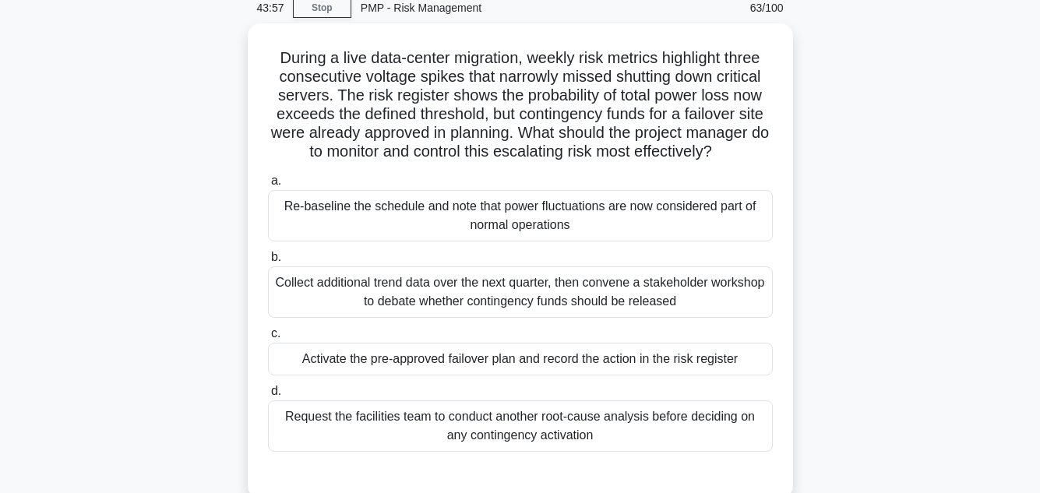
scroll to position [99, 0]
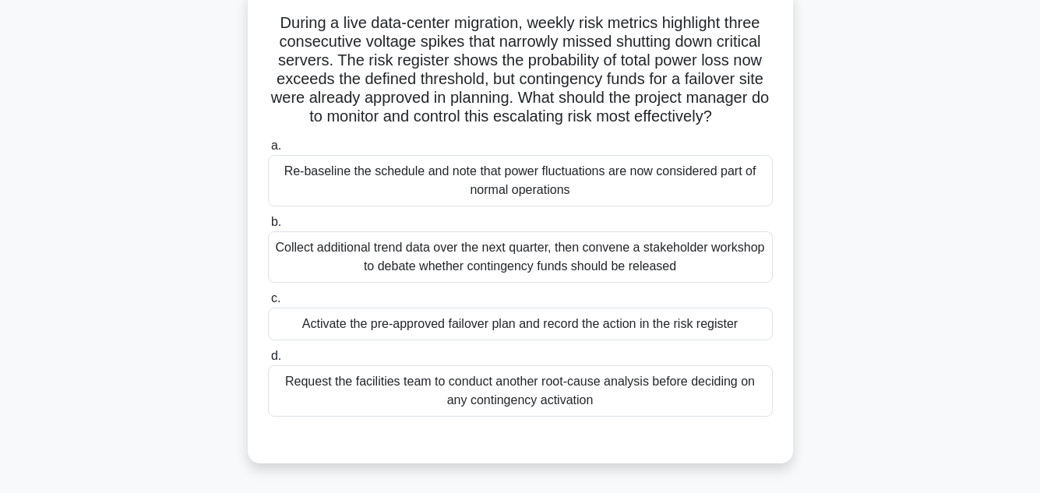
click at [598, 326] on div "Activate the pre-approved failover plan and record the action in the risk regis…" at bounding box center [520, 324] width 505 height 33
click at [268, 304] on input "c. Activate the pre-approved failover plan and record the action in the risk re…" at bounding box center [268, 299] width 0 height 10
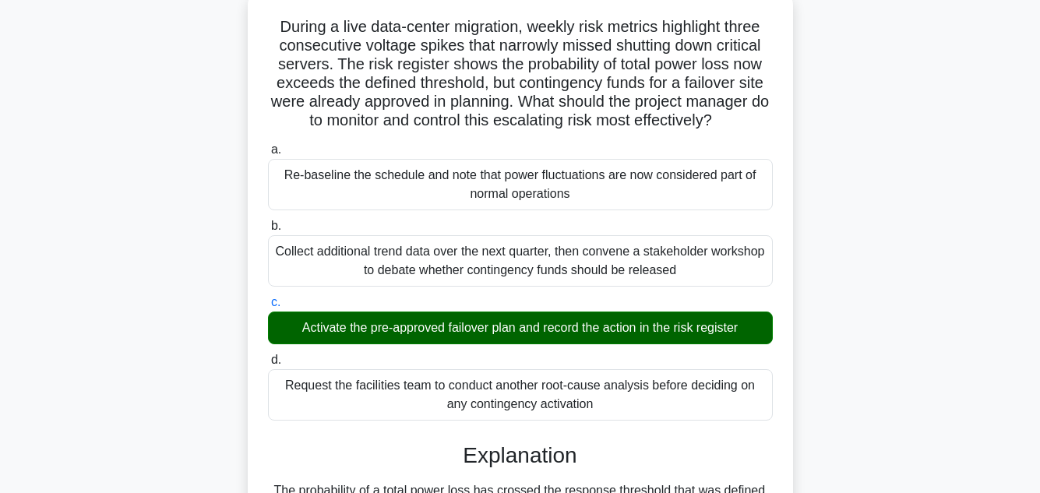
click at [926, 331] on div "During a live data-center migration, weekly risk metrics highlight three consec…" at bounding box center [520, 423] width 888 height 862
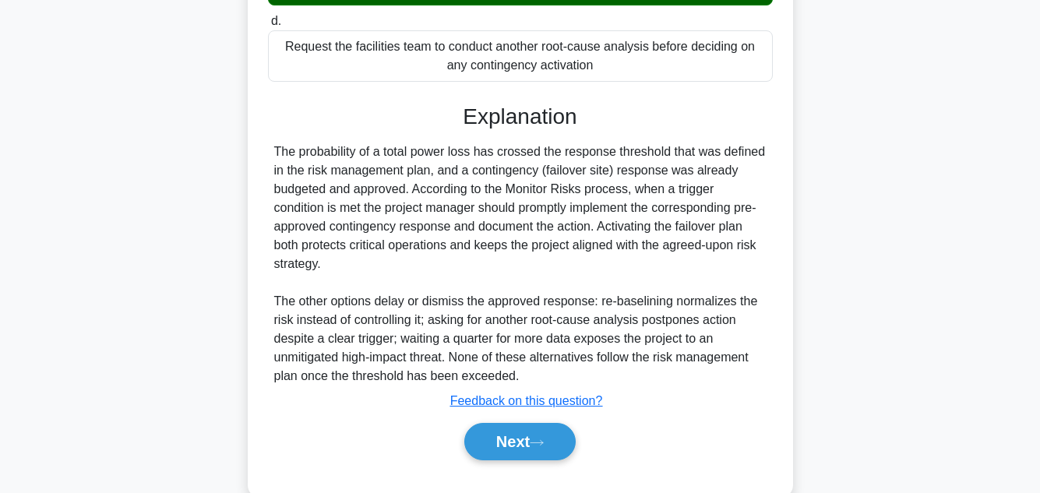
scroll to position [468, 0]
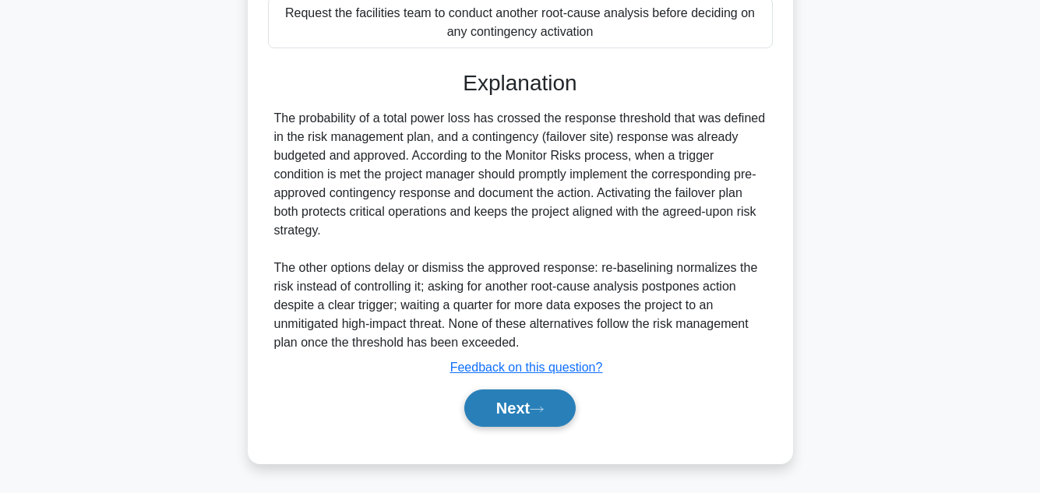
click at [520, 404] on button "Next" at bounding box center [519, 408] width 111 height 37
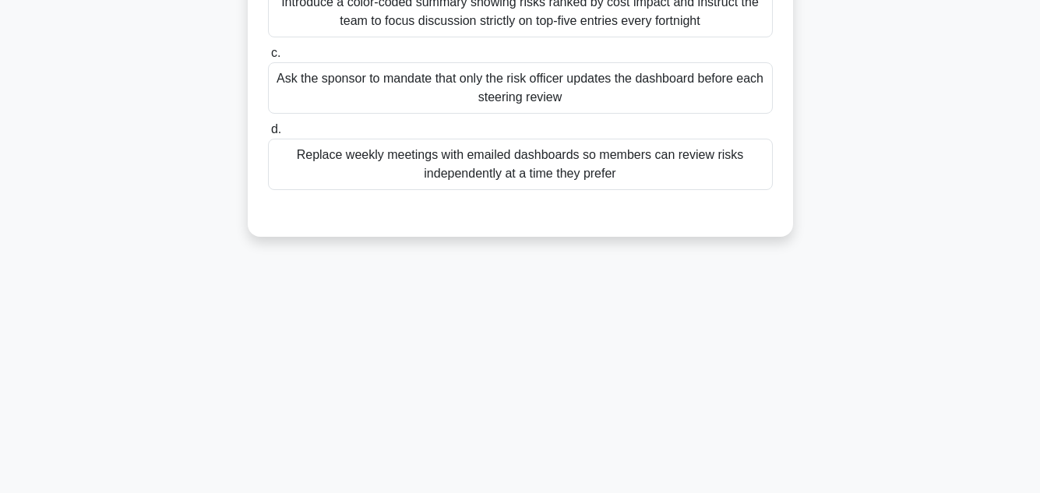
scroll to position [348, 0]
click at [944, 260] on div "43:02 Stop PMP - Risk Management 64/100 During the rollout of an automated pack…" at bounding box center [520, 97] width 888 height 779
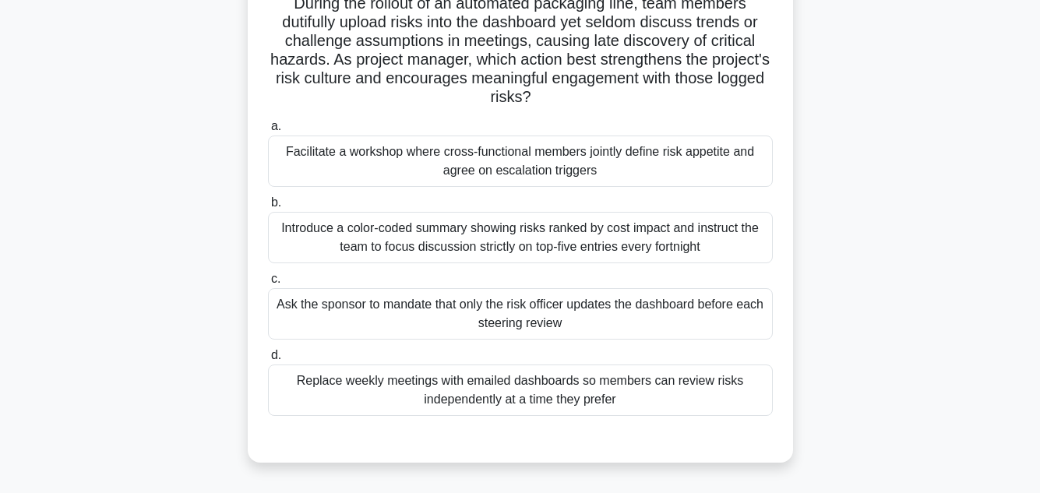
scroll to position [125, 0]
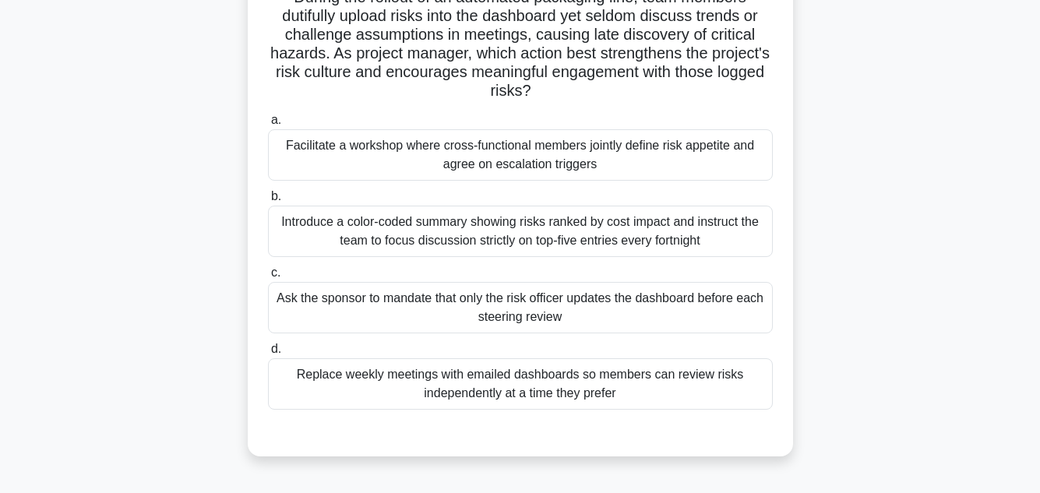
click at [618, 157] on div "Facilitate a workshop where cross-functional members jointly define risk appeti…" at bounding box center [520, 154] width 505 height 51
click at [268, 125] on input "a. Facilitate a workshop where cross-functional members jointly define risk app…" at bounding box center [268, 120] width 0 height 10
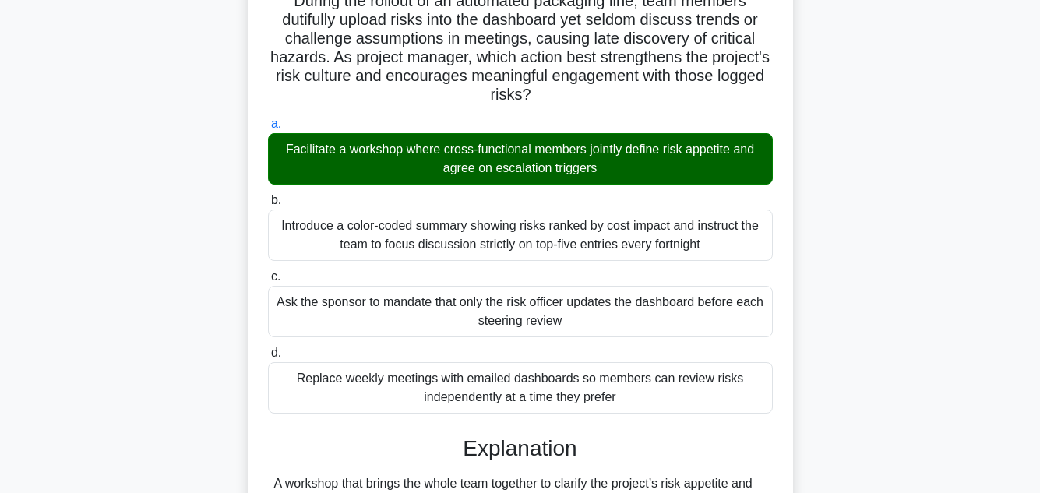
click at [989, 245] on main "42:29 Stop PMP - Risk Management 64/100 During the rollout of an automated pack…" at bounding box center [520, 370] width 1040 height 891
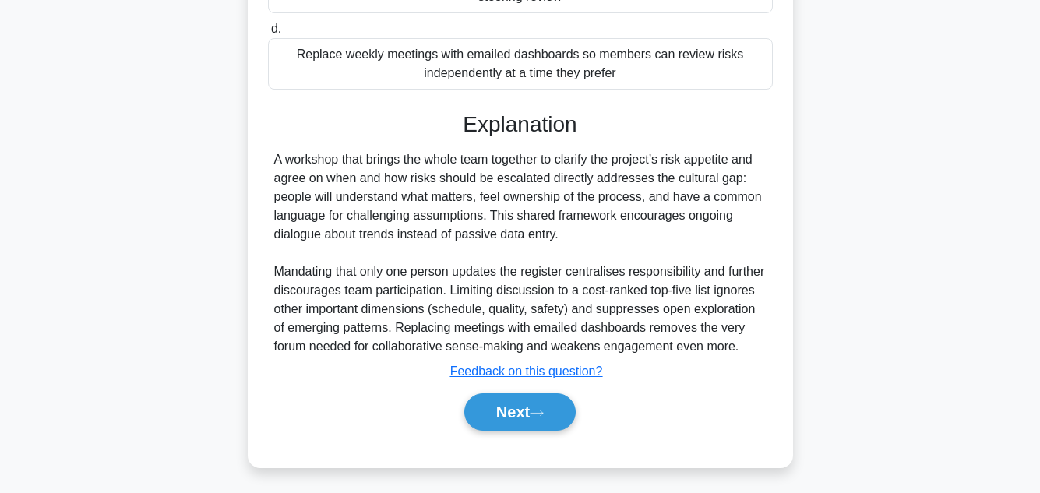
scroll to position [468, 0]
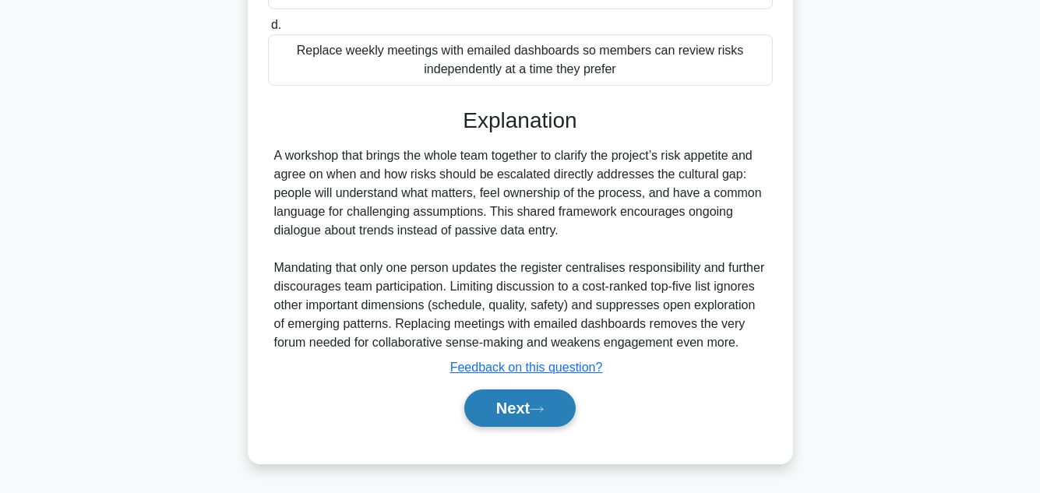
click at [495, 417] on button "Next" at bounding box center [519, 408] width 111 height 37
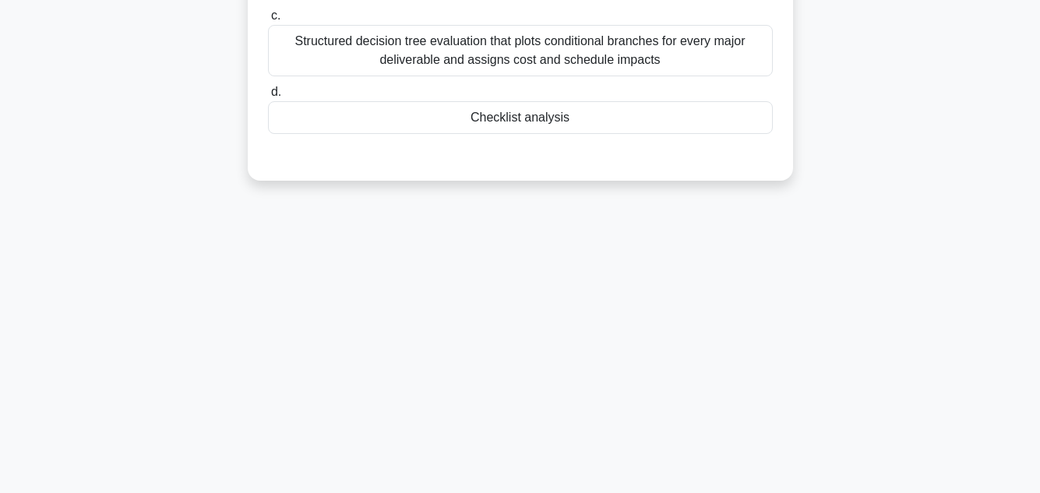
click at [957, 298] on div "42:20 Stop PMP - Risk Management 65/100 The project manager leading development…" at bounding box center [520, 97] width 888 height 779
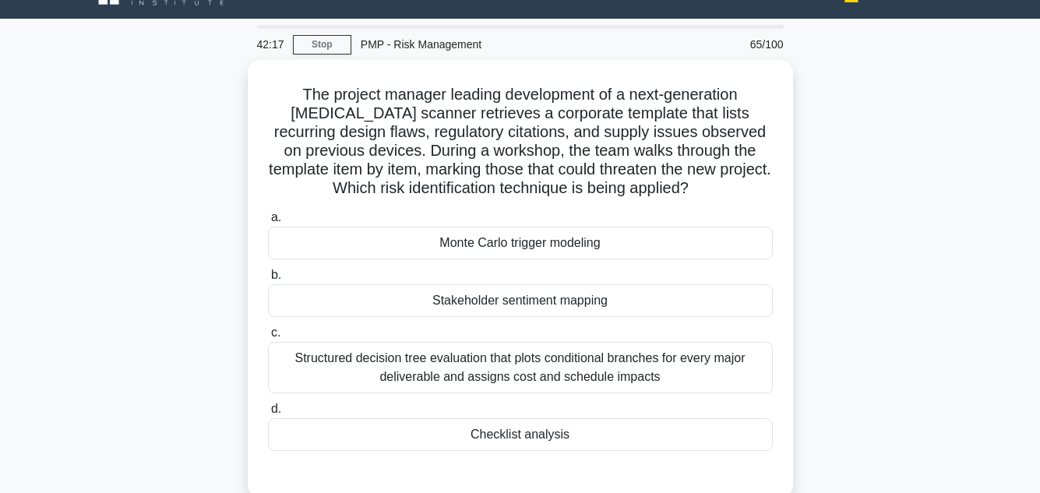
scroll to position [62, 0]
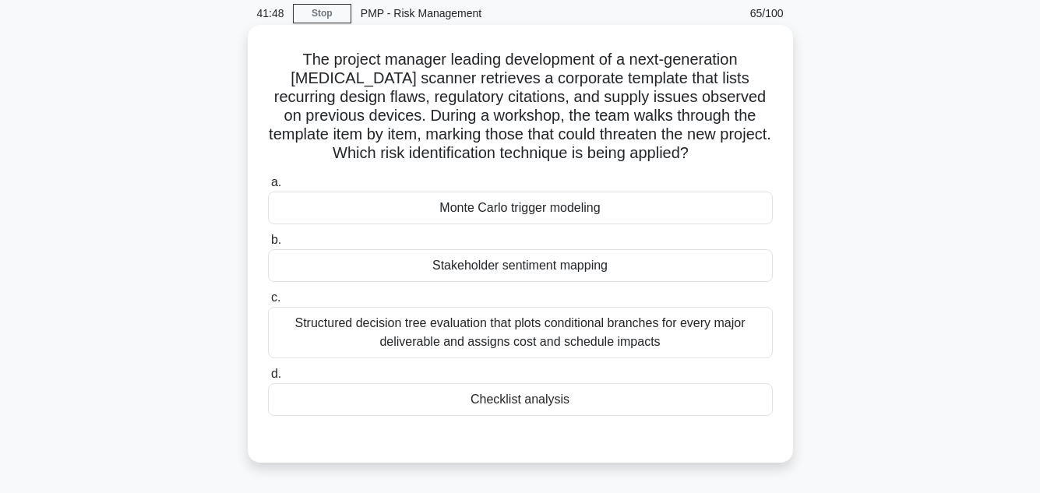
click at [600, 401] on div "Checklist analysis" at bounding box center [520, 399] width 505 height 33
click at [268, 379] on input "d. Checklist analysis" at bounding box center [268, 374] width 0 height 10
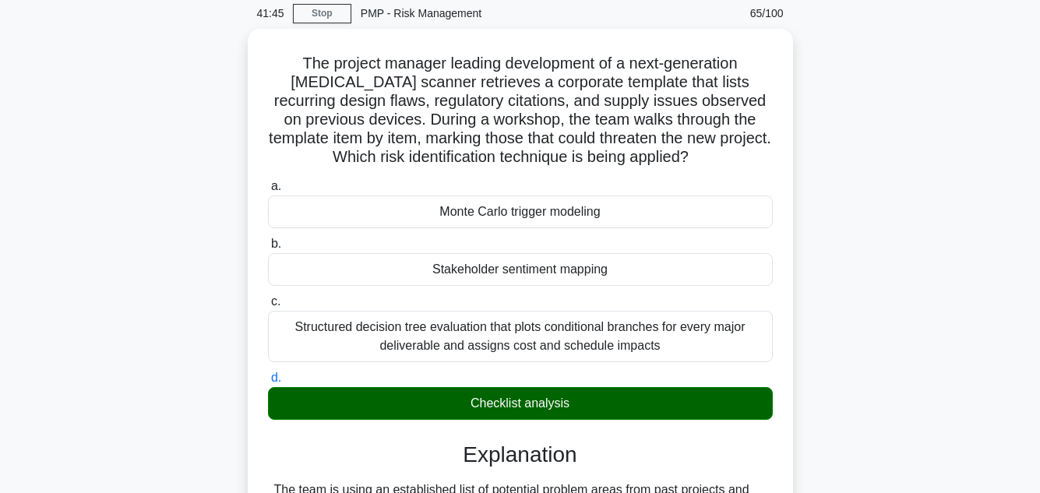
click at [988, 315] on main "41:45 Stop PMP - Risk Management 65/100 The project manager leading development…" at bounding box center [520, 424] width 1040 height 873
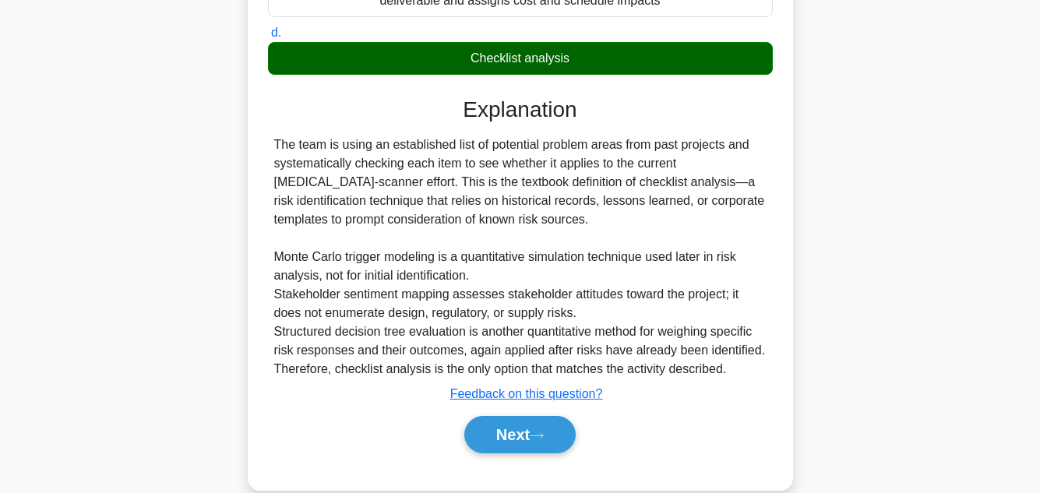
scroll to position [431, 0]
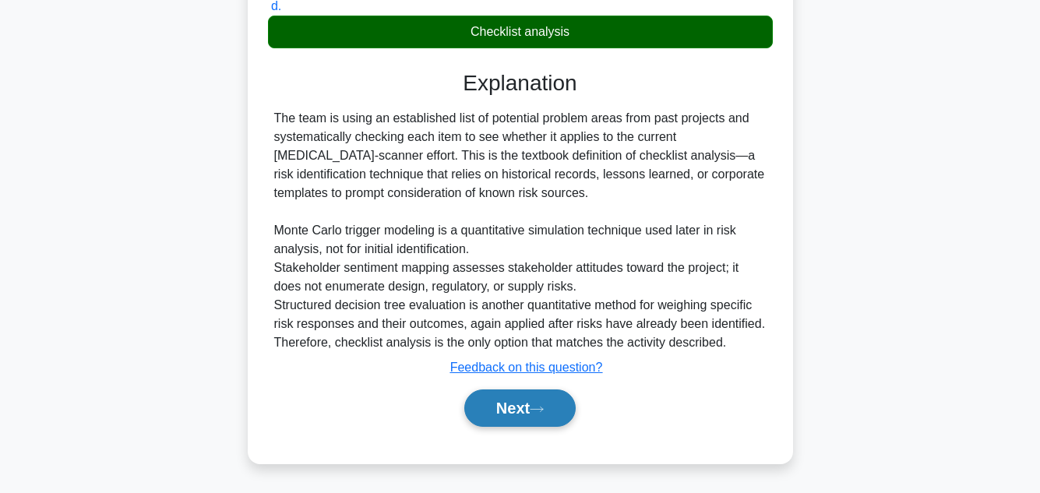
click at [523, 400] on button "Next" at bounding box center [519, 408] width 111 height 37
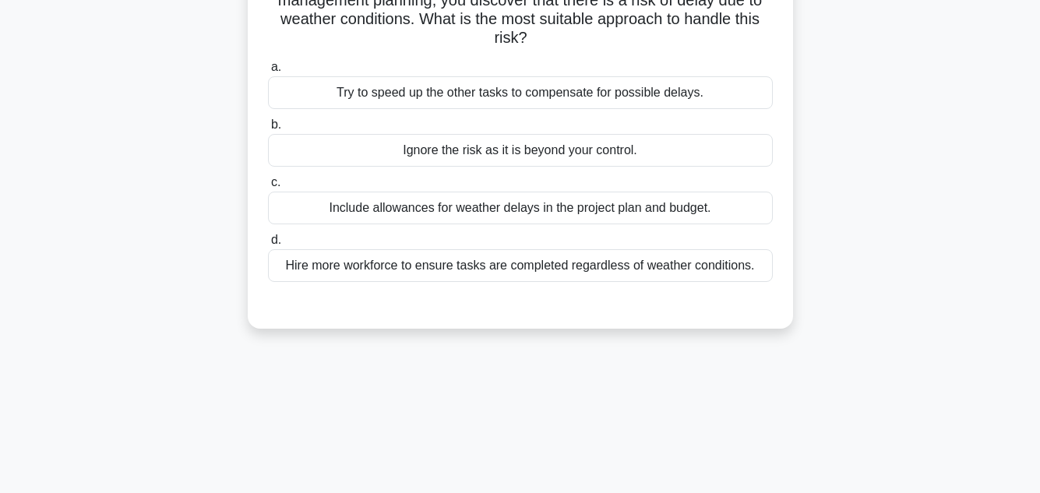
scroll to position [68, 0]
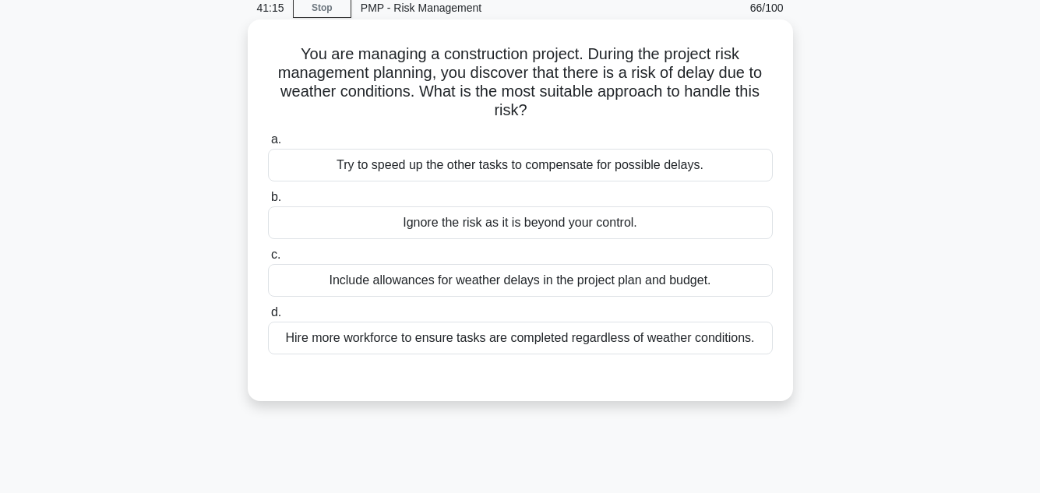
click at [589, 160] on div "Try to speed up the other tasks to compensate for possible delays." at bounding box center [520, 165] width 505 height 33
click at [268, 145] on input "a. Try to speed up the other tasks to compensate for possible delays." at bounding box center [268, 140] width 0 height 10
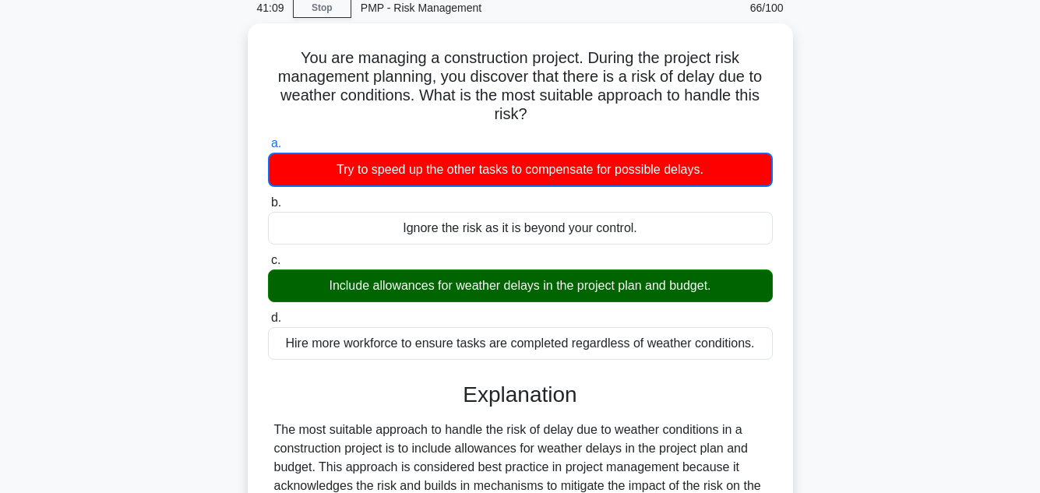
click at [878, 193] on div "You are managing a construction project. During the project risk management pla…" at bounding box center [520, 389] width 888 height 733
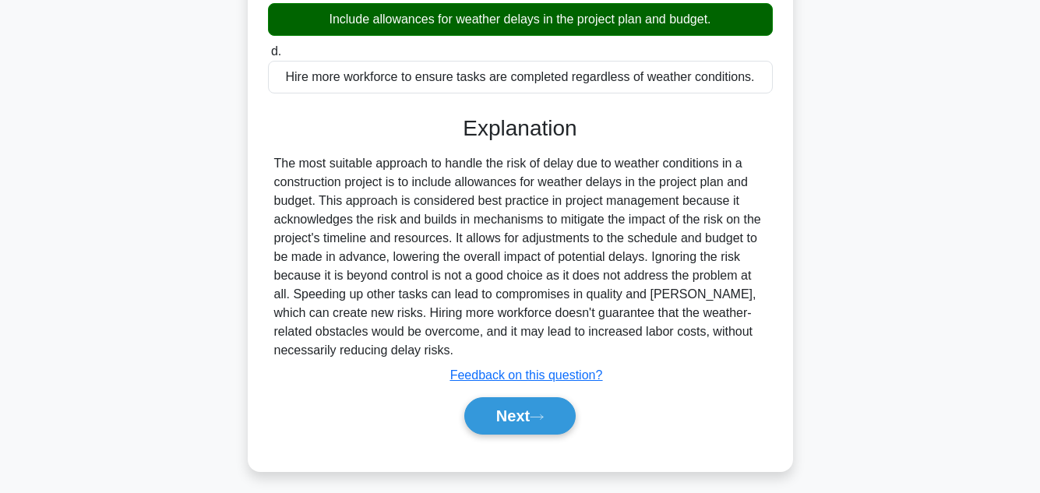
scroll to position [348, 0]
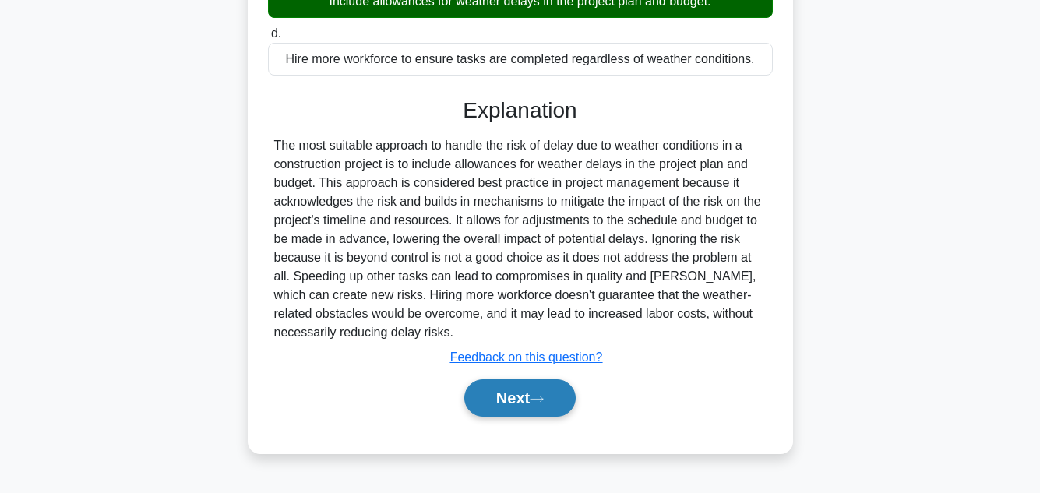
click at [514, 392] on button "Next" at bounding box center [519, 397] width 111 height 37
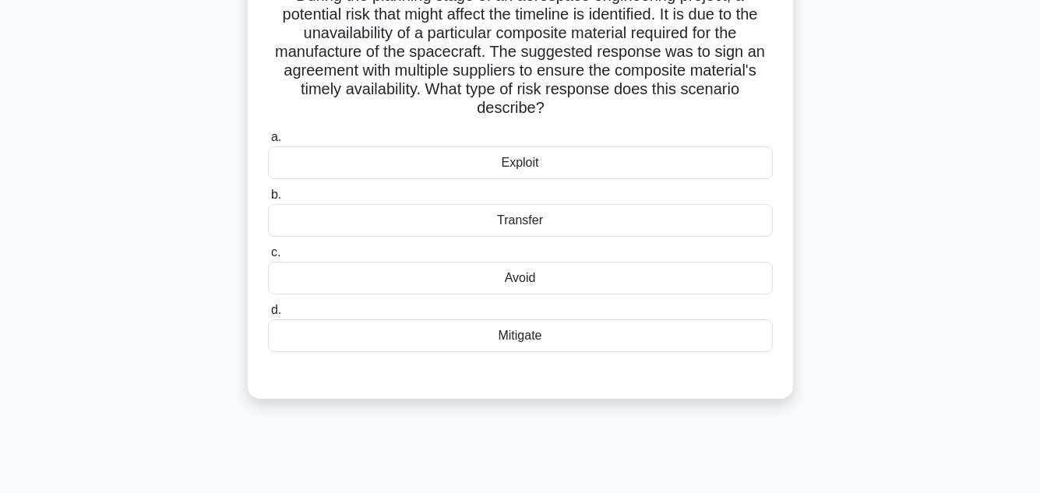
scroll to position [99, 0]
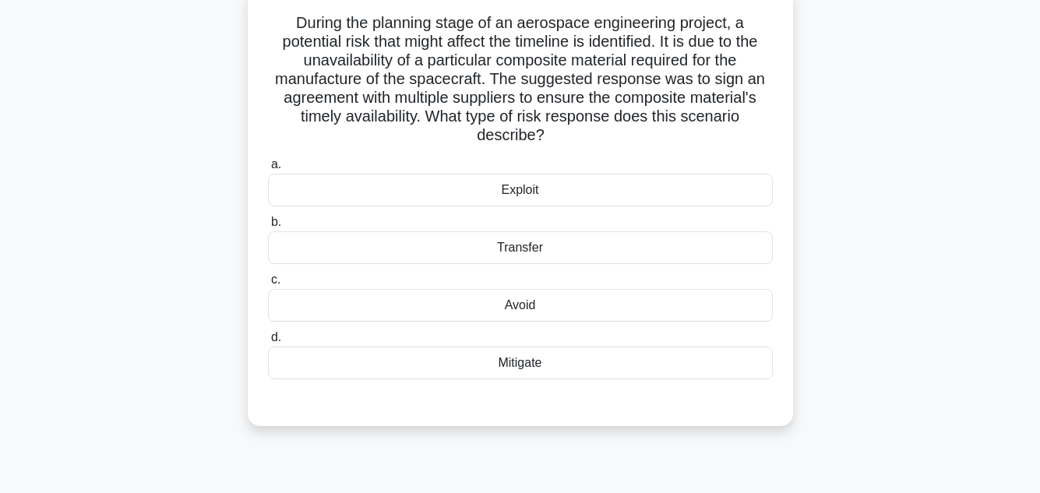
click at [503, 246] on div "Transfer" at bounding box center [520, 247] width 505 height 33
click at [268, 227] on input "b. Transfer" at bounding box center [268, 222] width 0 height 10
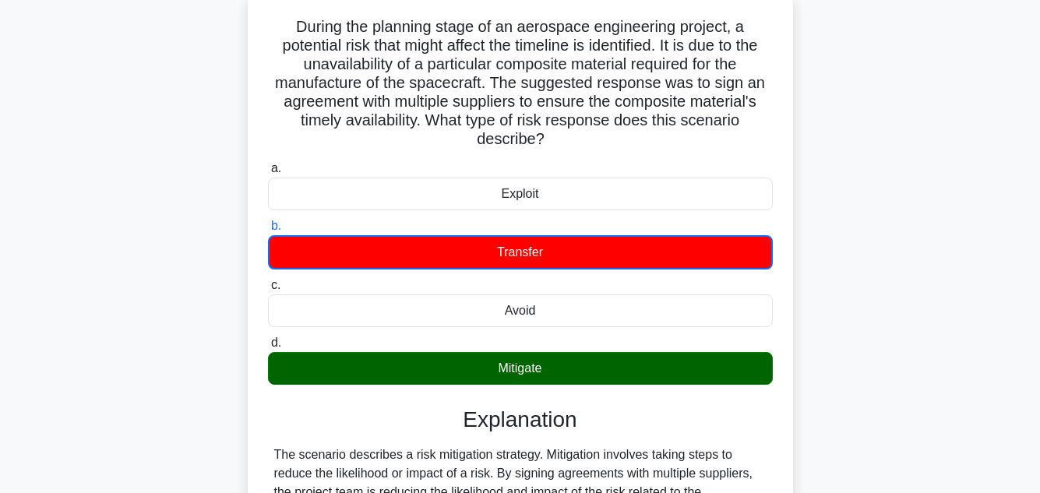
click at [268, 280] on input "c. Avoid" at bounding box center [268, 285] width 0 height 10
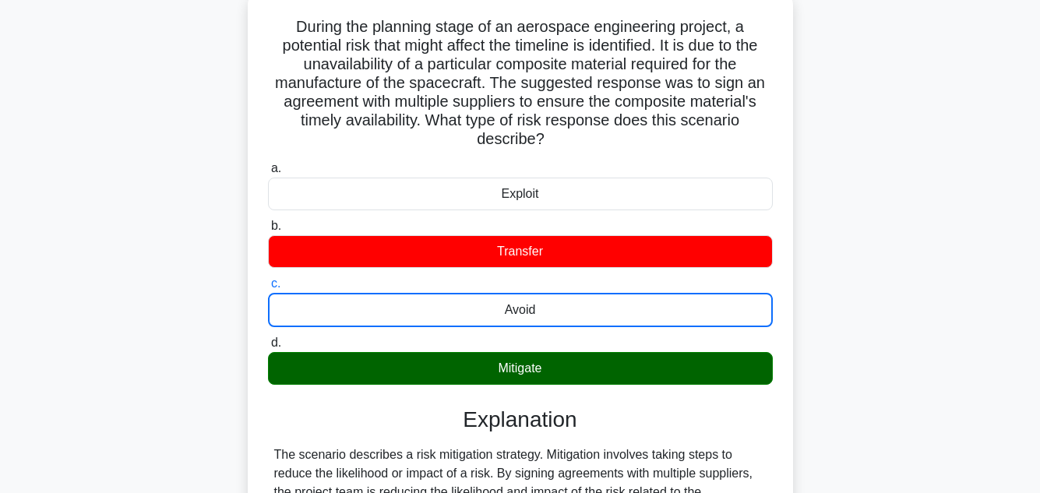
click at [268, 338] on input "d. Mitigate" at bounding box center [268, 343] width 0 height 10
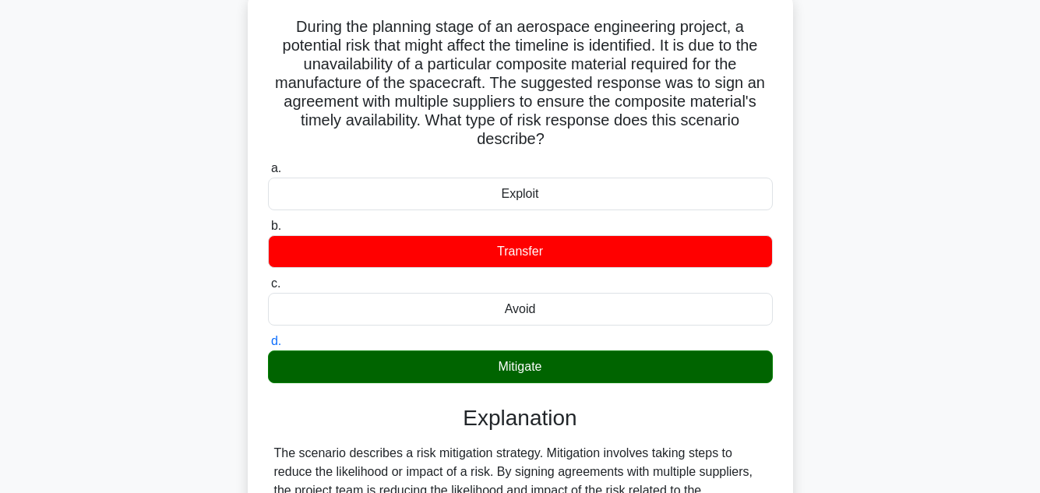
click at [268, 164] on input "a. Exploit" at bounding box center [268, 169] width 0 height 10
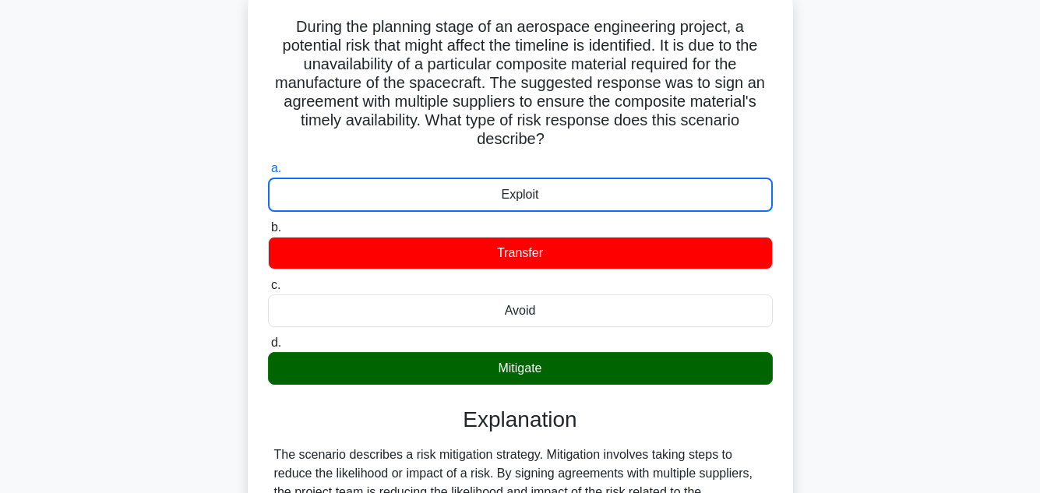
click at [902, 192] on div "During the planning stage of an aerospace engineering project, a potential risk…" at bounding box center [520, 368] width 888 height 752
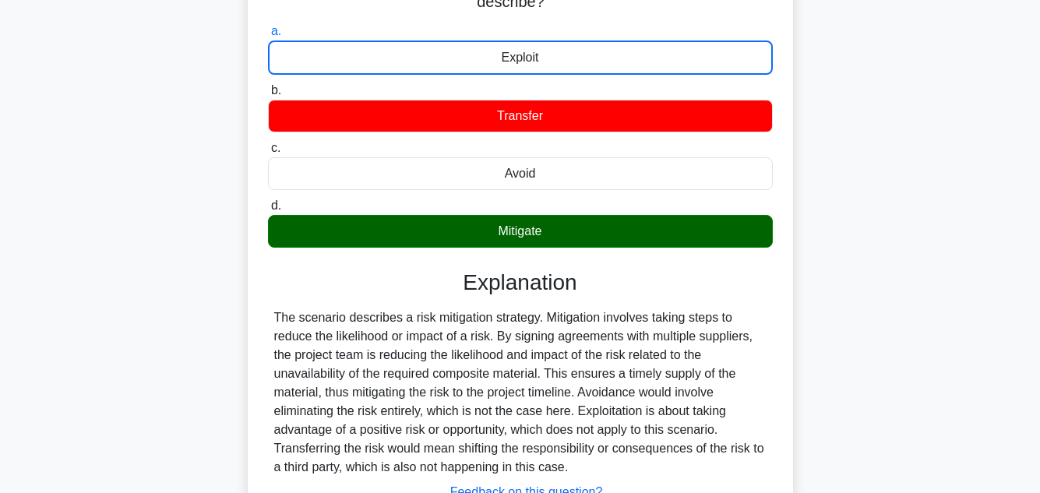
scroll to position [358, 0]
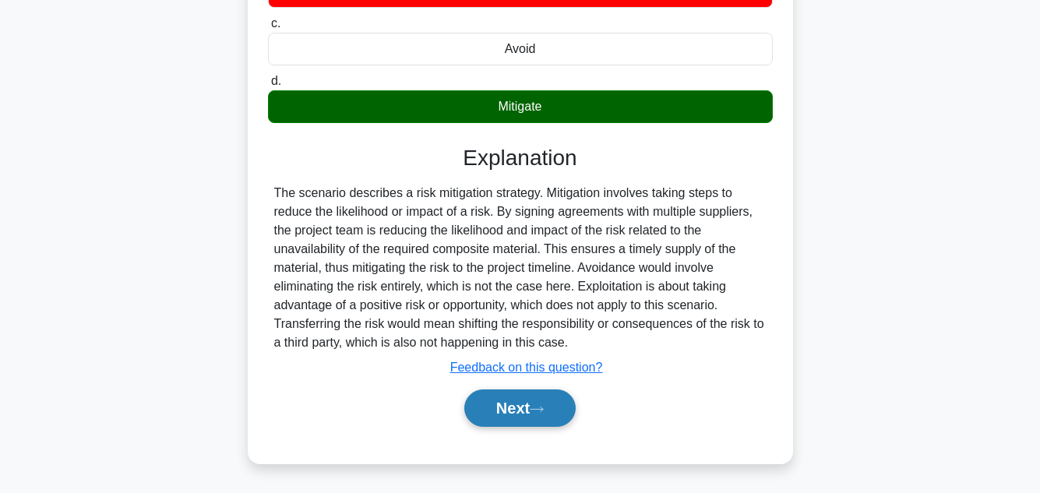
click at [522, 412] on button "Next" at bounding box center [519, 408] width 111 height 37
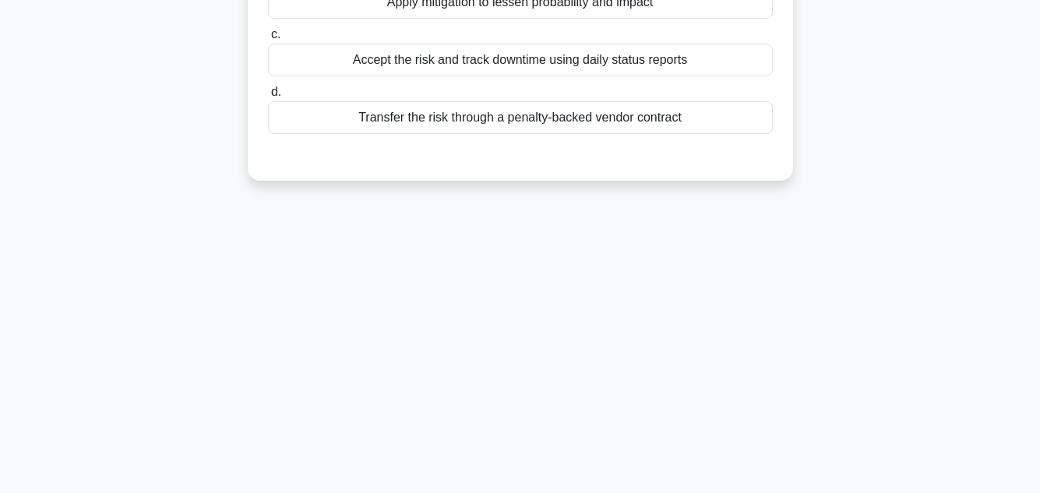
click at [522, 412] on div "40:16 Stop PMP - Risk Management 68/100 A global telecom upgrade project must m…" at bounding box center [520, 97] width 888 height 779
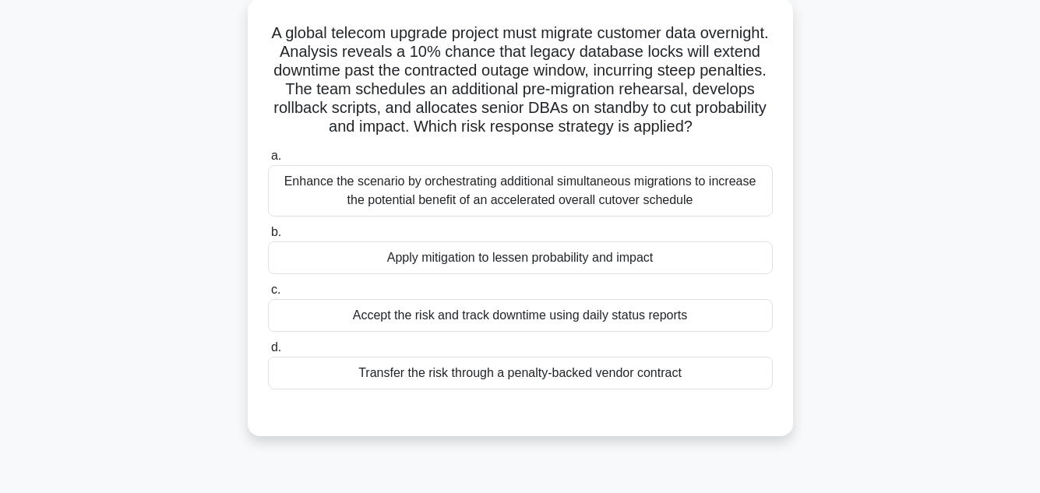
scroll to position [93, 0]
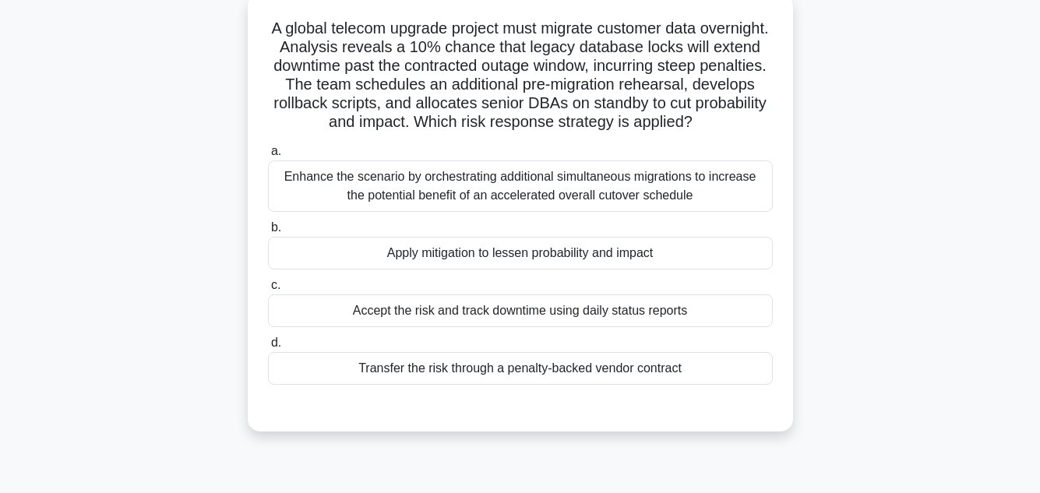
click at [615, 257] on div "Apply mitigation to lessen probability and impact" at bounding box center [520, 253] width 505 height 33
click at [268, 233] on input "b. Apply mitigation to lessen probability and impact" at bounding box center [268, 228] width 0 height 10
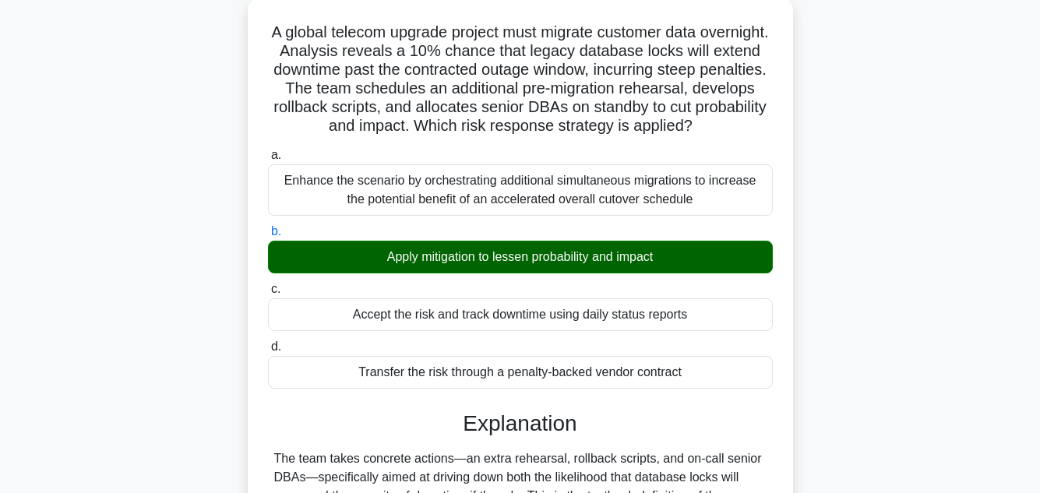
click at [944, 257] on div "A global telecom upgrade project must migrate customer data overnight. Analysis…" at bounding box center [520, 429] width 888 height 862
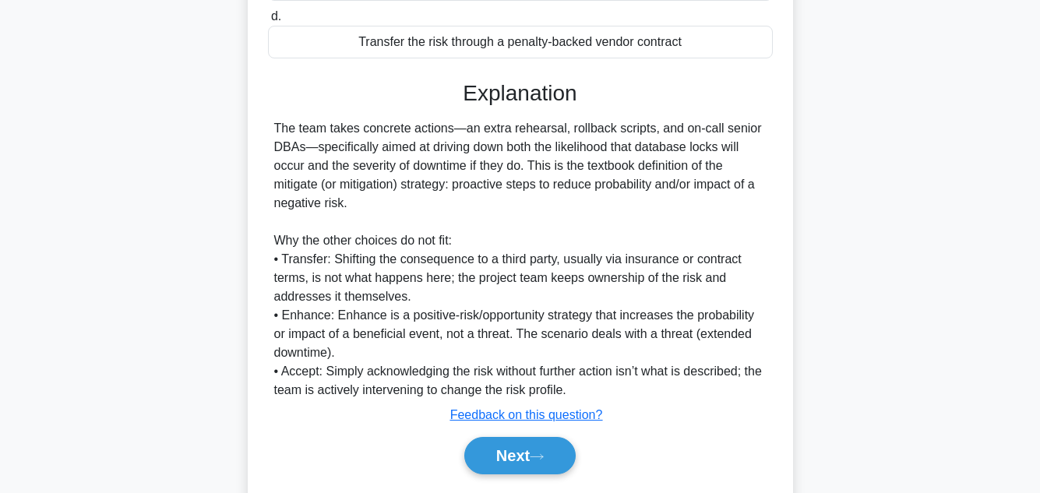
scroll to position [468, 0]
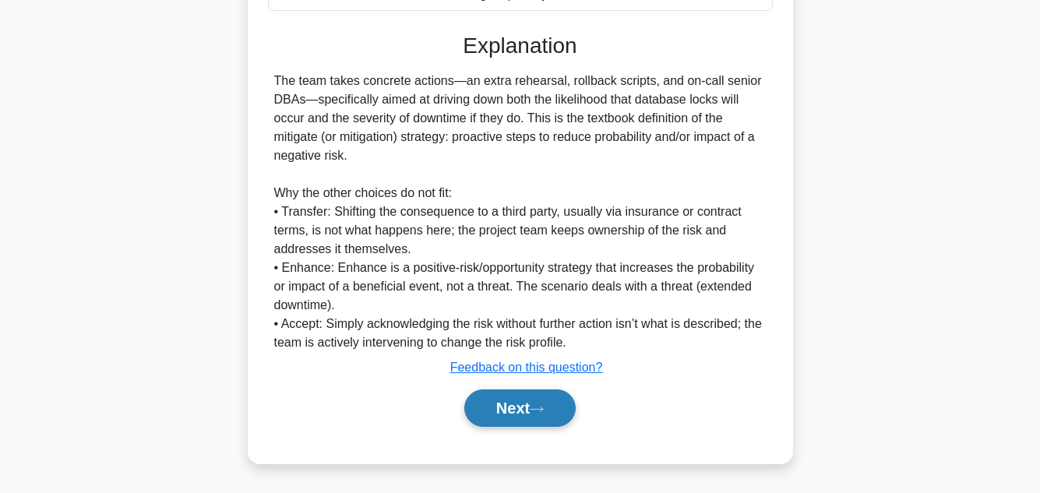
click at [490, 404] on button "Next" at bounding box center [519, 408] width 111 height 37
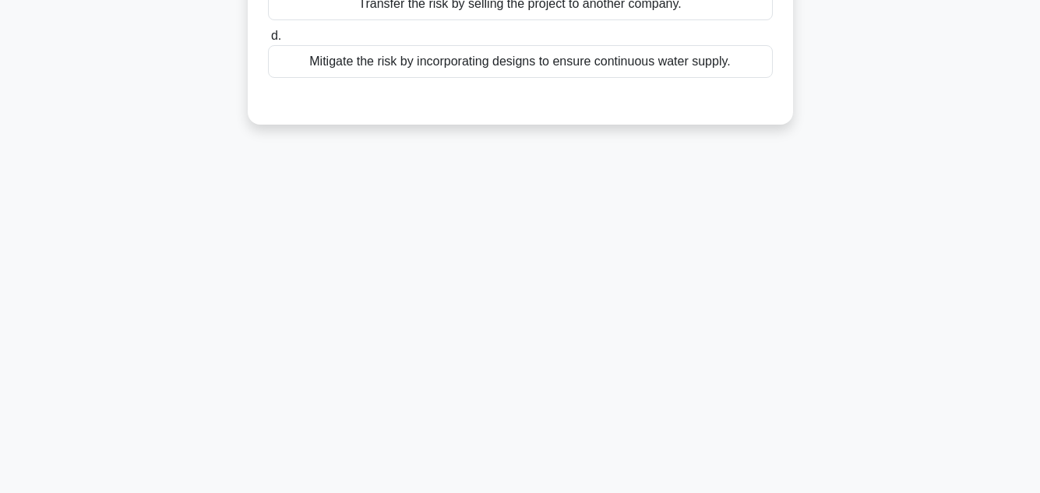
click at [859, 213] on div "39:14 Stop PMP - Risk Management 69/100 During an infrastructure development pr…" at bounding box center [520, 97] width 888 height 779
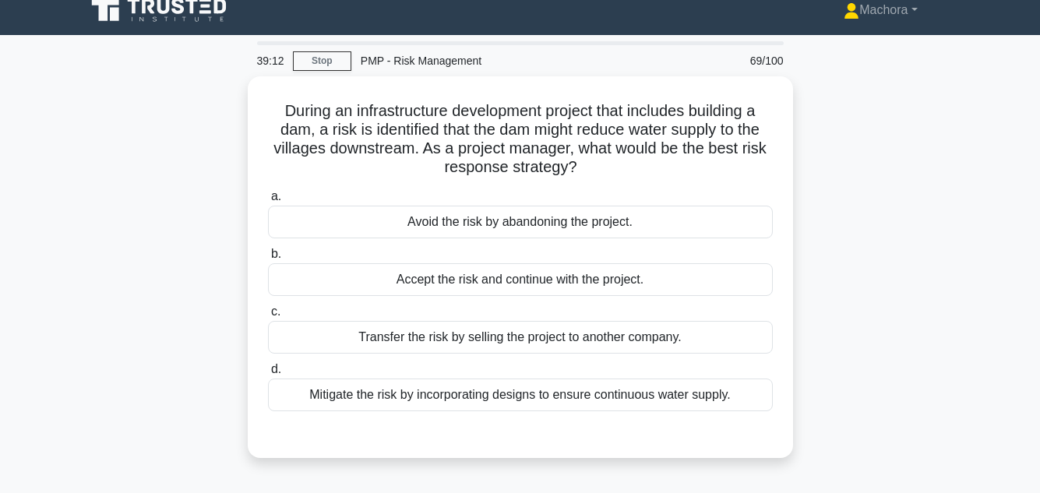
scroll to position [0, 0]
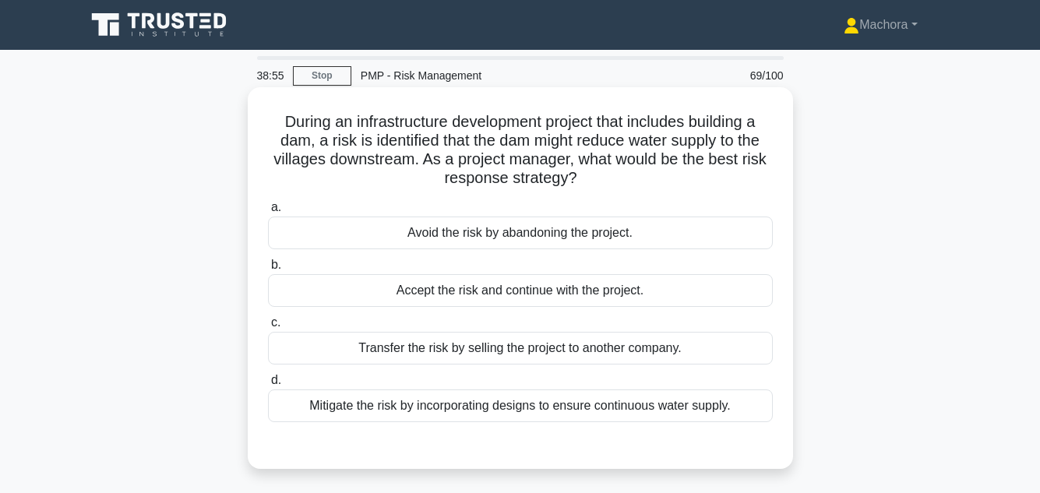
click at [534, 402] on div "Mitigate the risk by incorporating designs to ensure continuous water supply." at bounding box center [520, 406] width 505 height 33
click at [268, 386] on input "d. Mitigate the risk by incorporating designs to ensure continuous water supply." at bounding box center [268, 381] width 0 height 10
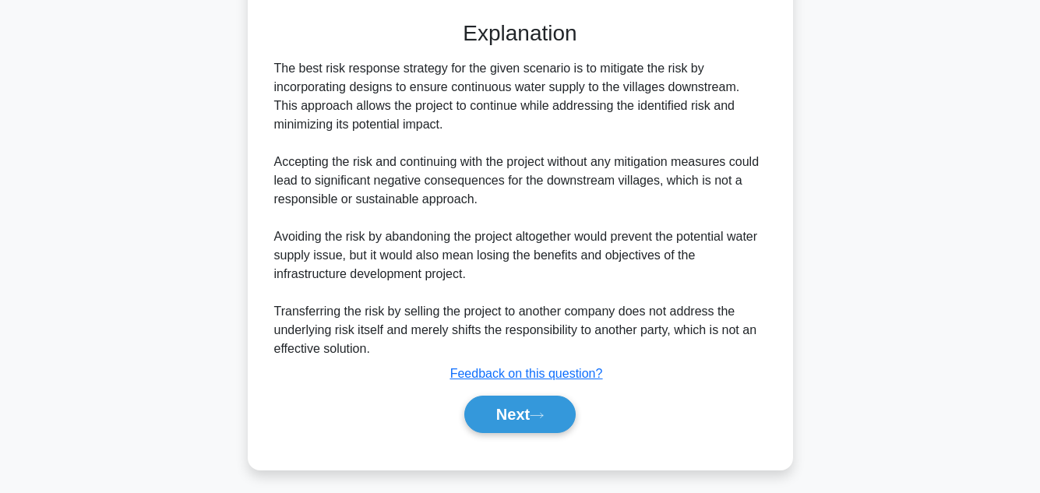
scroll to position [431, 0]
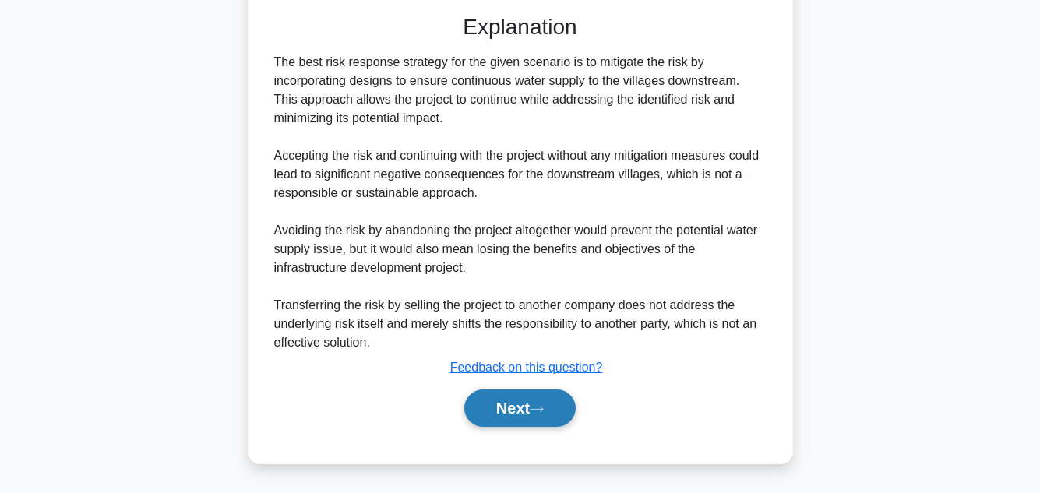
click at [502, 411] on button "Next" at bounding box center [519, 408] width 111 height 37
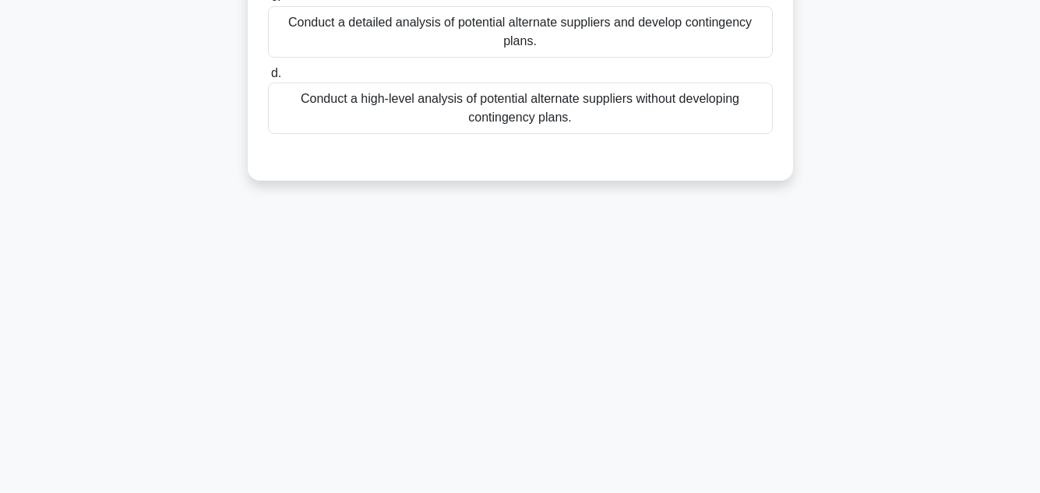
click at [908, 284] on div "38:45 Stop PMP - Risk Management 70/100 During risk management planning, the pr…" at bounding box center [520, 97] width 888 height 779
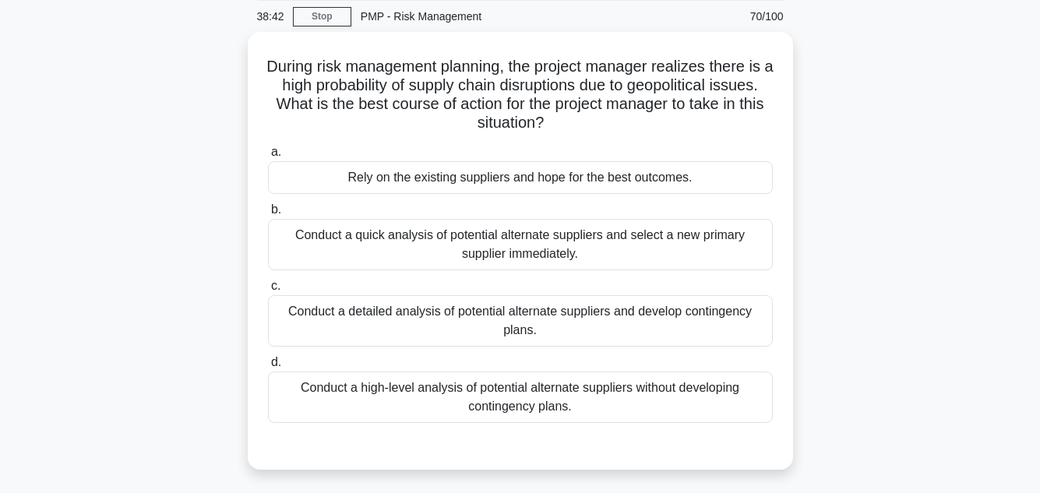
scroll to position [62, 0]
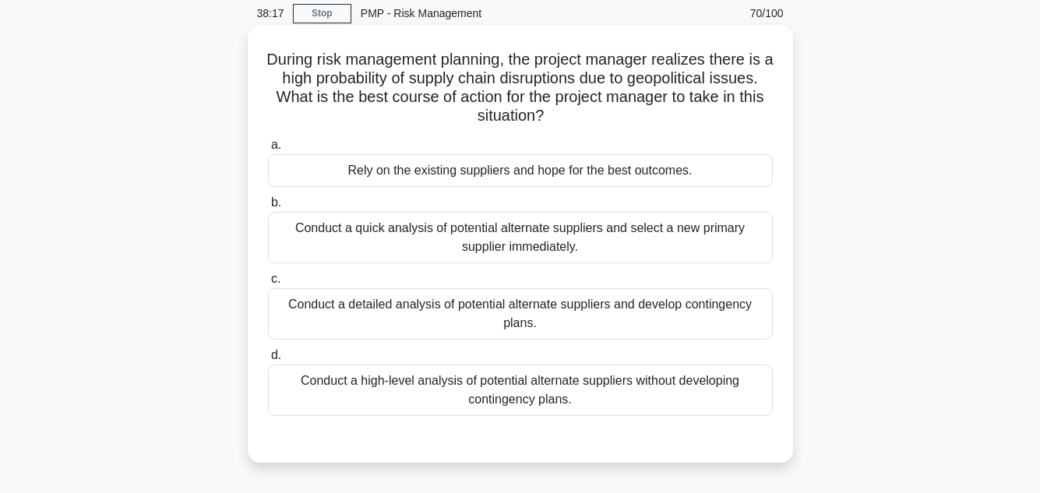
click at [617, 316] on div "Conduct a detailed analysis of potential alternate suppliers and develop contin…" at bounding box center [520, 313] width 505 height 51
click at [268, 284] on input "c. Conduct a detailed analysis of potential alternate suppliers and develop con…" at bounding box center [268, 279] width 0 height 10
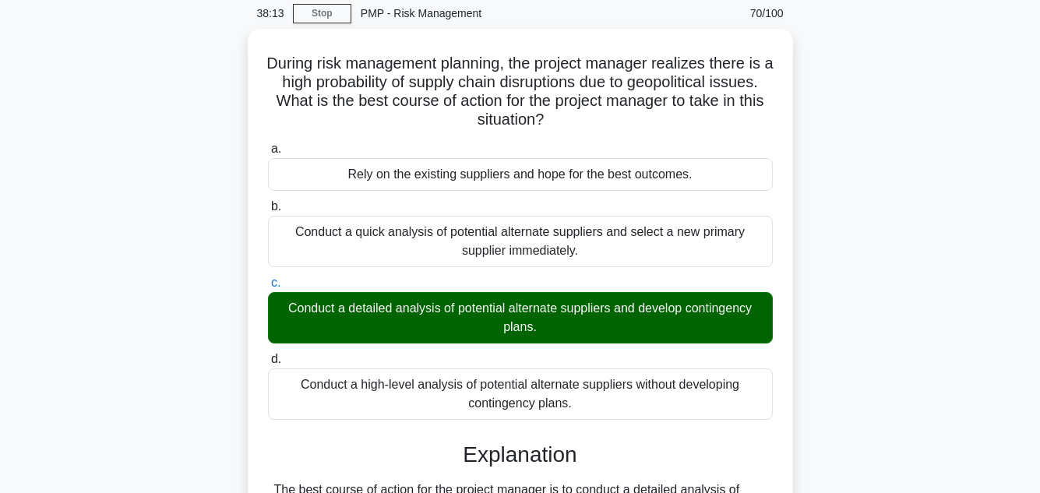
click at [989, 308] on main "38:13 Stop PMP - Risk Management 70/100 During risk management planning, the pr…" at bounding box center [520, 415] width 1040 height 854
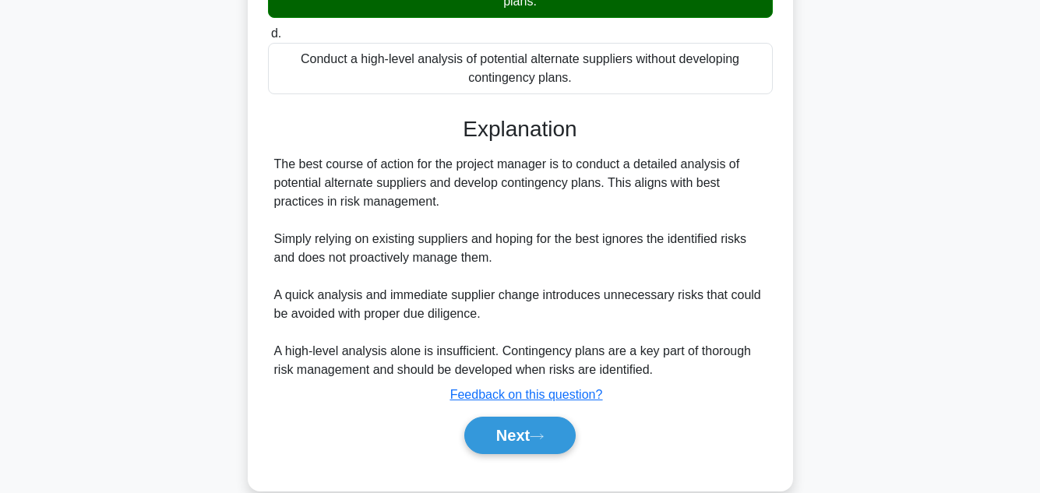
scroll to position [412, 0]
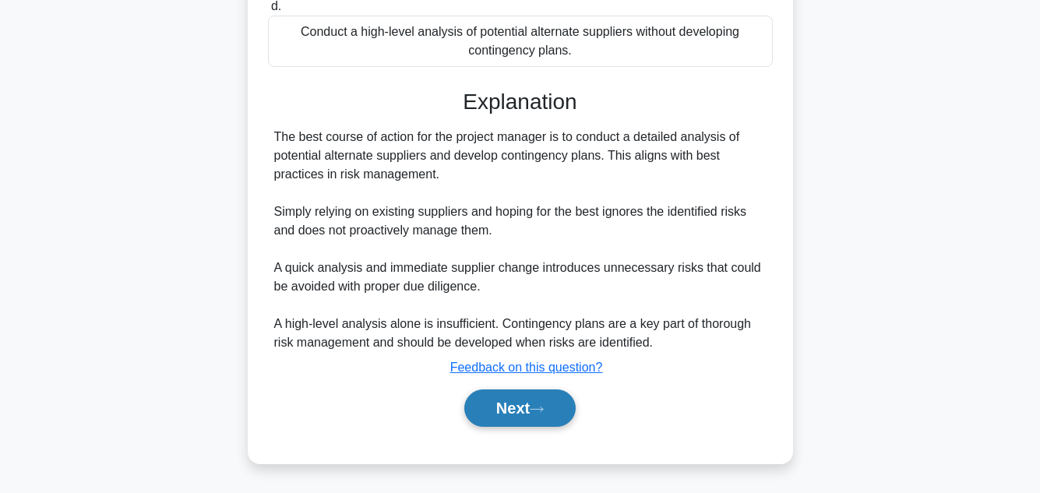
click at [522, 412] on button "Next" at bounding box center [519, 408] width 111 height 37
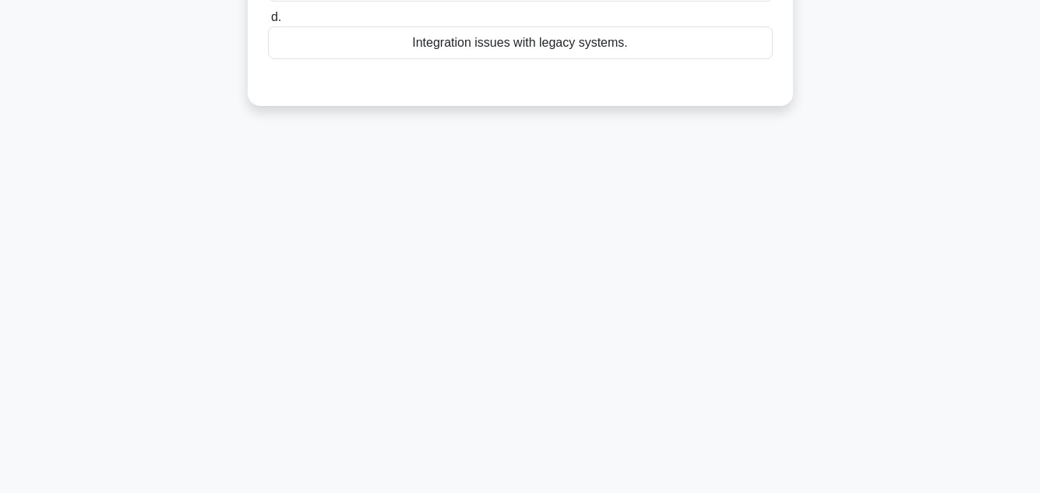
click at [929, 242] on div "38:05 Stop PMP - Risk Management 71/100 You are managing a project that involve…" at bounding box center [520, 97] width 888 height 779
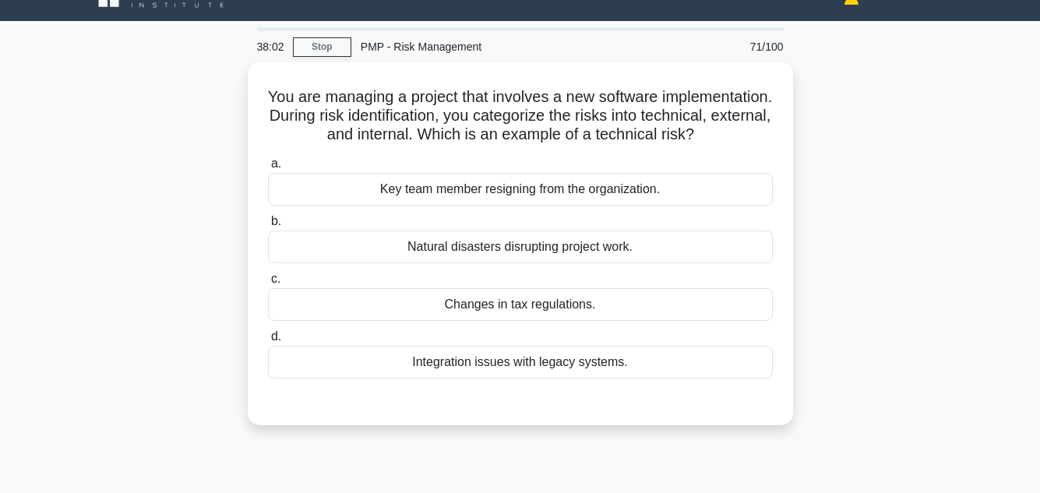
scroll to position [31, 0]
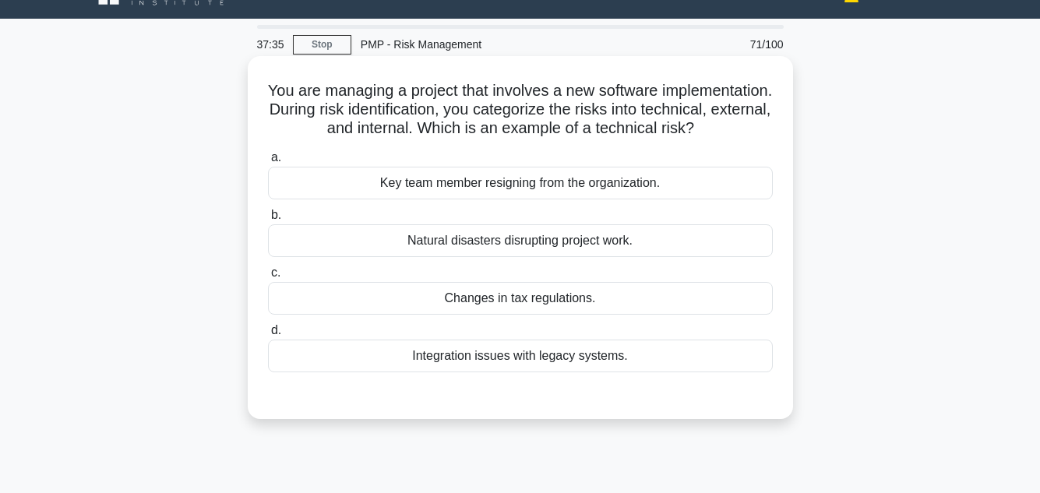
click at [651, 367] on div "Integration issues with legacy systems." at bounding box center [520, 356] width 505 height 33
click at [268, 336] on input "d. Integration issues with legacy systems." at bounding box center [268, 331] width 0 height 10
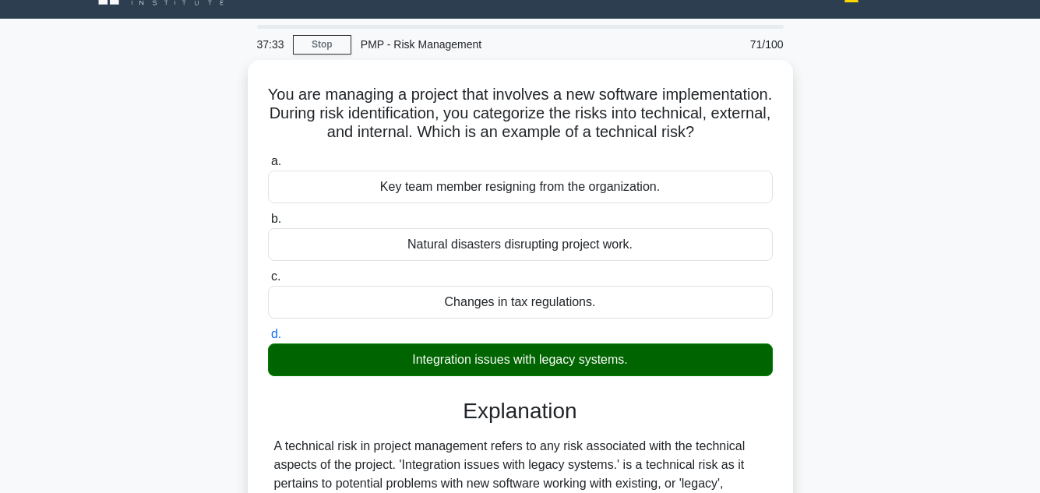
click at [998, 312] on main "37:33 Stop PMP - Risk Management 71/100 You are managing a project that involve…" at bounding box center [520, 415] width 1040 height 792
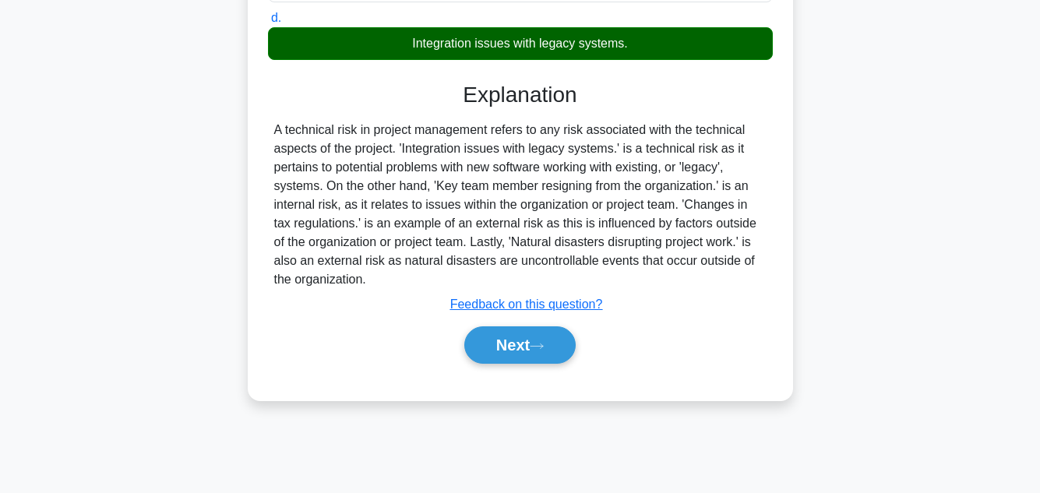
scroll to position [348, 0]
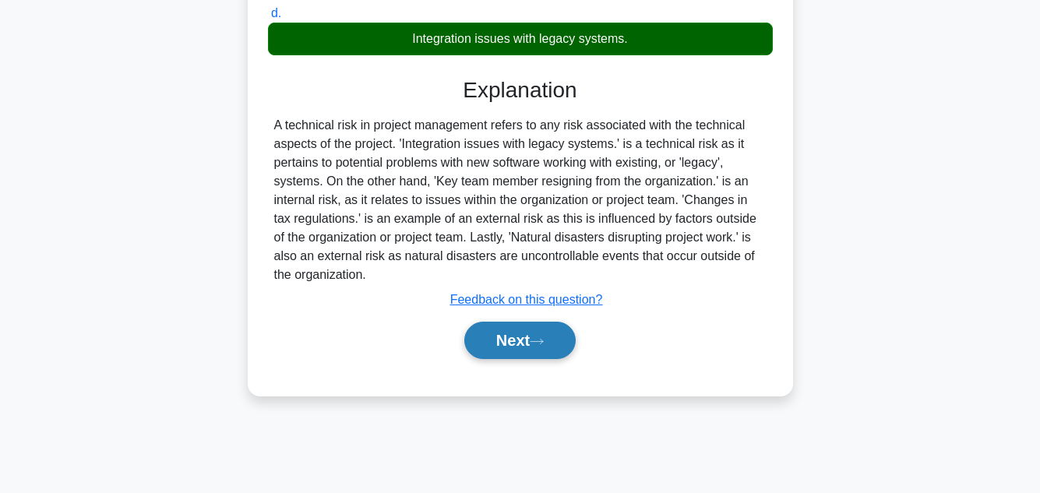
click at [520, 359] on button "Next" at bounding box center [519, 340] width 111 height 37
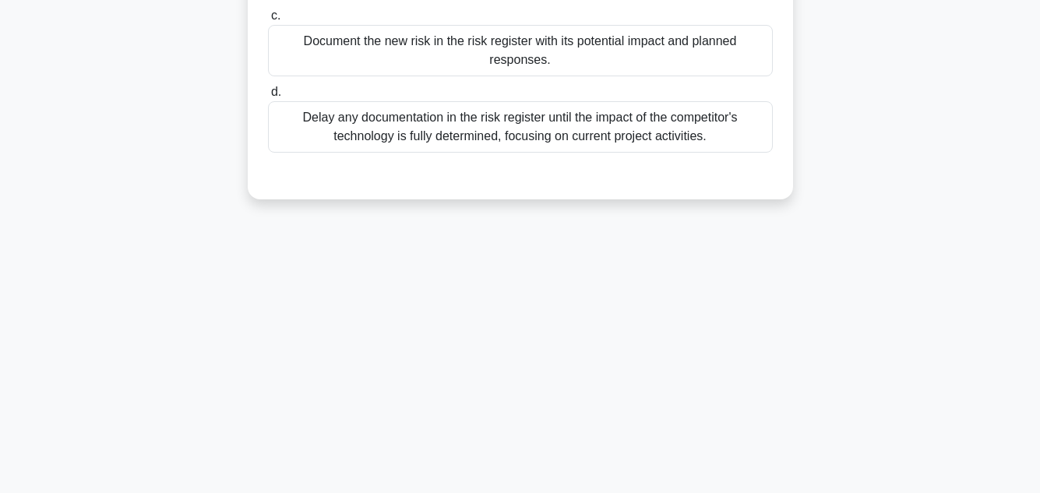
click at [941, 234] on div "37:25 Stop PMP - Risk Management 72/100 A project manager is leading a project …" at bounding box center [520, 97] width 888 height 779
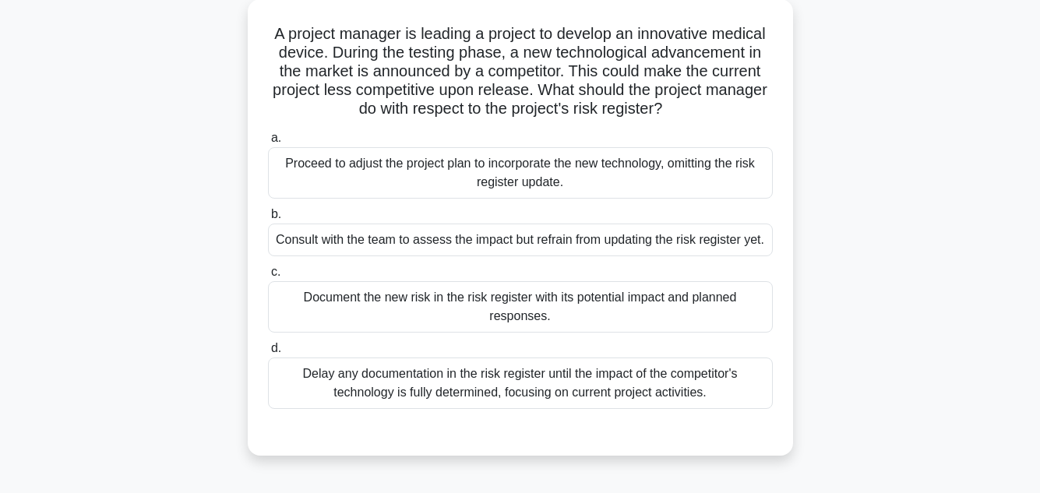
scroll to position [93, 0]
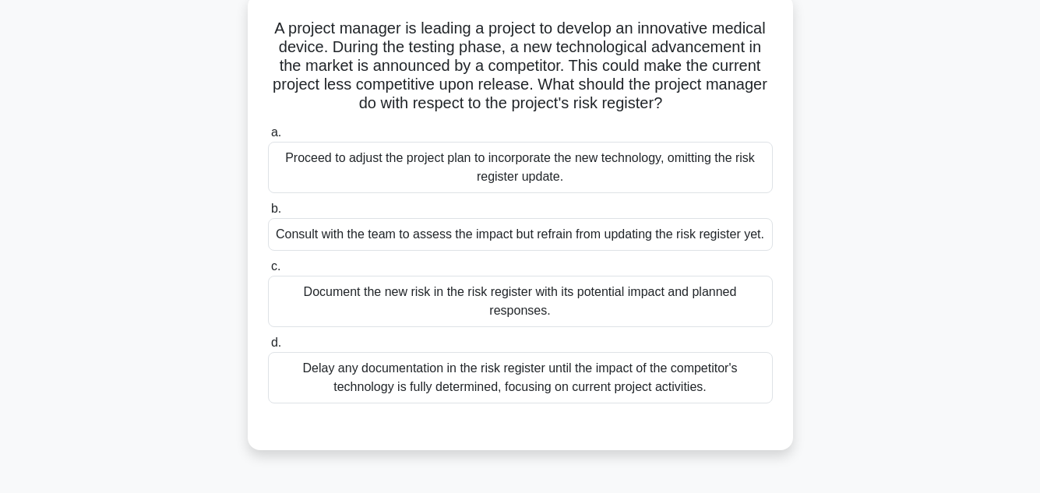
click at [670, 287] on div "Document the new risk in the risk register with its potential impact and planne…" at bounding box center [520, 301] width 505 height 51
click at [268, 272] on input "c. Document the new risk in the risk register with its potential impact and pla…" at bounding box center [268, 267] width 0 height 10
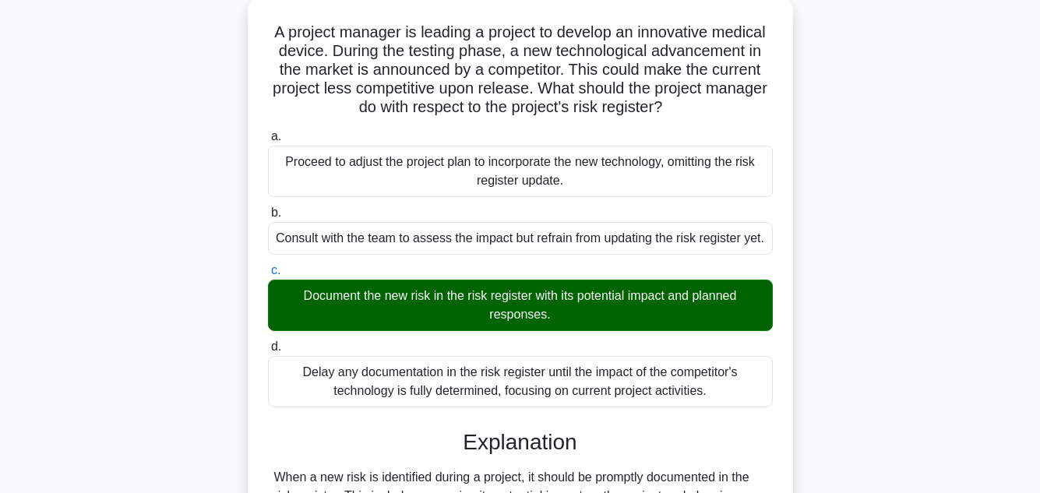
click at [975, 288] on main "36:26 Stop PMP - Risk Management 72/100 A project manager is leading a project …" at bounding box center [520, 411] width 1040 height 910
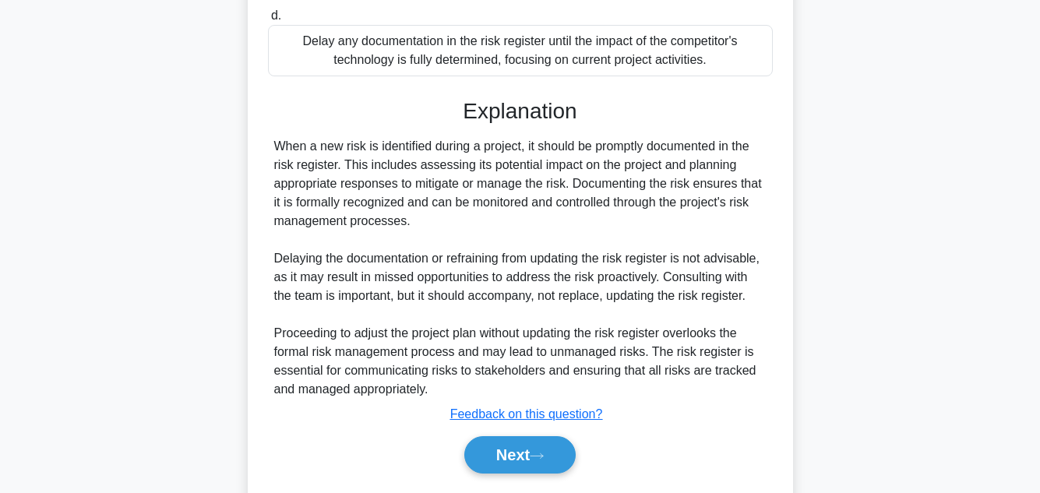
scroll to position [468, 0]
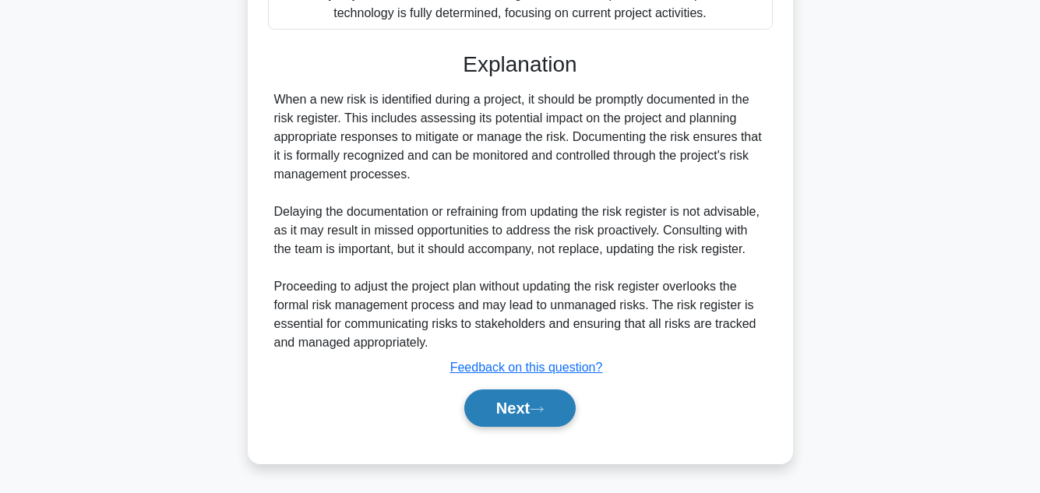
click at [542, 410] on icon at bounding box center [537, 409] width 12 height 5
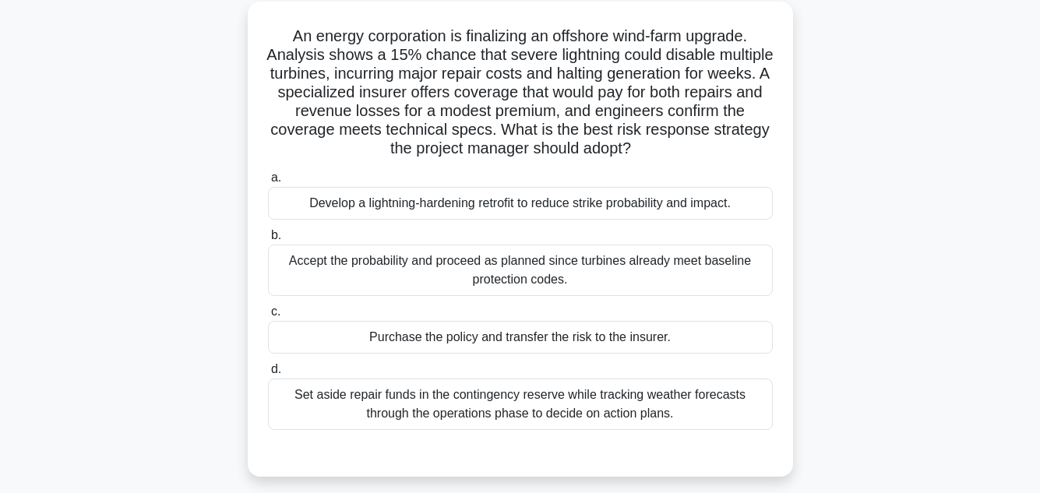
scroll to position [93, 0]
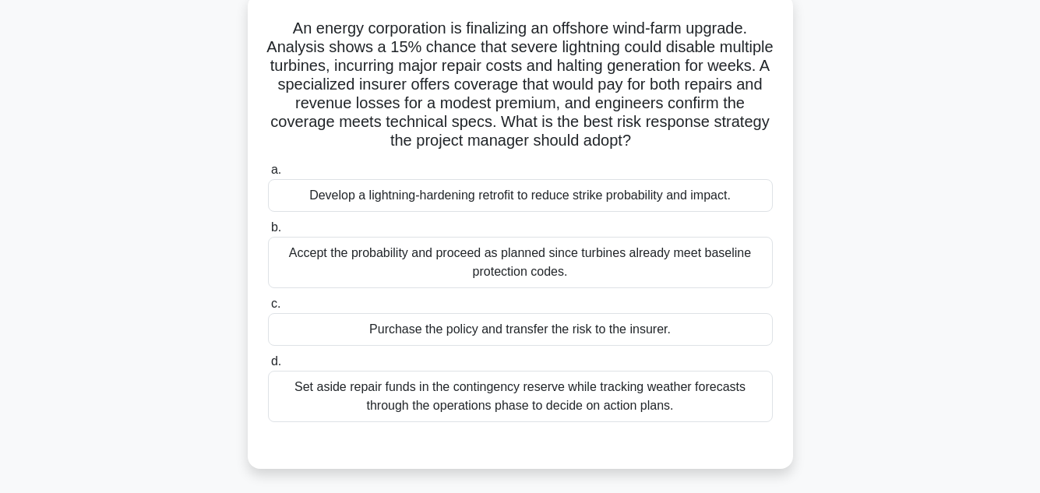
click at [428, 330] on div "Purchase the policy and transfer the risk to the insurer." at bounding box center [520, 329] width 505 height 33
click at [268, 309] on input "c. Purchase the policy and transfer the risk to the insurer." at bounding box center [268, 304] width 0 height 10
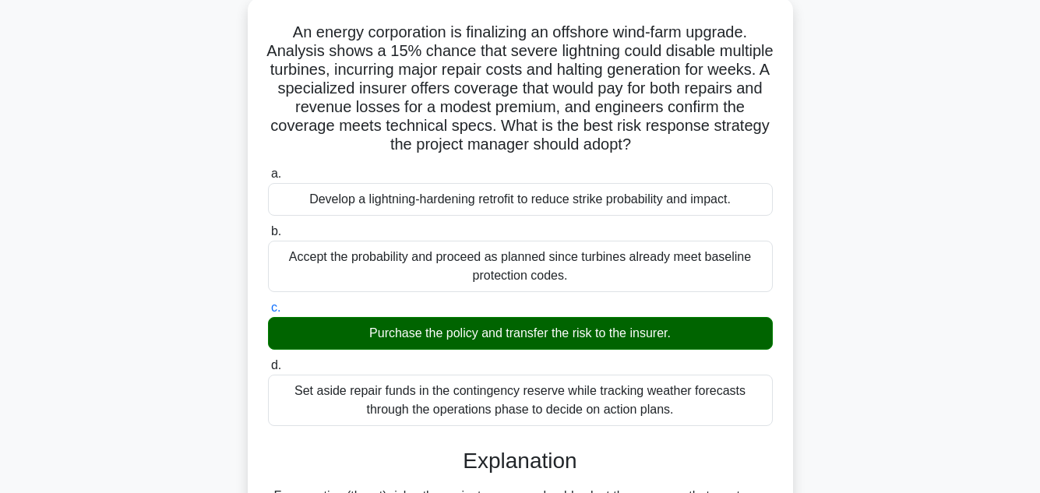
click at [919, 346] on div "An energy corporation is finalizing an offshore wind-farm upgrade. Analysis sho…" at bounding box center [520, 457] width 888 height 919
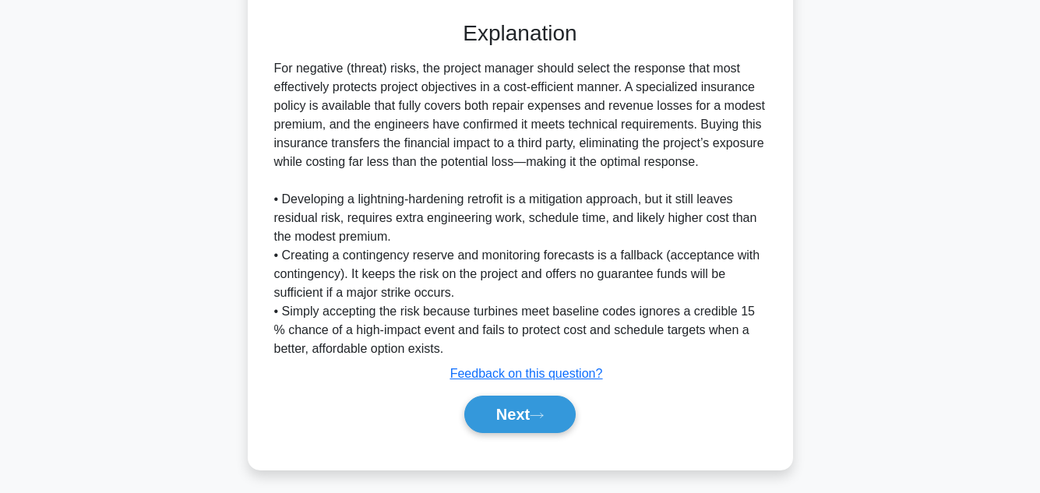
scroll to position [524, 0]
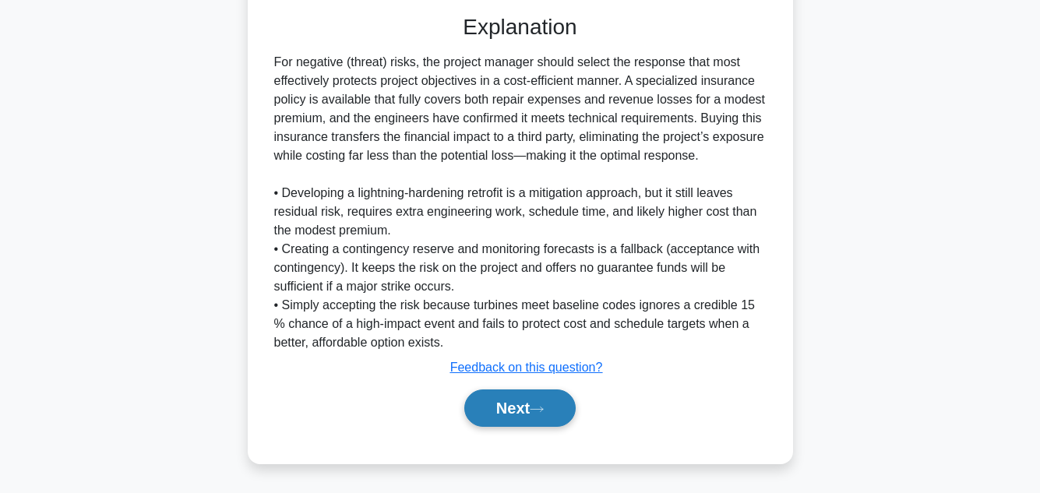
click at [536, 397] on button "Next" at bounding box center [519, 408] width 111 height 37
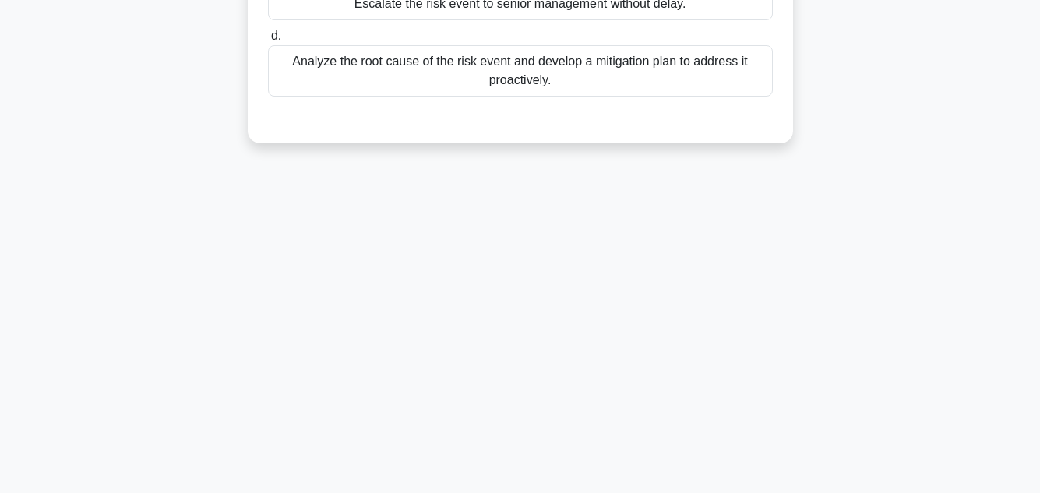
scroll to position [348, 0]
click at [649, 372] on div "35:30 Stop PMP - Risk Management 74/100 During the risk monitoring and control …" at bounding box center [520, 97] width 888 height 779
click at [995, 175] on main "35:29 Stop PMP - Risk Management 74/100 During the risk monitoring and control …" at bounding box center [520, 98] width 1040 height 792
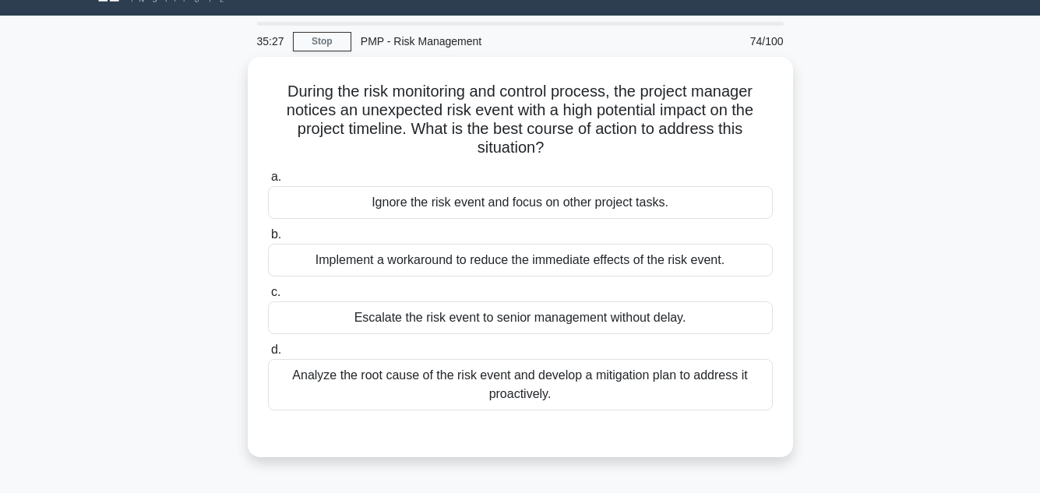
scroll to position [37, 0]
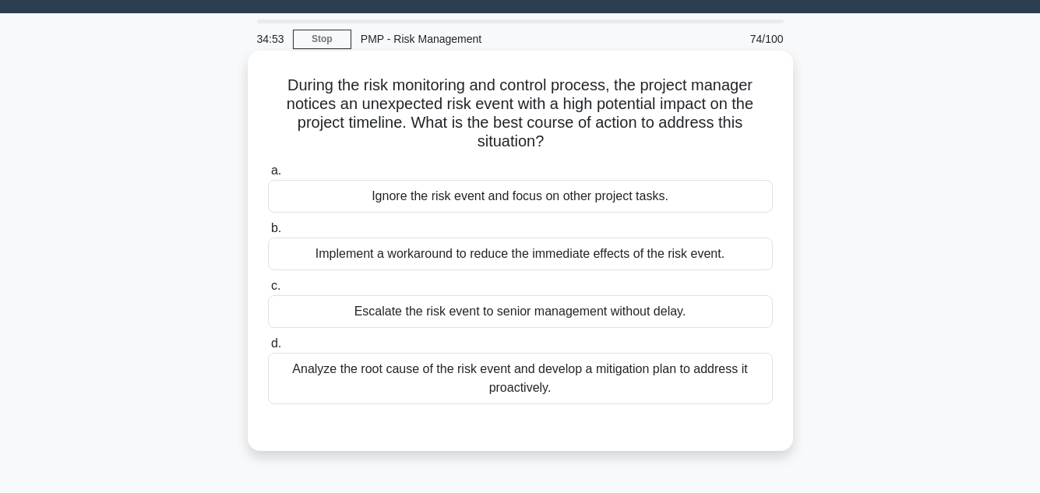
click at [557, 387] on div "Analyze the root cause of the risk event and develop a mitigation plan to addre…" at bounding box center [520, 378] width 505 height 51
click at [268, 349] on input "d. Analyze the root cause of the risk event and develop a mitigation plan to ad…" at bounding box center [268, 344] width 0 height 10
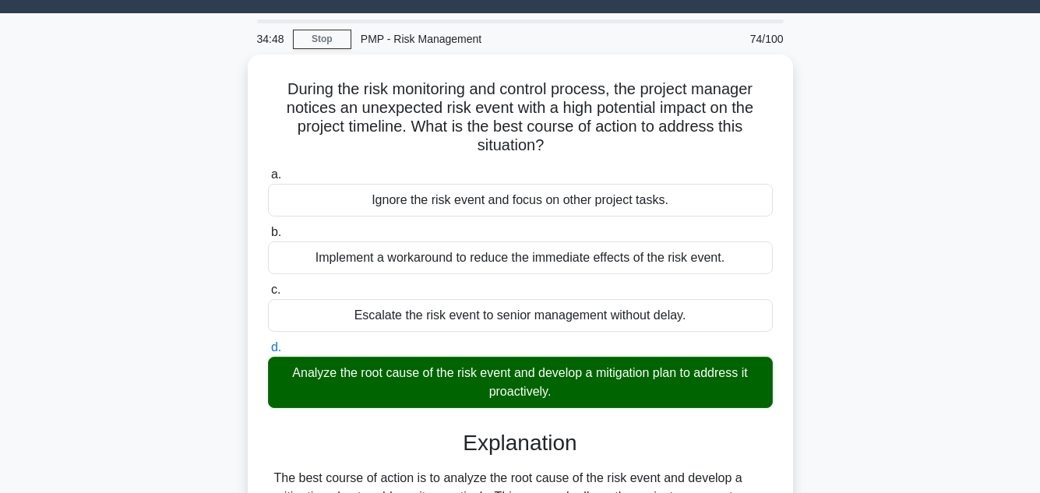
click at [268, 170] on input "a. Ignore the risk event and focus on other project tasks." at bounding box center [268, 175] width 0 height 10
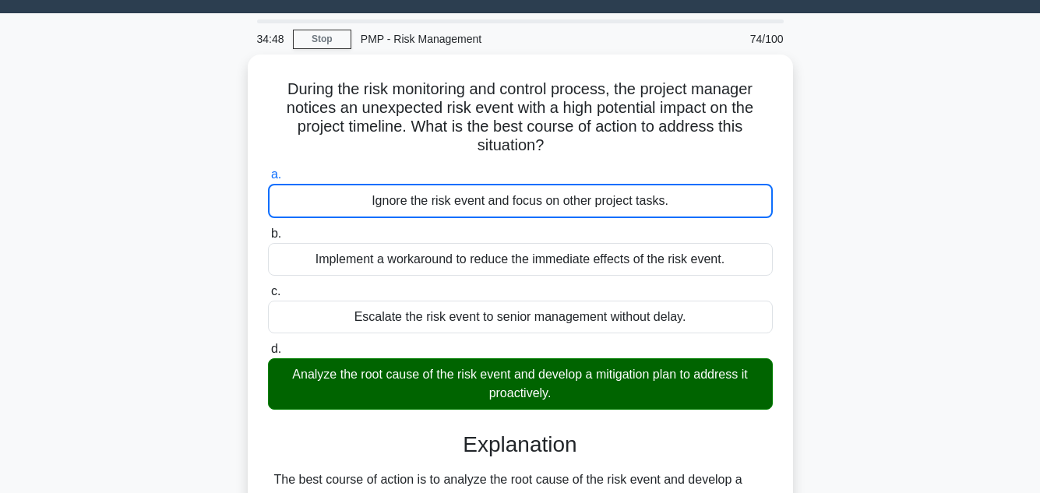
click at [268, 229] on input "b. Implement a workaround to reduce the immediate effects of the risk event." at bounding box center [268, 234] width 0 height 10
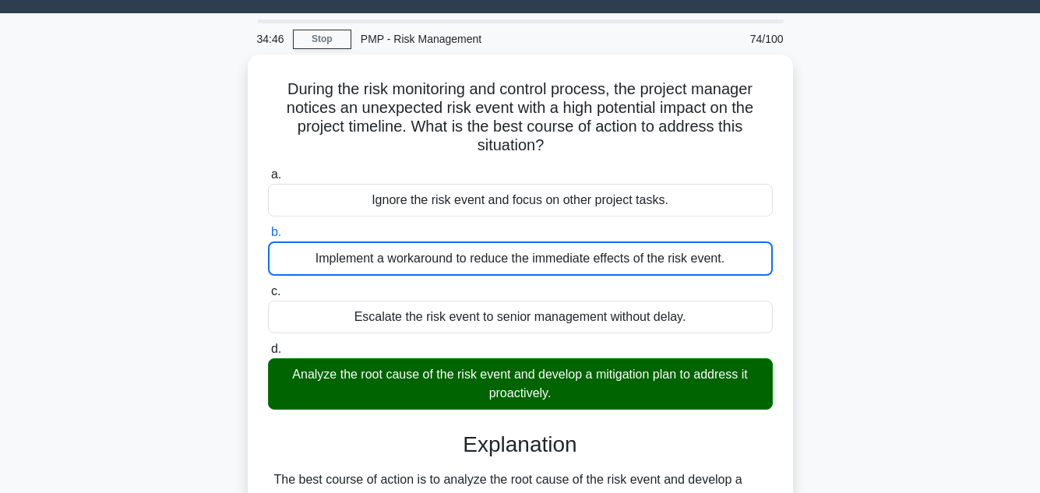
click at [980, 358] on main "34:46 Stop PMP - Risk Management 74/100 During the risk monitoring and control …" at bounding box center [520, 459] width 1040 height 893
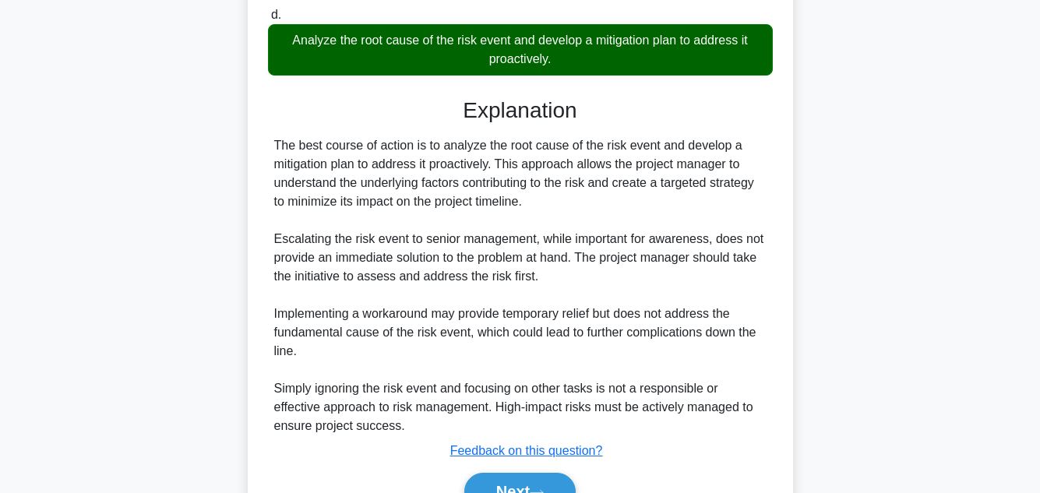
scroll to position [451, 0]
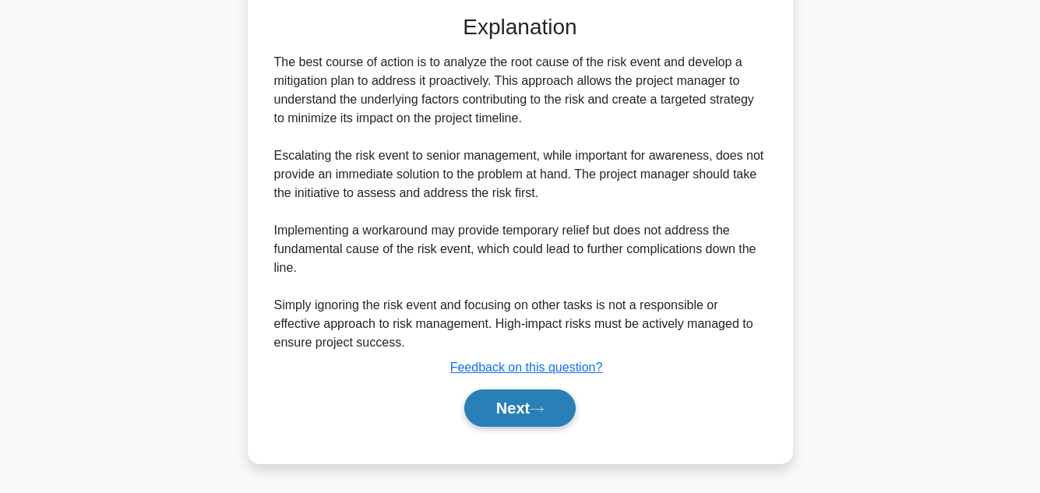
click at [554, 400] on button "Next" at bounding box center [519, 408] width 111 height 37
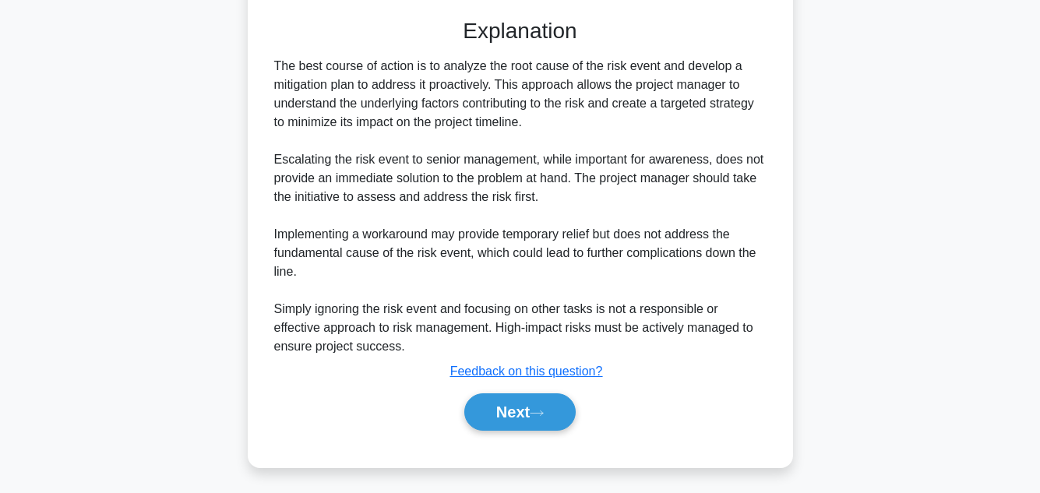
scroll to position [348, 0]
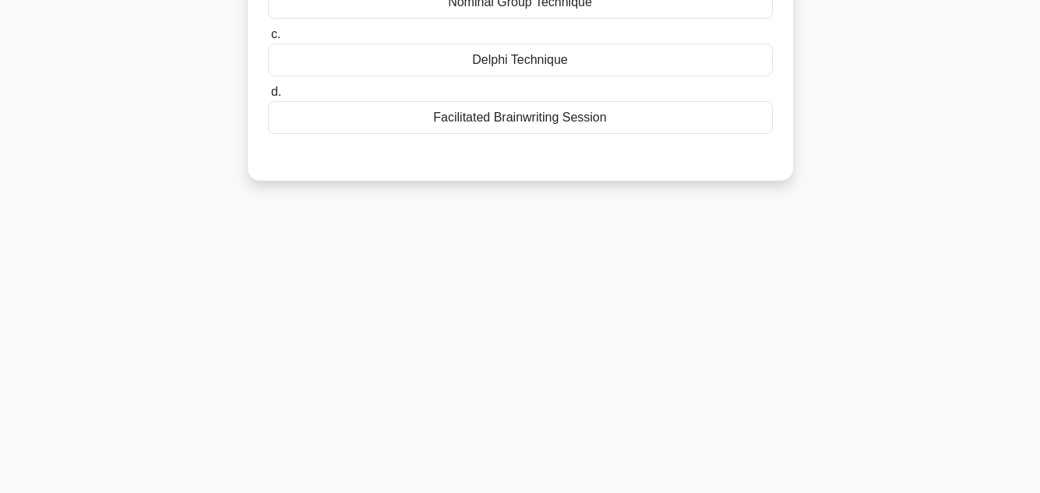
click at [909, 211] on div "34:38 Stop PMP - Risk Management 75/100 .spinner_0XTQ{transform-origin:center;a…" at bounding box center [520, 97] width 888 height 779
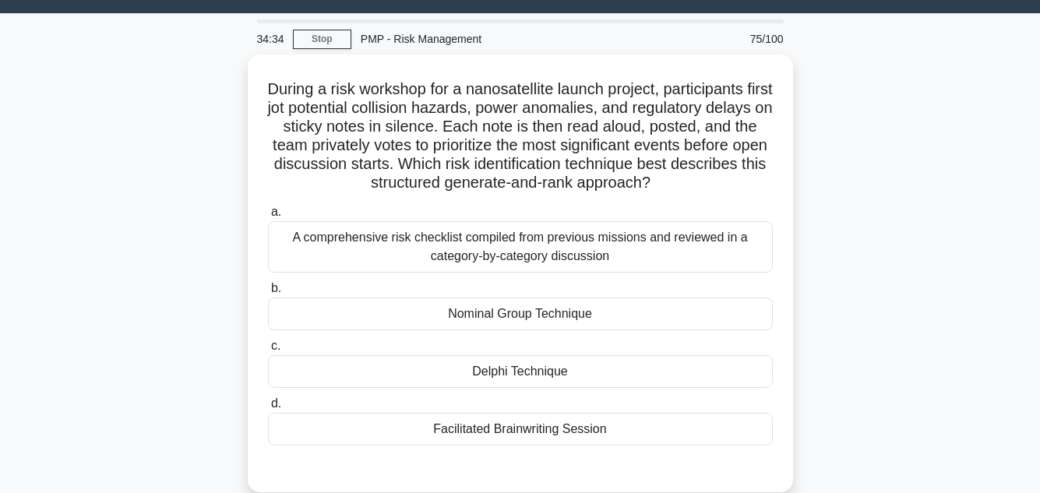
scroll to position [68, 0]
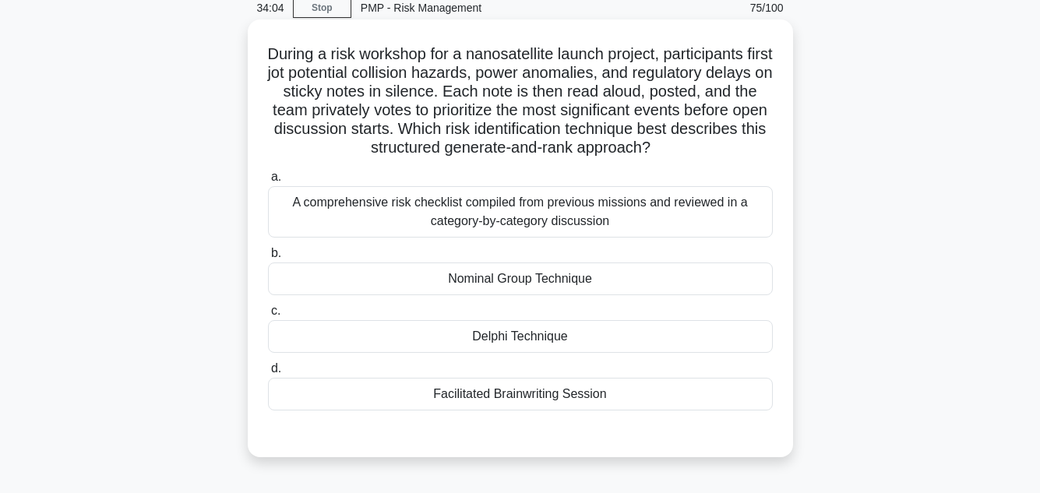
click at [616, 278] on div "Nominal Group Technique" at bounding box center [520, 279] width 505 height 33
click at [268, 259] on input "b. Nominal Group Technique" at bounding box center [268, 254] width 0 height 10
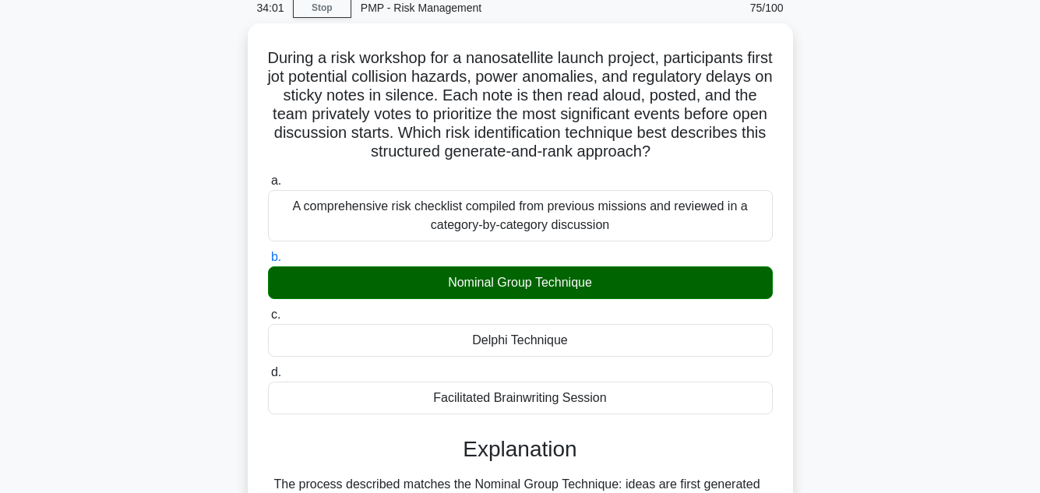
click at [964, 317] on div "During a risk workshop for a nanosatellite launch project, participants first j…" at bounding box center [520, 454] width 888 height 862
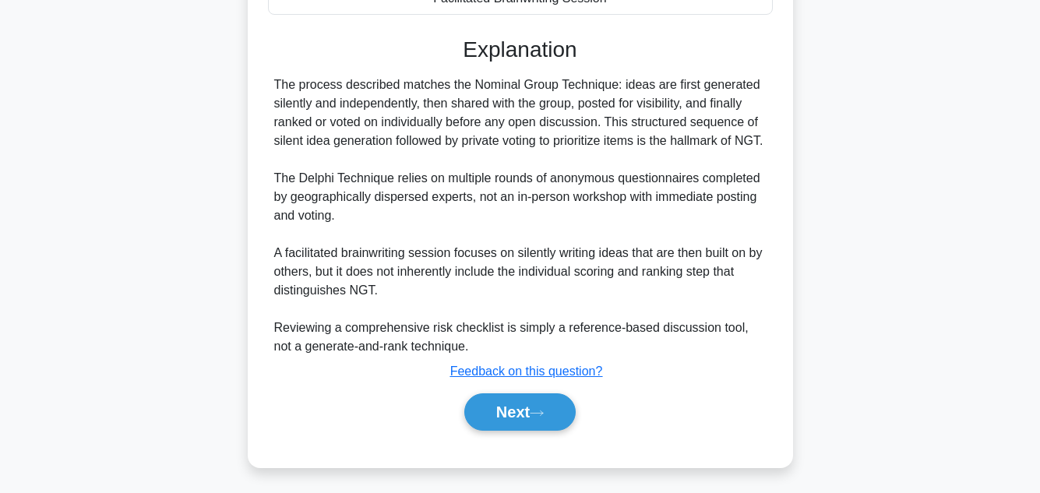
scroll to position [487, 0]
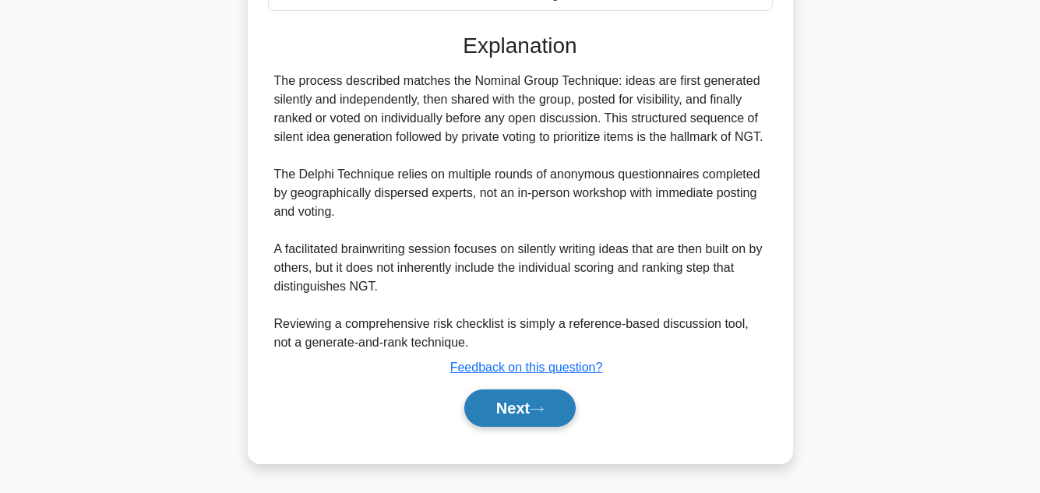
click at [530, 408] on button "Next" at bounding box center [519, 408] width 111 height 37
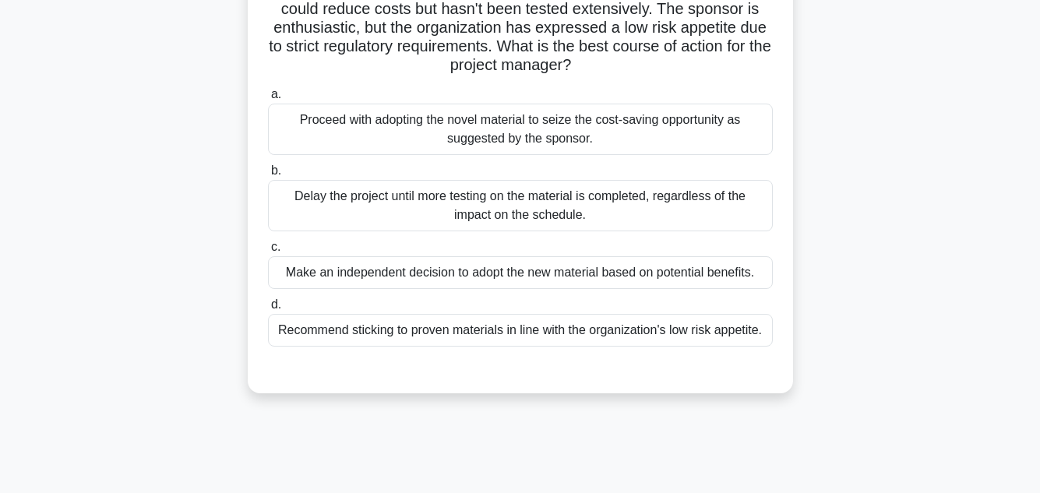
scroll to position [156, 0]
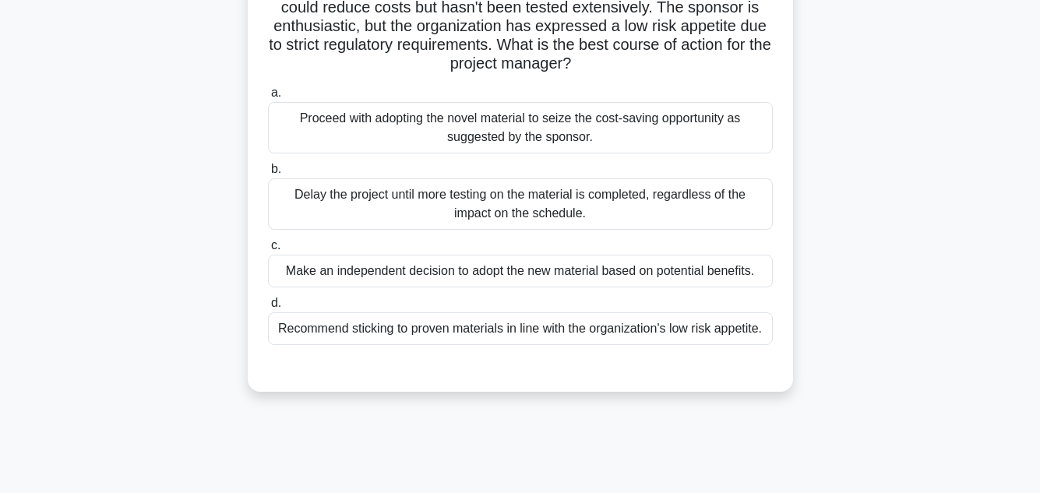
click at [834, 281] on div "While managing a project to develop a new eco-friendly product, the project man…" at bounding box center [520, 172] width 888 height 475
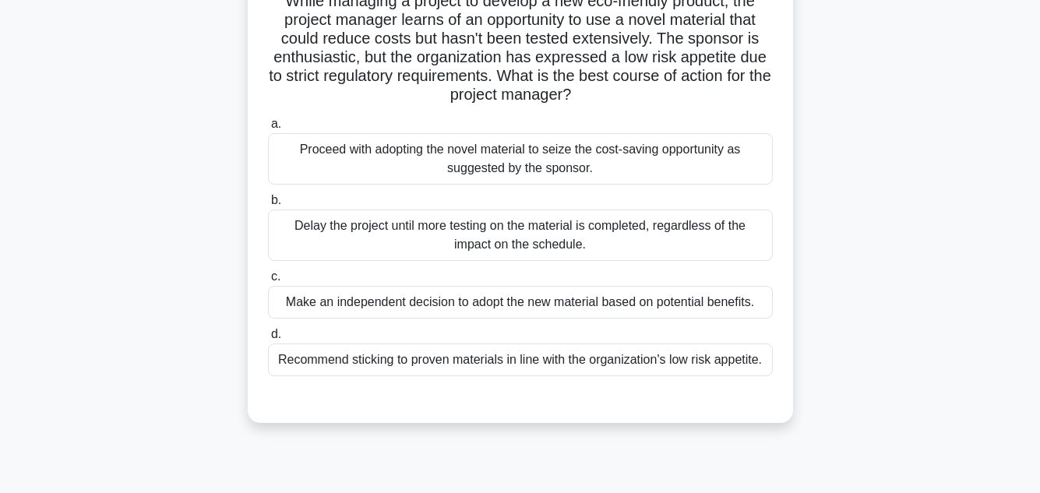
scroll to position [93, 0]
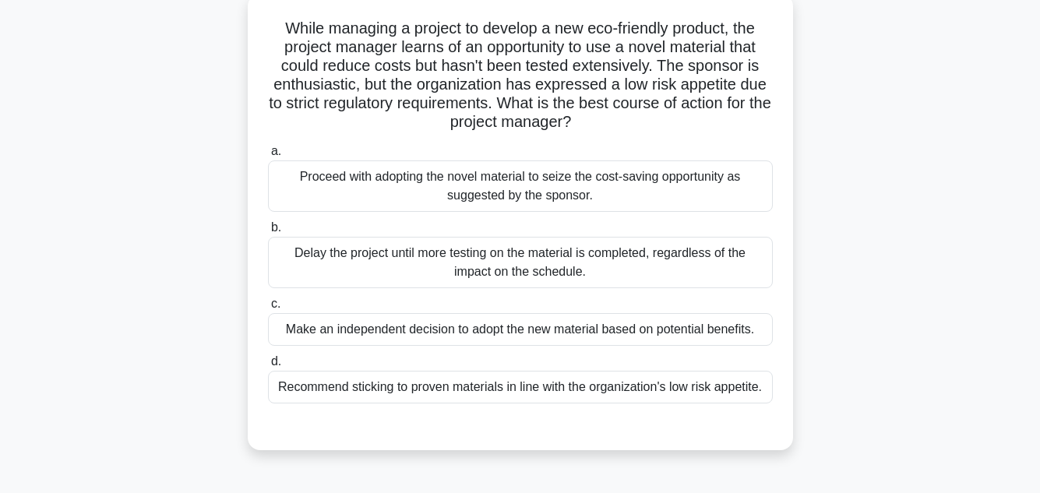
click at [556, 386] on div "Recommend sticking to proven materials in line with the organization's low risk…" at bounding box center [520, 387] width 505 height 33
click at [268, 367] on input "d. Recommend sticking to proven materials in line with the organization's low r…" at bounding box center [268, 362] width 0 height 10
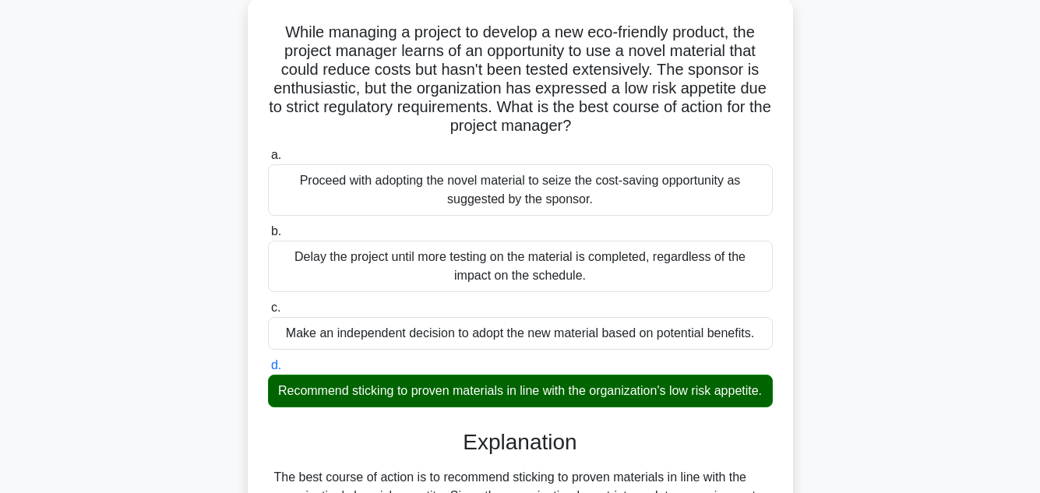
click at [268, 150] on input "a. Proceed with adopting the novel material to seize the cost-saving opportunit…" at bounding box center [268, 155] width 0 height 10
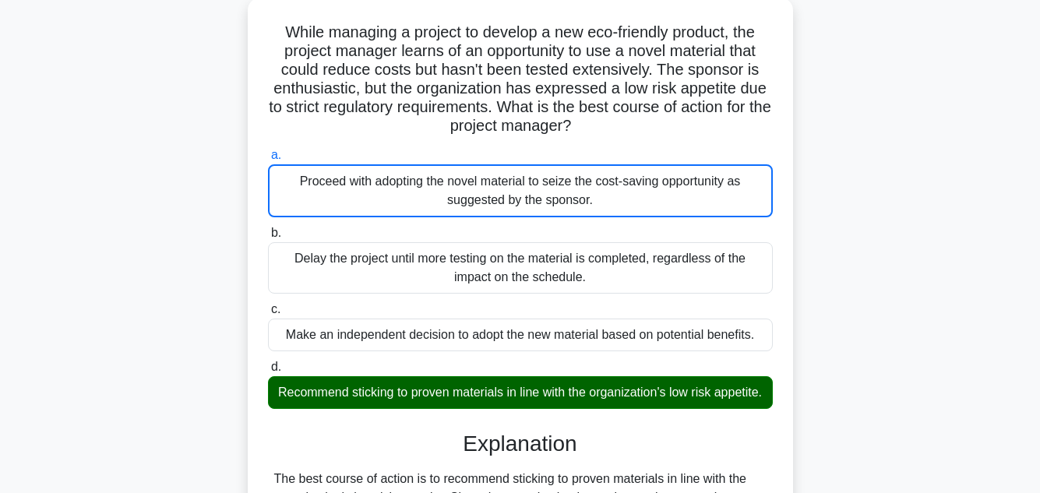
click at [268, 228] on input "b. Delay the project until more testing on the material is completed, regardles…" at bounding box center [268, 233] width 0 height 10
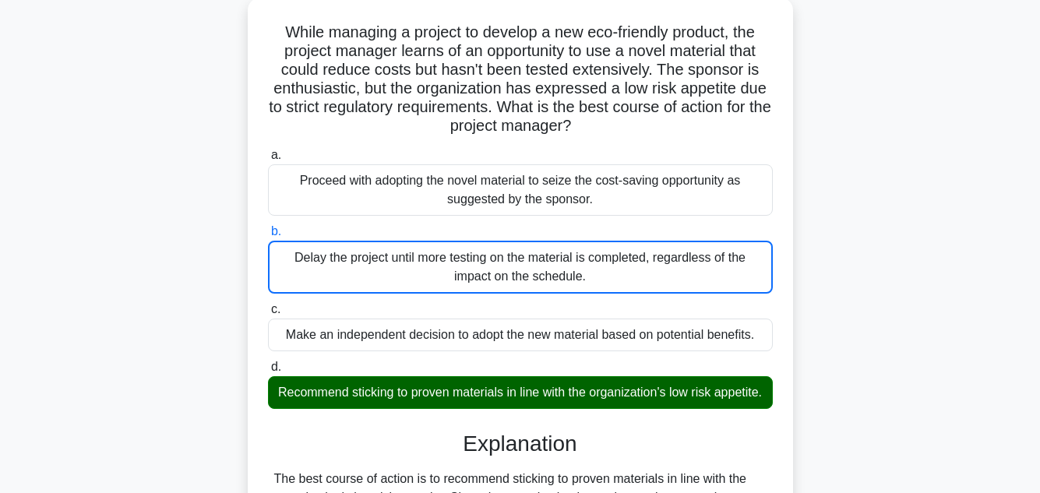
click at [268, 305] on input "c. Make an independent decision to adopt the new material based on potential be…" at bounding box center [268, 310] width 0 height 10
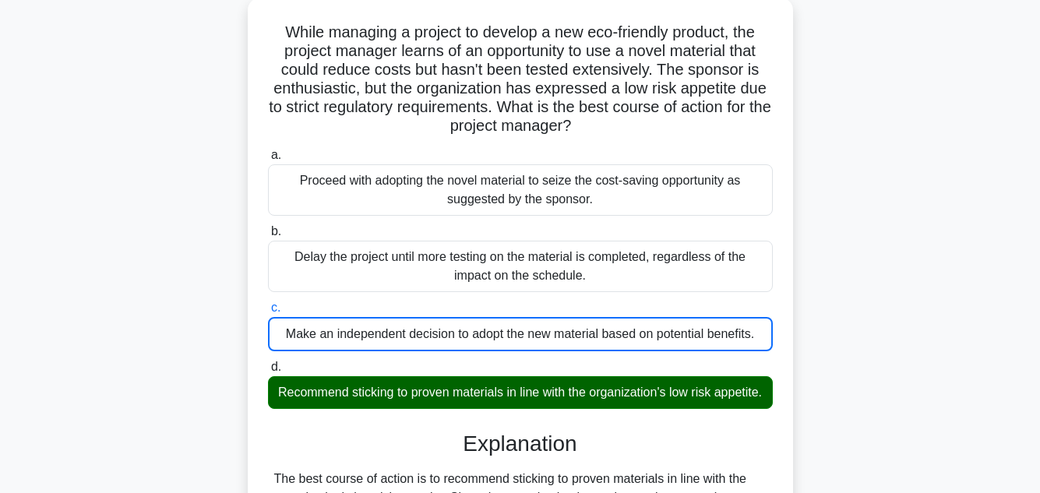
click at [268, 362] on input "d. Recommend sticking to proven materials in line with the organization's low r…" at bounding box center [268, 367] width 0 height 10
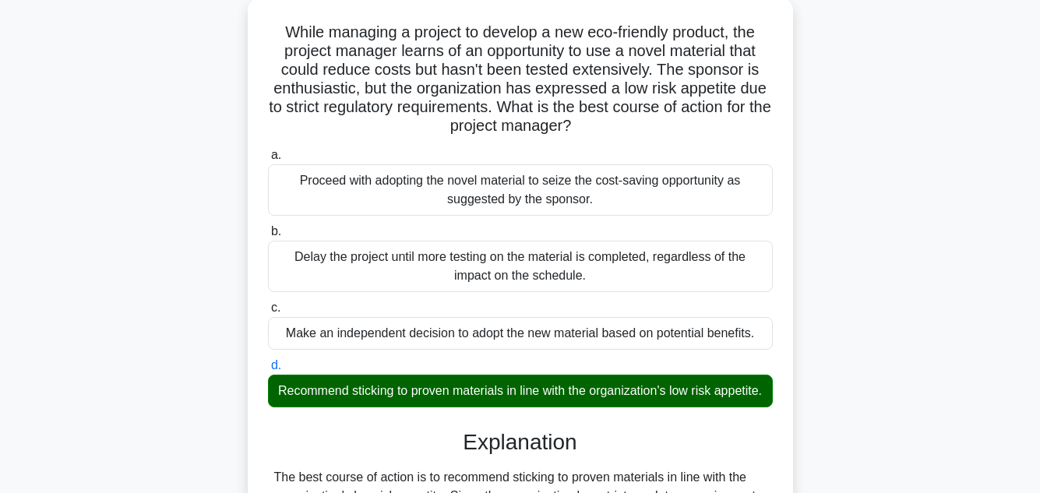
click at [268, 150] on input "a. Proceed with adopting the novel material to seize the cost-saving opportunit…" at bounding box center [268, 155] width 0 height 10
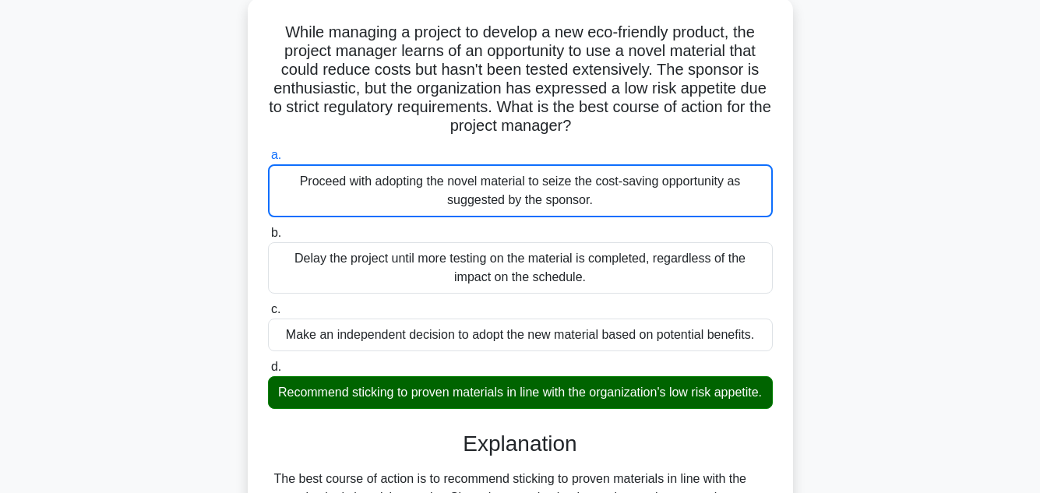
click at [268, 228] on input "b. Delay the project until more testing on the material is completed, regardles…" at bounding box center [268, 233] width 0 height 10
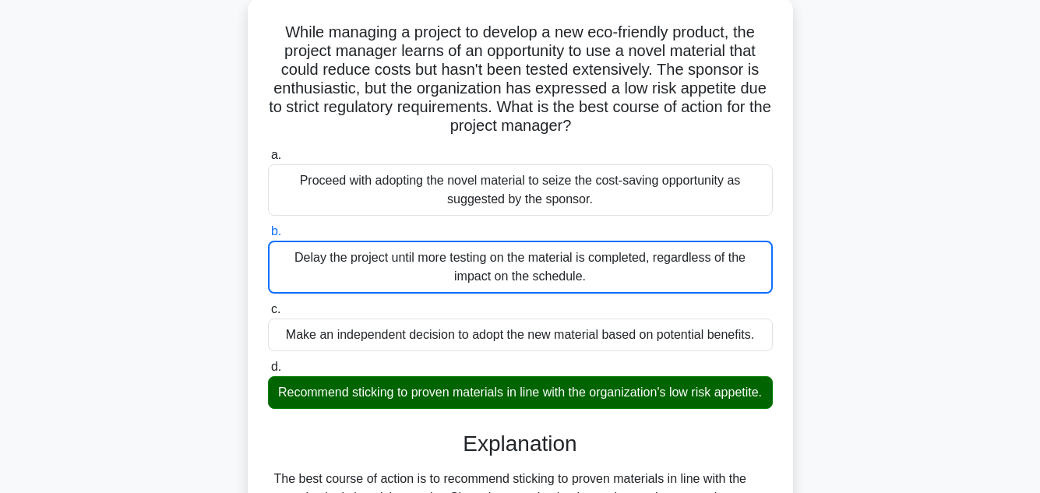
click at [268, 305] on input "c. Make an independent decision to adopt the new material based on potential be…" at bounding box center [268, 310] width 0 height 10
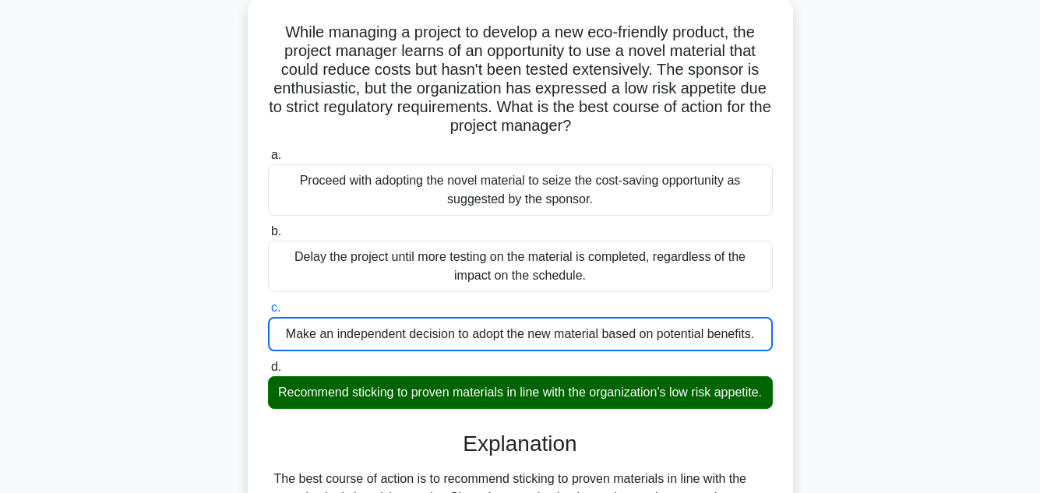
click at [268, 362] on input "d. Recommend sticking to proven materials in line with the organization's low r…" at bounding box center [268, 367] width 0 height 10
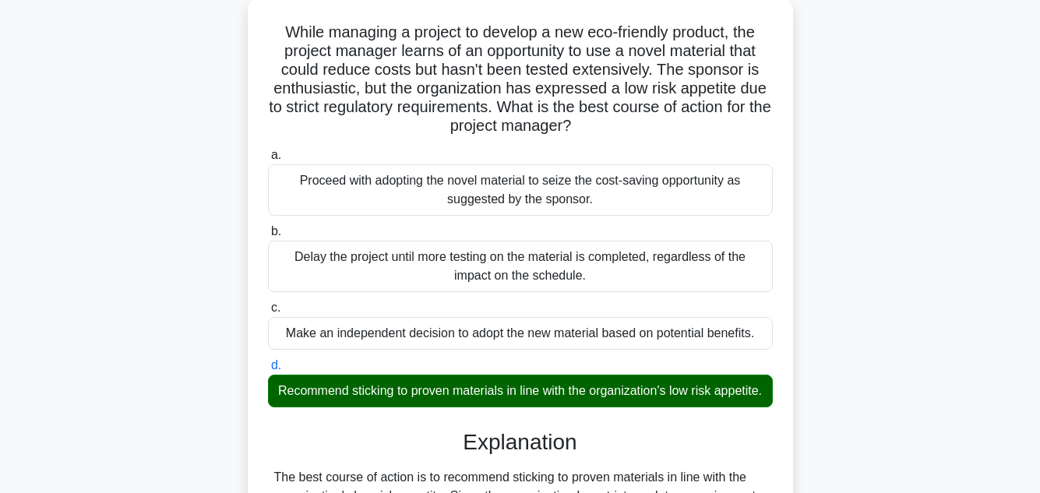
click at [268, 150] on input "a. Proceed with adopting the novel material to seize the cost-saving opportunit…" at bounding box center [268, 155] width 0 height 10
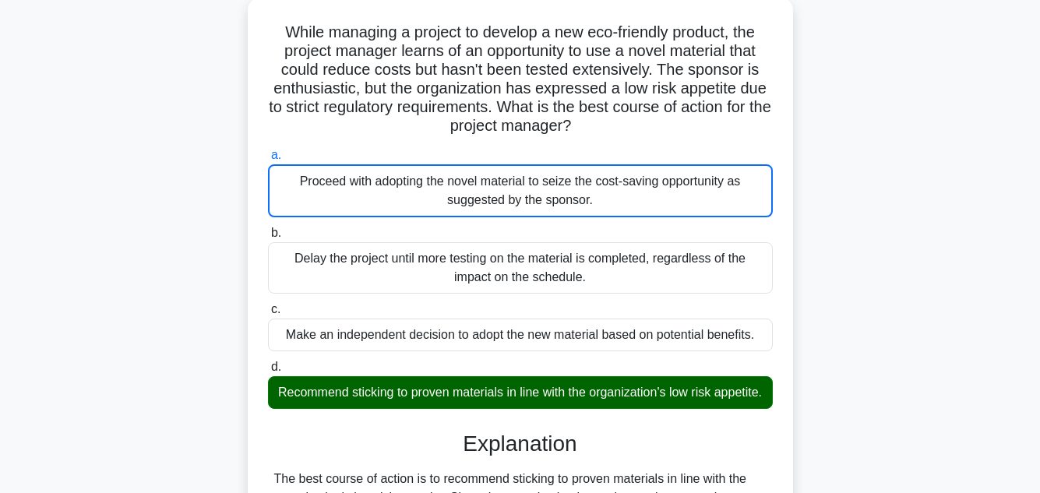
click at [268, 228] on input "b. Delay the project until more testing on the material is completed, regardles…" at bounding box center [268, 233] width 0 height 10
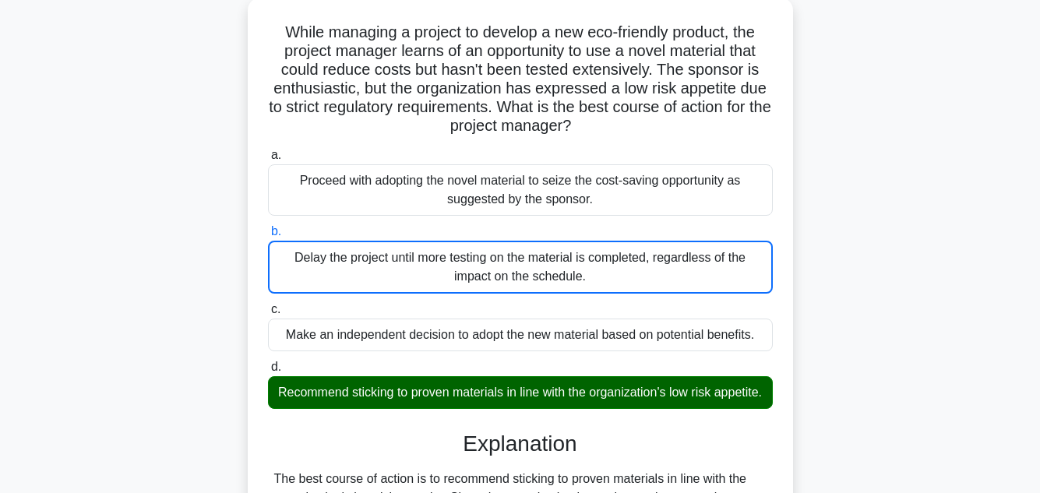
click at [268, 305] on input "c. Make an independent decision to adopt the new material based on potential be…" at bounding box center [268, 310] width 0 height 10
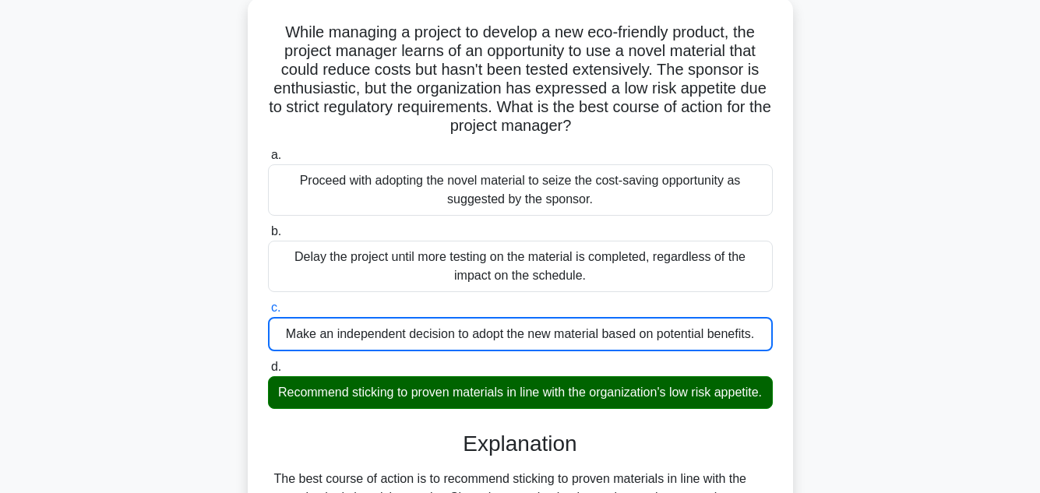
click at [268, 362] on input "d. Recommend sticking to proven materials in line with the organization's low r…" at bounding box center [268, 367] width 0 height 10
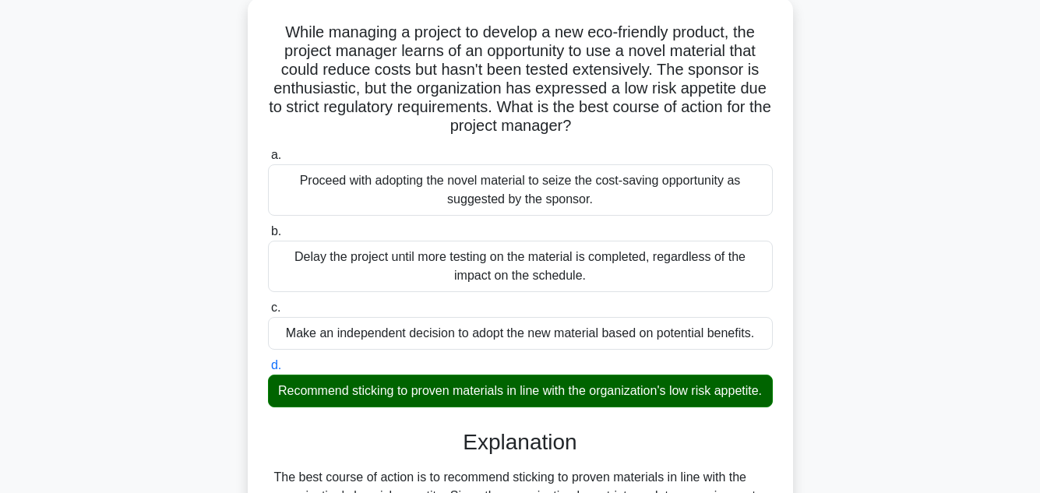
click at [268, 150] on input "a. Proceed with adopting the novel material to seize the cost-saving opportunit…" at bounding box center [268, 155] width 0 height 10
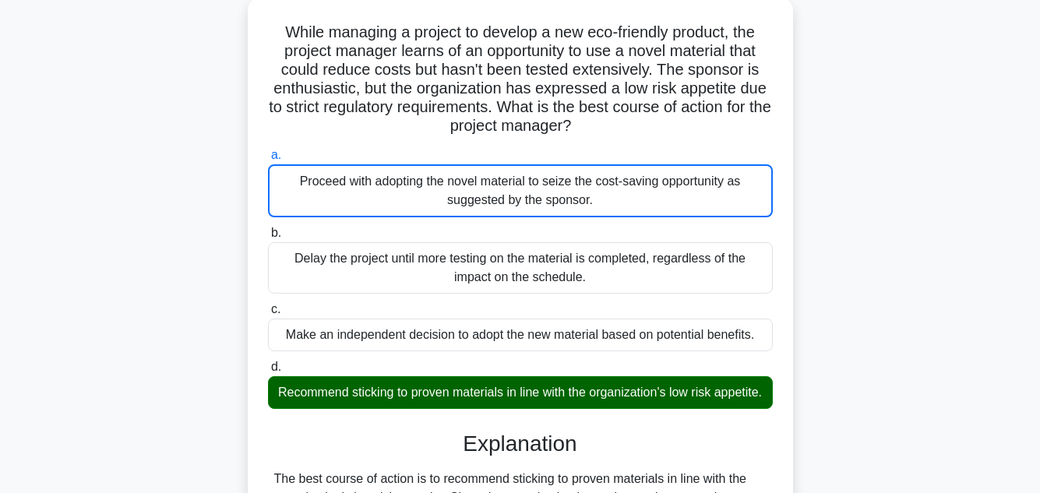
click at [985, 356] on main "32:00 Stop PMP - Risk Management 76/100 .spinner_0XTQ{transform-origin:center;a…" at bounding box center [520, 374] width 1040 height 837
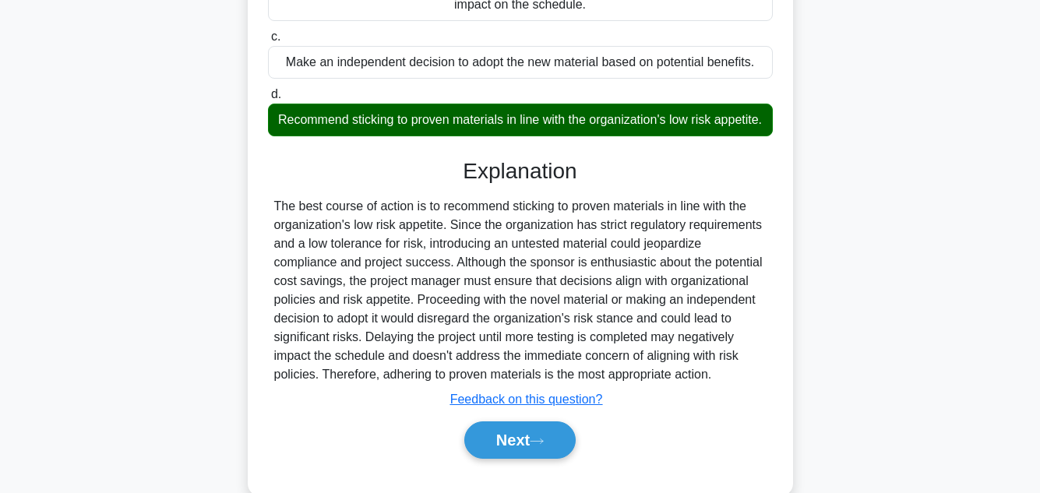
scroll to position [414, 0]
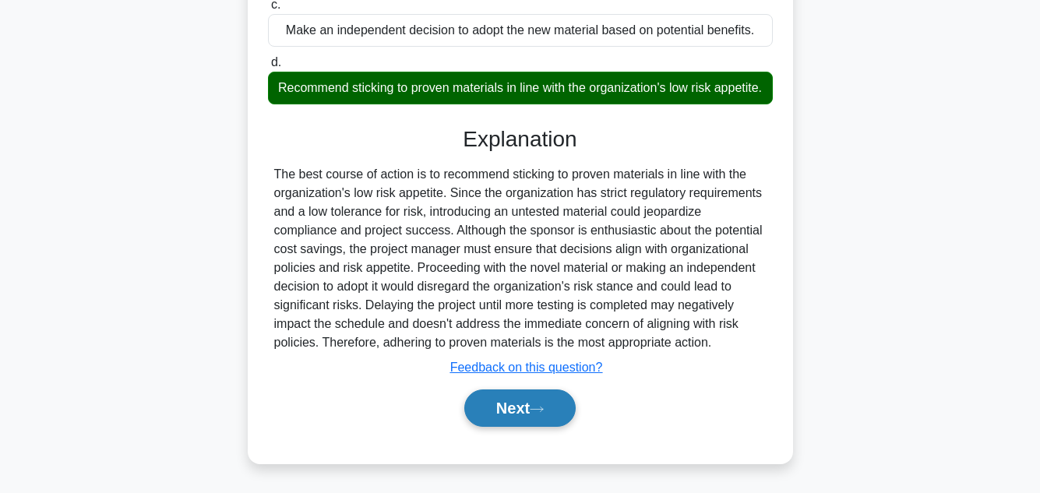
click at [529, 409] on button "Next" at bounding box center [519, 408] width 111 height 37
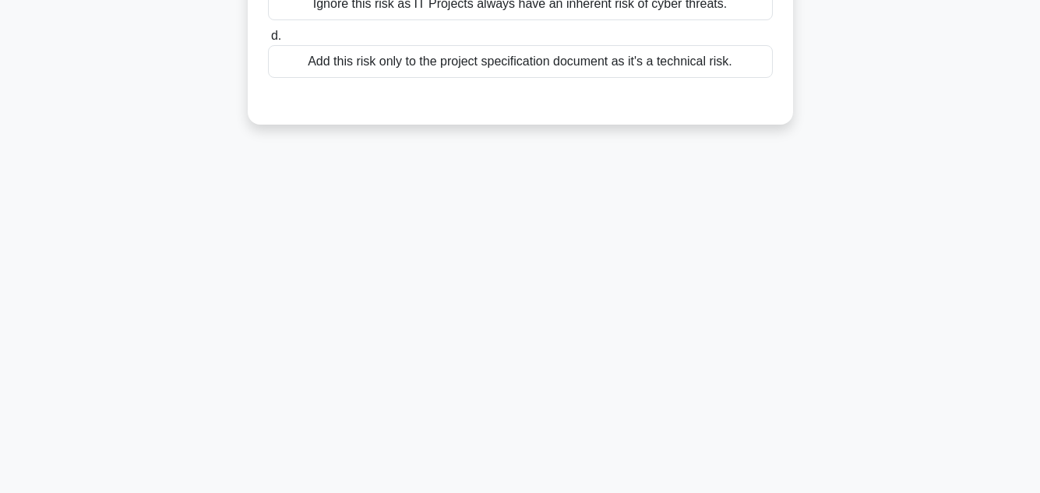
scroll to position [348, 0]
click at [900, 295] on div "31:51 Stop PMP - Risk Management 77/100 On an IT Project, the evolving cybersec…" at bounding box center [520, 97] width 888 height 779
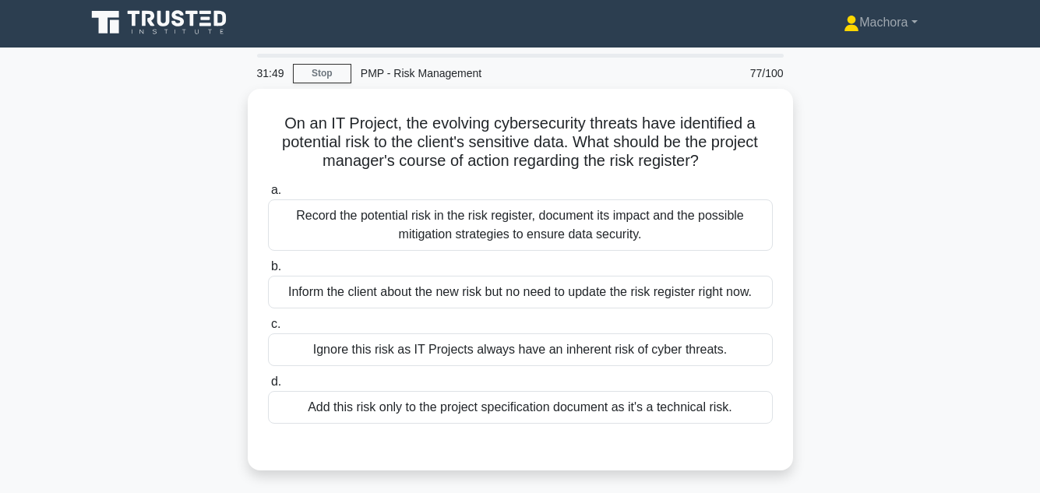
scroll to position [0, 0]
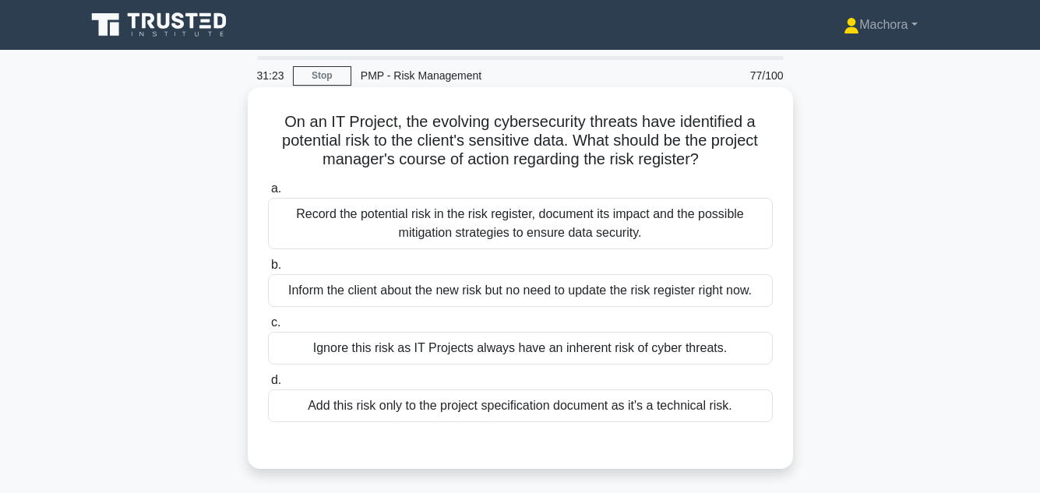
click at [628, 225] on div "Record the potential risk in the risk register, document its impact and the pos…" at bounding box center [520, 223] width 505 height 51
click at [268, 194] on input "a. Record the potential risk in the risk register, document its impact and the …" at bounding box center [268, 189] width 0 height 10
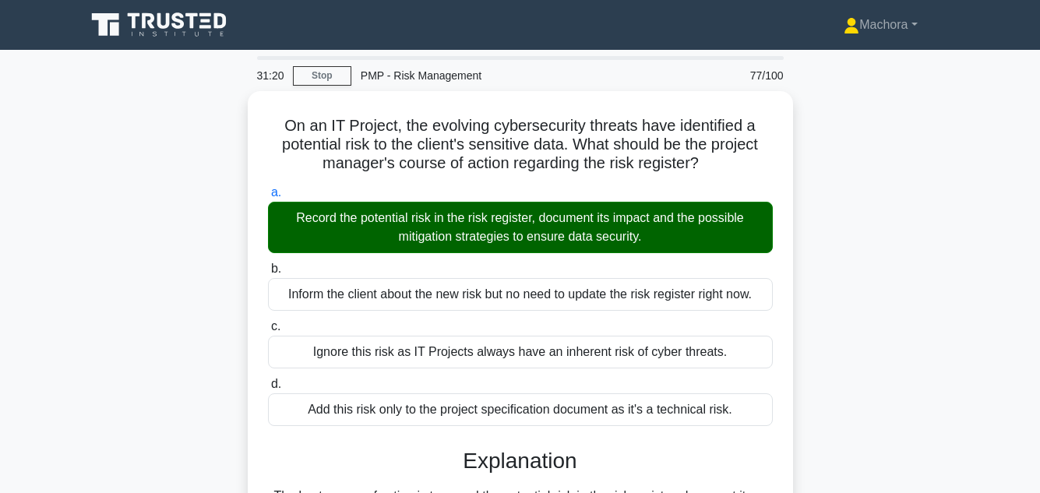
click at [1000, 274] on main "31:20 Stop PMP - Risk Management 77/100 On an IT Project, the evolving cybersec…" at bounding box center [520, 477] width 1040 height 854
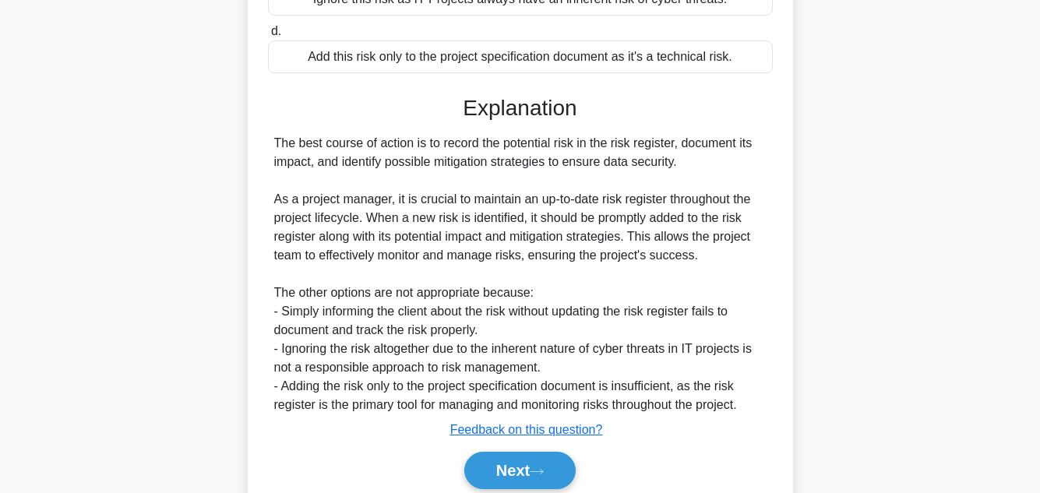
scroll to position [412, 0]
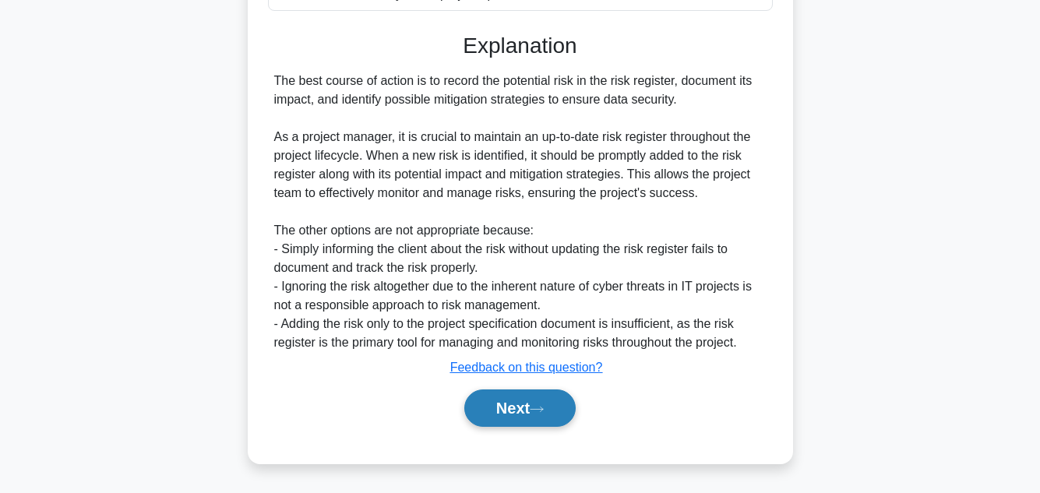
click at [519, 403] on button "Next" at bounding box center [519, 408] width 111 height 37
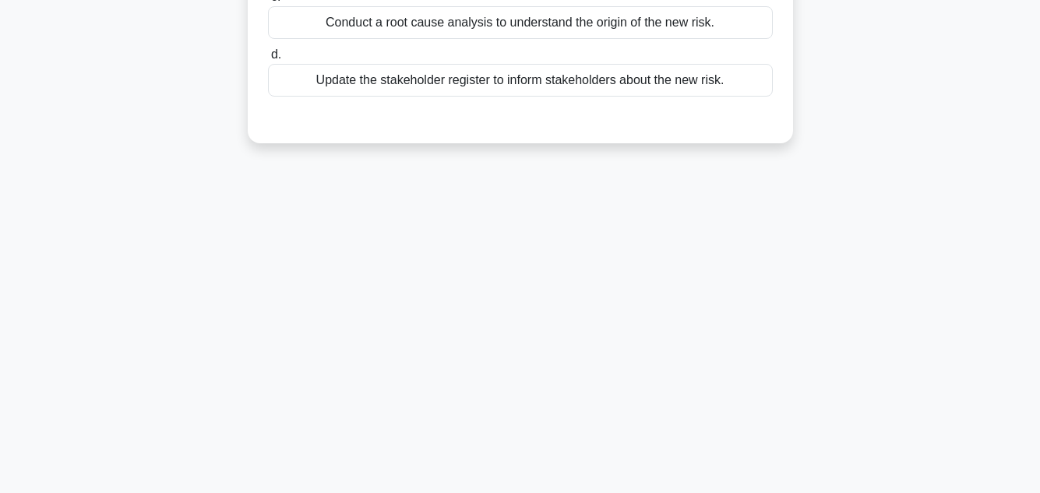
scroll to position [348, 0]
click at [886, 192] on div "31:13 Stop PMP - Risk Management 78/100 During the project execution phase, a n…" at bounding box center [520, 97] width 888 height 779
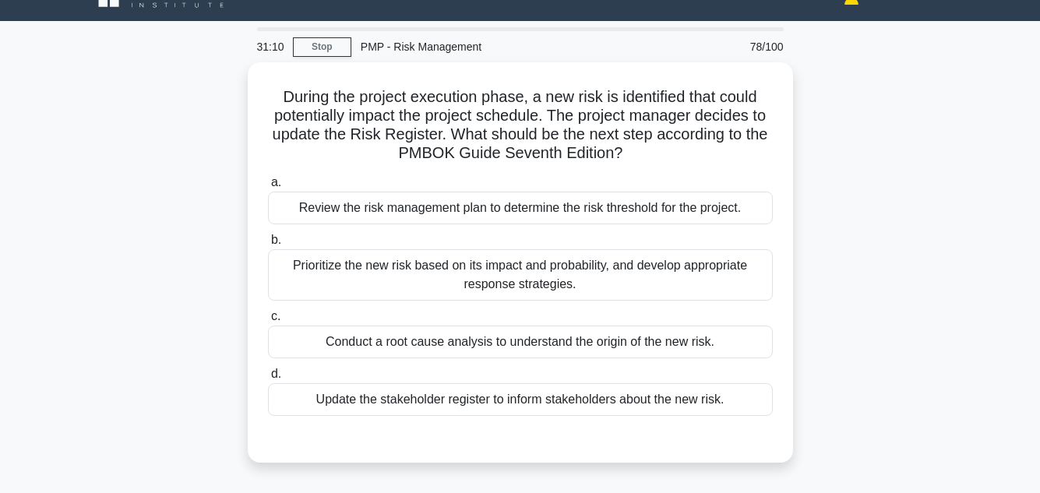
scroll to position [31, 0]
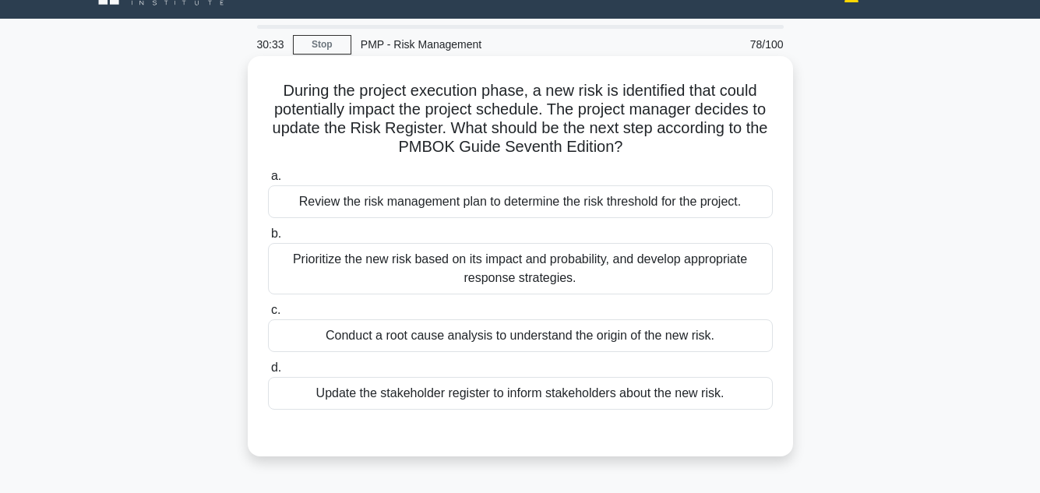
click at [472, 271] on div "Prioritize the new risk based on its impact and probability, and develop approp…" at bounding box center [520, 268] width 505 height 51
click at [268, 239] on input "b. Prioritize the new risk based on its impact and probability, and develop app…" at bounding box center [268, 234] width 0 height 10
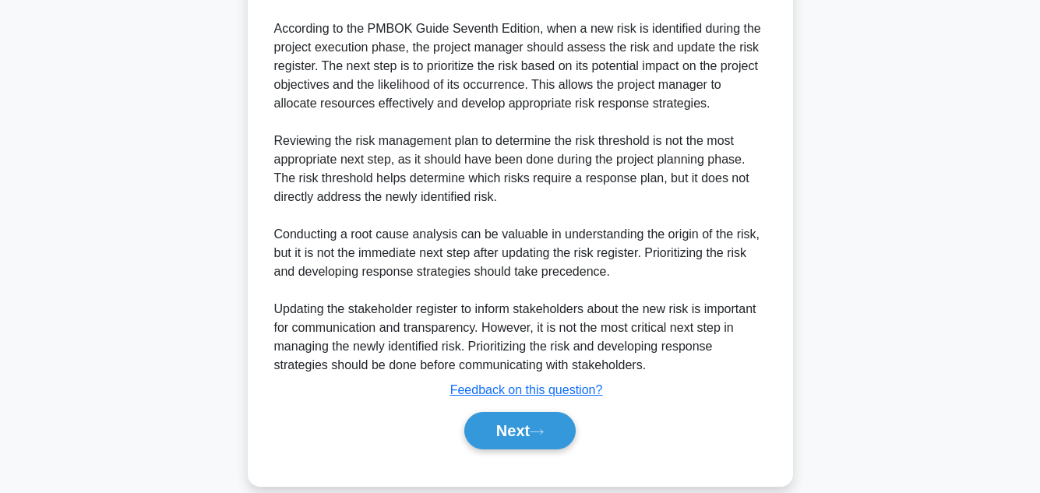
scroll to position [562, 0]
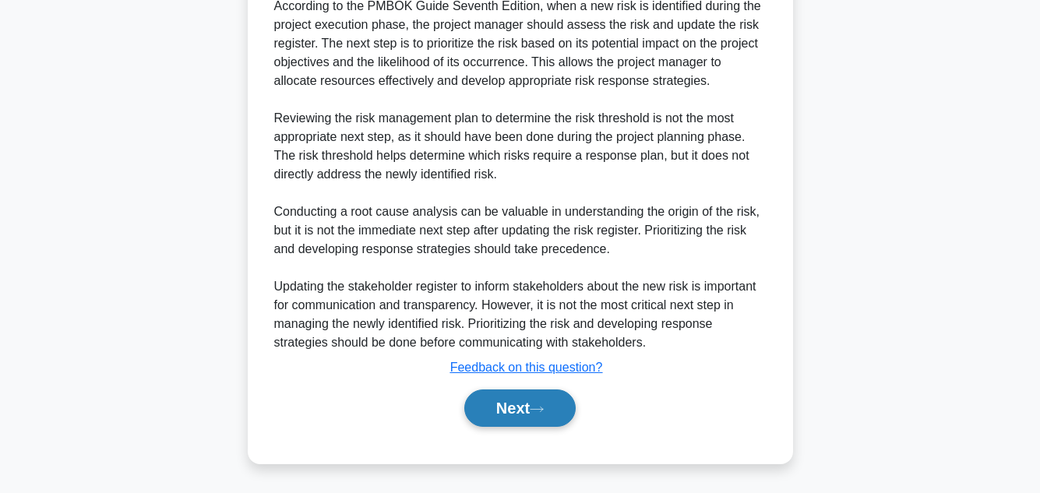
click at [527, 408] on button "Next" at bounding box center [519, 408] width 111 height 37
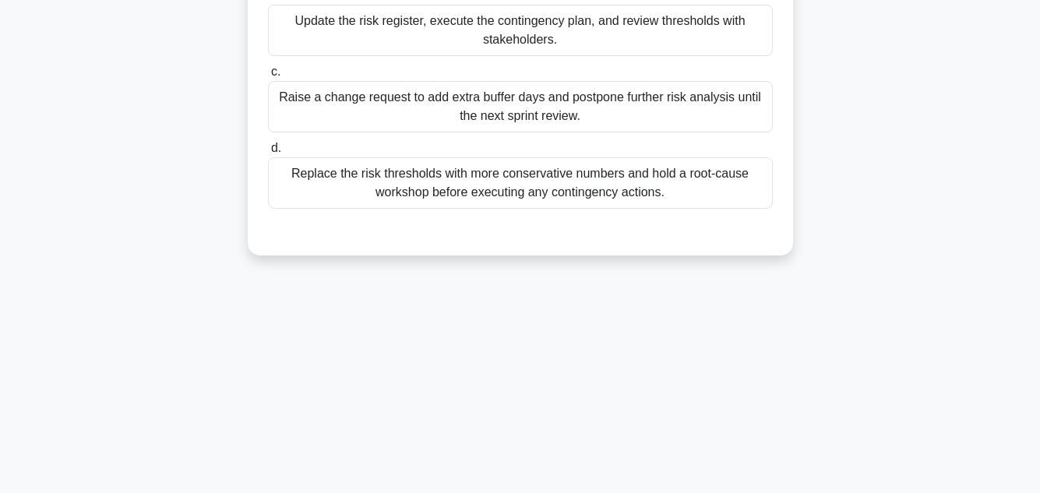
scroll to position [348, 0]
click at [901, 245] on div "During a hybrid drone development project, weekly risk charts show battery over…" at bounding box center [520, 8] width 888 height 531
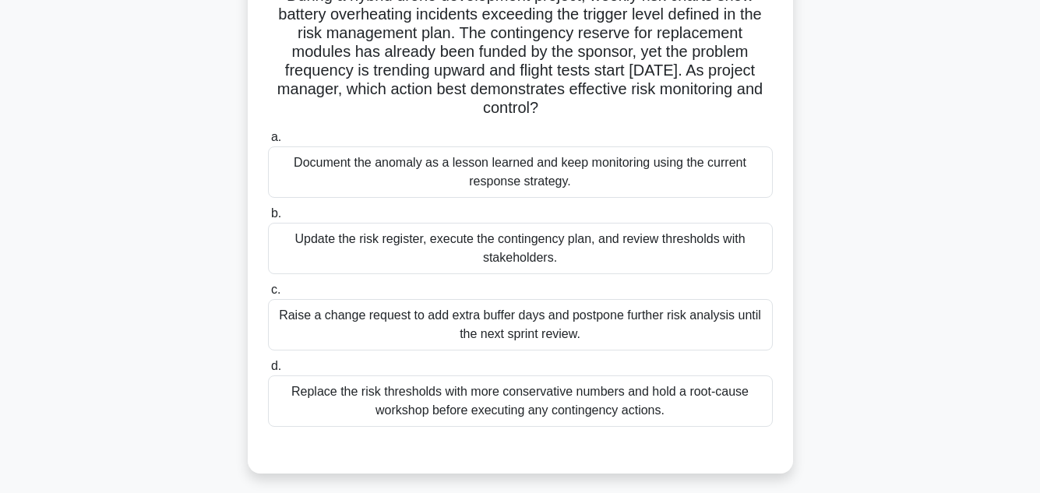
scroll to position [161, 0]
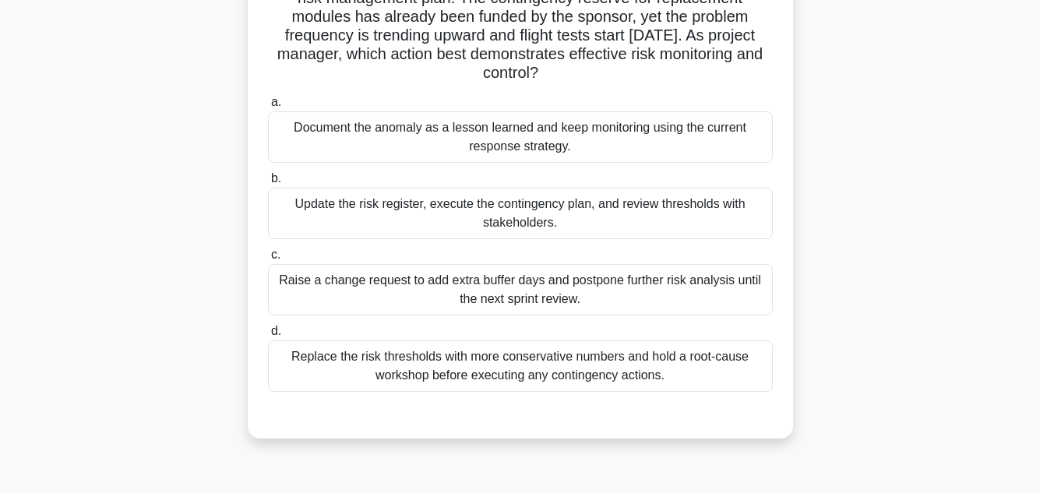
click at [668, 217] on div "Update the risk register, execute the contingency plan, and review thresholds w…" at bounding box center [520, 213] width 505 height 51
click at [268, 184] on input "b. Update the risk register, execute the contingency plan, and review threshold…" at bounding box center [268, 179] width 0 height 10
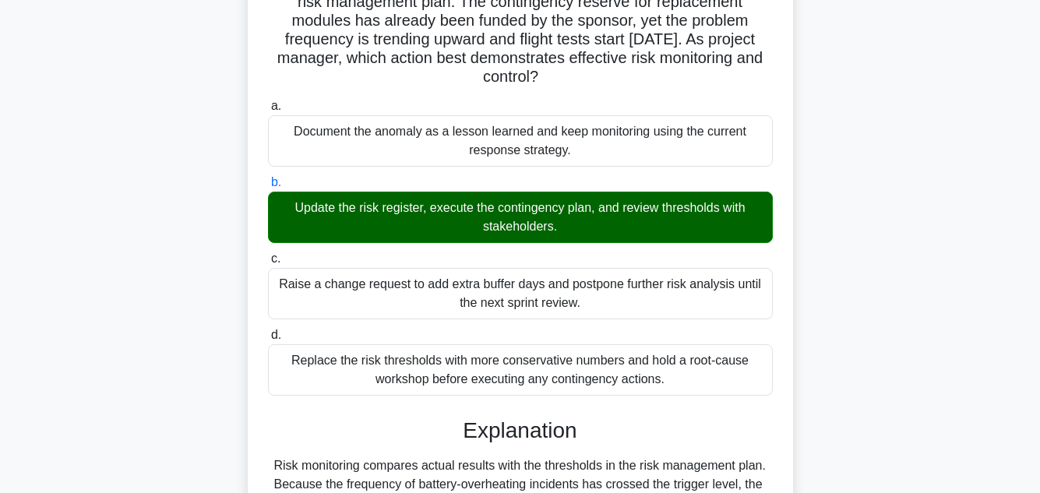
click at [987, 264] on main "29:46 Stop PMP - Risk Management 79/100 .spinner_0XTQ{transform-origin:center;a…" at bounding box center [520, 390] width 1040 height 1003
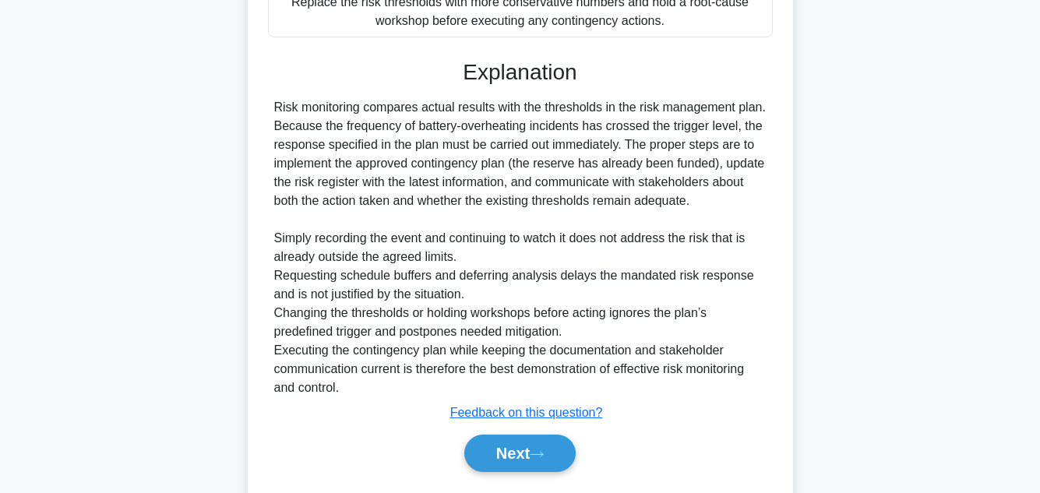
scroll to position [562, 0]
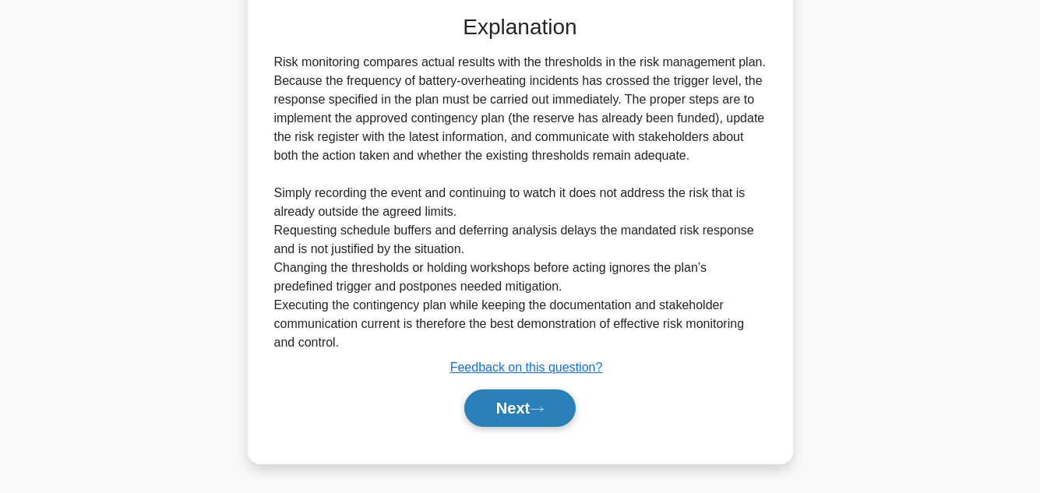
click at [509, 399] on button "Next" at bounding box center [519, 408] width 111 height 37
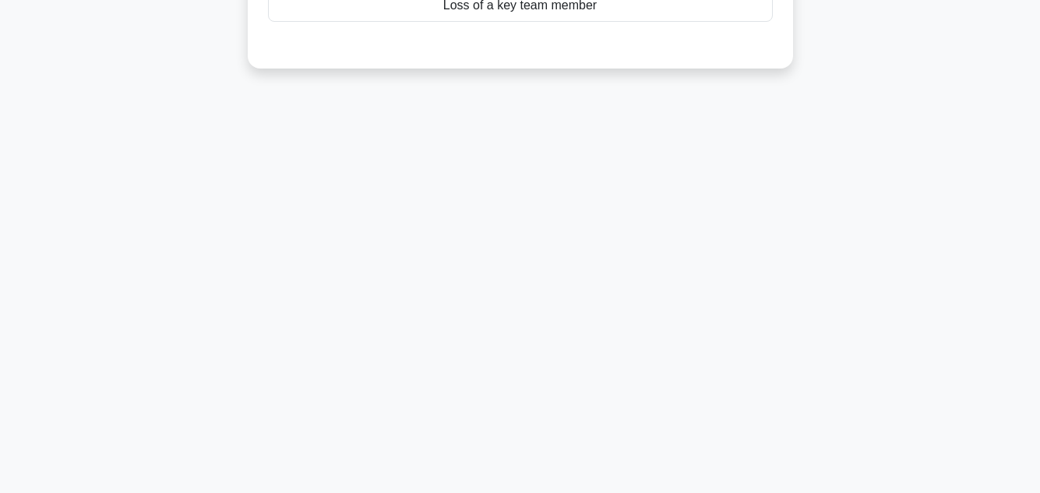
scroll to position [348, 0]
click at [882, 216] on div "29:40 Stop PMP - Risk Management 80/100 Which of the following is an example of…" at bounding box center [520, 97] width 888 height 779
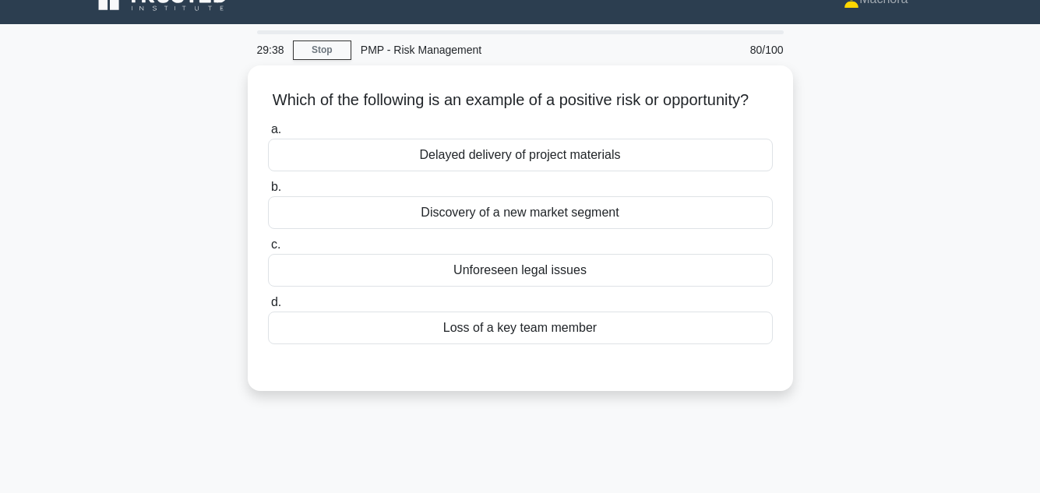
scroll to position [31, 0]
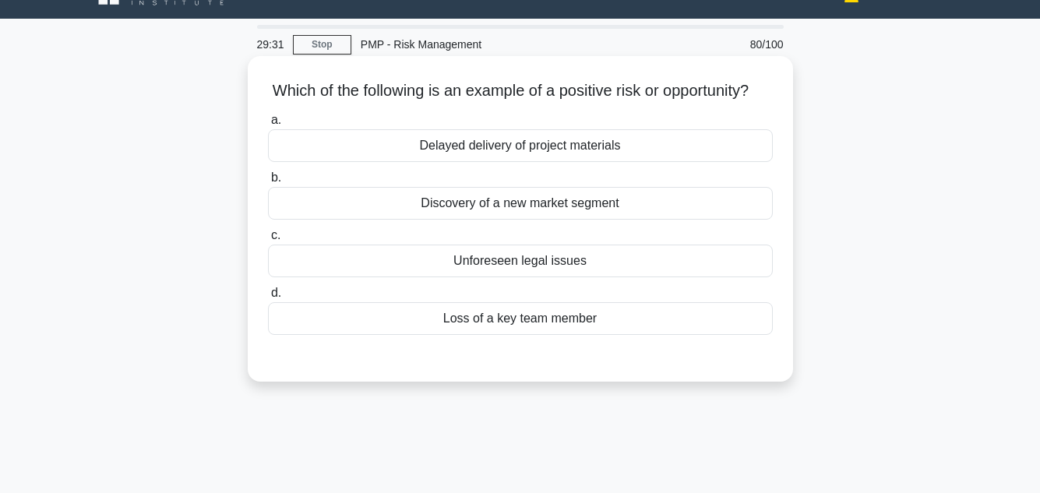
click at [560, 220] on div "Discovery of a new market segment" at bounding box center [520, 203] width 505 height 33
click at [268, 183] on input "b. Discovery of a new market segment" at bounding box center [268, 178] width 0 height 10
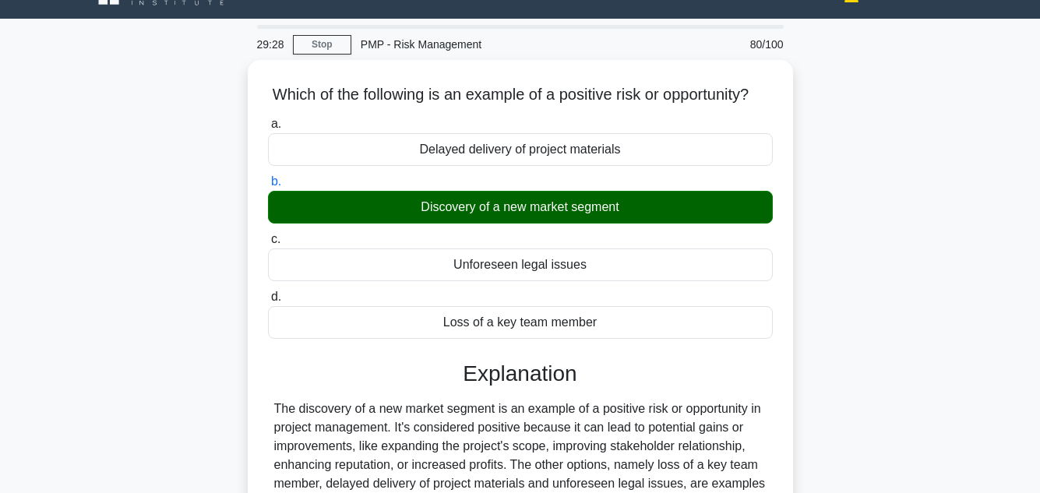
click at [887, 284] on div "Which of the following is an example of a positive risk or opportunity? .spinne…" at bounding box center [520, 360] width 888 height 601
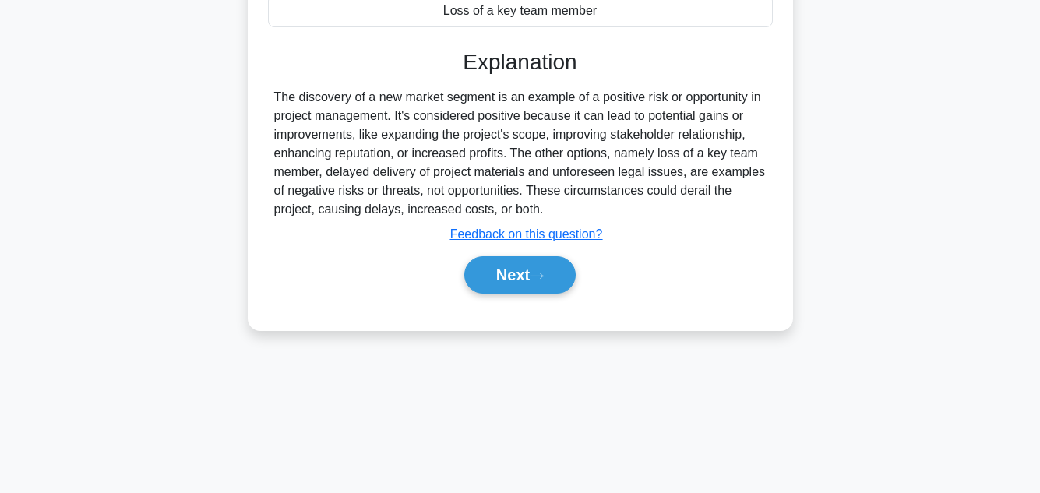
scroll to position [348, 0]
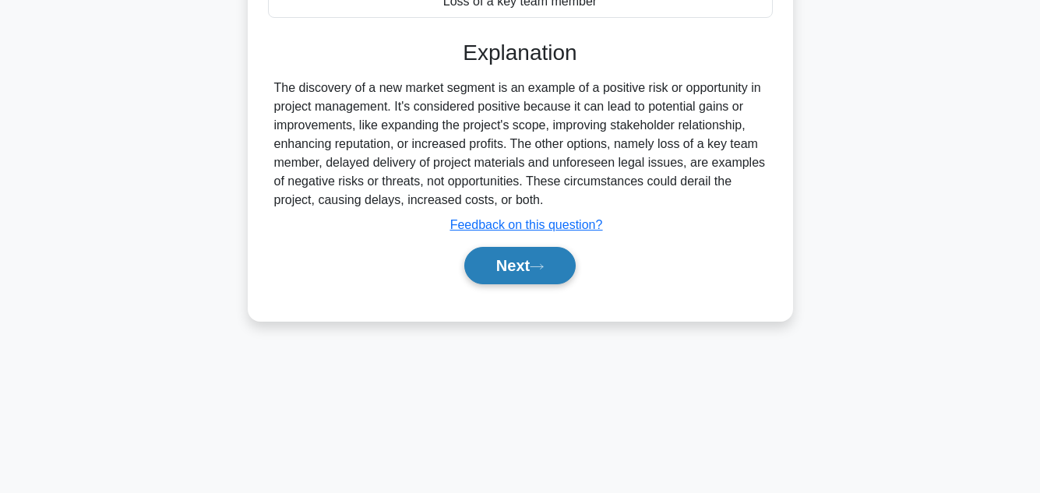
click at [540, 269] on icon at bounding box center [537, 266] width 12 height 5
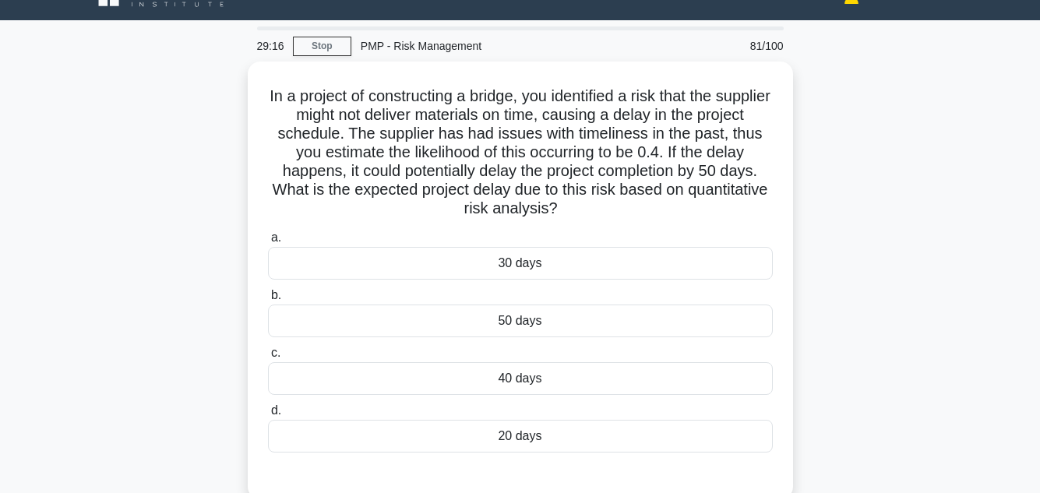
scroll to position [31, 0]
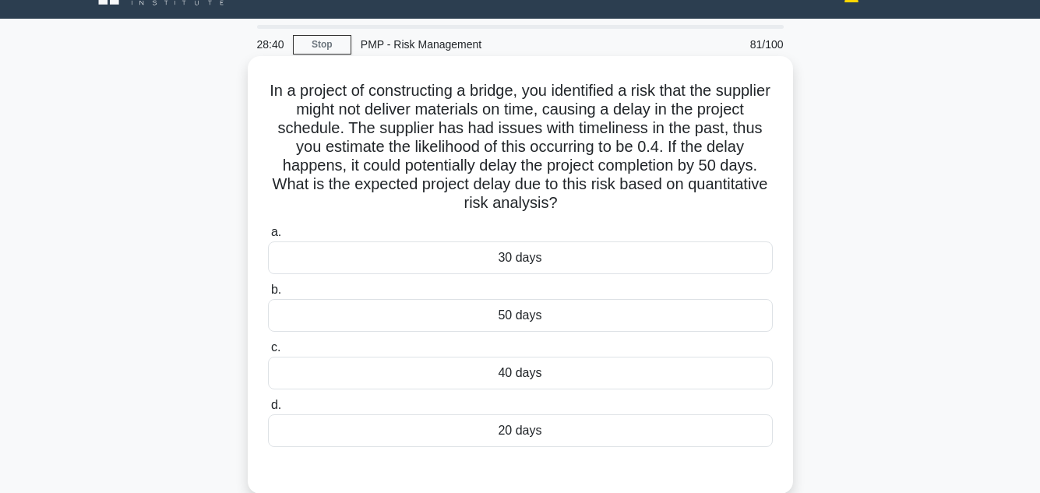
click at [504, 432] on div "20 days" at bounding box center [520, 430] width 505 height 33
click at [268, 411] on input "d. 20 days" at bounding box center [268, 405] width 0 height 10
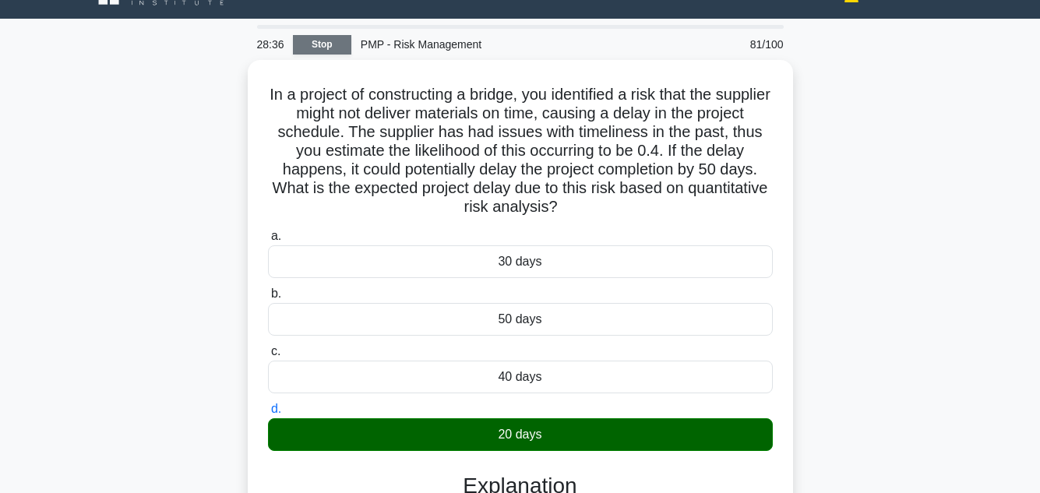
click at [326, 44] on link "Stop" at bounding box center [322, 44] width 58 height 19
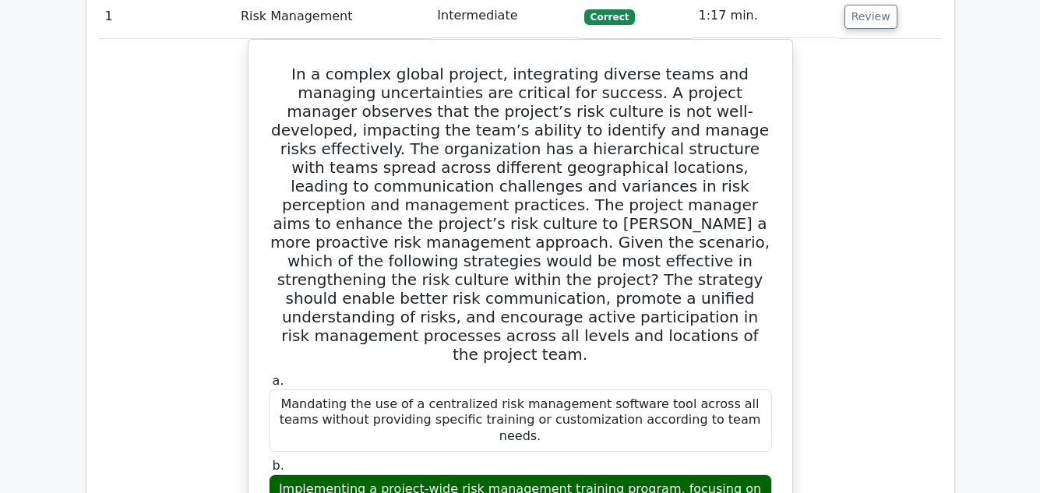
scroll to position [810, 0]
